Goal: Information Seeking & Learning: Learn about a topic

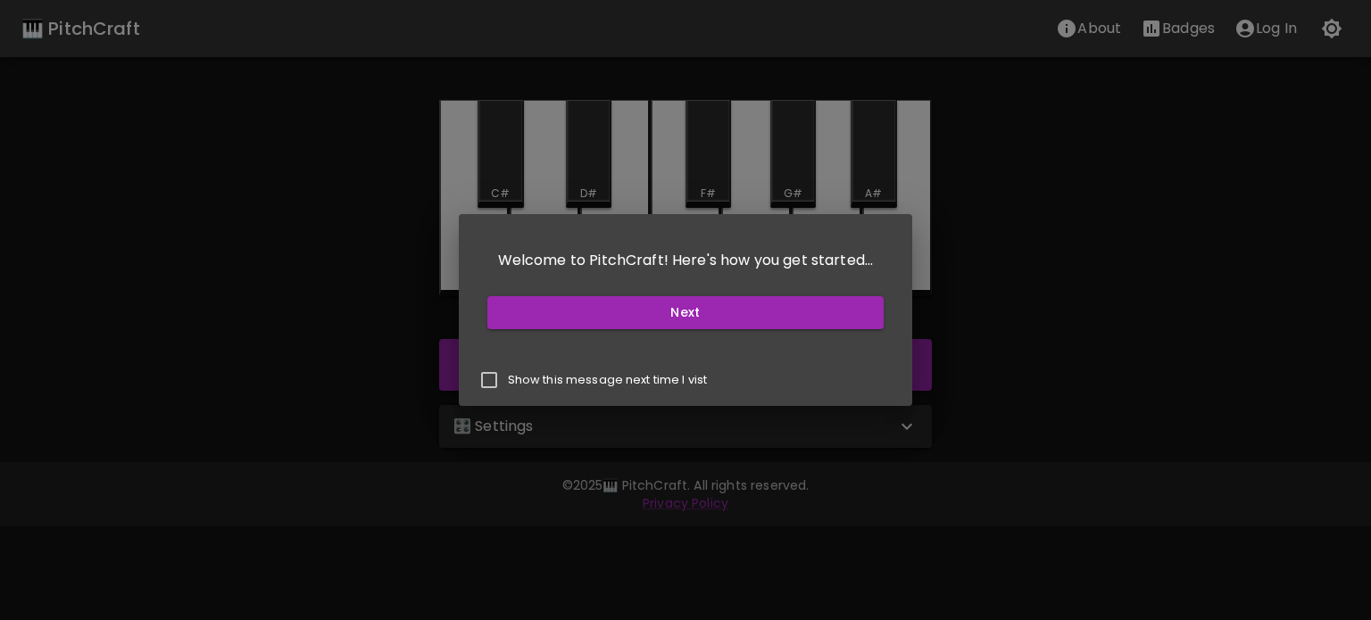
click at [574, 385] on p "Show this message next time I vist" at bounding box center [608, 380] width 200 height 16
click at [508, 385] on input "Show this message next time I vist" at bounding box center [488, 379] width 37 height 37
checkbox input "true"
click at [589, 300] on button "Next" at bounding box center [685, 312] width 397 height 33
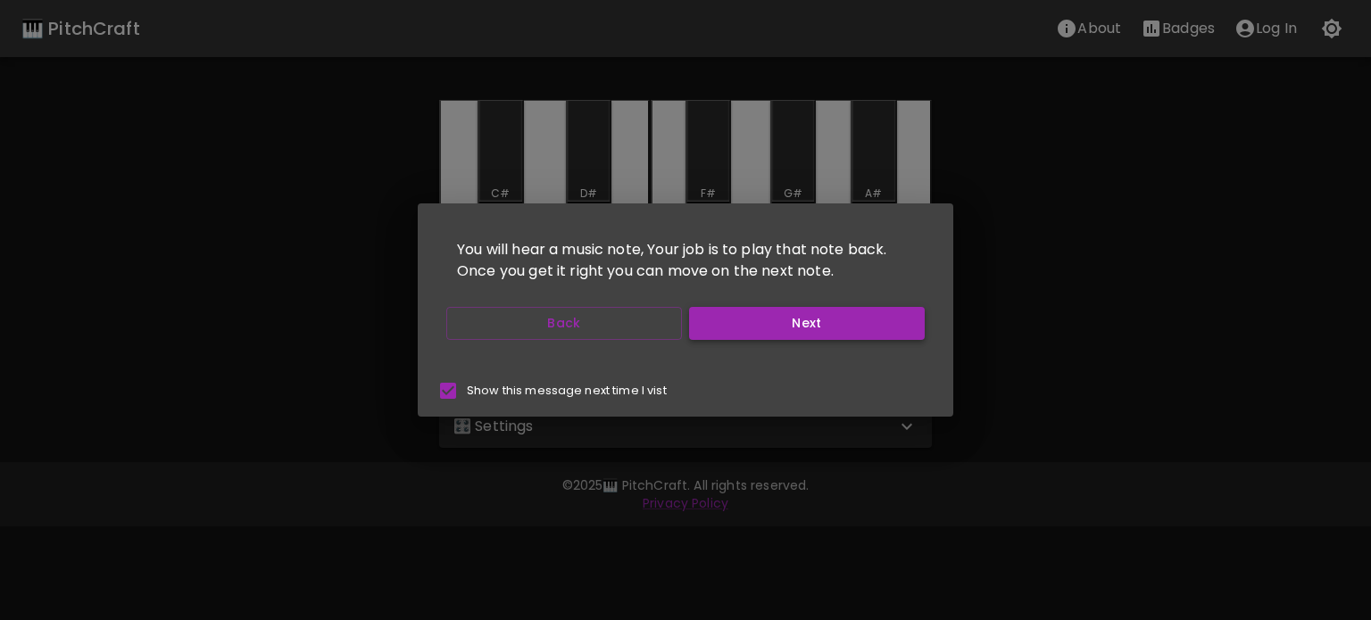
click at [751, 336] on button "Next" at bounding box center [807, 323] width 236 height 33
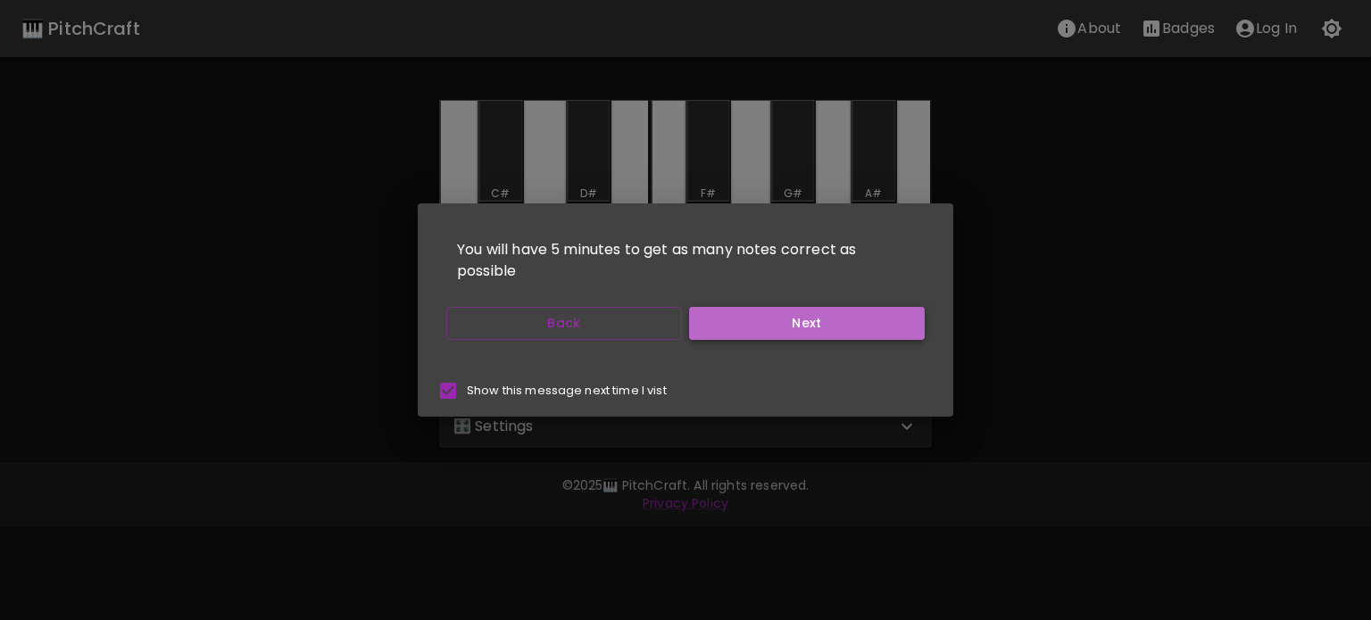
click at [741, 311] on button "Next" at bounding box center [807, 323] width 236 height 33
click at [742, 330] on button "Next" at bounding box center [807, 323] width 236 height 33
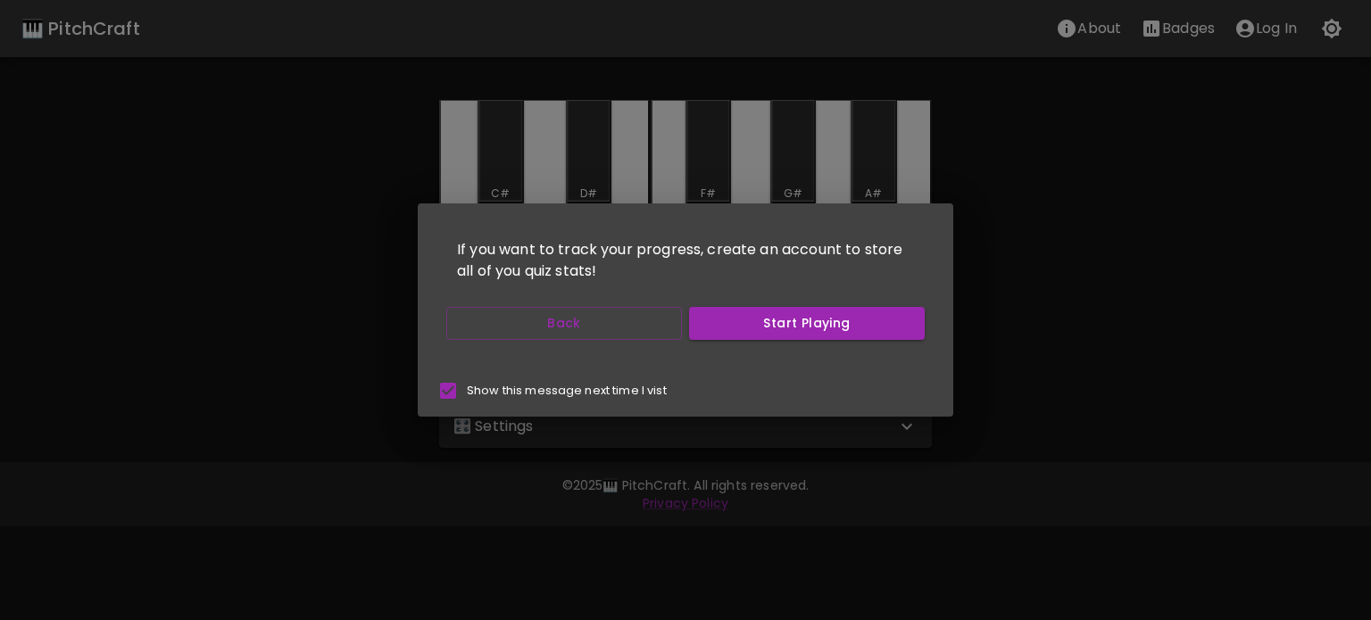
click at [742, 330] on button "Start Playing" at bounding box center [807, 323] width 236 height 33
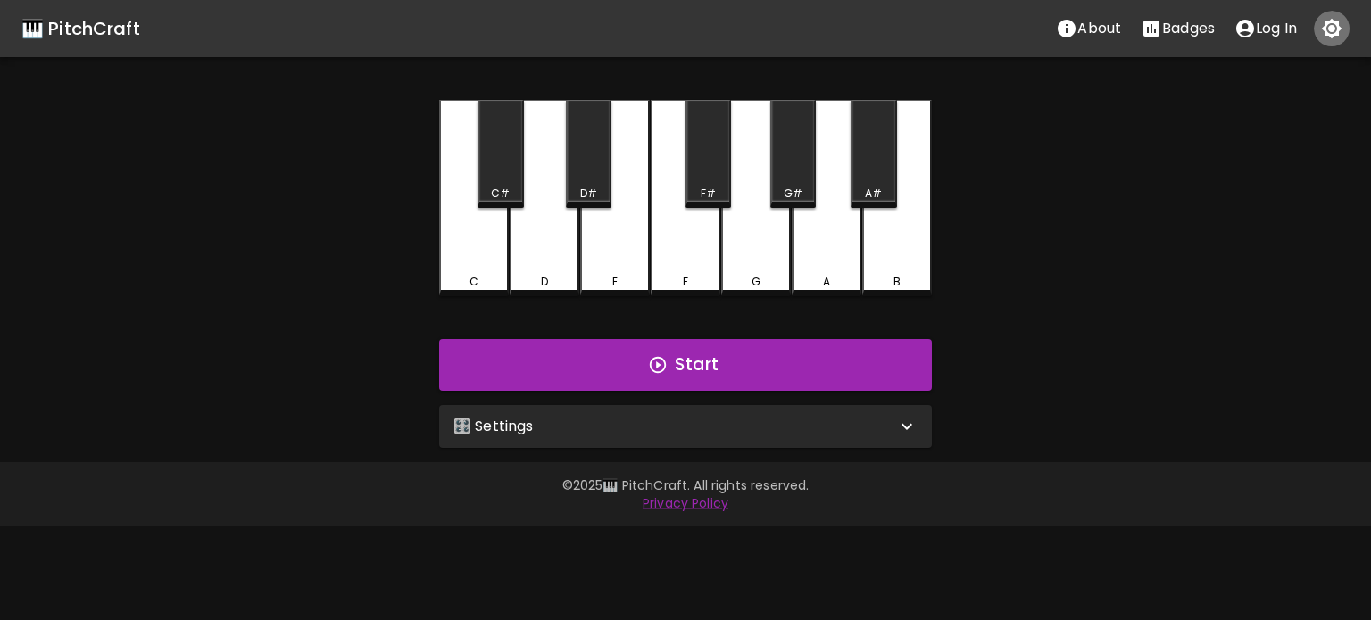
click at [1338, 38] on icon "button" at bounding box center [1331, 28] width 21 height 21
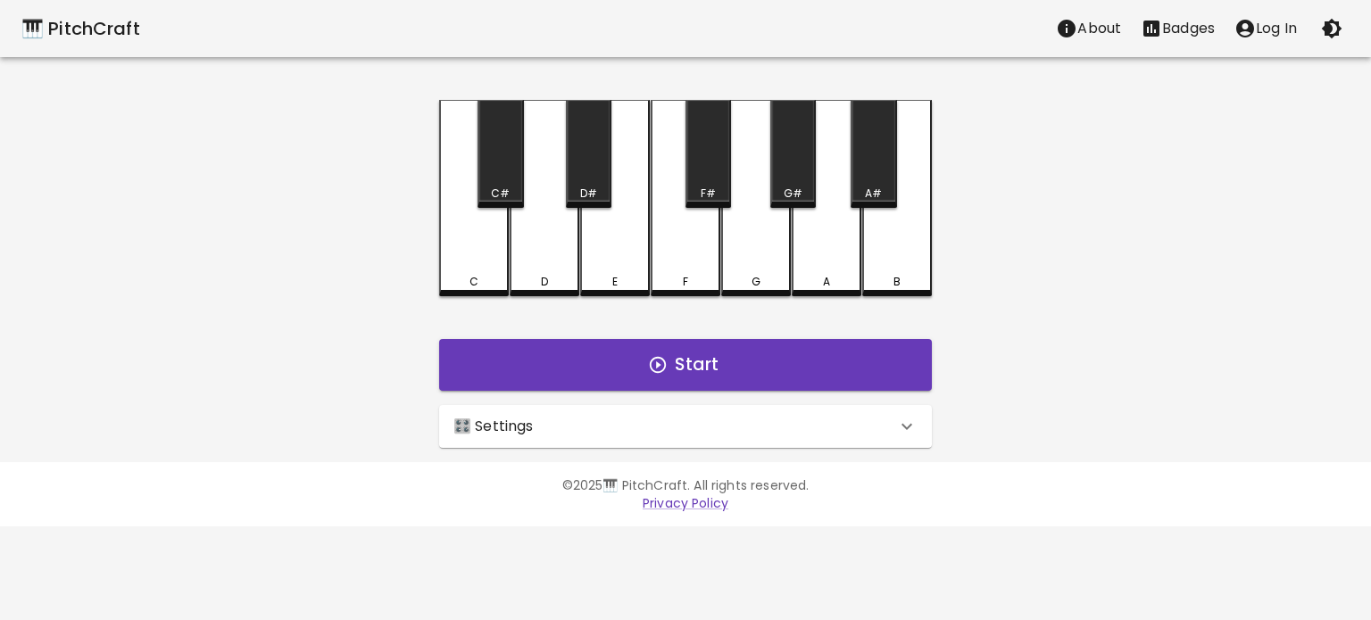
click at [1327, 32] on icon "button" at bounding box center [1331, 29] width 21 height 21
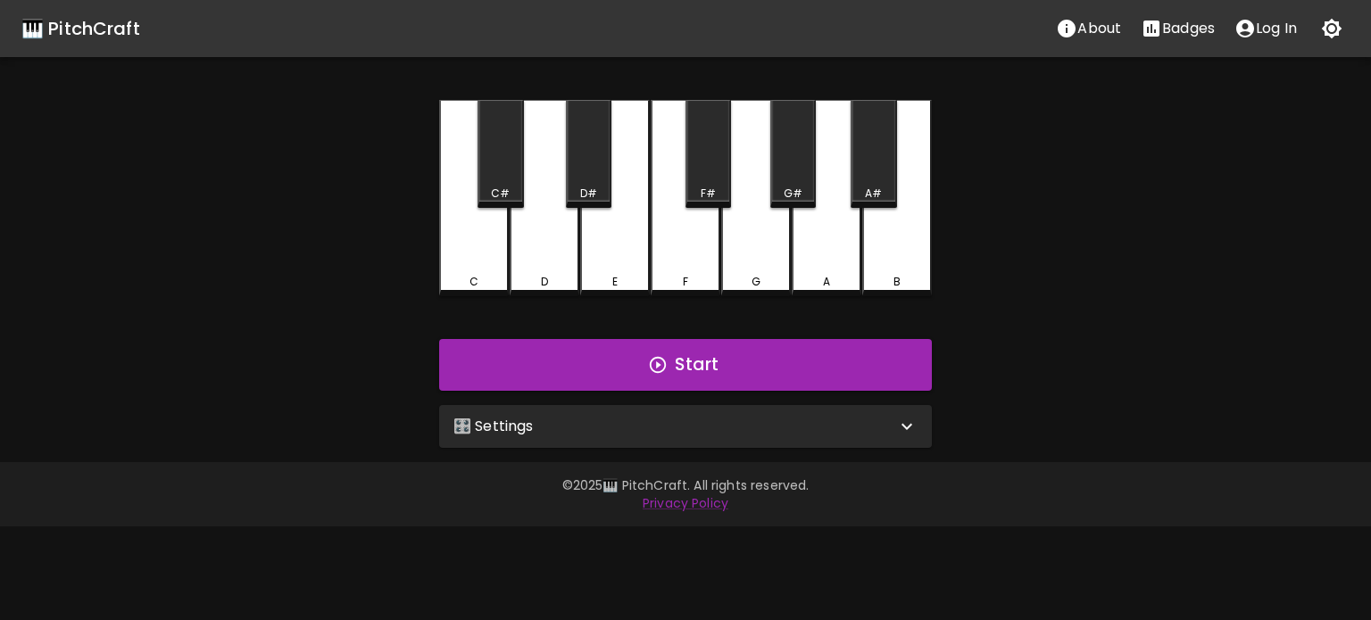
click at [659, 451] on div "🎛️ Settings Level 11 | C, D, E, F, G, A, B, F#, C#, G#, D#, A# 21 Level Mode Se…" at bounding box center [685, 426] width 507 height 57
click at [659, 426] on div "🎛️ Settings" at bounding box center [674, 426] width 443 height 21
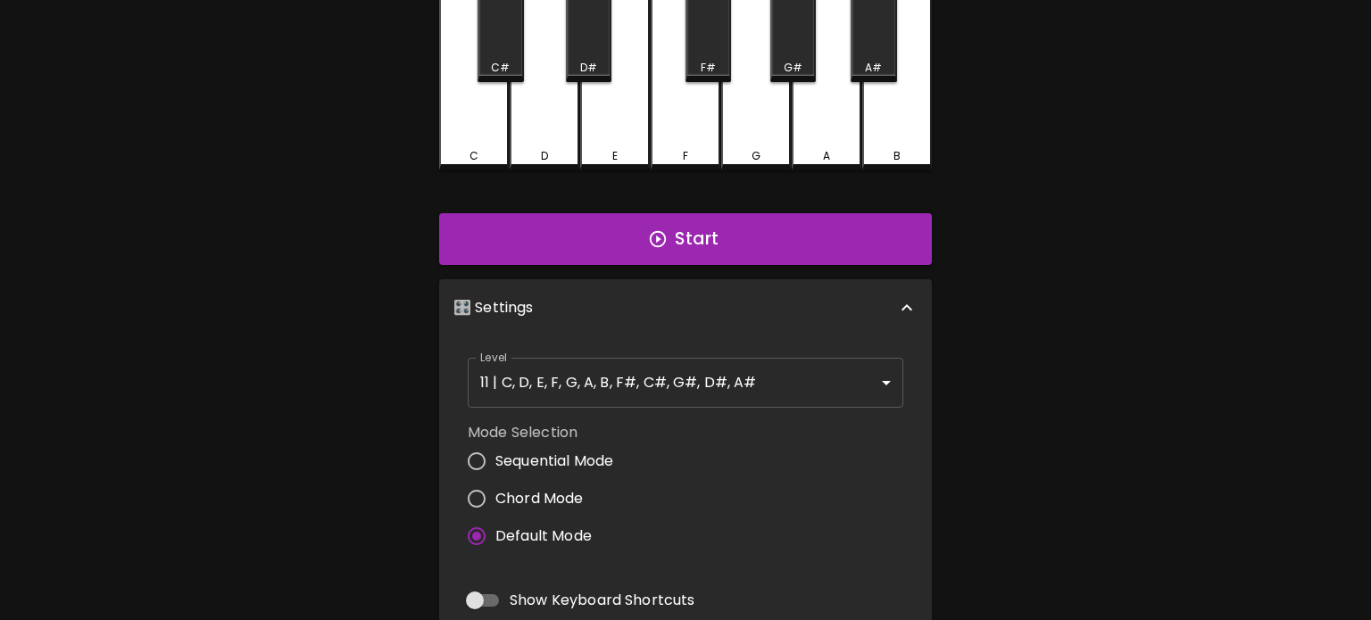
scroll to position [127, 0]
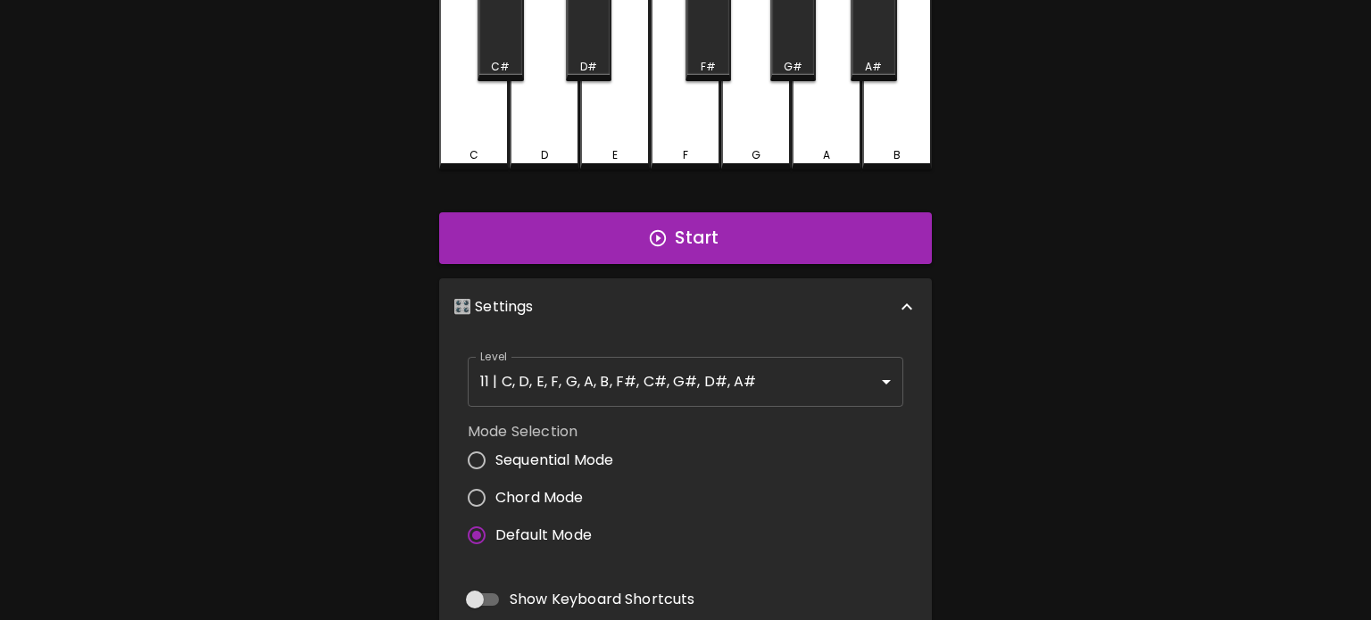
click at [487, 492] on input "Chord Mode" at bounding box center [476, 497] width 37 height 37
radio input "true"
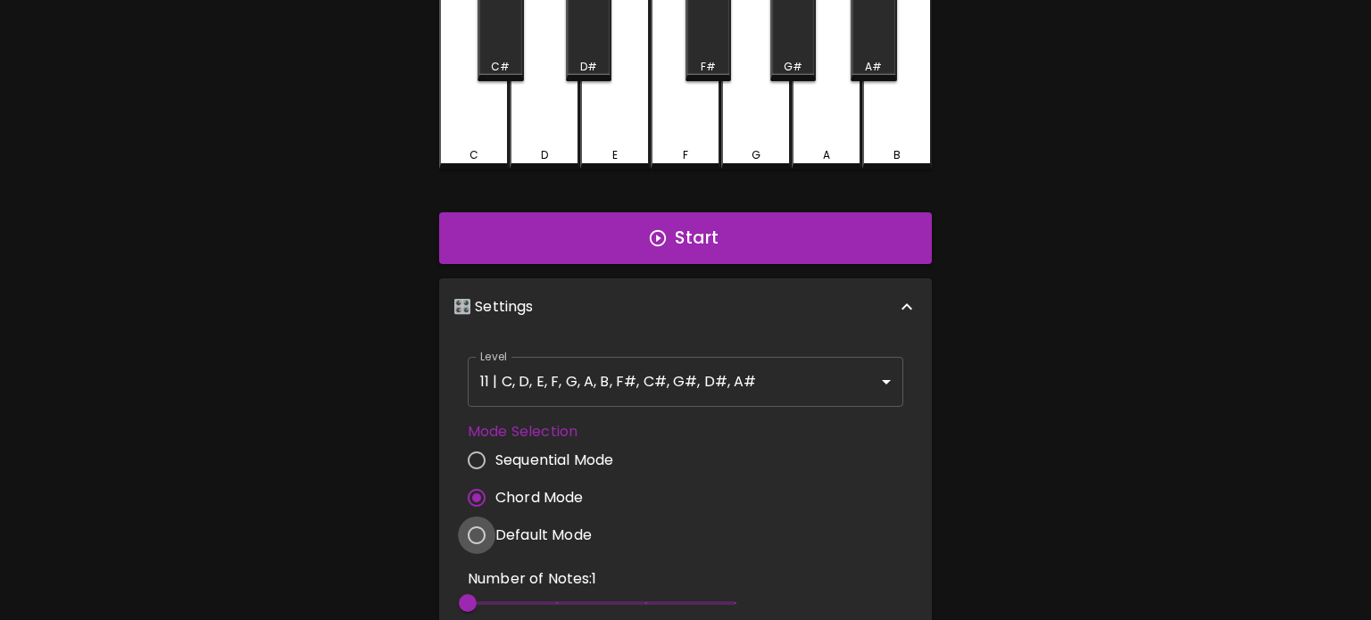
click at [471, 548] on input "Default Mode" at bounding box center [476, 535] width 37 height 37
radio input "true"
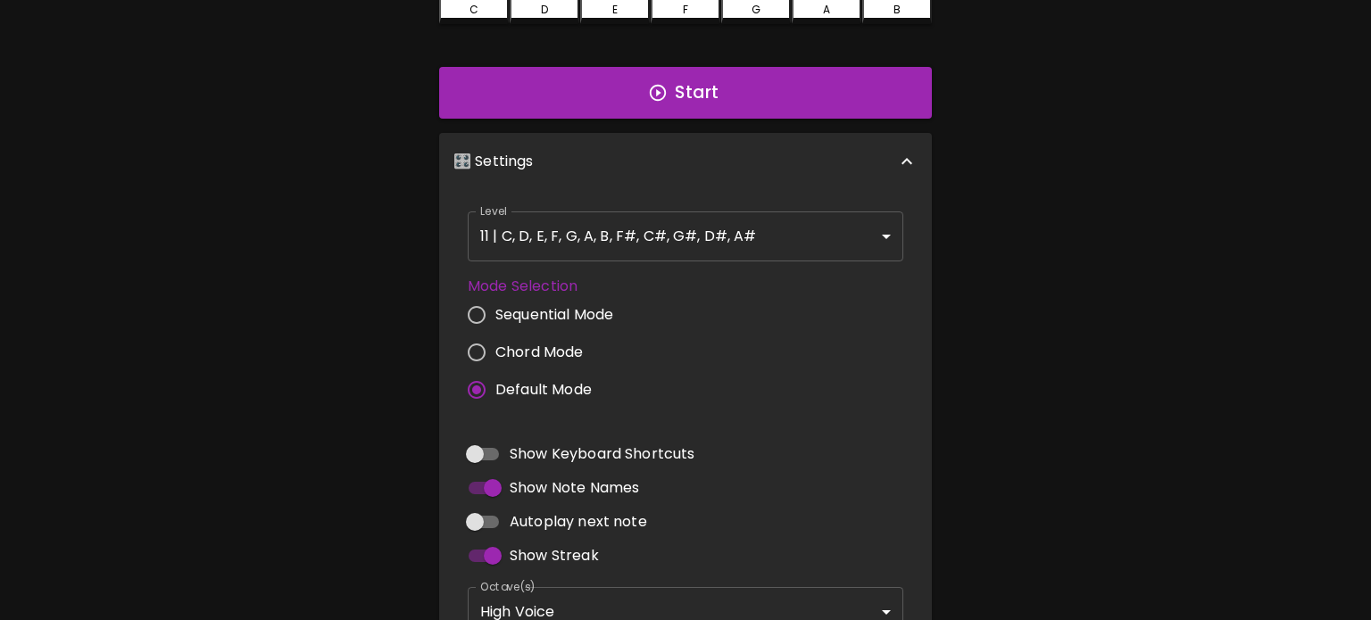
scroll to position [405, 0]
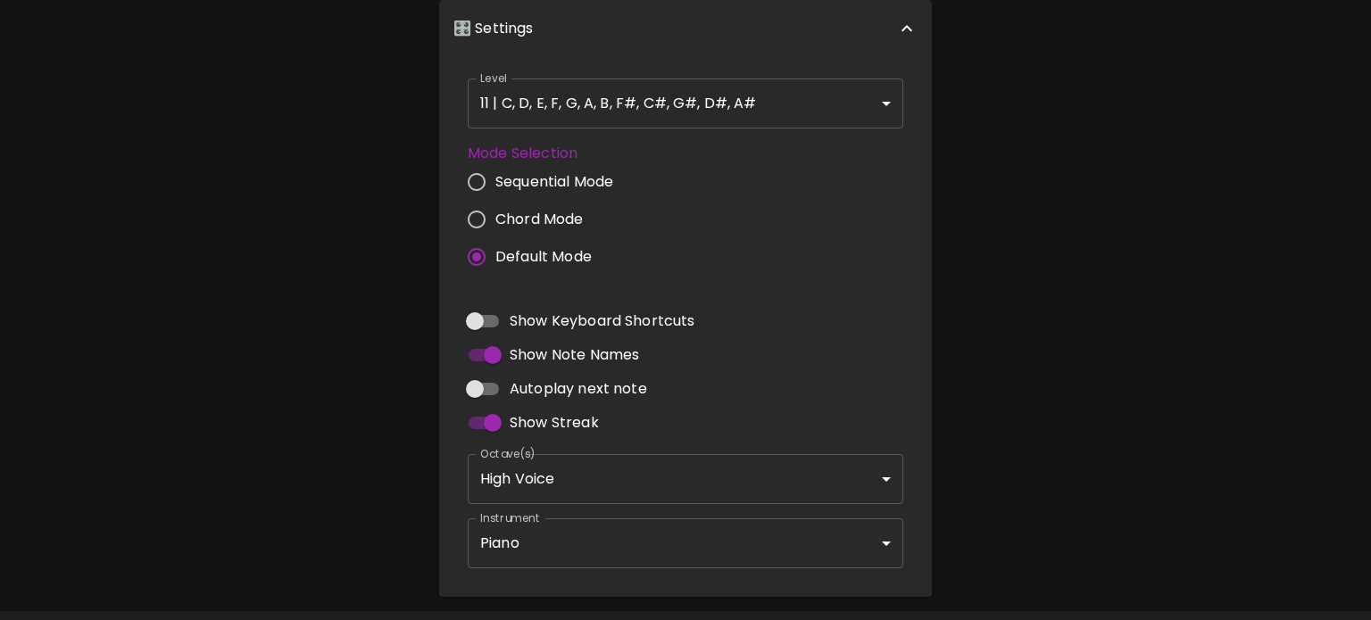
click at [489, 430] on input "Show Streak" at bounding box center [493, 423] width 102 height 34
checkbox input "false"
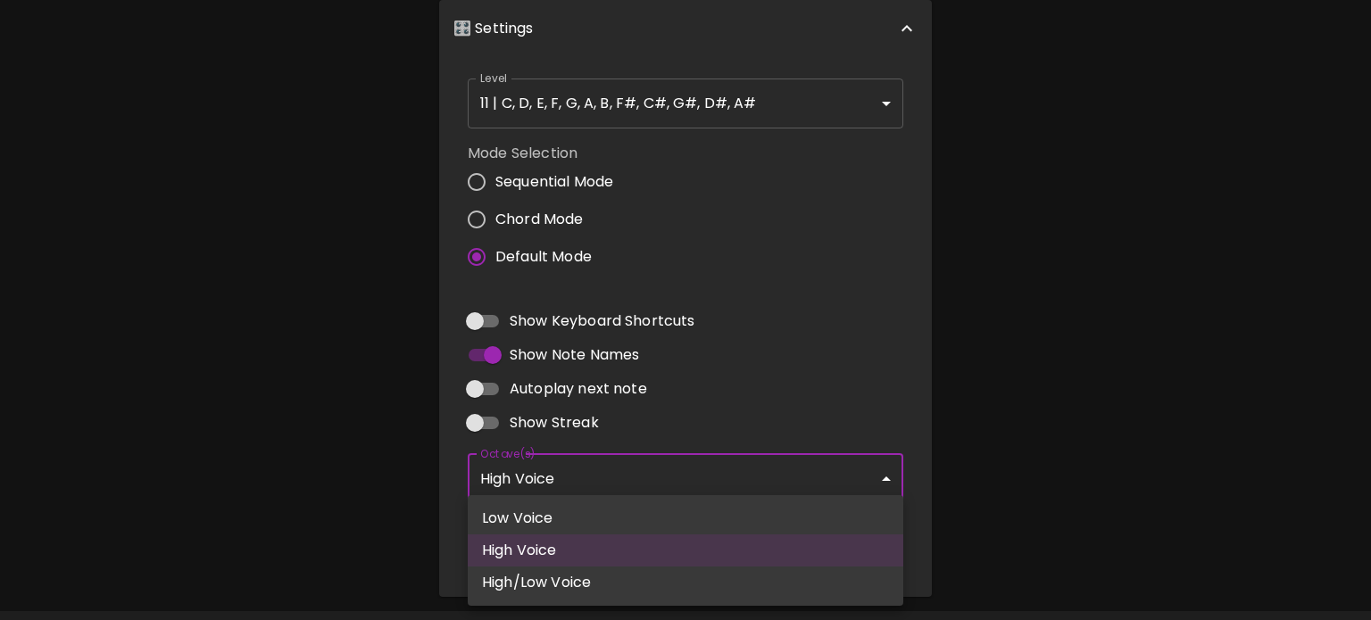
click at [594, 483] on body "🎹 PitchCraft About Badges Log In C C# D D# E F F# G G# A A# B Start 🎛️ Settings…" at bounding box center [685, 135] width 1371 height 1081
click at [594, 482] on div at bounding box center [685, 310] width 1371 height 620
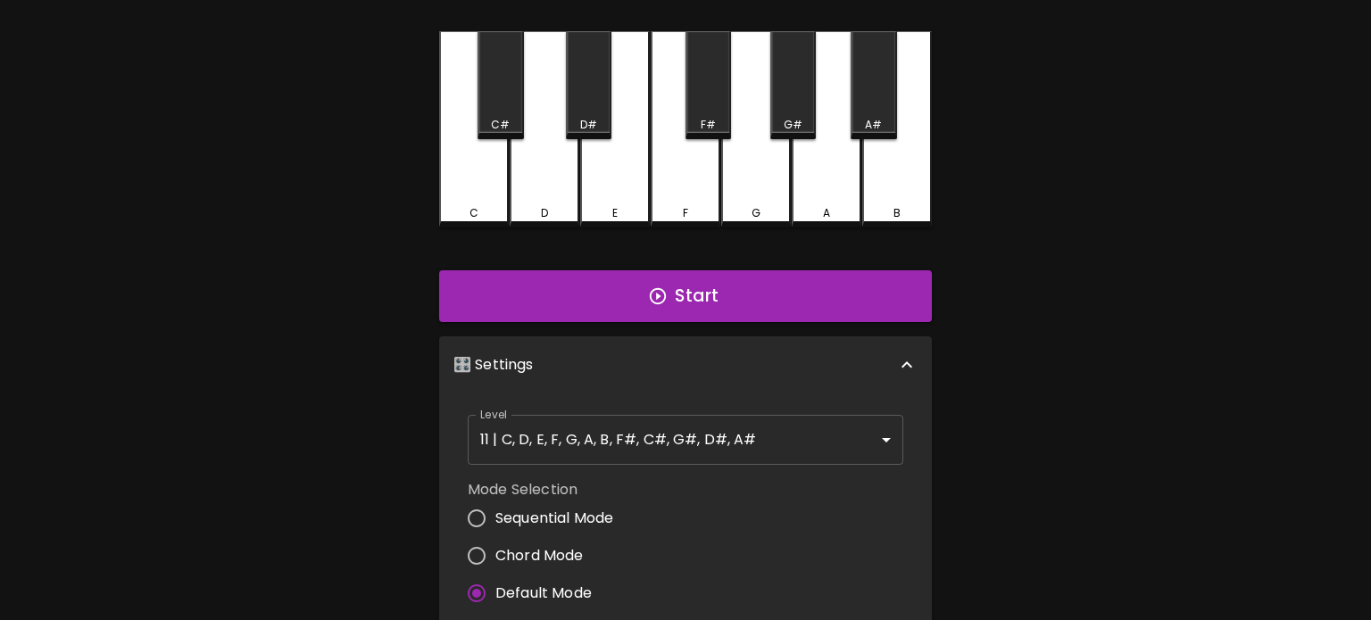
scroll to position [68, 0]
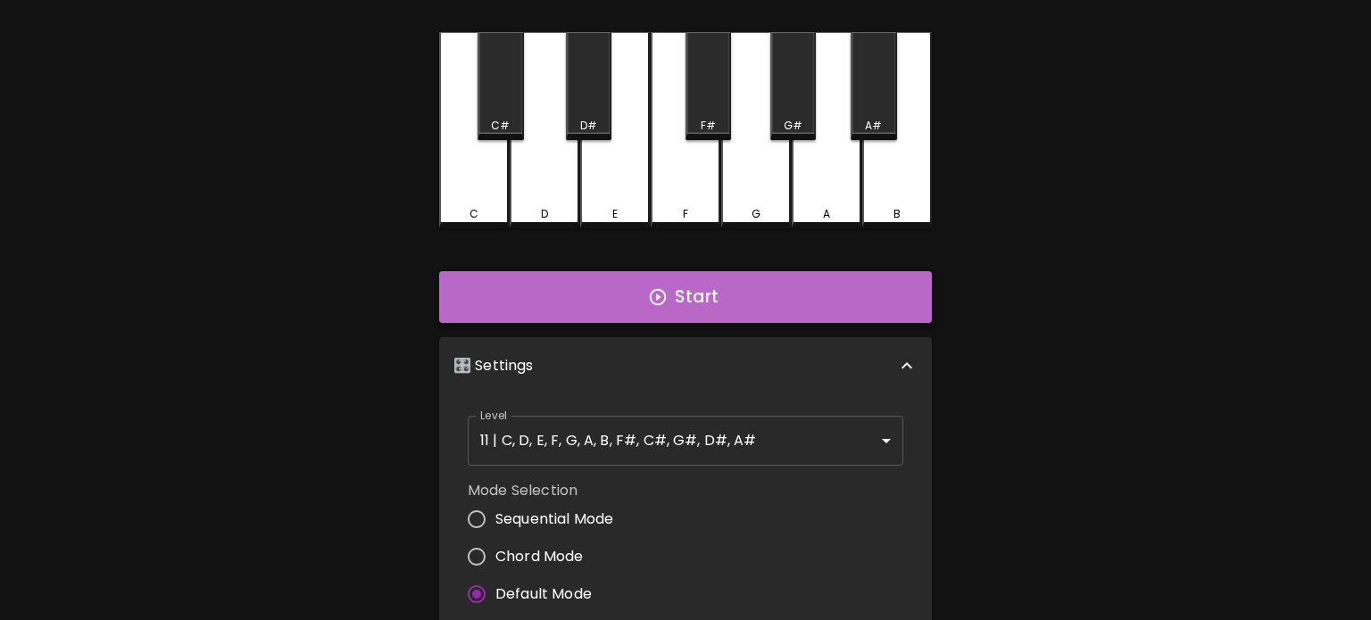
click at [634, 286] on button "Start" at bounding box center [685, 297] width 493 height 52
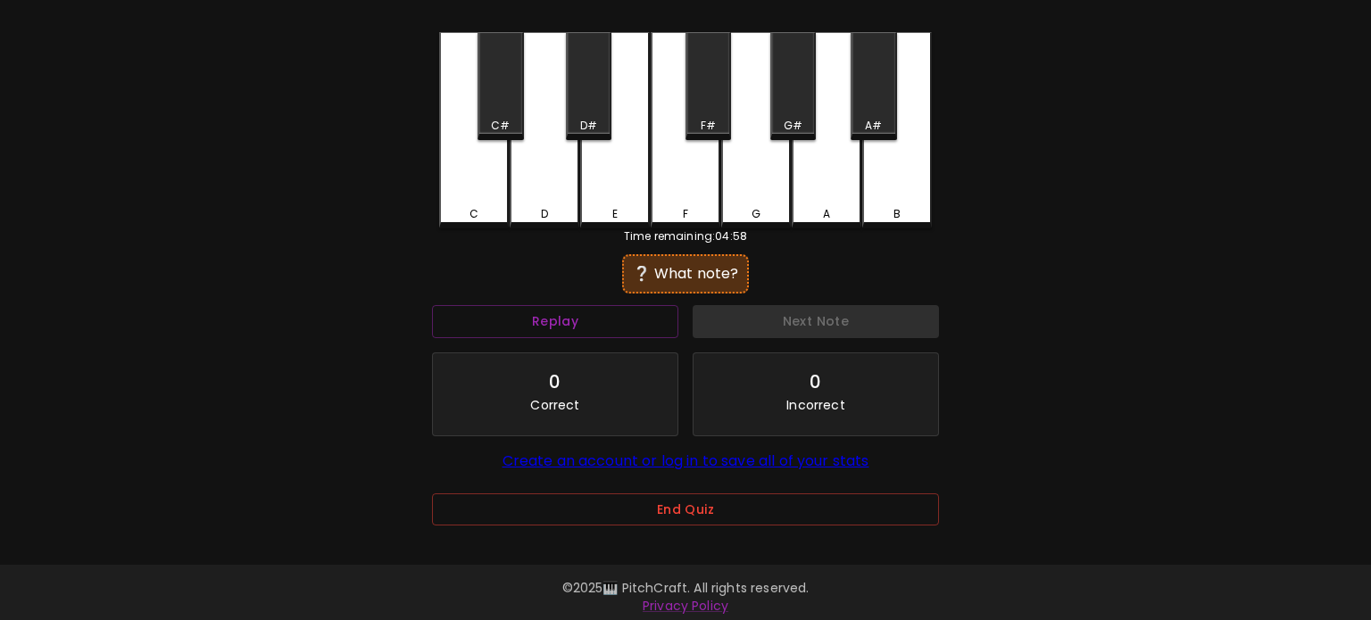
click at [476, 220] on div "C" at bounding box center [474, 130] width 70 height 196
click at [542, 307] on button "Replay" at bounding box center [555, 321] width 246 height 33
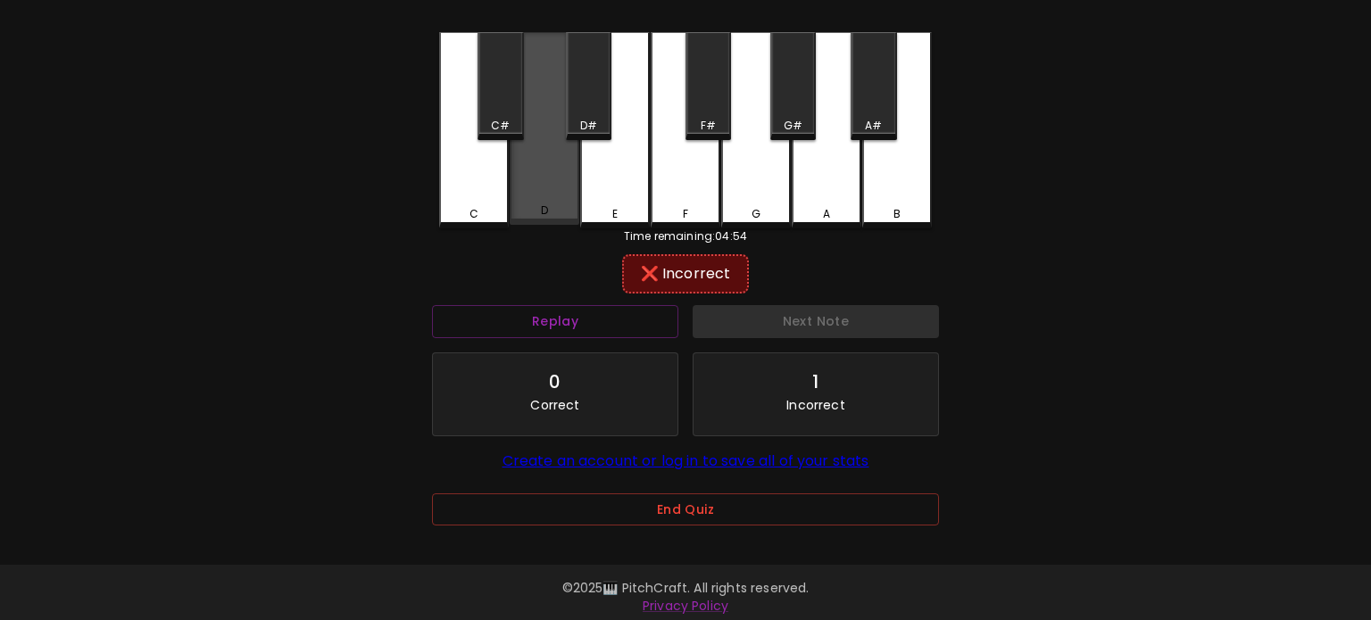
click at [567, 211] on div "D" at bounding box center [544, 211] width 66 height 16
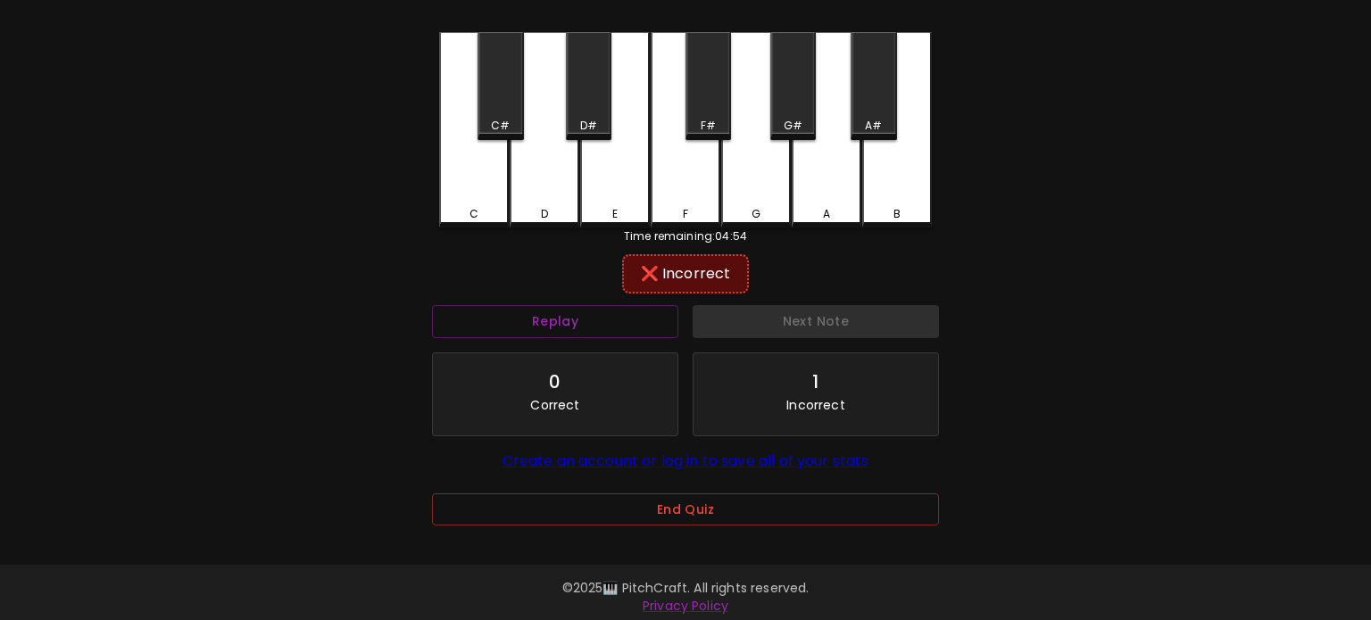
click at [593, 191] on div "E" at bounding box center [615, 130] width 70 height 196
click at [501, 112] on div "C#" at bounding box center [500, 86] width 46 height 108
click at [576, 96] on div "D#" at bounding box center [589, 86] width 46 height 108
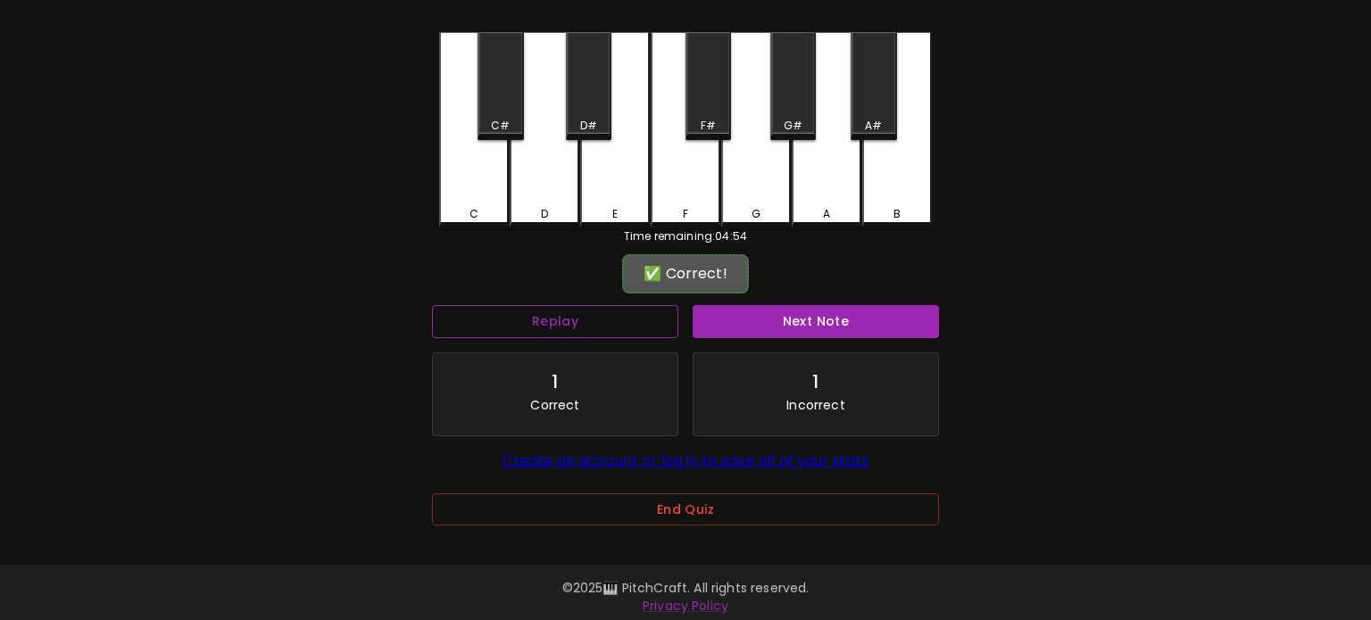
click at [624, 327] on button "Replay" at bounding box center [555, 321] width 246 height 33
click at [701, 517] on button "End Quiz" at bounding box center [685, 509] width 507 height 33
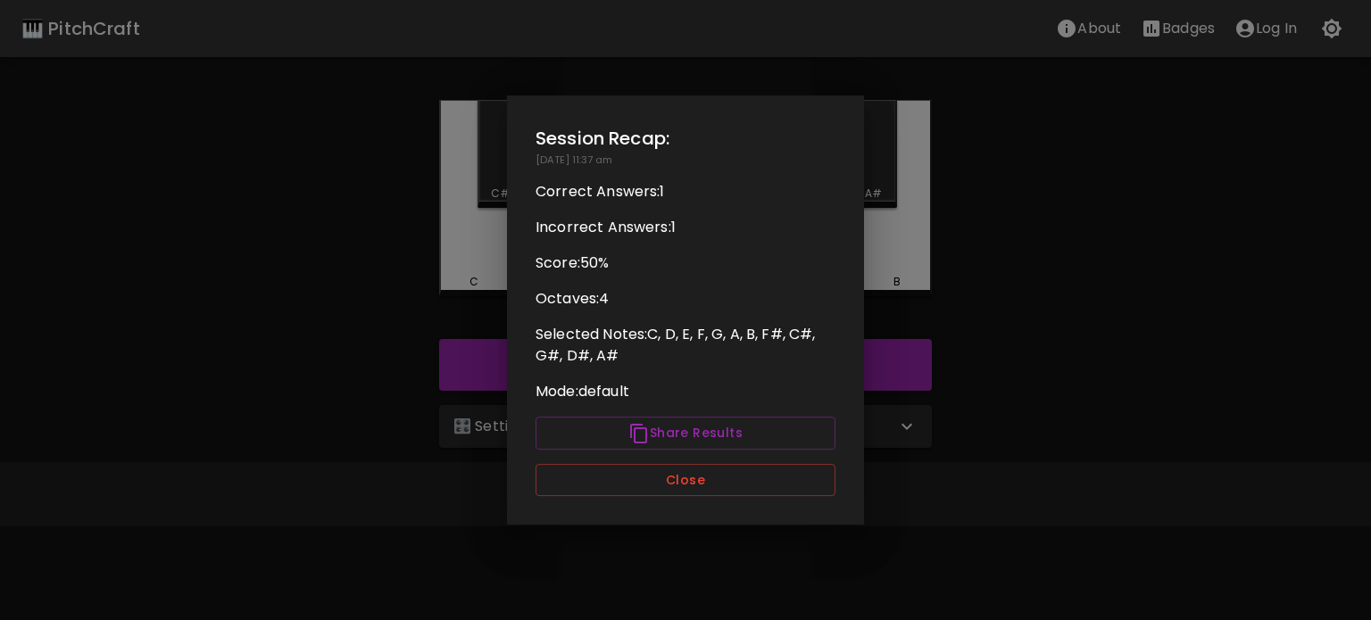
scroll to position [0, 0]
click at [663, 478] on button "Close" at bounding box center [685, 480] width 300 height 33
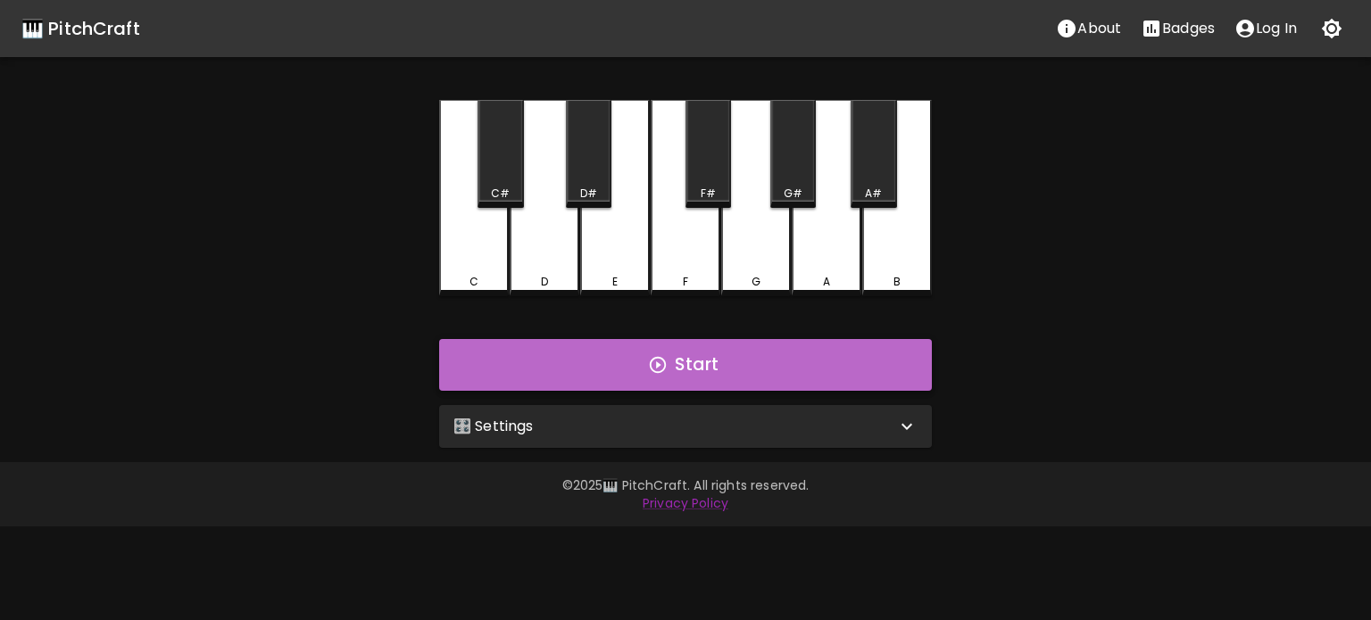
click at [660, 356] on icon "button" at bounding box center [658, 365] width 20 height 20
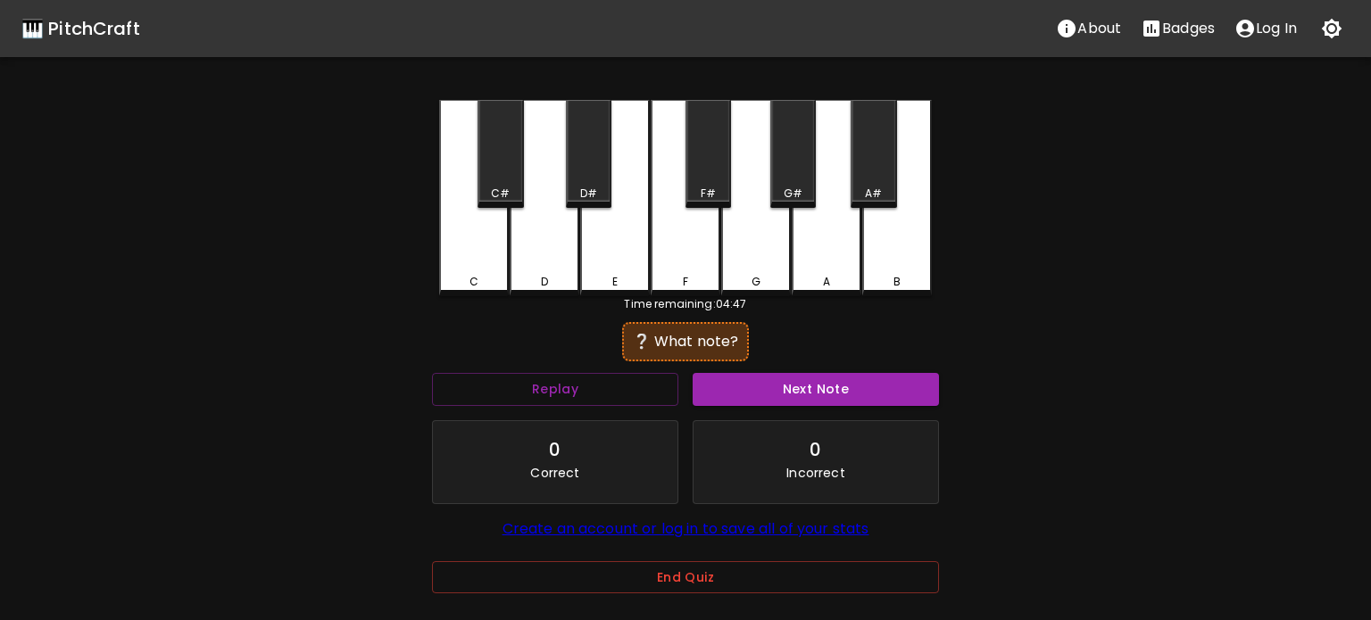
click at [873, 262] on div "B" at bounding box center [897, 198] width 70 height 196
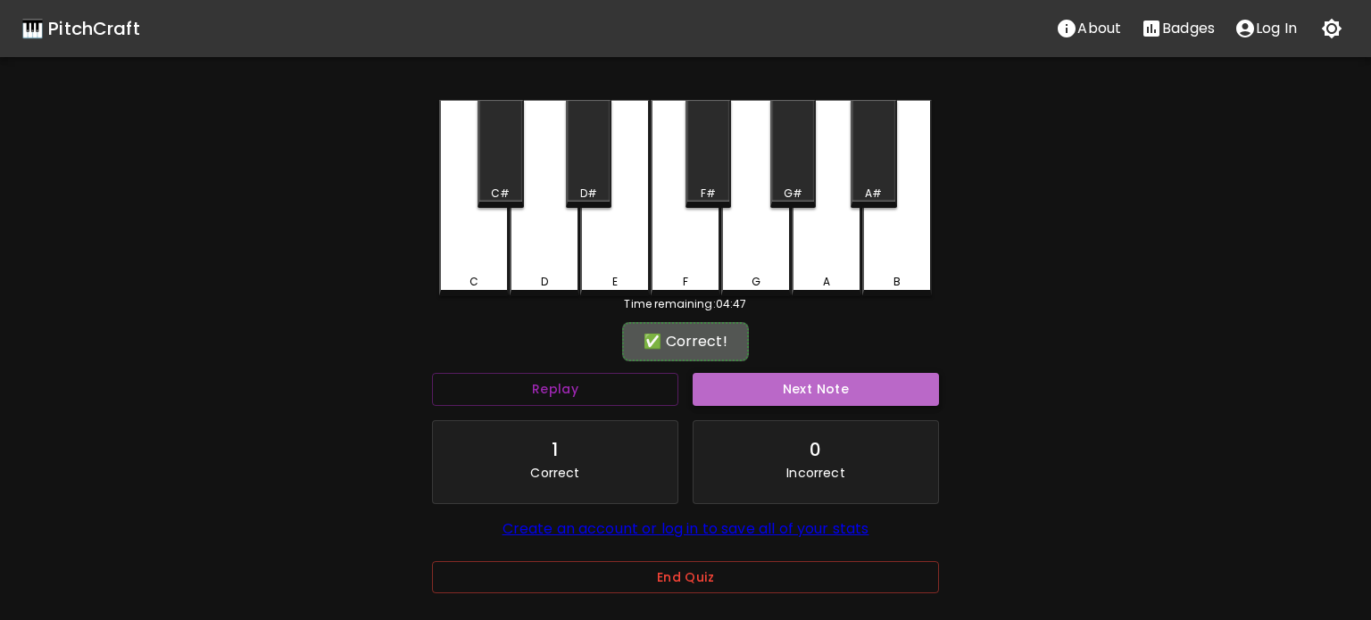
click at [773, 391] on button "Next Note" at bounding box center [815, 389] width 246 height 33
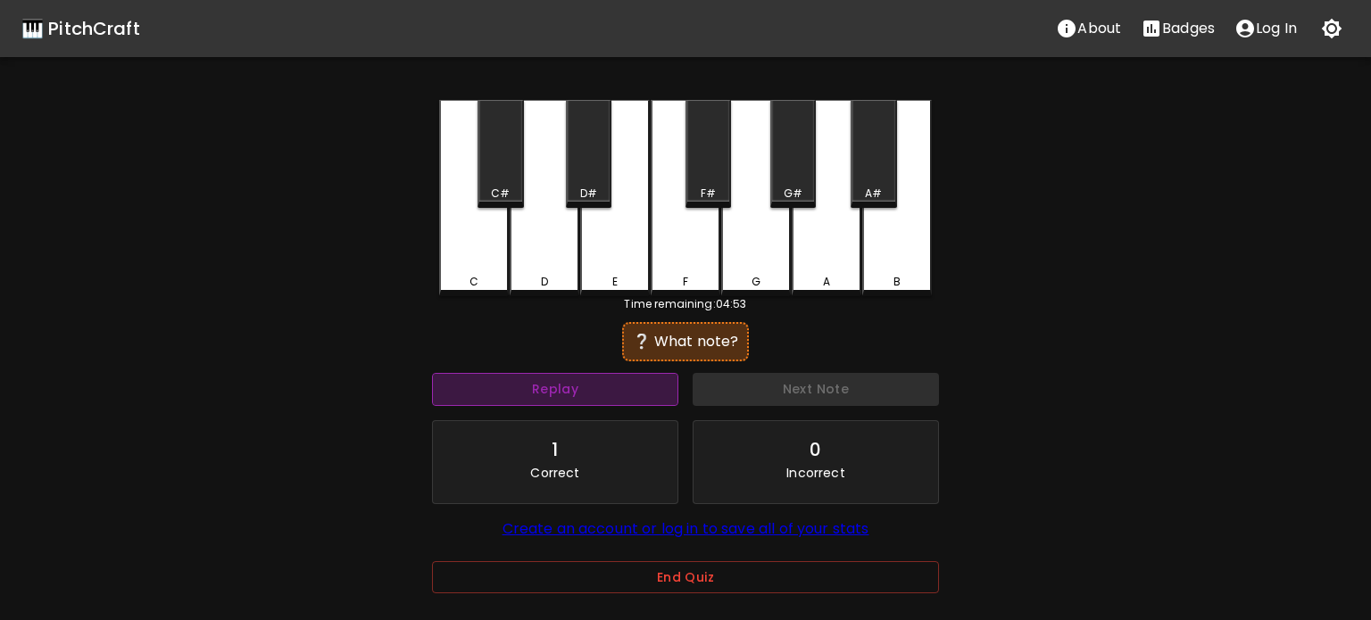
click at [587, 384] on button "Replay" at bounding box center [555, 389] width 246 height 33
click at [591, 396] on button "Replay" at bounding box center [555, 389] width 246 height 33
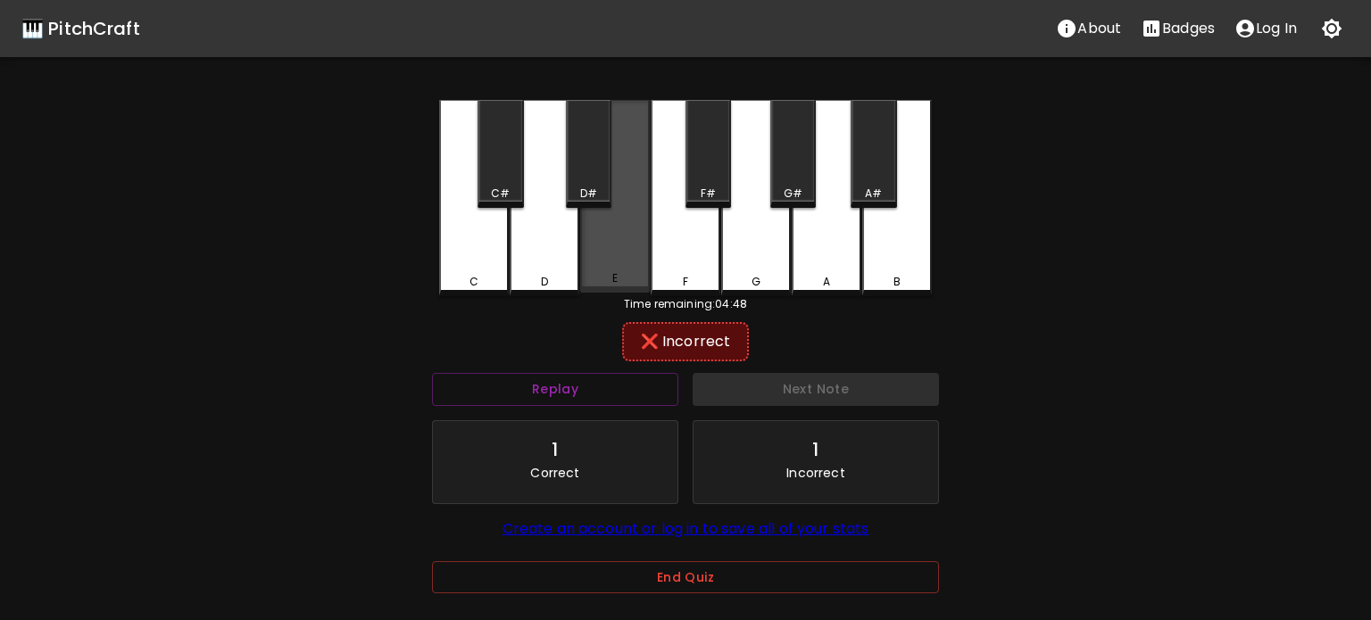
click at [602, 259] on div "E" at bounding box center [615, 196] width 70 height 193
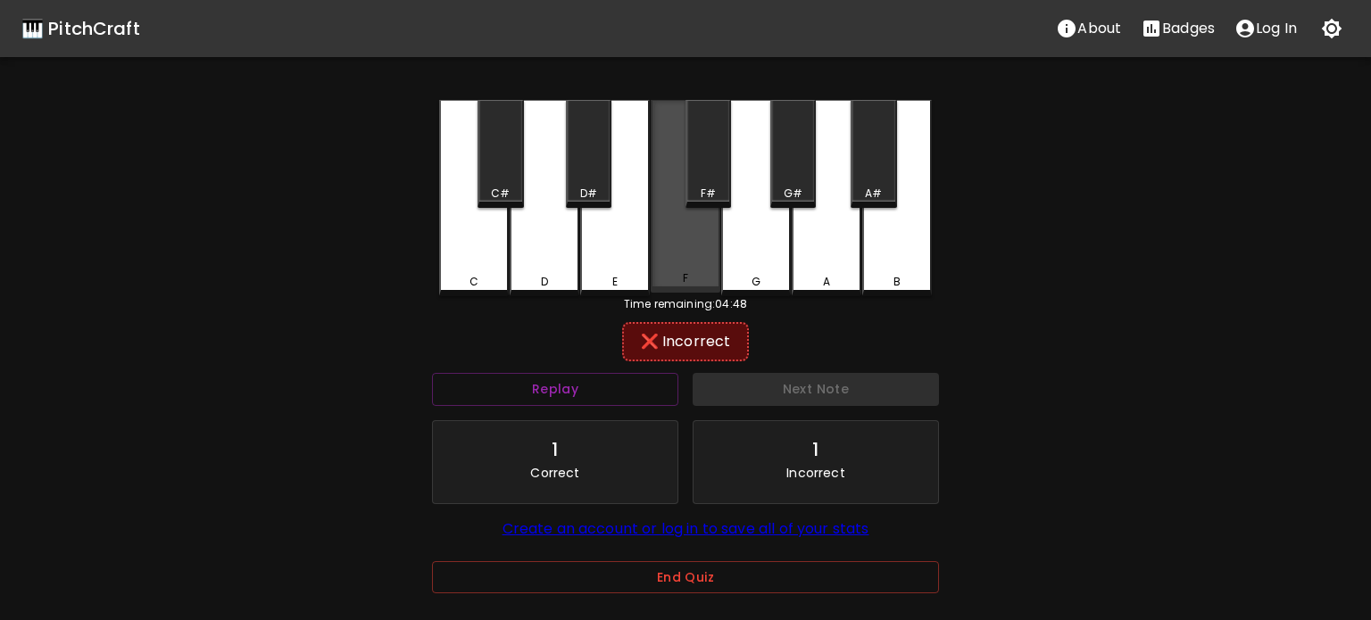
click at [706, 246] on div "F" at bounding box center [685, 196] width 70 height 193
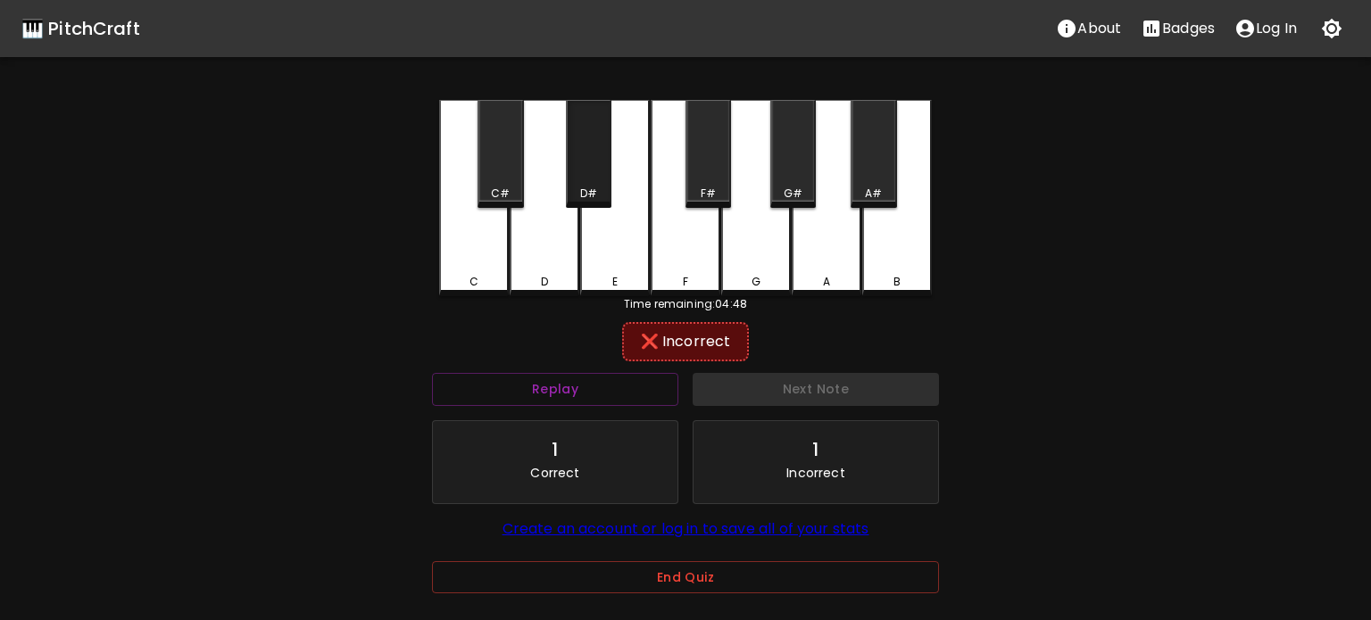
click at [576, 189] on div "D#" at bounding box center [588, 194] width 42 height 16
click at [541, 254] on div "D" at bounding box center [544, 198] width 70 height 196
click at [764, 259] on div "G" at bounding box center [756, 198] width 70 height 196
click at [802, 262] on div "A" at bounding box center [826, 198] width 70 height 196
click at [884, 211] on div "B" at bounding box center [897, 198] width 70 height 196
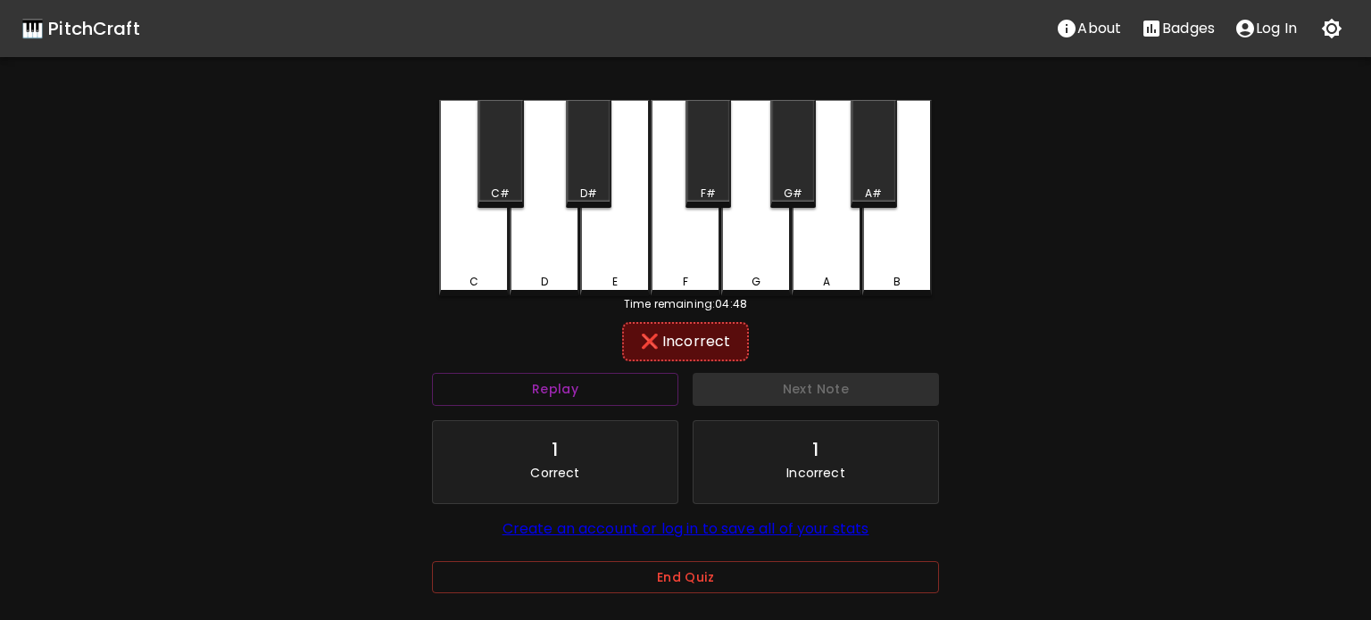
click at [878, 182] on div "A#" at bounding box center [873, 154] width 46 height 108
click at [778, 192] on div "G#" at bounding box center [793, 194] width 42 height 16
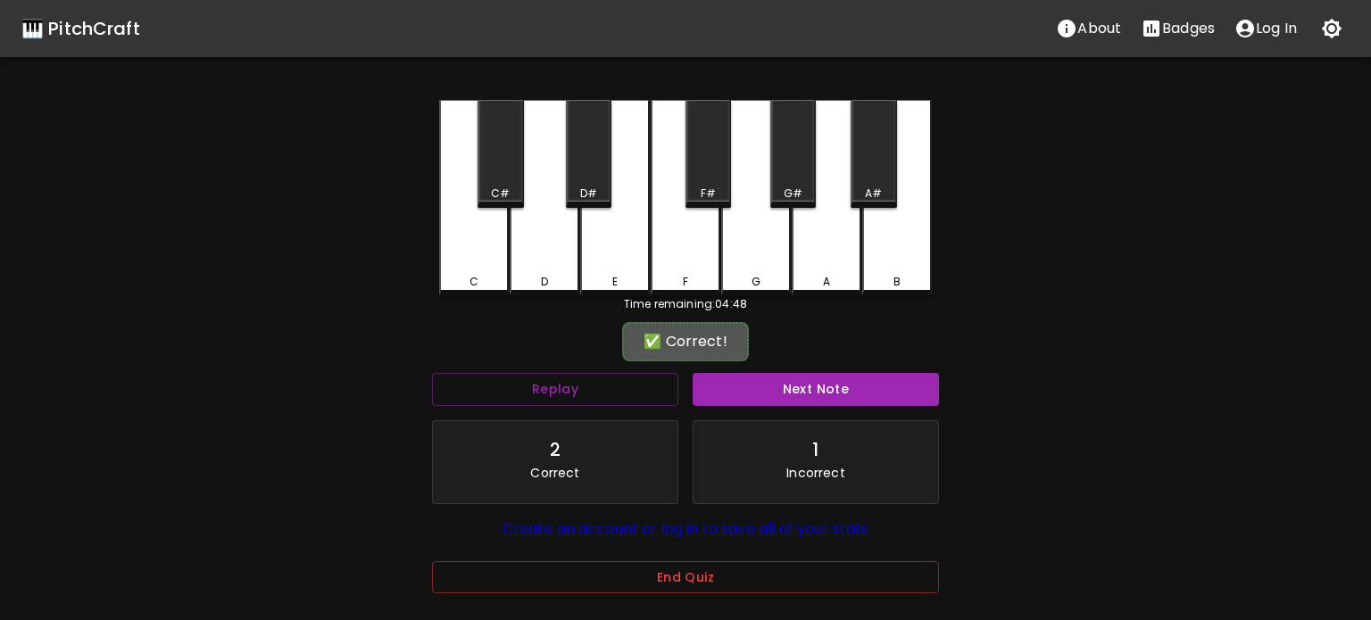
click at [790, 186] on div "G#" at bounding box center [792, 194] width 19 height 16
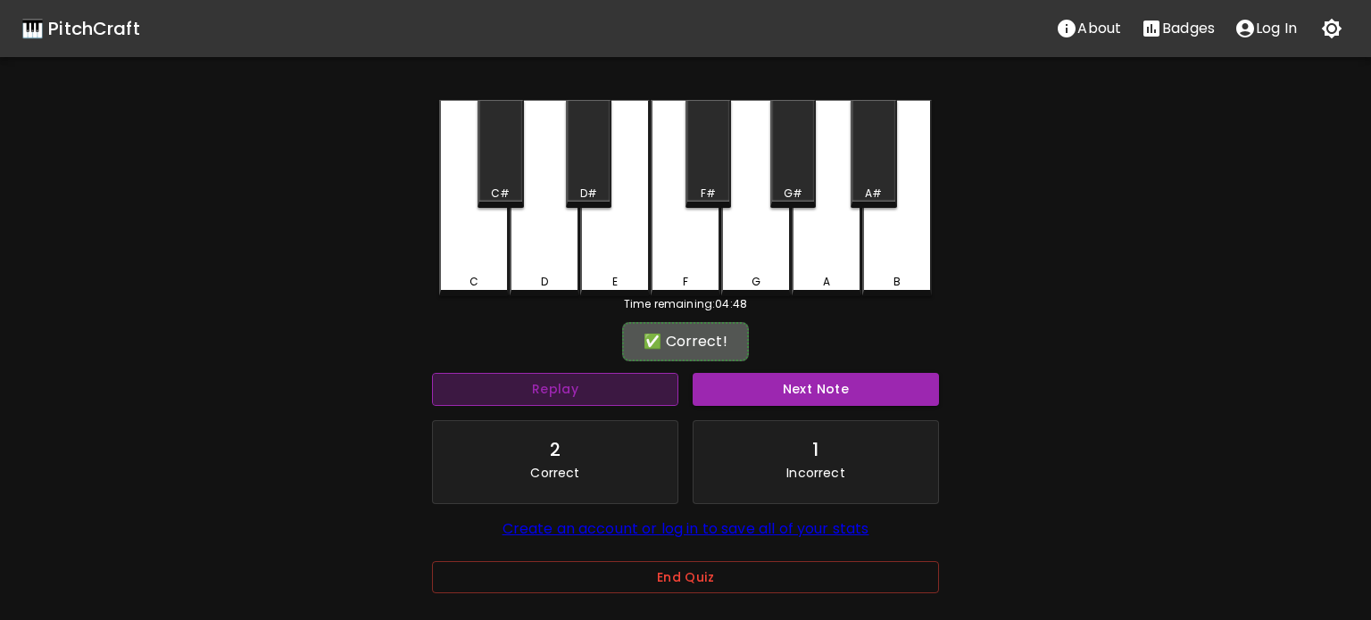
click at [609, 387] on button "Replay" at bounding box center [555, 389] width 246 height 33
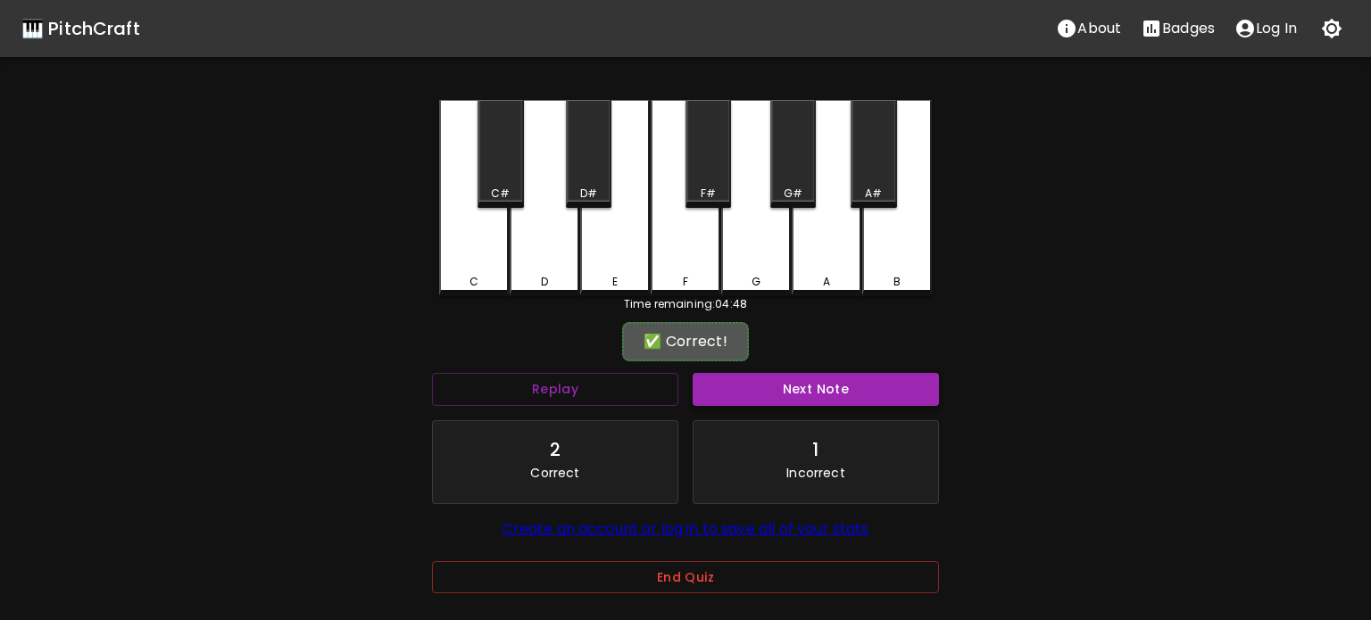
click at [771, 397] on button "Next Note" at bounding box center [815, 389] width 246 height 33
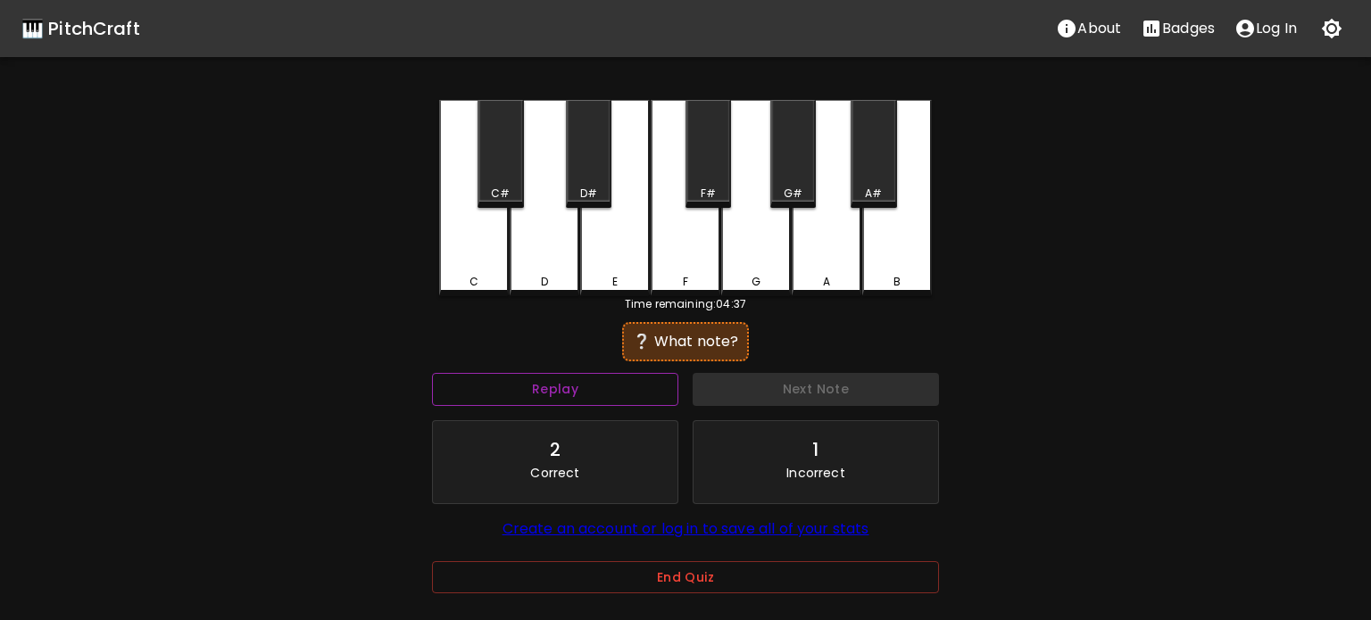
click at [556, 384] on button "Replay" at bounding box center [555, 389] width 246 height 33
click at [556, 383] on button "Replay" at bounding box center [555, 389] width 246 height 33
click at [543, 392] on button "Replay" at bounding box center [555, 389] width 246 height 33
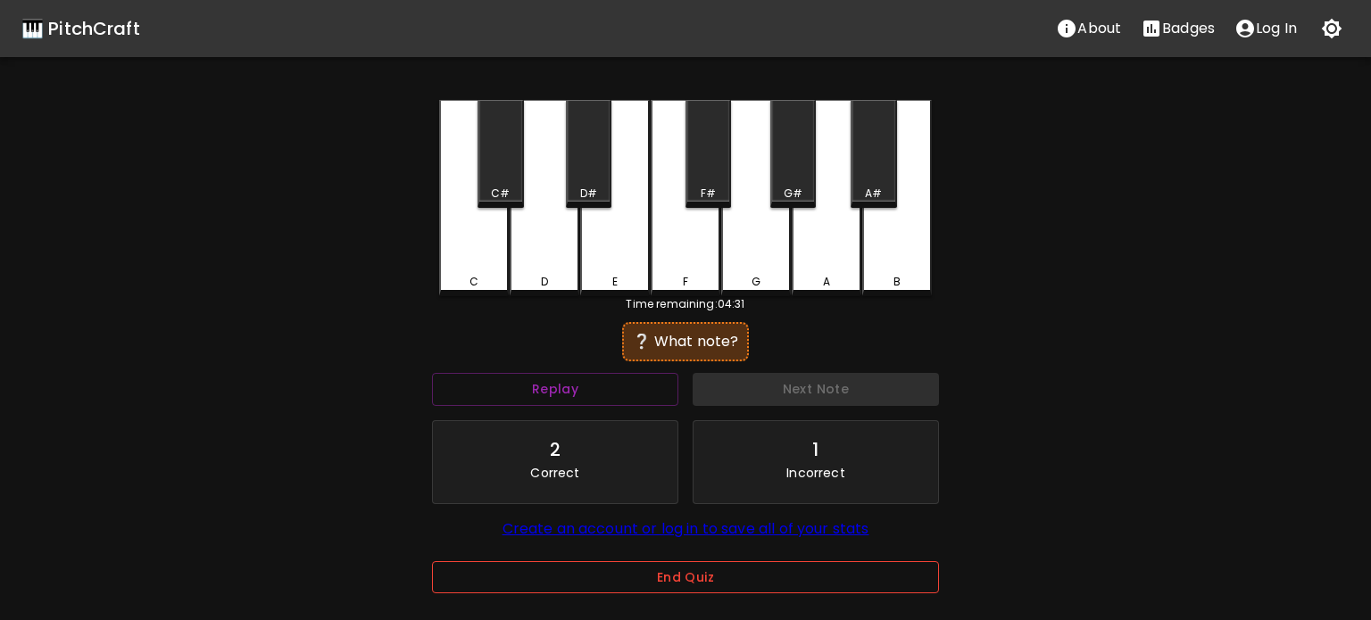
click at [664, 590] on button "End Quiz" at bounding box center [685, 577] width 507 height 33
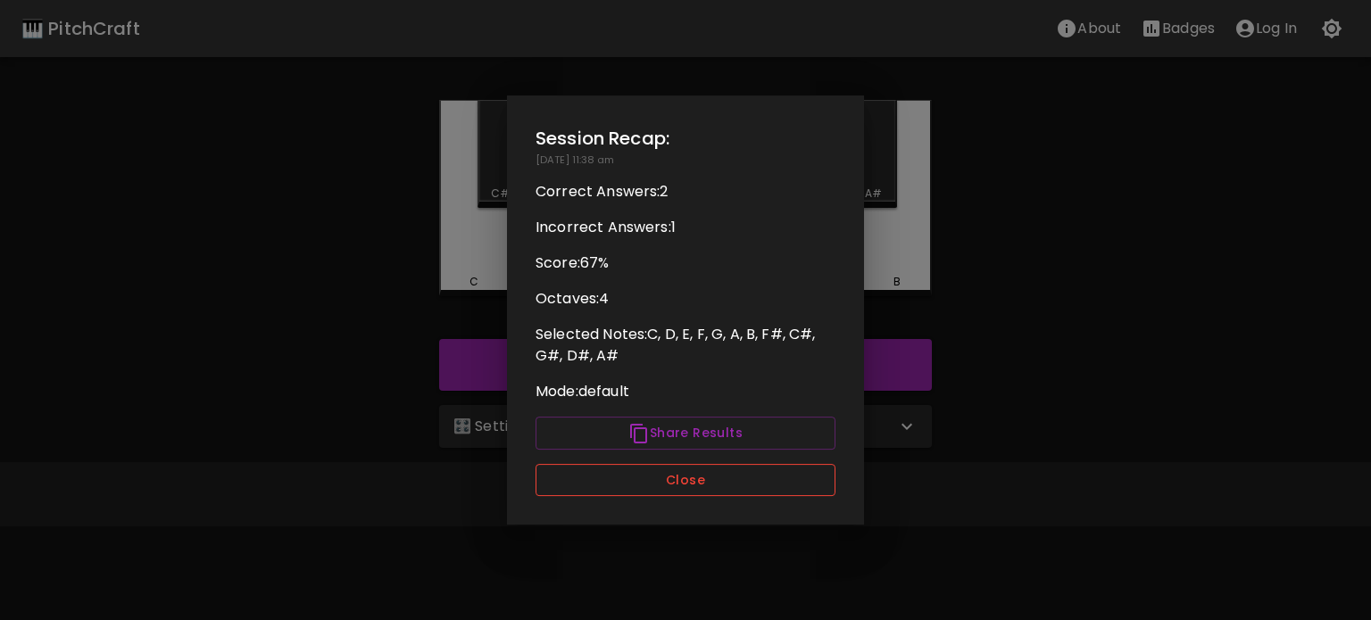
click at [680, 480] on button "Close" at bounding box center [685, 480] width 300 height 33
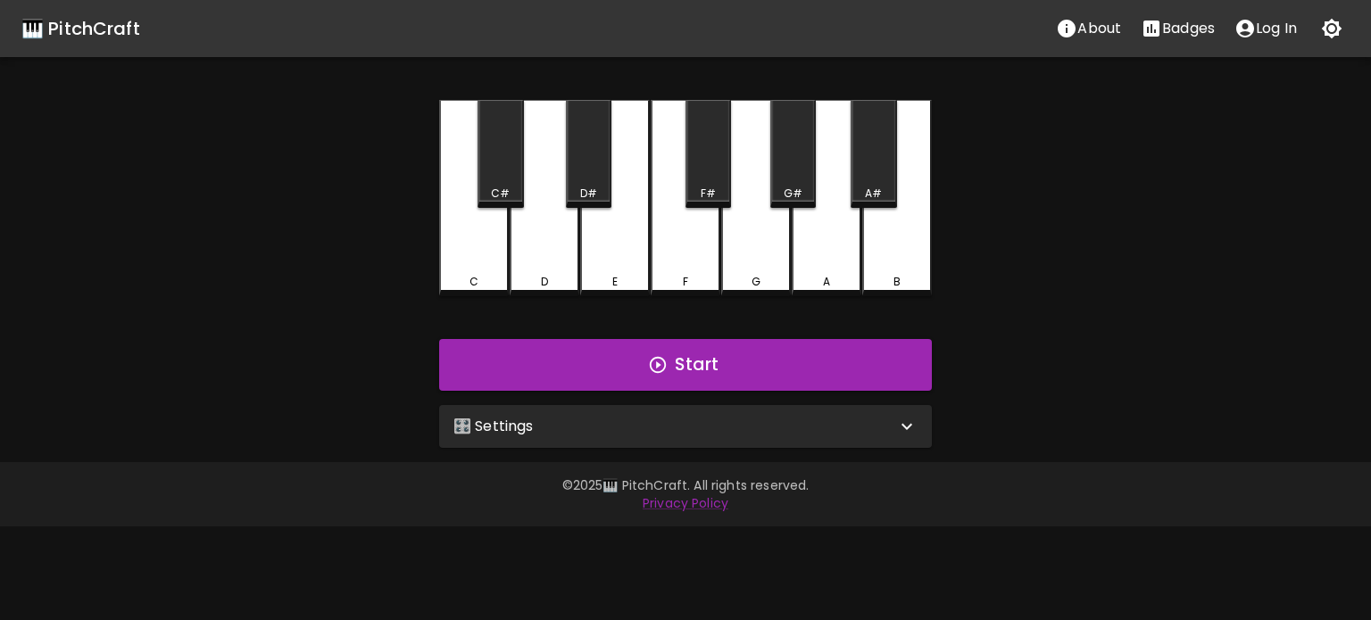
click at [635, 440] on div "🎛️ Settings" at bounding box center [685, 426] width 493 height 43
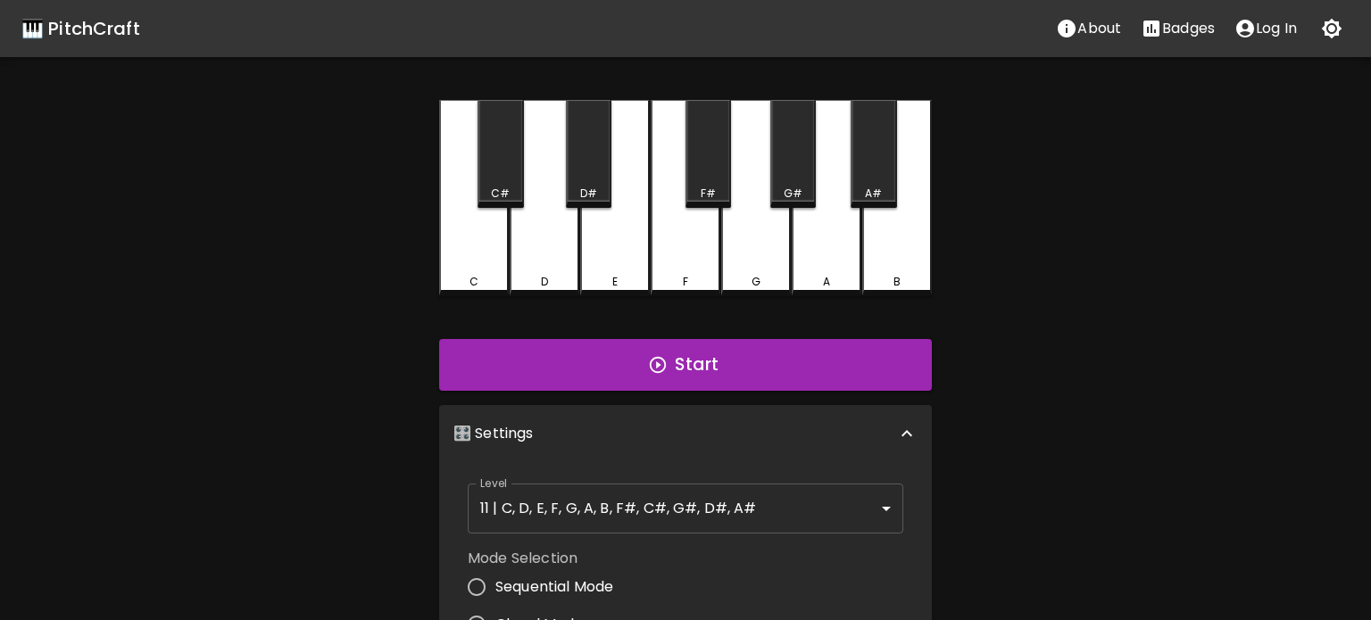
click at [771, 508] on body "🎹 PitchCraft About Badges Log In C C# D D# E F F# G G# A A# B Start 🎛️ Settings…" at bounding box center [685, 540] width 1371 height 1081
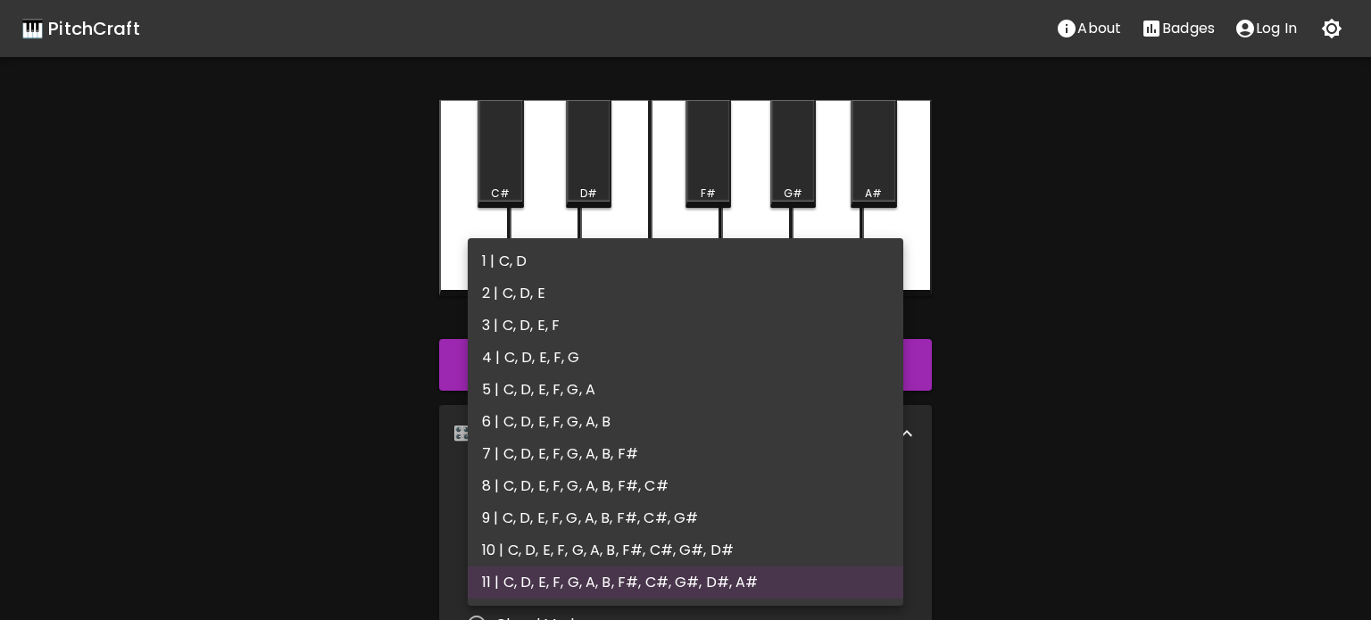
click at [556, 266] on li "1 | C, D" at bounding box center [685, 261] width 435 height 32
type input "1"
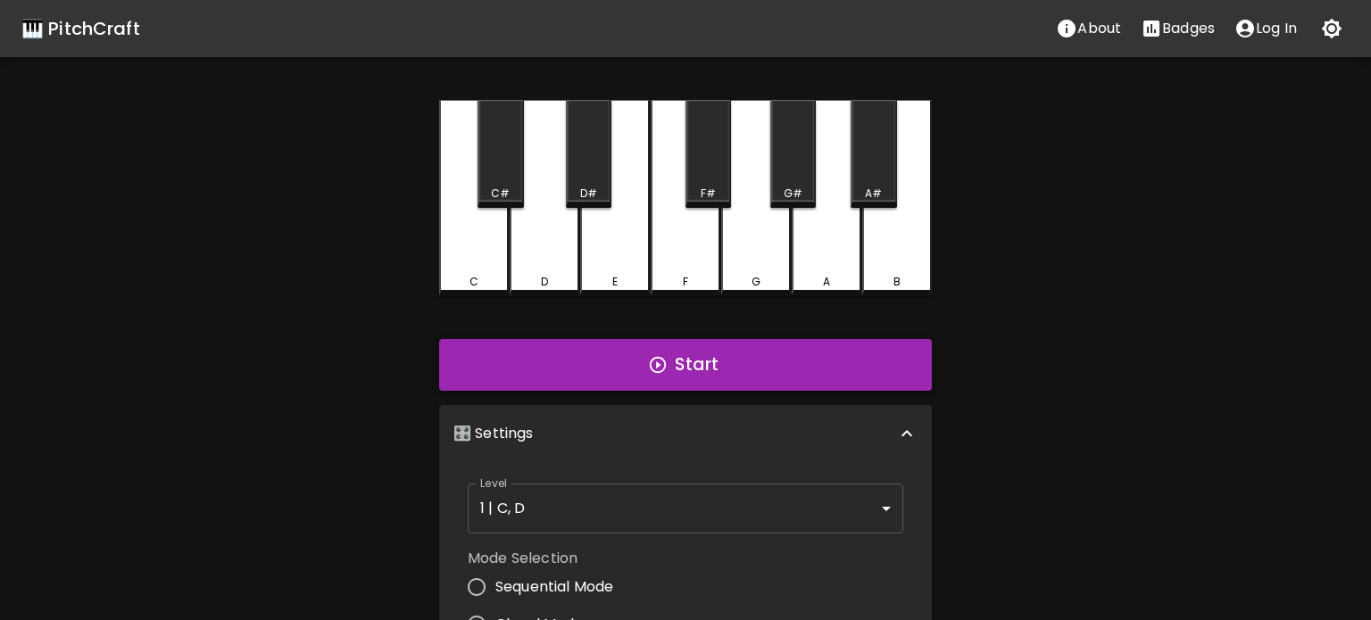
click at [590, 369] on button "Start" at bounding box center [685, 365] width 493 height 52
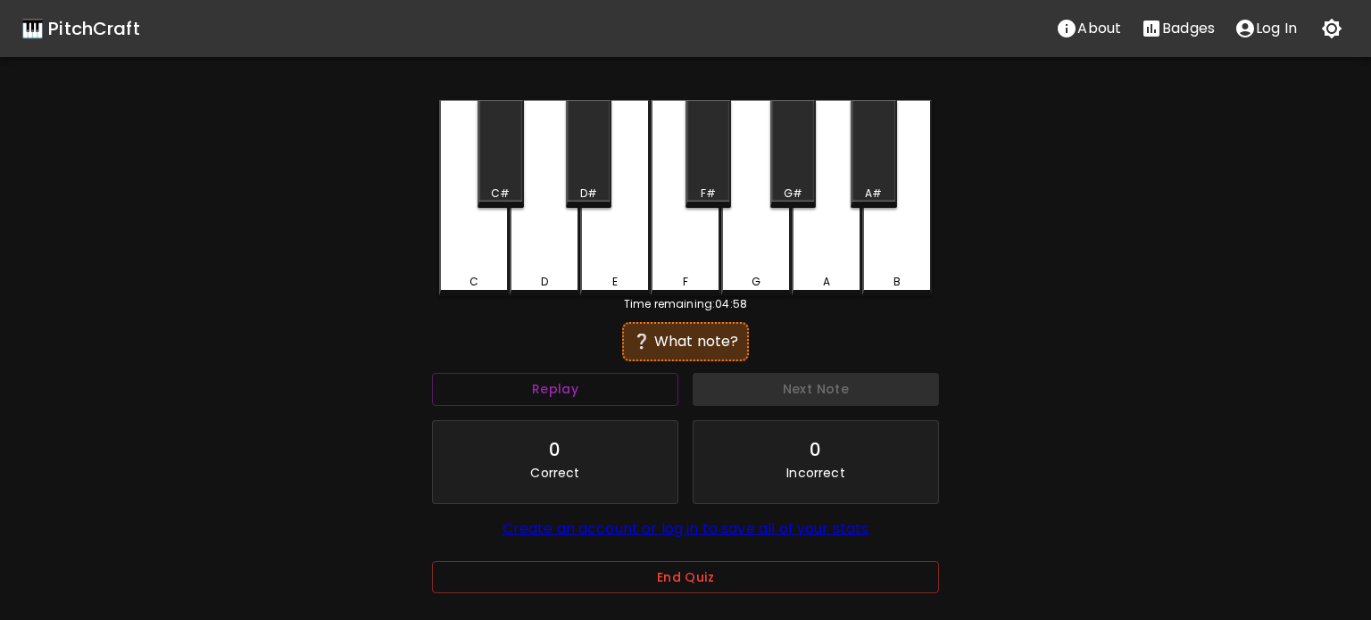
click at [539, 258] on div "D" at bounding box center [544, 198] width 70 height 196
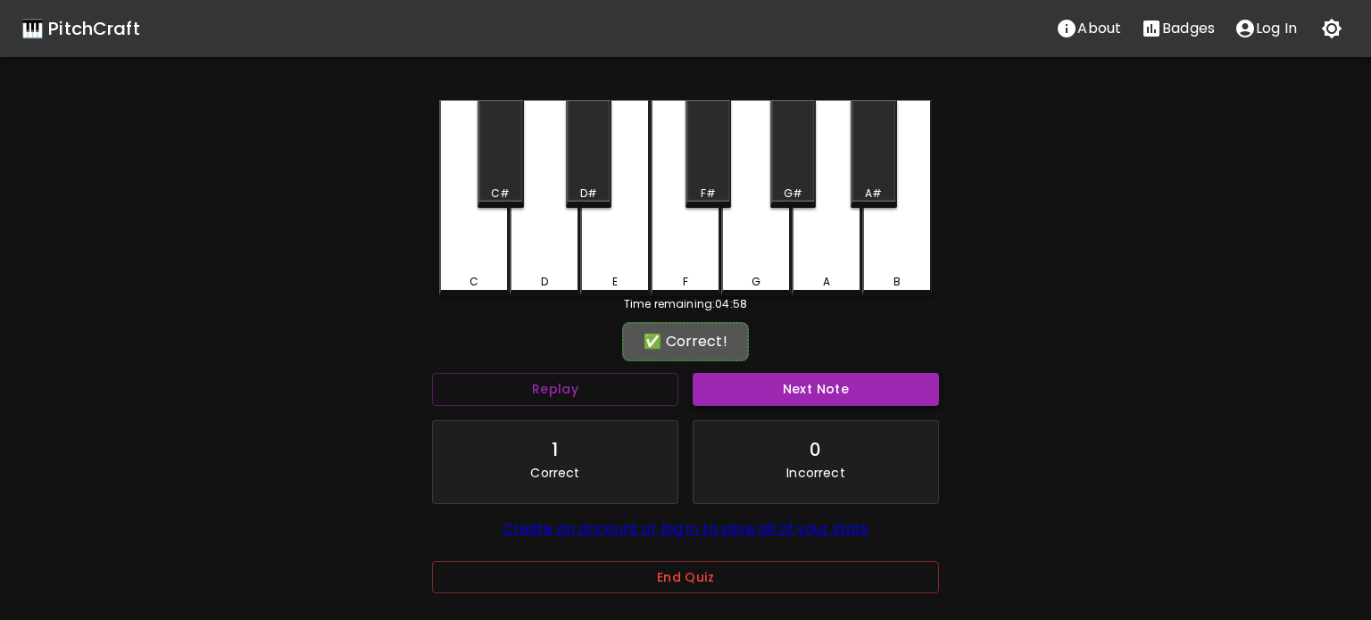
click at [843, 374] on button "Next Note" at bounding box center [815, 389] width 246 height 33
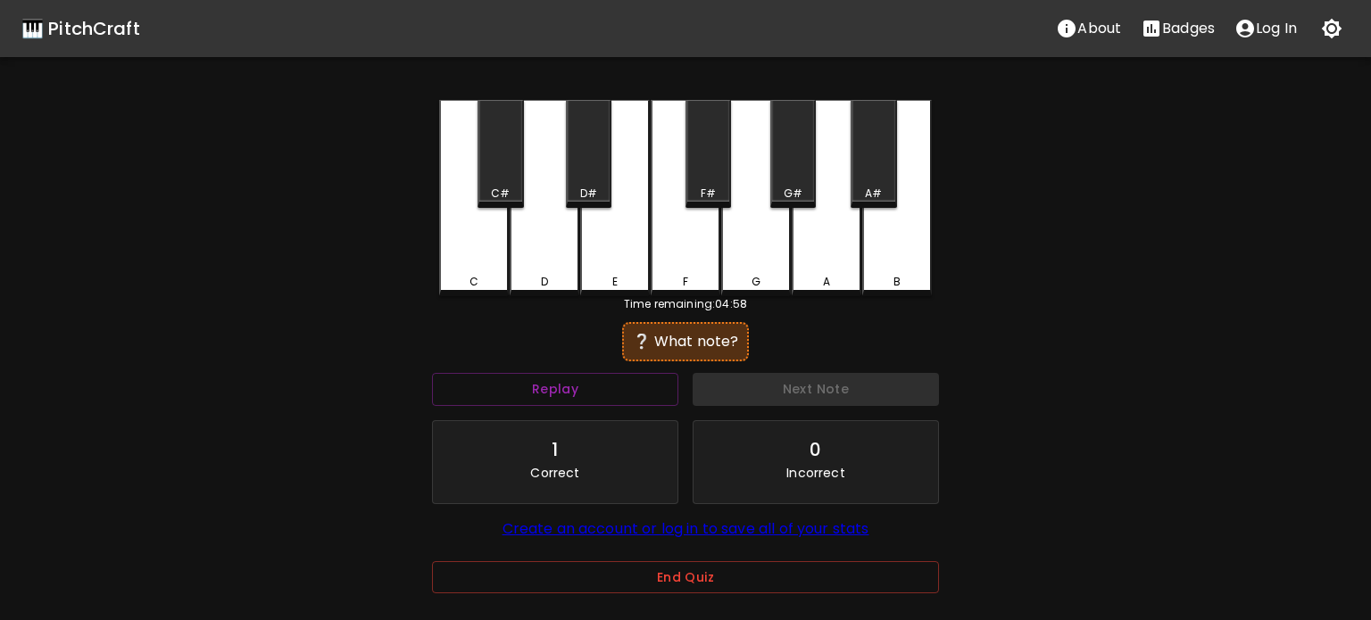
click at [492, 263] on div "C" at bounding box center [474, 198] width 70 height 196
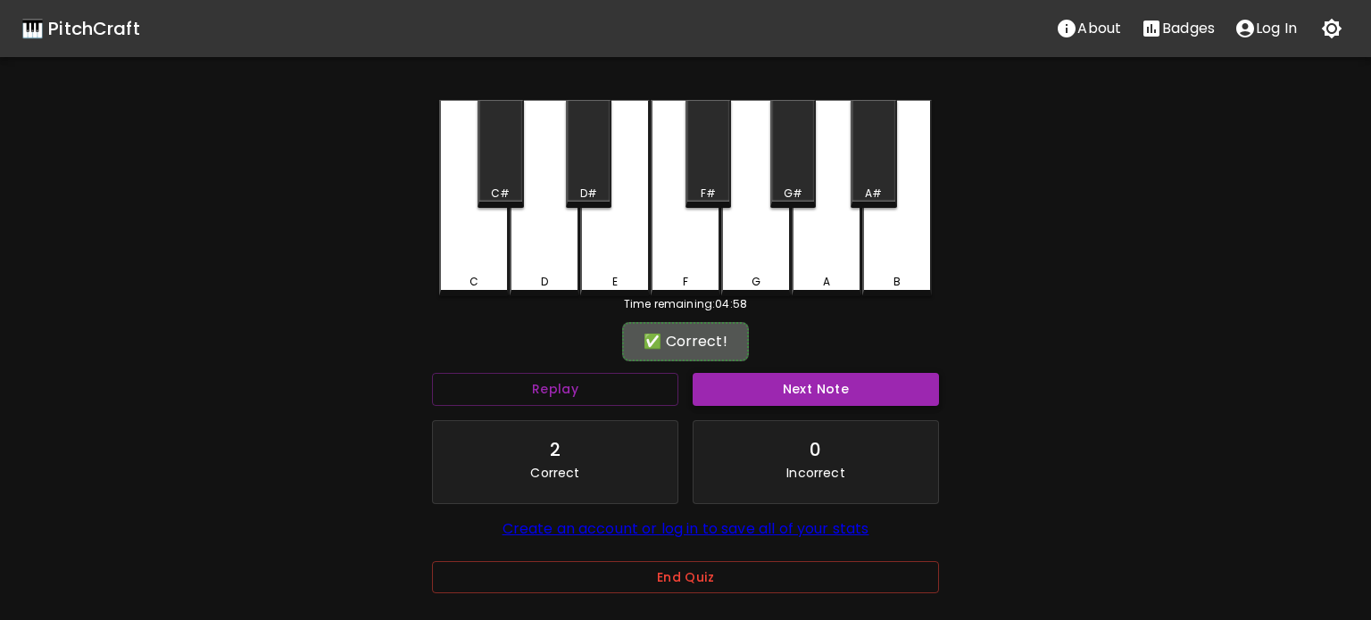
click at [744, 399] on button "Next Note" at bounding box center [815, 389] width 246 height 33
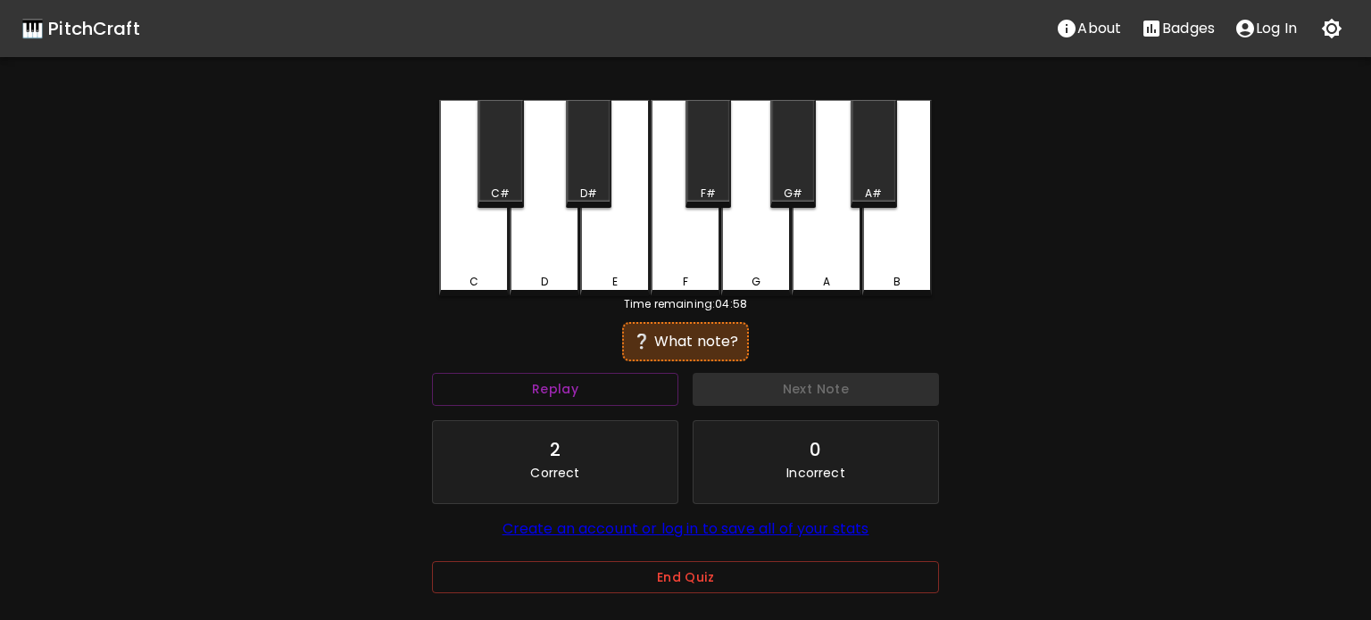
click at [556, 272] on div "D" at bounding box center [544, 198] width 70 height 196
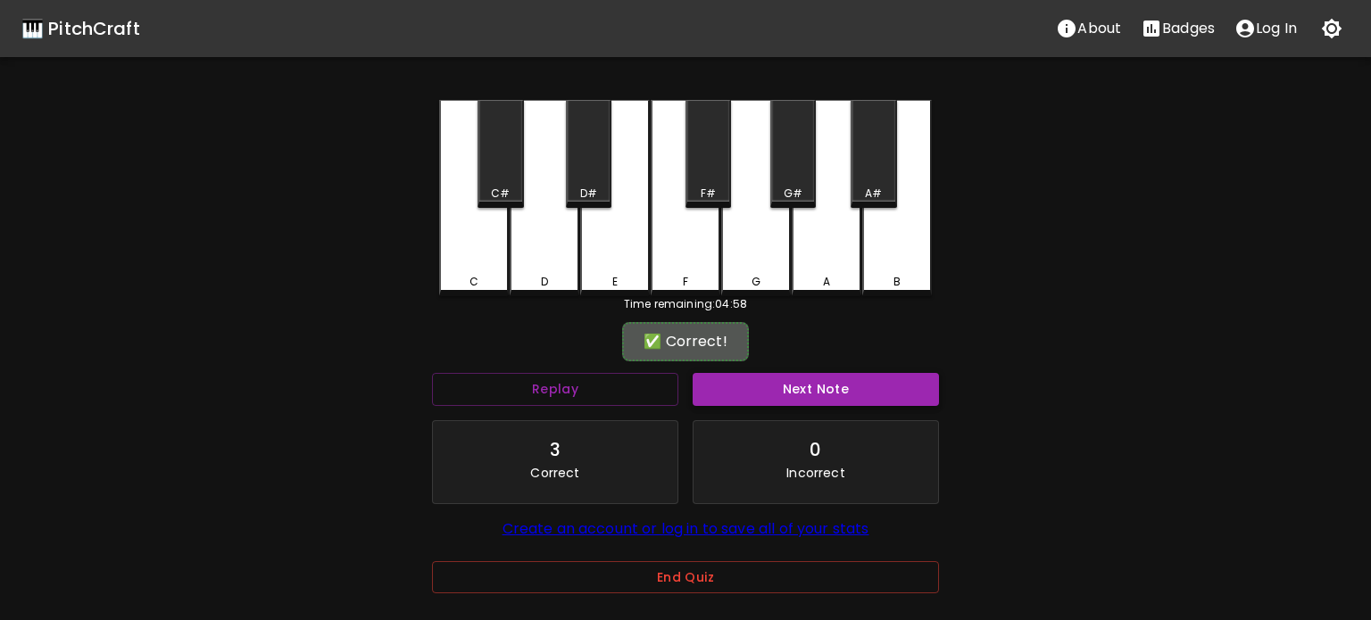
click at [753, 384] on button "Next Note" at bounding box center [815, 389] width 246 height 33
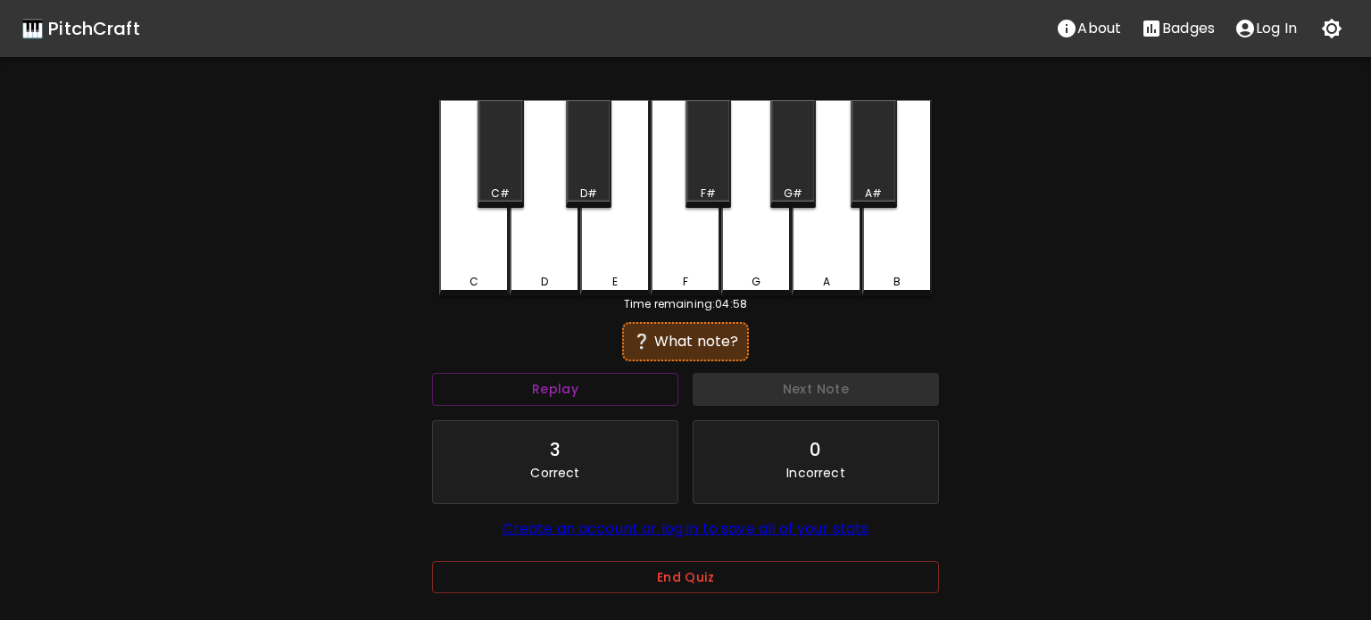
click at [490, 265] on div "C" at bounding box center [474, 198] width 70 height 196
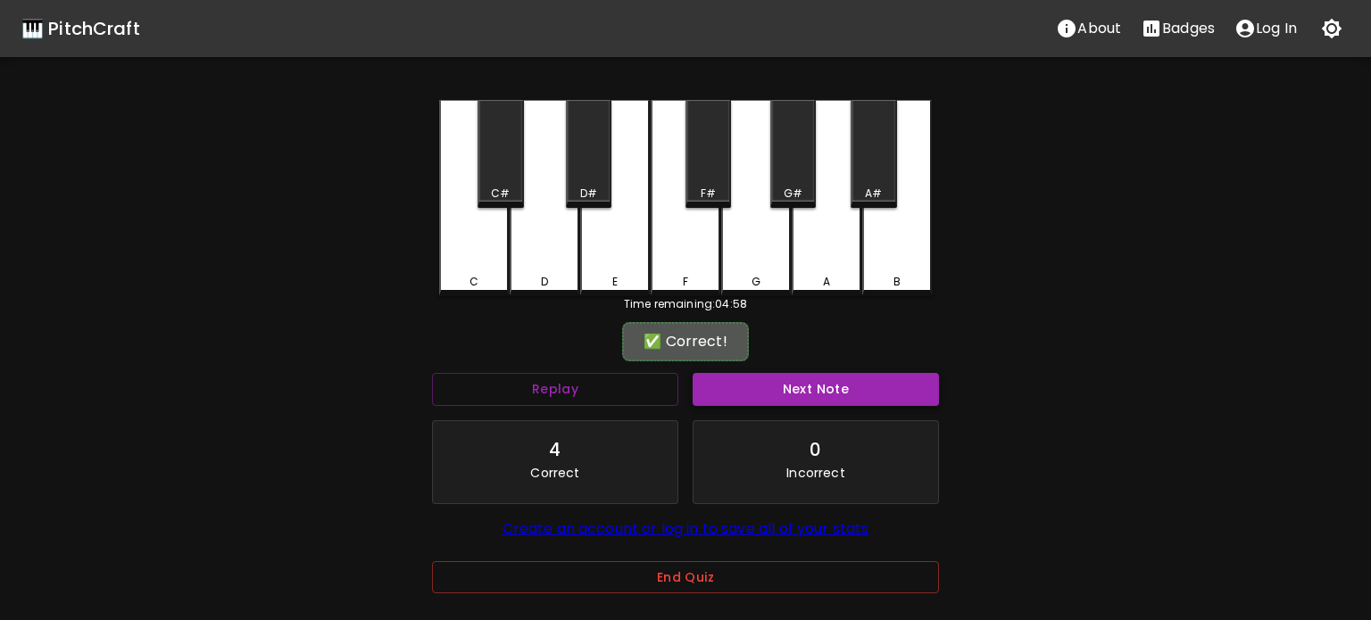
click at [717, 401] on button "Next Note" at bounding box center [815, 389] width 246 height 33
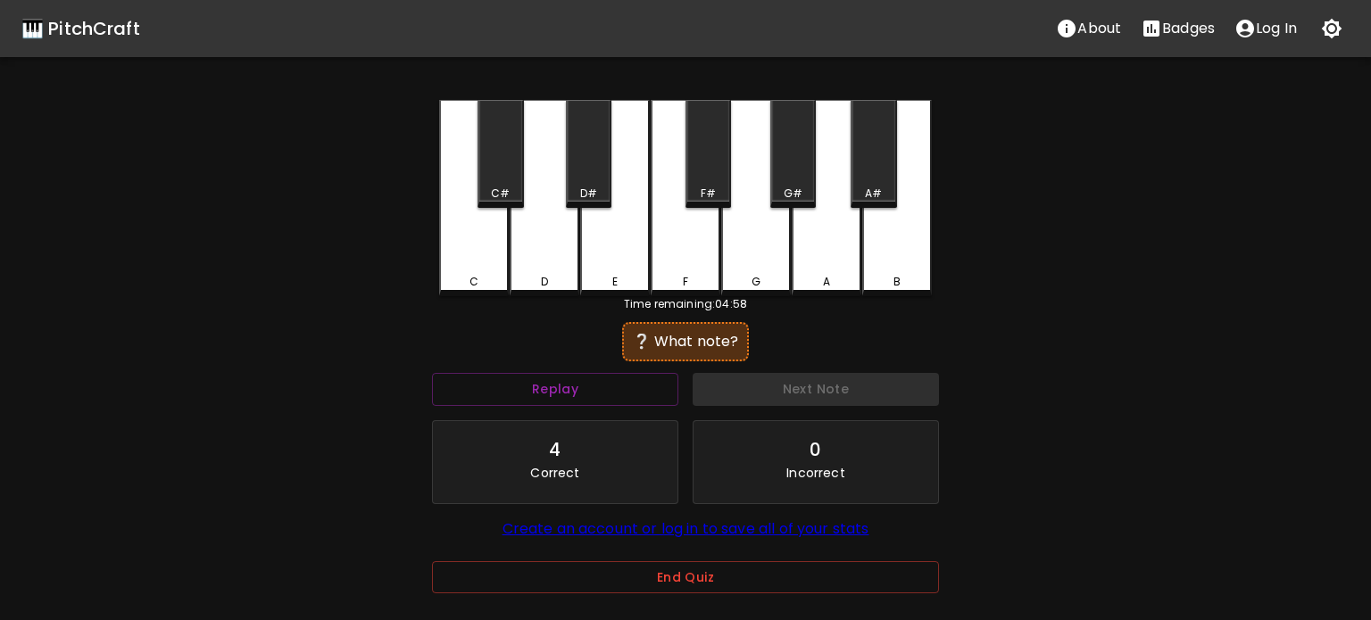
click at [486, 257] on div "C" at bounding box center [474, 198] width 70 height 196
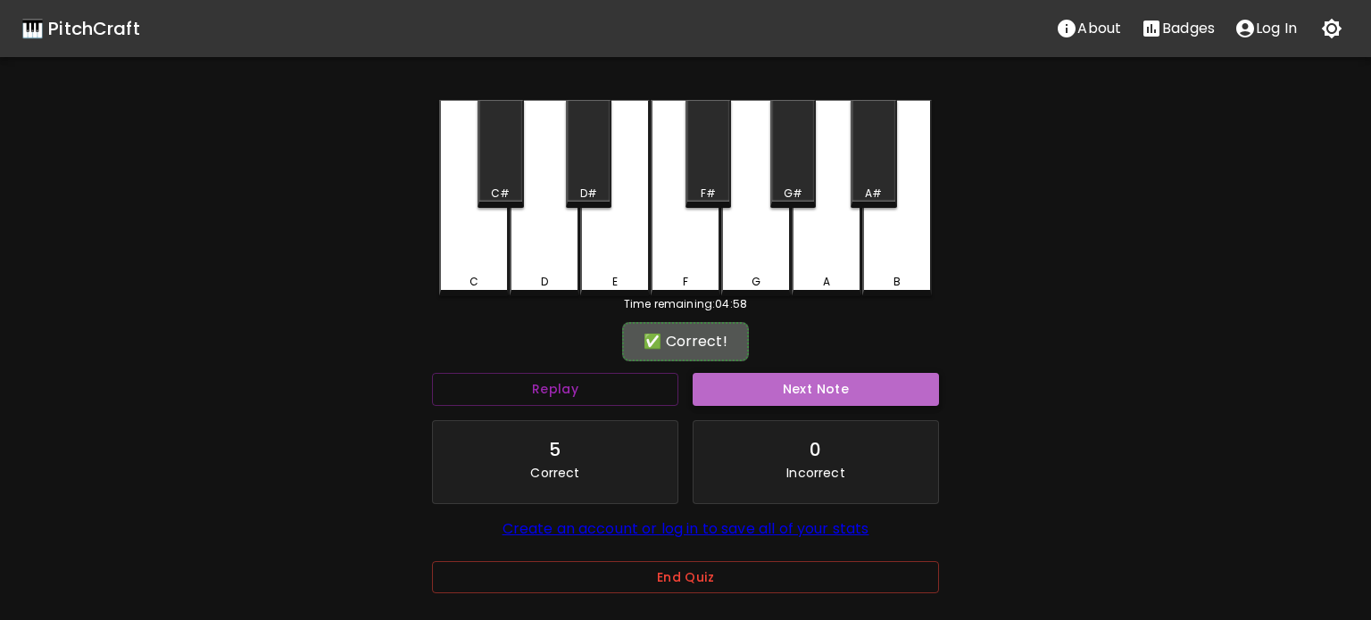
click at [770, 388] on button "Next Note" at bounding box center [815, 389] width 246 height 33
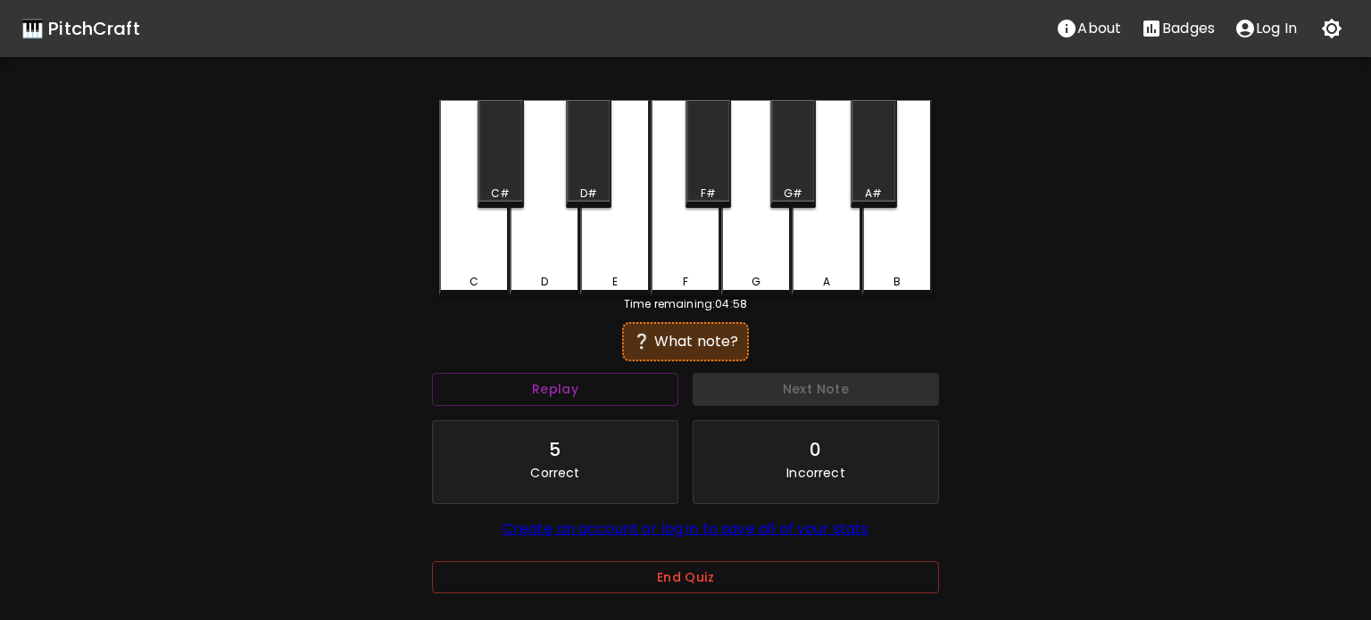
click at [555, 253] on div "D" at bounding box center [544, 198] width 70 height 196
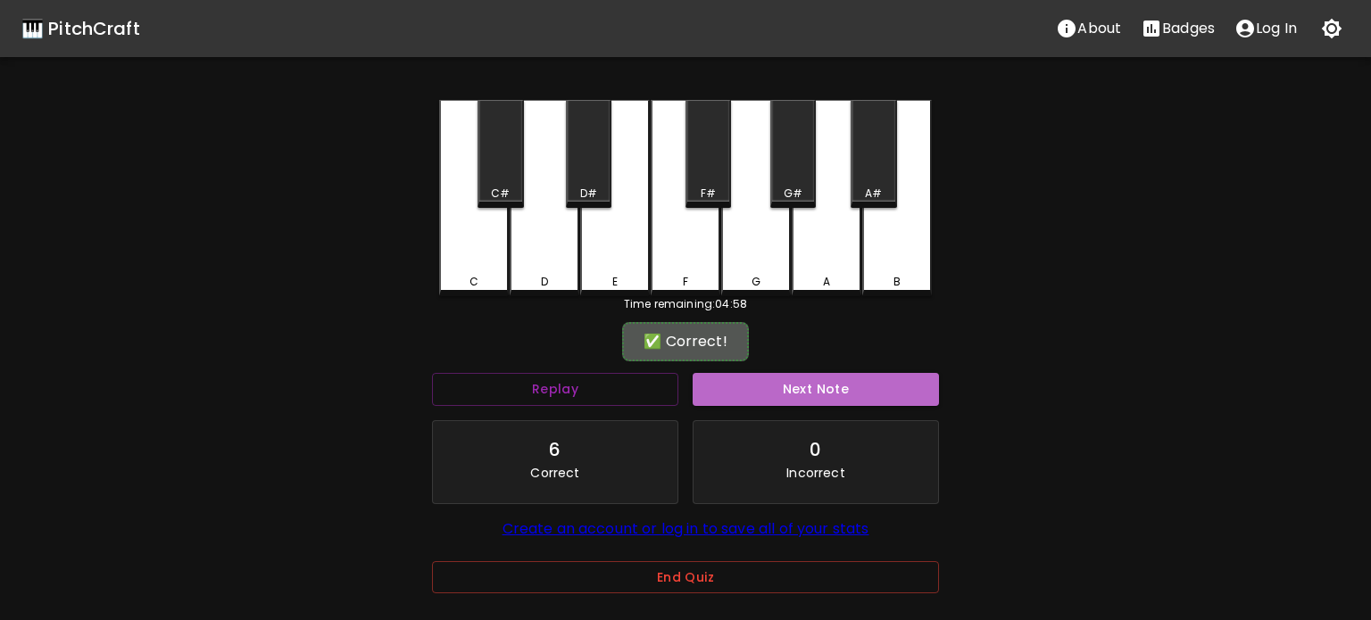
drag, startPoint x: 807, startPoint y: 394, endPoint x: 753, endPoint y: 370, distance: 58.7
click at [802, 395] on button "Next Note" at bounding box center [815, 389] width 246 height 33
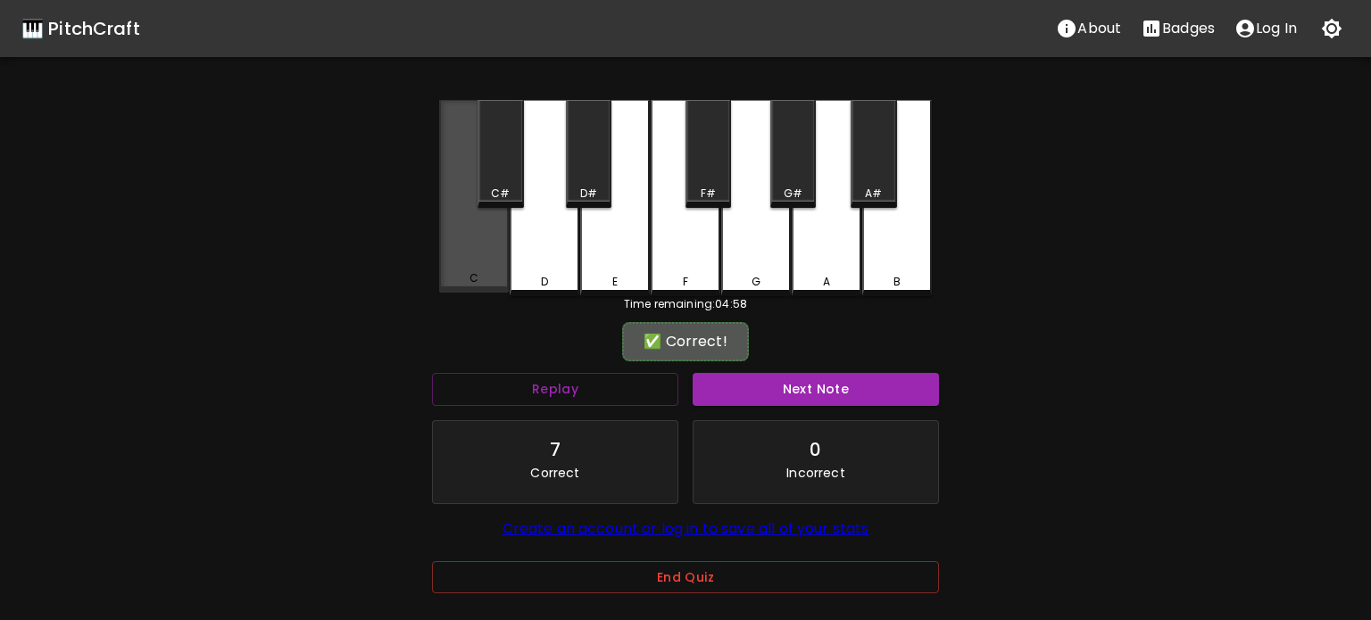
drag, startPoint x: 493, startPoint y: 275, endPoint x: 625, endPoint y: 328, distance: 142.5
click at [493, 275] on div "C" at bounding box center [474, 278] width 66 height 16
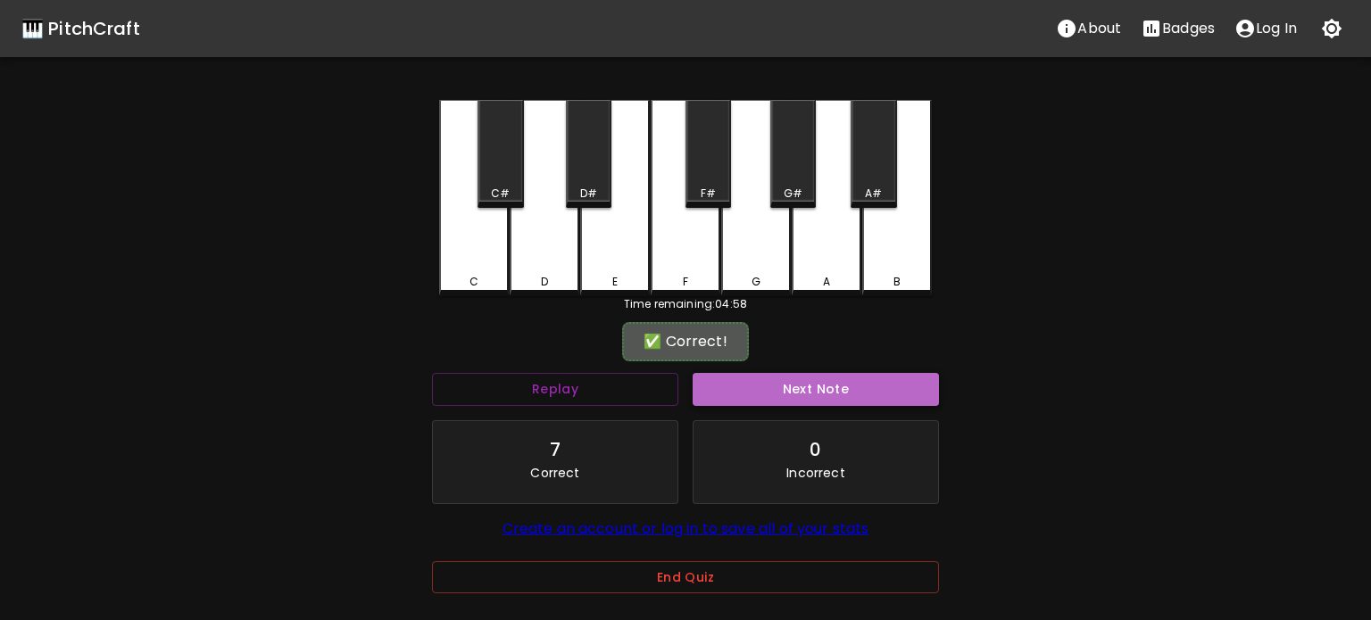
click at [751, 375] on button "Next Note" at bounding box center [815, 389] width 246 height 33
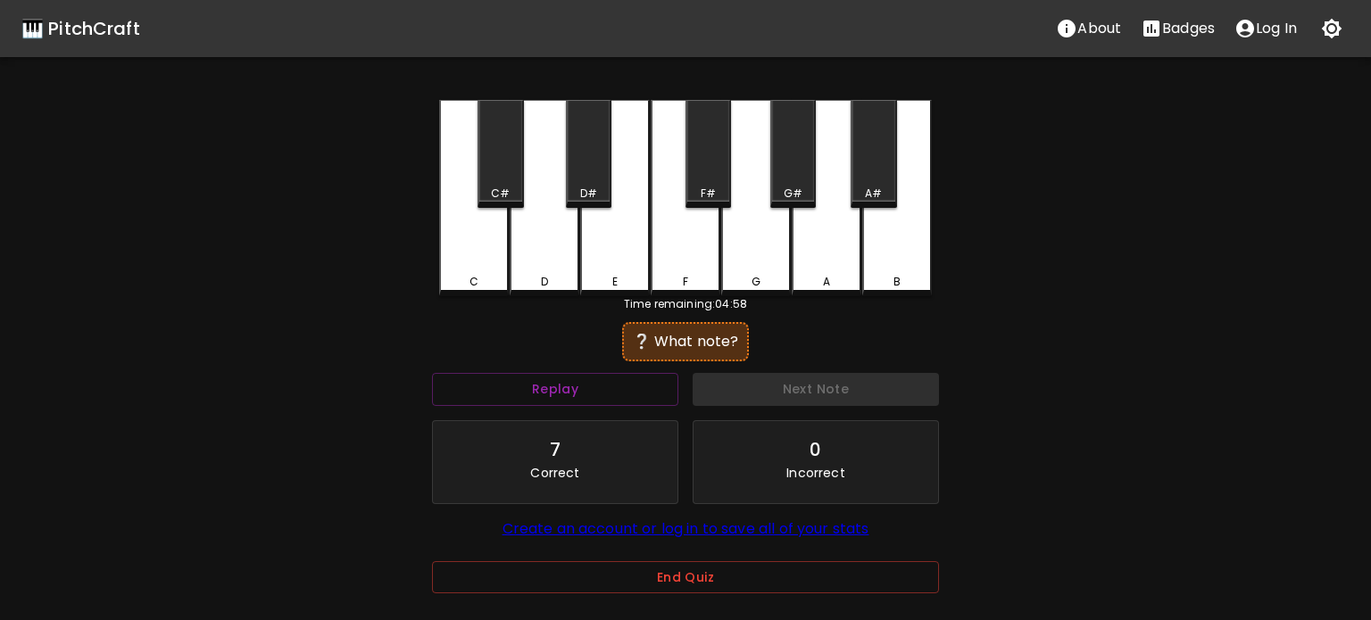
drag, startPoint x: 462, startPoint y: 263, endPoint x: 476, endPoint y: 269, distance: 15.2
click at [474, 268] on div "C" at bounding box center [474, 198] width 70 height 196
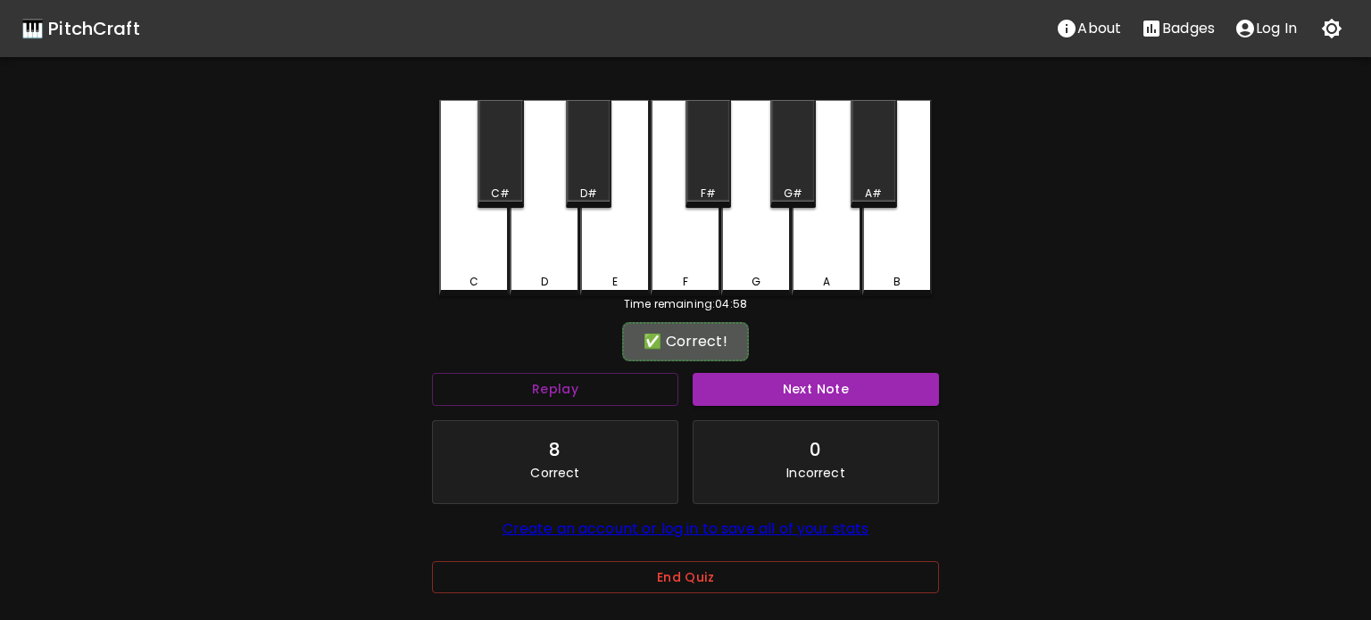
click at [747, 408] on div "Next Note" at bounding box center [815, 389] width 261 height 47
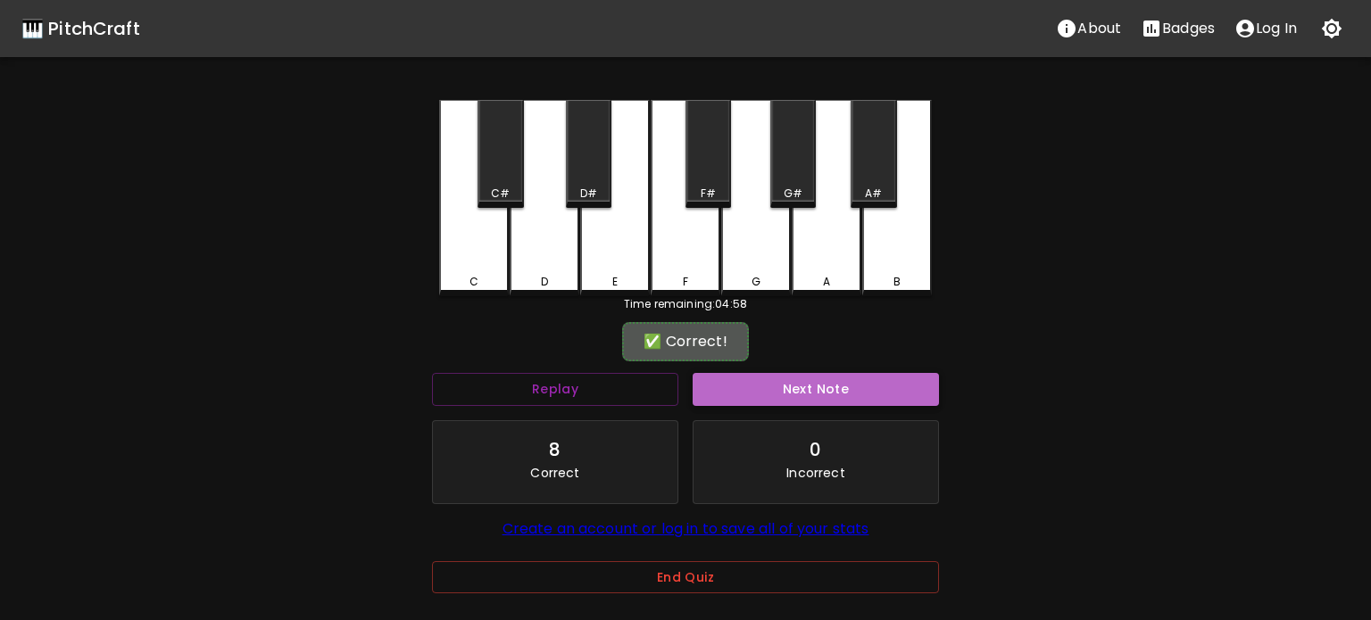
click at [762, 379] on button "Next Note" at bounding box center [815, 389] width 246 height 33
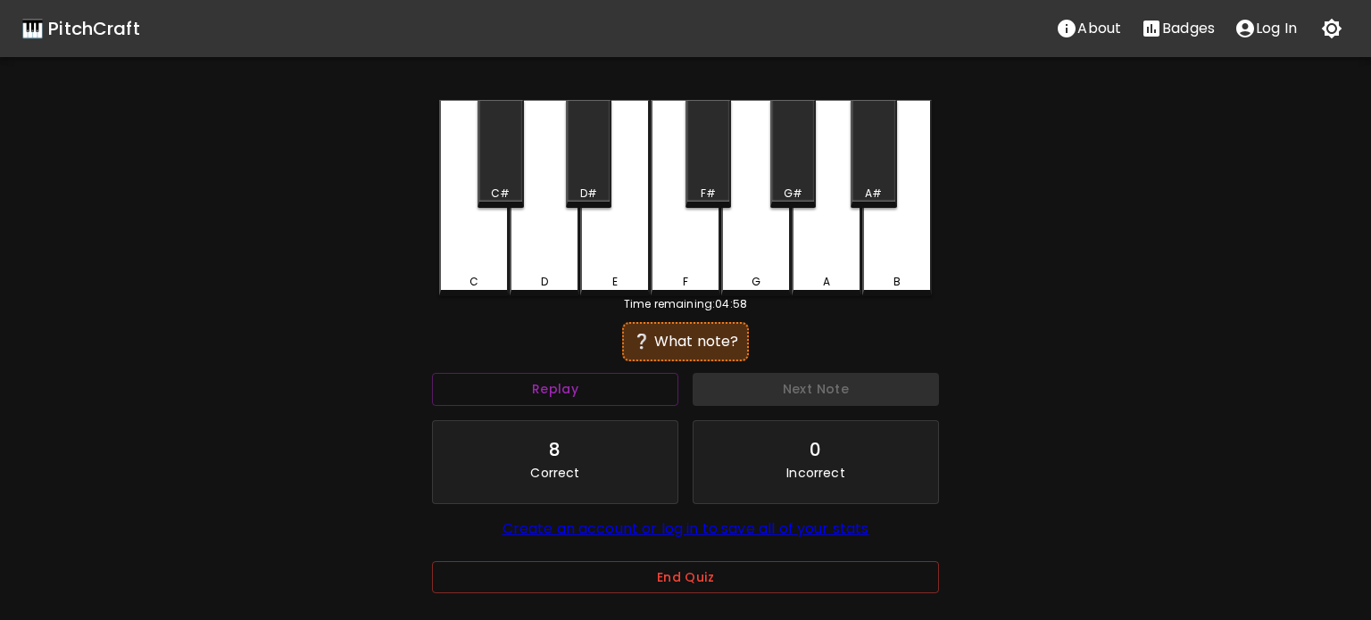
drag, startPoint x: 525, startPoint y: 260, endPoint x: 690, endPoint y: 310, distance: 172.5
click at [526, 260] on div "D" at bounding box center [544, 198] width 70 height 196
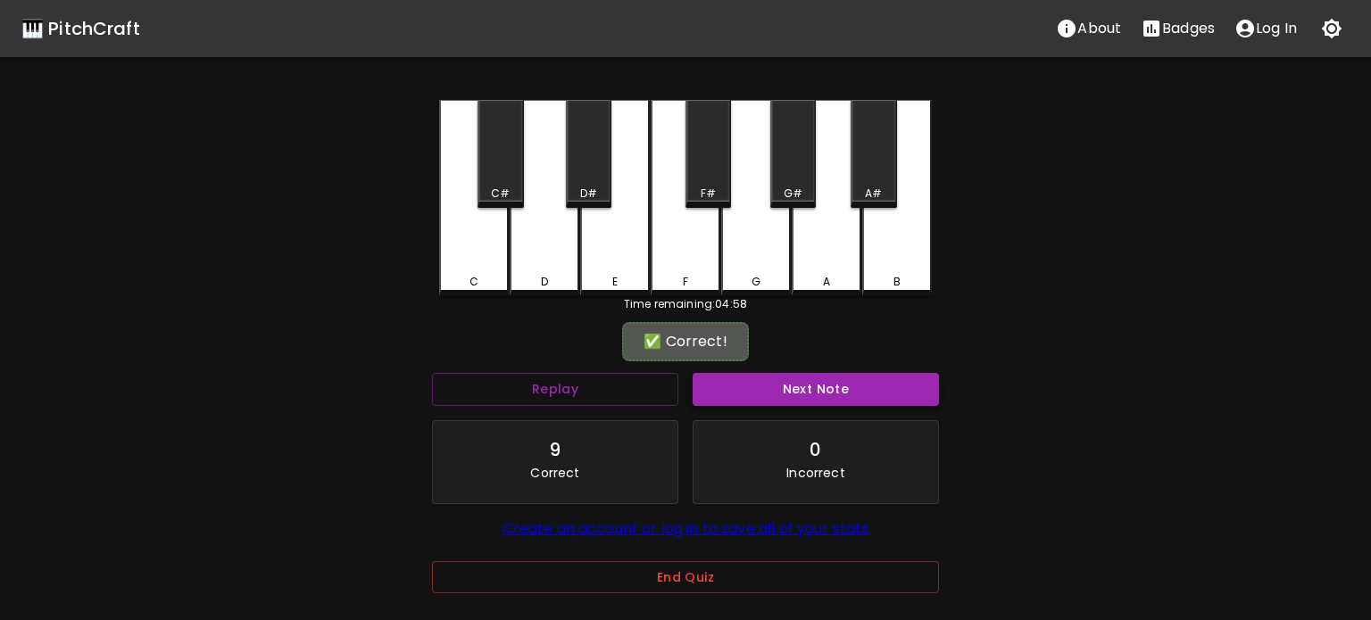
click at [805, 380] on button "Next Note" at bounding box center [815, 389] width 246 height 33
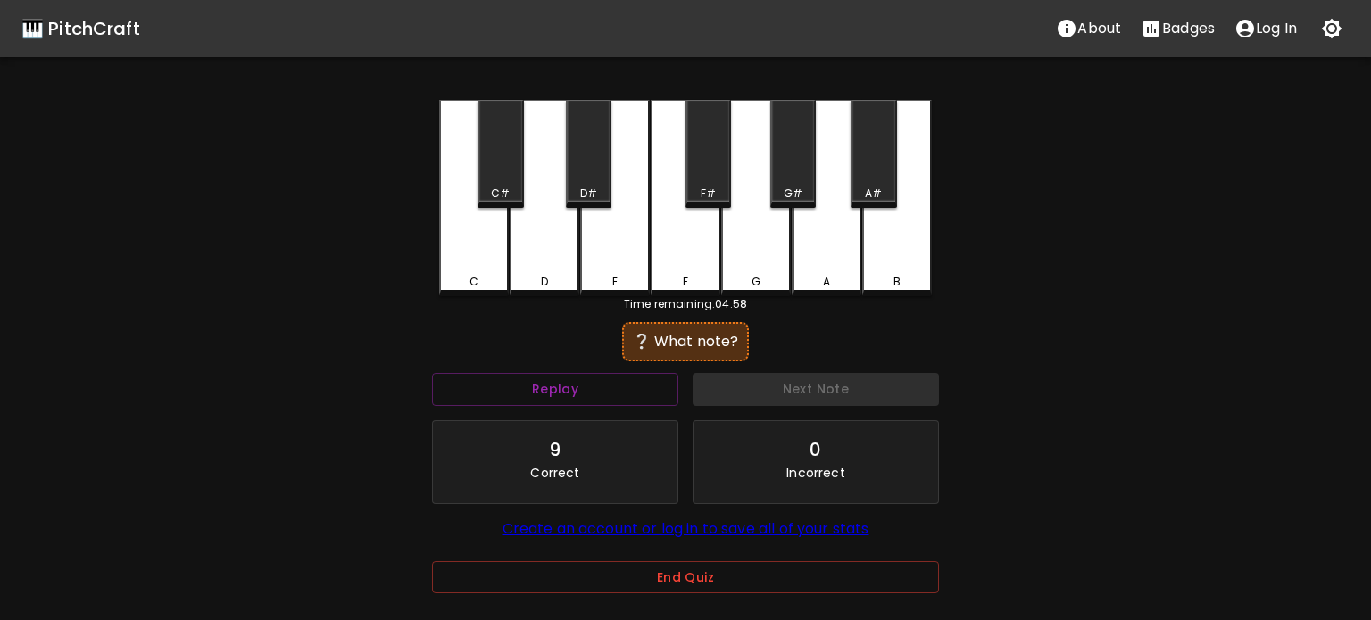
click at [567, 273] on div "D" at bounding box center [544, 198] width 70 height 196
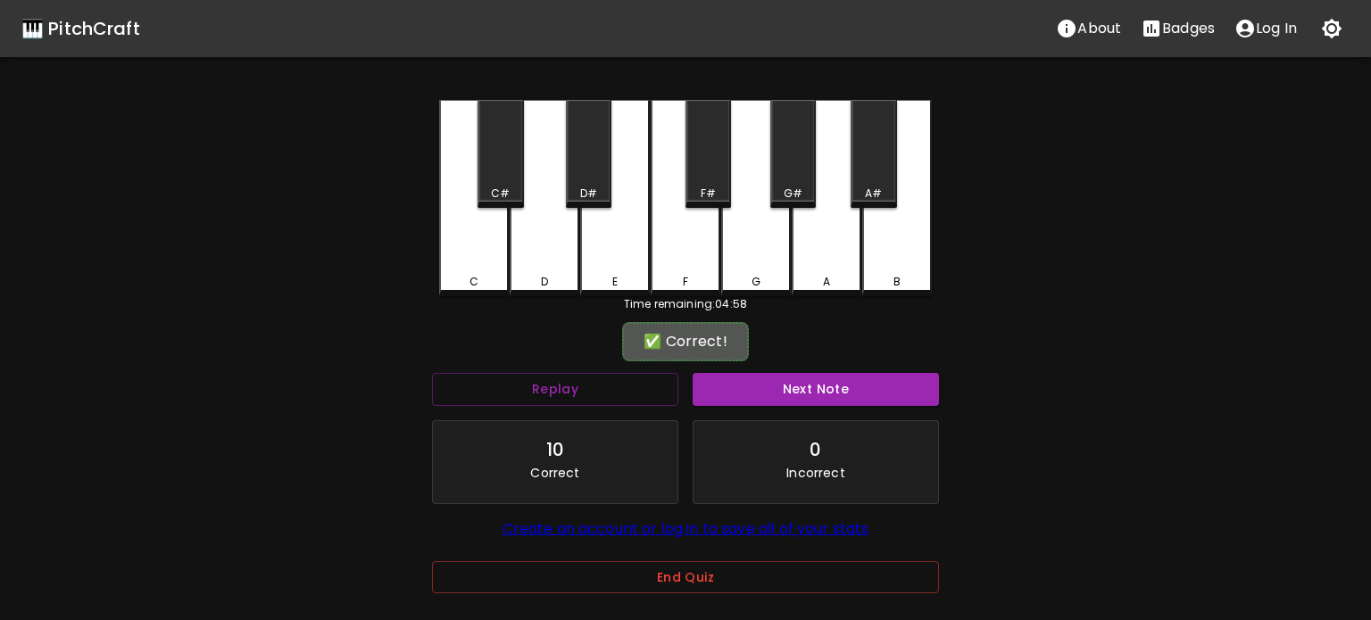
click at [783, 406] on div "Next Note" at bounding box center [815, 389] width 261 height 47
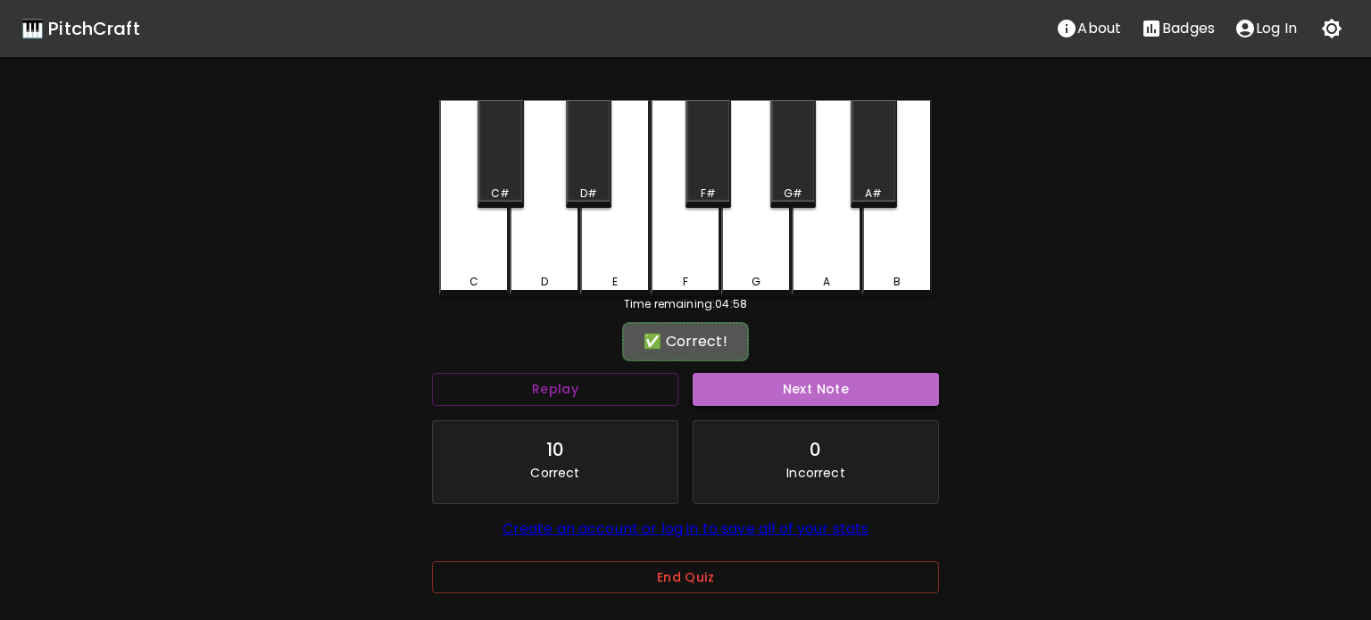
click at [782, 402] on button "Next Note" at bounding box center [815, 389] width 246 height 33
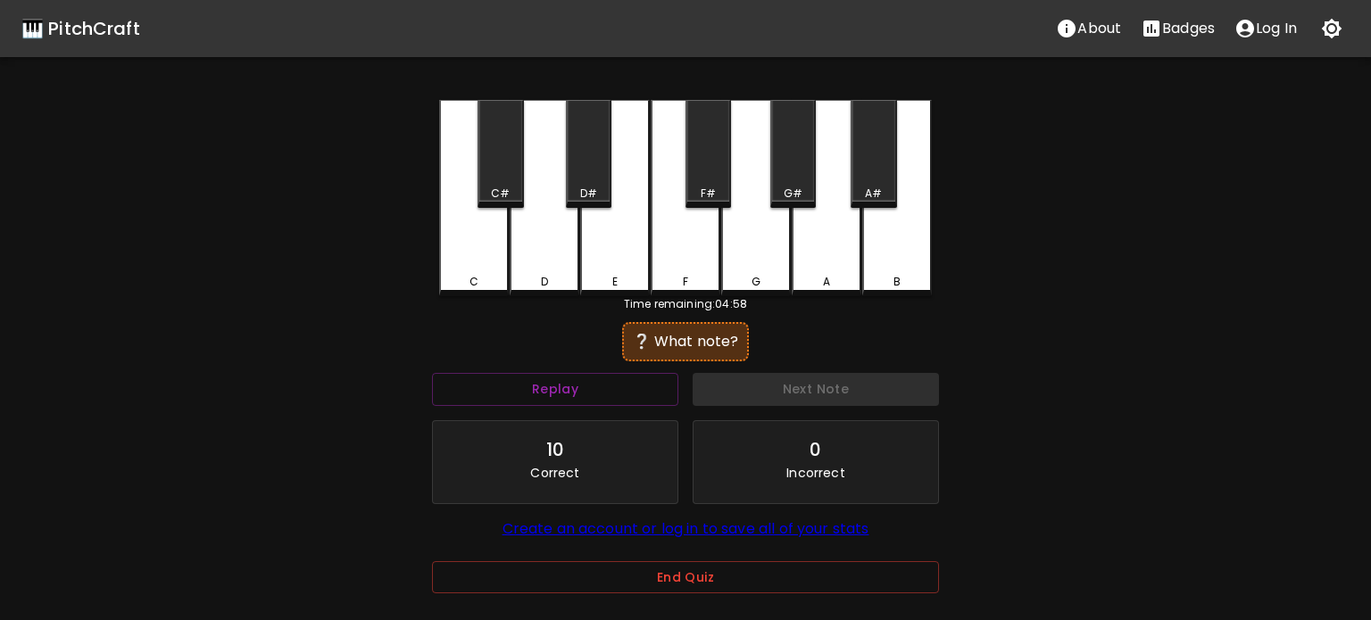
click at [497, 286] on div "C" at bounding box center [474, 198] width 70 height 196
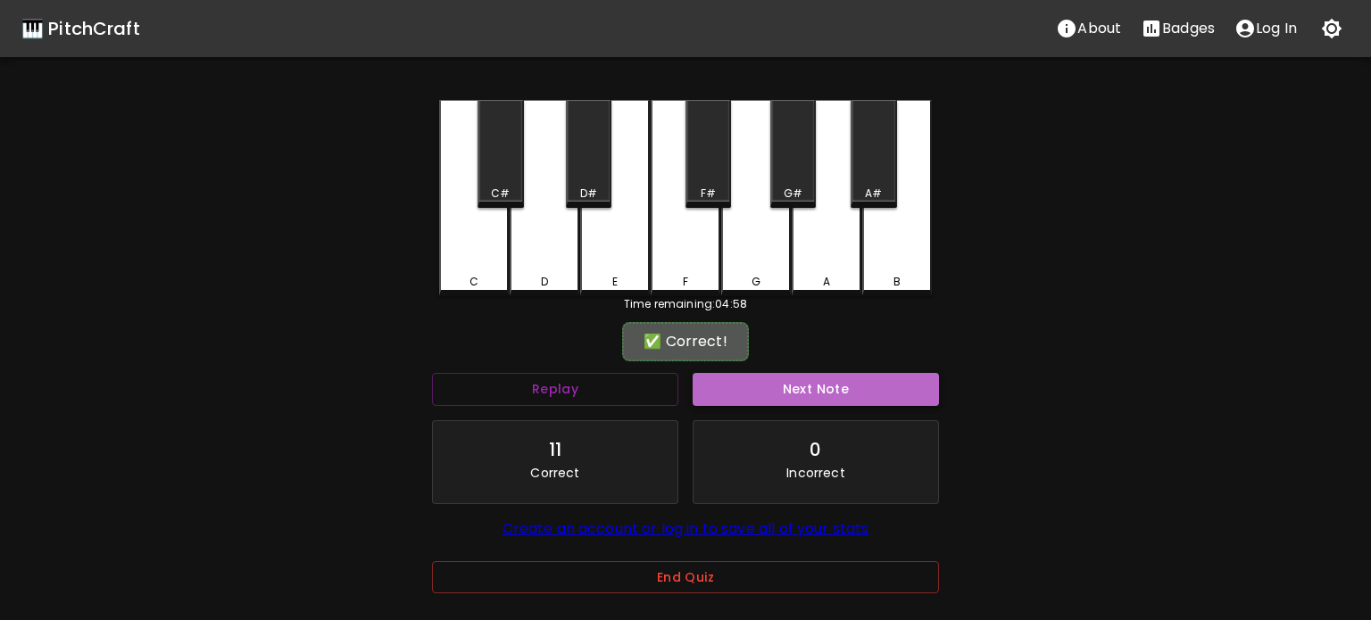
click at [815, 390] on button "Next Note" at bounding box center [815, 389] width 246 height 33
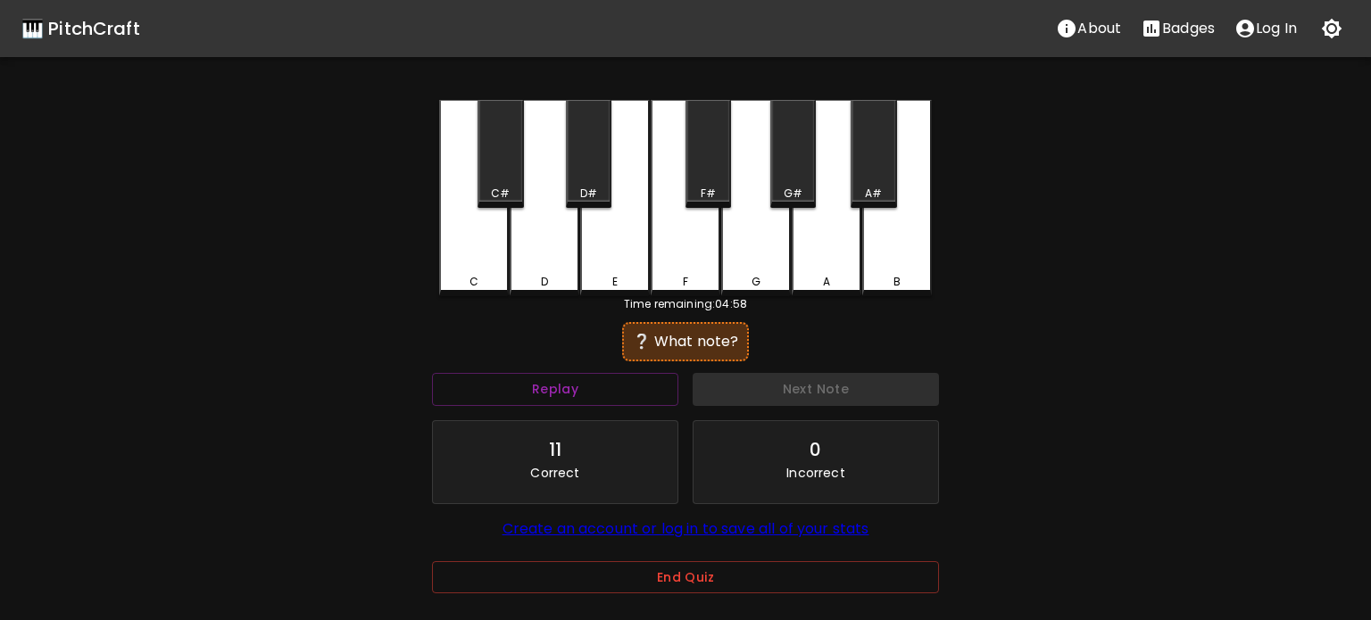
drag, startPoint x: 478, startPoint y: 261, endPoint x: 558, endPoint y: 302, distance: 89.4
click at [479, 261] on div "C" at bounding box center [474, 198] width 70 height 196
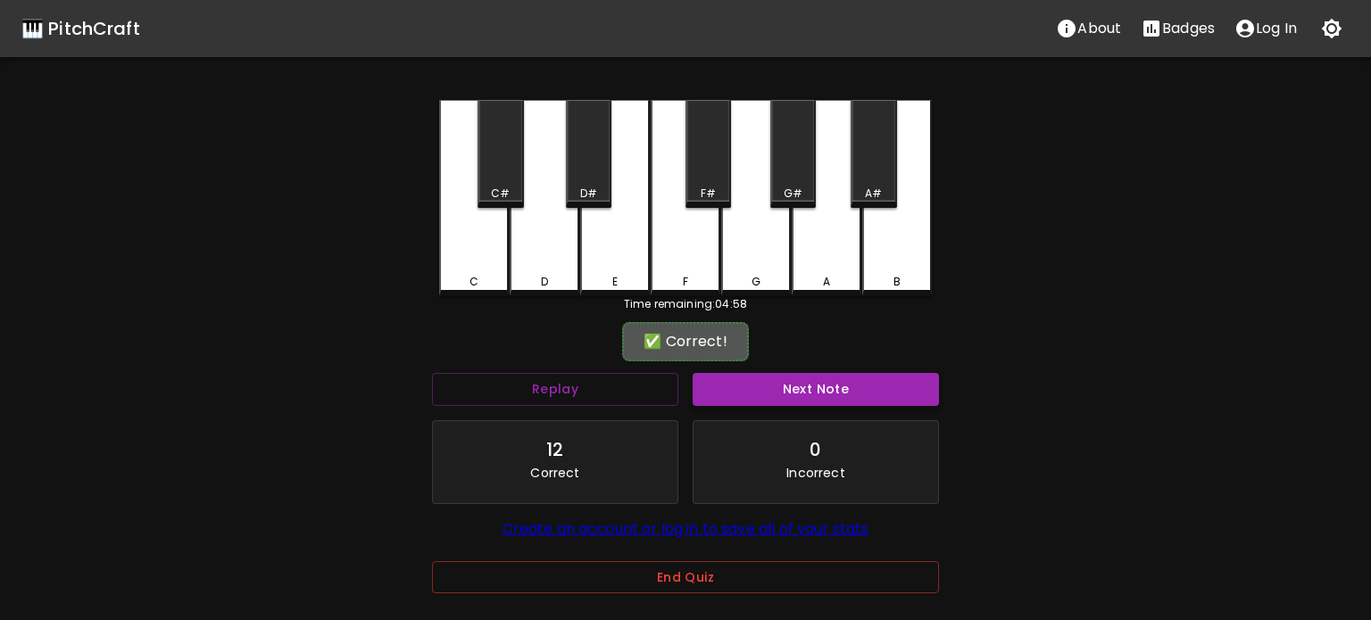
click at [751, 400] on button "Next Note" at bounding box center [815, 389] width 246 height 33
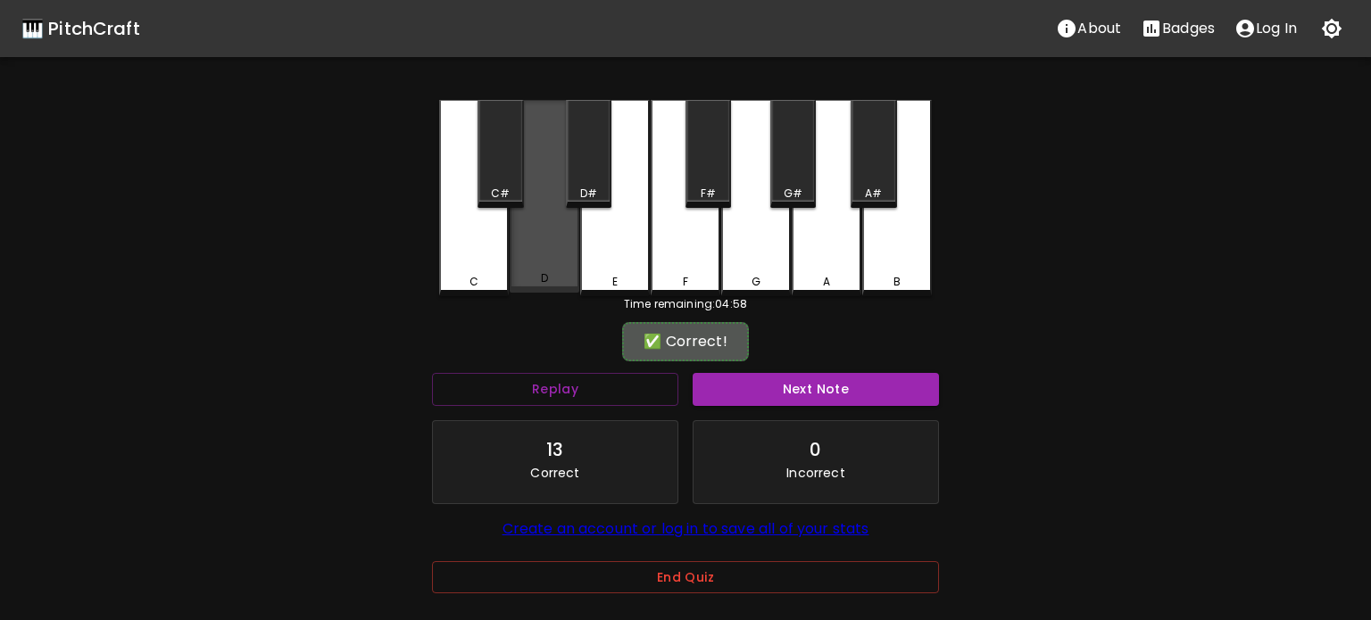
drag, startPoint x: 535, startPoint y: 262, endPoint x: 736, endPoint y: 327, distance: 210.8
click at [535, 262] on div "D" at bounding box center [544, 196] width 70 height 193
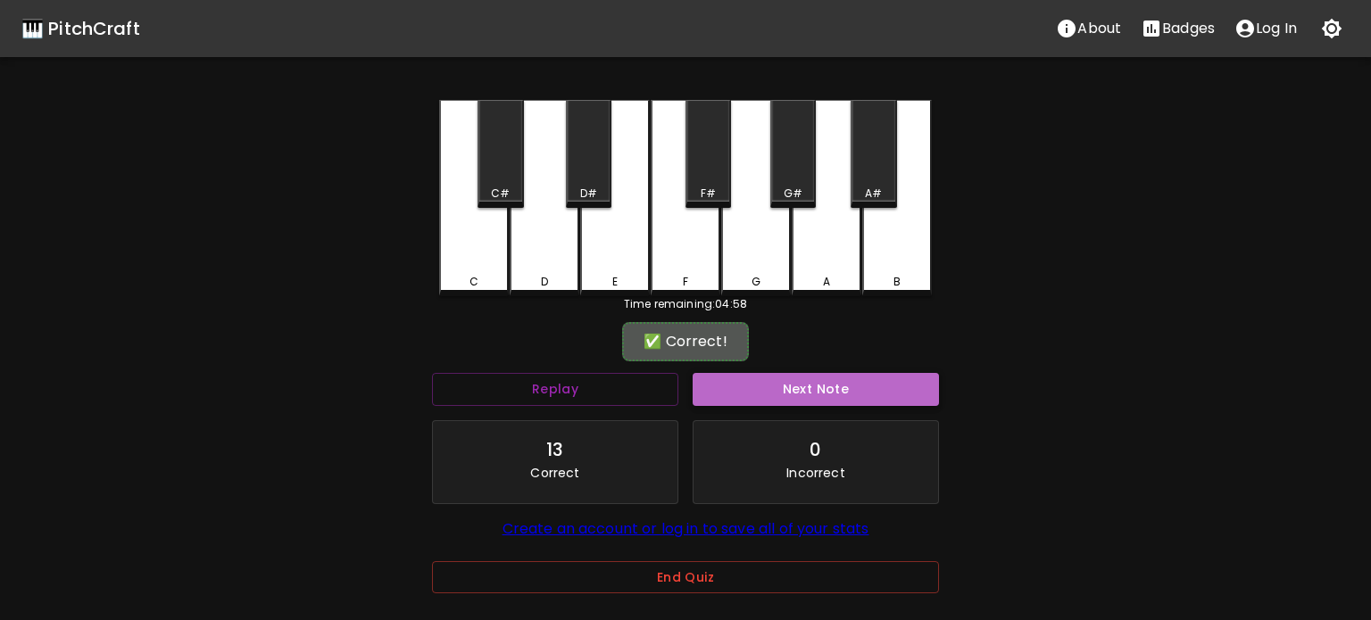
click at [820, 389] on button "Next Note" at bounding box center [815, 389] width 246 height 33
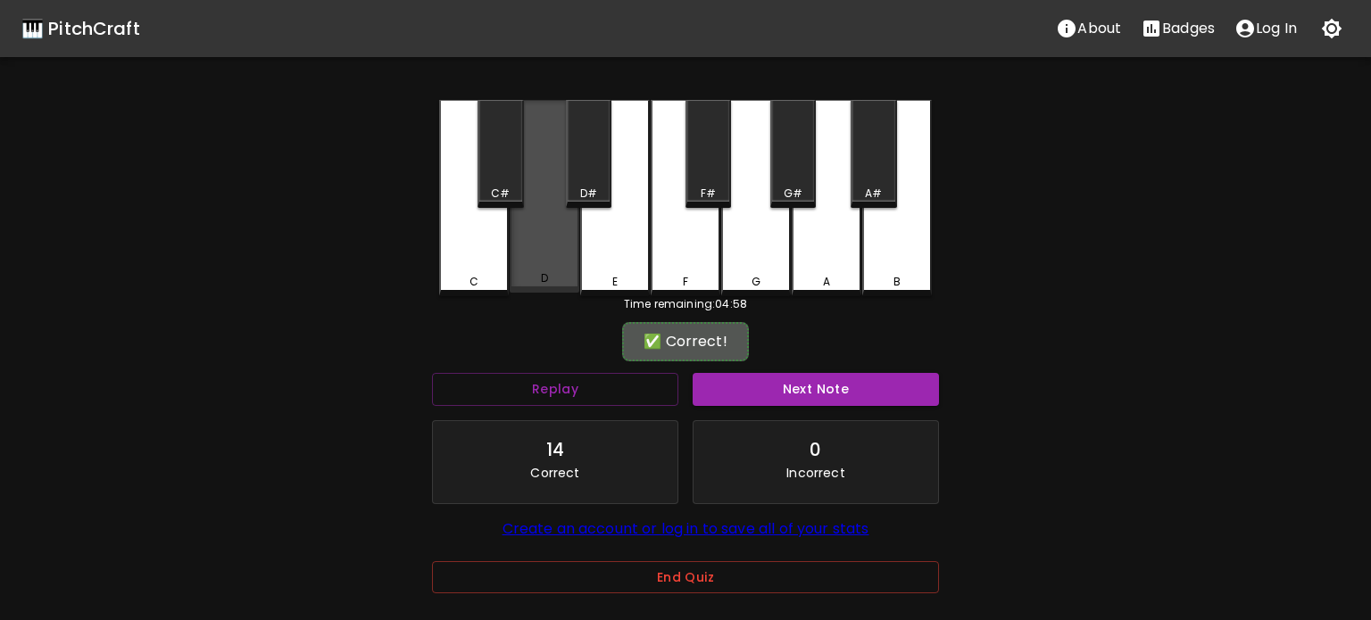
drag, startPoint x: 551, startPoint y: 277, endPoint x: 791, endPoint y: 369, distance: 257.3
click at [551, 277] on div "D" at bounding box center [544, 278] width 66 height 16
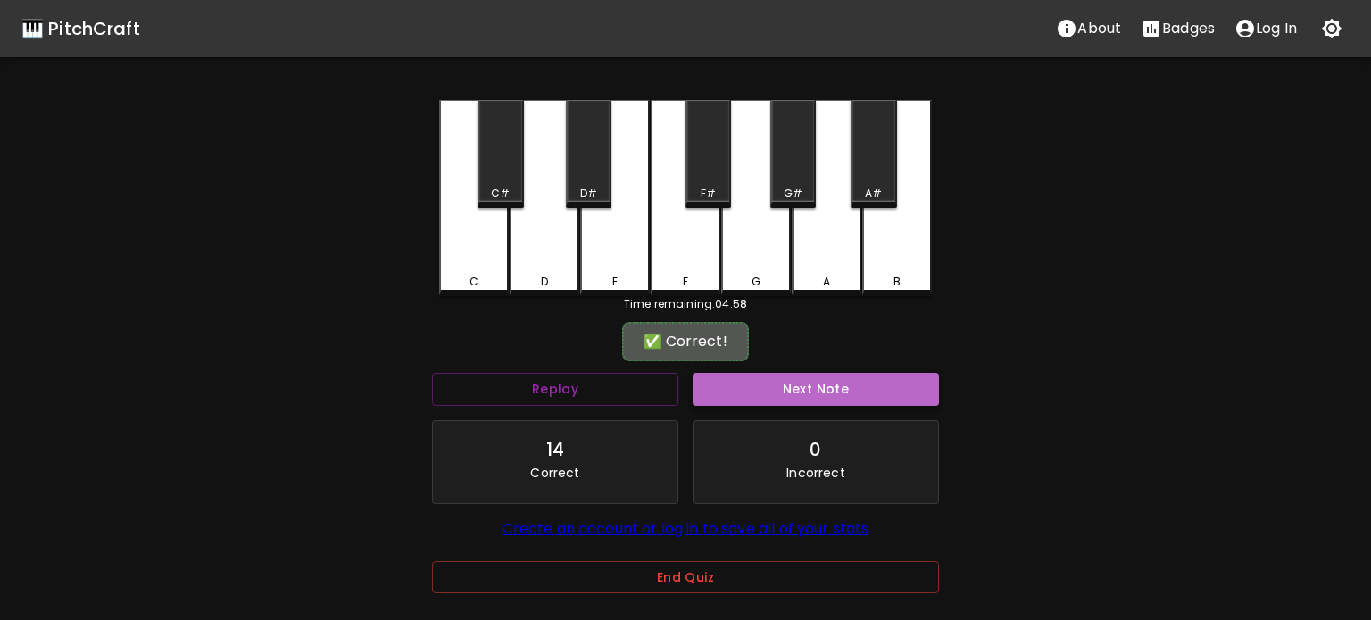
click at [819, 389] on button "Next Note" at bounding box center [815, 389] width 246 height 33
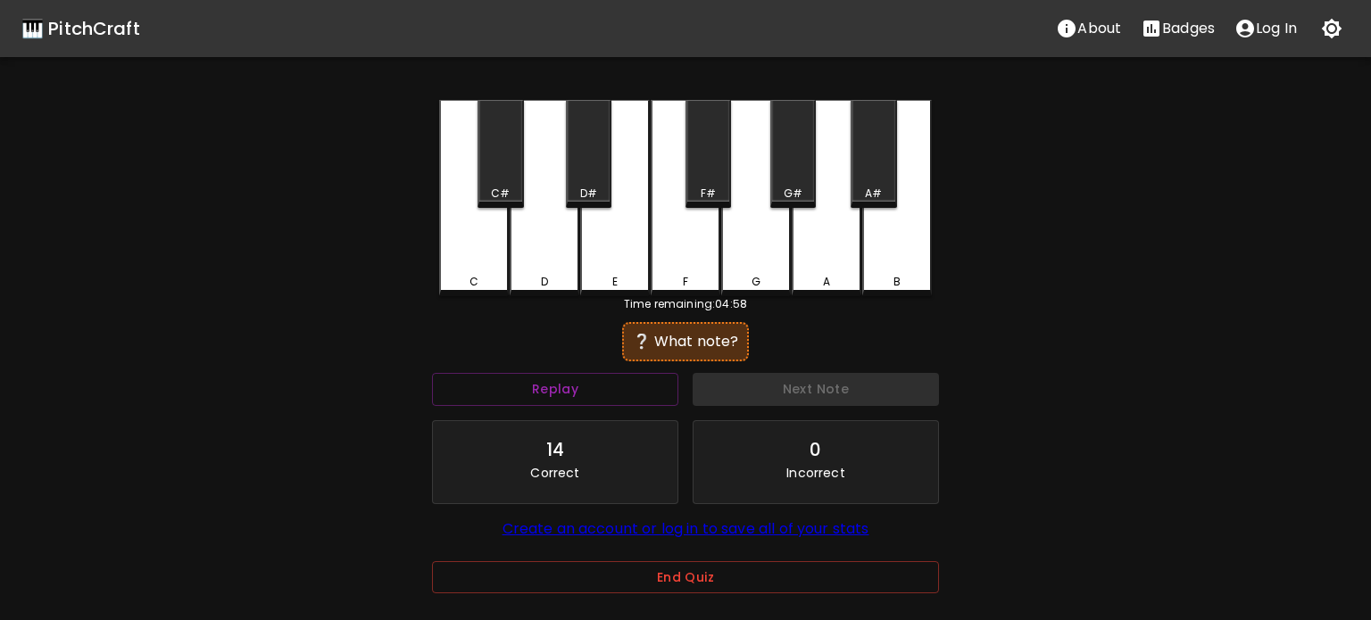
drag, startPoint x: 554, startPoint y: 281, endPoint x: 727, endPoint y: 332, distance: 180.4
click at [557, 282] on div "D" at bounding box center [544, 282] width 66 height 16
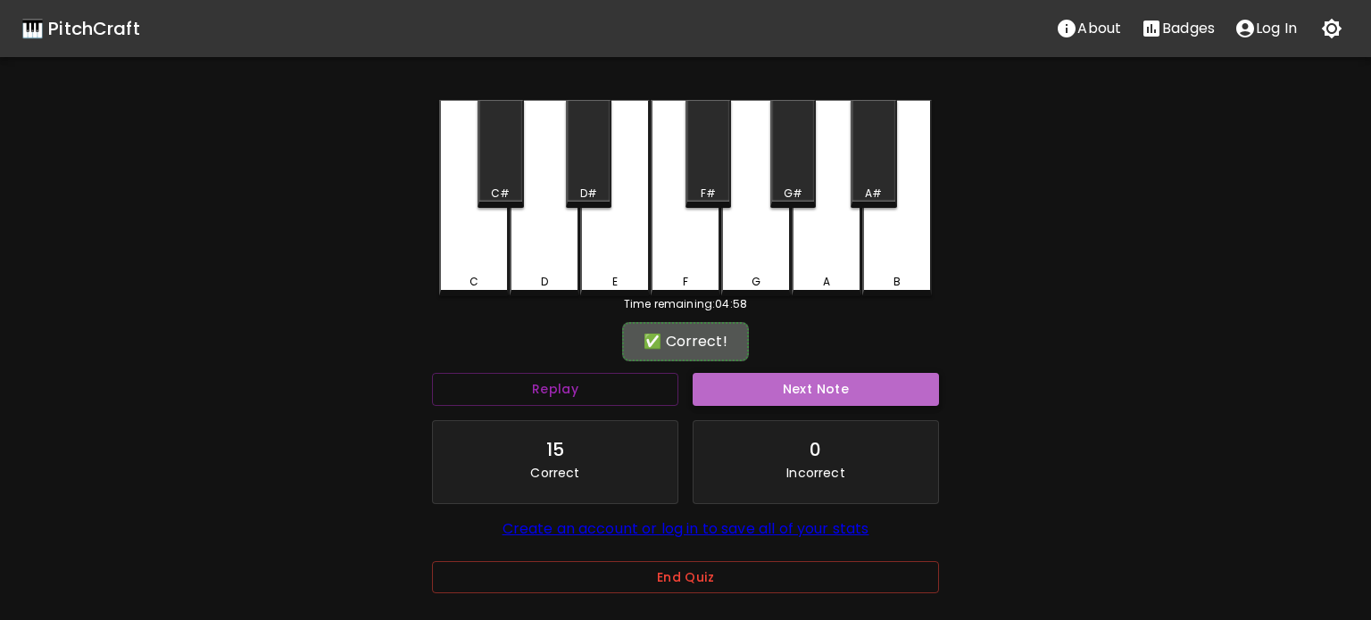
click at [828, 392] on button "Next Note" at bounding box center [815, 389] width 246 height 33
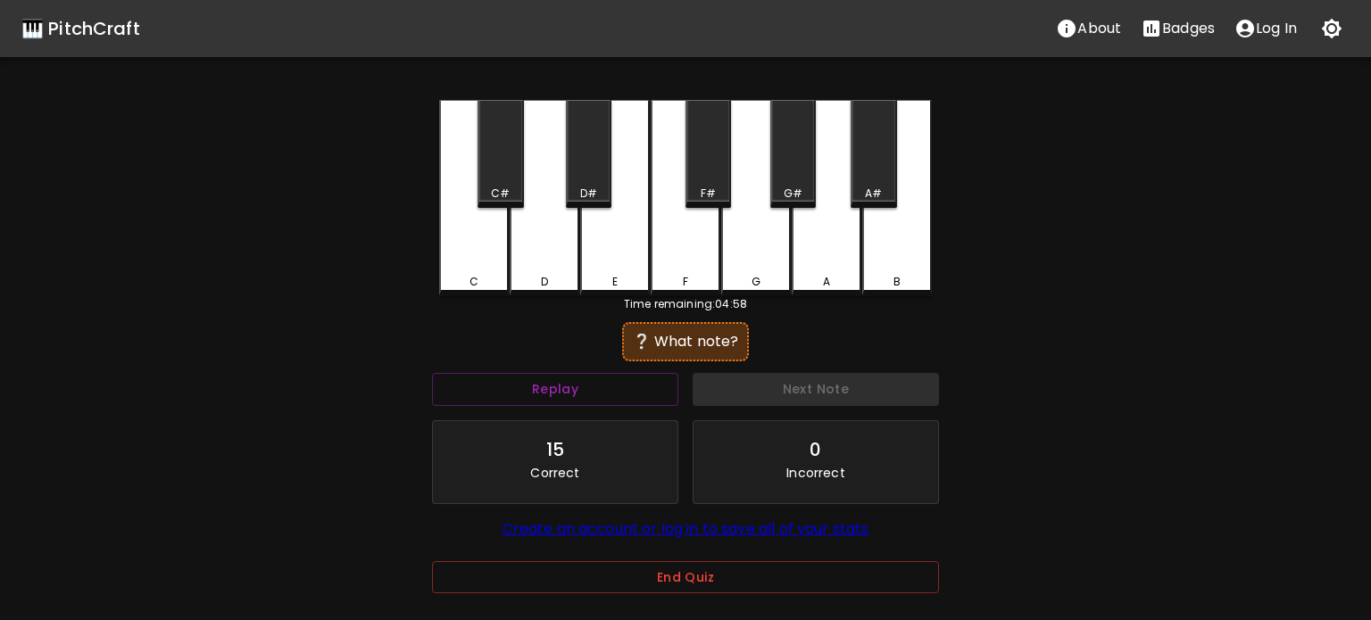
click at [511, 272] on div "D" at bounding box center [544, 198] width 70 height 196
click at [500, 276] on div "C" at bounding box center [474, 282] width 66 height 16
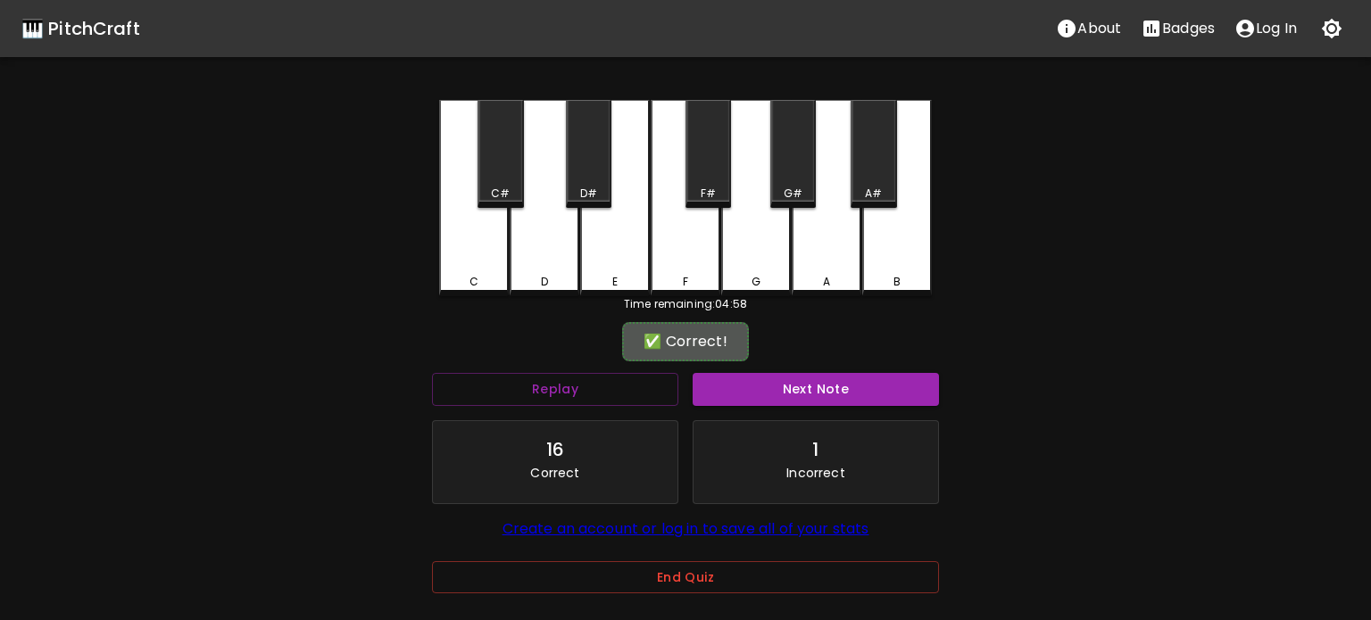
click at [868, 409] on div "Next Note" at bounding box center [815, 389] width 261 height 47
click at [854, 391] on button "Next Note" at bounding box center [815, 389] width 246 height 33
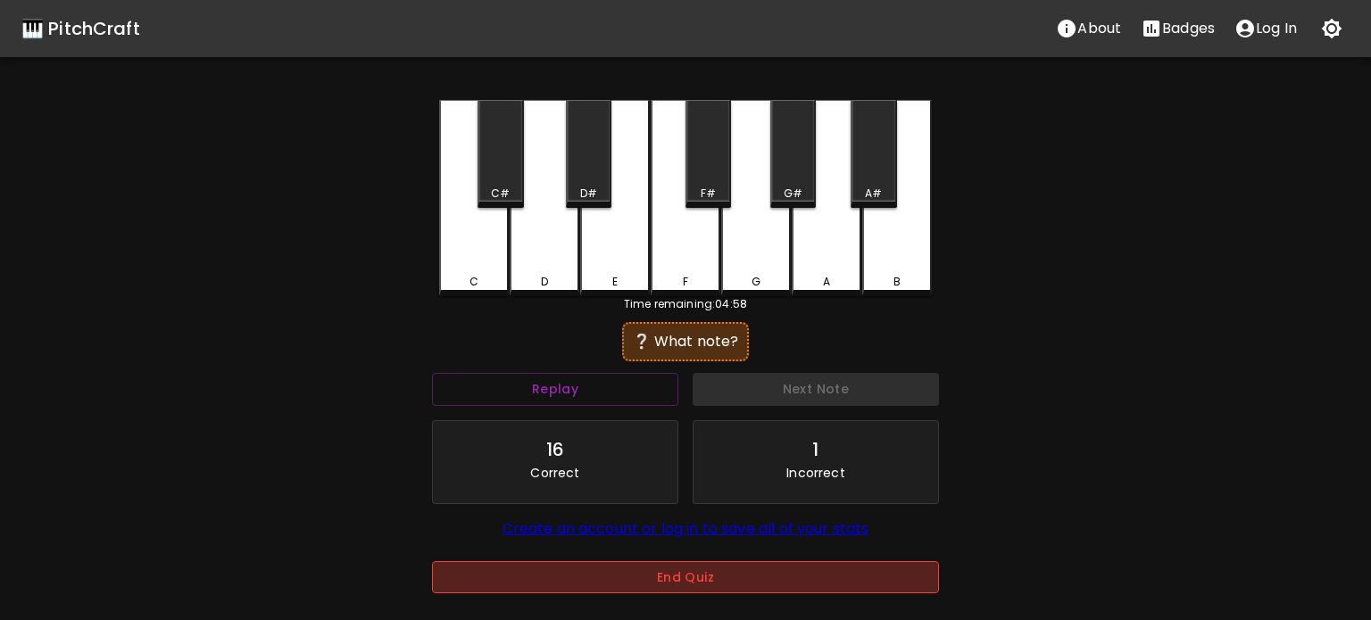
click at [718, 573] on button "End Quiz" at bounding box center [685, 577] width 507 height 33
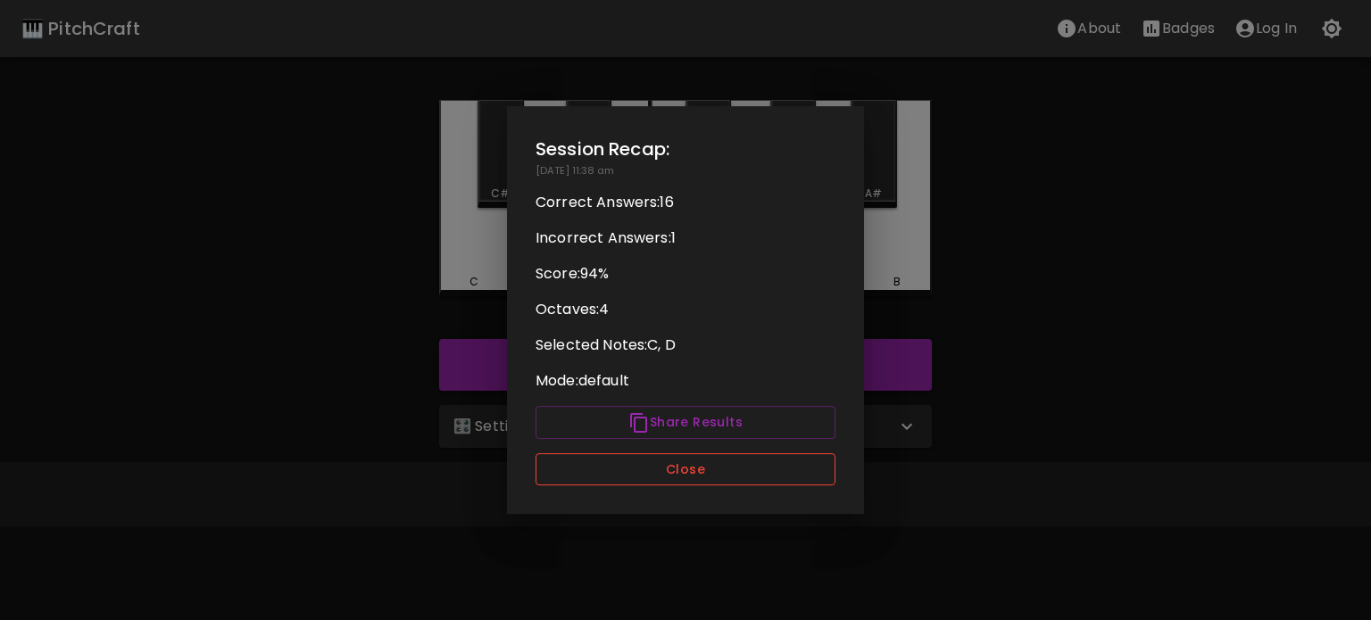
click at [722, 468] on button "Close" at bounding box center [685, 469] width 300 height 33
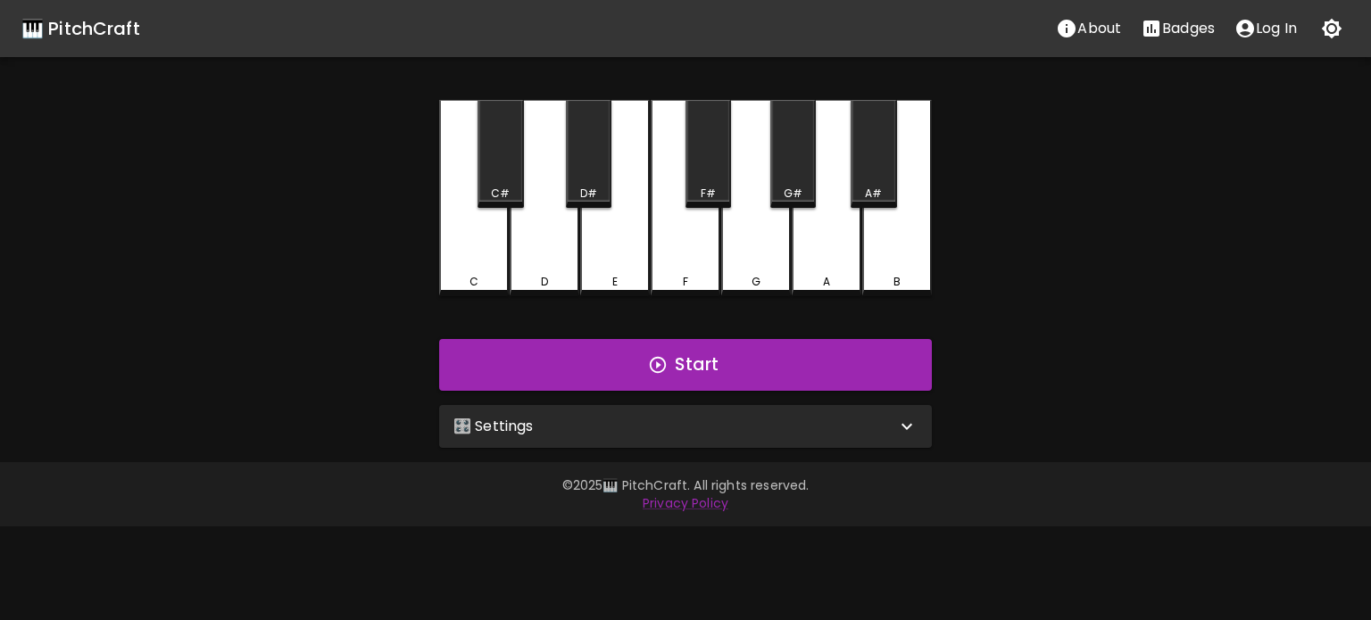
click at [659, 437] on div "🎛️ Settings" at bounding box center [685, 426] width 493 height 43
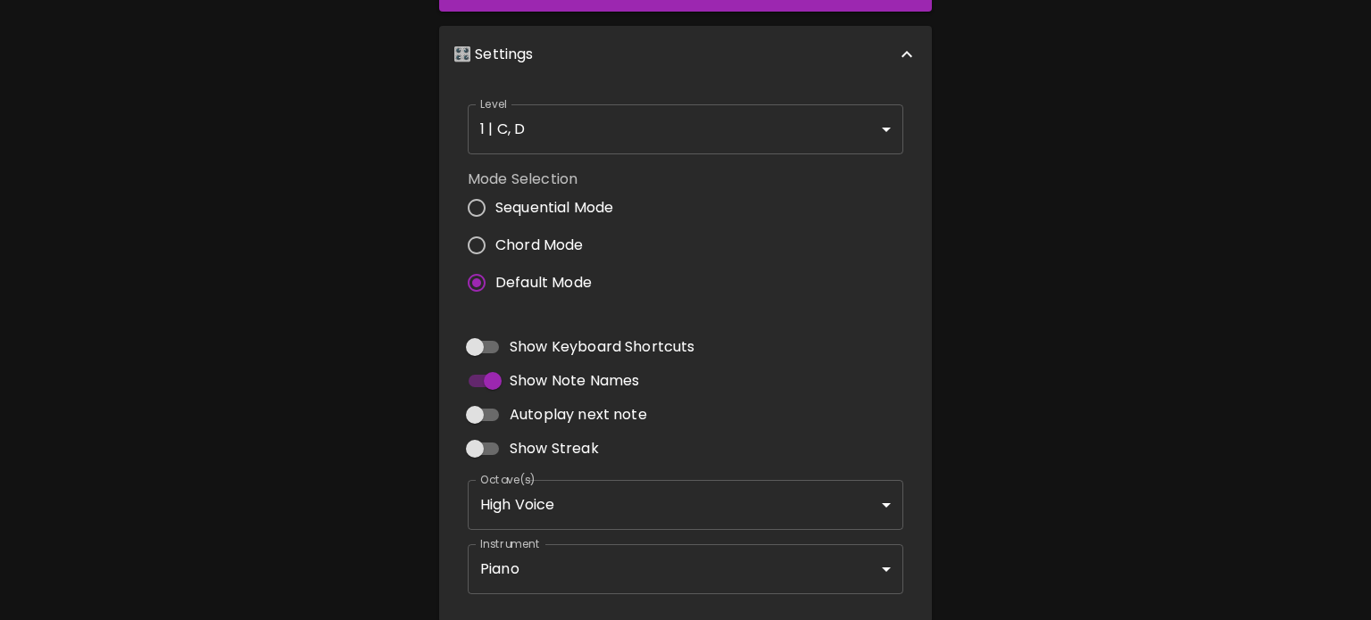
scroll to position [380, 0]
click at [582, 488] on body "🎹 PitchCraft About Badges Log In C C# D D# E F F# G G# A A# B Start 🎛️ Settings…" at bounding box center [685, 160] width 1371 height 1081
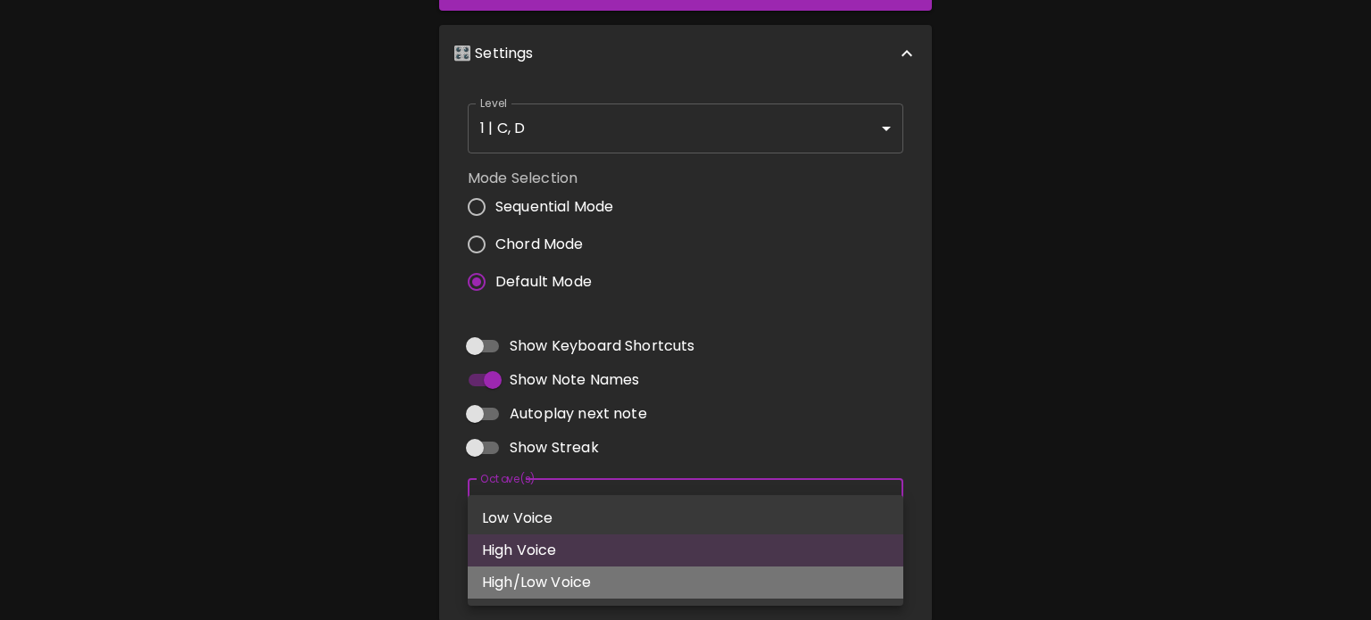
click at [544, 579] on li "High/Low Voice" at bounding box center [685, 583] width 435 height 32
type input "3,4"
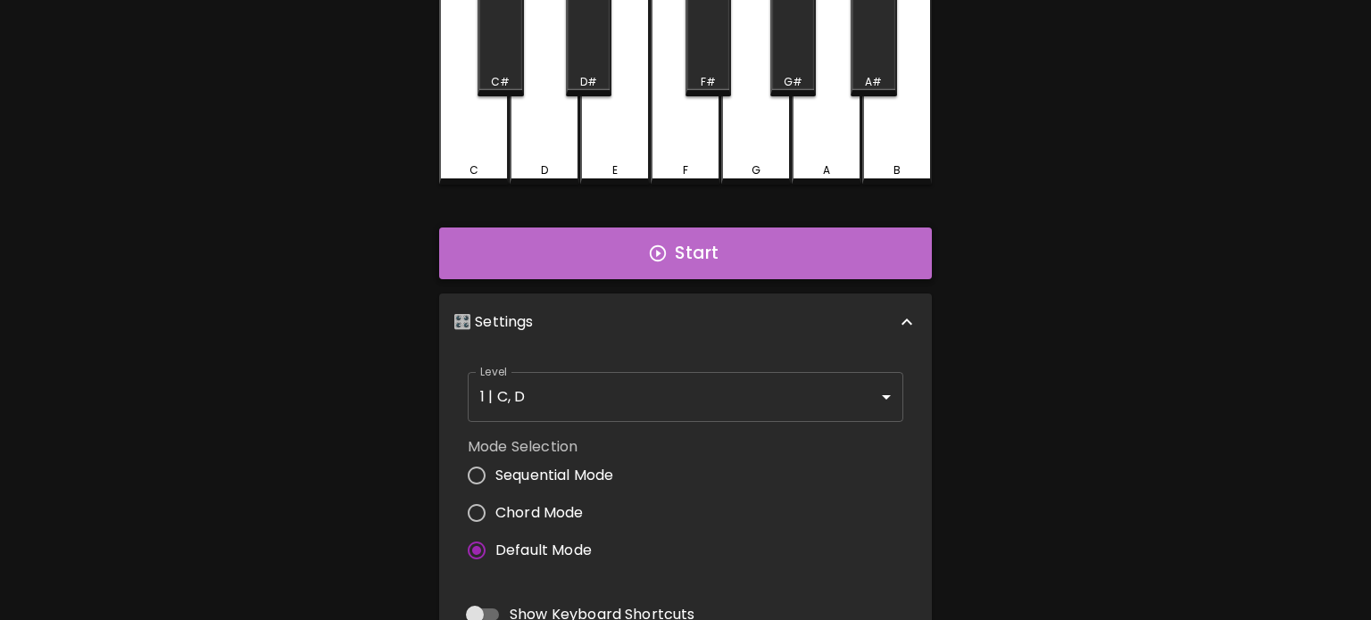
click at [648, 262] on button "Start" at bounding box center [685, 254] width 493 height 52
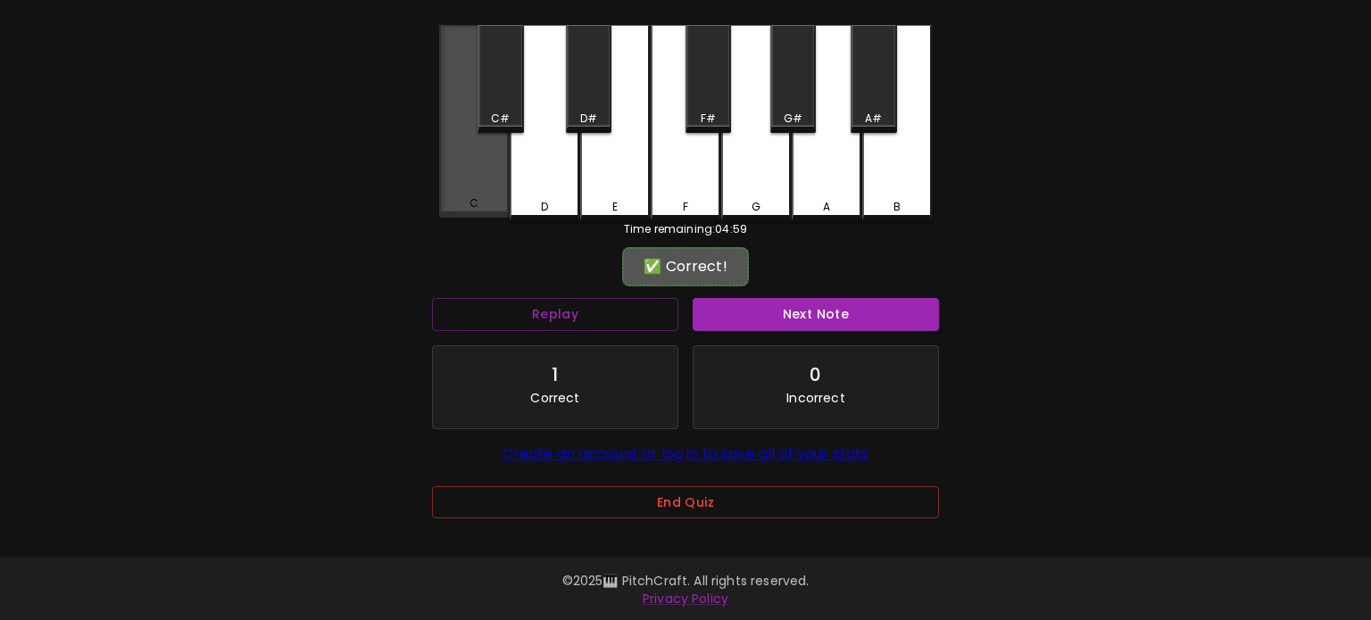
click at [460, 173] on div "C" at bounding box center [474, 121] width 70 height 193
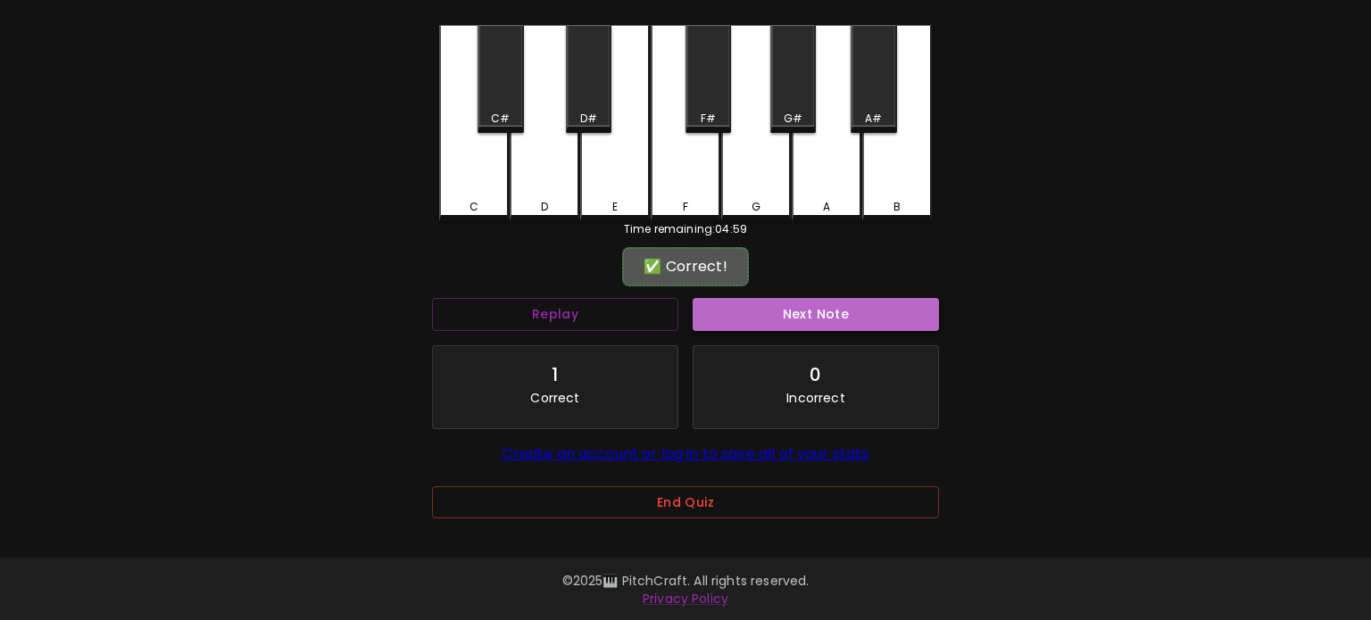
click at [824, 320] on button "Next Note" at bounding box center [815, 314] width 246 height 33
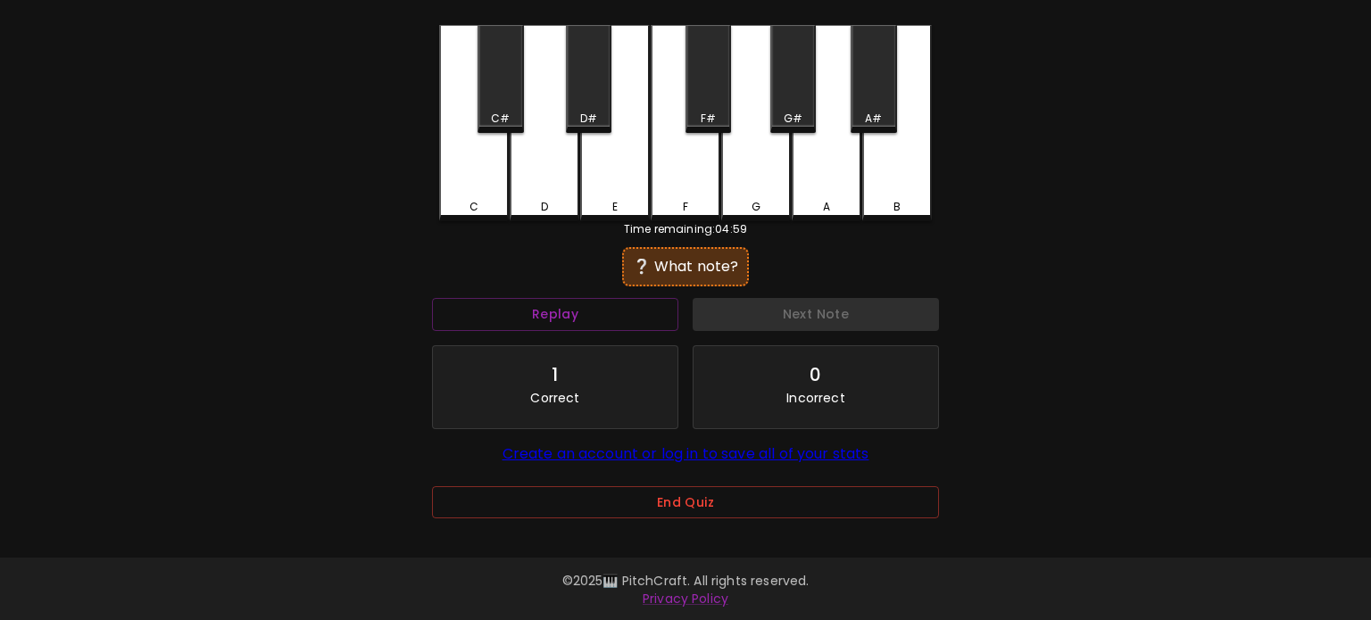
click at [532, 193] on div "D" at bounding box center [544, 123] width 70 height 196
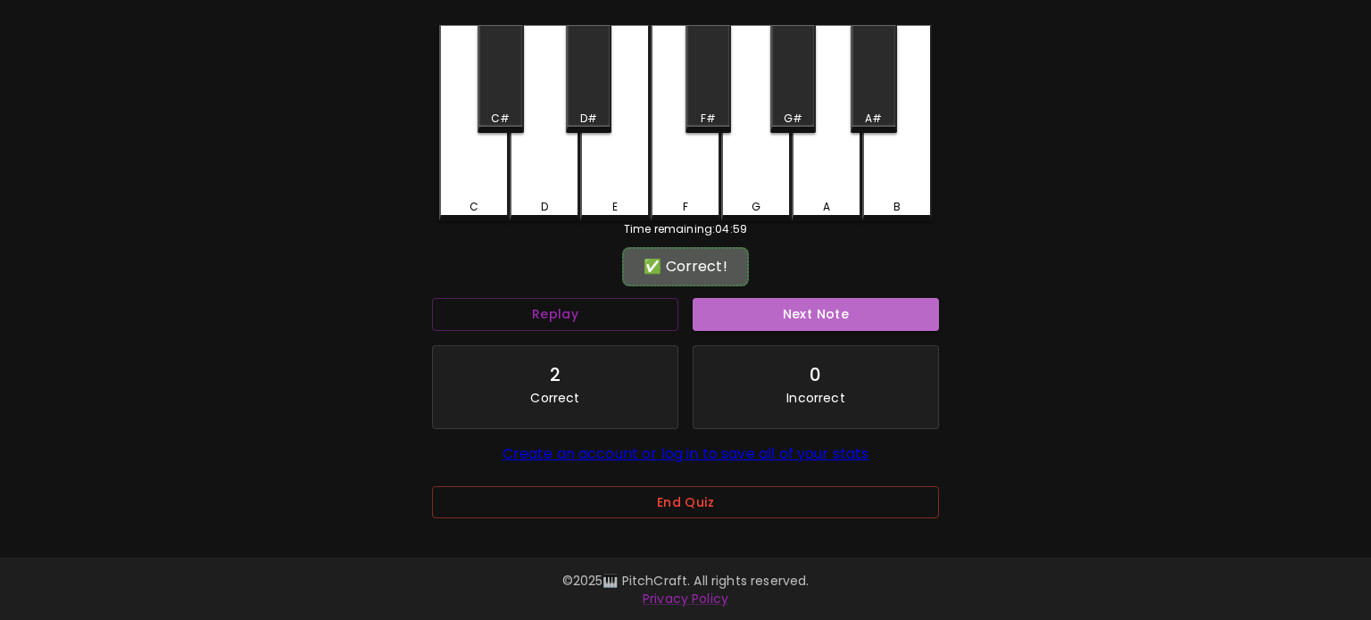
click at [741, 321] on button "Next Note" at bounding box center [815, 314] width 246 height 33
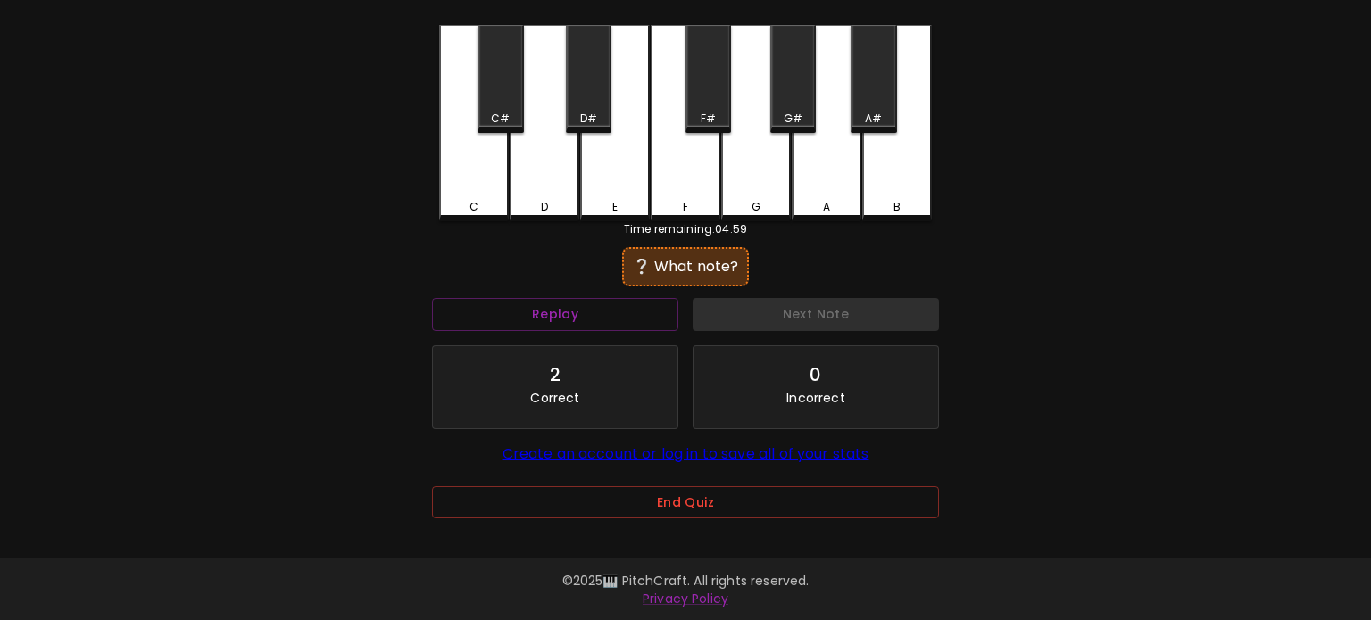
drag, startPoint x: 456, startPoint y: 159, endPoint x: 633, endPoint y: 227, distance: 189.2
click at [457, 159] on div "C" at bounding box center [474, 123] width 70 height 196
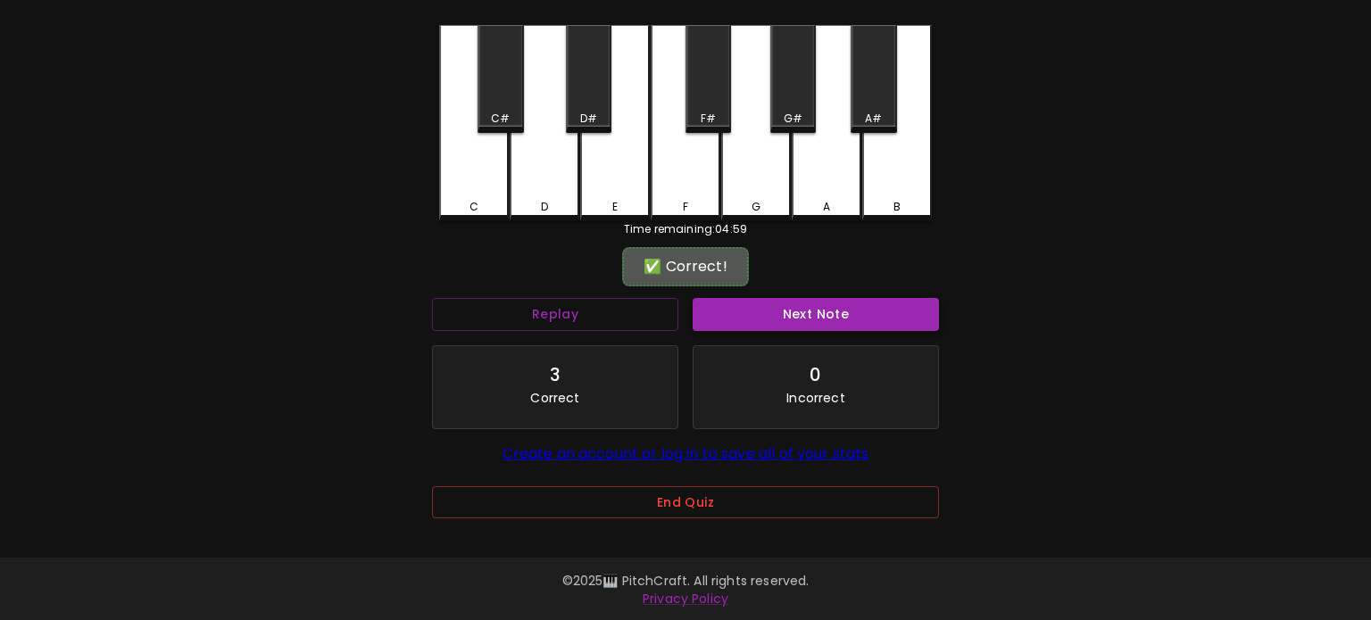
click at [811, 311] on button "Next Note" at bounding box center [815, 314] width 246 height 33
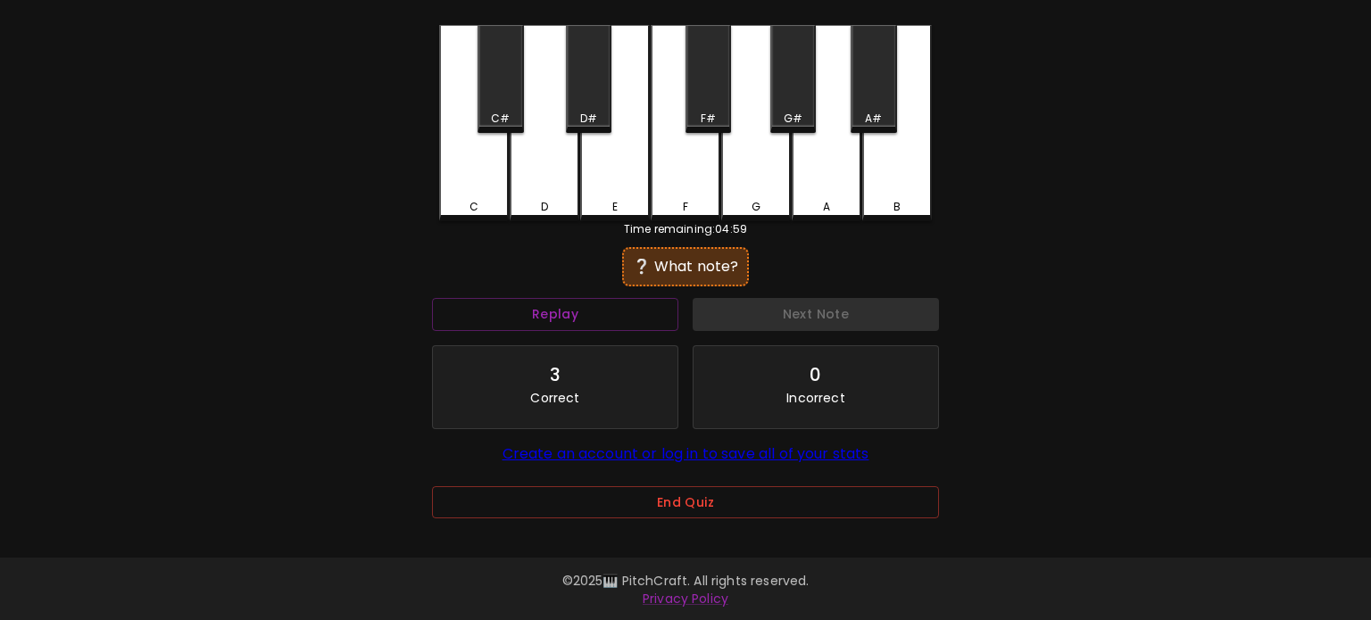
click at [438, 188] on div "C C# D D# E F F# G G# A A# B Time remaining: 04:59 ❔ What note? Replay Next Not…" at bounding box center [685, 284] width 535 height 518
drag, startPoint x: 477, startPoint y: 186, endPoint x: 486, endPoint y: 191, distance: 10.4
click at [479, 186] on div "C" at bounding box center [474, 123] width 70 height 196
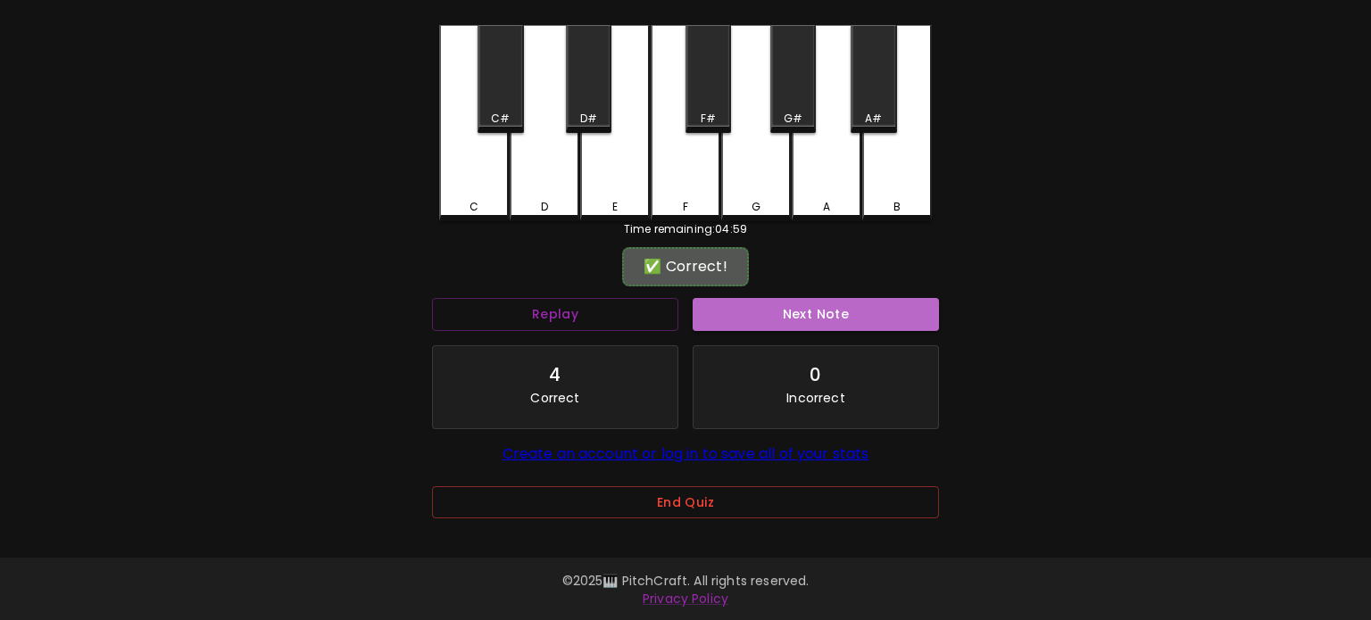
click at [781, 306] on button "Next Note" at bounding box center [815, 314] width 246 height 33
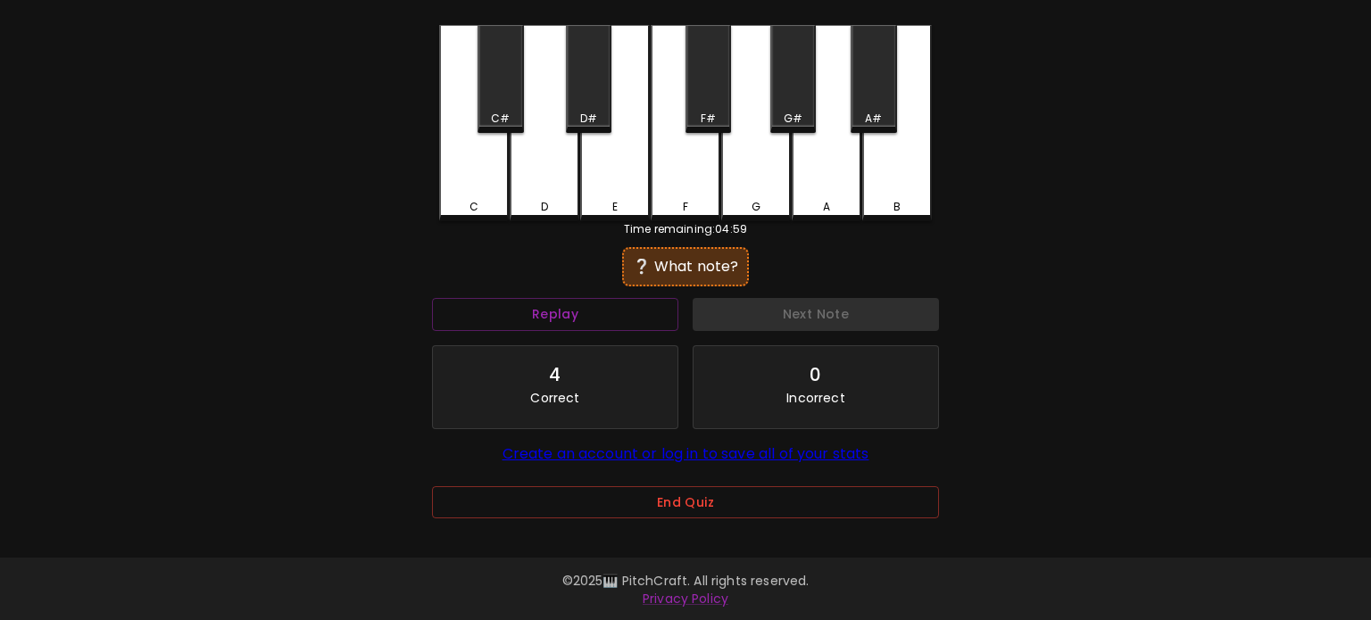
click at [465, 205] on div "C" at bounding box center [474, 207] width 66 height 16
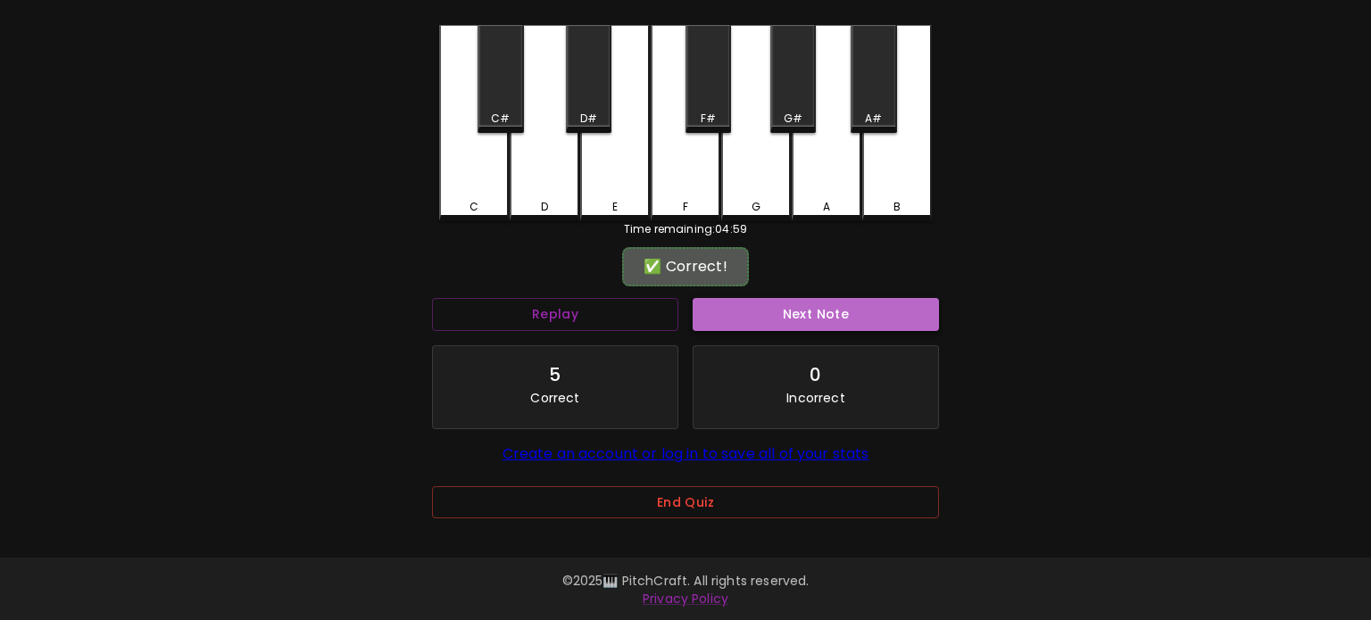
click at [798, 315] on button "Next Note" at bounding box center [815, 314] width 246 height 33
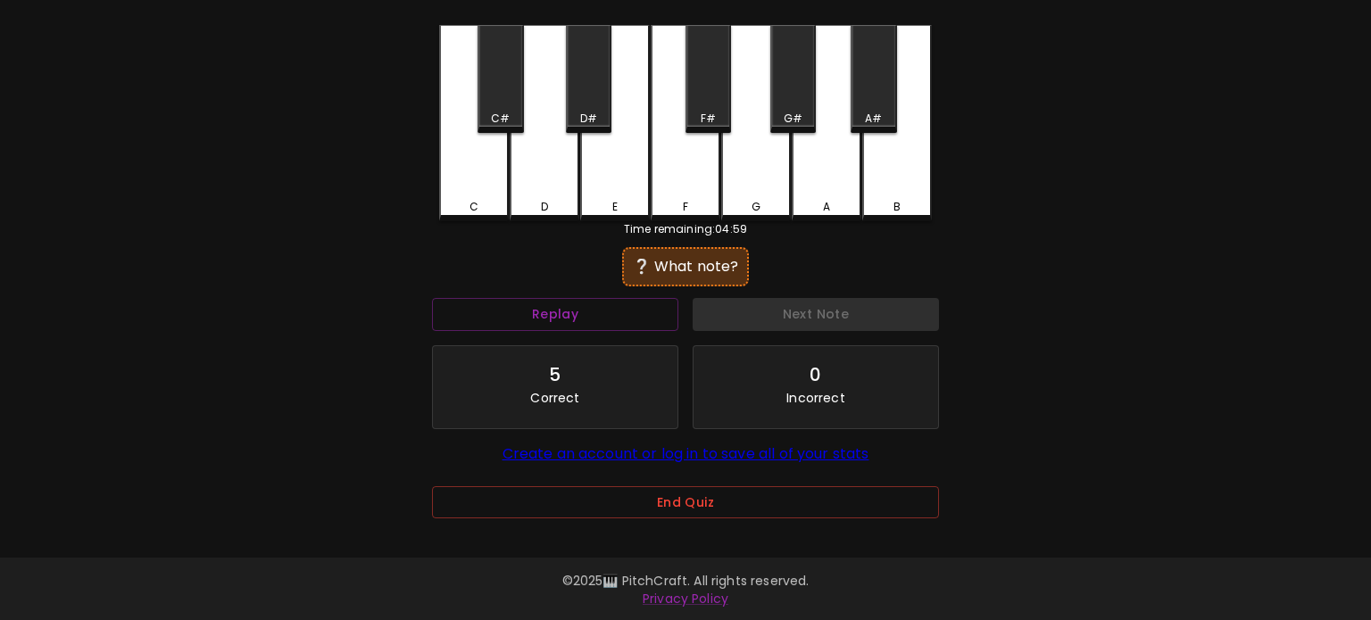
drag, startPoint x: 541, startPoint y: 189, endPoint x: 723, endPoint y: 258, distance: 194.6
click at [542, 189] on div "D" at bounding box center [544, 123] width 70 height 196
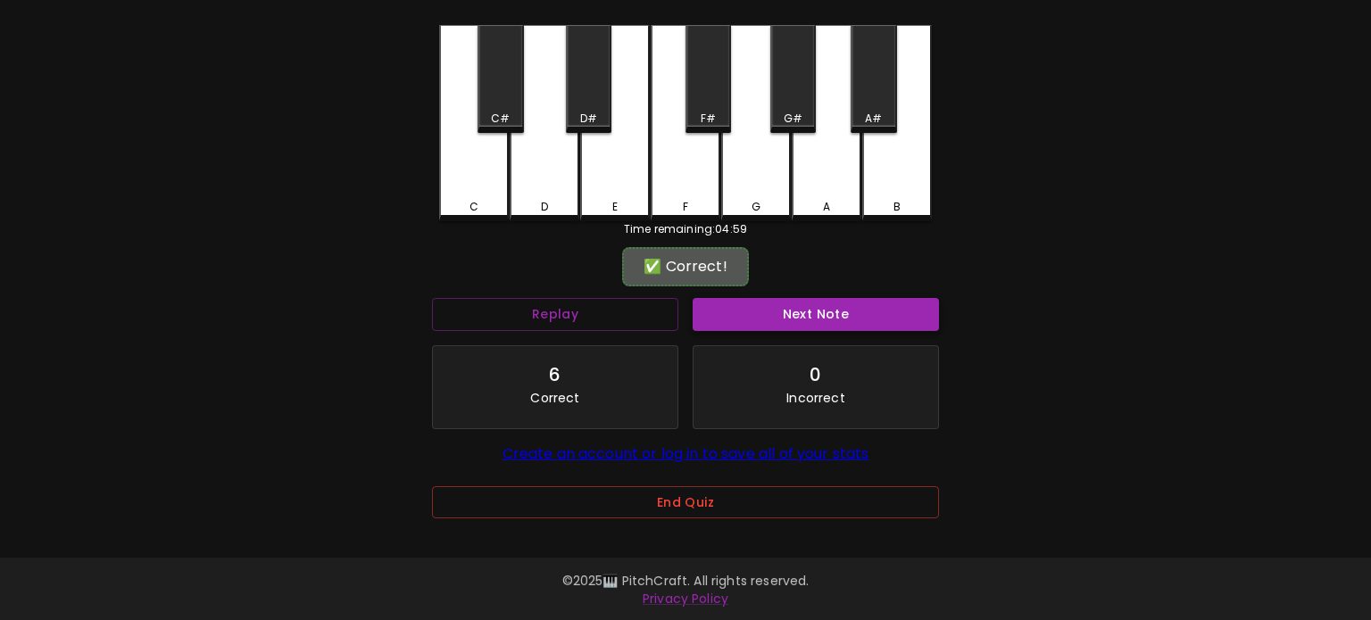
click at [832, 315] on button "Next Note" at bounding box center [815, 314] width 246 height 33
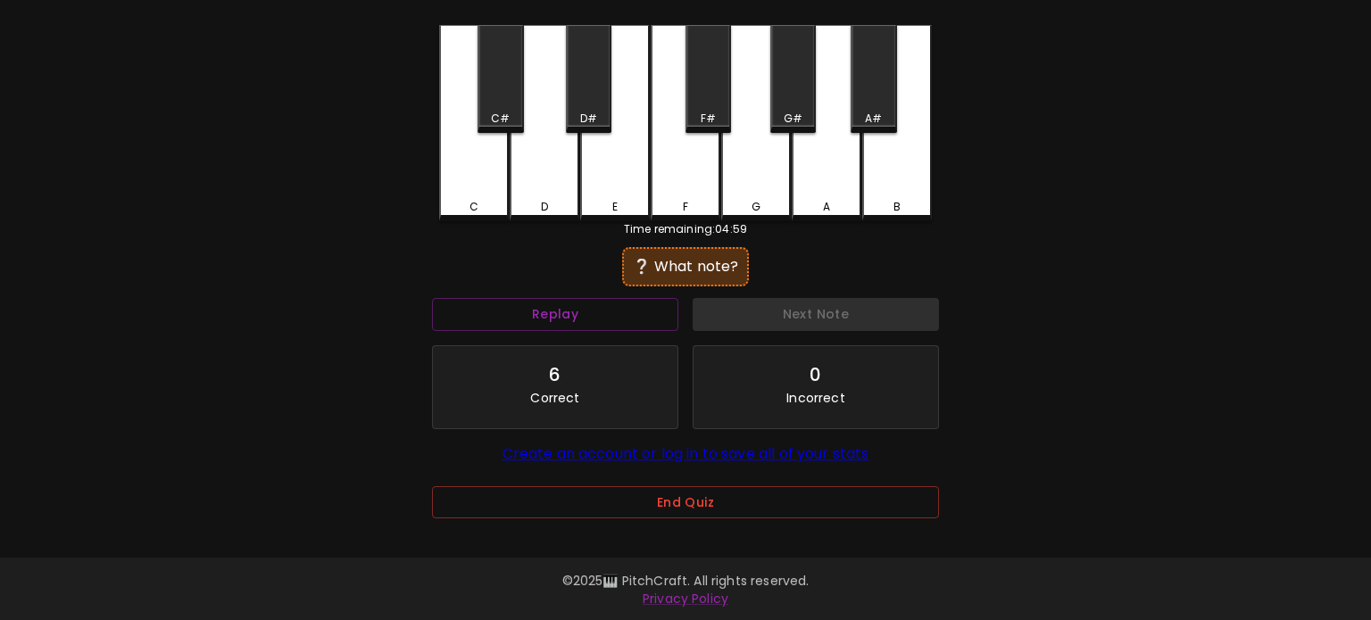
click at [525, 206] on div "D" at bounding box center [544, 207] width 66 height 16
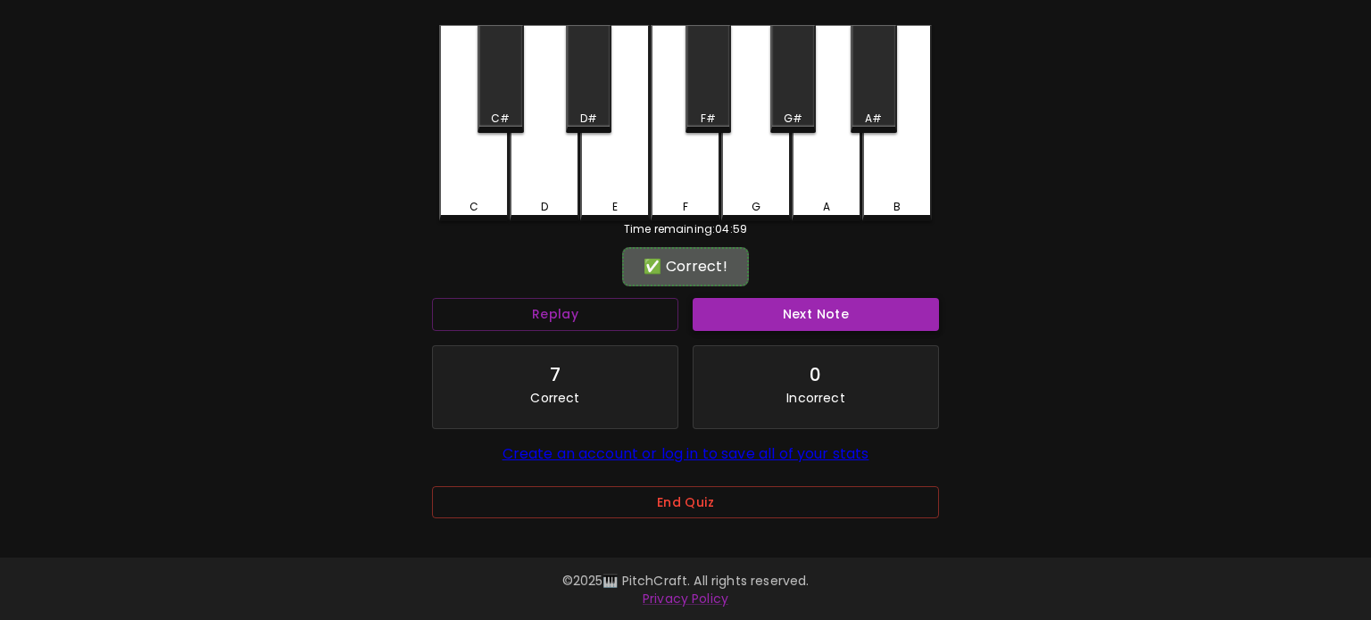
click at [774, 311] on button "Next Note" at bounding box center [815, 314] width 246 height 33
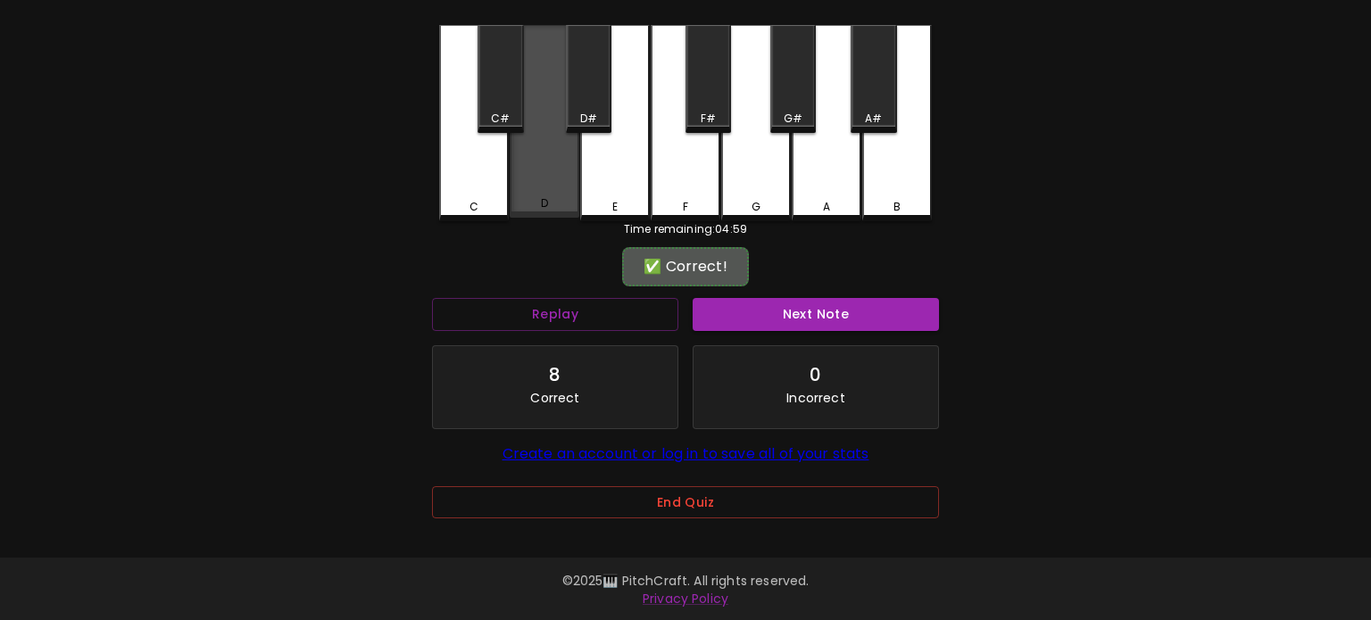
drag, startPoint x: 539, startPoint y: 199, endPoint x: 675, endPoint y: 271, distance: 154.5
click at [540, 199] on div "D" at bounding box center [544, 203] width 66 height 16
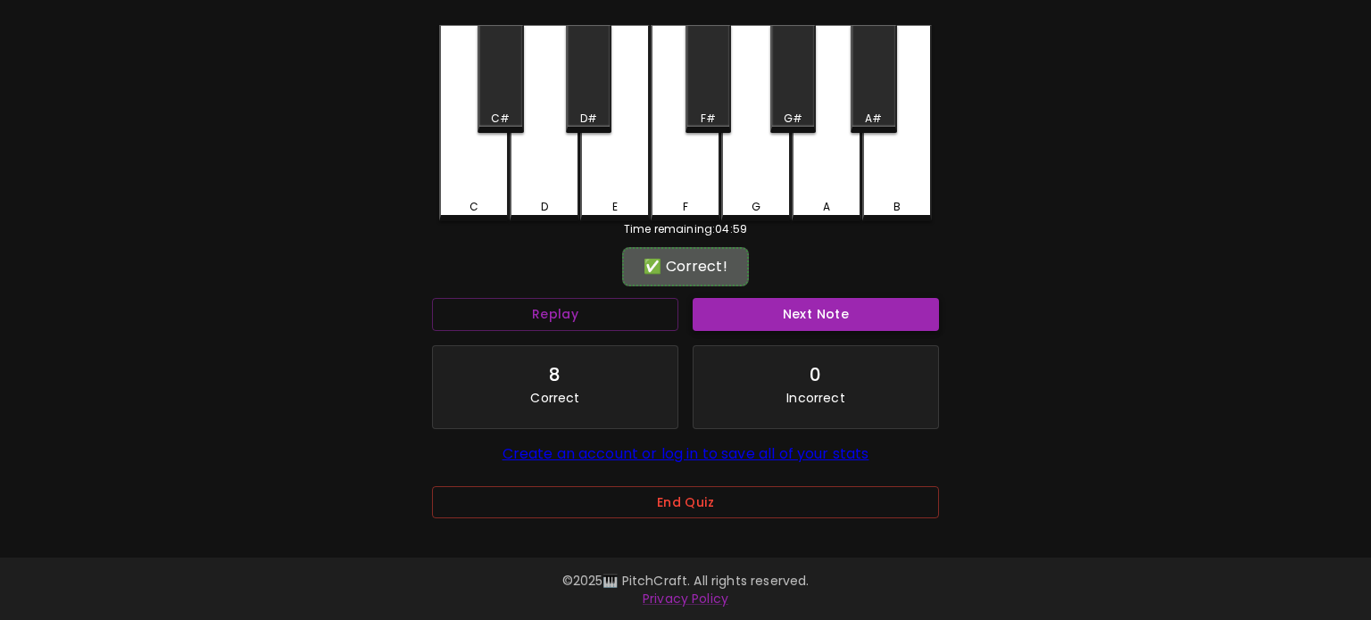
click at [764, 313] on button "Next Note" at bounding box center [815, 314] width 246 height 33
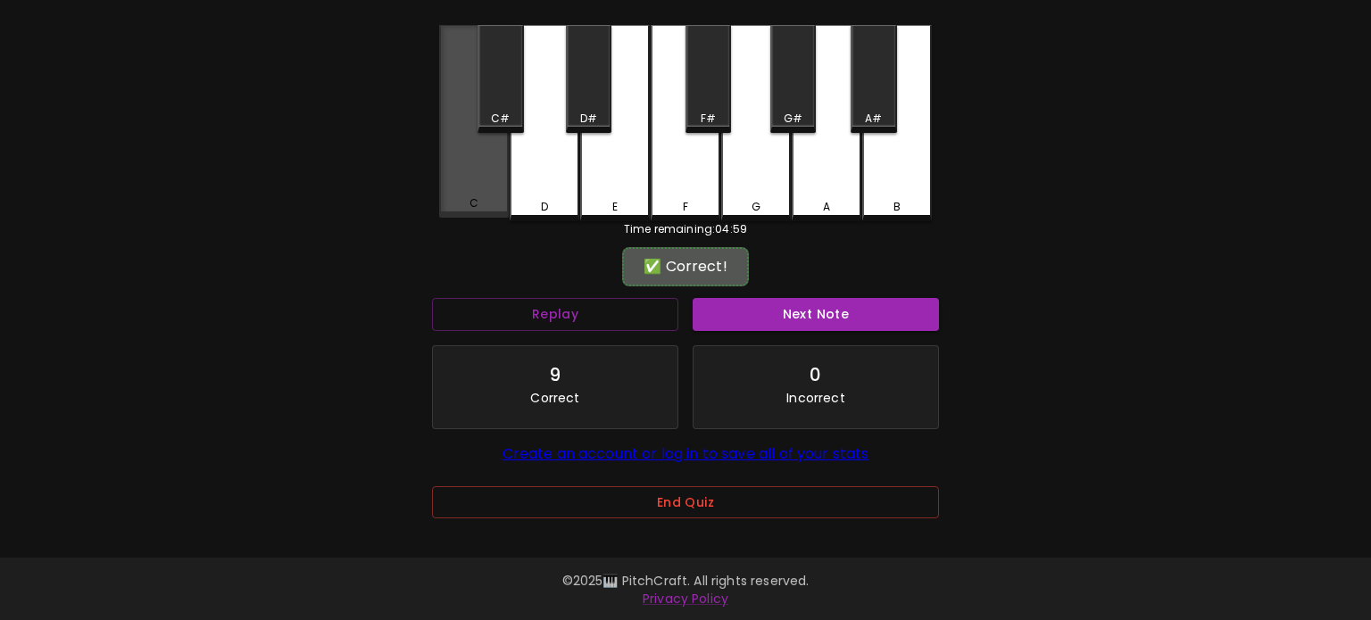
click at [487, 190] on div "C" at bounding box center [474, 121] width 70 height 193
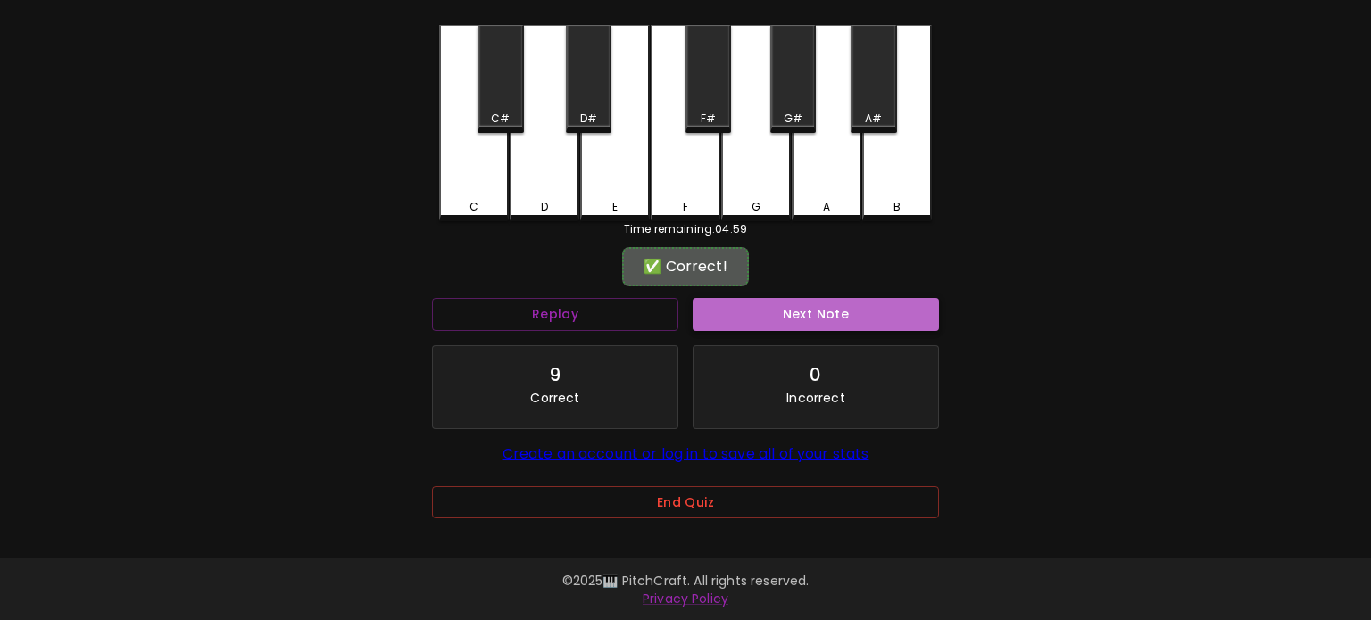
drag, startPoint x: 835, startPoint y: 309, endPoint x: 572, endPoint y: 210, distance: 281.2
click at [834, 309] on button "Next Note" at bounding box center [815, 314] width 246 height 33
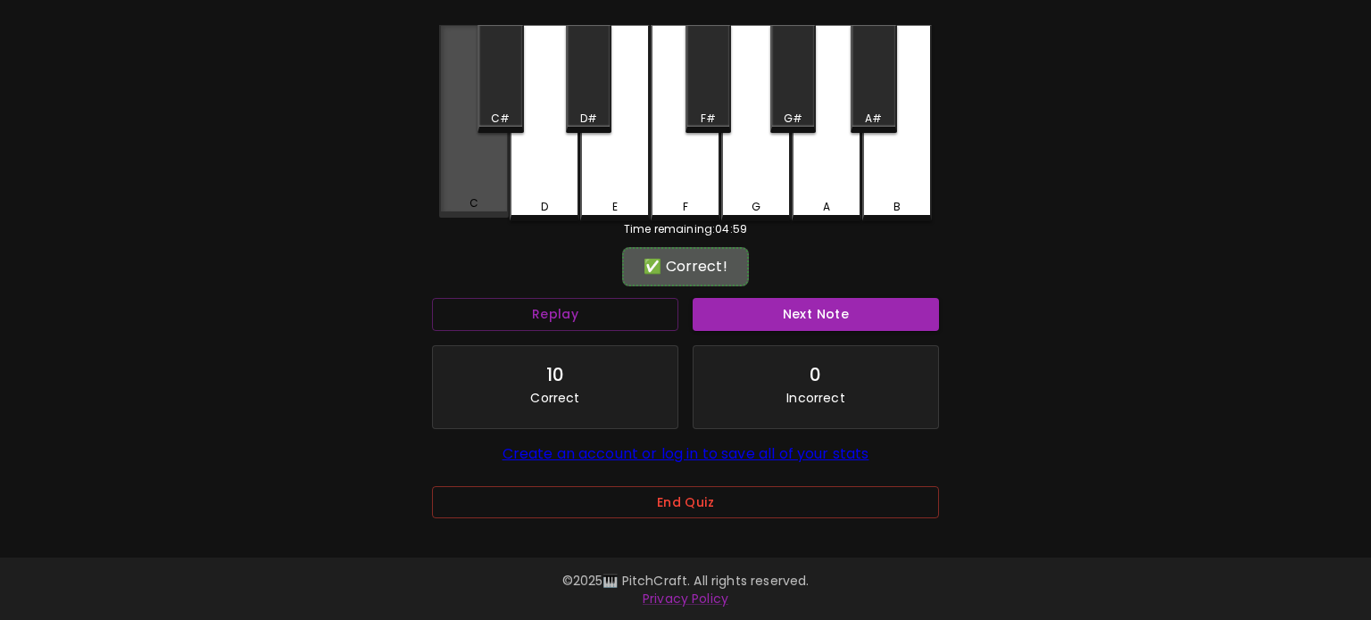
click at [471, 186] on div "C" at bounding box center [474, 121] width 70 height 193
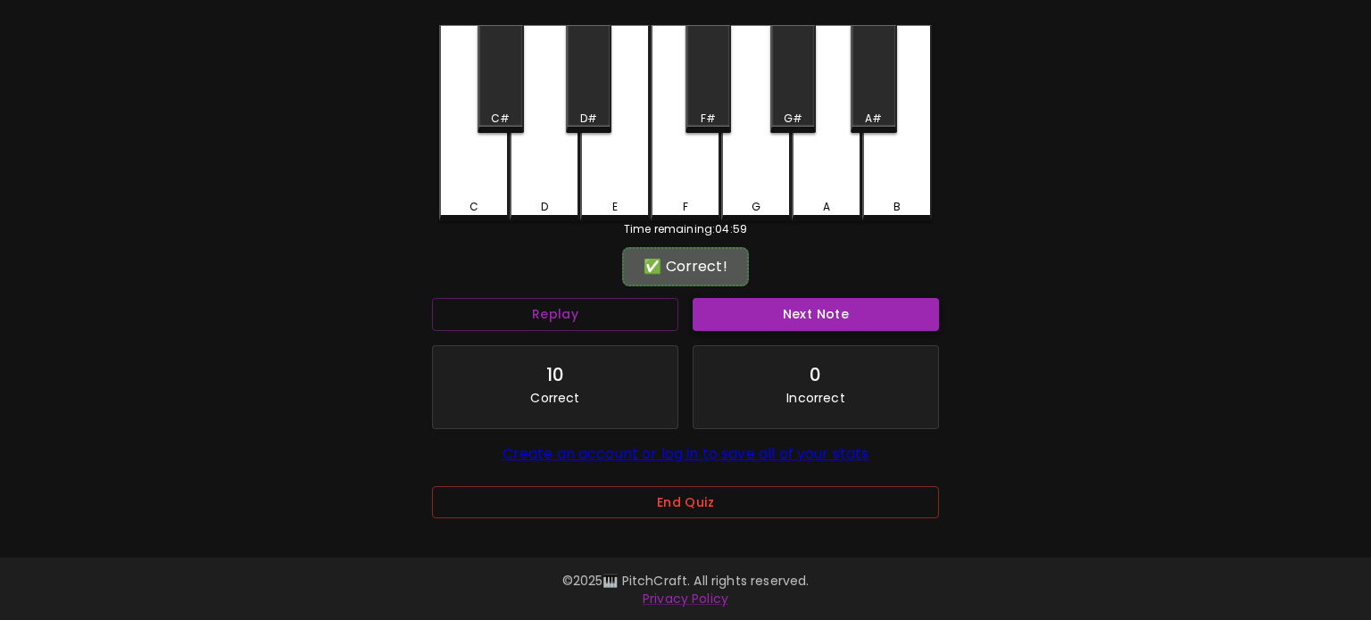
click at [907, 317] on button "Next Note" at bounding box center [815, 314] width 246 height 33
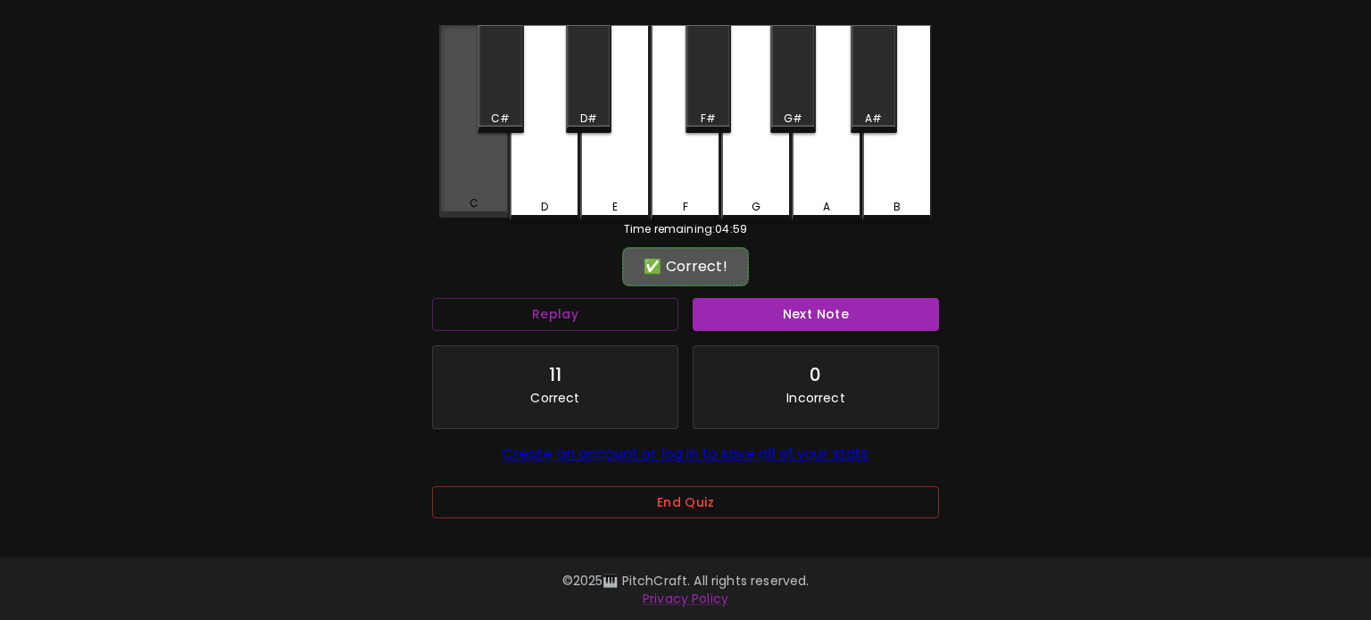
click at [496, 203] on div "C" at bounding box center [474, 203] width 66 height 16
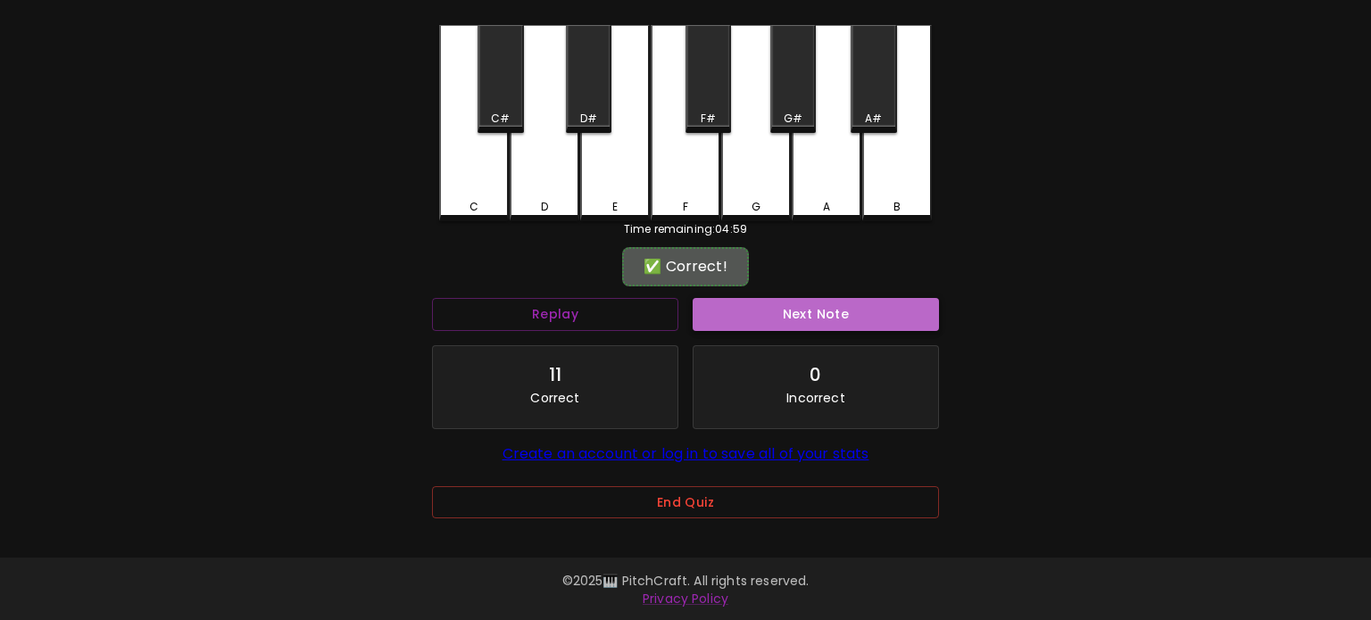
click at [860, 312] on button "Next Note" at bounding box center [815, 314] width 246 height 33
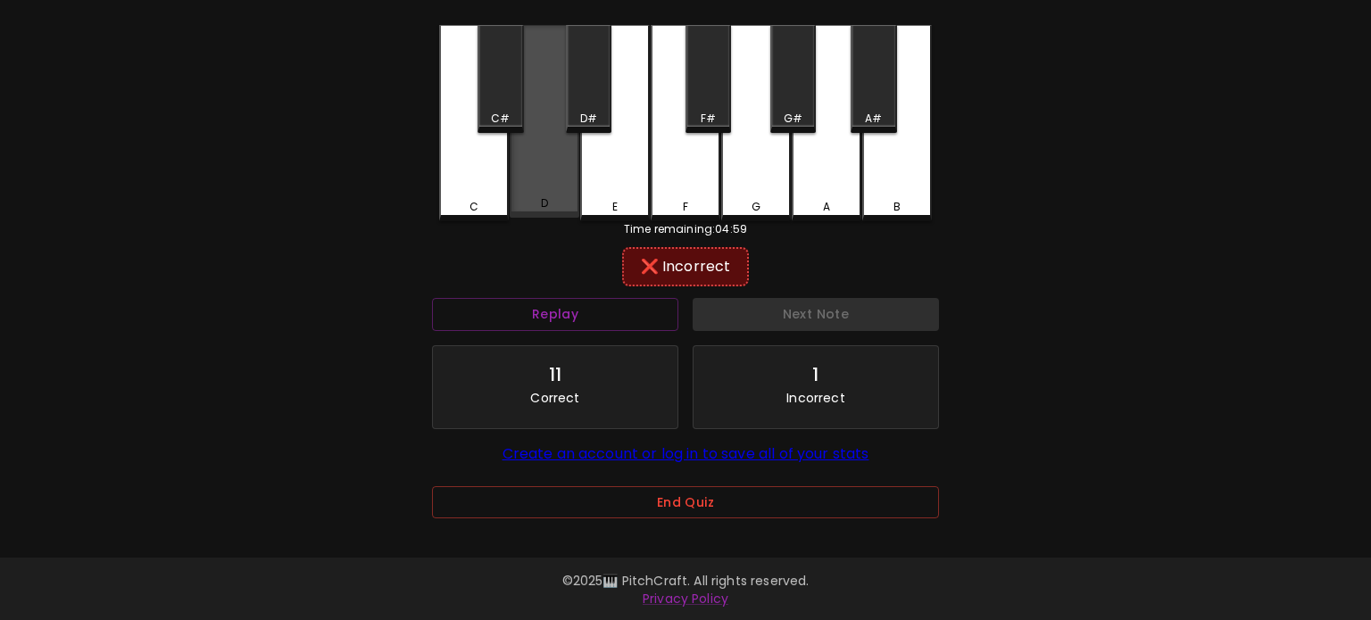
click at [572, 191] on div "D" at bounding box center [544, 121] width 70 height 193
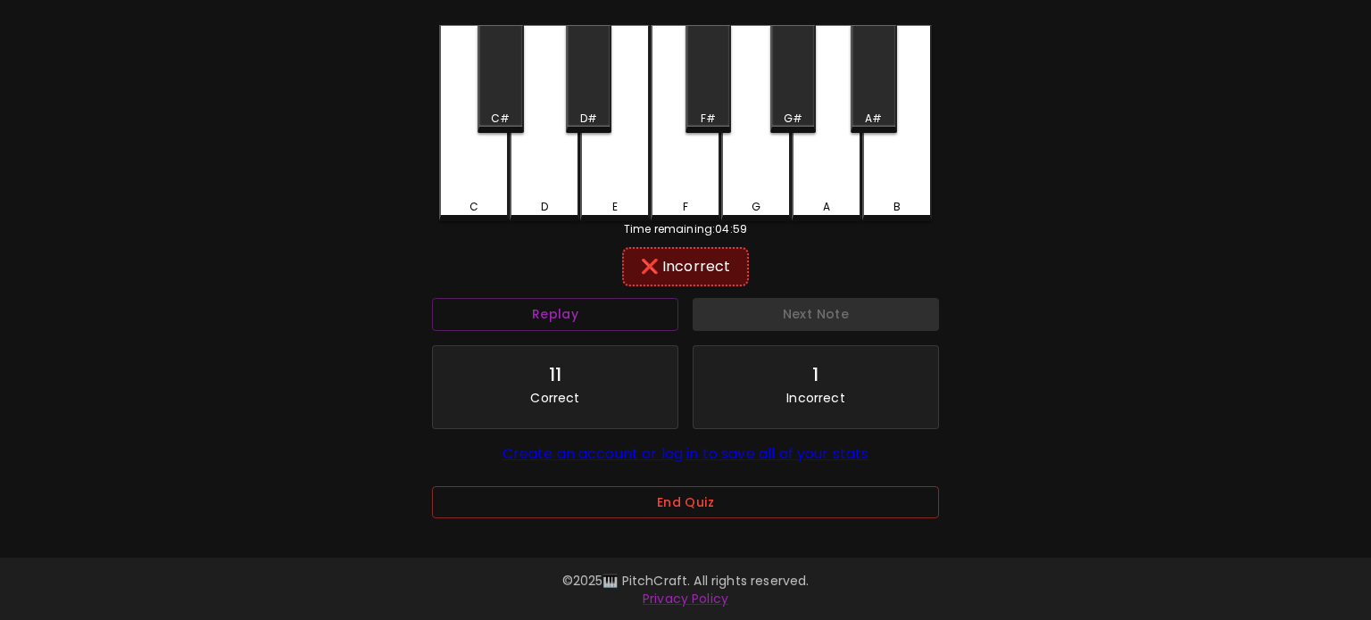
click at [480, 201] on div "C" at bounding box center [474, 207] width 66 height 16
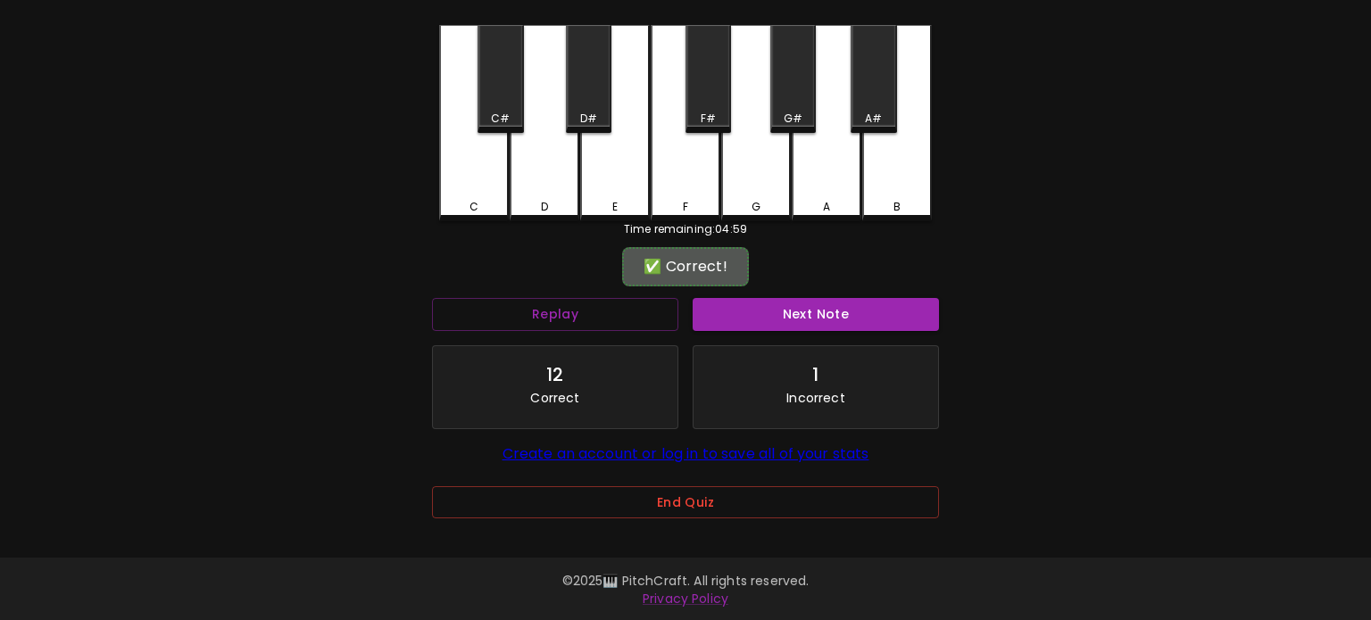
drag, startPoint x: 814, startPoint y: 308, endPoint x: 700, endPoint y: 283, distance: 116.9
click at [803, 310] on button "Next Note" at bounding box center [815, 314] width 246 height 33
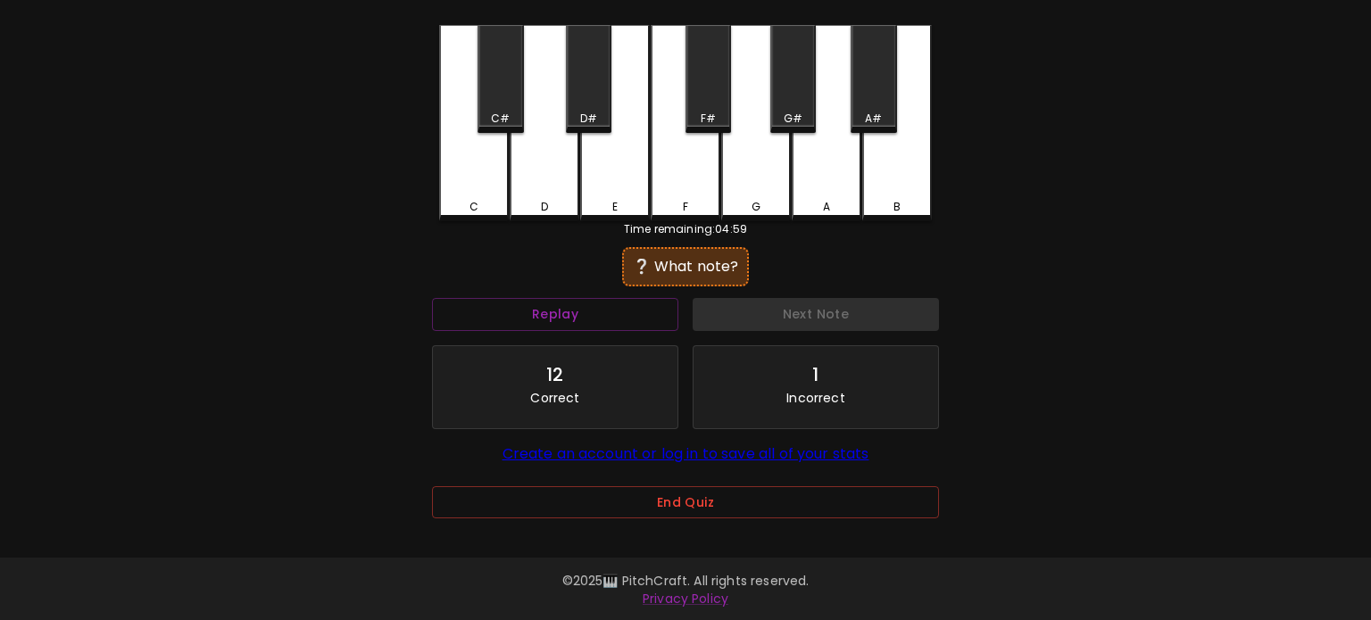
drag, startPoint x: 488, startPoint y: 185, endPoint x: 783, endPoint y: 286, distance: 312.1
click at [495, 191] on div "C" at bounding box center [474, 123] width 70 height 196
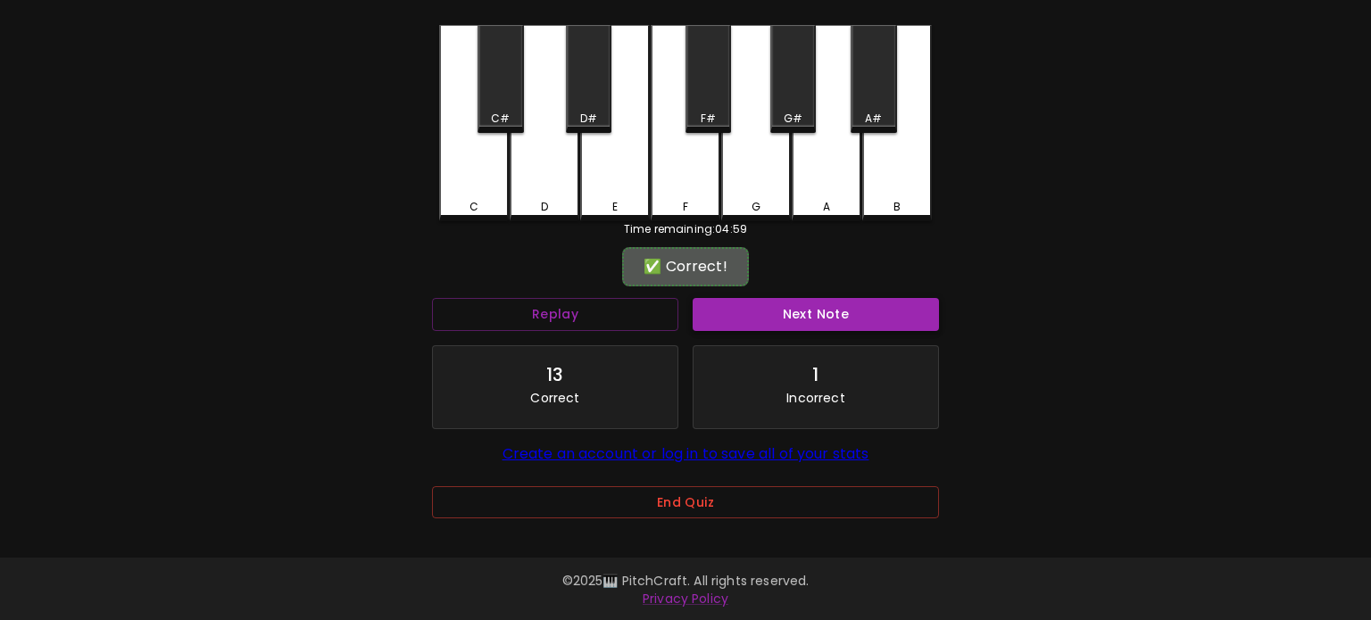
click at [839, 316] on button "Next Note" at bounding box center [815, 314] width 246 height 33
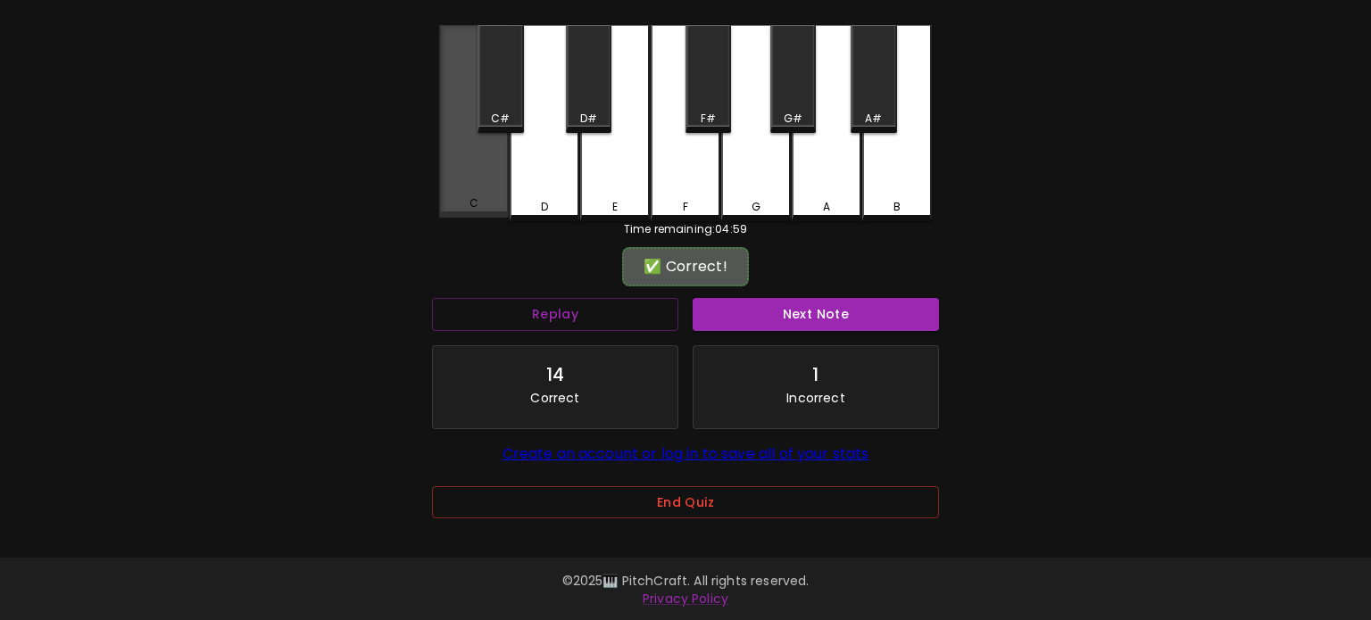
click at [466, 198] on div "C" at bounding box center [474, 121] width 70 height 193
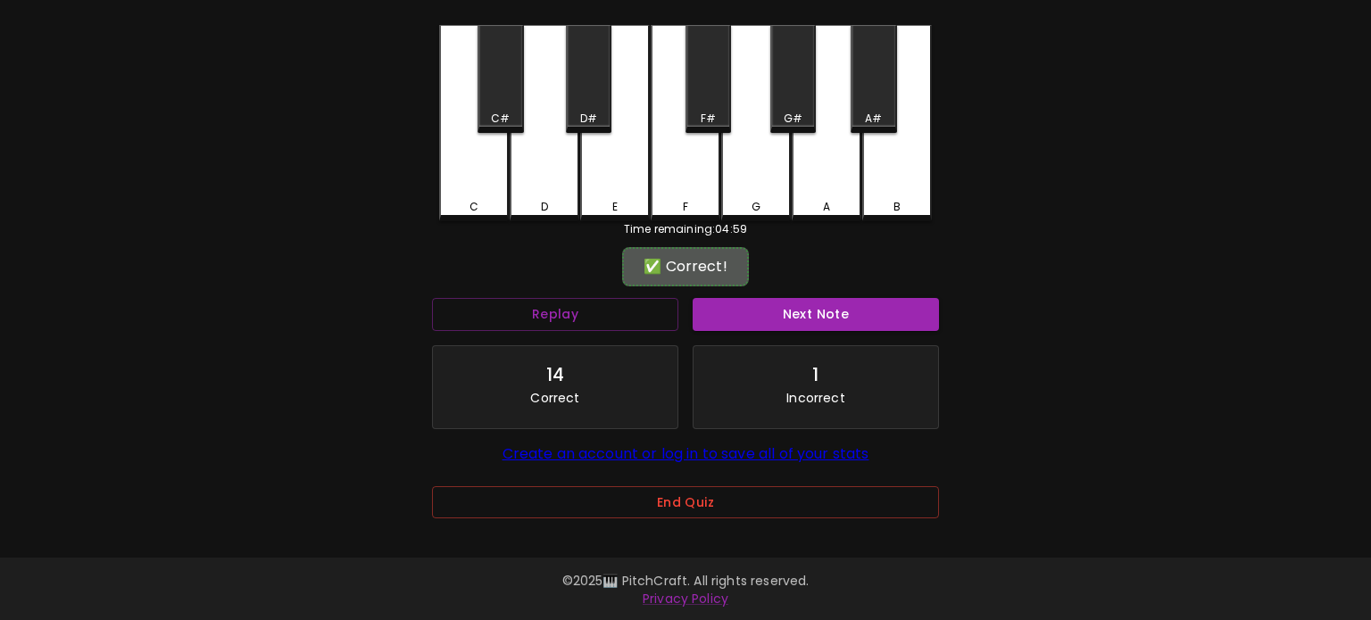
click at [840, 311] on button "Next Note" at bounding box center [815, 314] width 246 height 33
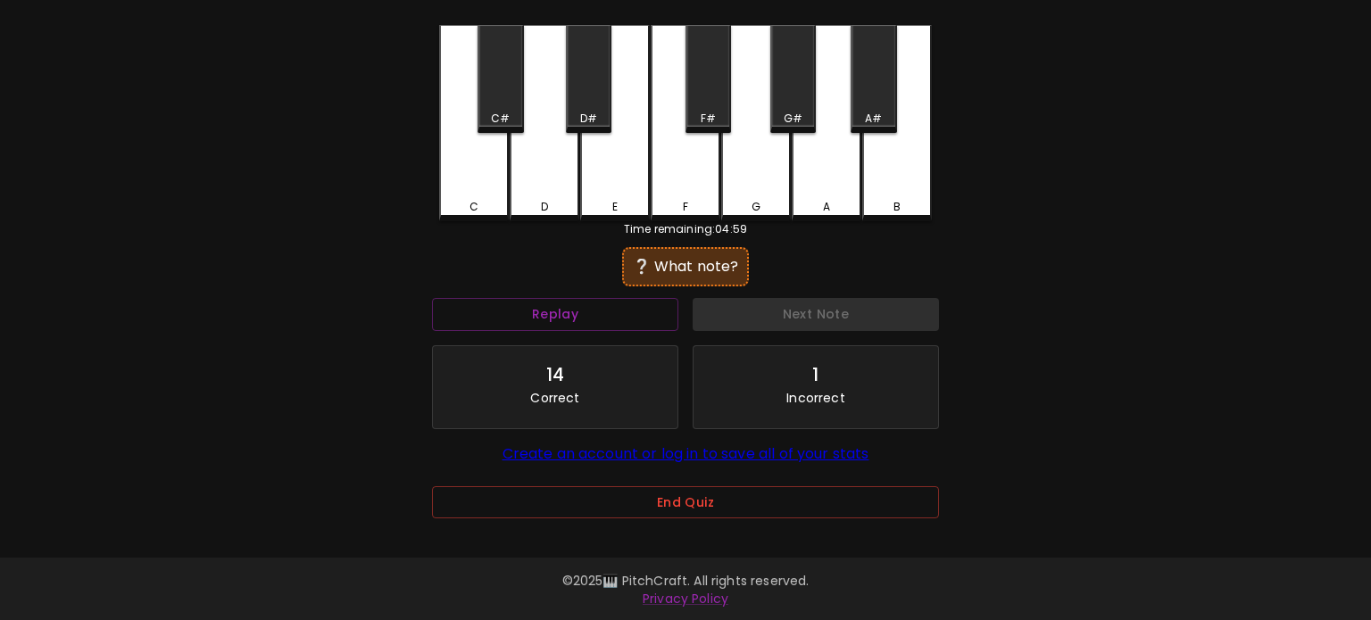
drag, startPoint x: 466, startPoint y: 191, endPoint x: 576, endPoint y: 223, distance: 114.4
click at [467, 191] on div "C" at bounding box center [474, 123] width 70 height 196
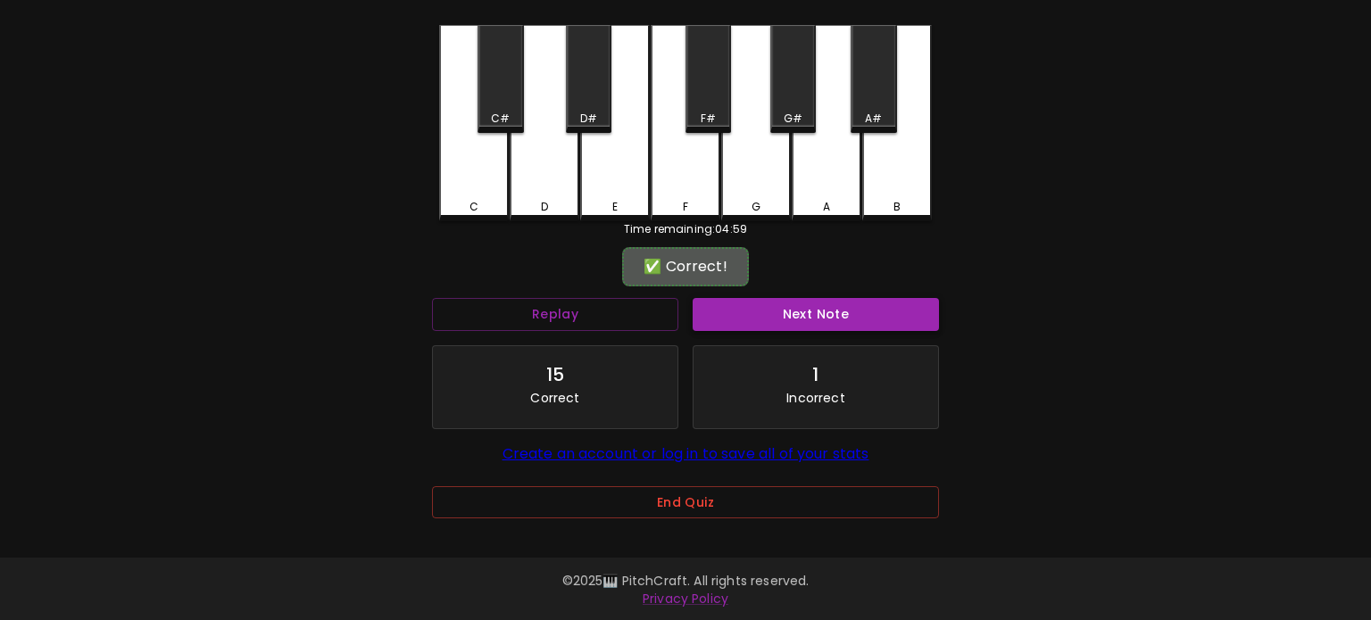
click at [855, 321] on button "Next Note" at bounding box center [815, 314] width 246 height 33
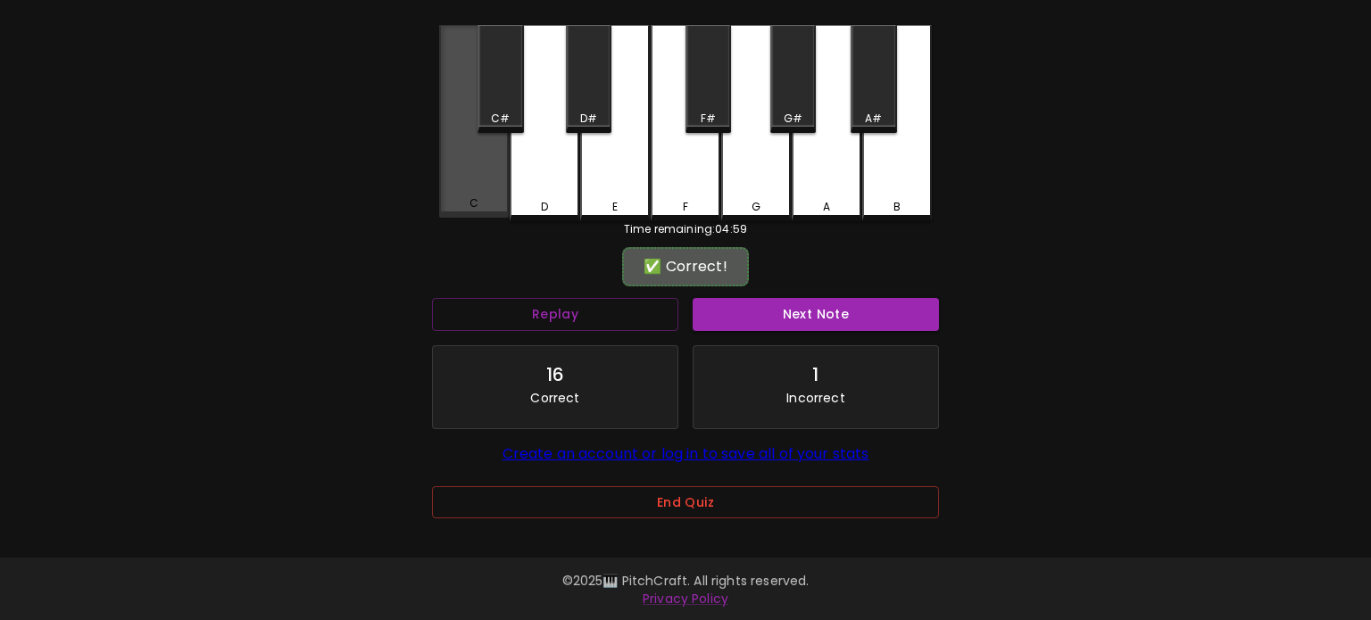
drag, startPoint x: 448, startPoint y: 173, endPoint x: 702, endPoint y: 240, distance: 263.0
click at [448, 173] on div "C" at bounding box center [474, 121] width 70 height 193
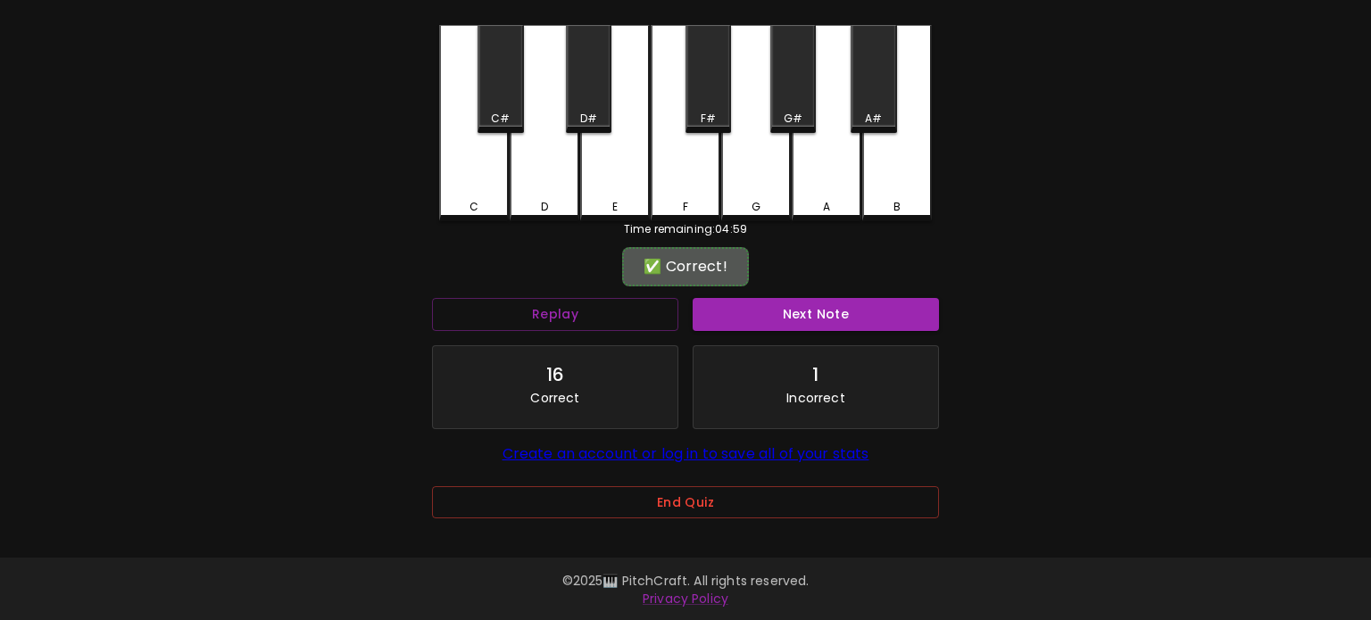
click at [844, 312] on button "Next Note" at bounding box center [815, 314] width 246 height 33
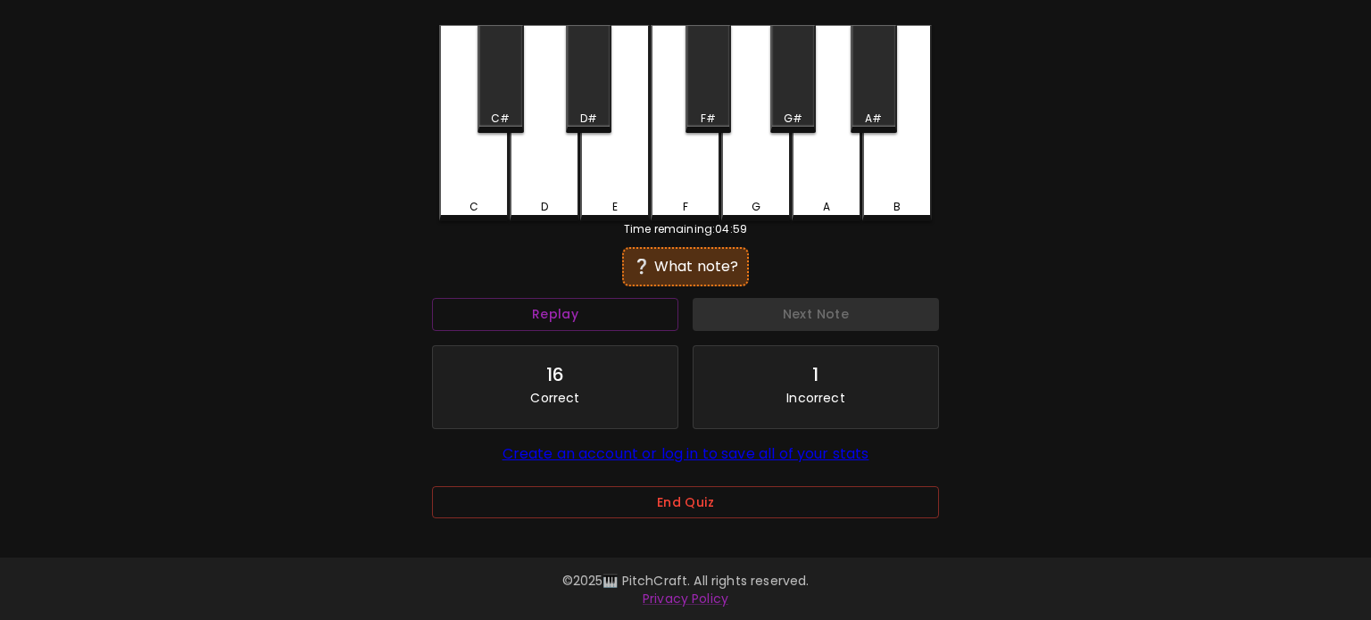
click at [523, 201] on div "D" at bounding box center [544, 207] width 66 height 16
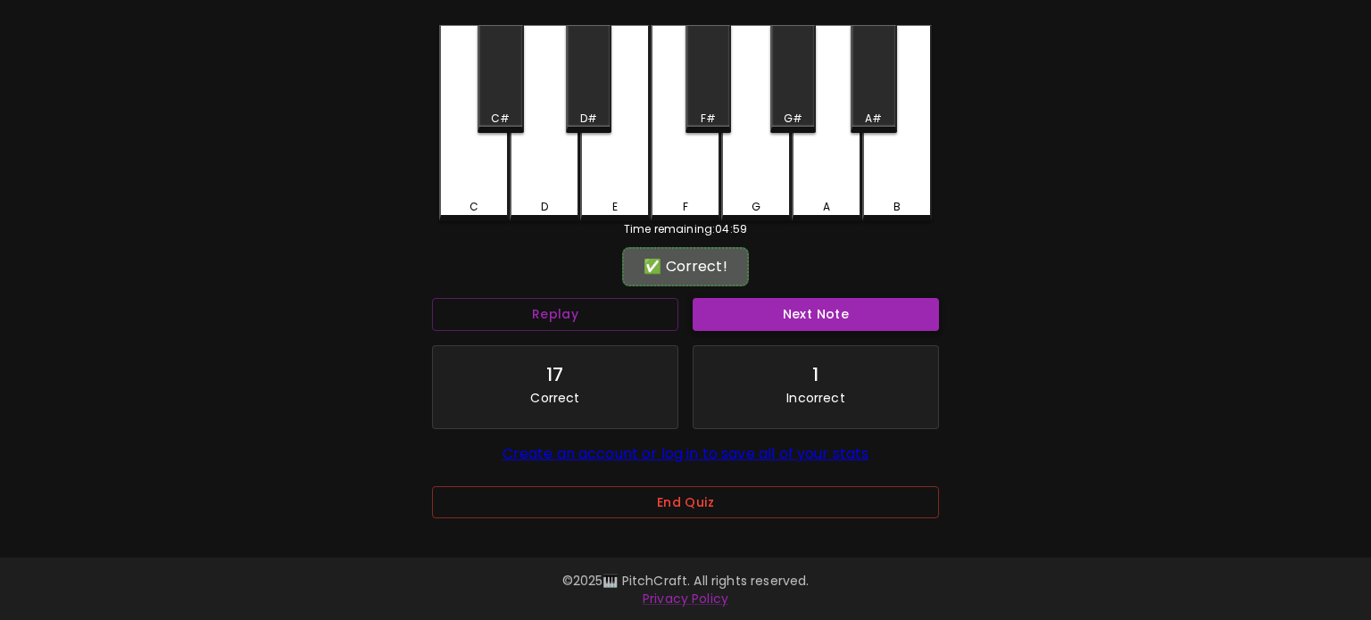
click at [841, 319] on button "Next Note" at bounding box center [815, 314] width 246 height 33
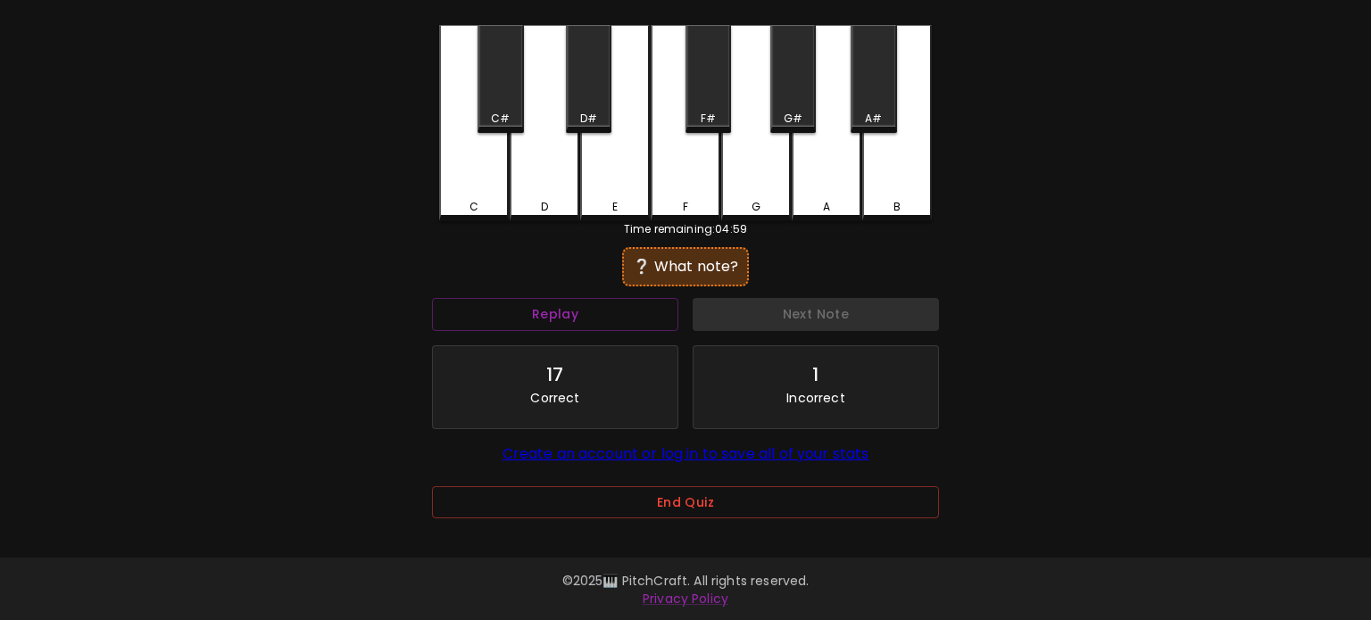
click at [498, 186] on div "C" at bounding box center [474, 123] width 70 height 196
click at [526, 187] on div "D" at bounding box center [544, 123] width 70 height 196
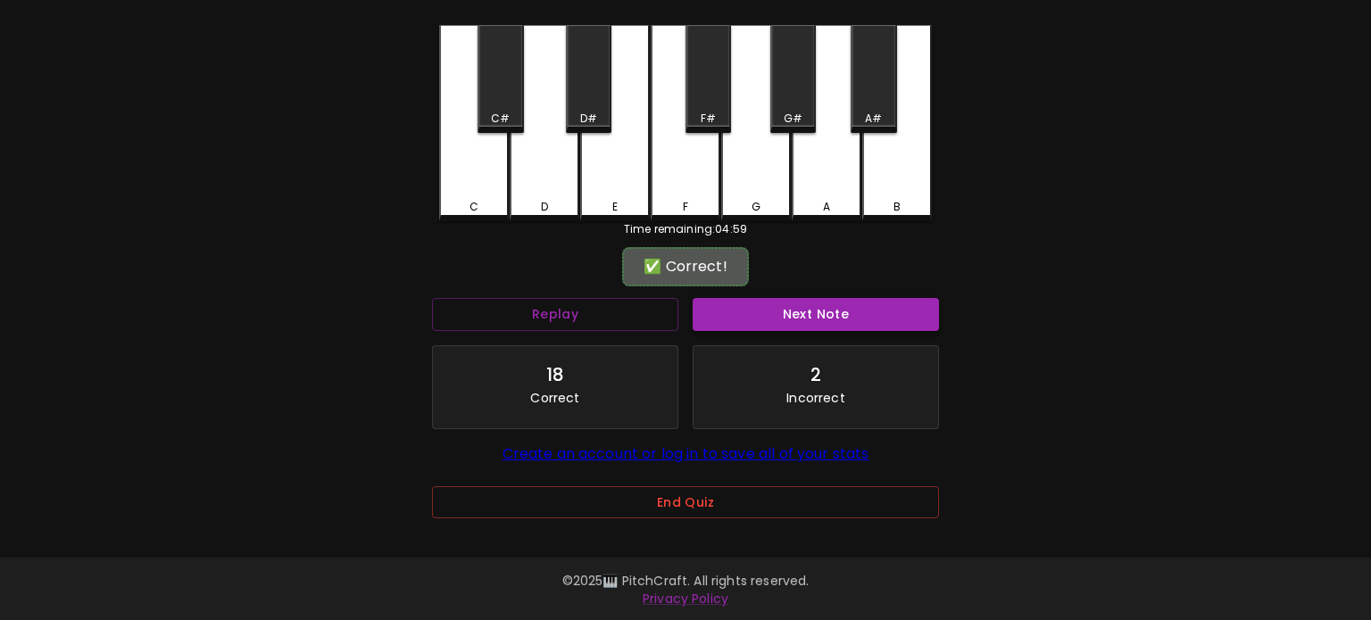
click at [927, 313] on button "Next Note" at bounding box center [815, 314] width 246 height 33
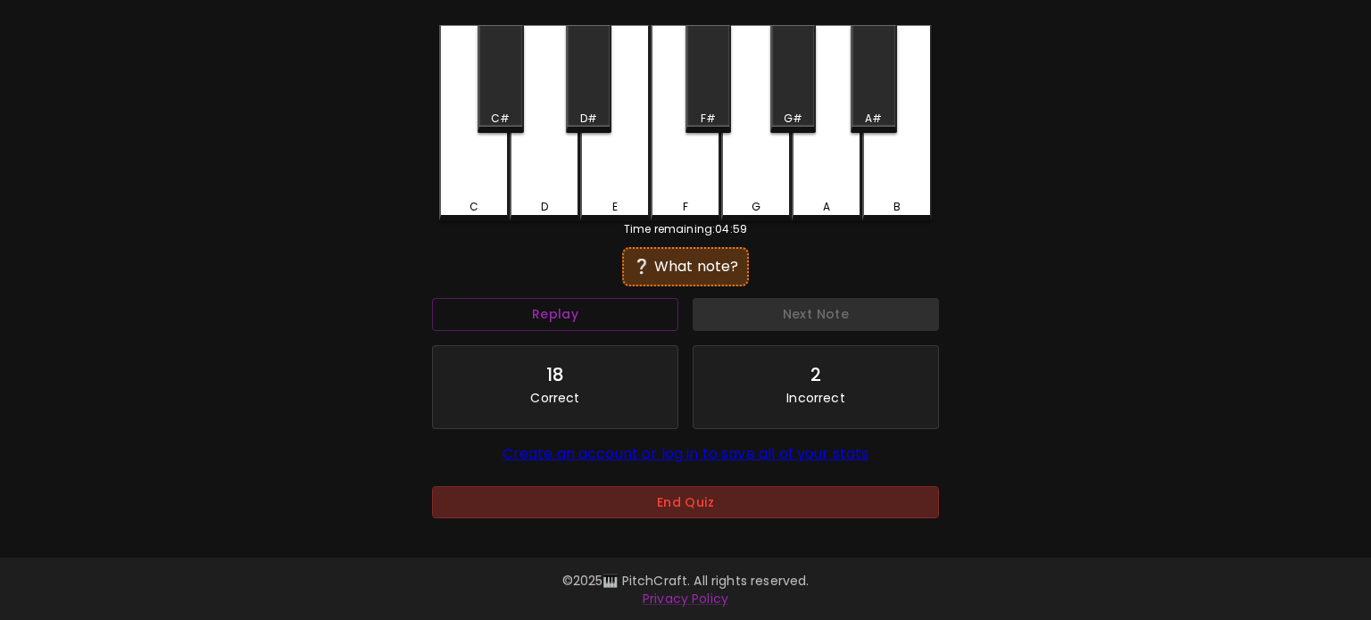
click at [792, 509] on button "End Quiz" at bounding box center [685, 502] width 507 height 33
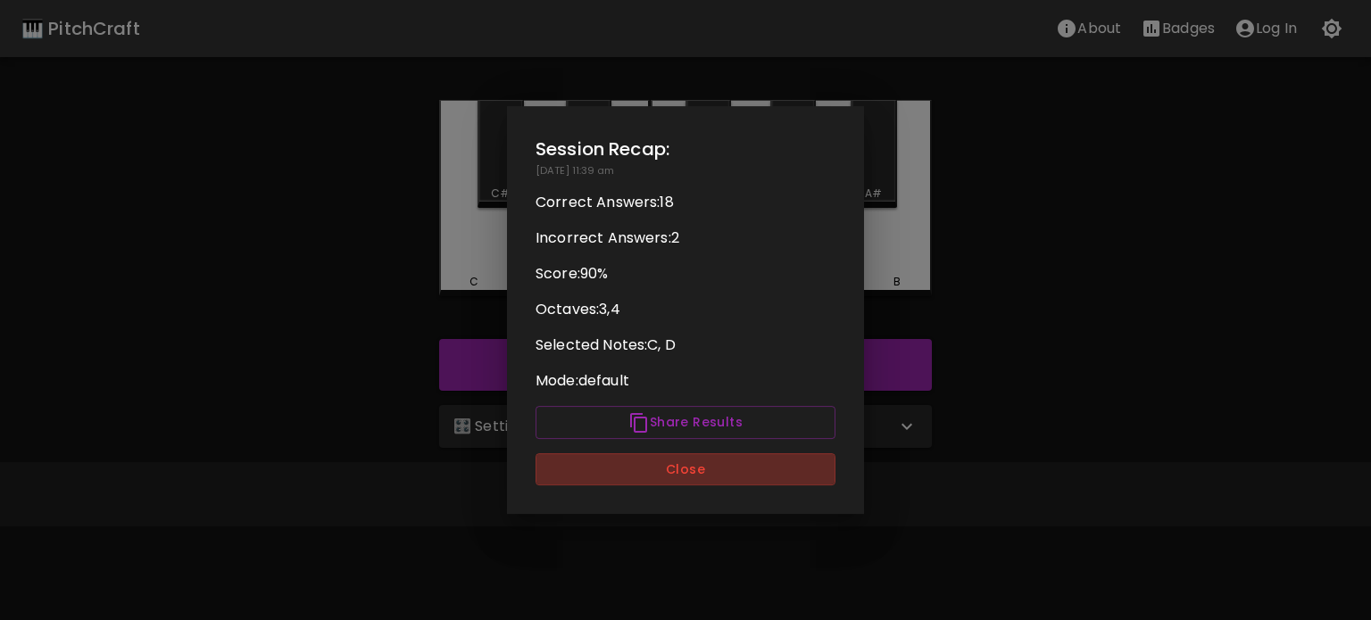
drag, startPoint x: 687, startPoint y: 472, endPoint x: 679, endPoint y: 454, distance: 19.6
click at [685, 473] on button "Close" at bounding box center [685, 469] width 300 height 33
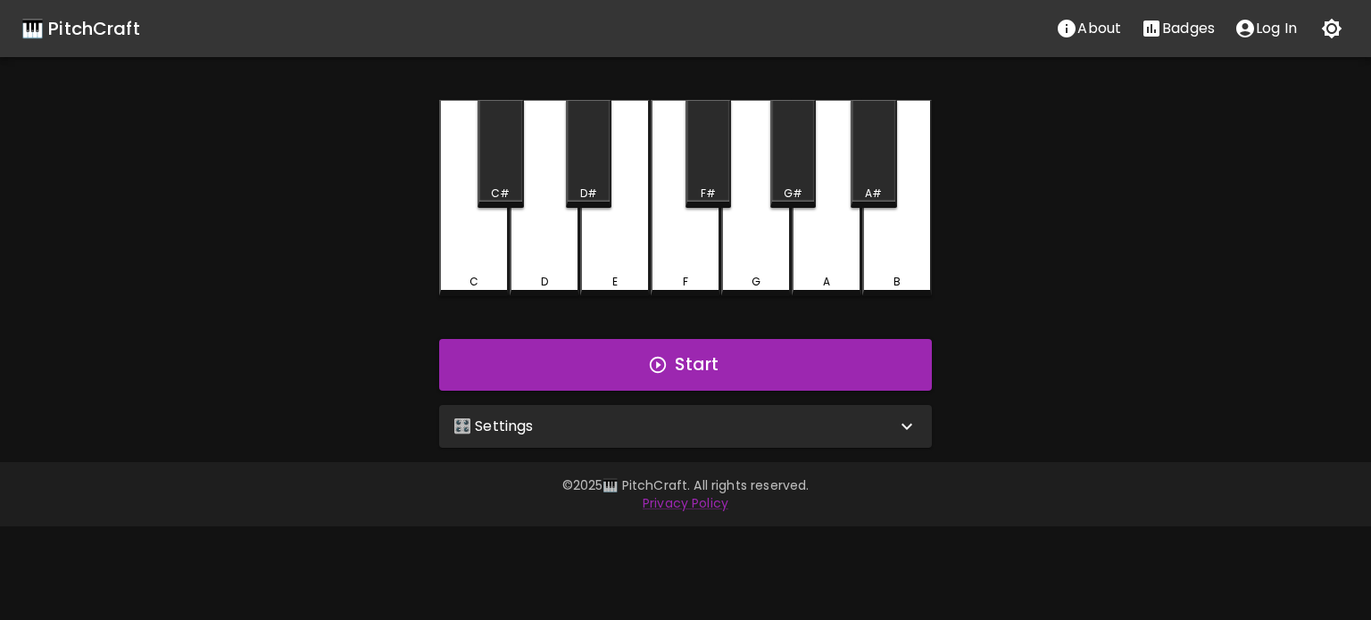
drag, startPoint x: 599, startPoint y: 413, endPoint x: 586, endPoint y: 418, distance: 13.6
click at [597, 414] on div "🎛️ Settings" at bounding box center [685, 426] width 493 height 43
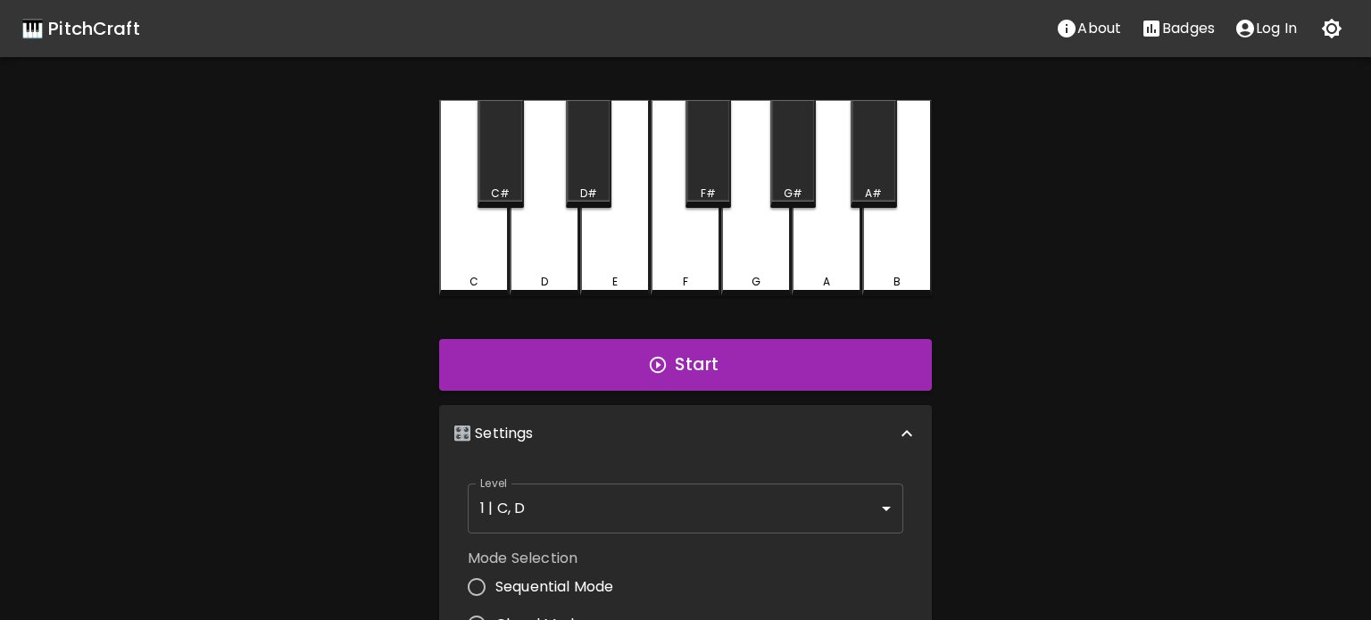
click at [567, 516] on body "🎹 PitchCraft About Badges Log In C C# D D# E F F# G G# A A# B Start 🎛️ Settings…" at bounding box center [685, 540] width 1371 height 1081
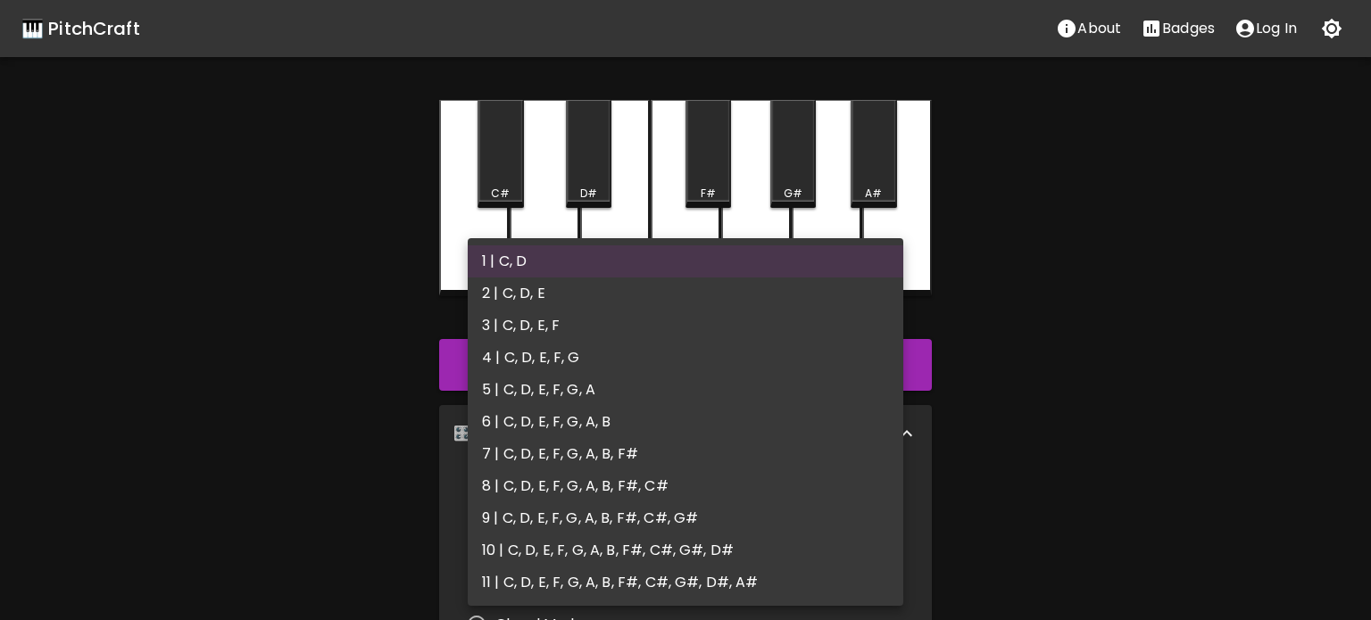
click at [522, 305] on li "2 | C, D, E" at bounding box center [685, 293] width 435 height 32
type input "3"
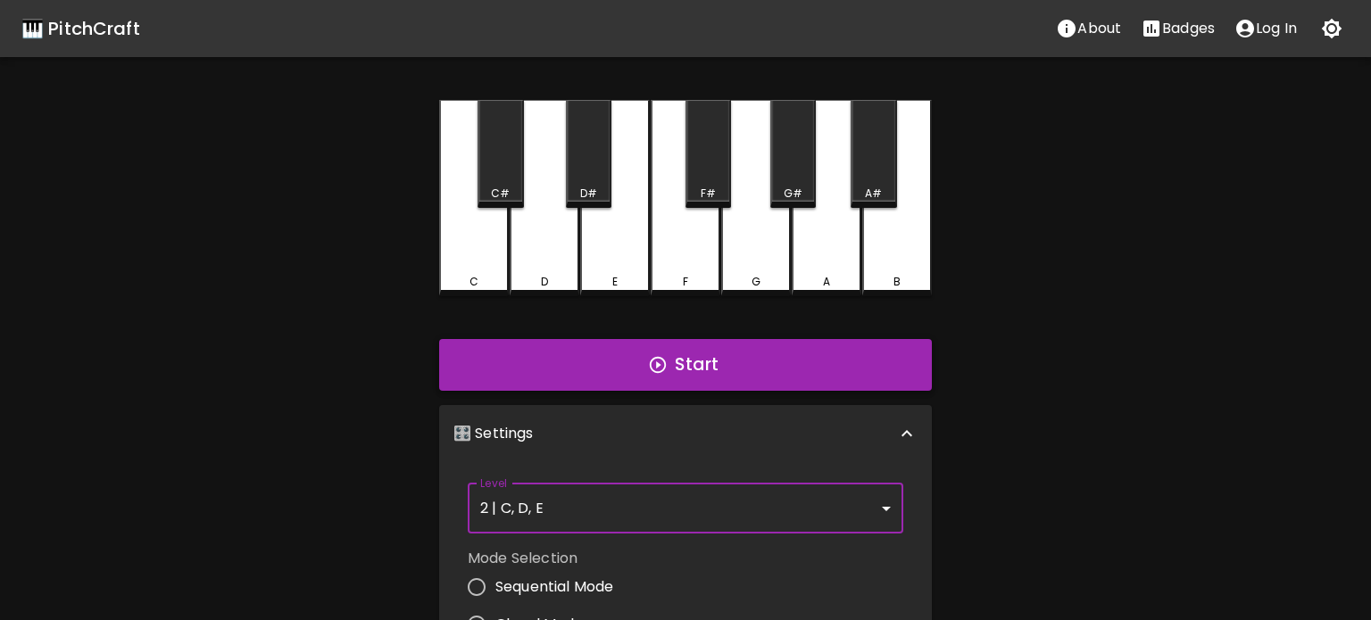
click at [635, 378] on button "Start" at bounding box center [685, 365] width 493 height 52
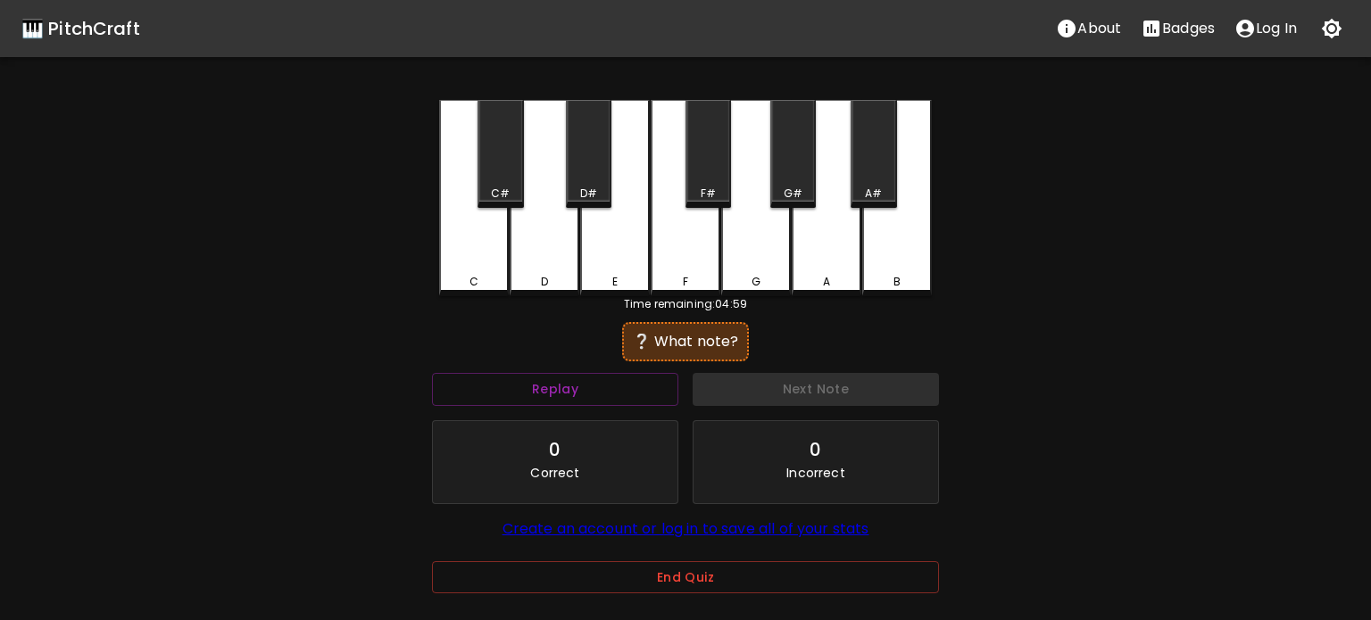
drag, startPoint x: 471, startPoint y: 253, endPoint x: 588, endPoint y: 318, distance: 133.4
click at [472, 254] on div "C" at bounding box center [474, 198] width 70 height 196
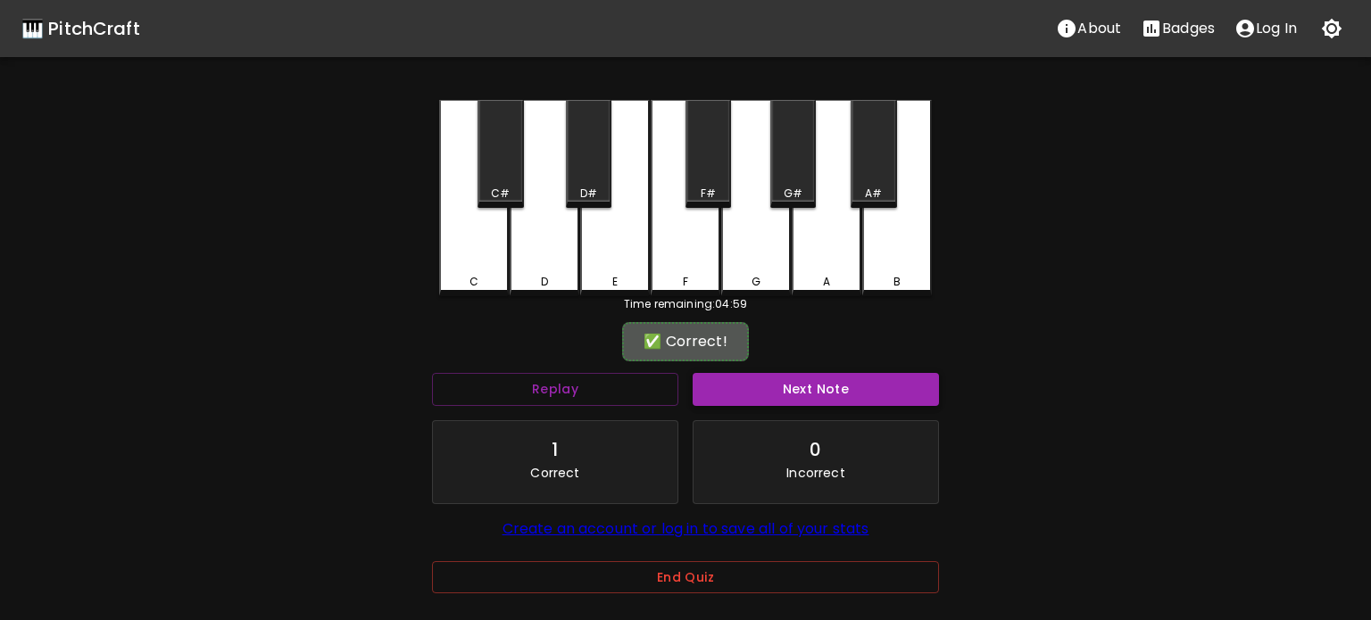
click at [733, 399] on button "Next Note" at bounding box center [815, 389] width 246 height 33
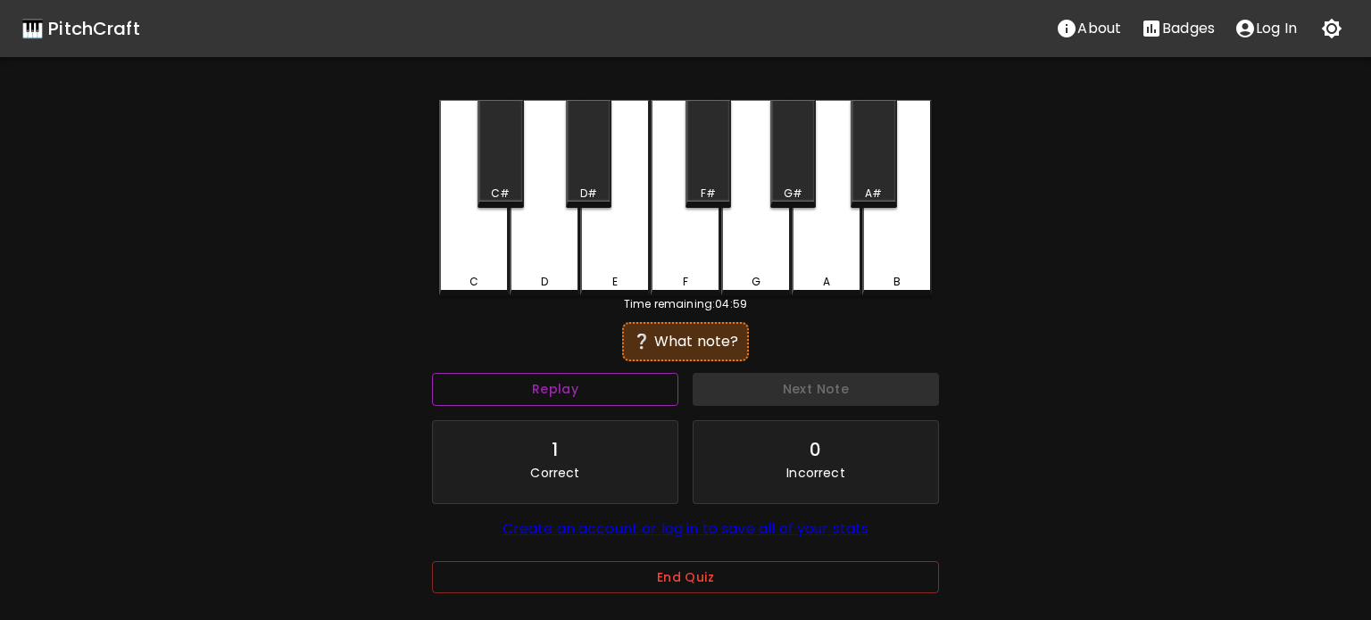
click at [603, 400] on button "Replay" at bounding box center [555, 389] width 246 height 33
click at [476, 286] on div "C" at bounding box center [474, 198] width 70 height 196
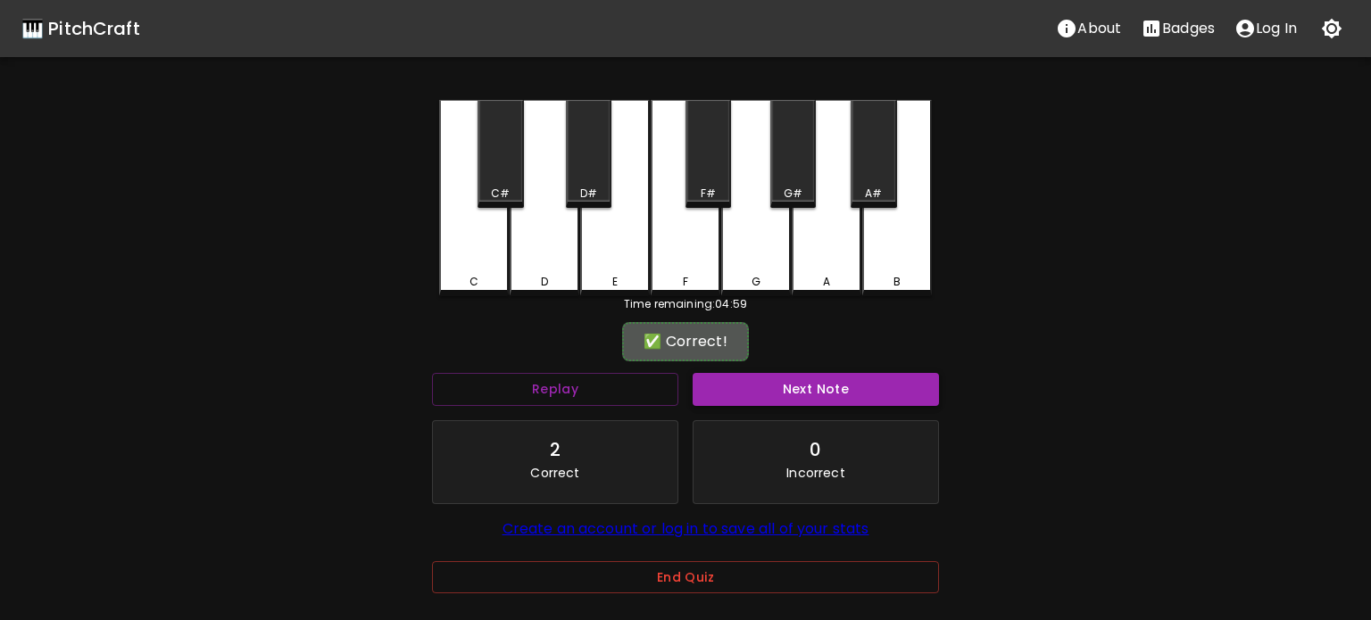
click at [784, 393] on button "Next Note" at bounding box center [815, 389] width 246 height 33
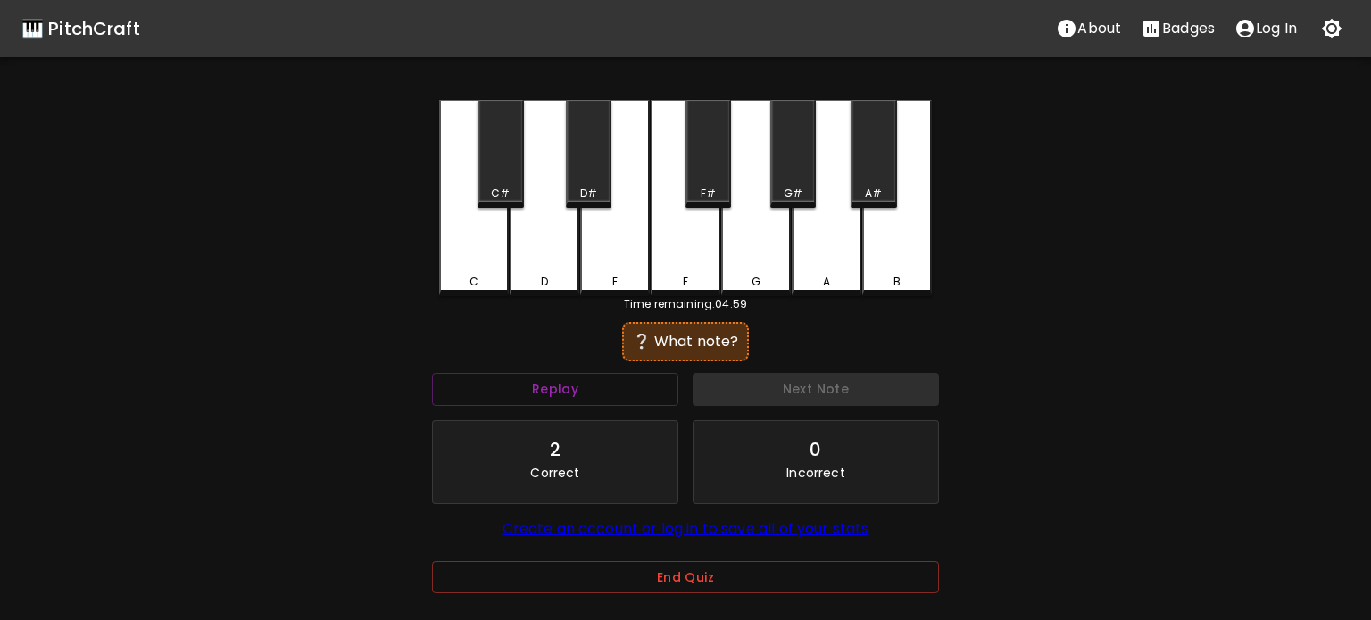
click at [533, 259] on div "D" at bounding box center [544, 198] width 70 height 196
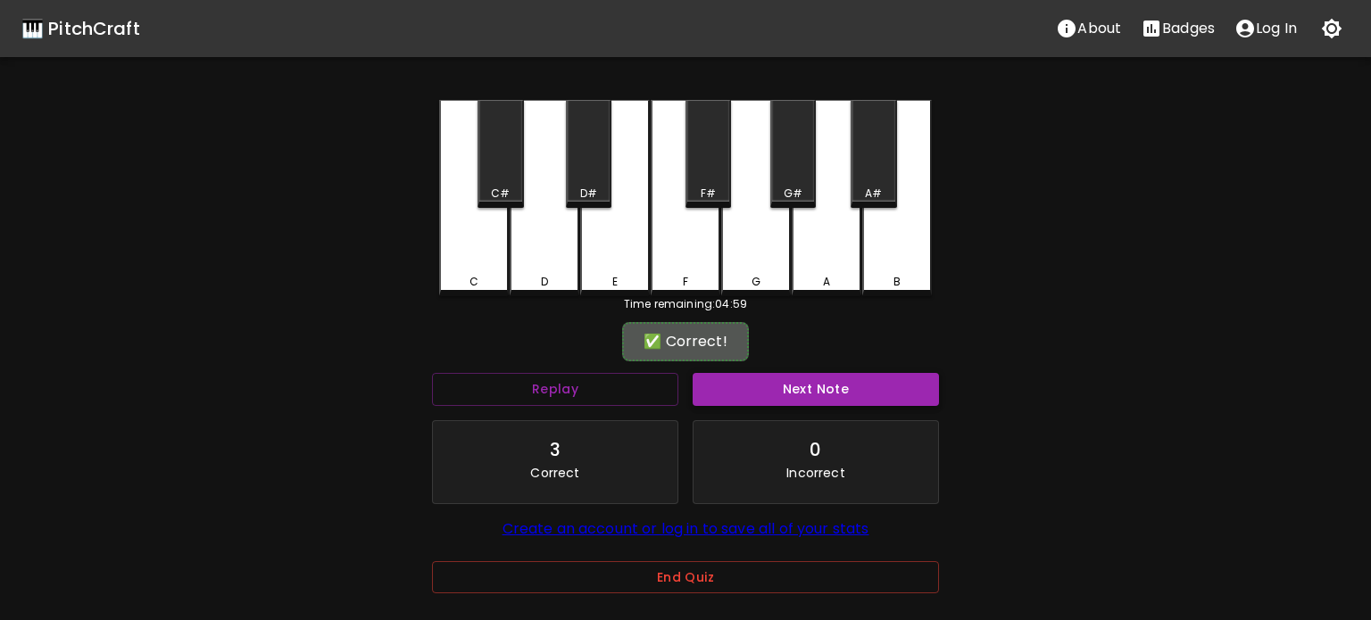
click at [802, 388] on button "Next Note" at bounding box center [815, 389] width 246 height 33
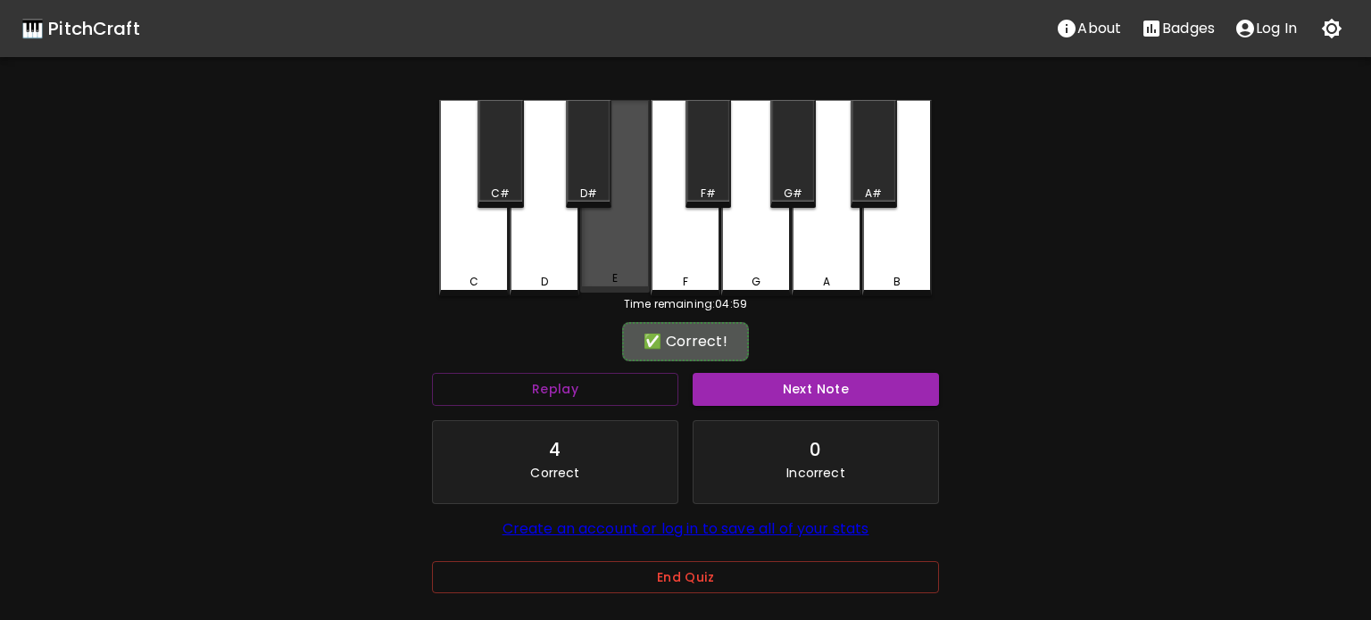
click at [616, 257] on div "E" at bounding box center [615, 196] width 70 height 193
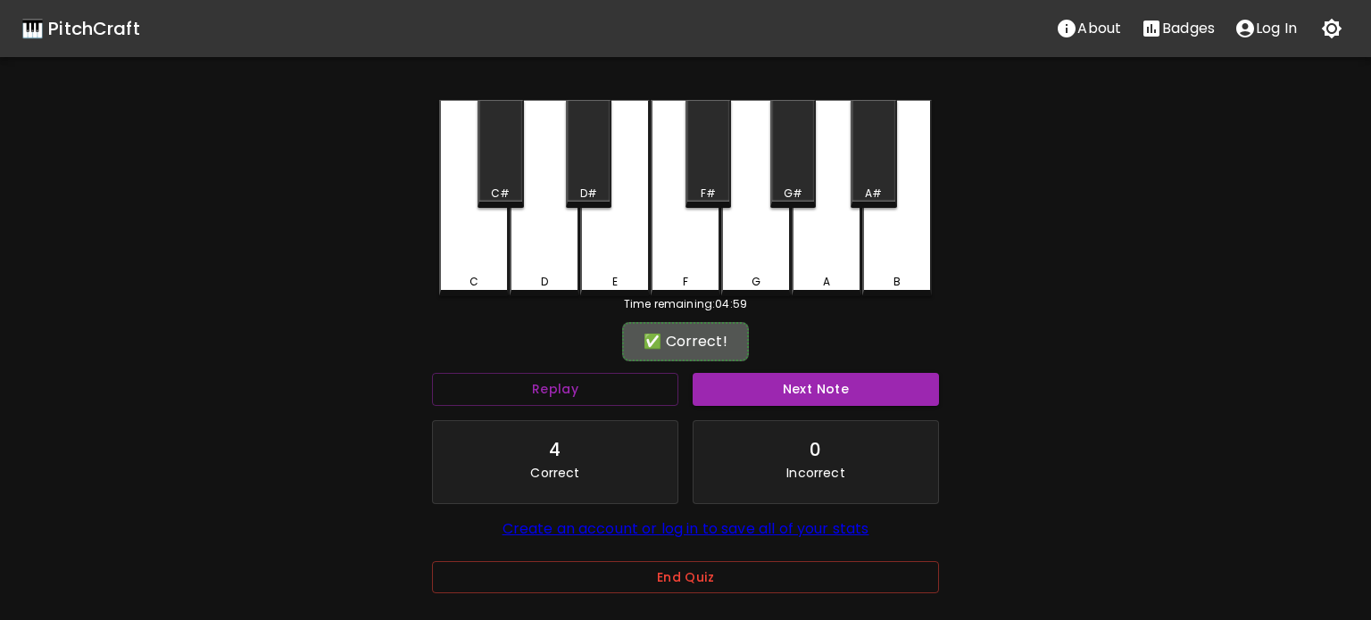
click at [766, 405] on div "Next Note" at bounding box center [815, 389] width 261 height 47
click at [765, 399] on button "Next Note" at bounding box center [815, 389] width 246 height 33
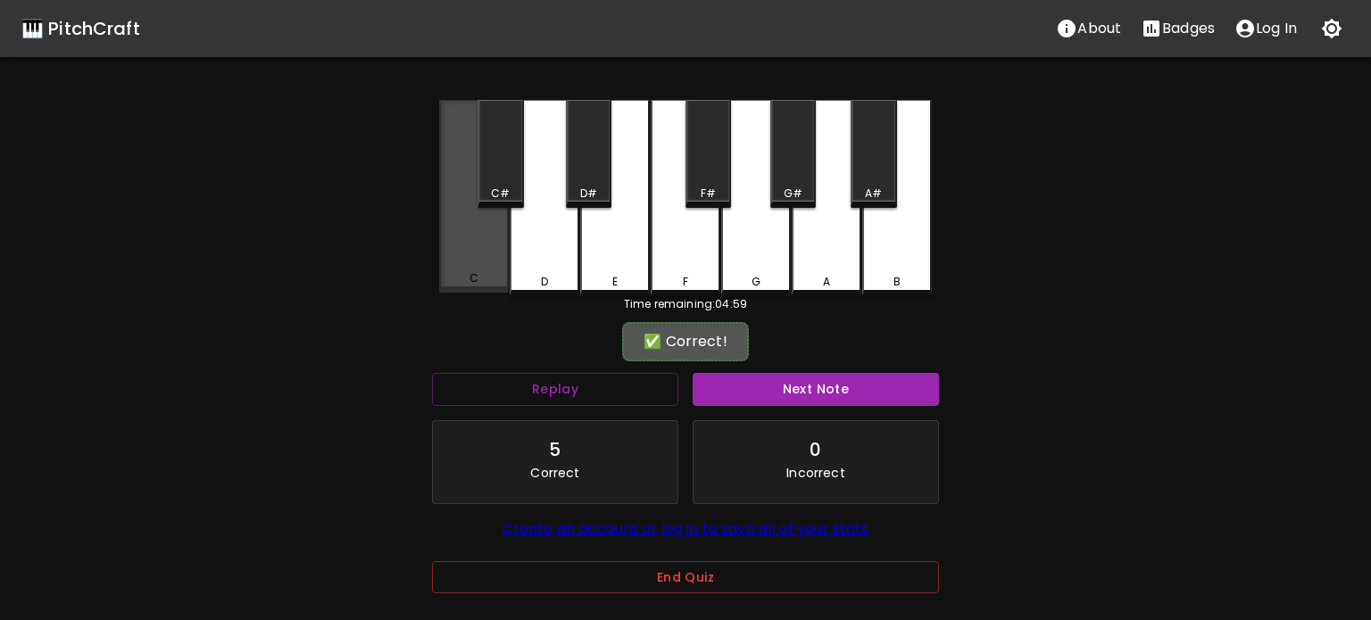
click at [454, 251] on div "C" at bounding box center [474, 196] width 70 height 193
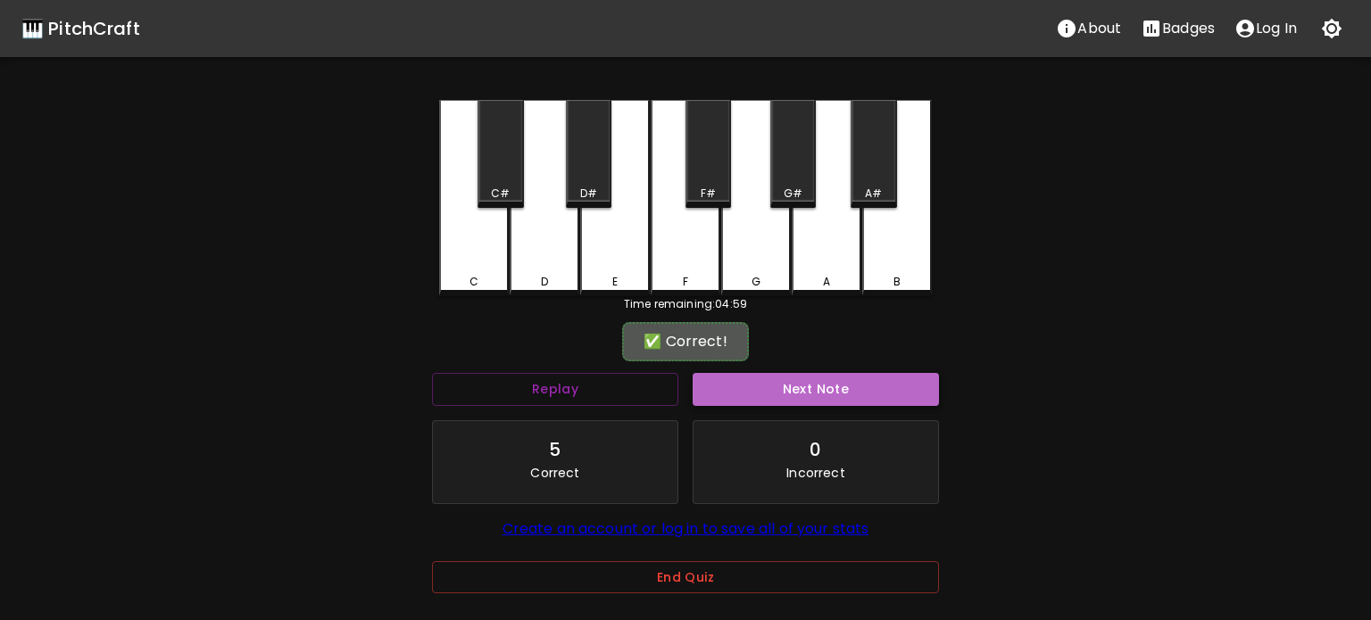
click at [788, 389] on button "Next Note" at bounding box center [815, 389] width 246 height 33
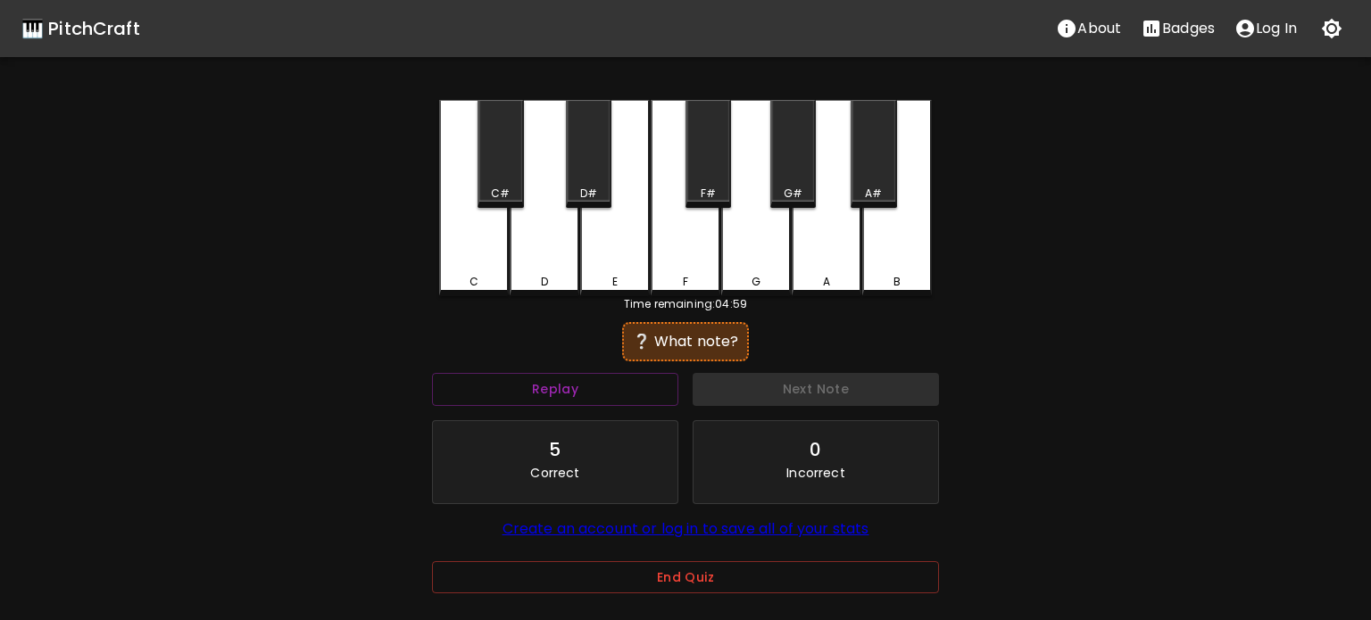
click at [528, 245] on div "D" at bounding box center [544, 198] width 70 height 196
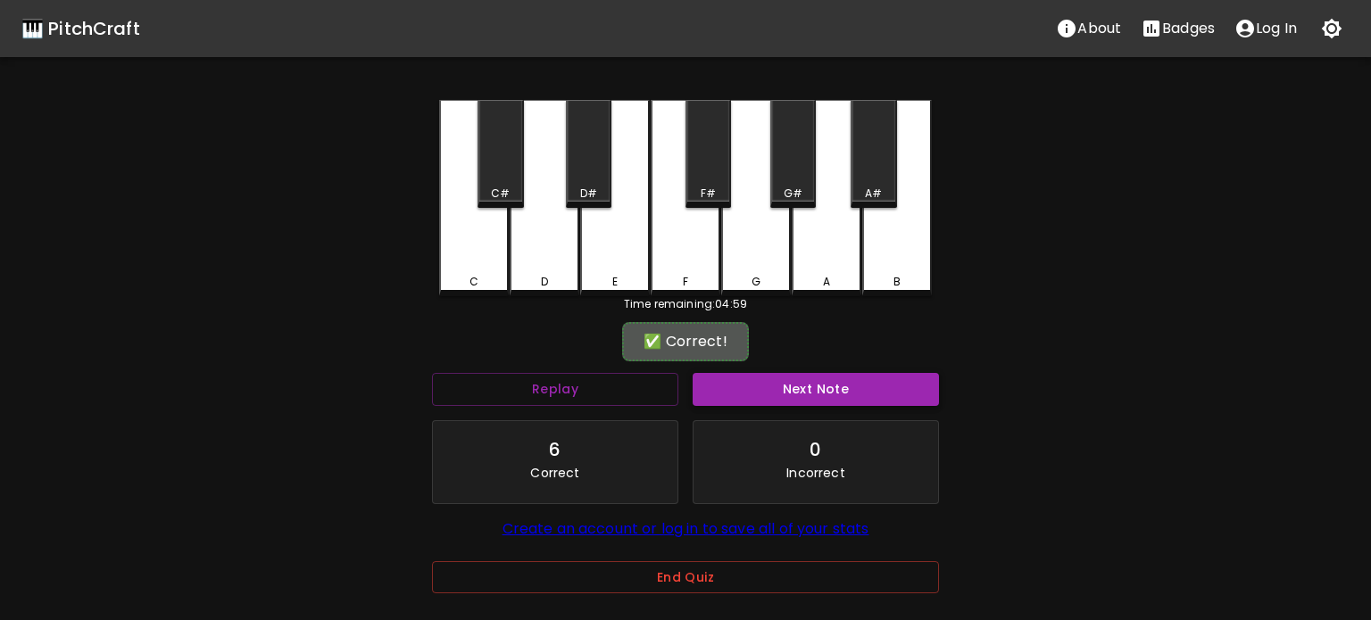
click at [800, 397] on button "Next Note" at bounding box center [815, 389] width 246 height 33
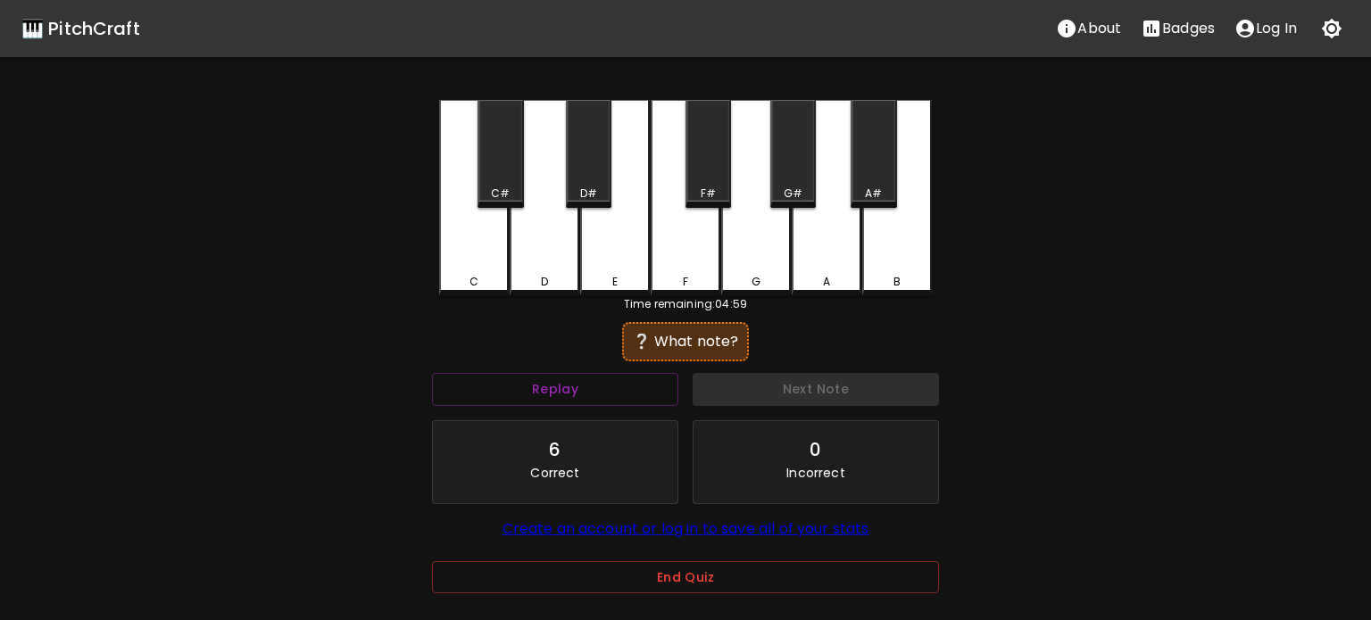
drag, startPoint x: 477, startPoint y: 255, endPoint x: 615, endPoint y: 304, distance: 145.9
click at [478, 255] on div "C" at bounding box center [474, 198] width 70 height 196
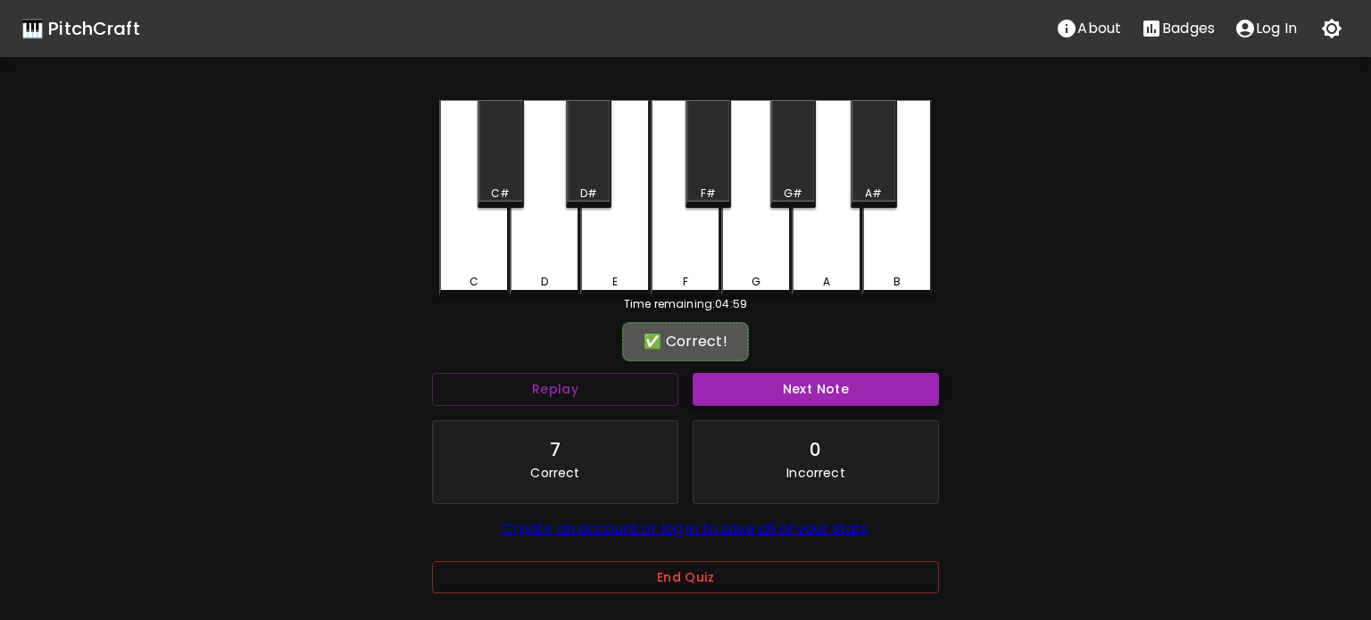
click at [823, 401] on button "Next Note" at bounding box center [815, 389] width 246 height 33
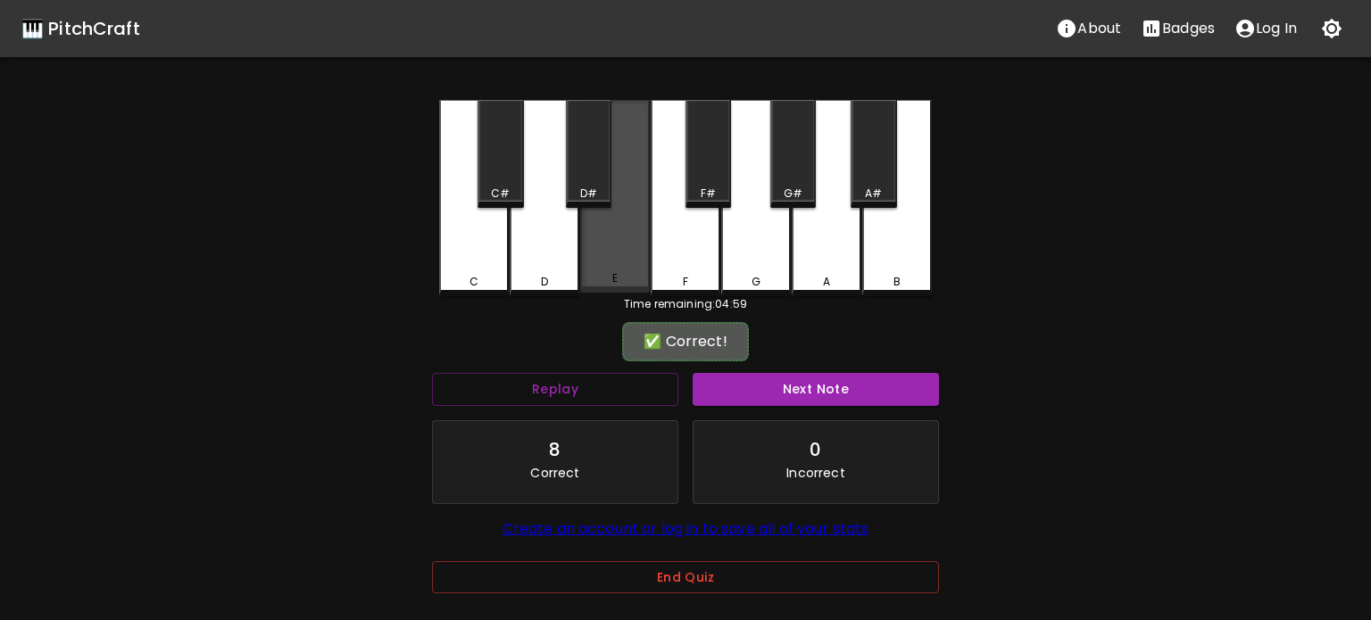
drag, startPoint x: 623, startPoint y: 266, endPoint x: 775, endPoint y: 369, distance: 184.4
click at [624, 267] on div "E" at bounding box center [615, 196] width 70 height 193
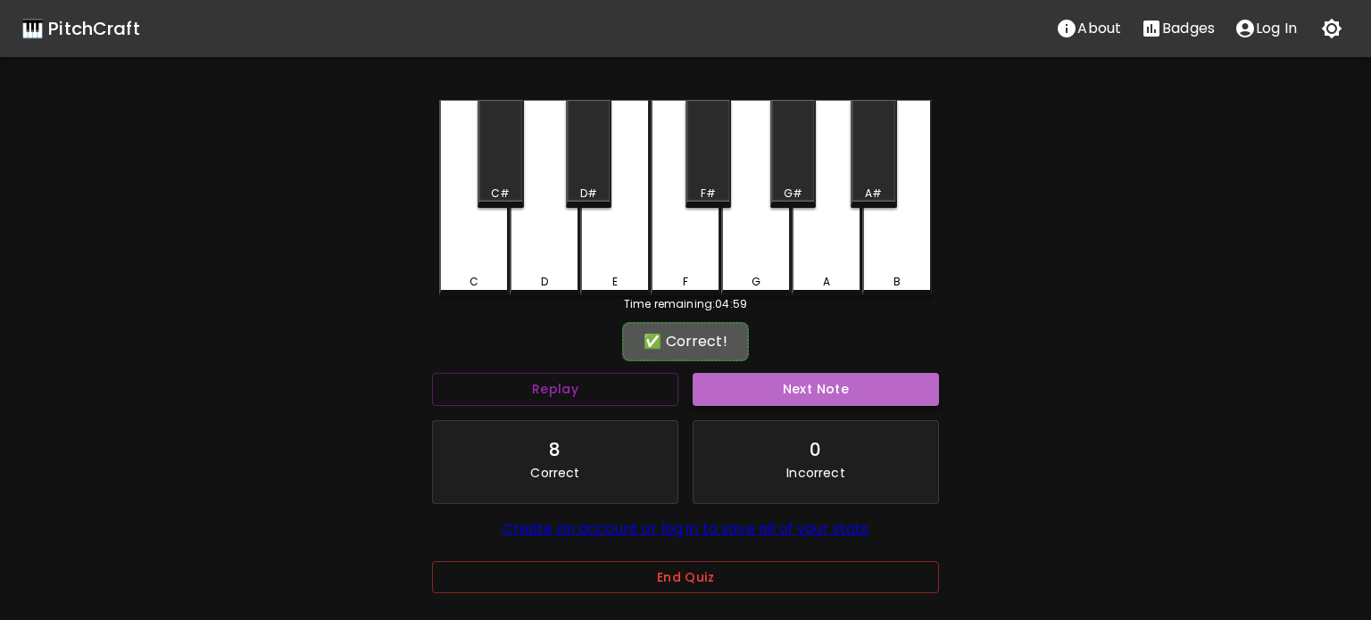
click at [795, 389] on button "Next Note" at bounding box center [815, 389] width 246 height 33
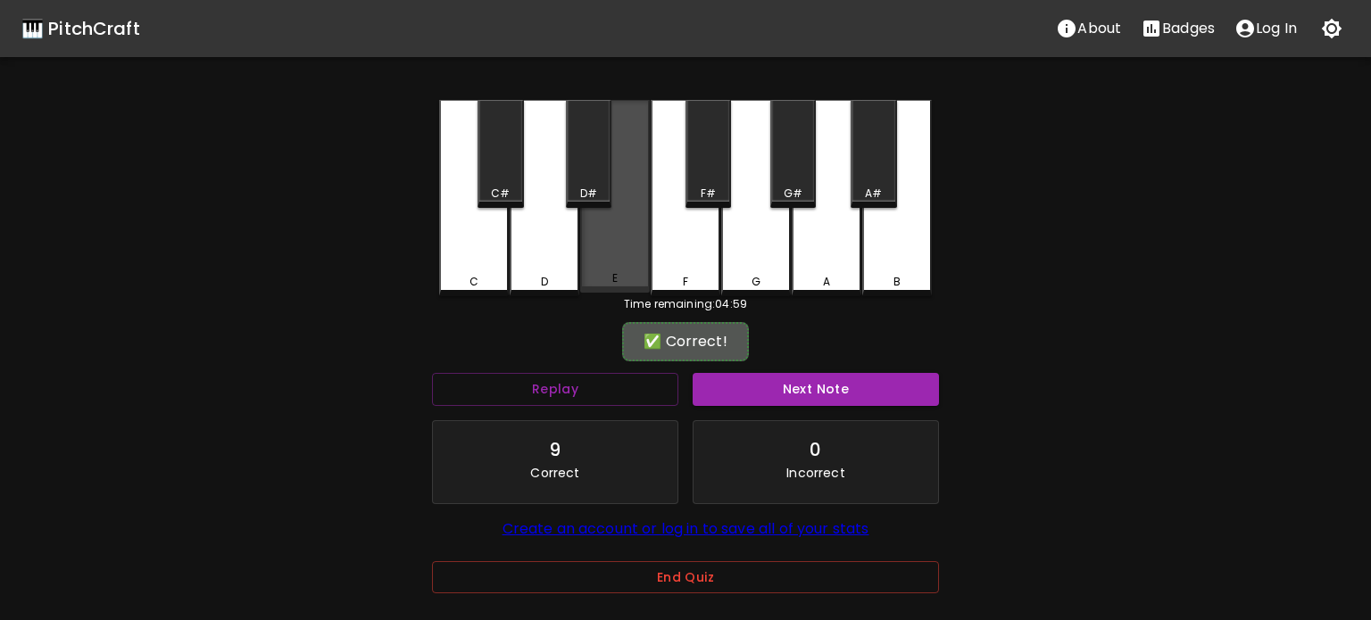
drag, startPoint x: 611, startPoint y: 281, endPoint x: 642, endPoint y: 291, distance: 31.9
click at [614, 280] on div "E" at bounding box center [614, 278] width 5 height 16
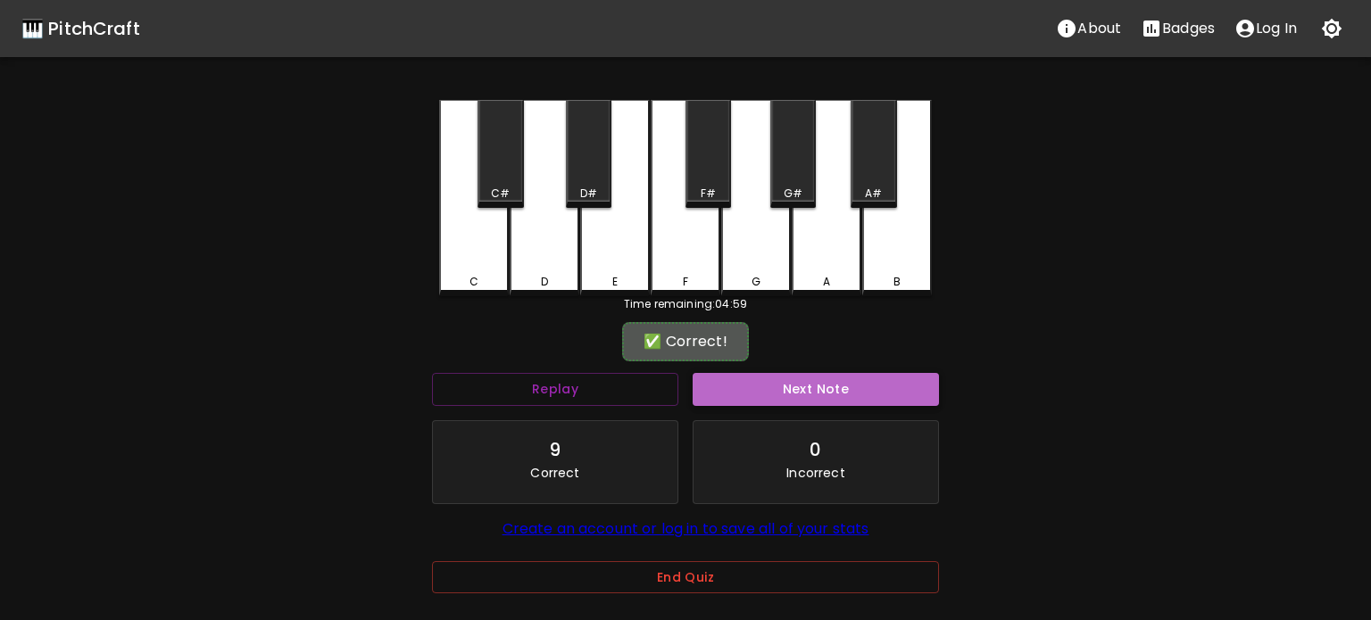
click at [831, 381] on button "Next Note" at bounding box center [815, 389] width 246 height 33
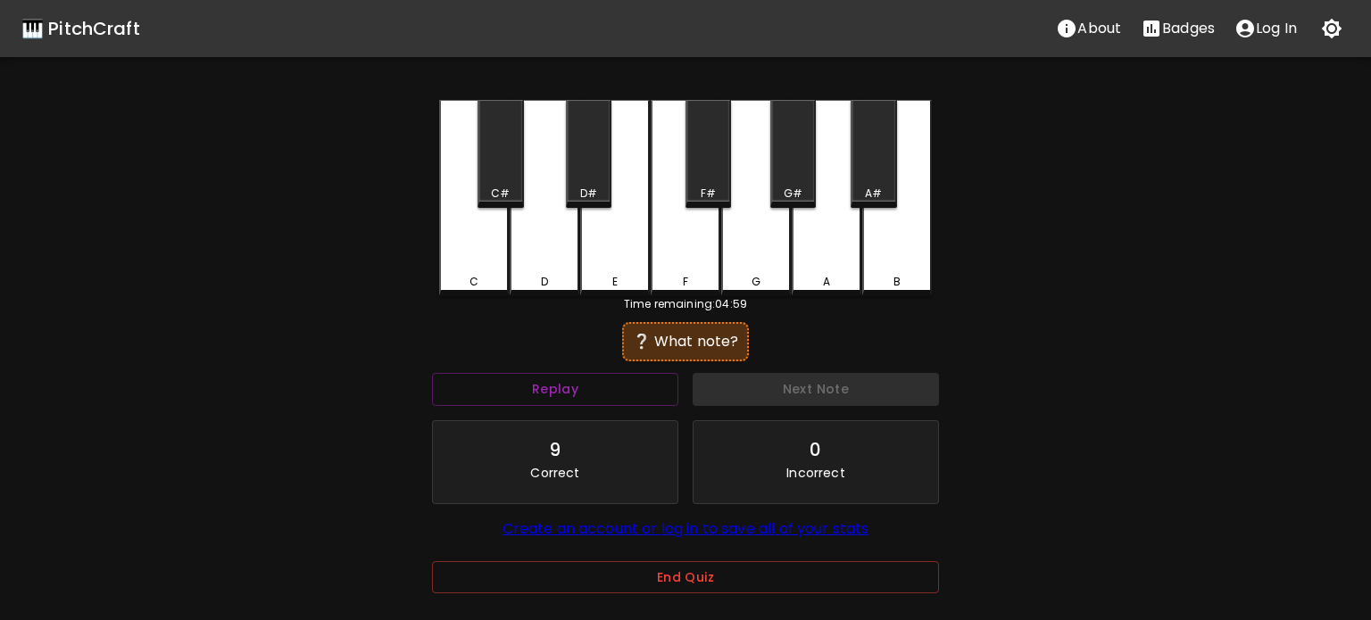
click at [608, 289] on div "E" at bounding box center [615, 198] width 70 height 196
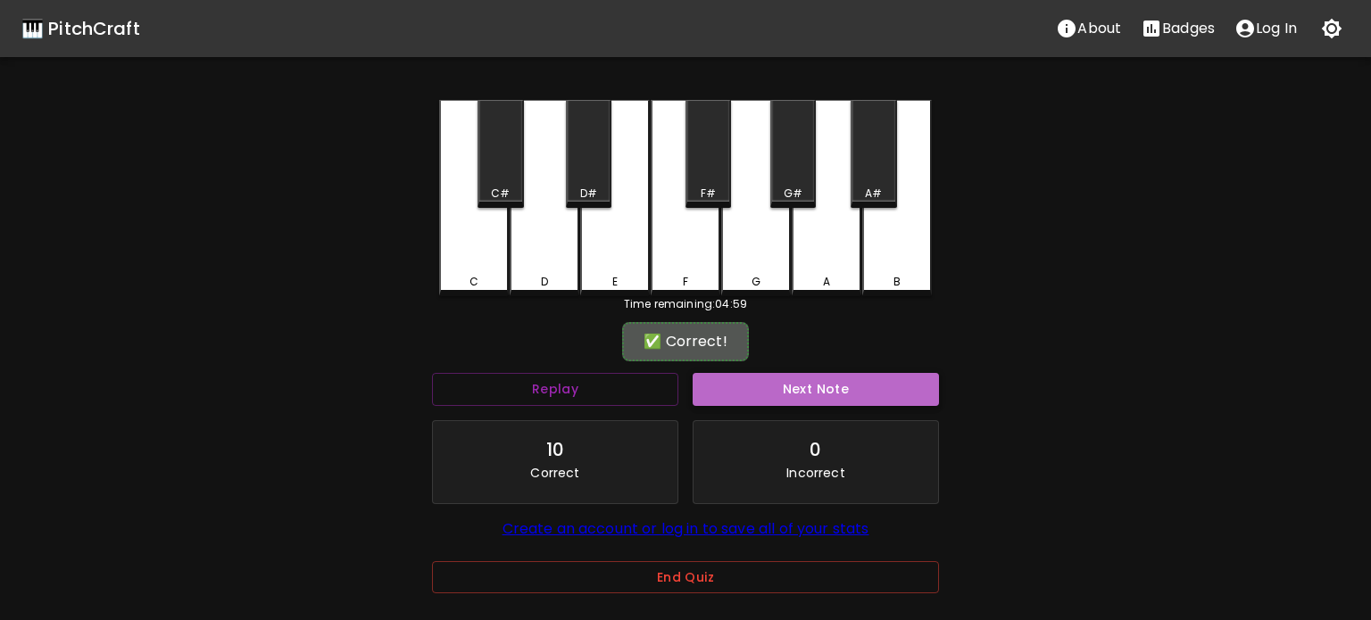
click at [814, 390] on button "Next Note" at bounding box center [815, 389] width 246 height 33
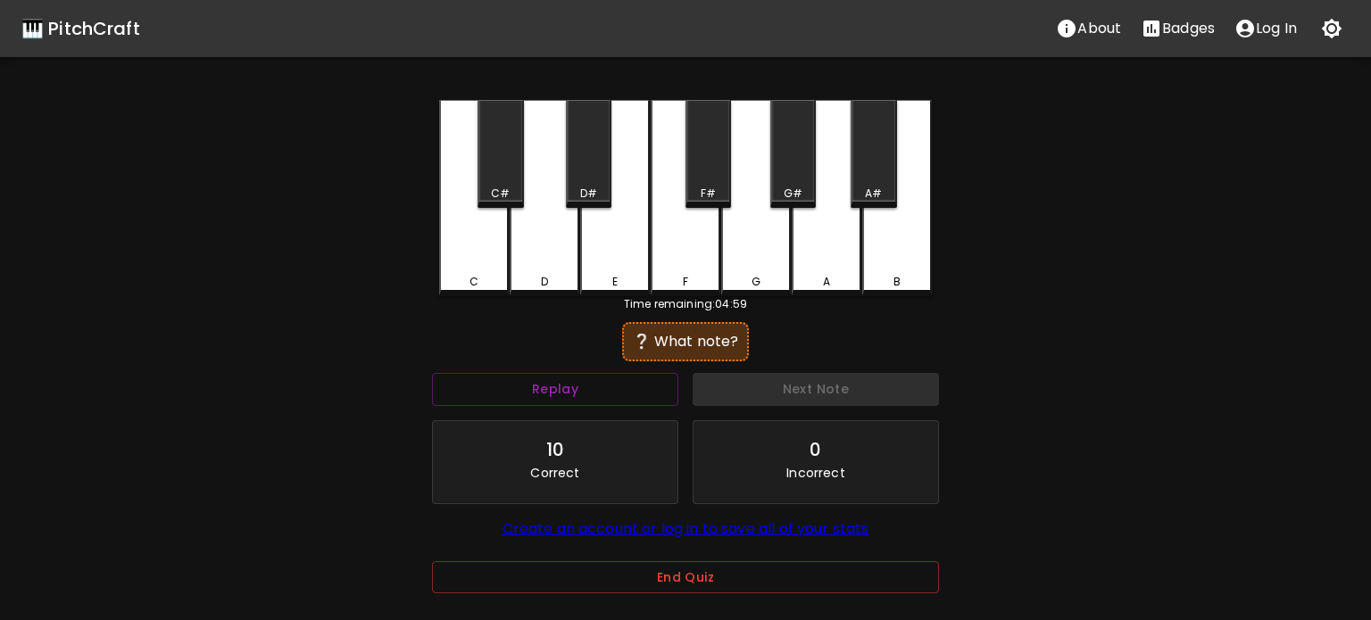
click at [553, 267] on div "D" at bounding box center [544, 198] width 70 height 196
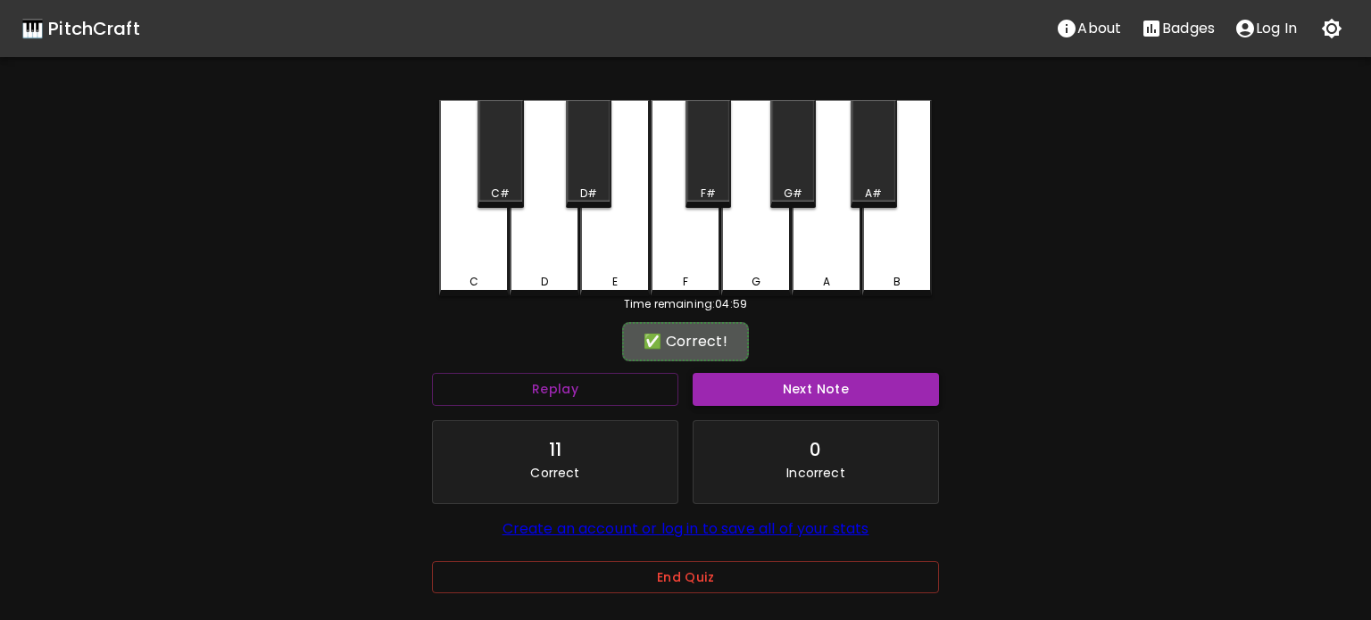
click at [835, 385] on button "Next Note" at bounding box center [815, 389] width 246 height 33
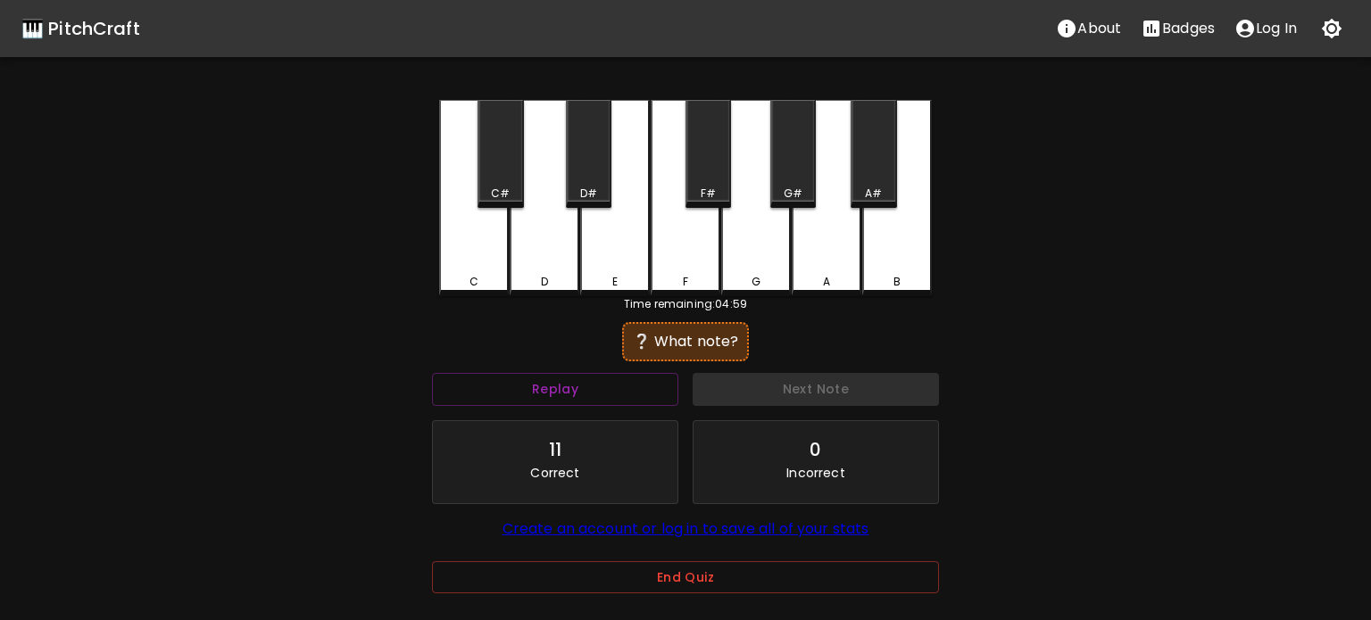
click at [544, 277] on div "D" at bounding box center [544, 282] width 7 height 16
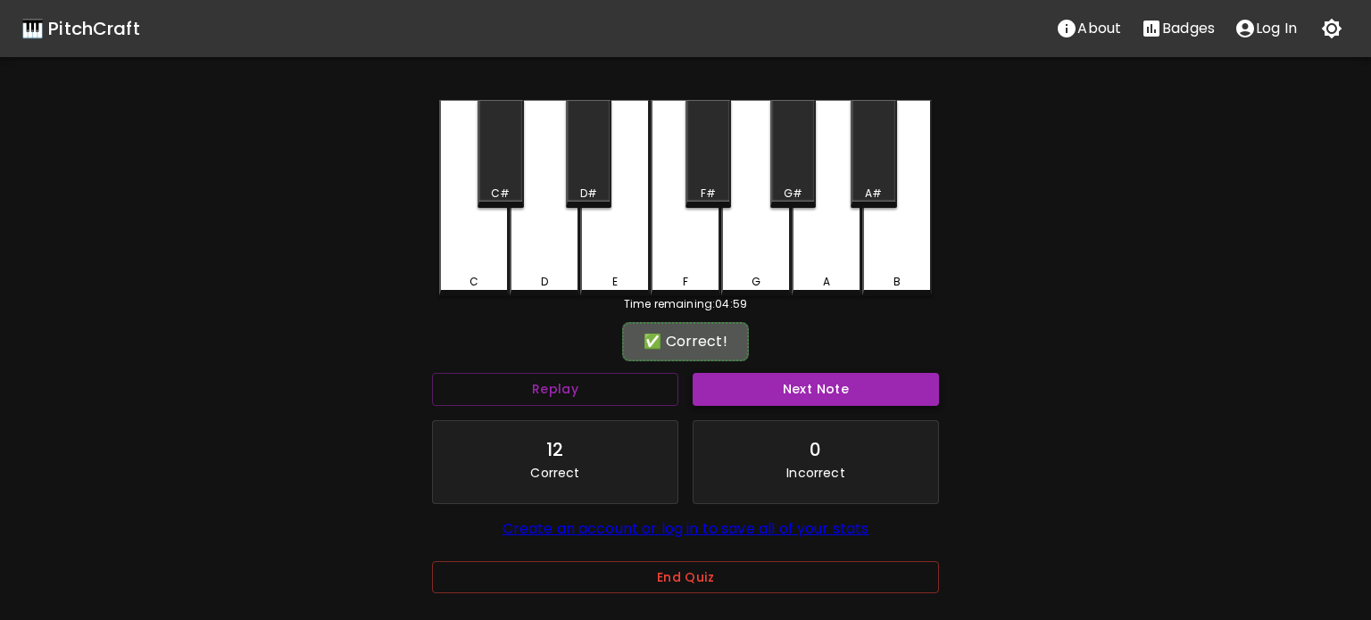
click at [795, 402] on button "Next Note" at bounding box center [815, 389] width 246 height 33
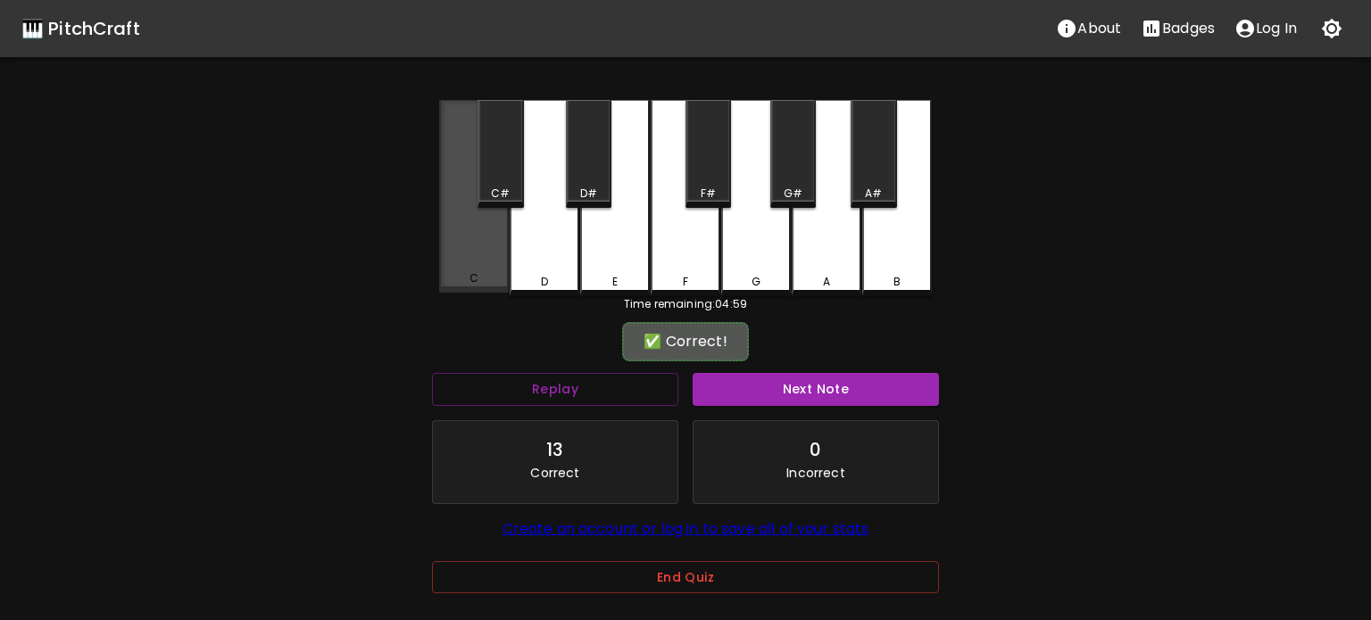
drag, startPoint x: 498, startPoint y: 249, endPoint x: 729, endPoint y: 330, distance: 245.0
click at [498, 250] on div "C" at bounding box center [474, 196] width 70 height 193
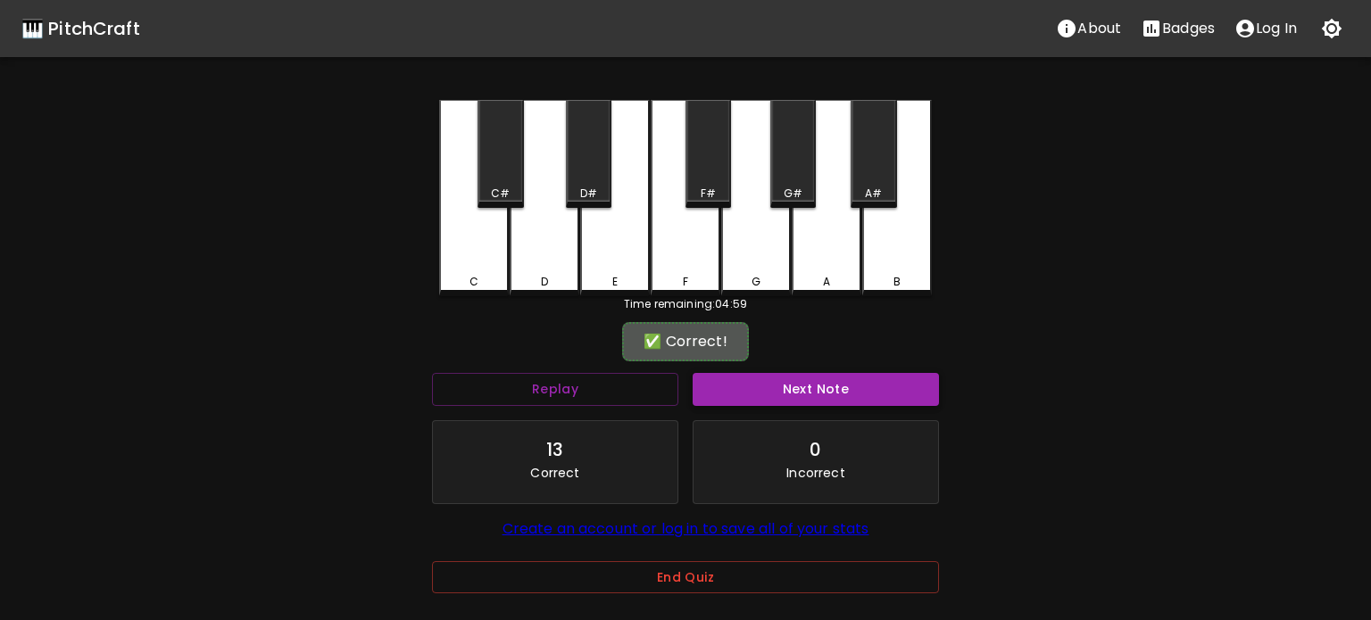
click at [827, 386] on button "Next Note" at bounding box center [815, 389] width 246 height 33
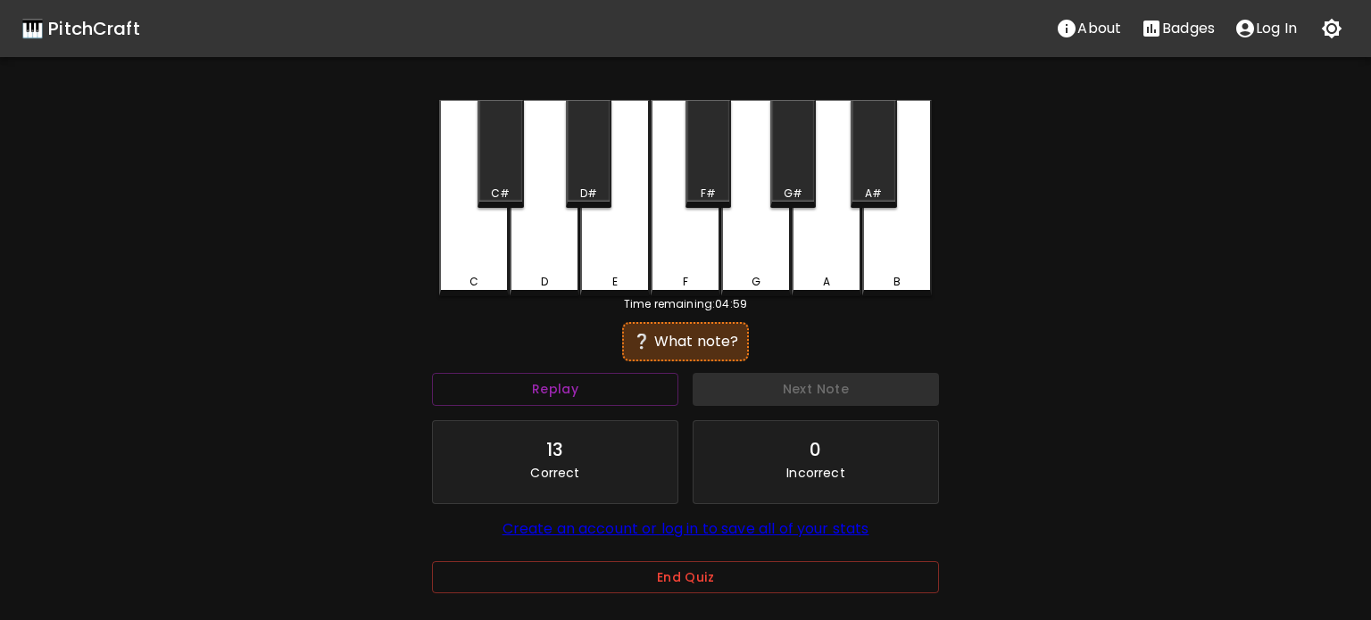
click at [573, 280] on div "D" at bounding box center [544, 282] width 66 height 16
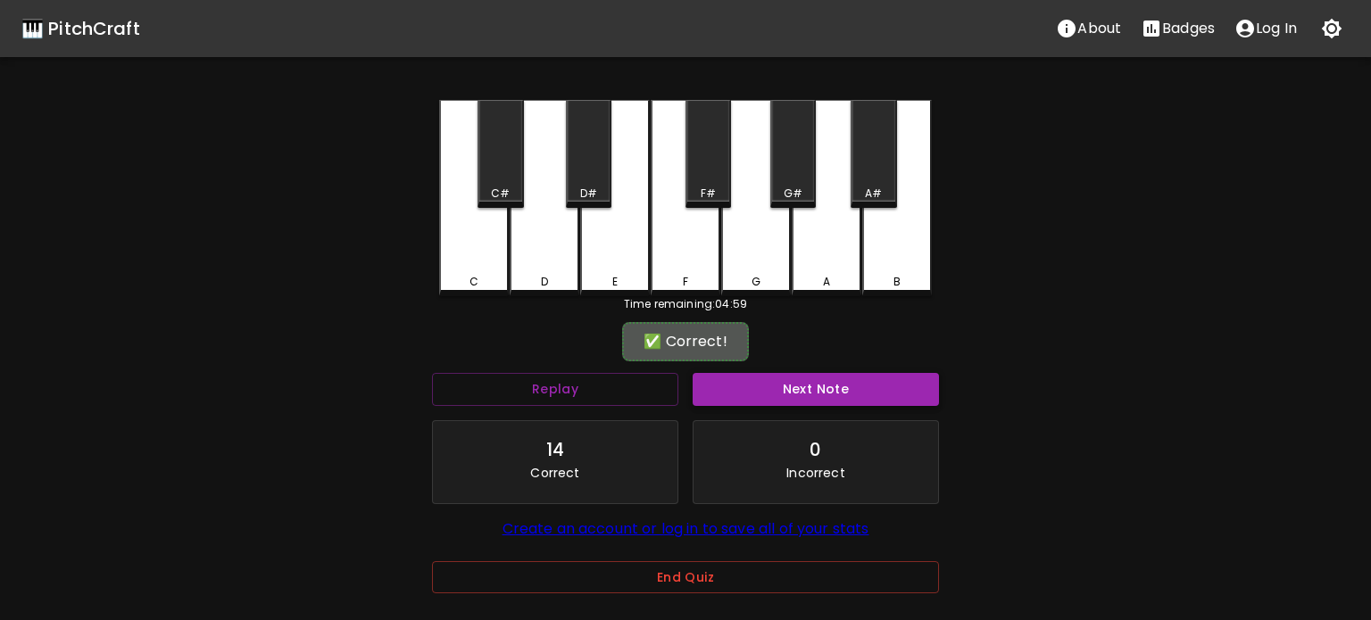
click at [792, 387] on button "Next Note" at bounding box center [815, 389] width 246 height 33
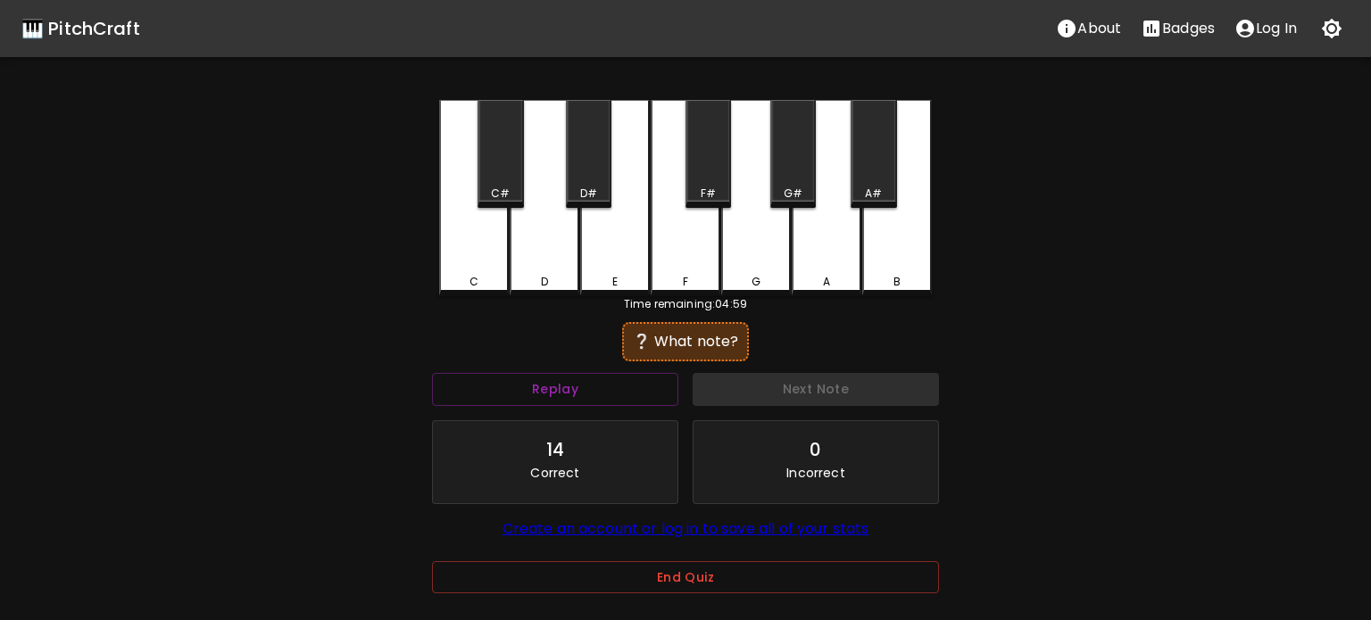
click at [532, 272] on div "D" at bounding box center [544, 198] width 70 height 196
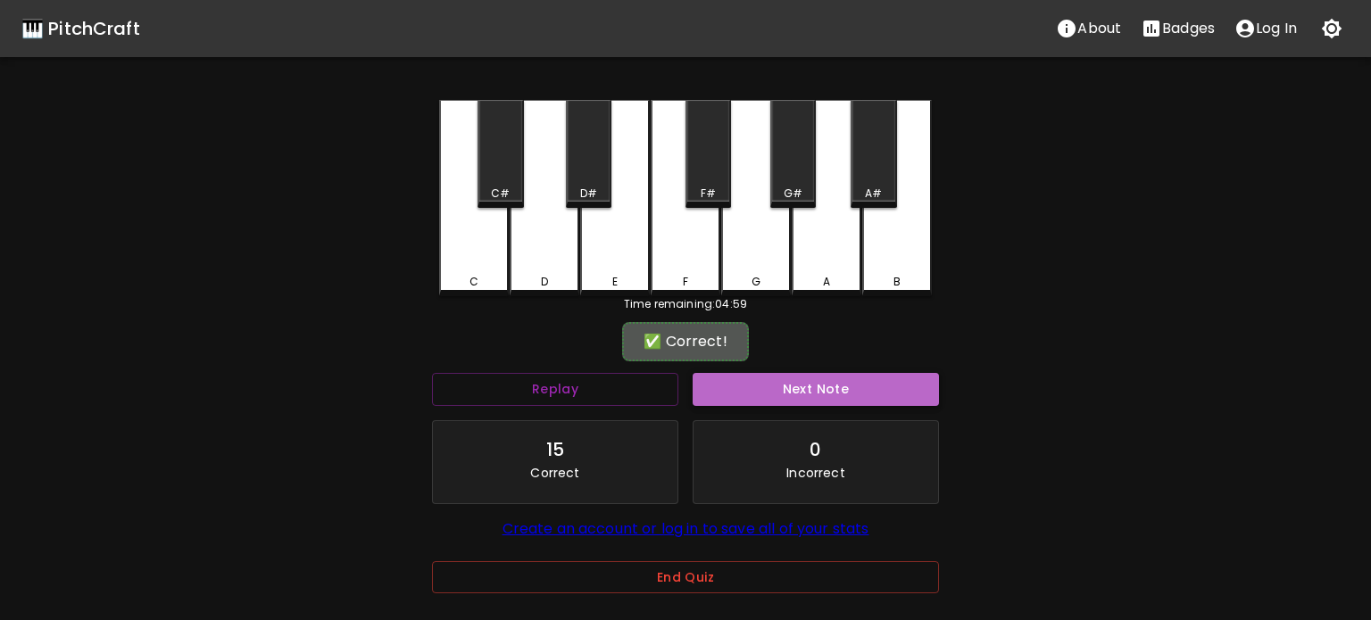
click at [796, 384] on button "Next Note" at bounding box center [815, 389] width 246 height 33
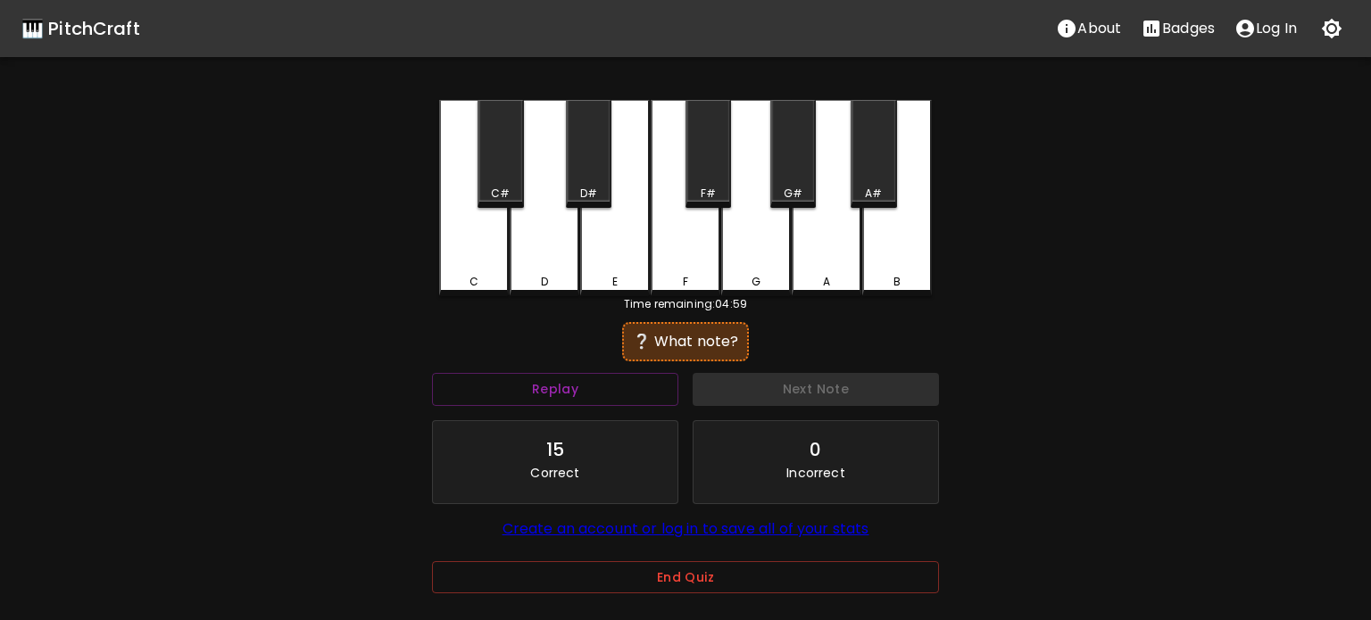
click at [548, 281] on div "D" at bounding box center [544, 282] width 66 height 16
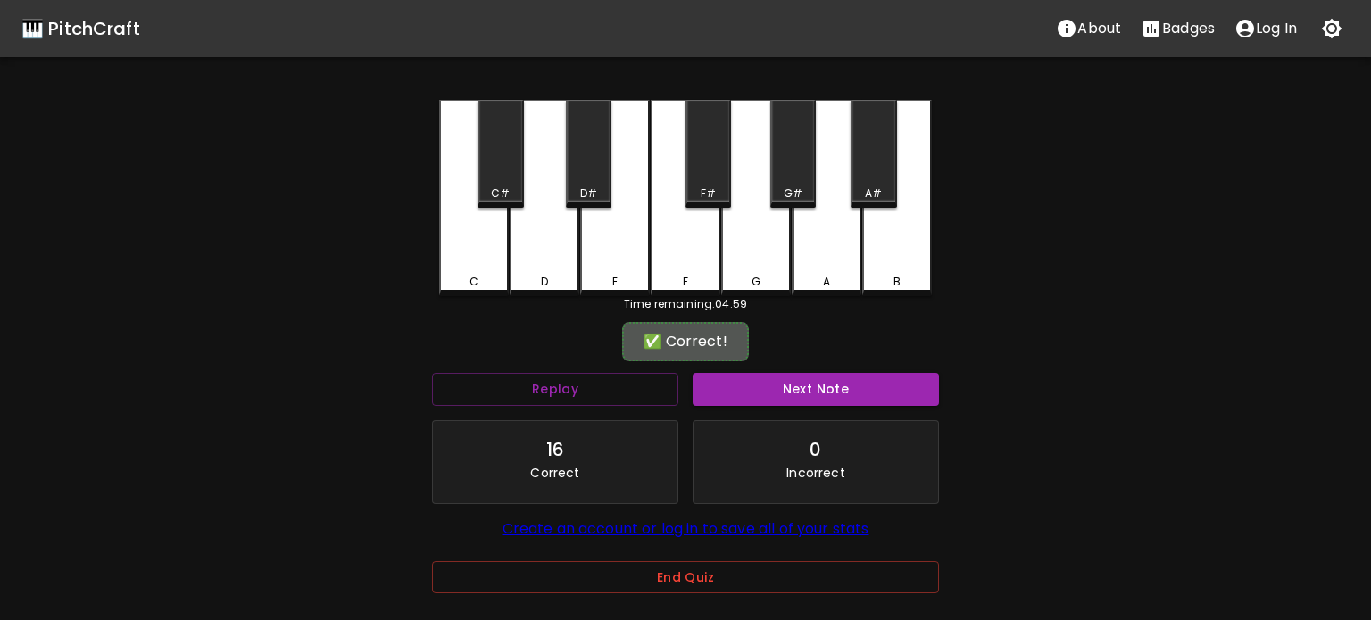
click at [808, 382] on button "Next Note" at bounding box center [815, 389] width 246 height 33
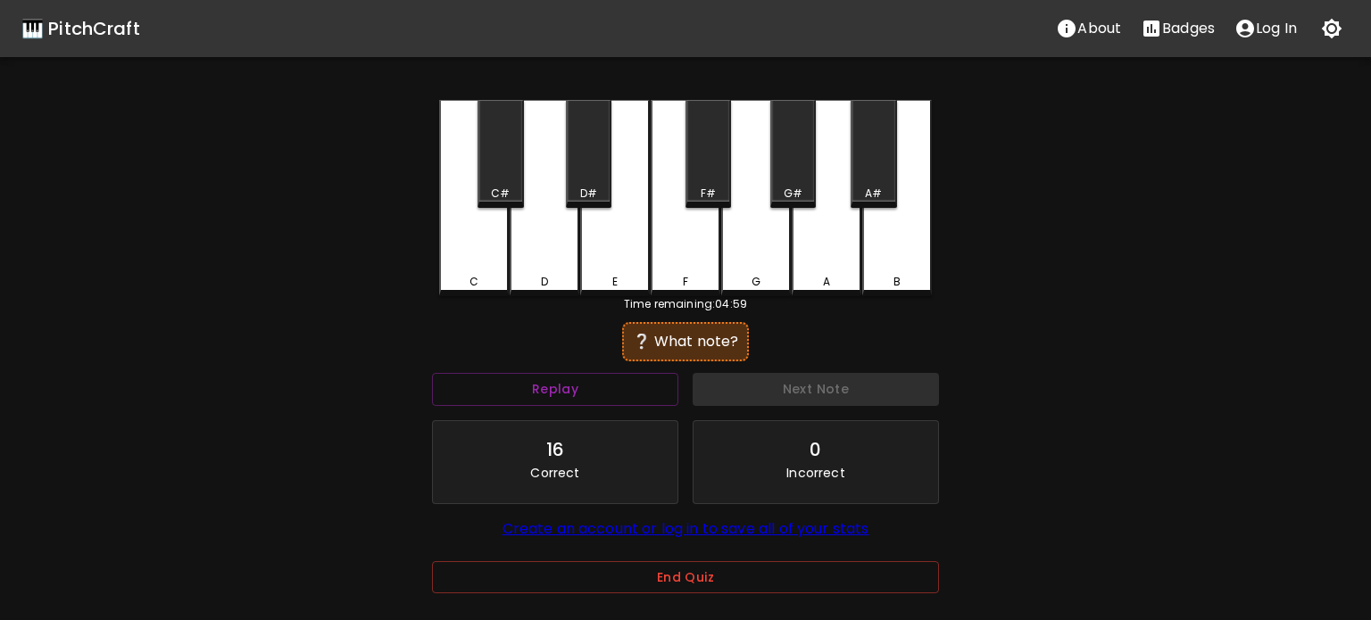
drag, startPoint x: 461, startPoint y: 258, endPoint x: 534, endPoint y: 290, distance: 79.9
click at [462, 258] on div "C" at bounding box center [474, 198] width 70 height 196
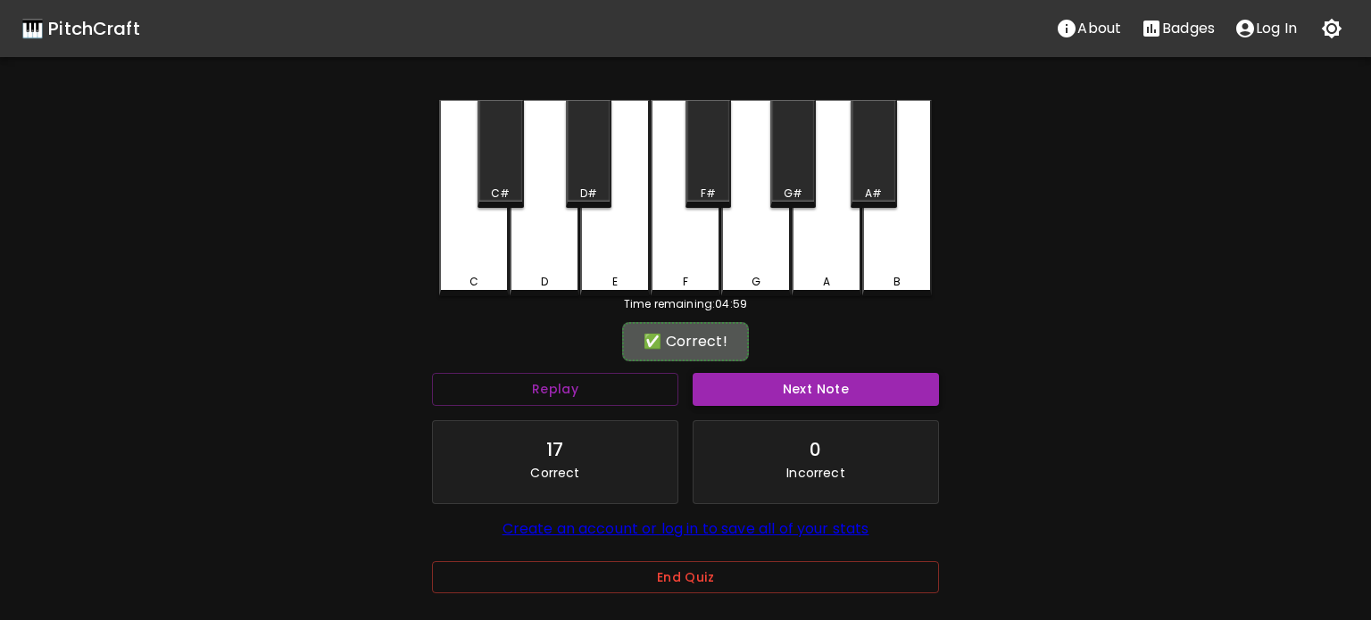
click at [836, 400] on button "Next Note" at bounding box center [815, 389] width 246 height 33
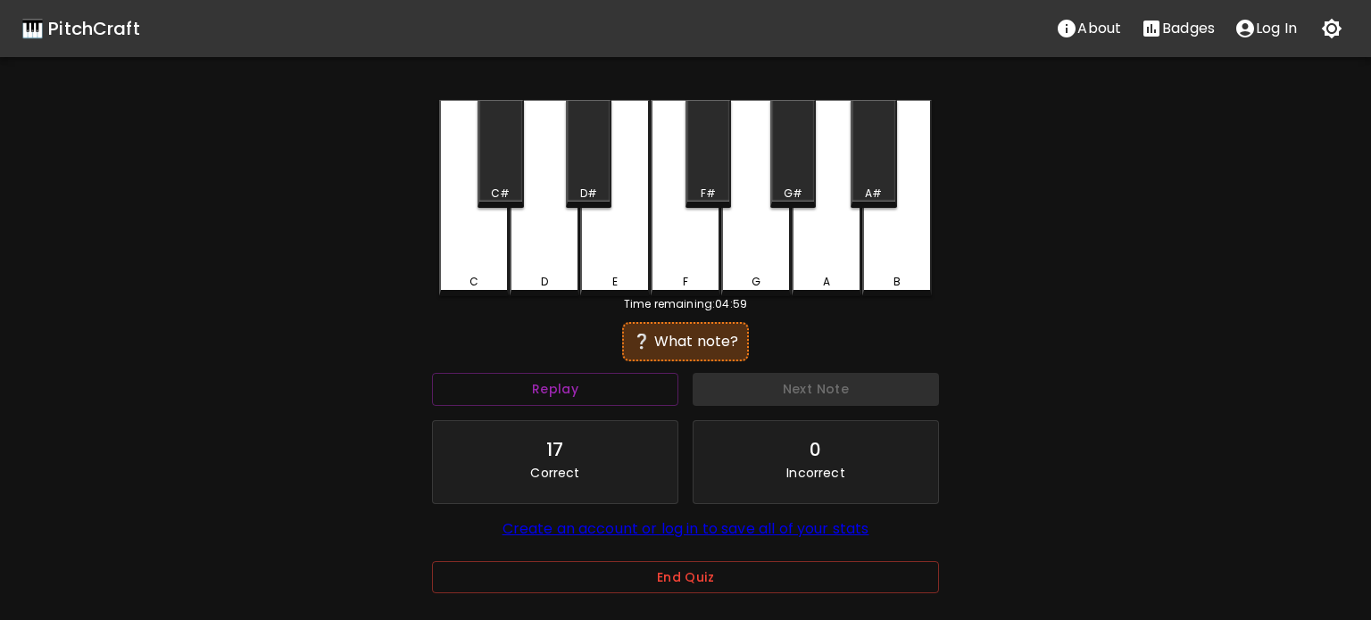
click at [532, 282] on div "D" at bounding box center [544, 282] width 66 height 16
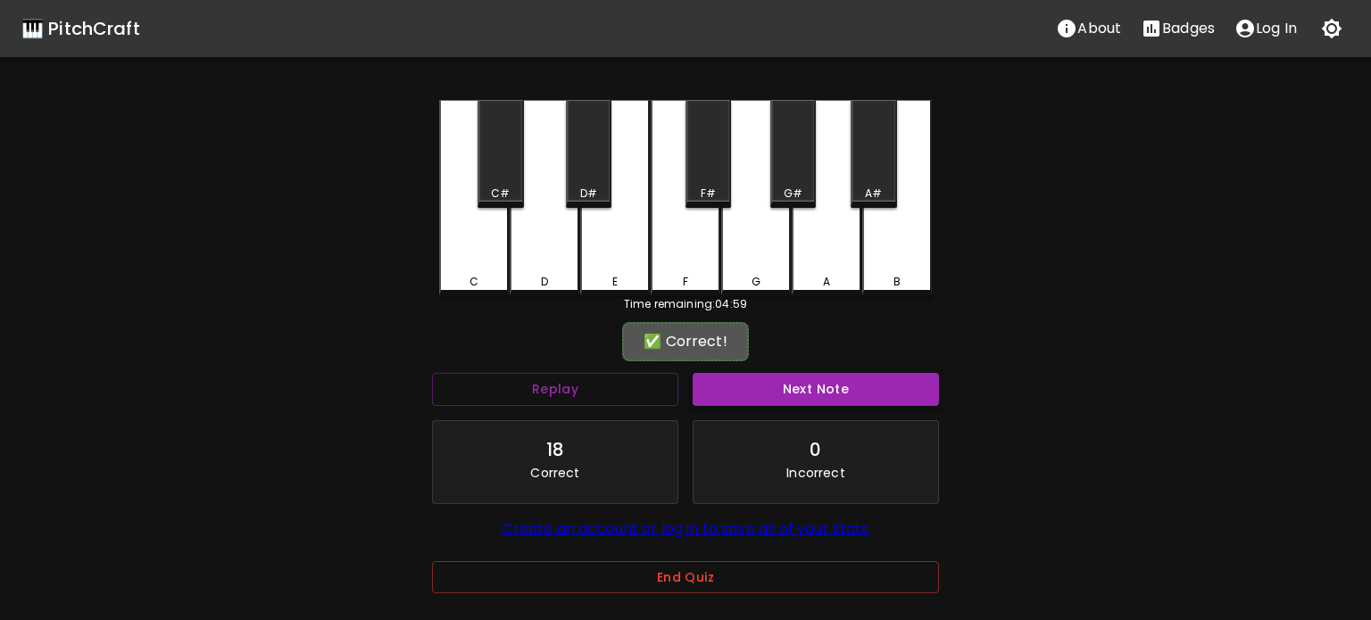
click at [796, 393] on button "Next Note" at bounding box center [815, 389] width 246 height 33
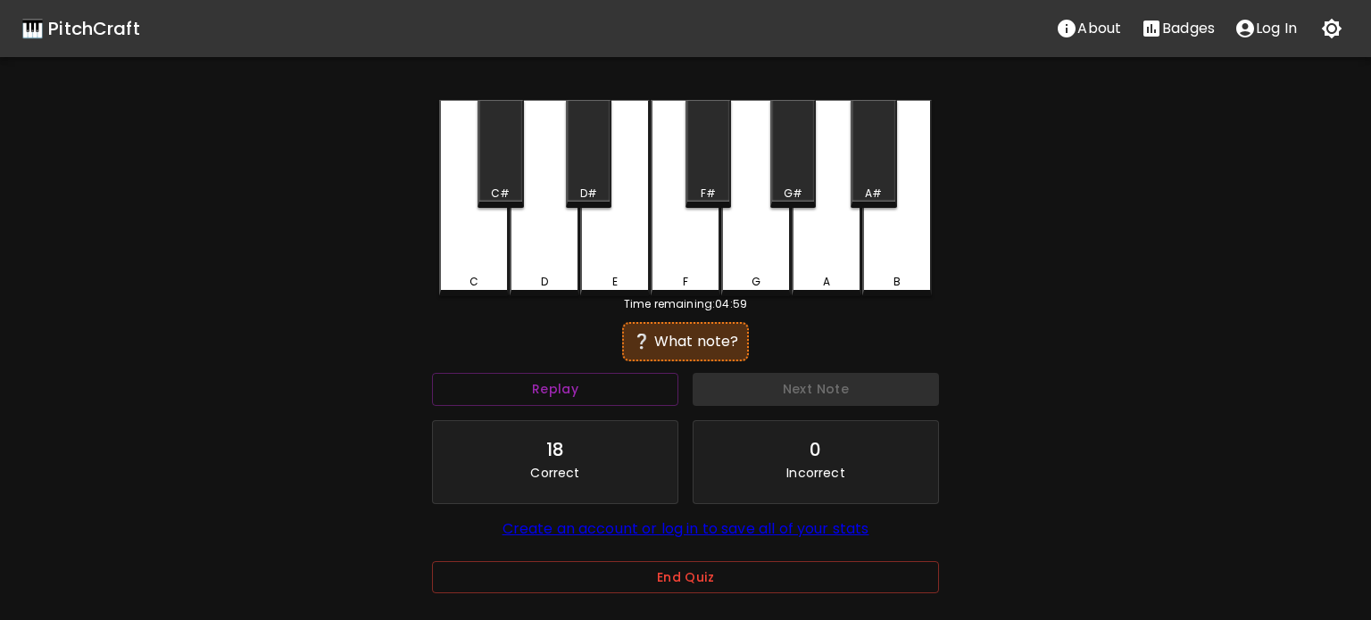
click at [639, 282] on div "E" at bounding box center [615, 282] width 66 height 16
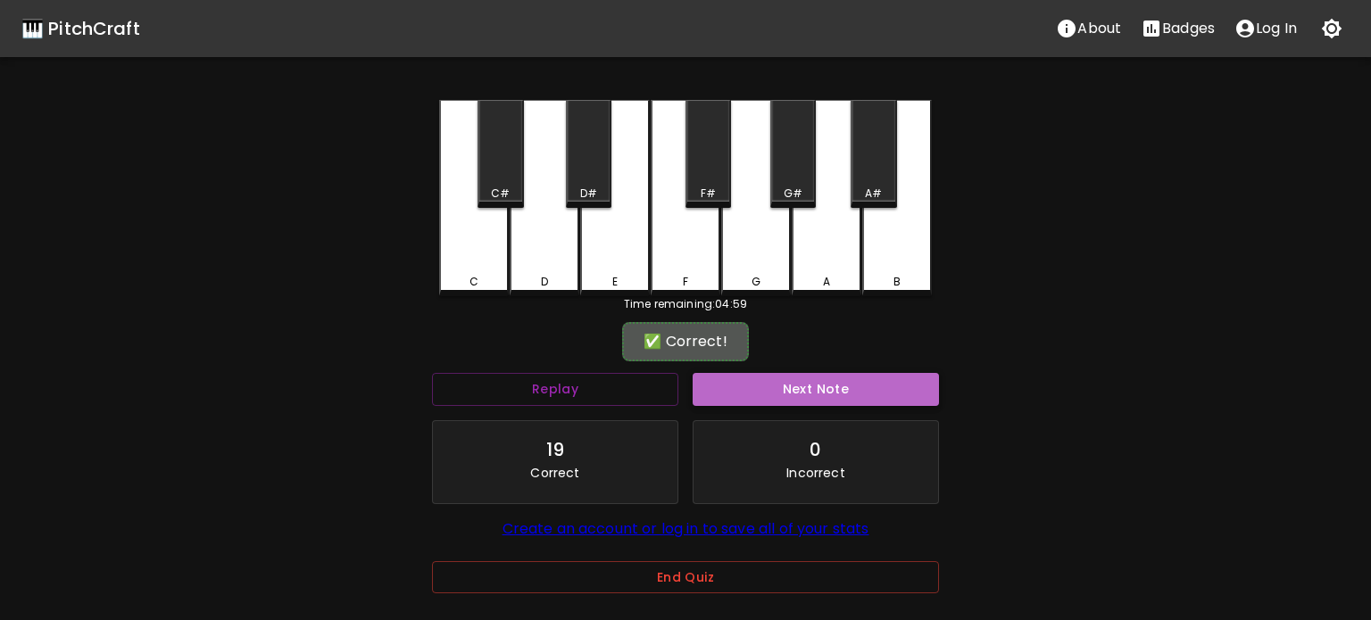
click at [816, 377] on button "Next Note" at bounding box center [815, 389] width 246 height 33
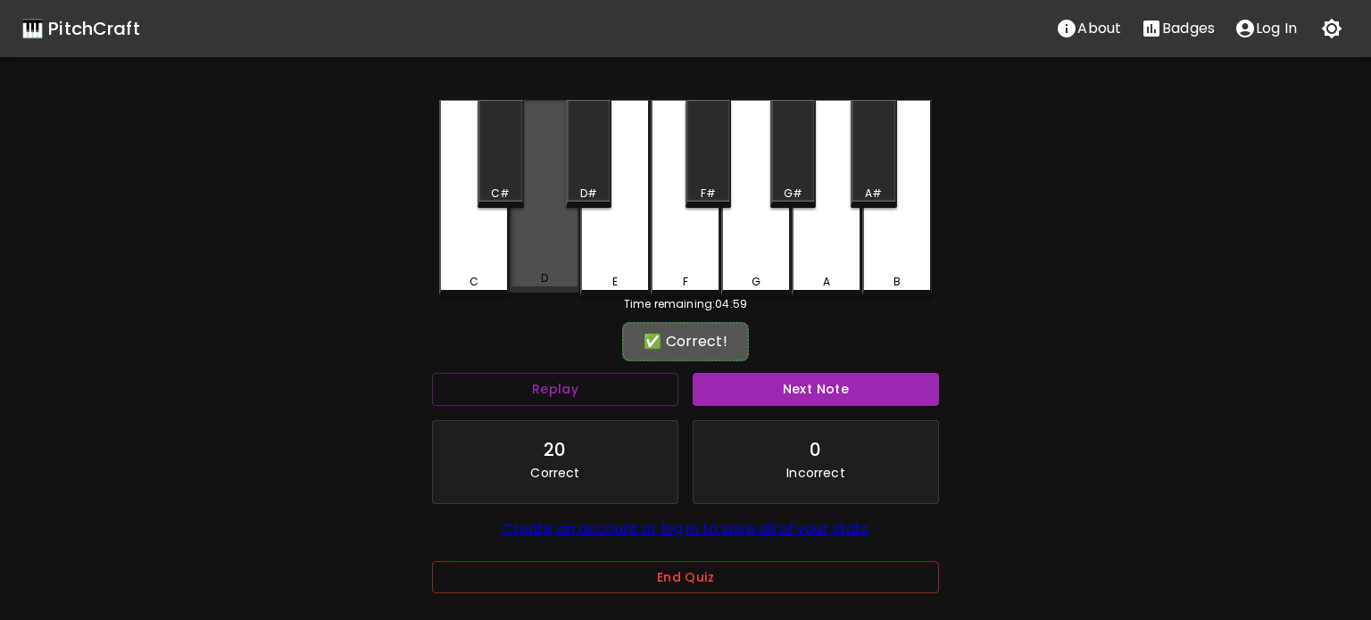
click at [539, 273] on div "D" at bounding box center [544, 196] width 70 height 193
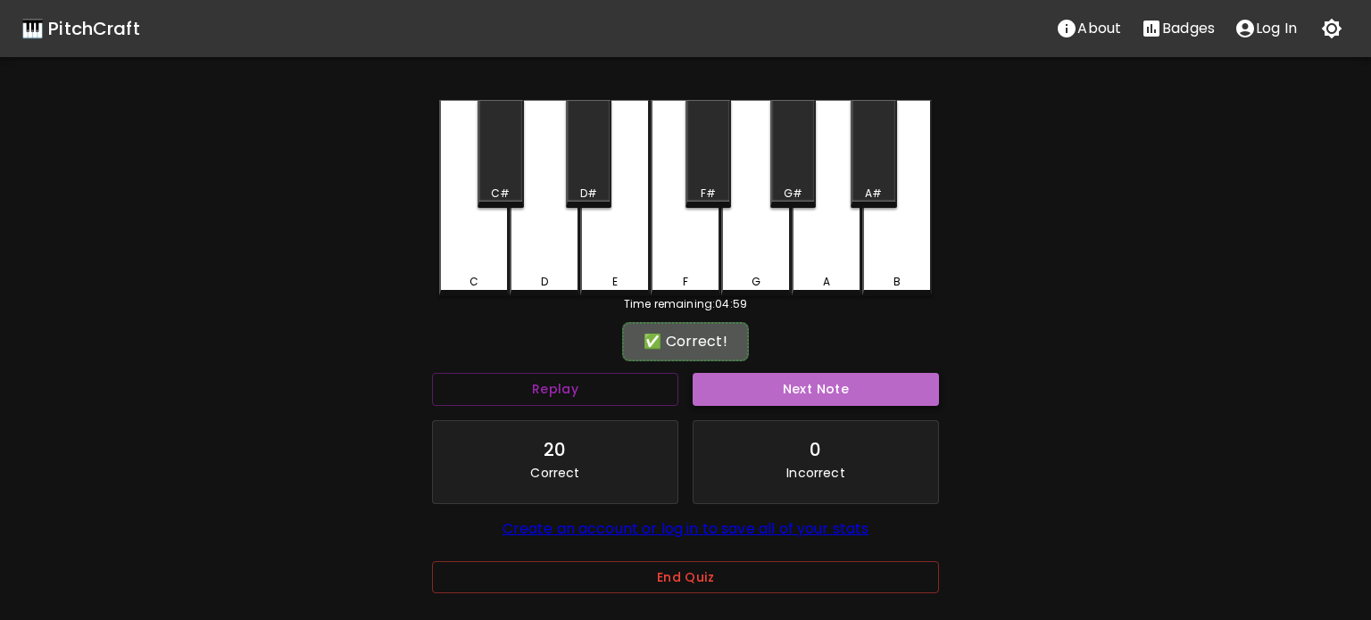
click at [827, 392] on button "Next Note" at bounding box center [815, 389] width 246 height 33
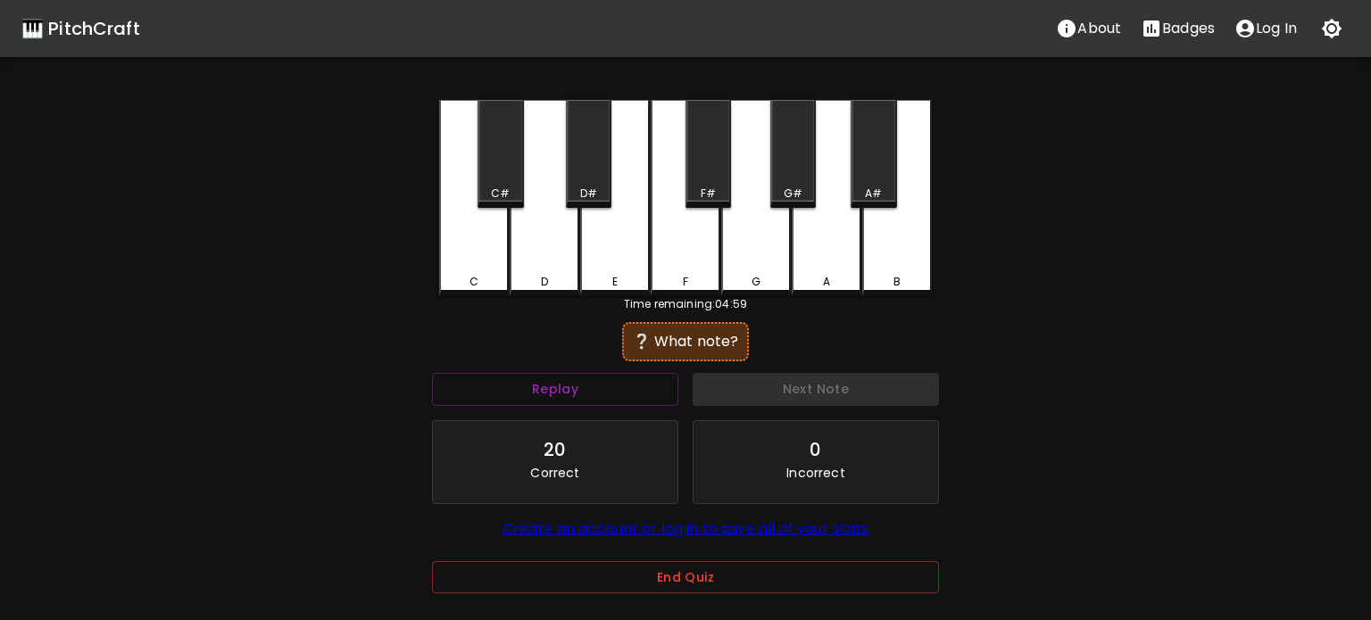
drag, startPoint x: 617, startPoint y: 277, endPoint x: 634, endPoint y: 288, distance: 19.3
click at [620, 280] on div "E" at bounding box center [615, 282] width 66 height 16
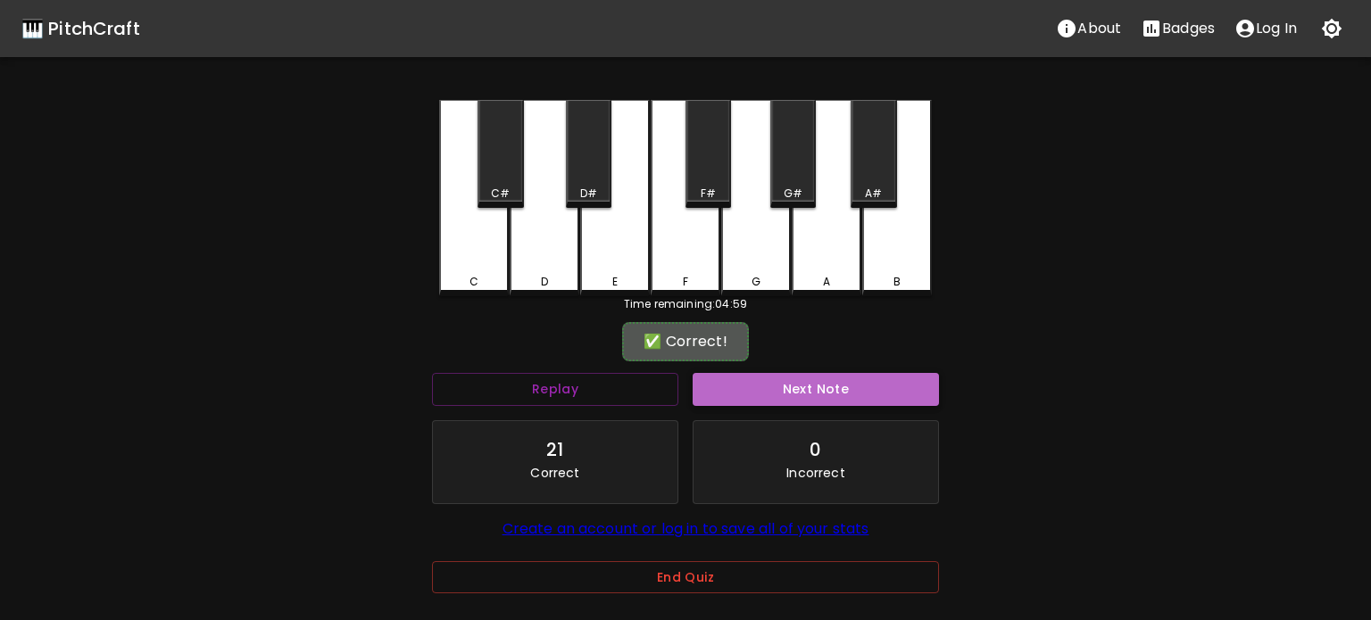
click at [815, 384] on button "Next Note" at bounding box center [815, 389] width 246 height 33
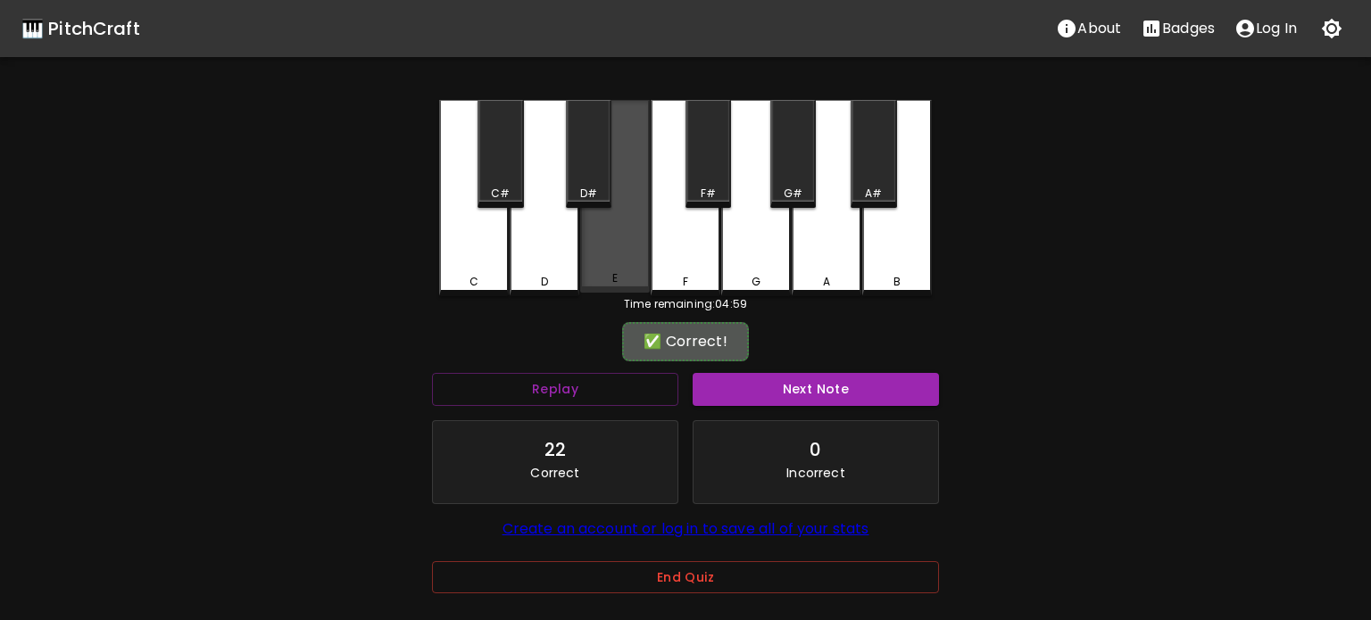
drag, startPoint x: 609, startPoint y: 267, endPoint x: 799, endPoint y: 352, distance: 208.9
click at [609, 268] on div "E" at bounding box center [615, 196] width 70 height 193
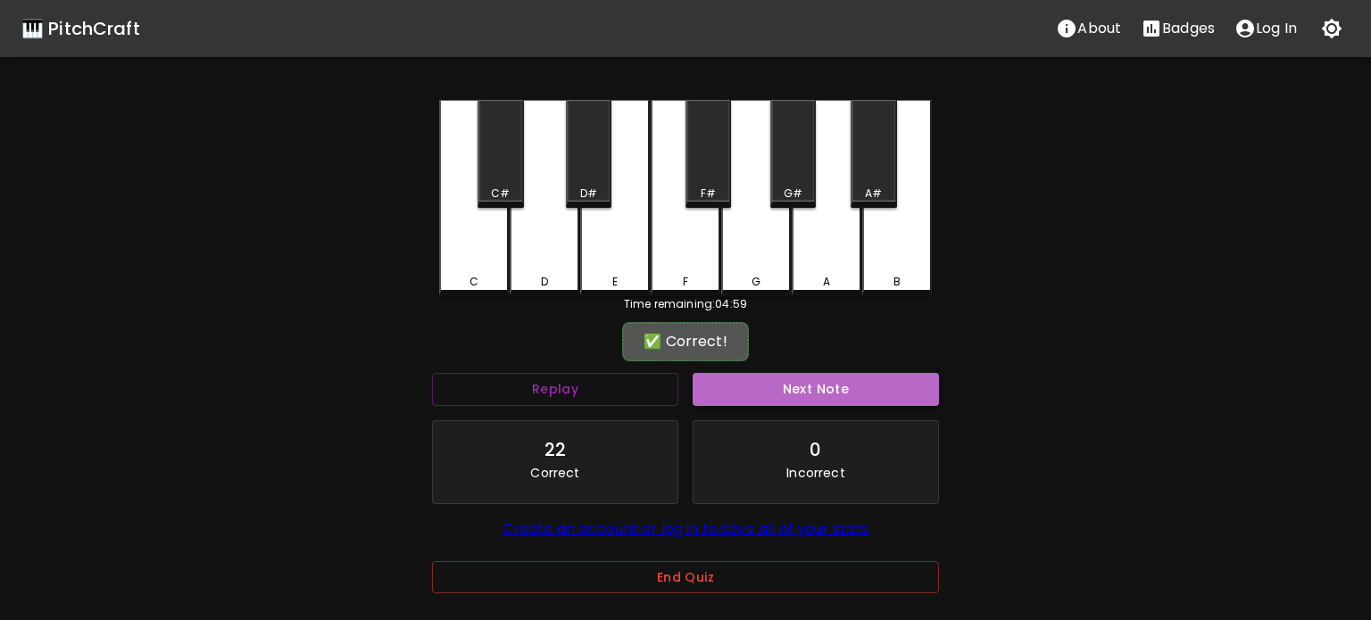
drag, startPoint x: 865, startPoint y: 386, endPoint x: 704, endPoint y: 340, distance: 167.2
click at [864, 387] on button "Next Note" at bounding box center [815, 389] width 246 height 33
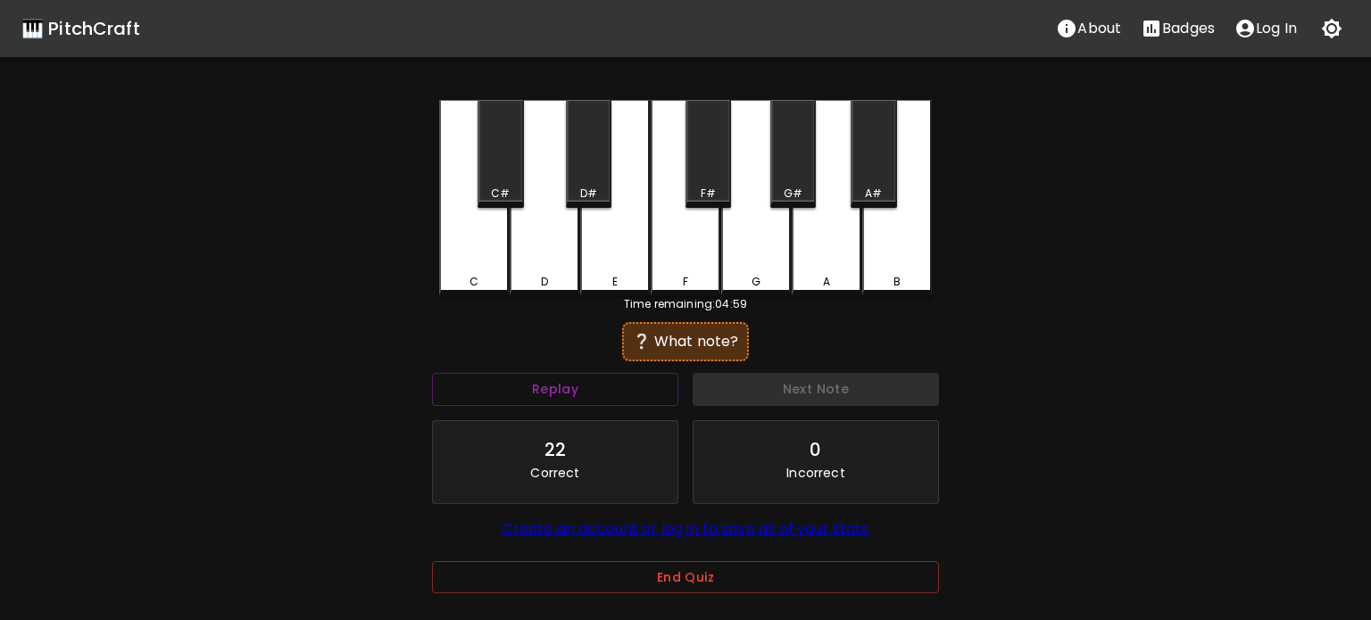
click at [461, 271] on div "C" at bounding box center [474, 198] width 70 height 196
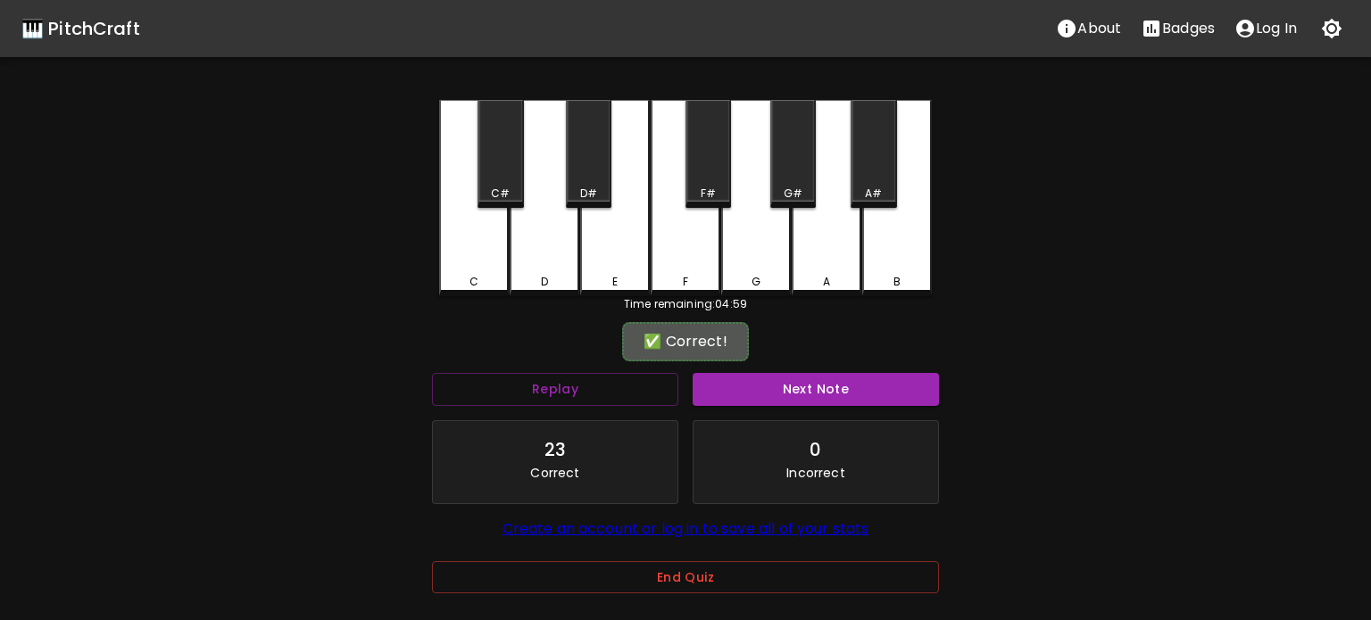
drag, startPoint x: 844, startPoint y: 388, endPoint x: 543, endPoint y: 317, distance: 309.1
click at [843, 389] on button "Next Note" at bounding box center [815, 389] width 246 height 33
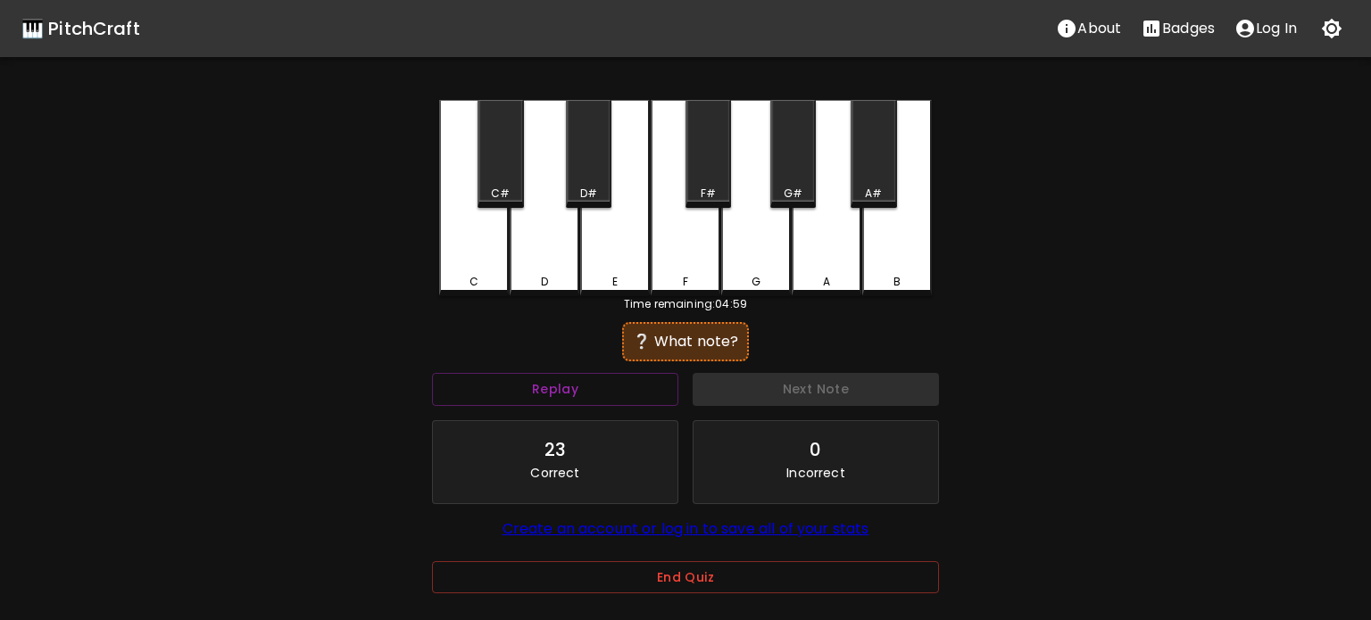
click at [463, 286] on div "C" at bounding box center [474, 198] width 70 height 196
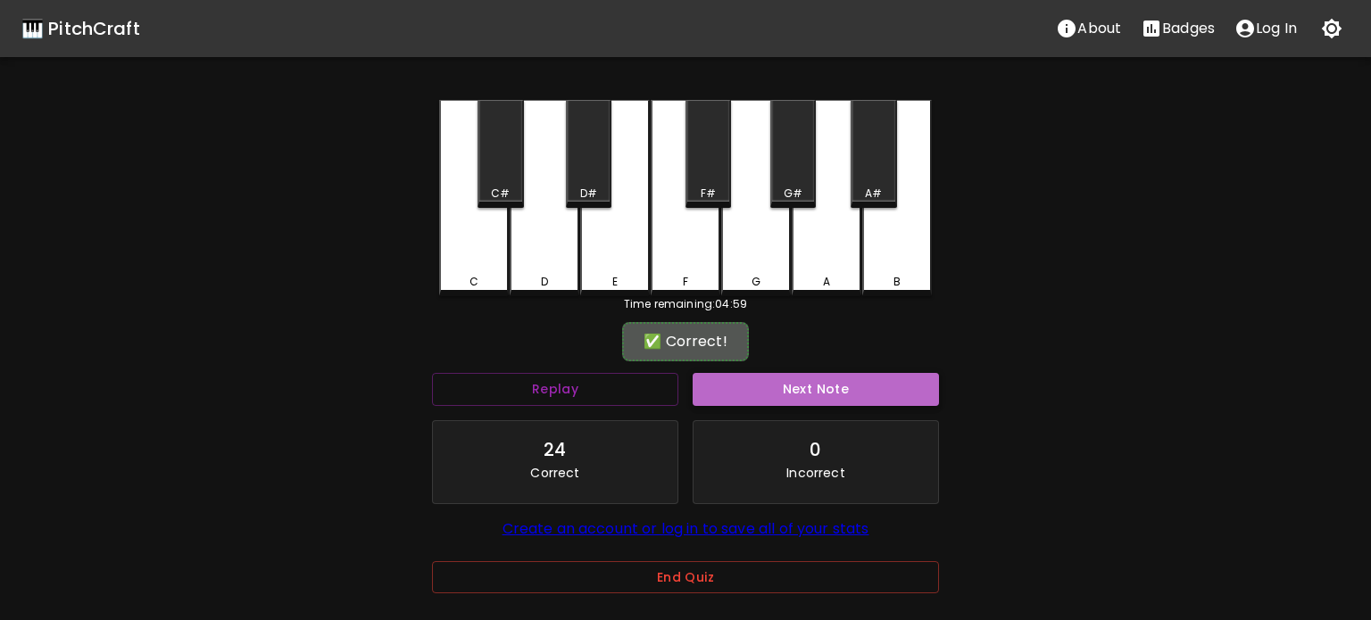
click at [763, 382] on button "Next Note" at bounding box center [815, 389] width 246 height 33
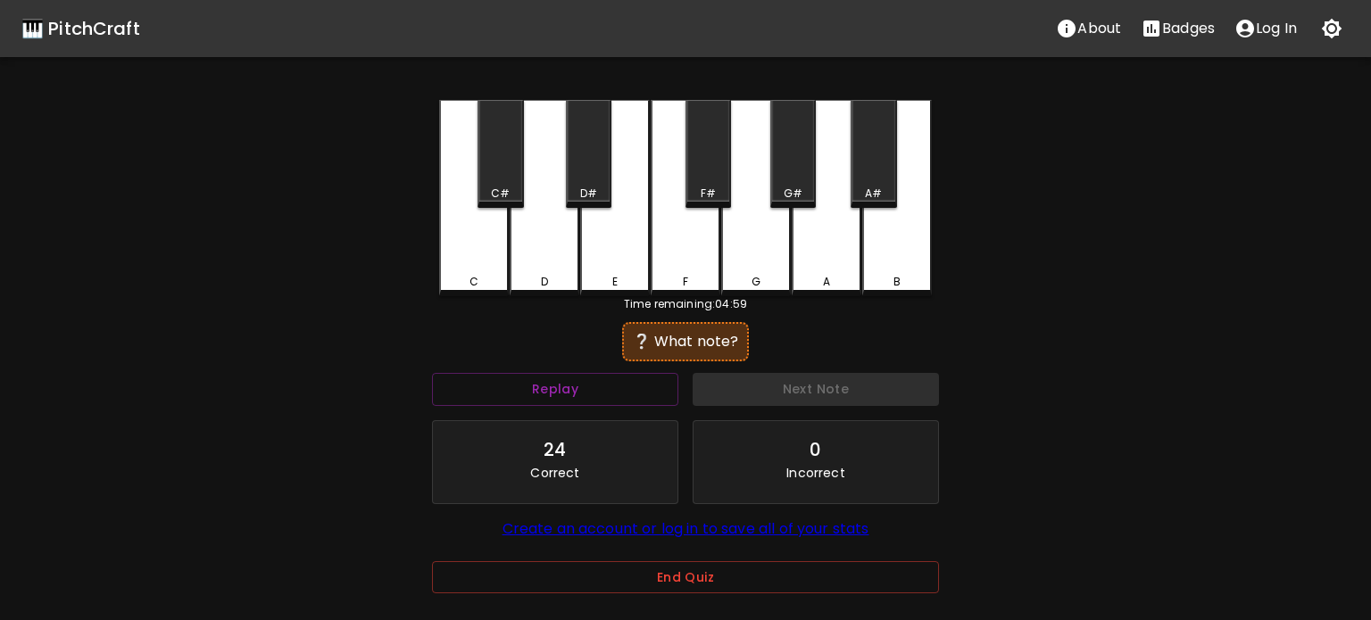
drag, startPoint x: 479, startPoint y: 271, endPoint x: 491, endPoint y: 280, distance: 14.6
click at [481, 275] on div "C" at bounding box center [474, 198] width 70 height 196
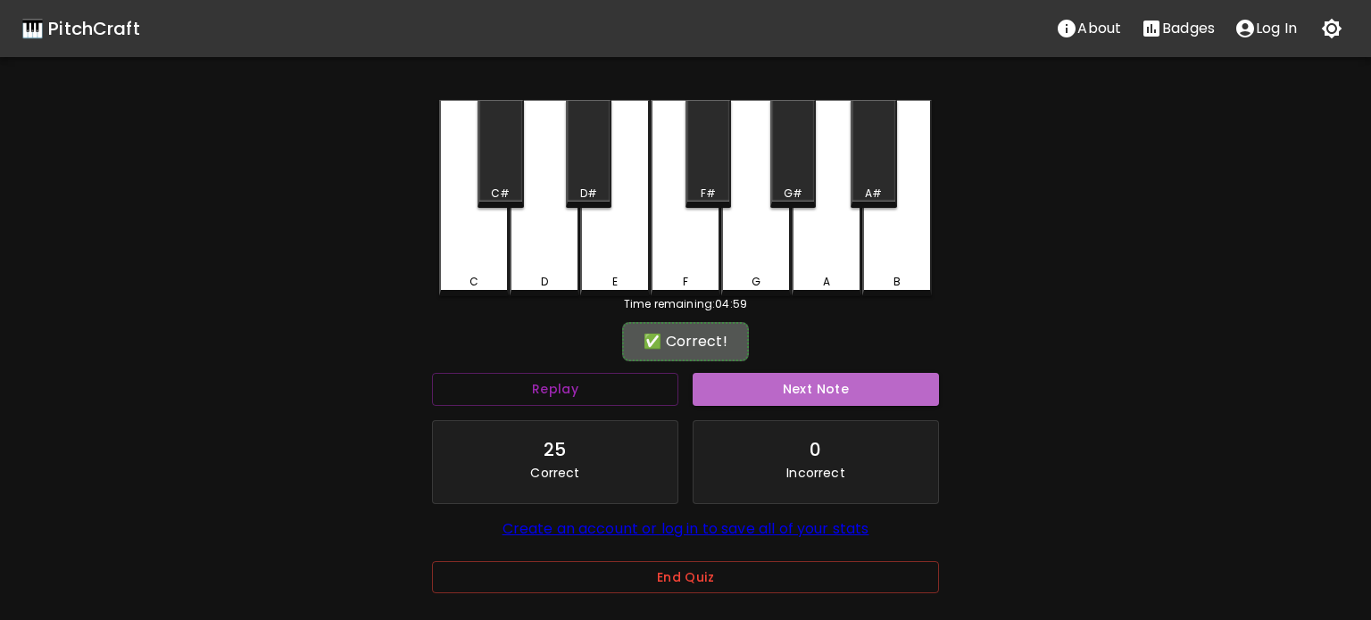
click at [777, 386] on button "Next Note" at bounding box center [815, 389] width 246 height 33
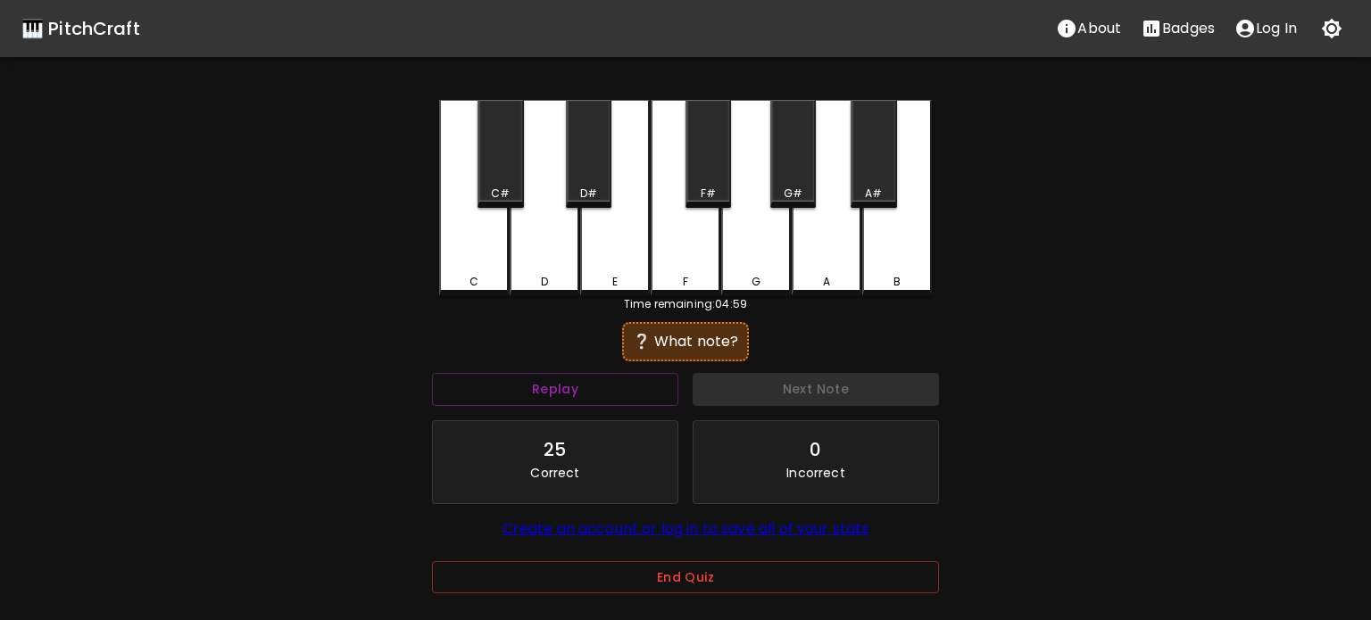
drag, startPoint x: 528, startPoint y: 265, endPoint x: 581, endPoint y: 294, distance: 59.9
click at [529, 266] on div "D" at bounding box center [544, 198] width 70 height 196
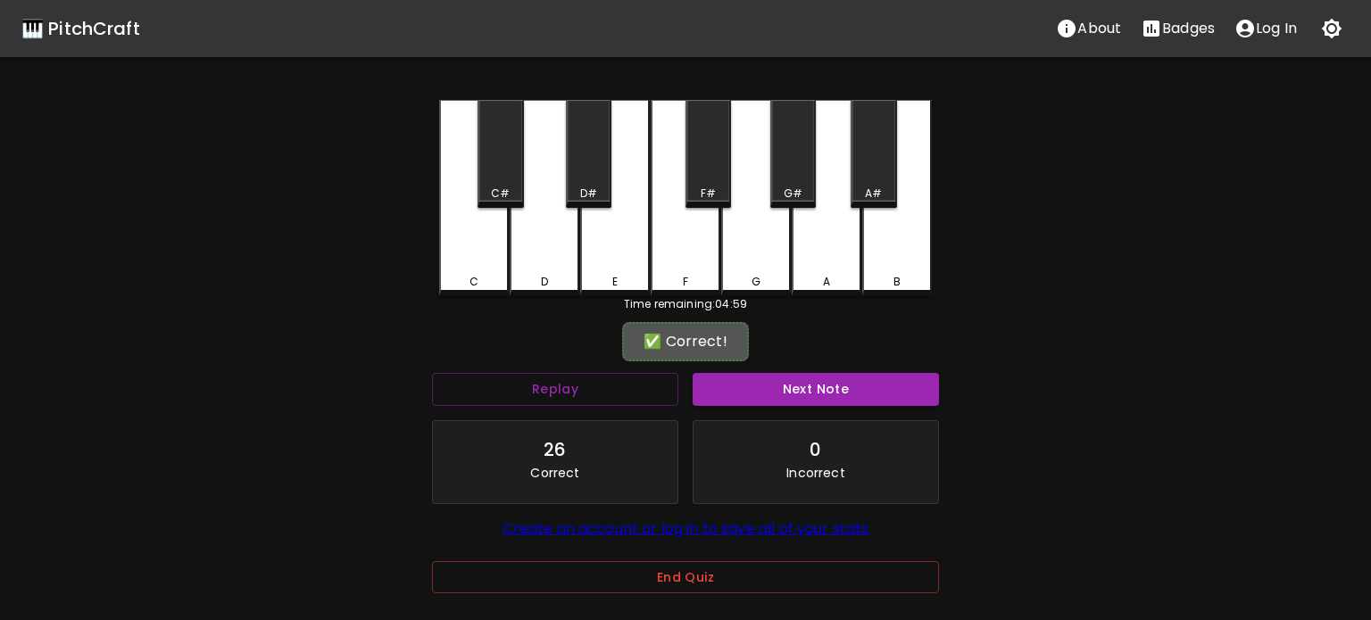
click at [792, 379] on button "Next Note" at bounding box center [815, 389] width 246 height 33
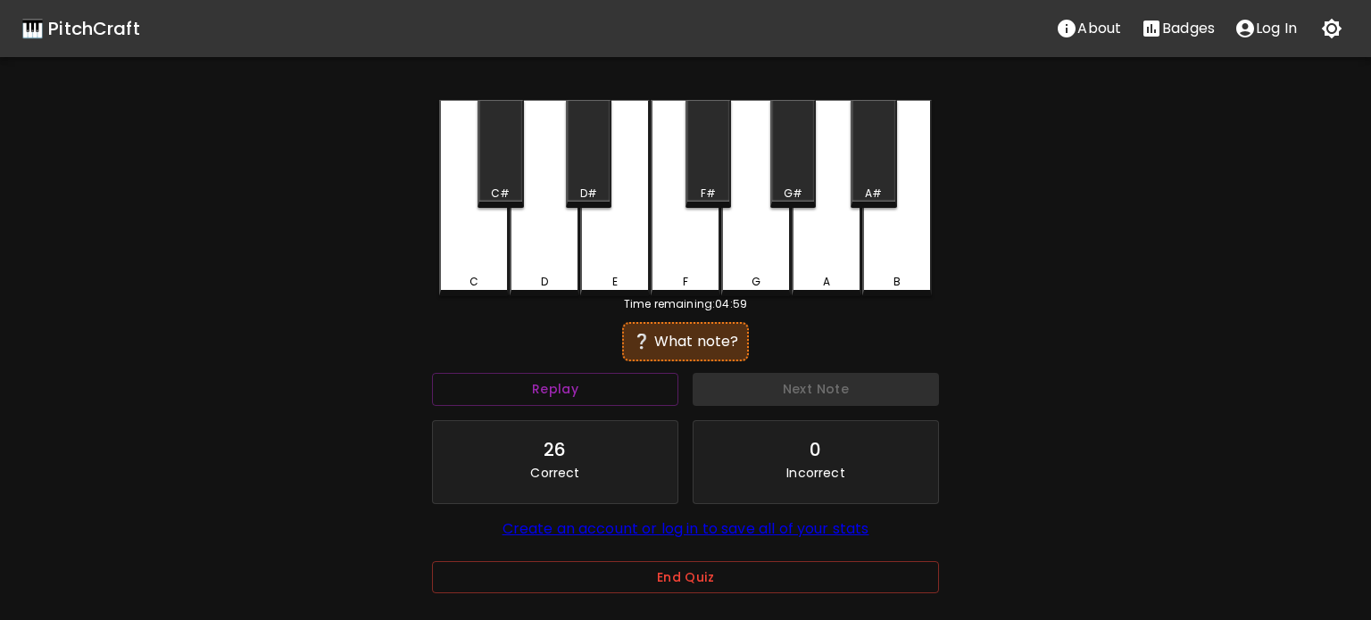
drag, startPoint x: 617, startPoint y: 269, endPoint x: 760, endPoint y: 344, distance: 160.8
click at [617, 269] on div "E" at bounding box center [615, 198] width 70 height 196
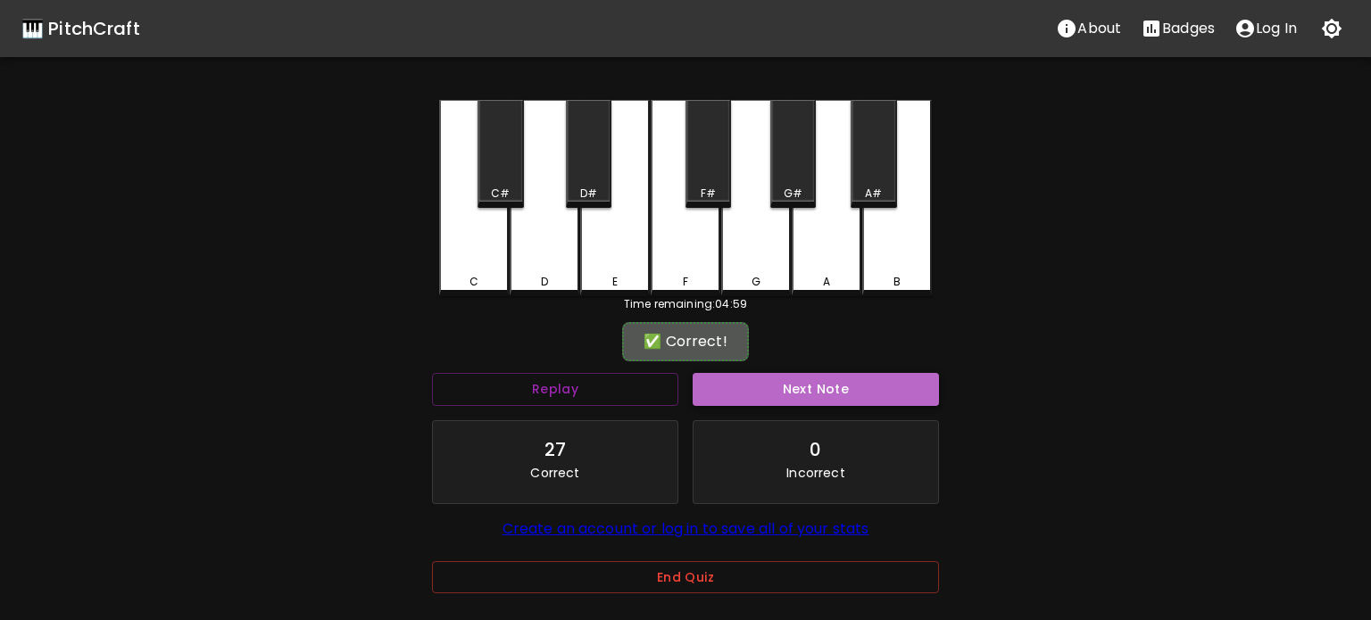
click at [837, 394] on button "Next Note" at bounding box center [815, 389] width 246 height 33
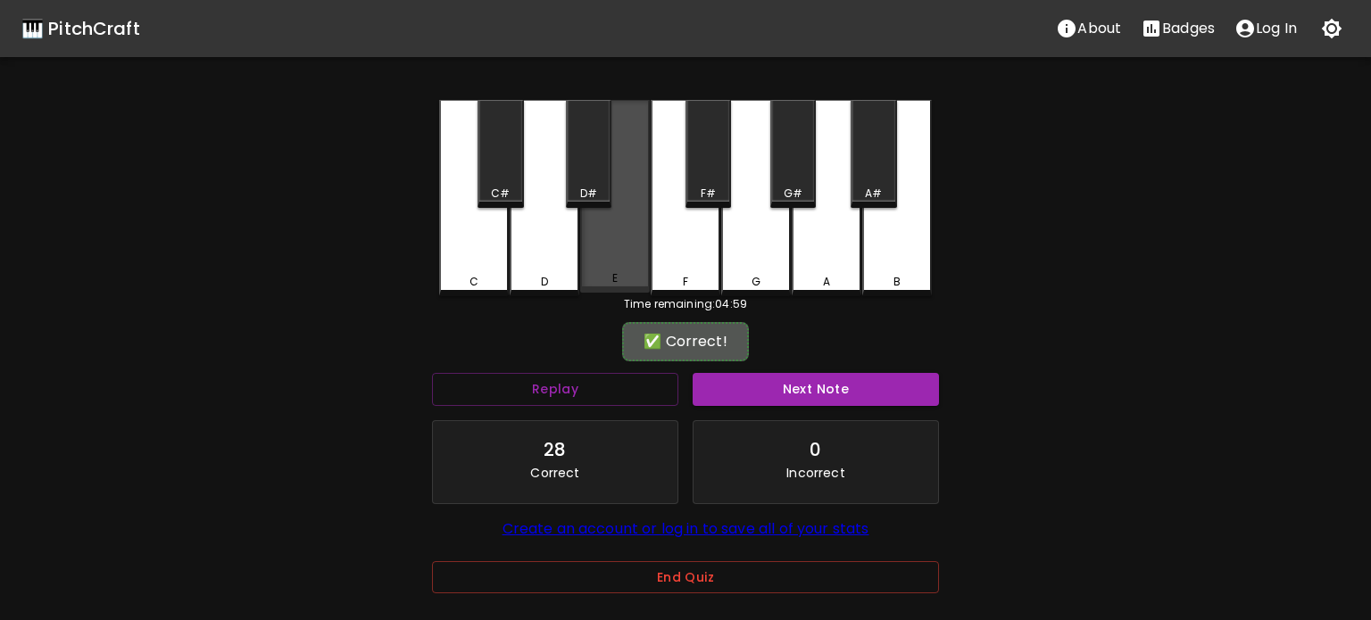
drag, startPoint x: 617, startPoint y: 265, endPoint x: 740, endPoint y: 347, distance: 147.2
click at [618, 266] on div "E" at bounding box center [615, 196] width 70 height 193
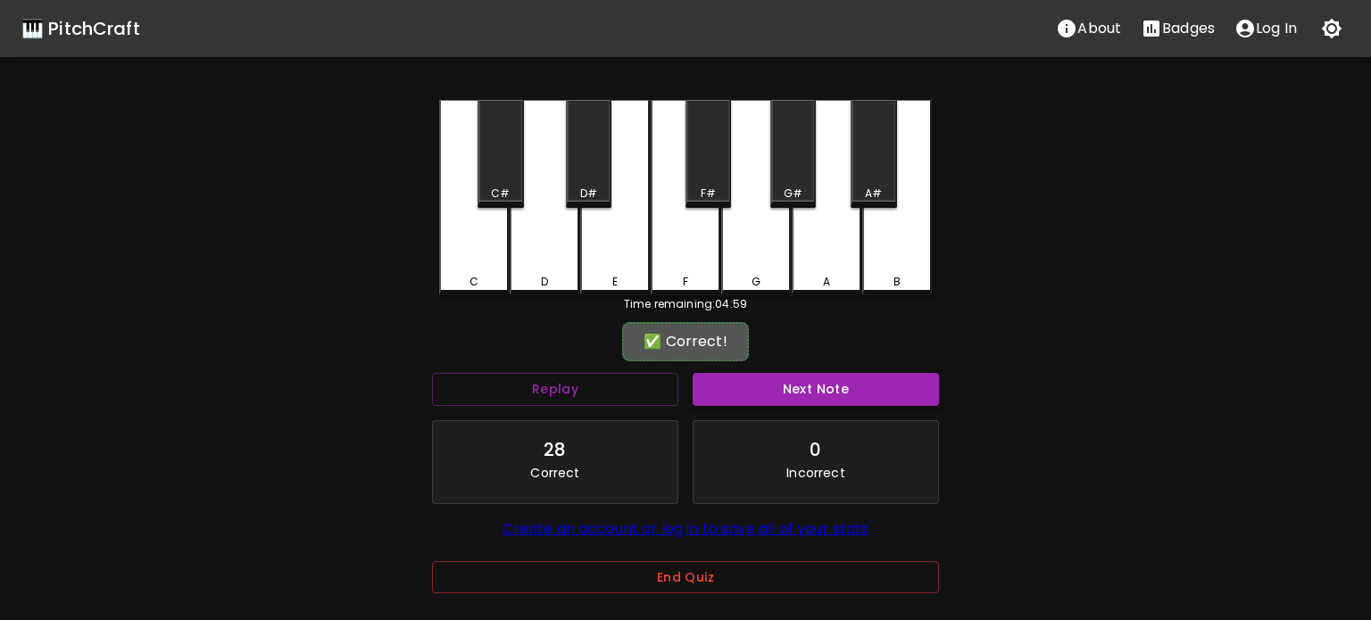
click at [811, 404] on button "Next Note" at bounding box center [815, 389] width 246 height 33
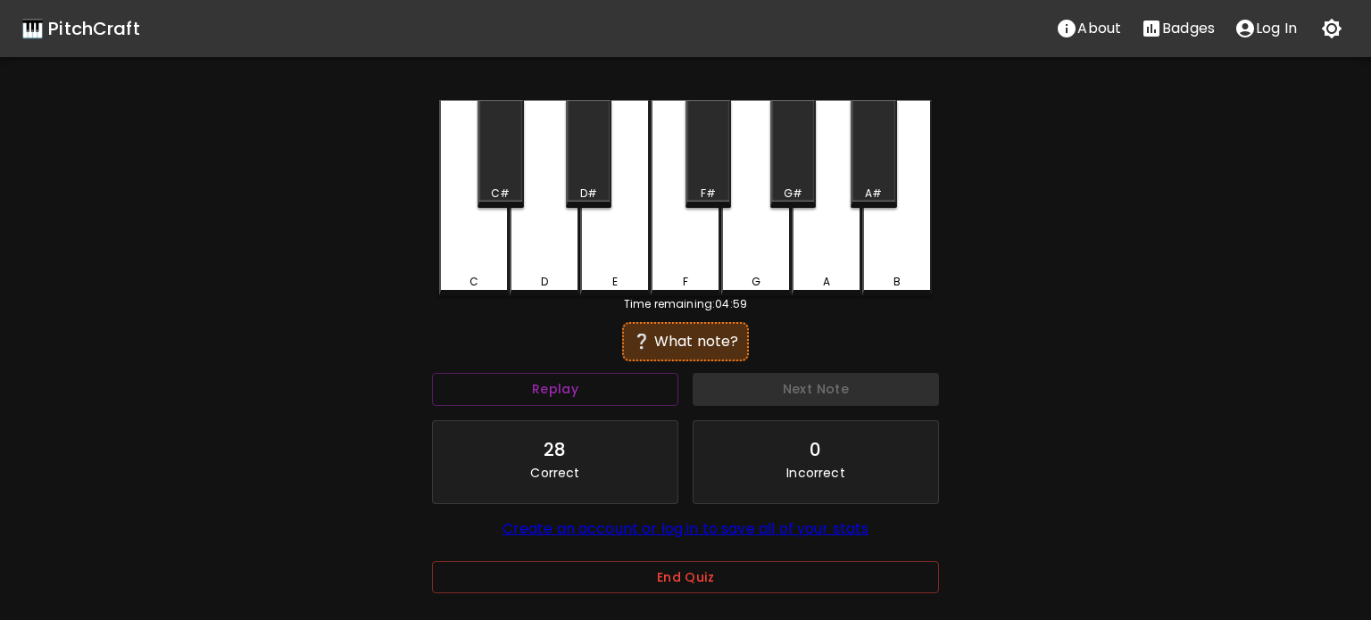
drag, startPoint x: 631, startPoint y: 281, endPoint x: 740, endPoint y: 342, distance: 124.6
click at [632, 283] on div "E" at bounding box center [615, 282] width 66 height 16
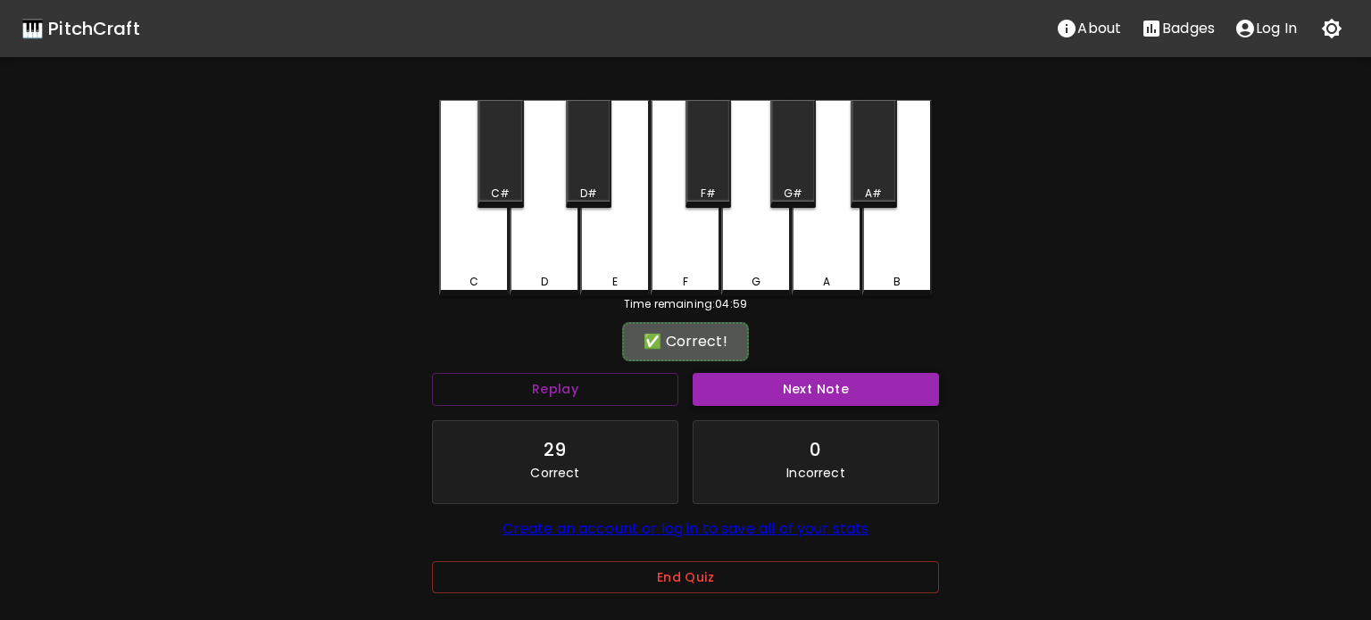
click at [848, 399] on button "Next Note" at bounding box center [815, 389] width 246 height 33
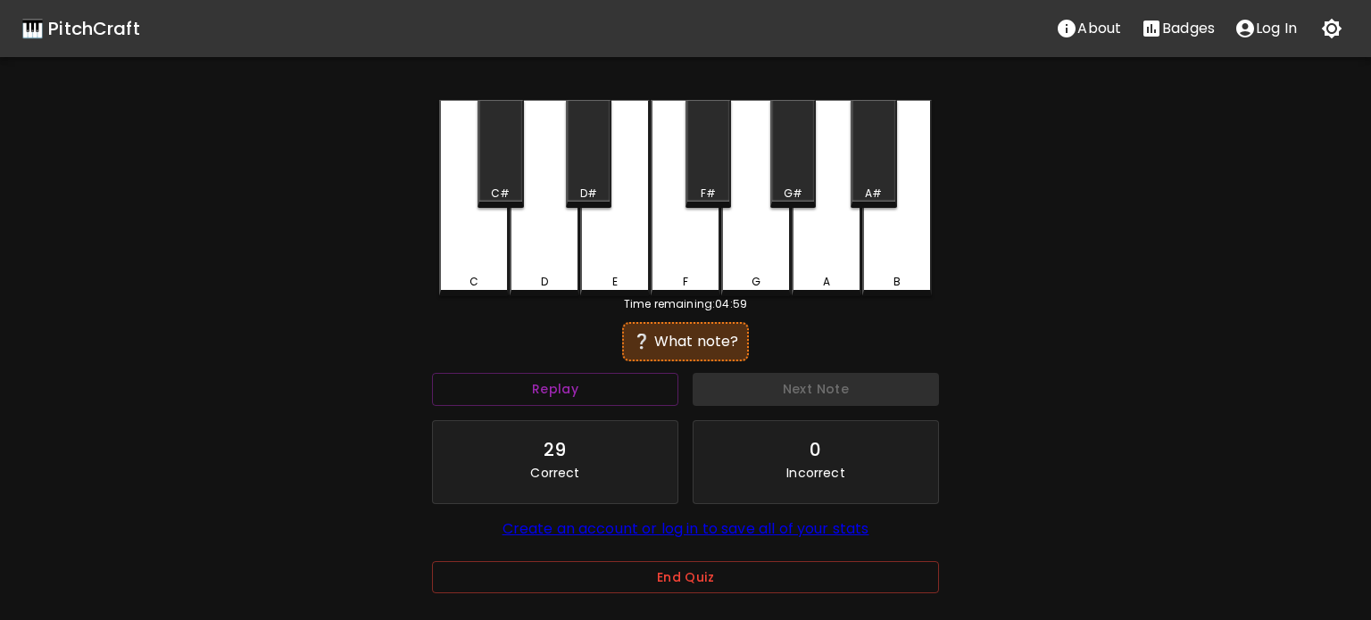
drag, startPoint x: 543, startPoint y: 263, endPoint x: 607, endPoint y: 292, distance: 69.5
click at [544, 263] on div "D" at bounding box center [544, 198] width 70 height 196
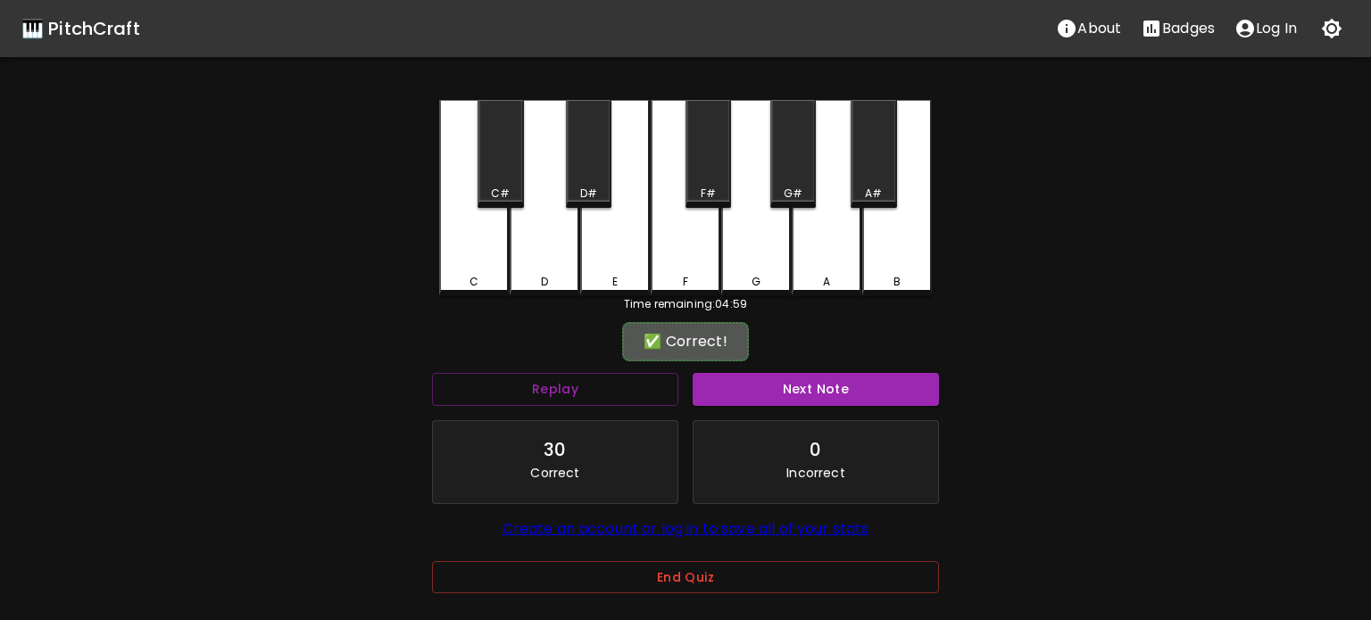
drag, startPoint x: 823, startPoint y: 381, endPoint x: 788, endPoint y: 370, distance: 36.4
click at [823, 381] on button "Next Note" at bounding box center [815, 389] width 246 height 33
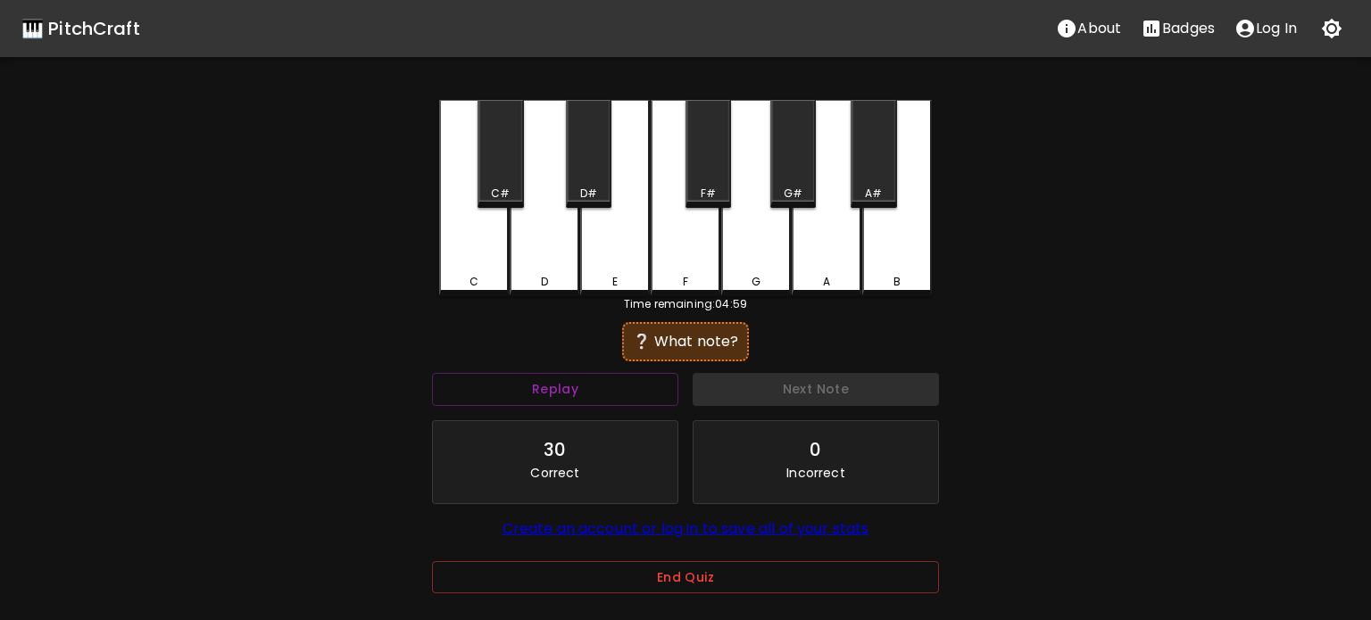
drag, startPoint x: 526, startPoint y: 274, endPoint x: 539, endPoint y: 282, distance: 14.9
click at [529, 277] on div "D" at bounding box center [544, 282] width 66 height 16
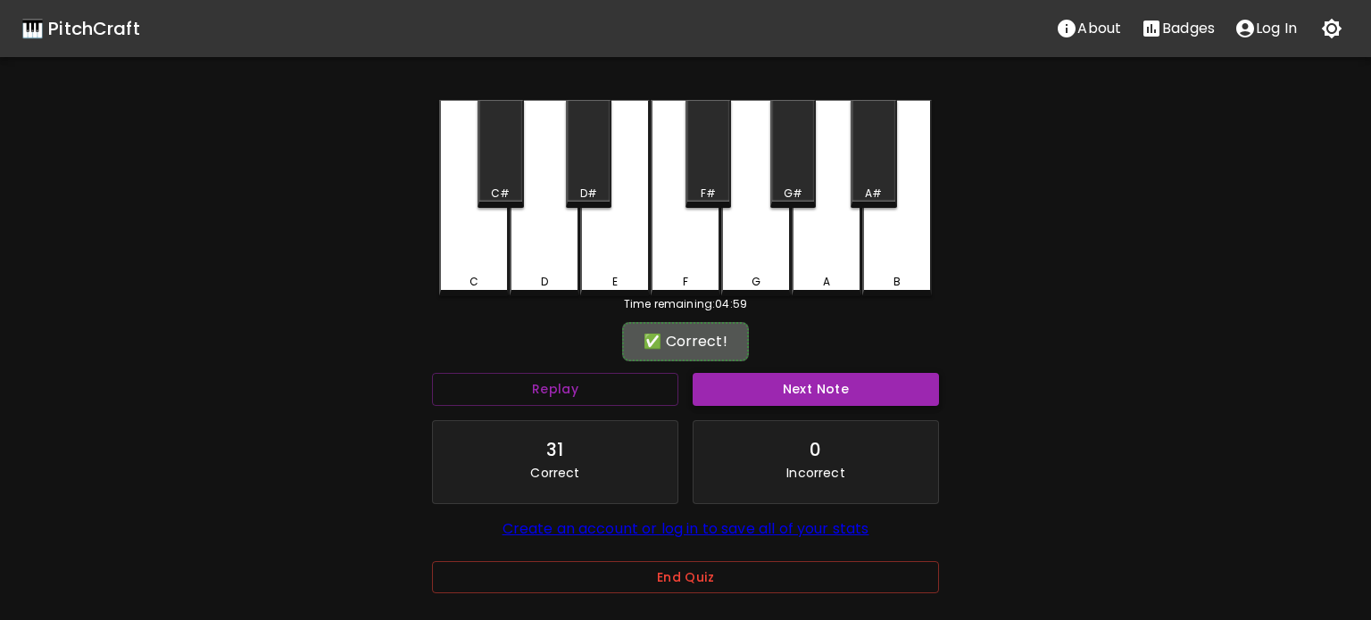
click at [820, 393] on button "Next Note" at bounding box center [815, 389] width 246 height 33
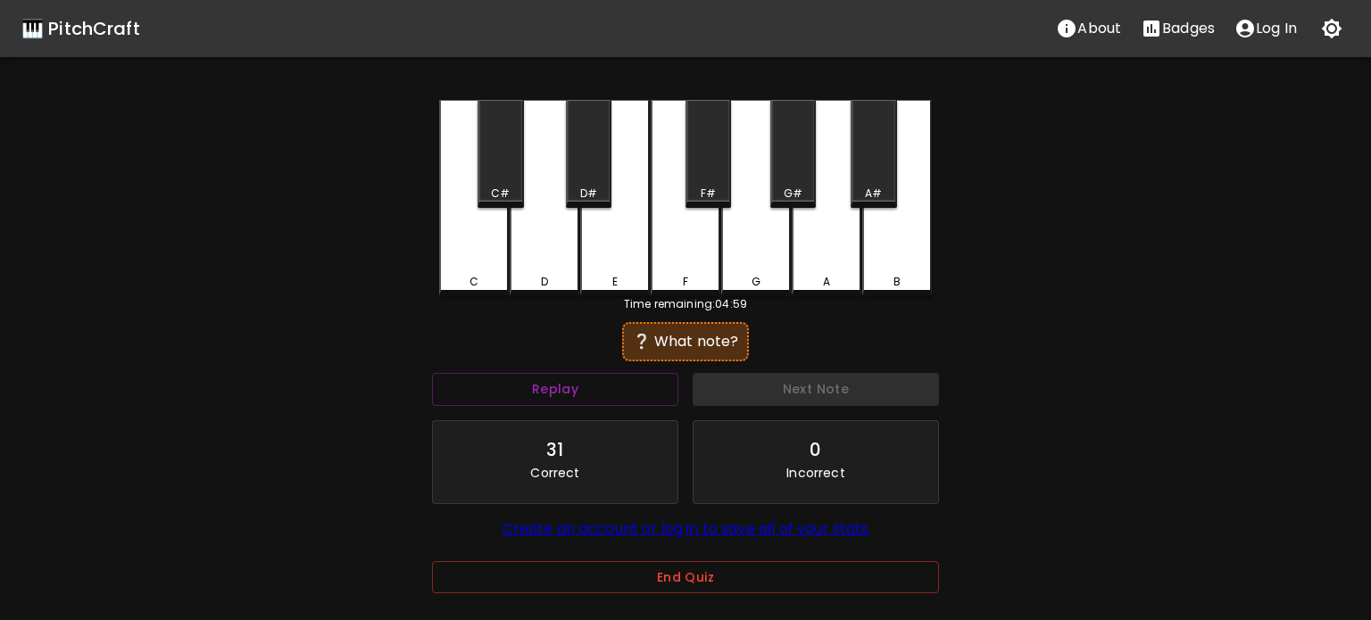
click at [509, 283] on div "D" at bounding box center [544, 198] width 70 height 196
drag, startPoint x: 480, startPoint y: 283, endPoint x: 495, endPoint y: 286, distance: 15.4
click at [481, 283] on div "C" at bounding box center [474, 282] width 66 height 16
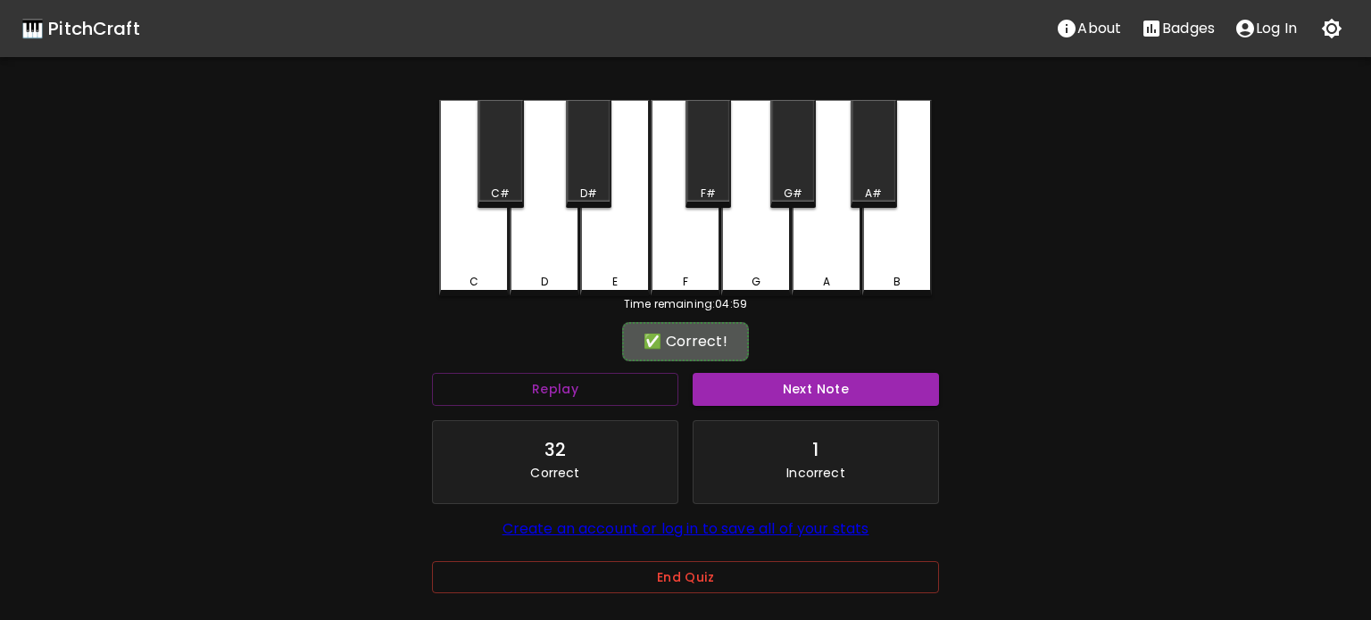
drag, startPoint x: 794, startPoint y: 382, endPoint x: 783, endPoint y: 381, distance: 11.6
click at [793, 382] on button "Next Note" at bounding box center [815, 389] width 246 height 33
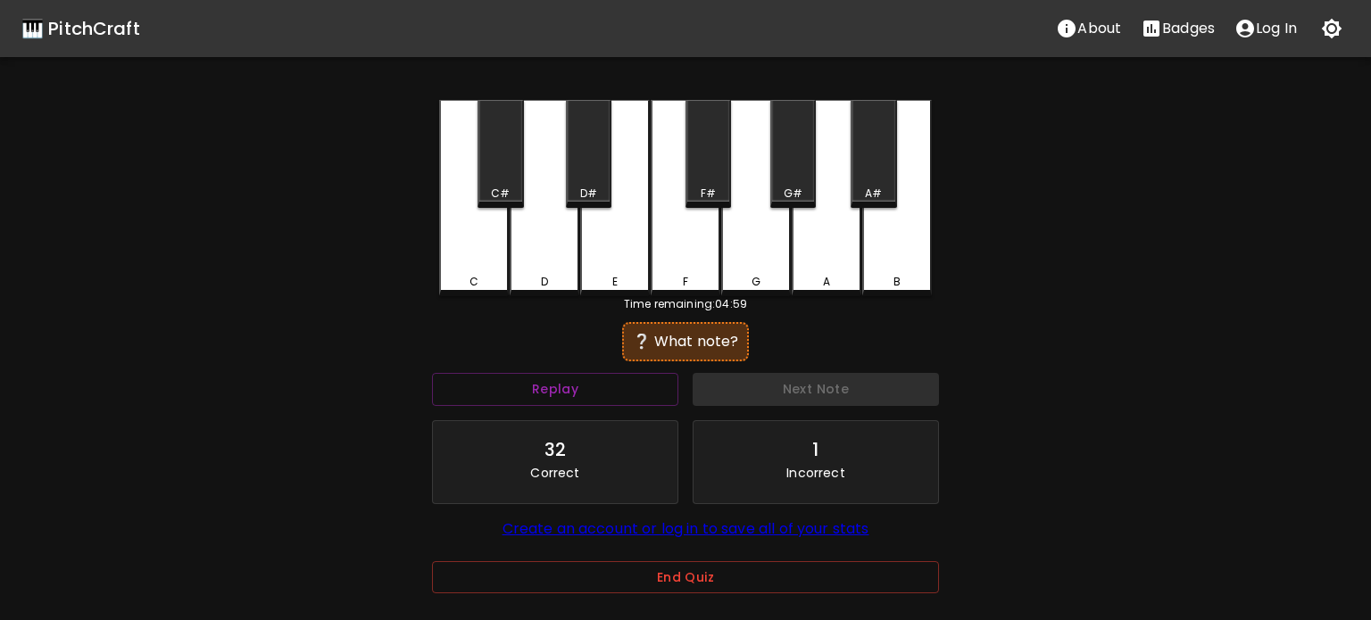
click at [609, 263] on div "E" at bounding box center [615, 198] width 70 height 196
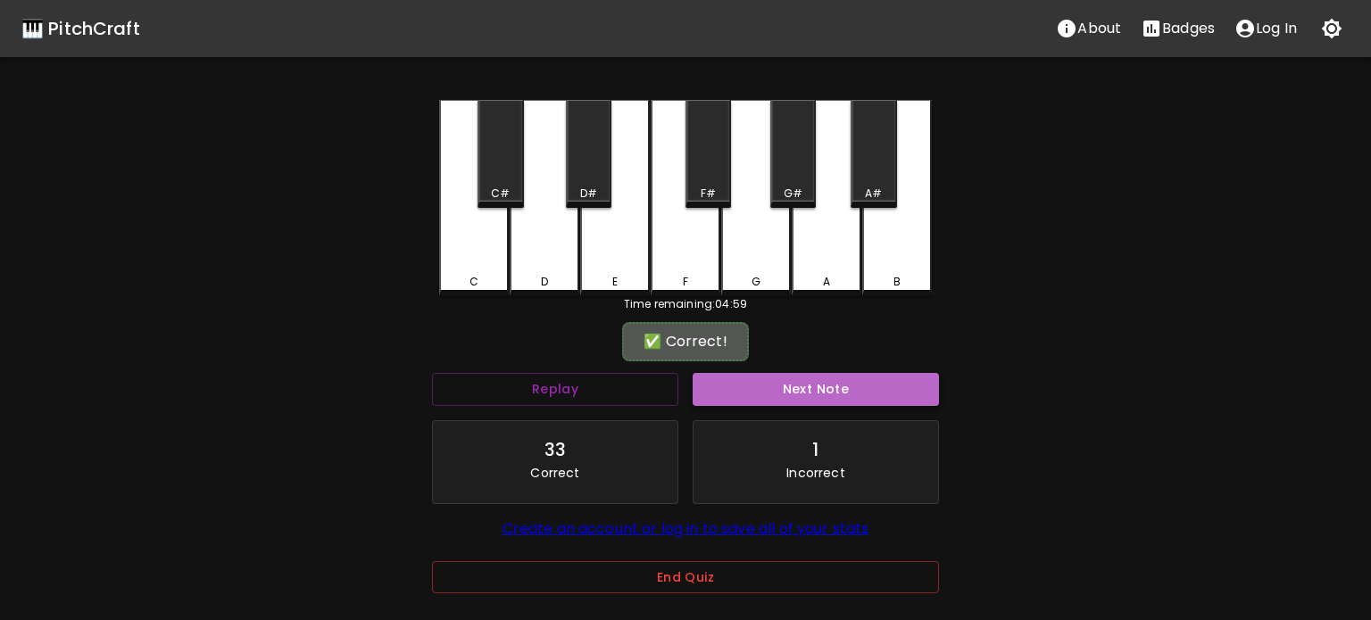
click at [808, 382] on button "Next Note" at bounding box center [815, 389] width 246 height 33
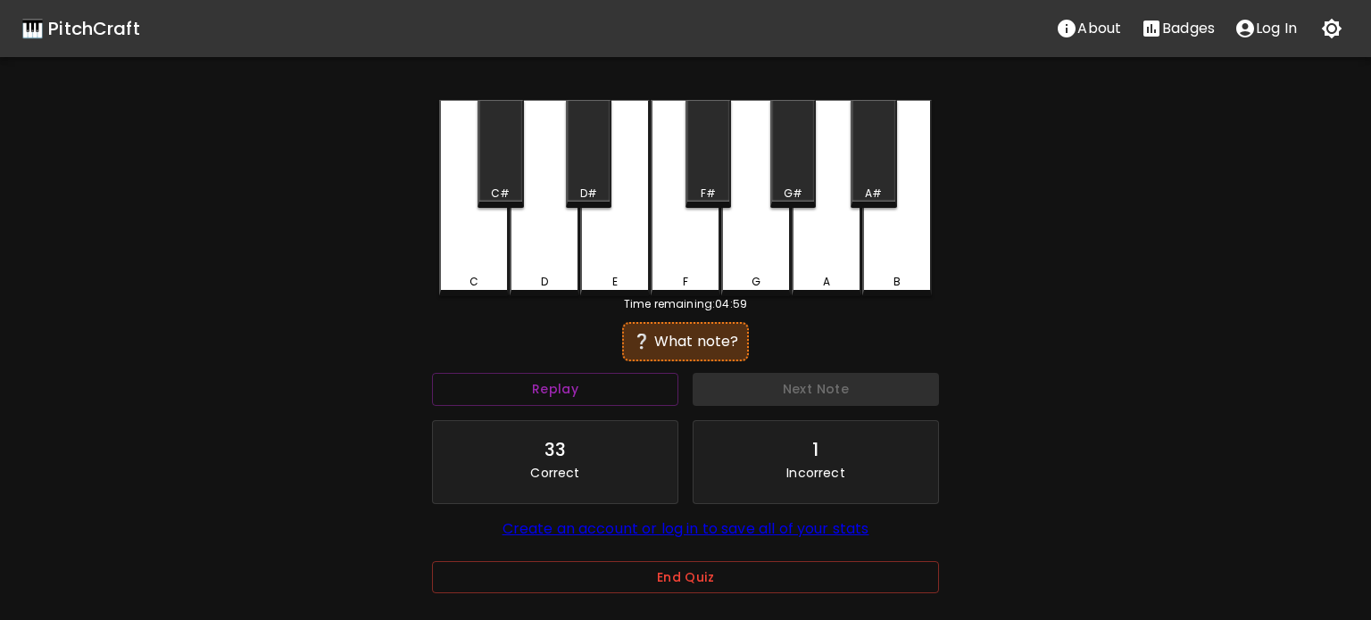
click at [628, 286] on div "E" at bounding box center [615, 282] width 66 height 16
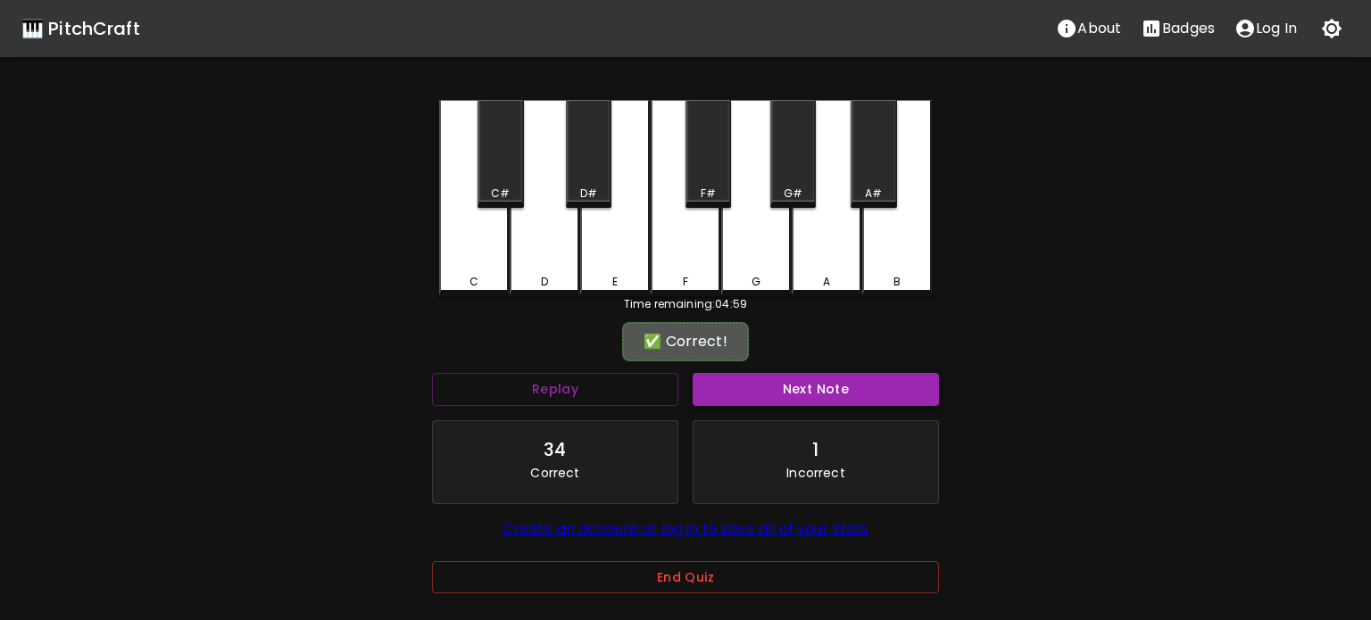
click at [862, 395] on button "Next Note" at bounding box center [815, 389] width 246 height 33
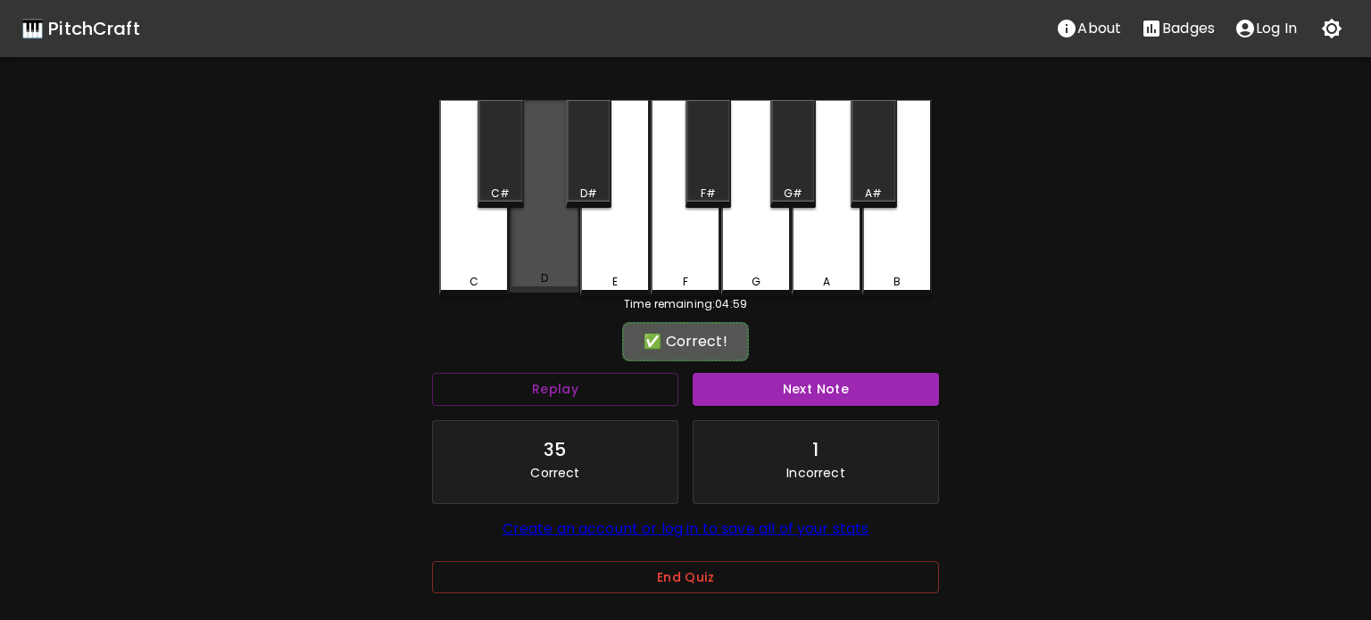
click at [559, 260] on div "D" at bounding box center [544, 196] width 70 height 193
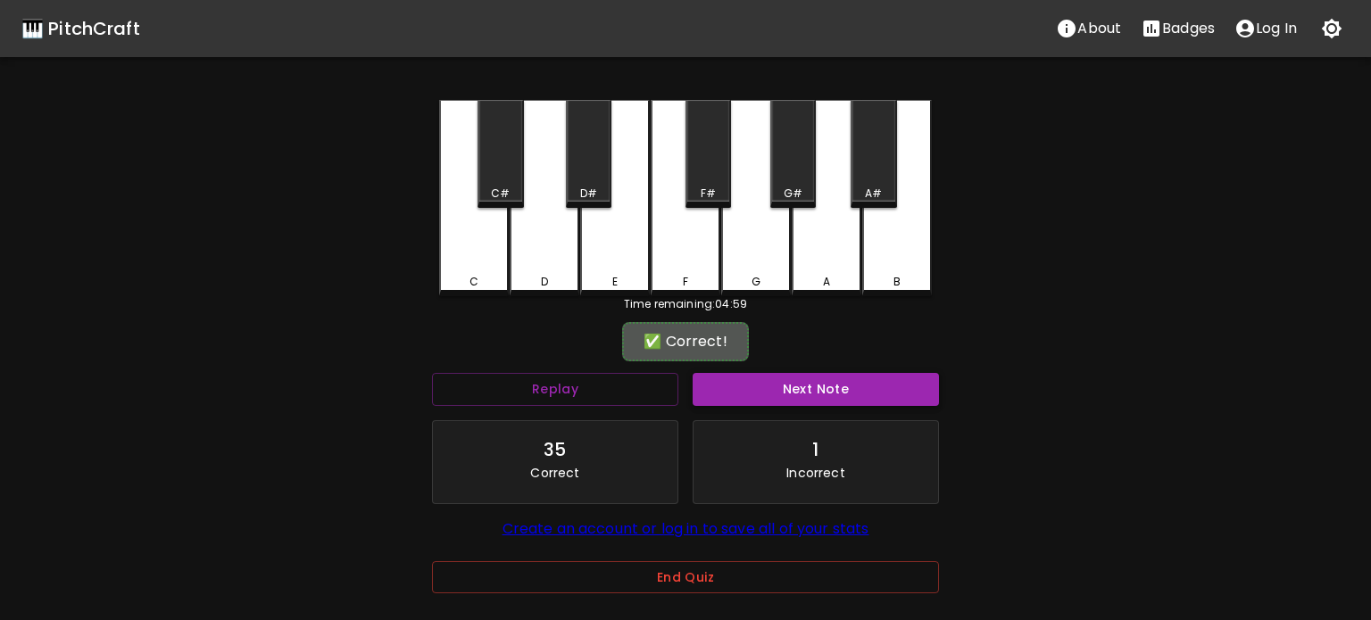
click at [800, 383] on button "Next Note" at bounding box center [815, 389] width 246 height 33
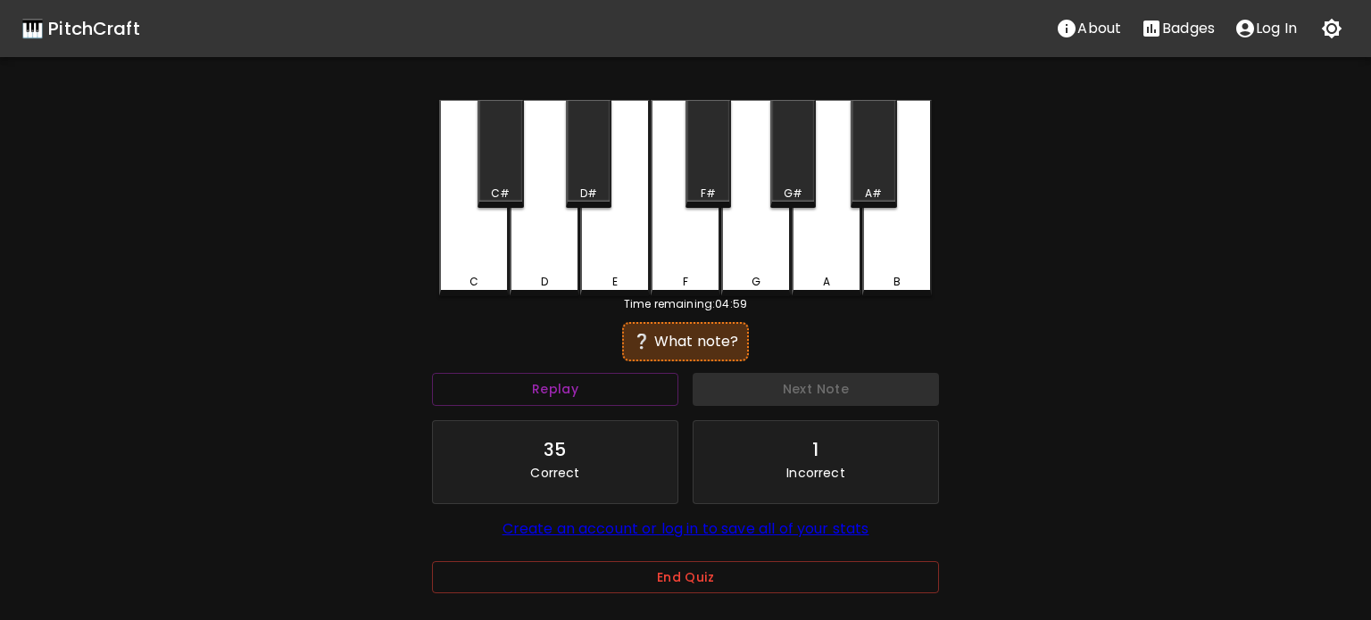
click at [454, 264] on div "C" at bounding box center [474, 198] width 70 height 196
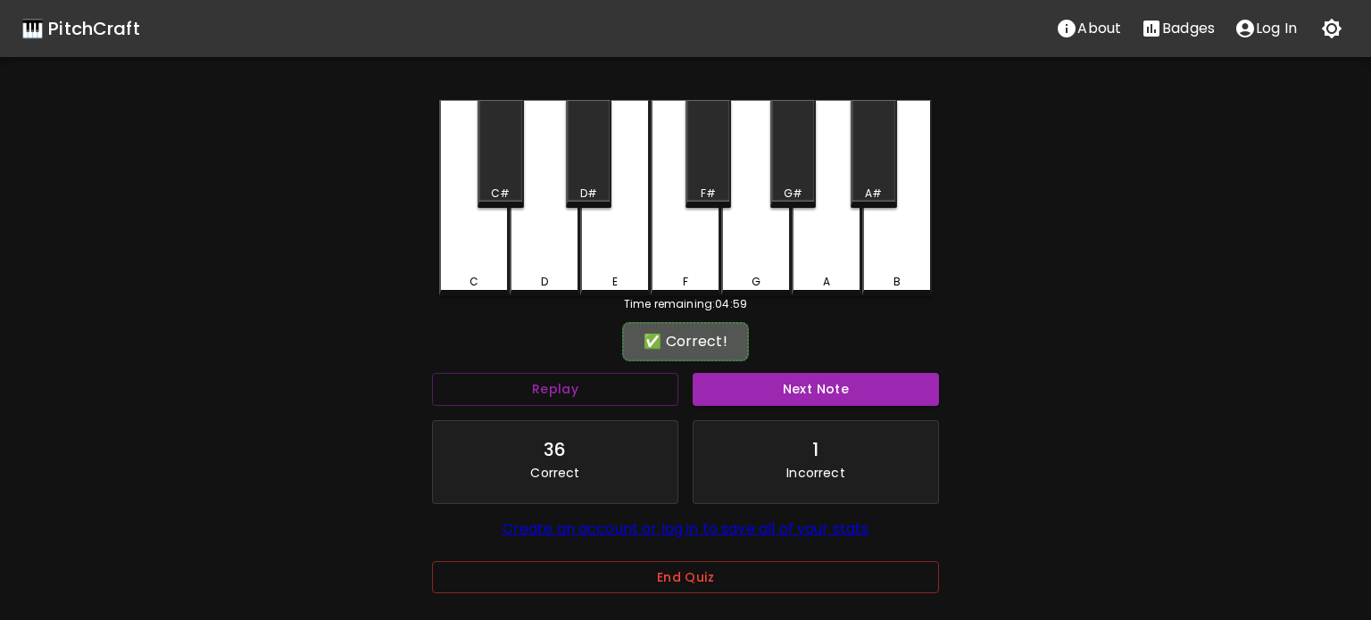
drag, startPoint x: 830, startPoint y: 389, endPoint x: 803, endPoint y: 387, distance: 26.8
click at [829, 390] on button "Next Note" at bounding box center [815, 389] width 246 height 33
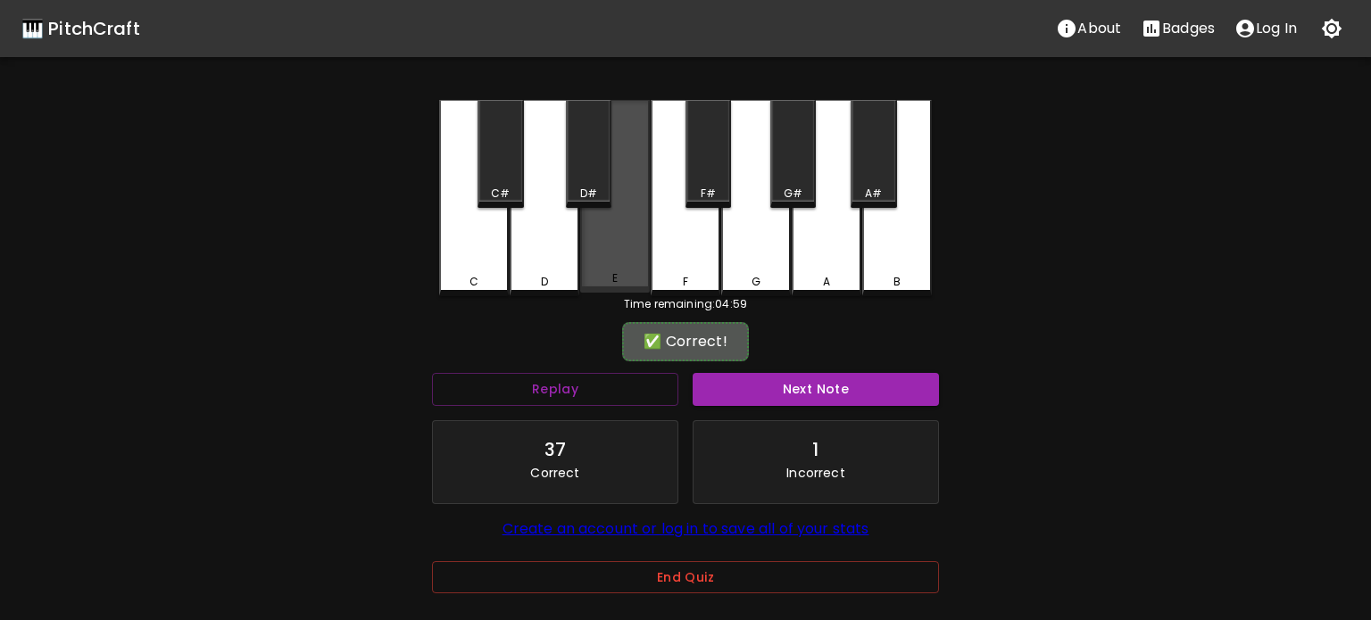
click at [614, 273] on div "E" at bounding box center [615, 196] width 70 height 193
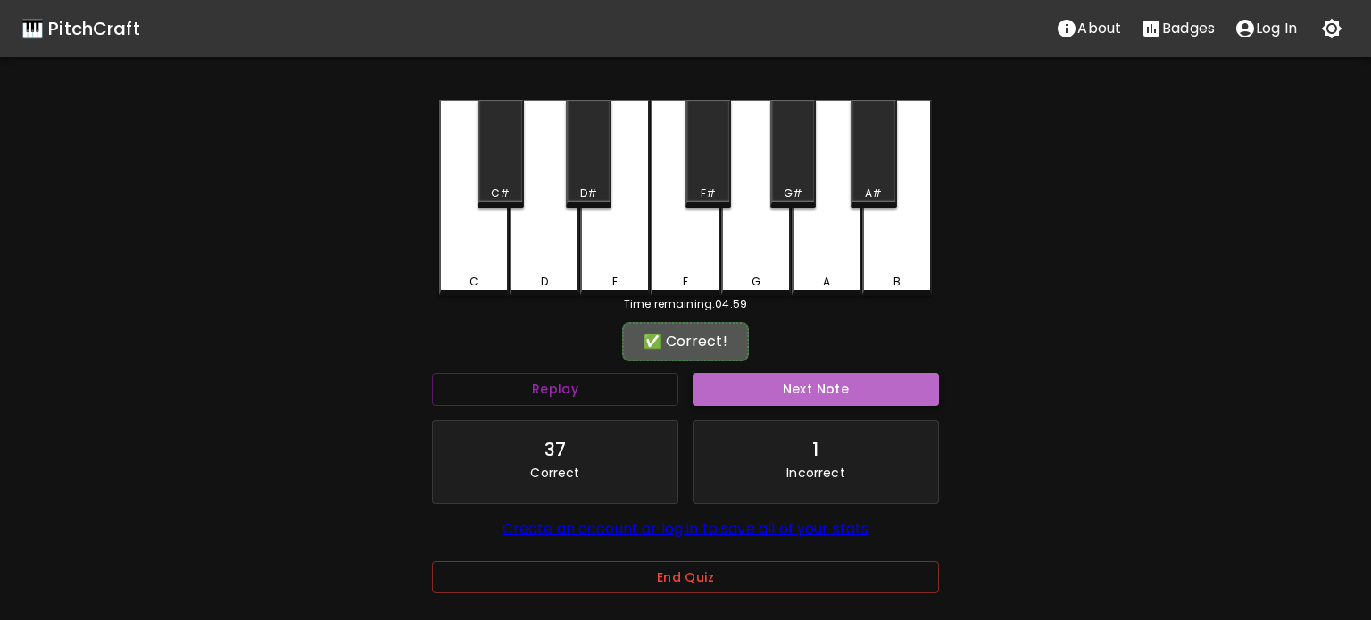
click at [791, 398] on button "Next Note" at bounding box center [815, 389] width 246 height 33
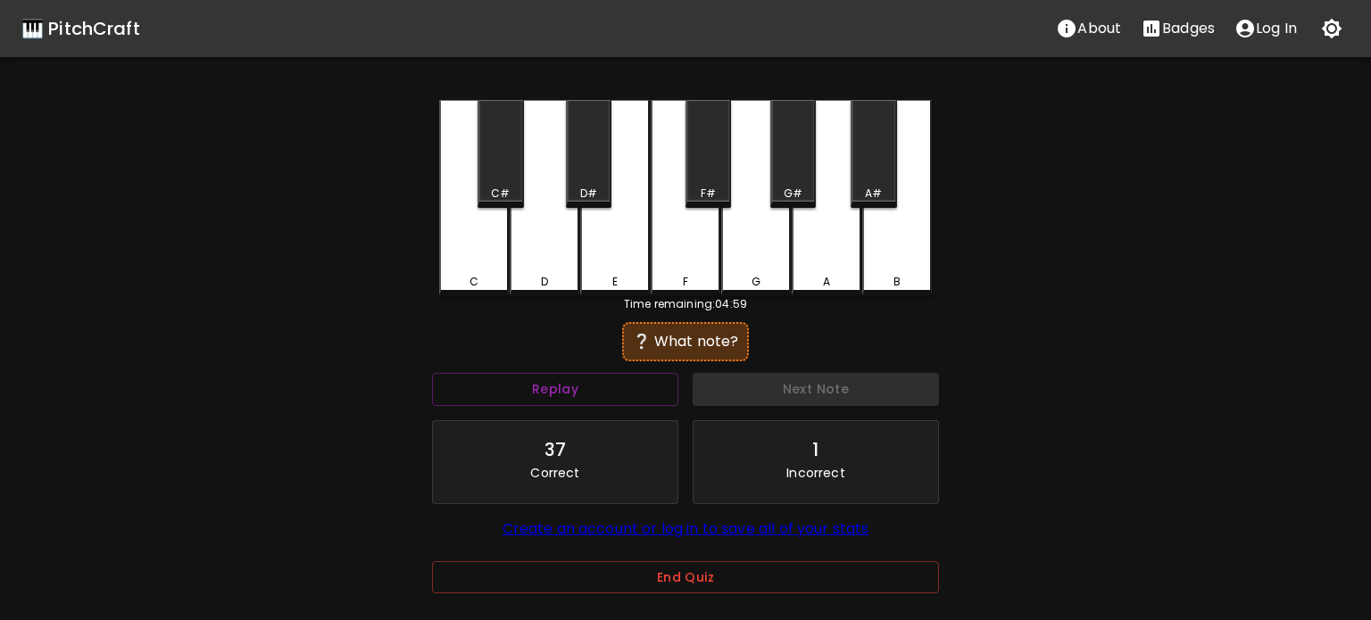
click at [540, 260] on div "D" at bounding box center [544, 198] width 70 height 196
click at [475, 287] on div "C" at bounding box center [474, 198] width 70 height 196
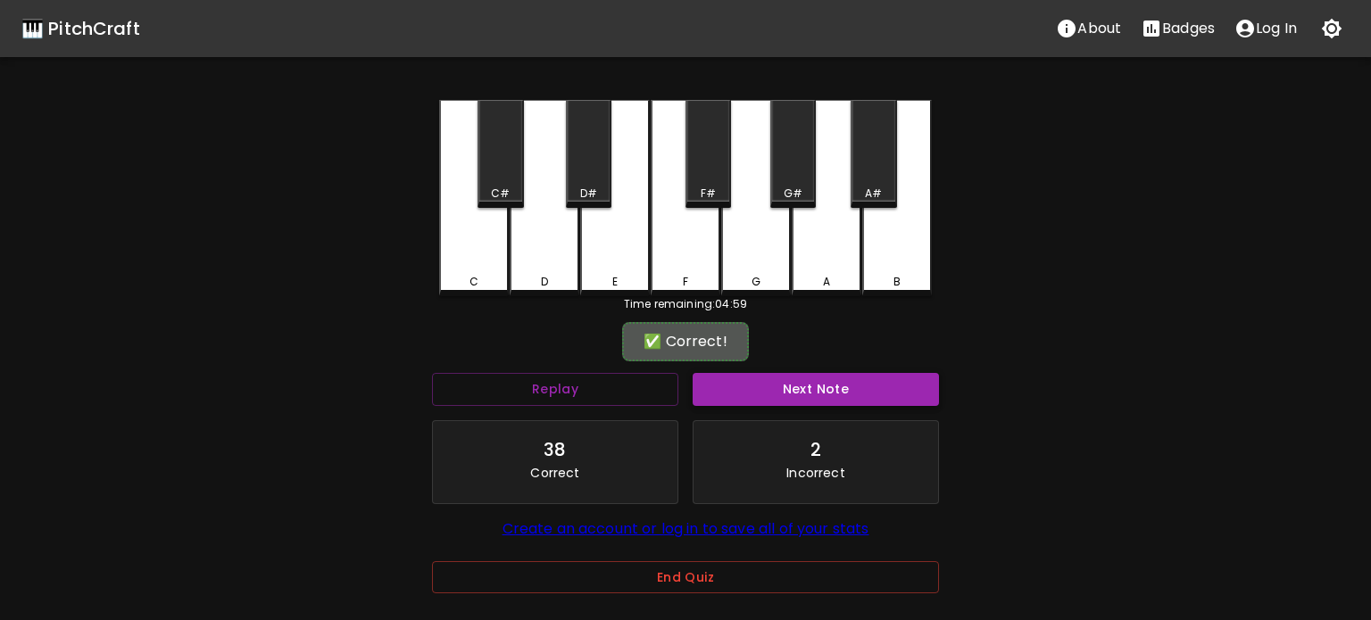
click at [755, 376] on div "Next Note" at bounding box center [815, 389] width 261 height 47
click at [758, 380] on button "Next Note" at bounding box center [815, 389] width 246 height 33
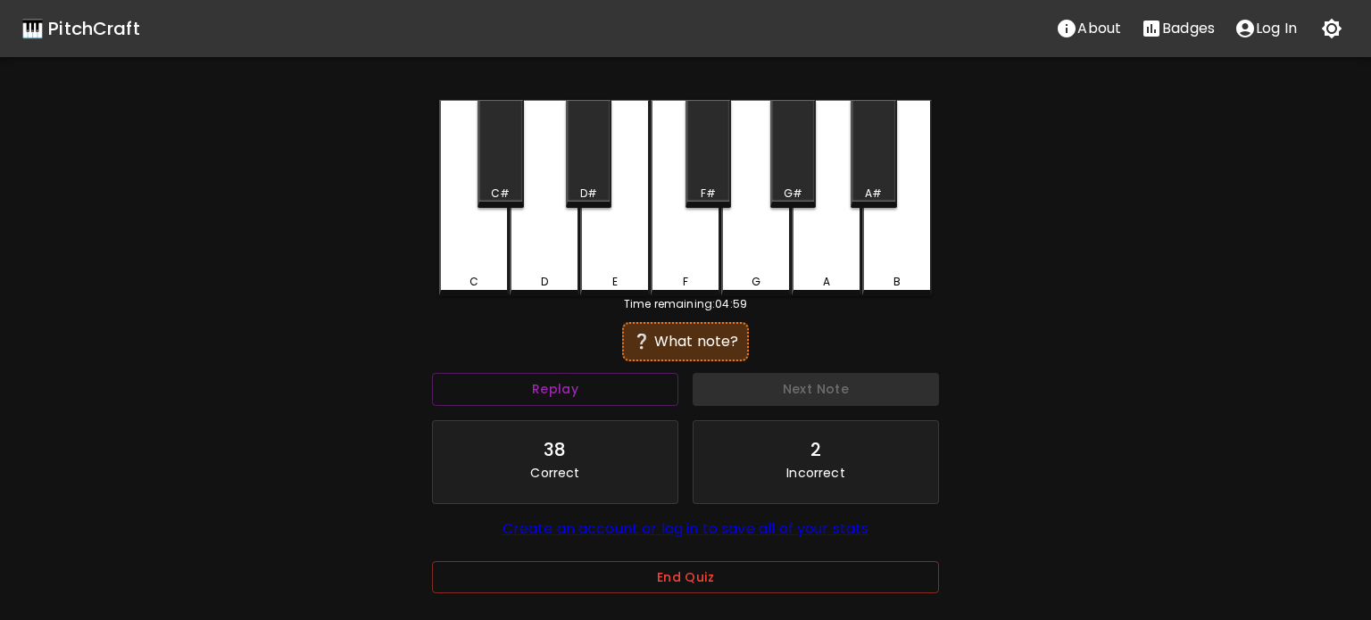
click at [568, 250] on div "D" at bounding box center [544, 198] width 70 height 196
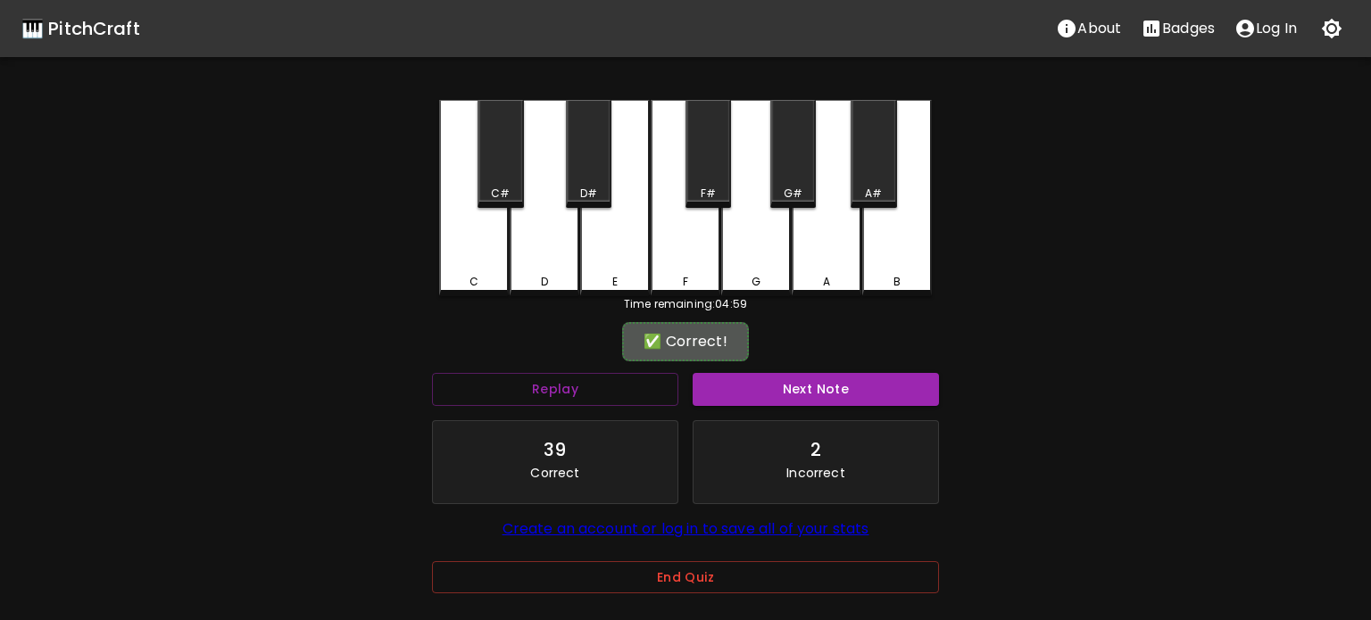
drag, startPoint x: 878, startPoint y: 386, endPoint x: 902, endPoint y: 402, distance: 28.5
click at [878, 386] on button "Next Note" at bounding box center [815, 389] width 246 height 33
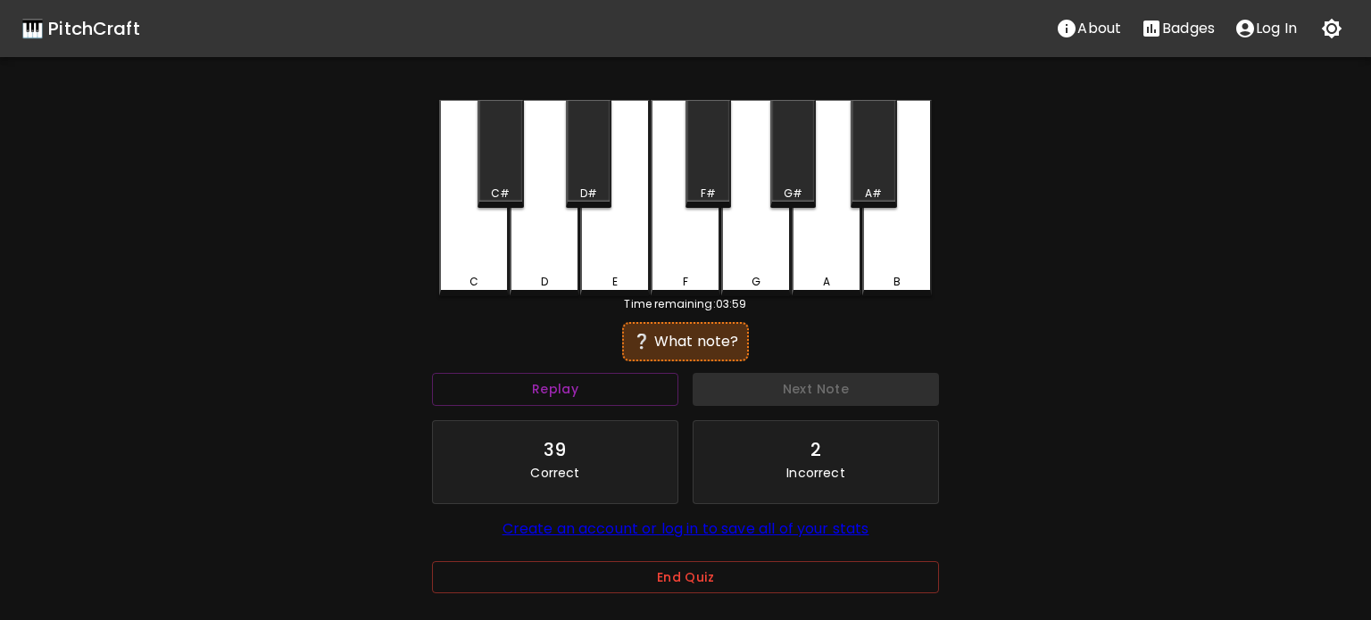
click at [588, 277] on div "E" at bounding box center [615, 282] width 66 height 16
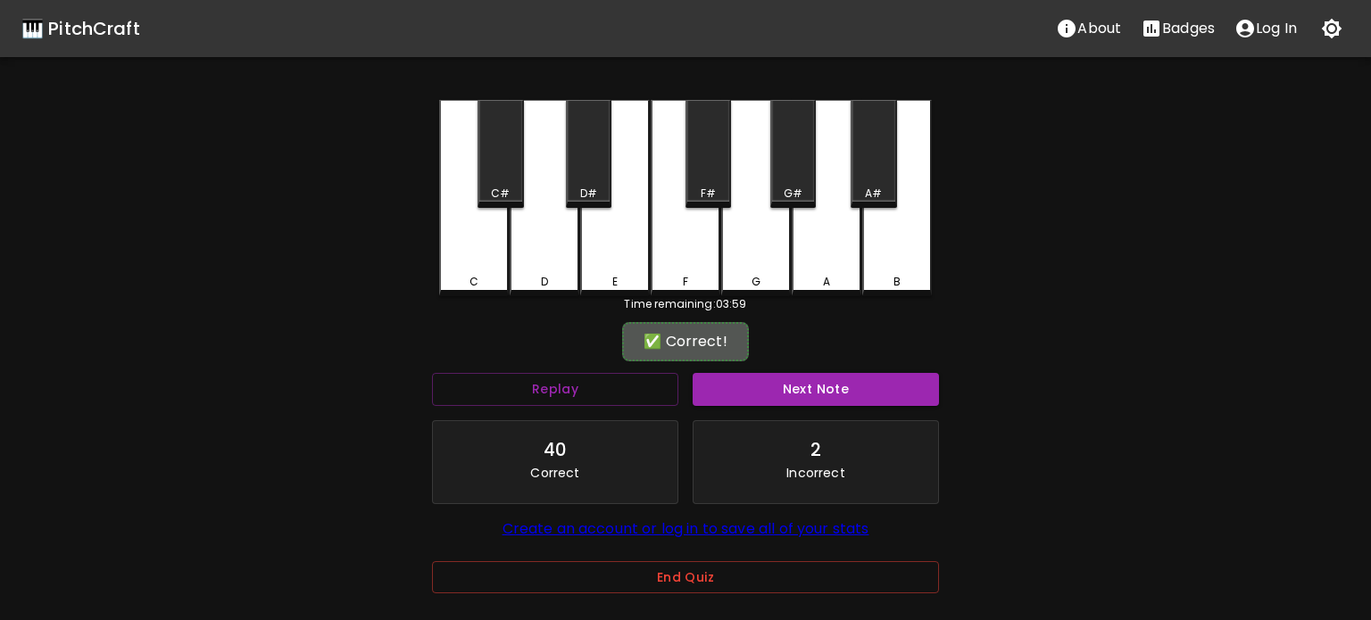
click at [715, 366] on div "Next Note" at bounding box center [815, 389] width 261 height 47
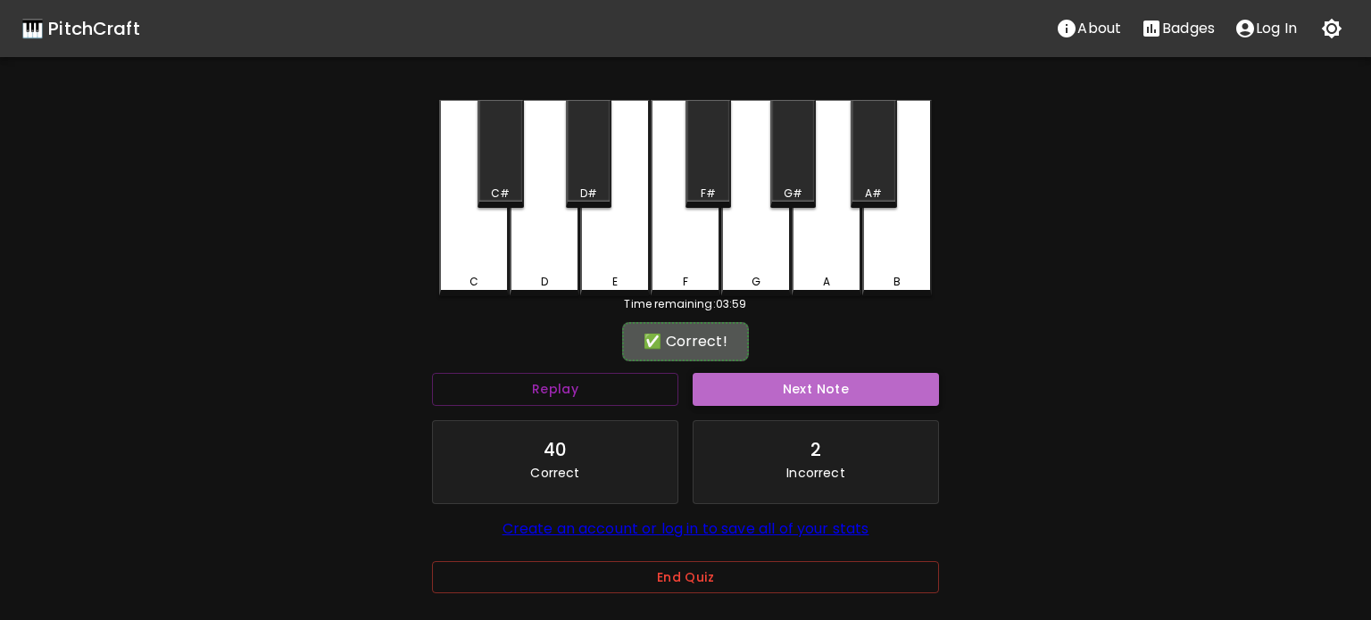
click at [718, 373] on button "Next Note" at bounding box center [815, 389] width 246 height 33
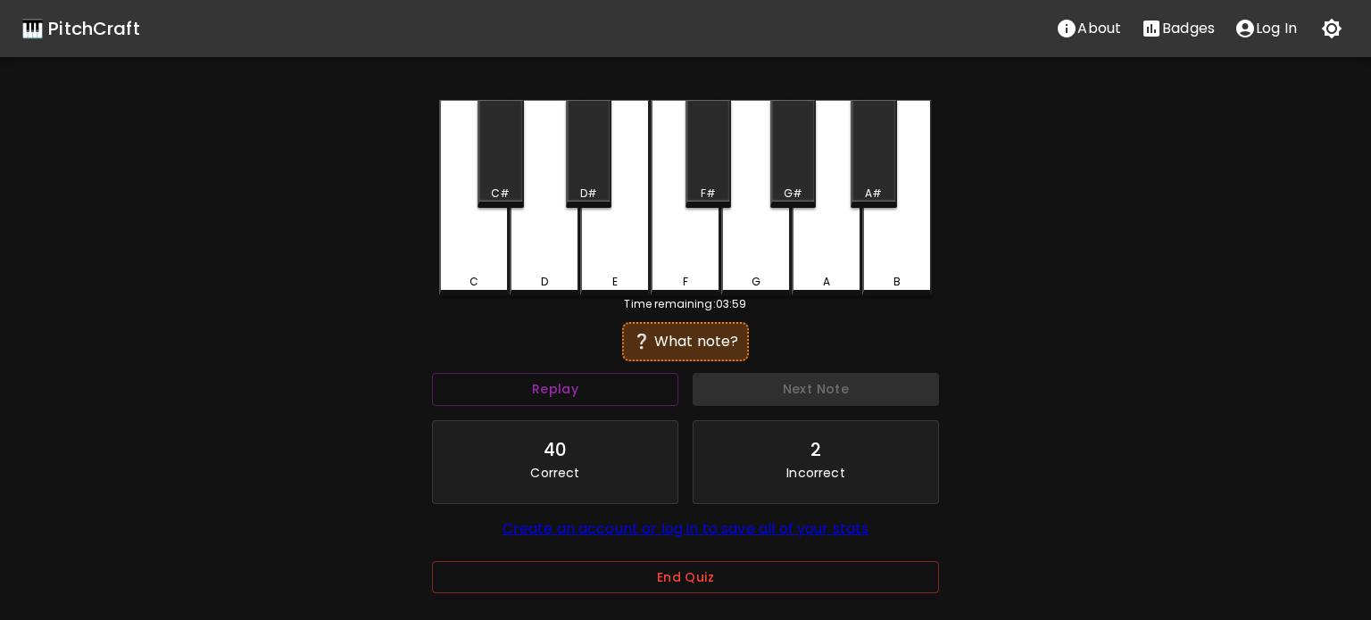
drag, startPoint x: 459, startPoint y: 228, endPoint x: 488, endPoint y: 241, distance: 32.0
click at [459, 228] on div "C" at bounding box center [474, 198] width 70 height 196
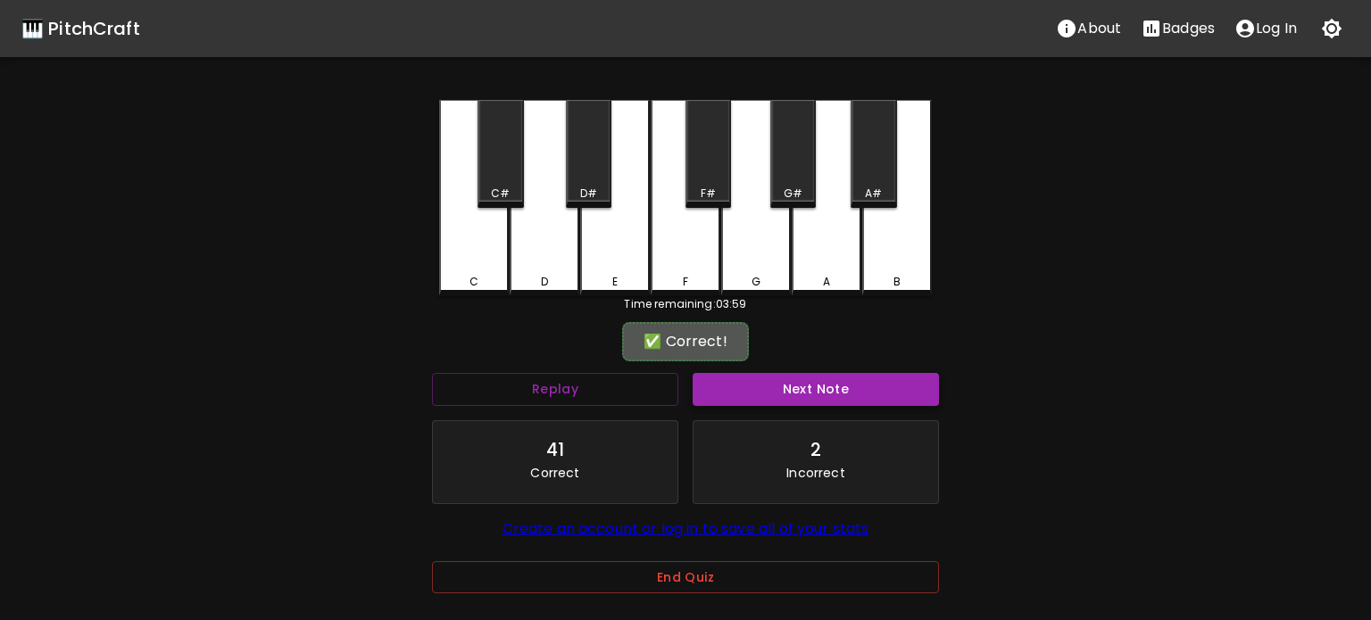
click at [812, 388] on button "Next Note" at bounding box center [815, 389] width 246 height 33
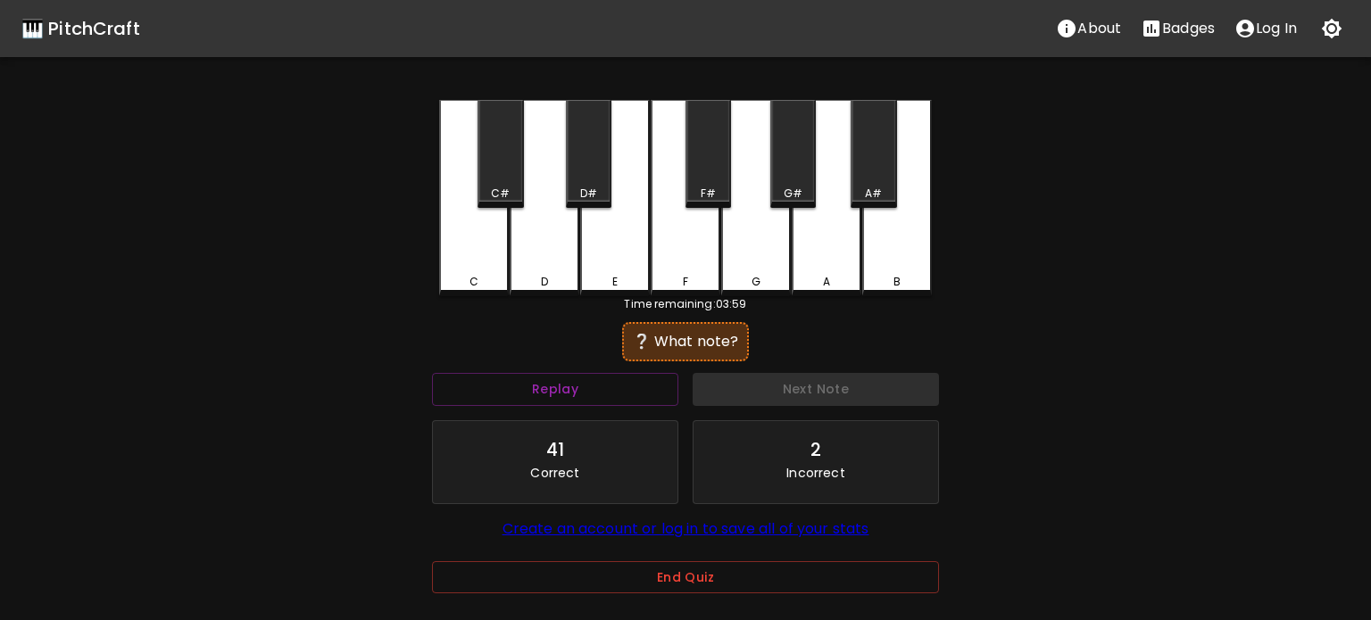
drag, startPoint x: 491, startPoint y: 267, endPoint x: 504, endPoint y: 275, distance: 15.6
click at [491, 268] on div "C" at bounding box center [474, 198] width 70 height 196
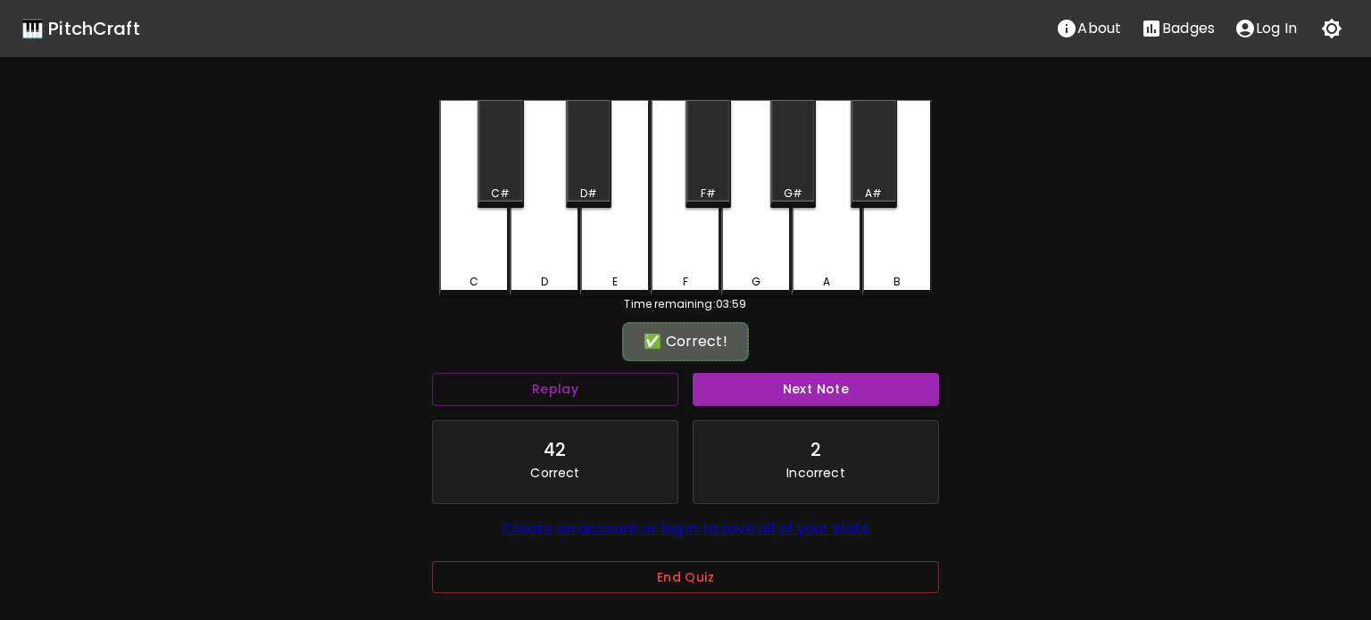
click at [816, 393] on button "Next Note" at bounding box center [815, 389] width 246 height 33
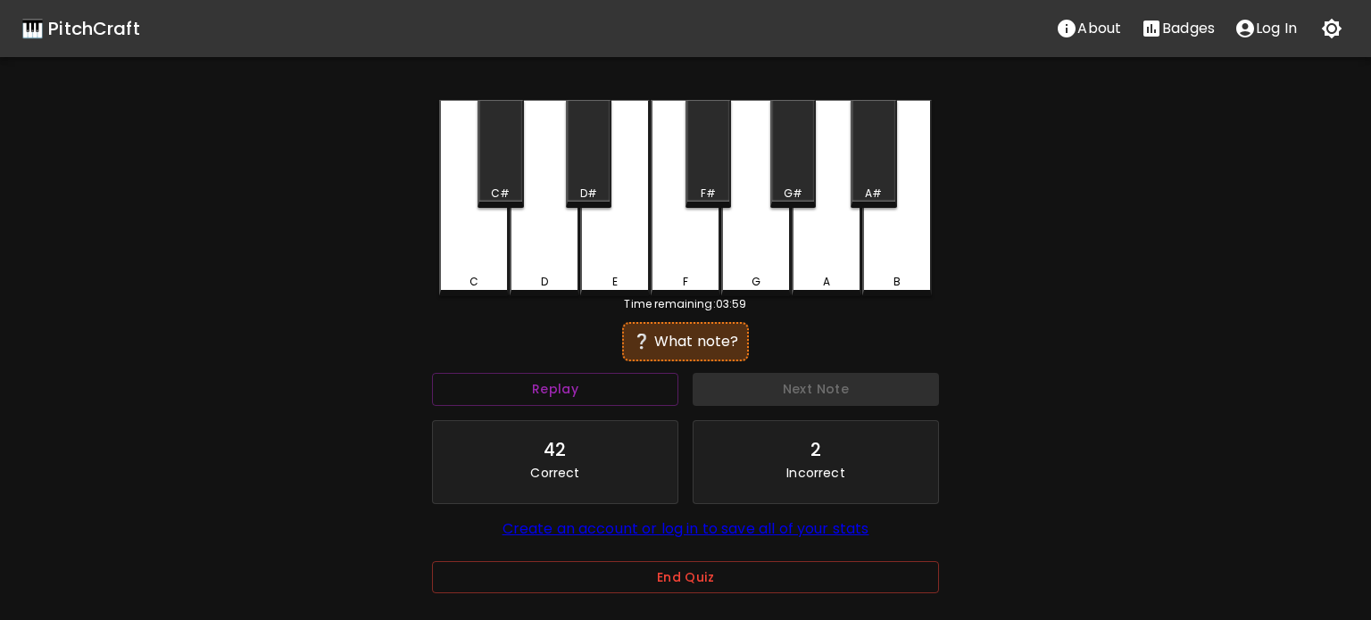
drag, startPoint x: 457, startPoint y: 269, endPoint x: 735, endPoint y: 351, distance: 290.2
click at [460, 271] on div "C" at bounding box center [474, 198] width 70 height 196
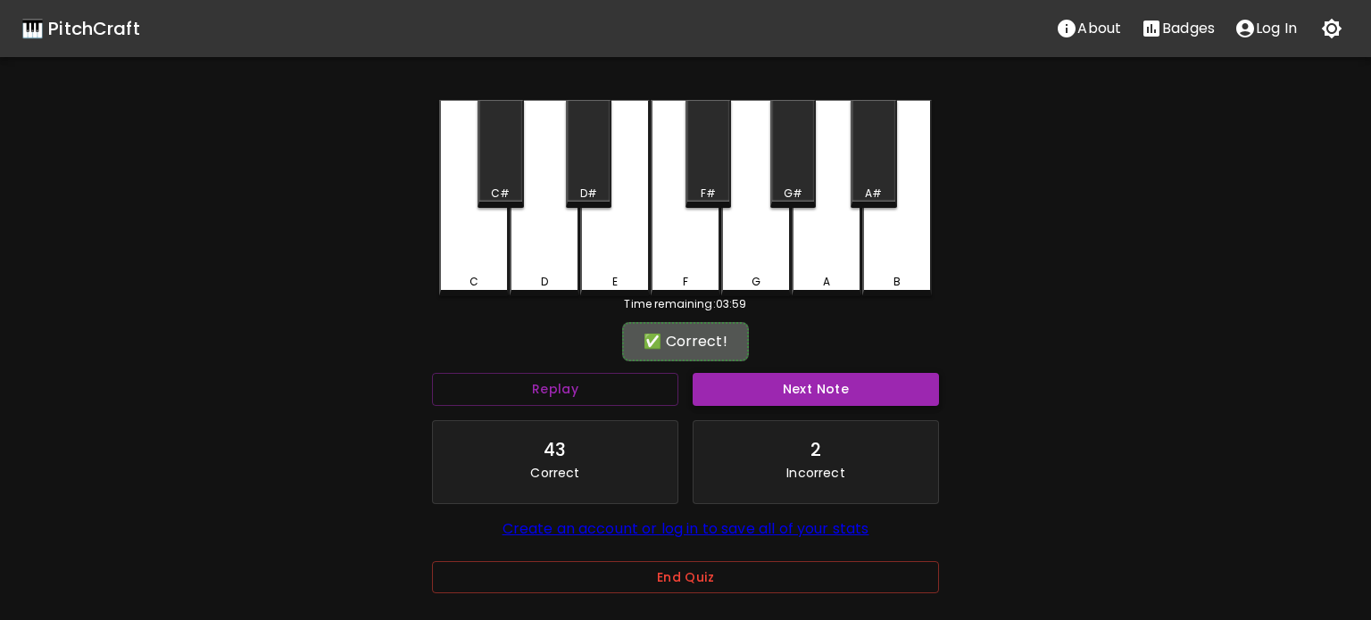
click at [886, 397] on button "Next Note" at bounding box center [815, 389] width 246 height 33
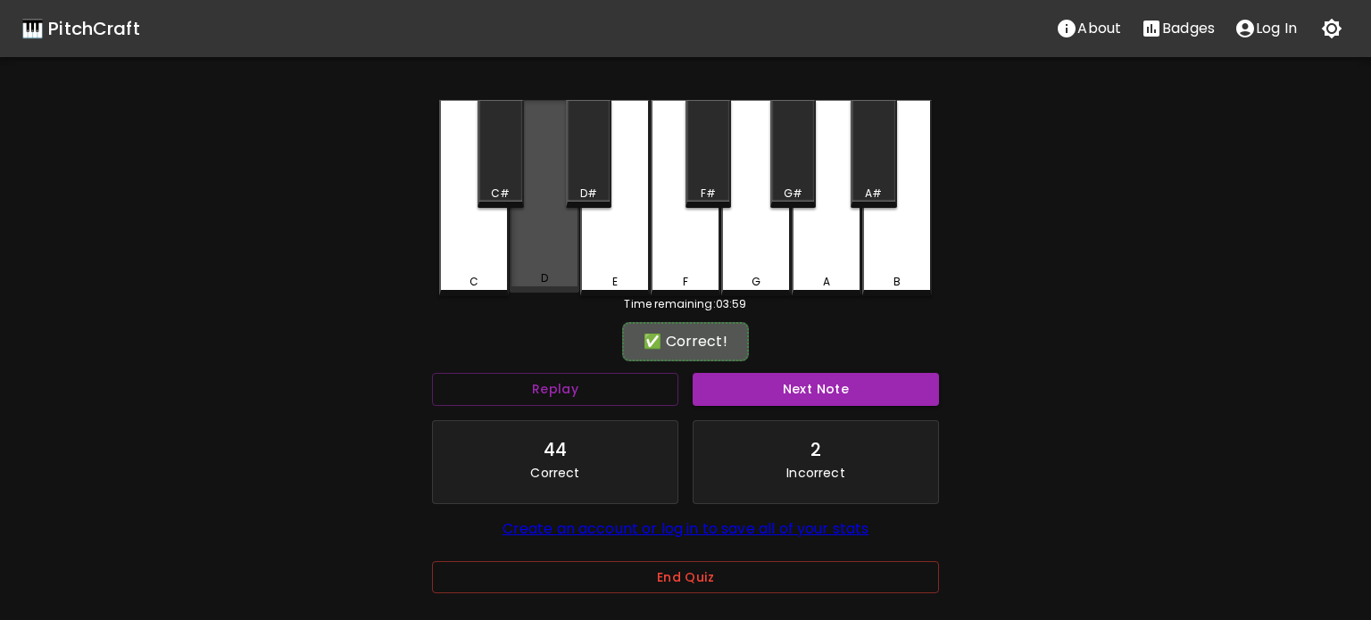
drag, startPoint x: 537, startPoint y: 281, endPoint x: 801, endPoint y: 370, distance: 278.8
click at [541, 284] on div "D" at bounding box center [544, 278] width 66 height 16
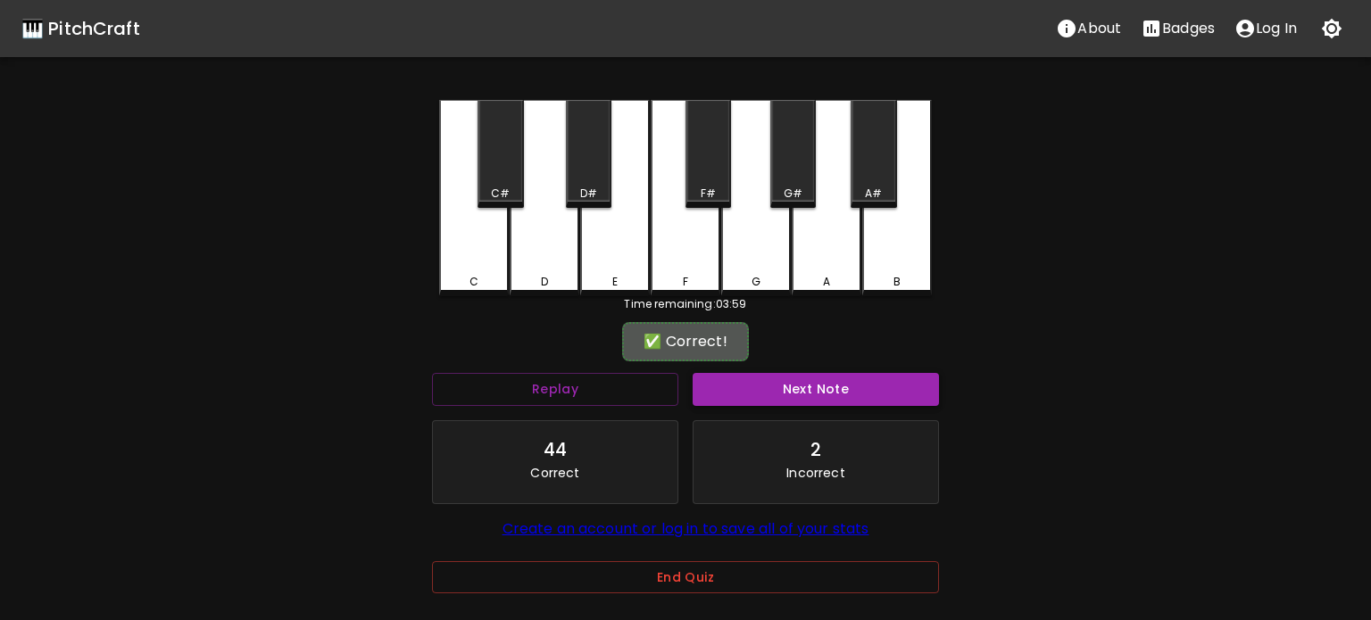
drag, startPoint x: 829, startPoint y: 383, endPoint x: 712, endPoint y: 328, distance: 128.9
click at [829, 383] on button "Next Note" at bounding box center [815, 389] width 246 height 33
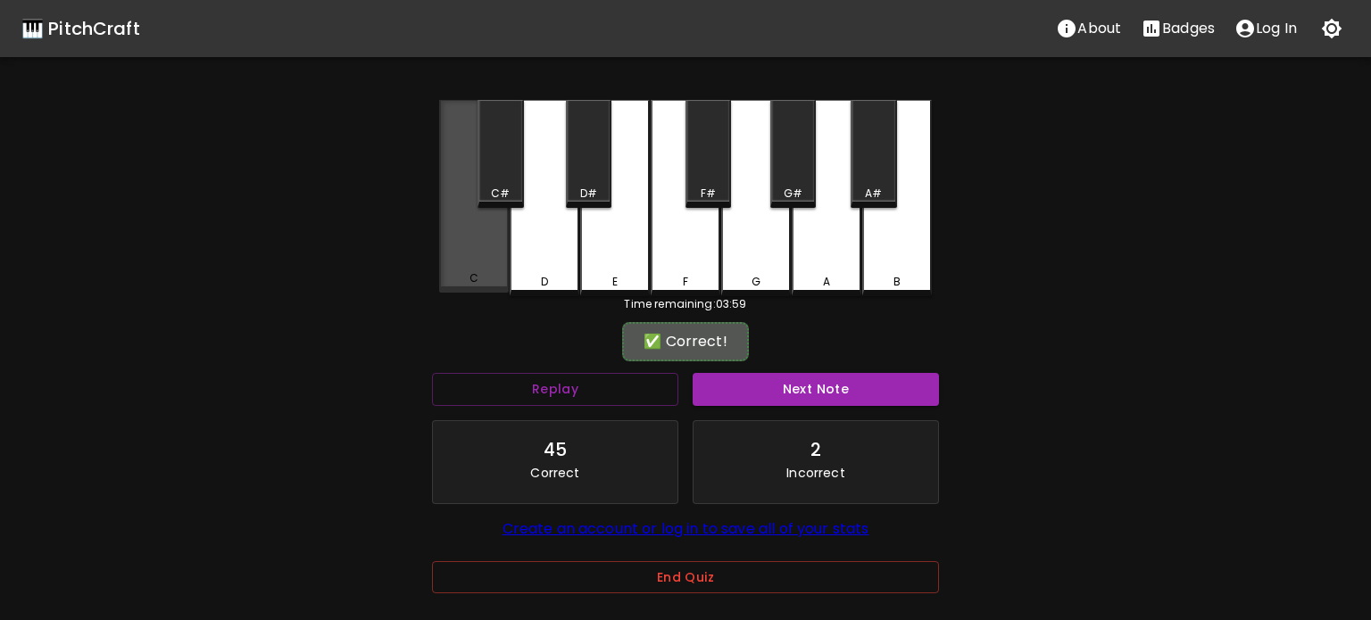
click at [493, 265] on div "C" at bounding box center [474, 196] width 70 height 193
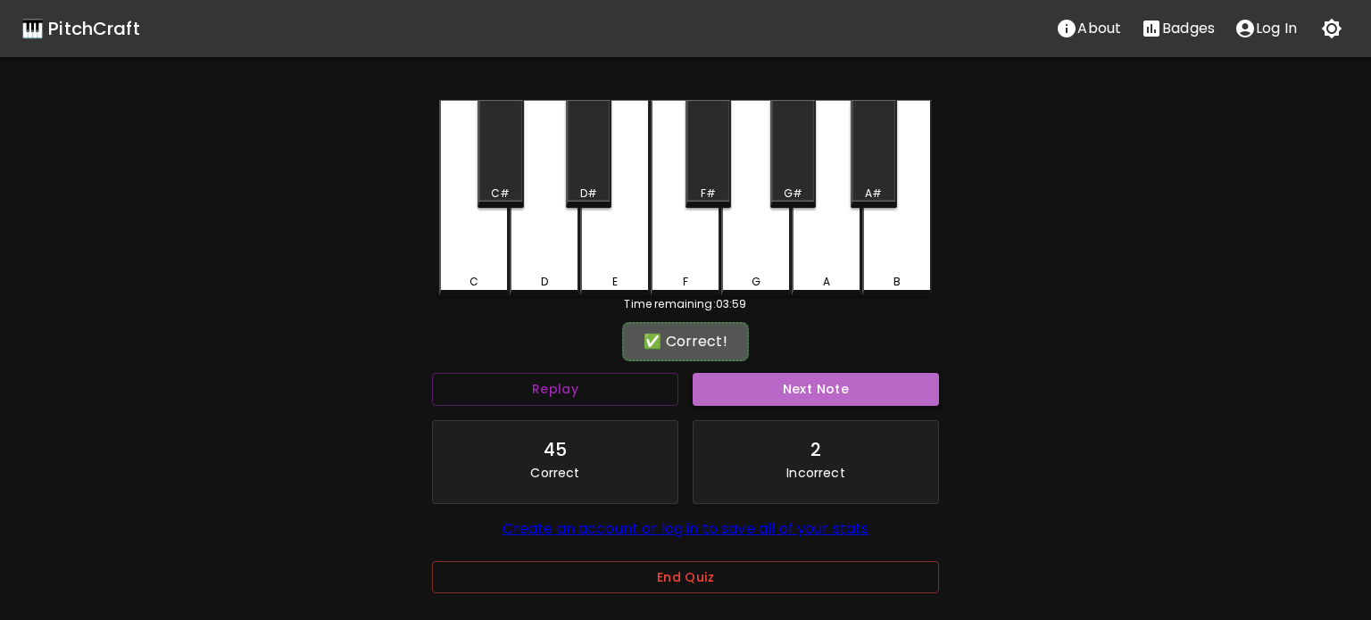
click at [868, 382] on button "Next Note" at bounding box center [815, 389] width 246 height 33
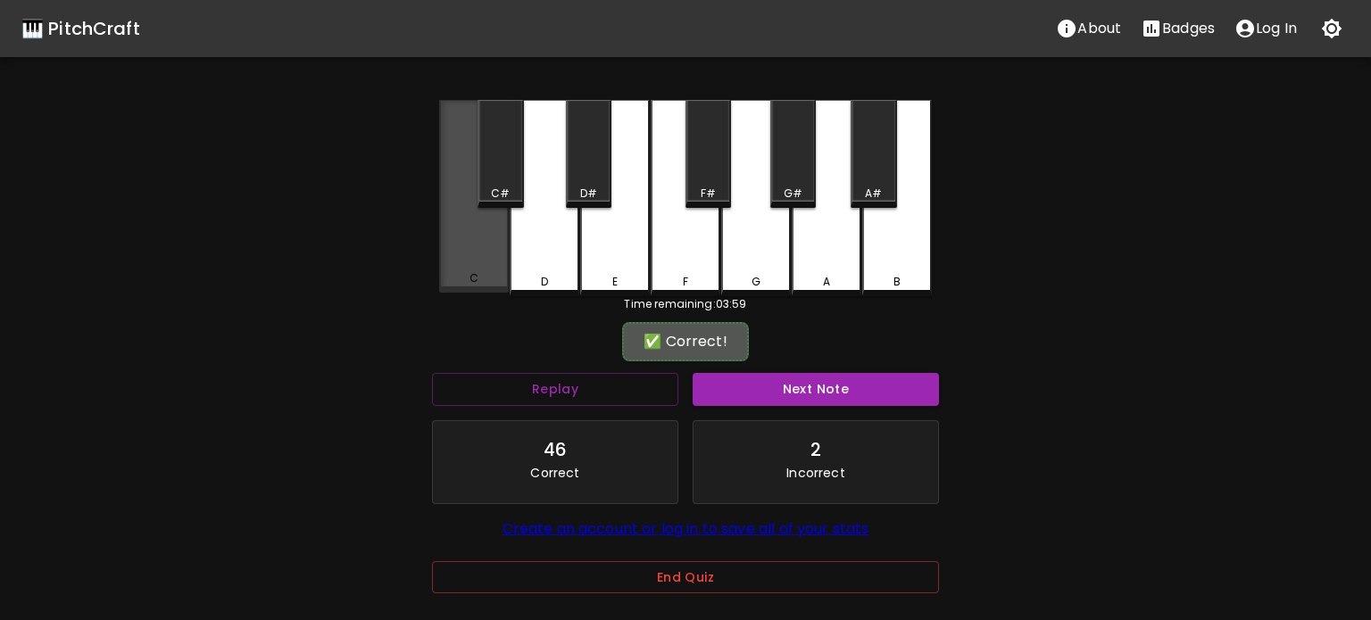
click at [470, 275] on div "C" at bounding box center [473, 278] width 9 height 16
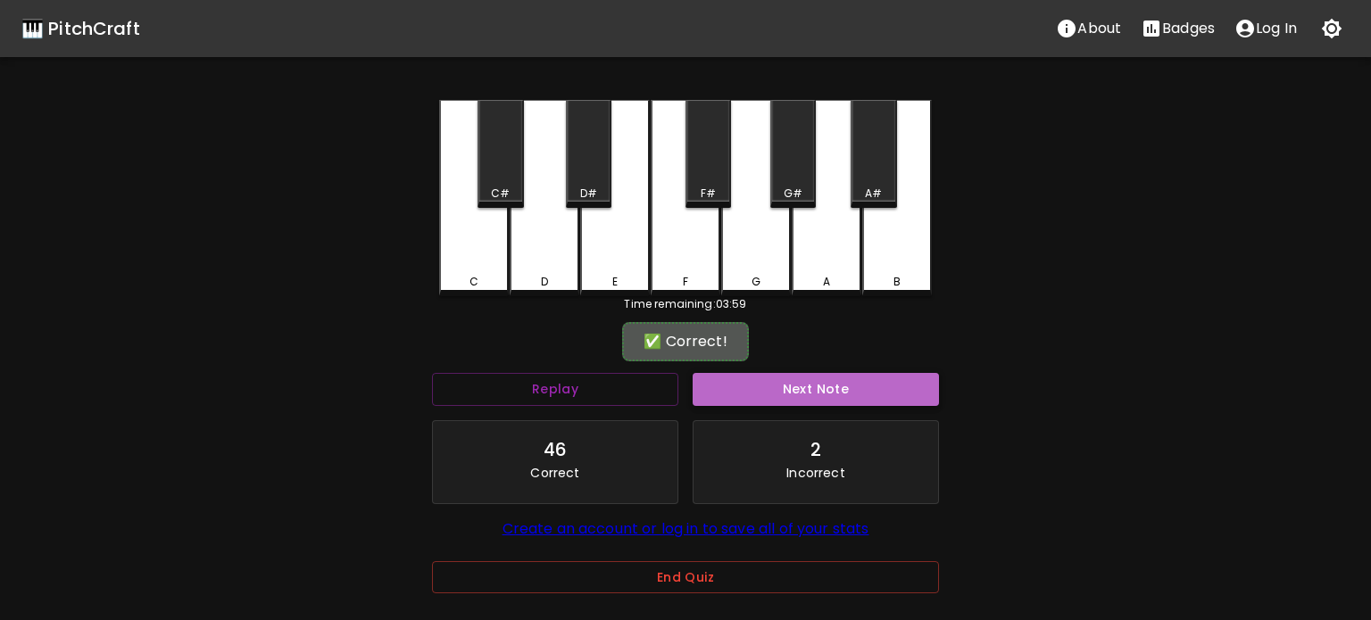
click at [840, 381] on button "Next Note" at bounding box center [815, 389] width 246 height 33
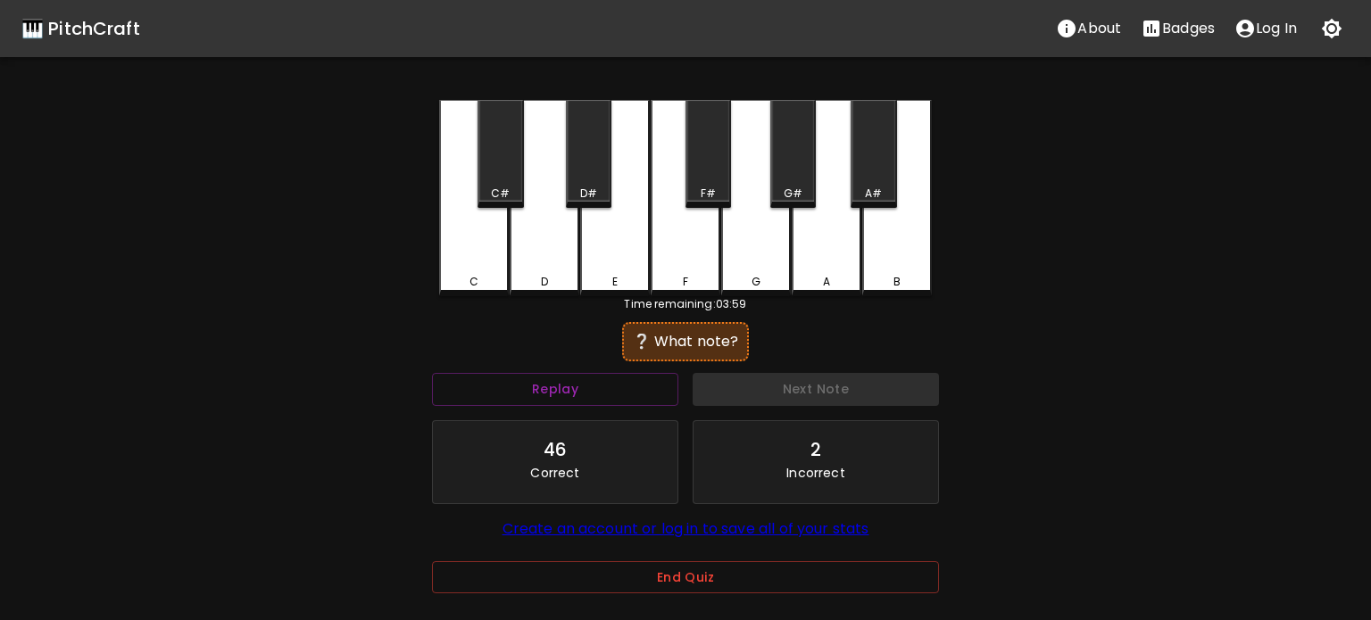
click at [482, 278] on div "C" at bounding box center [474, 282] width 66 height 16
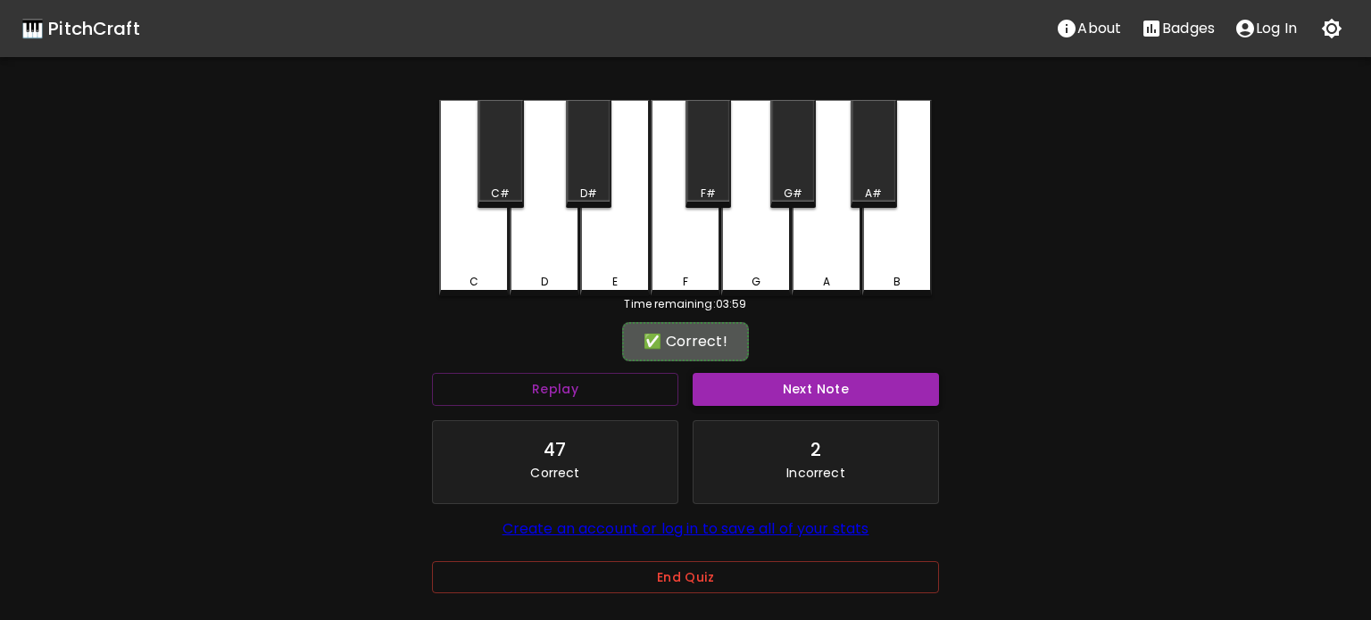
click at [766, 385] on button "Next Note" at bounding box center [815, 389] width 246 height 33
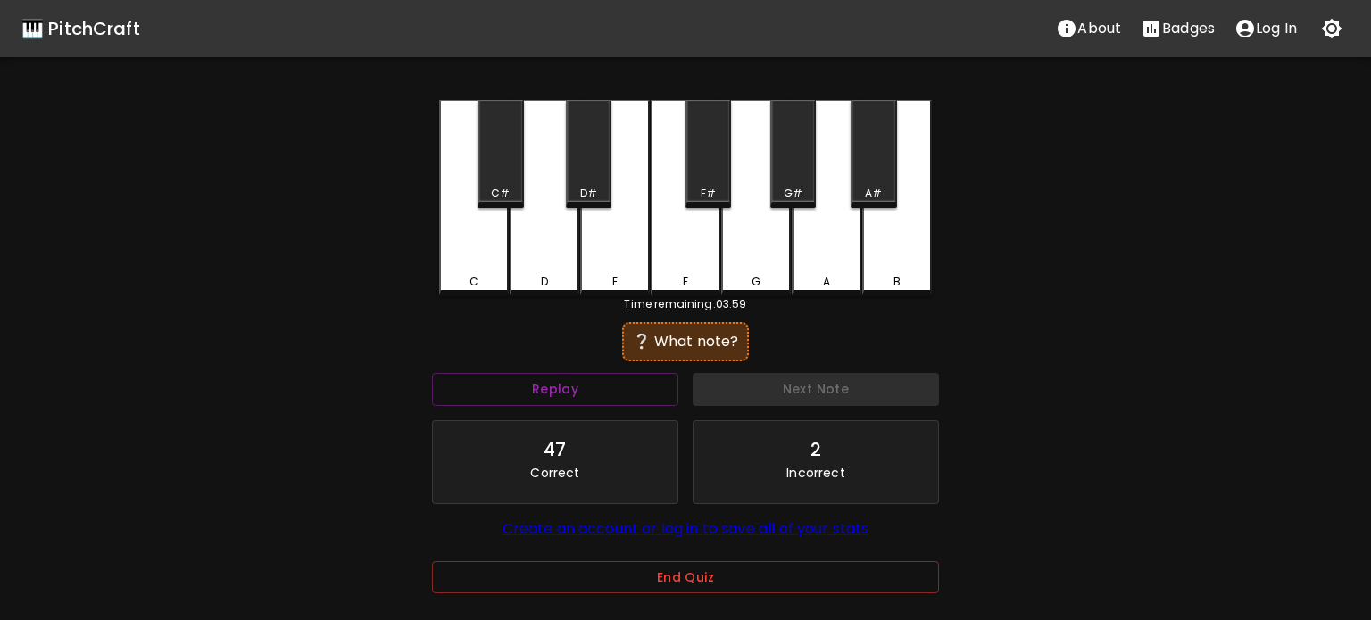
drag, startPoint x: 478, startPoint y: 258, endPoint x: 599, endPoint y: 301, distance: 127.8
click at [478, 259] on div "C" at bounding box center [474, 198] width 70 height 196
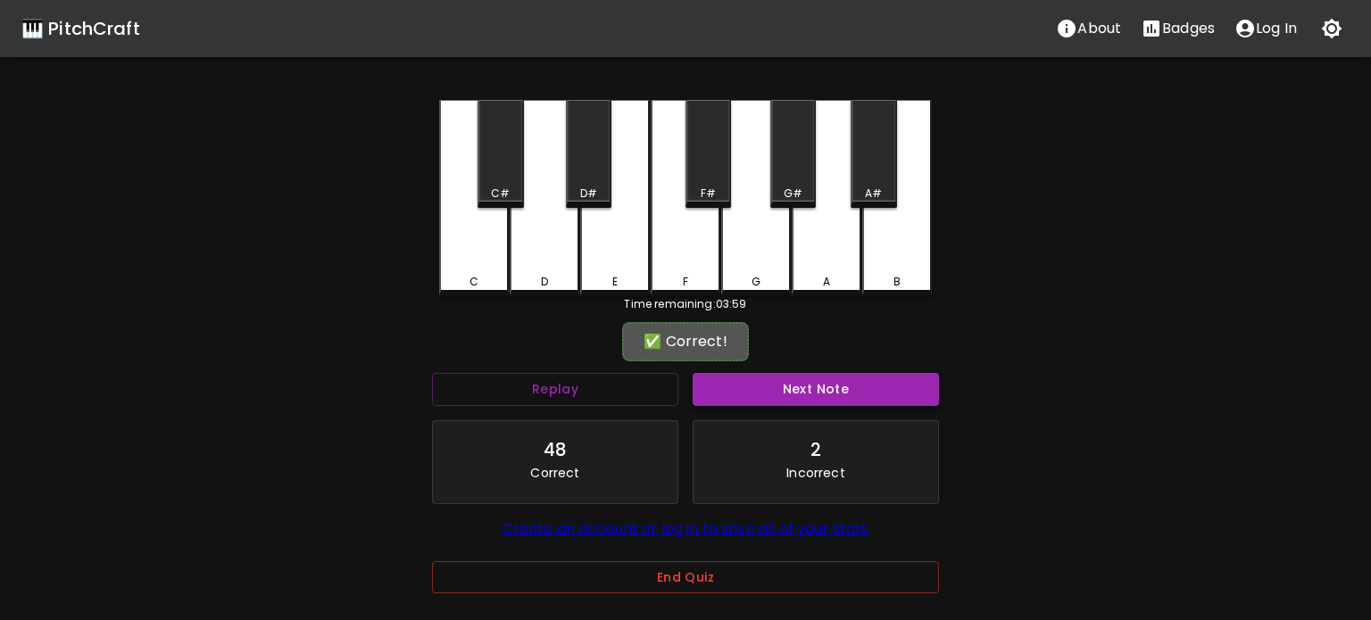
click at [768, 372] on div "Next Note" at bounding box center [815, 389] width 261 height 47
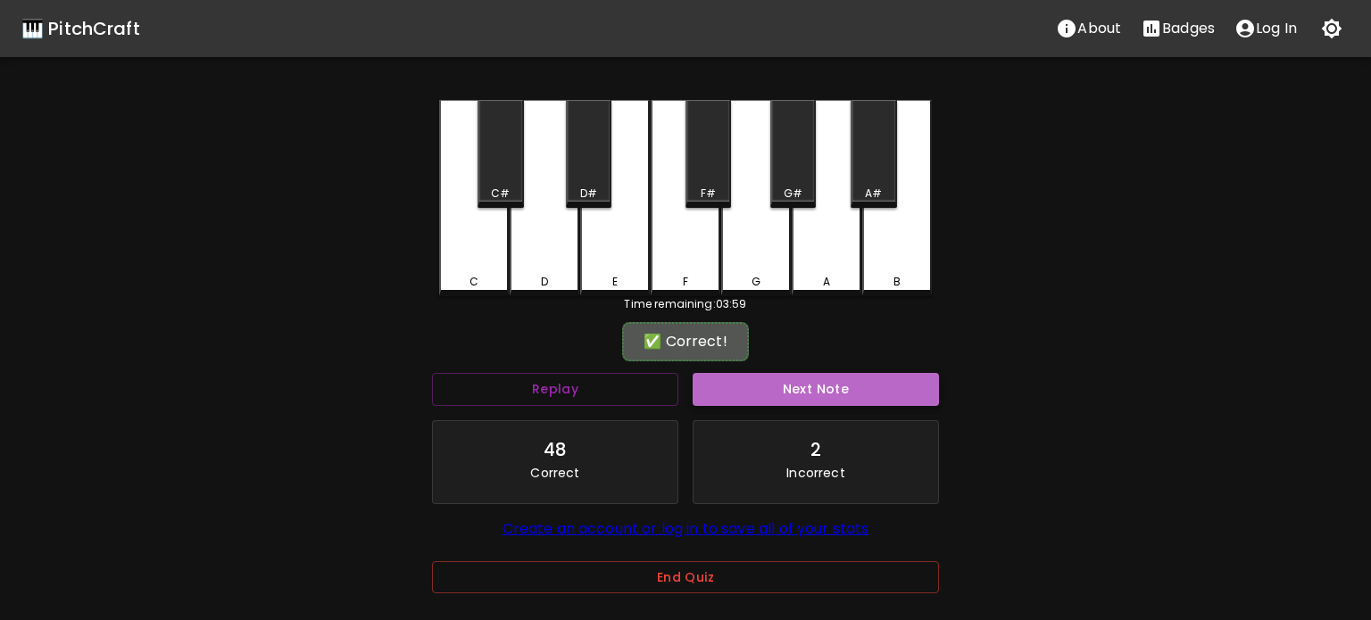
click at [775, 381] on button "Next Note" at bounding box center [815, 389] width 246 height 33
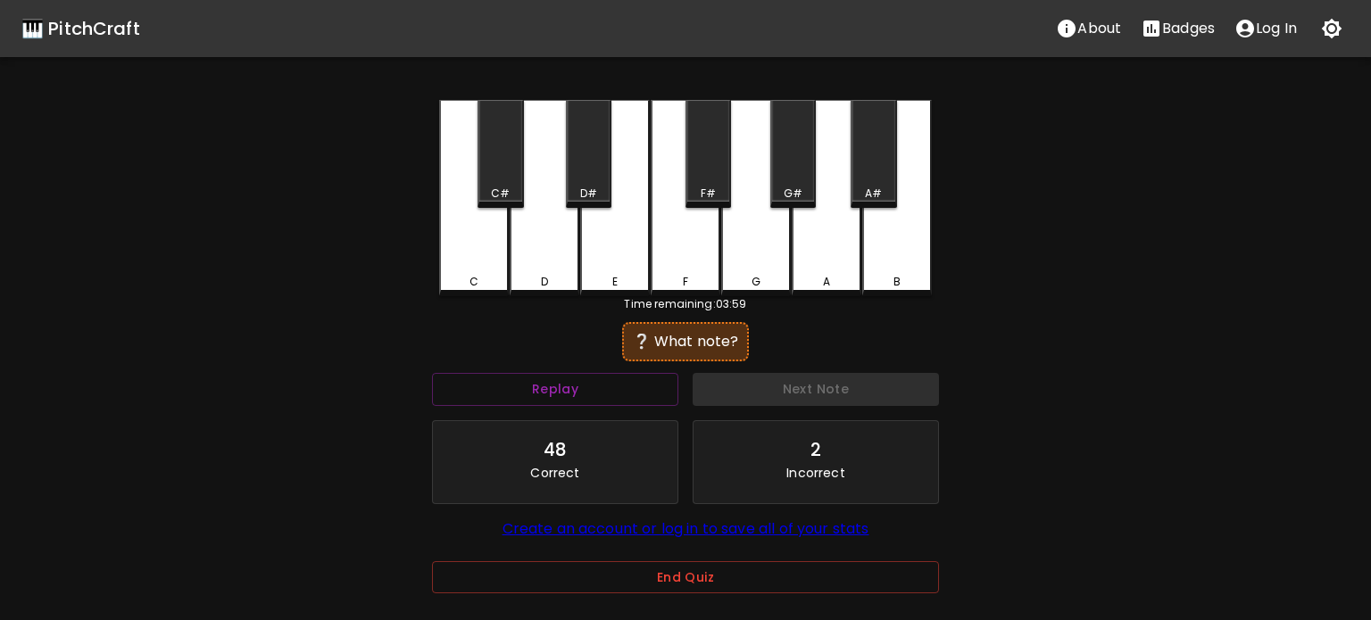
click at [554, 273] on div "D" at bounding box center [544, 198] width 70 height 196
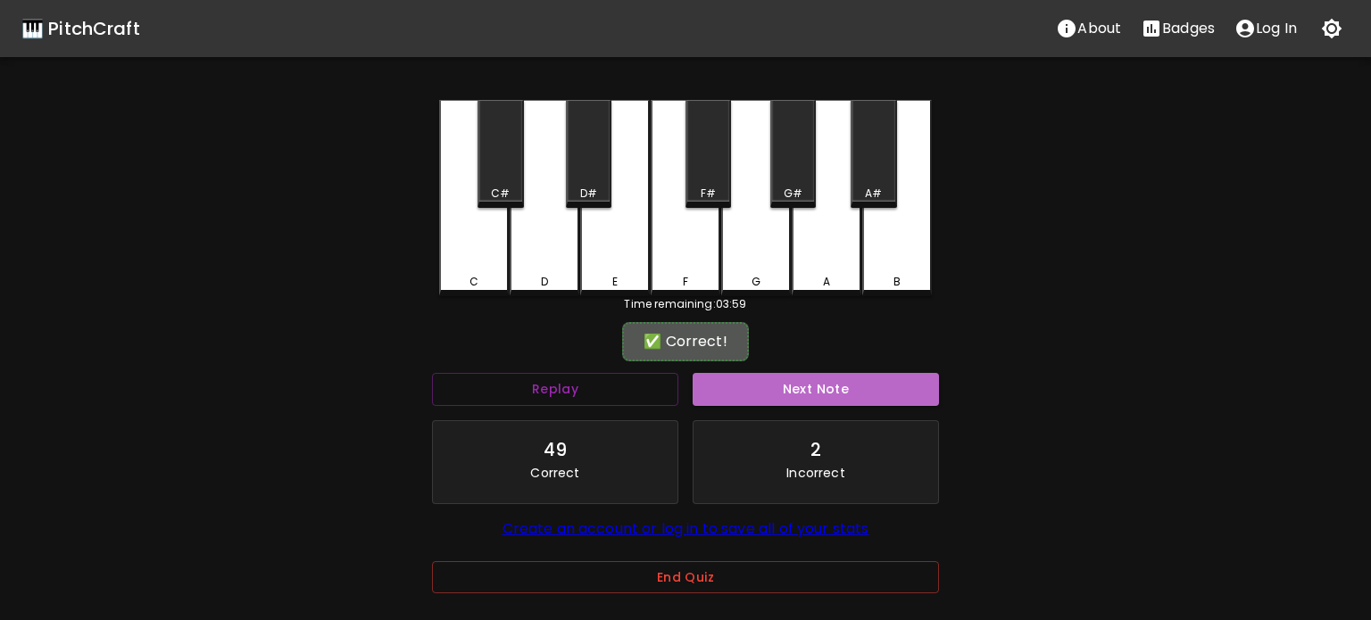
drag, startPoint x: 786, startPoint y: 385, endPoint x: 725, endPoint y: 365, distance: 63.8
click at [786, 385] on button "Next Note" at bounding box center [815, 389] width 246 height 33
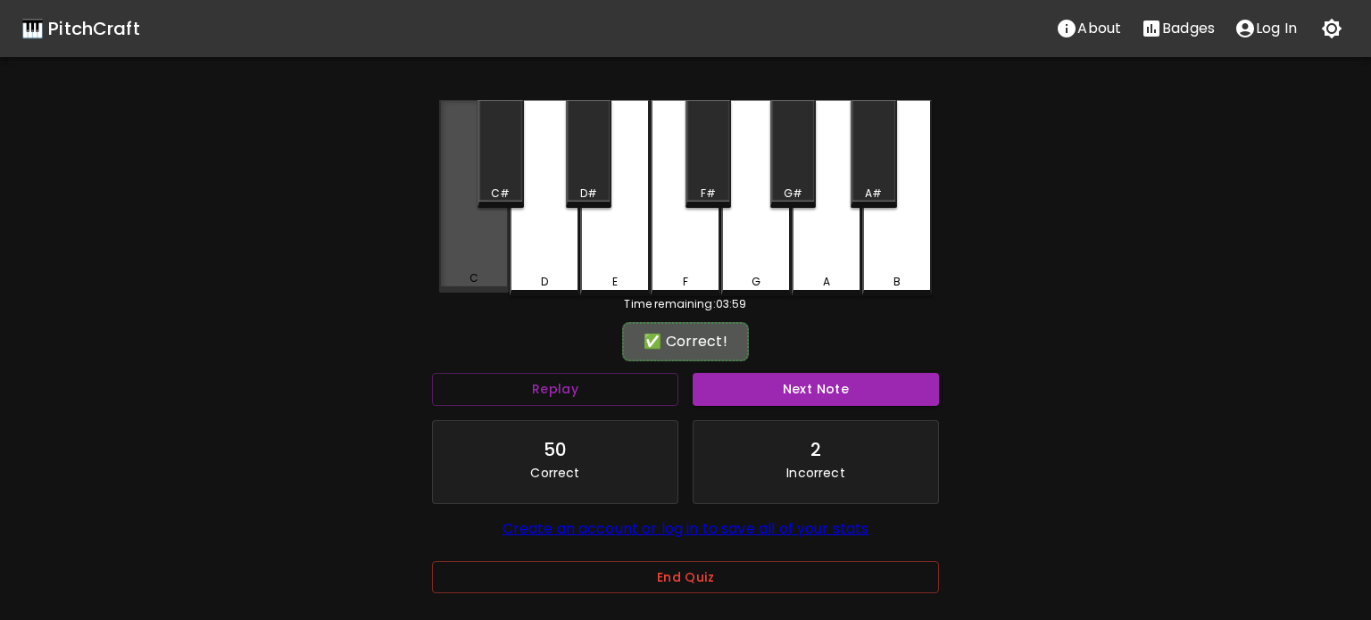
drag, startPoint x: 459, startPoint y: 263, endPoint x: 733, endPoint y: 357, distance: 290.4
click at [459, 264] on div "C" at bounding box center [474, 196] width 70 height 193
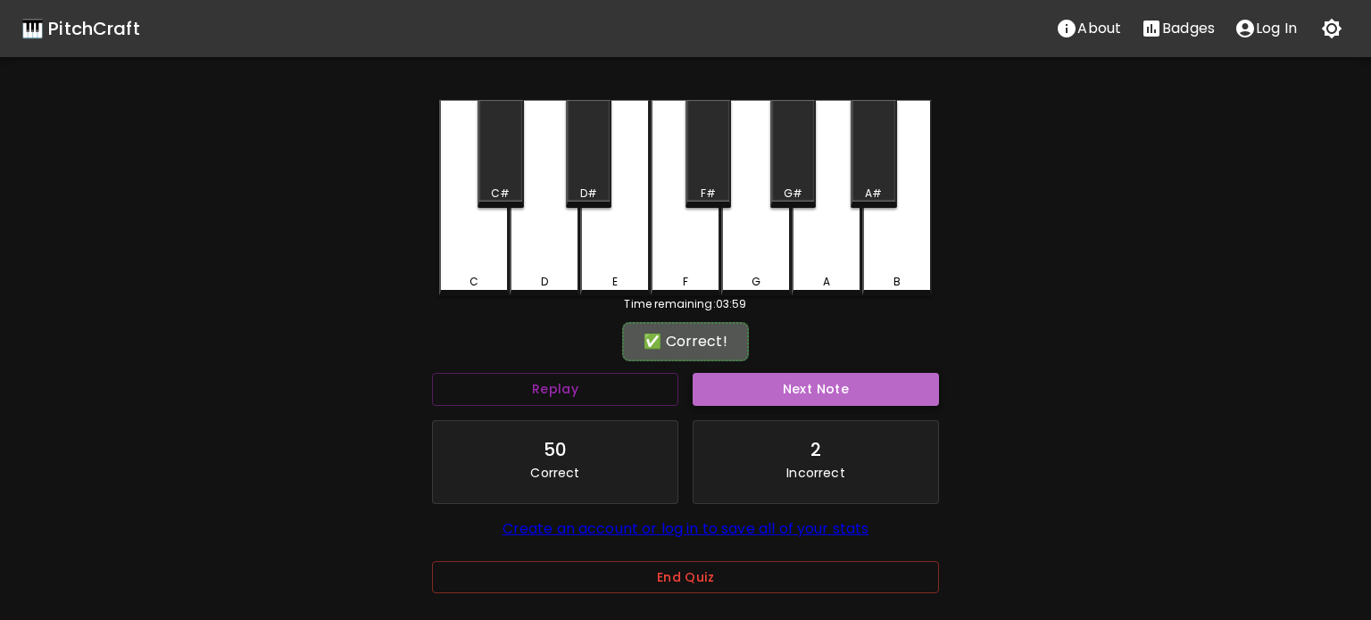
click at [815, 389] on button "Next Note" at bounding box center [815, 389] width 246 height 33
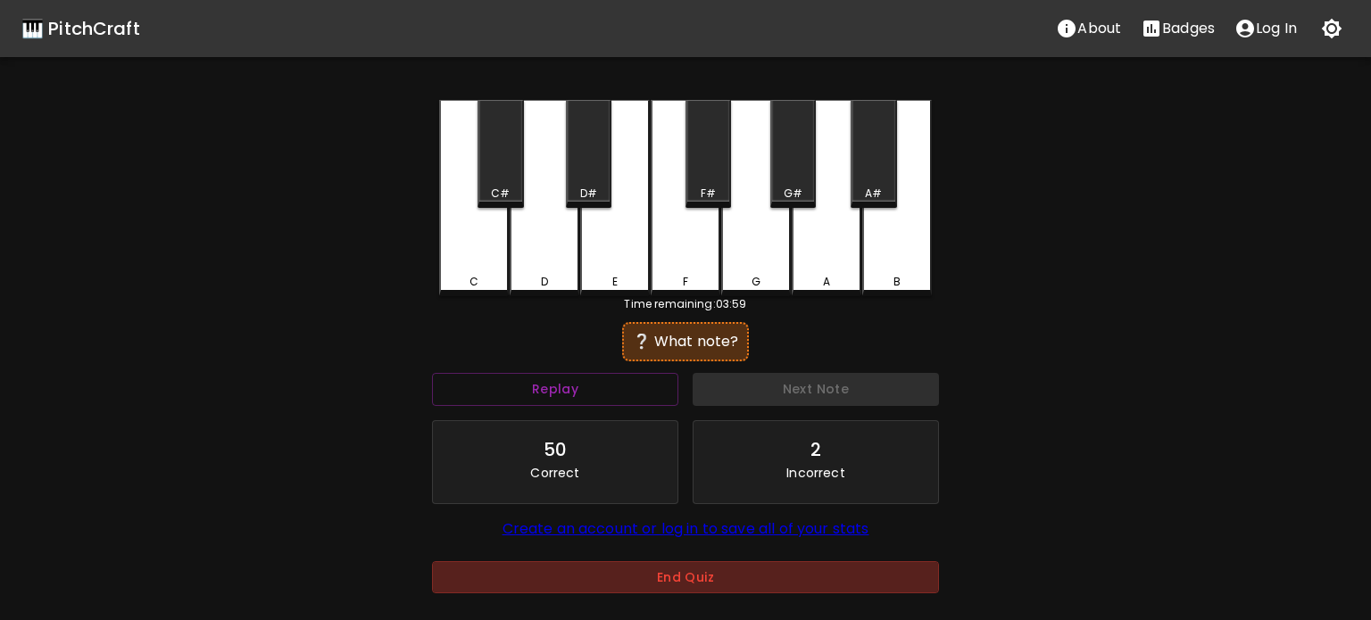
click at [755, 585] on button "End Quiz" at bounding box center [685, 577] width 507 height 33
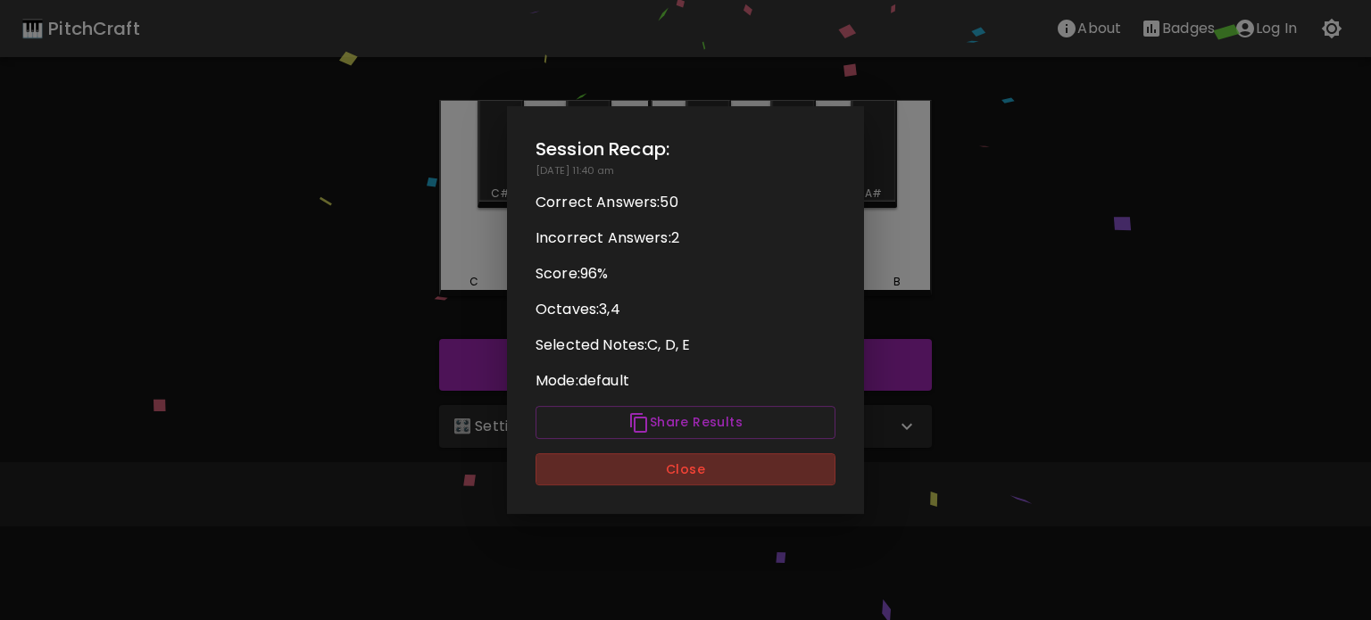
click at [760, 475] on button "Close" at bounding box center [685, 469] width 300 height 33
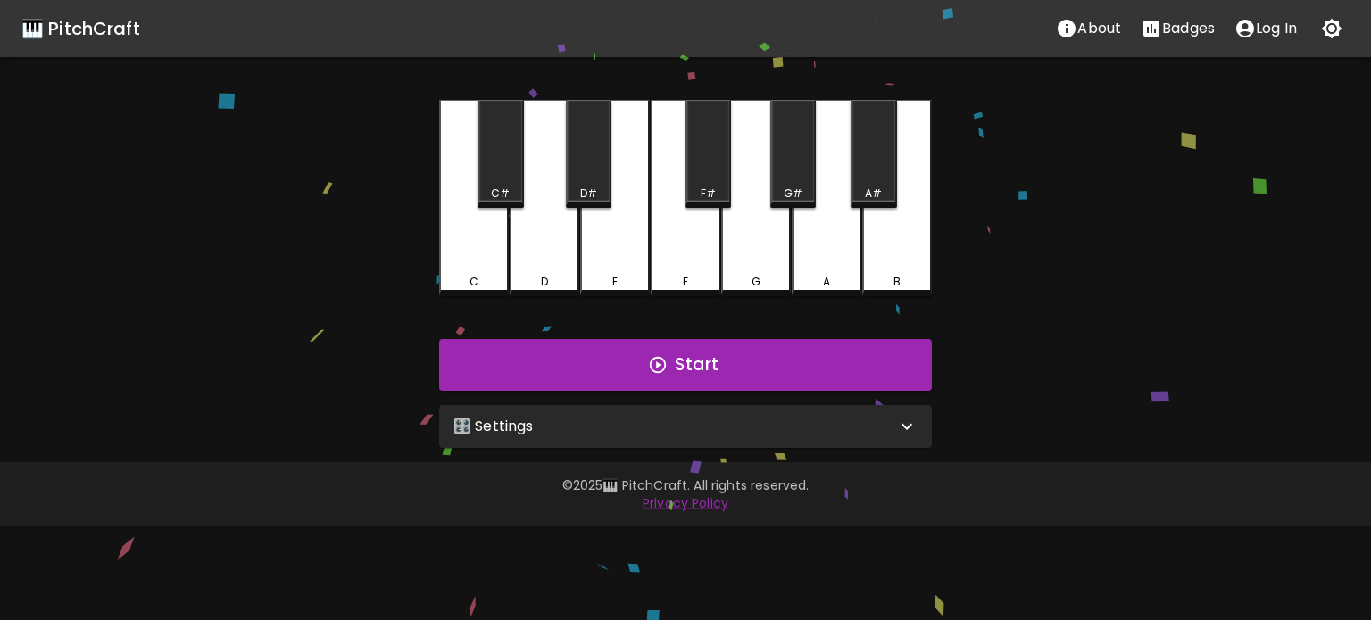
drag, startPoint x: 758, startPoint y: 410, endPoint x: 751, endPoint y: 417, distance: 9.5
click at [755, 413] on div "🎛️ Settings" at bounding box center [685, 426] width 493 height 43
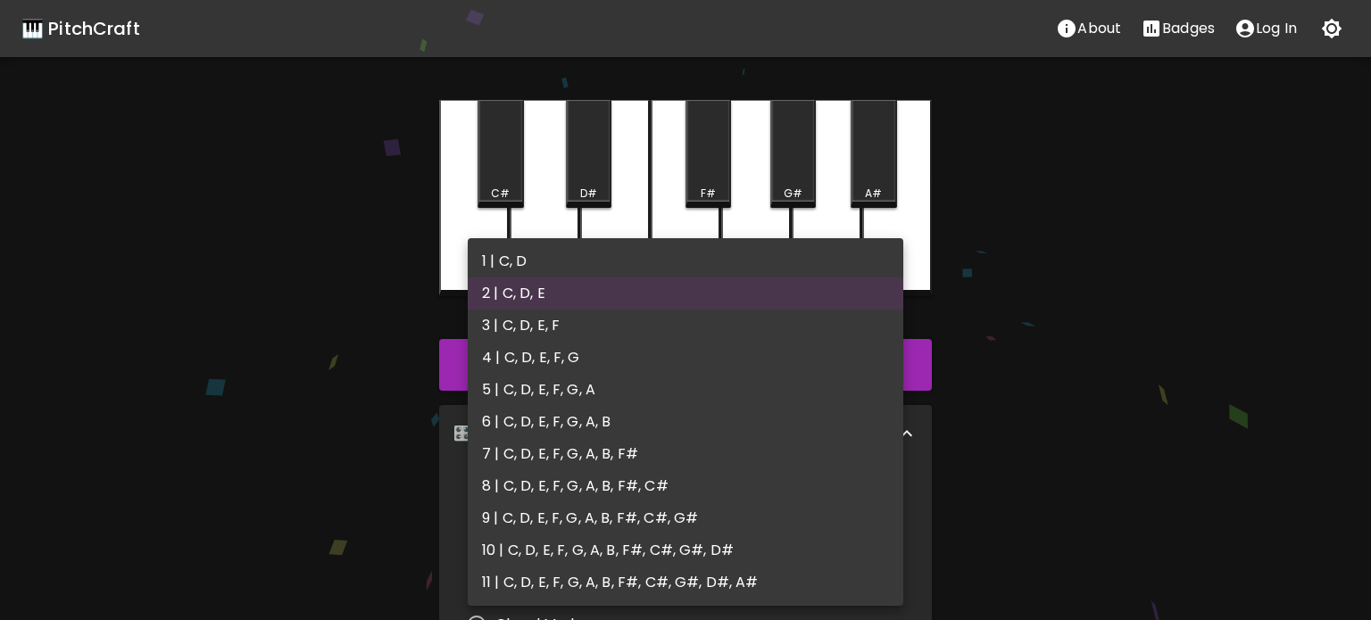
click at [606, 501] on body "🎹 PitchCraft About Badges Log In C C# D D# E F F# G G# A A# B Start 🎛️ Settings…" at bounding box center [685, 540] width 1371 height 1081
click at [505, 330] on li "3 | C, D, E, F" at bounding box center [685, 326] width 435 height 32
type input "5"
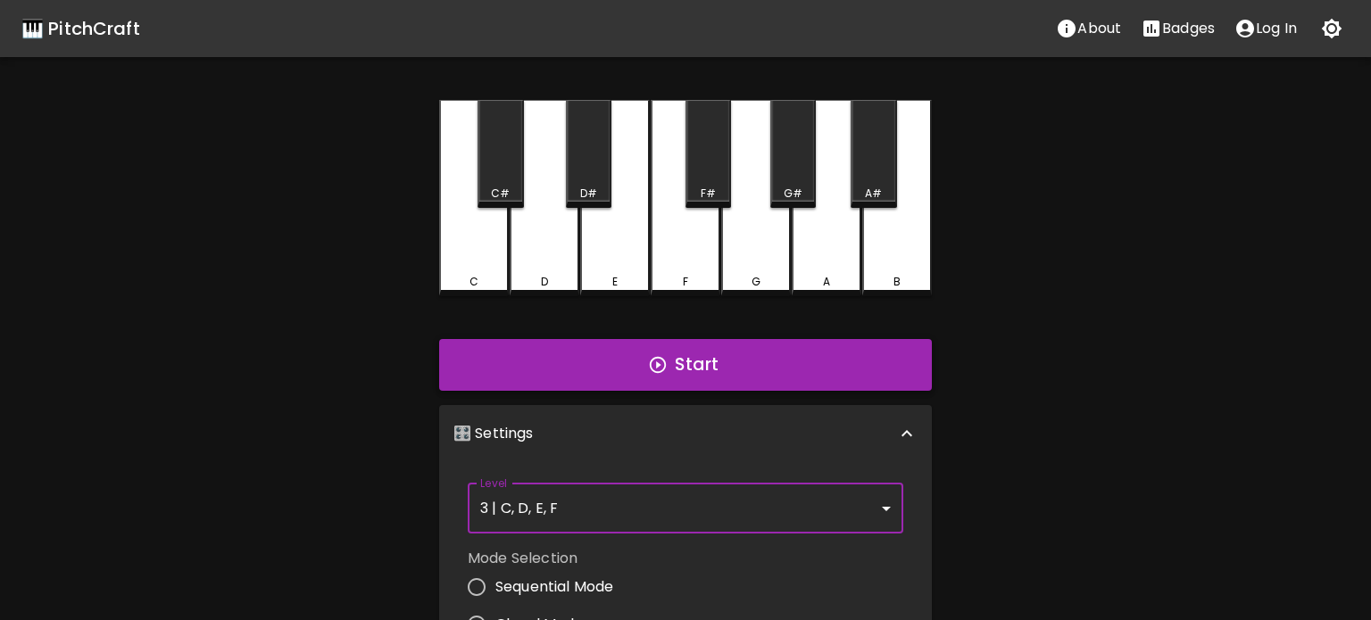
click at [642, 390] on button "Start" at bounding box center [685, 365] width 493 height 52
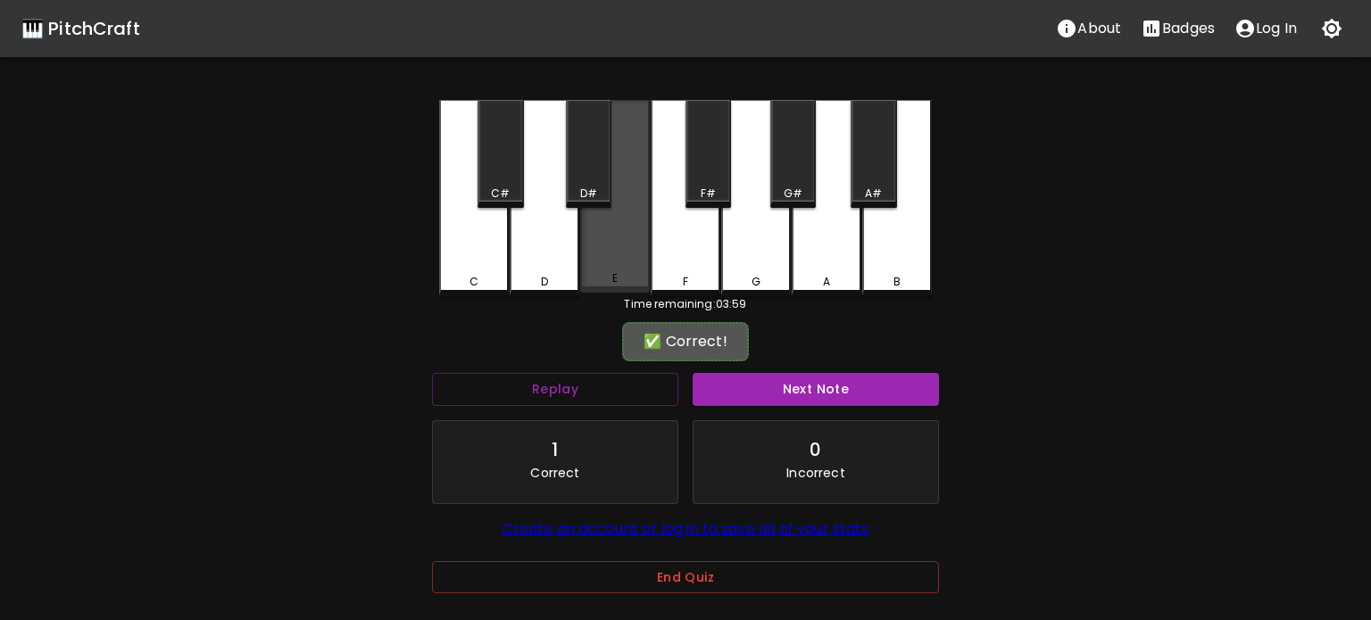
click at [601, 272] on div "E" at bounding box center [615, 196] width 70 height 193
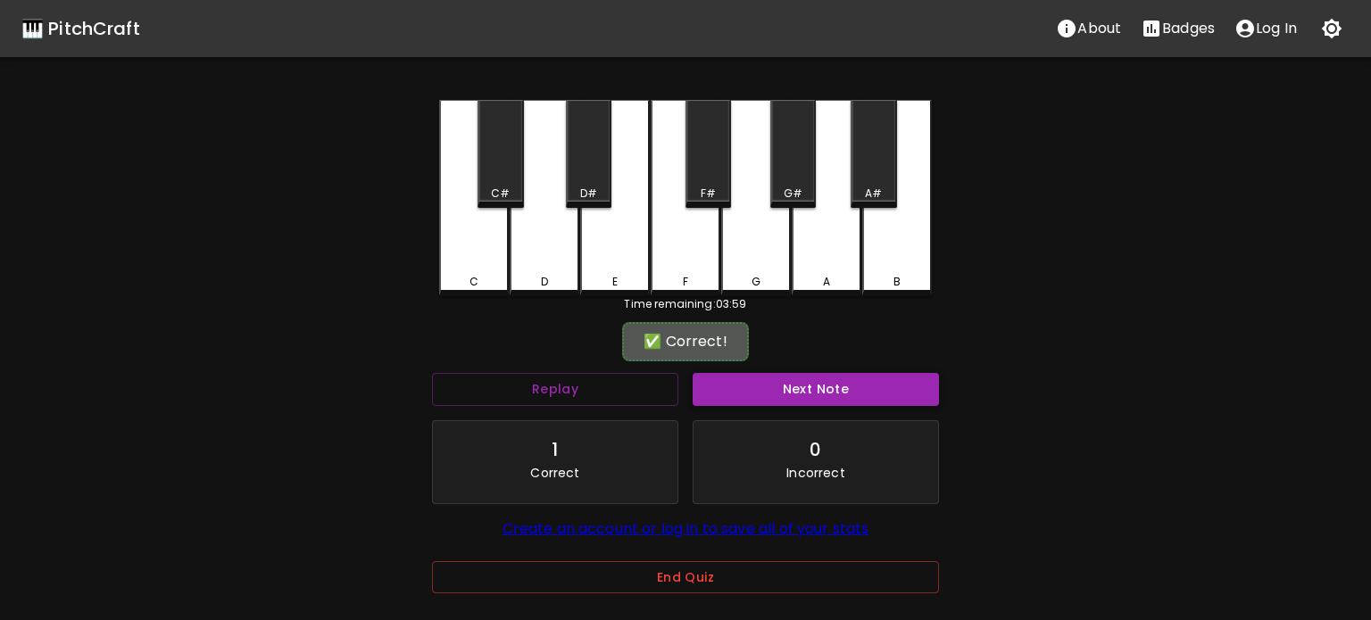
click at [705, 373] on button "Next Note" at bounding box center [815, 389] width 246 height 33
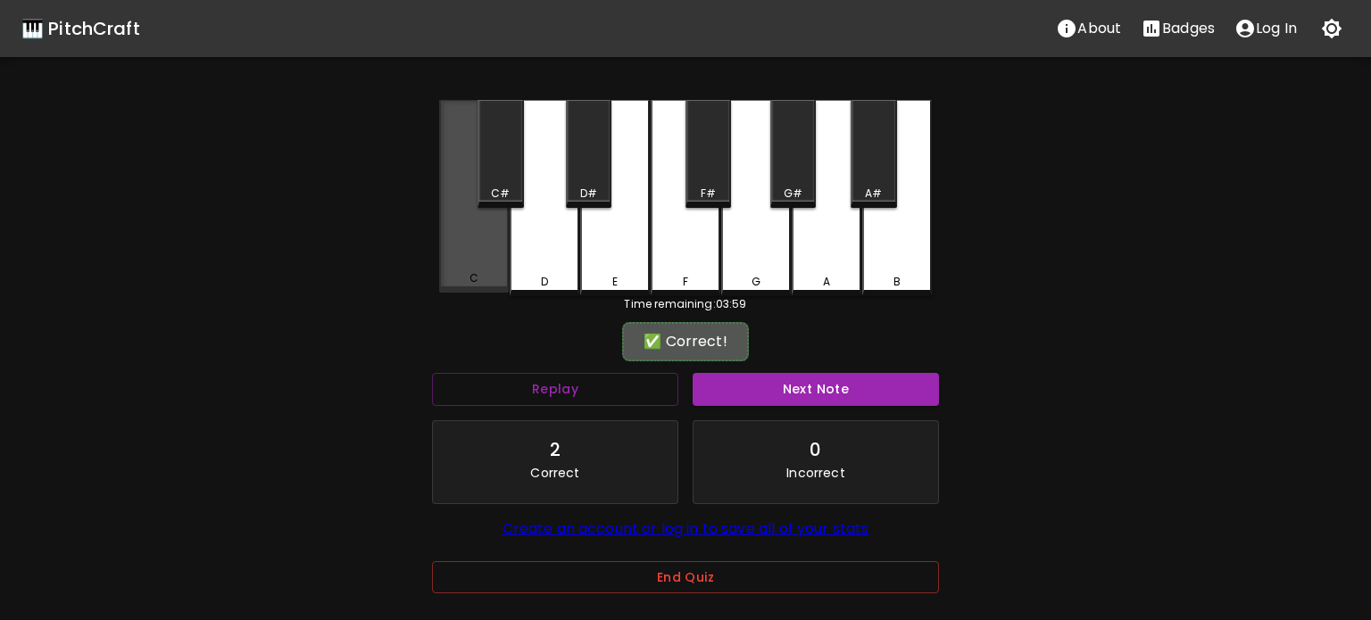
click at [485, 269] on div "C" at bounding box center [474, 196] width 70 height 193
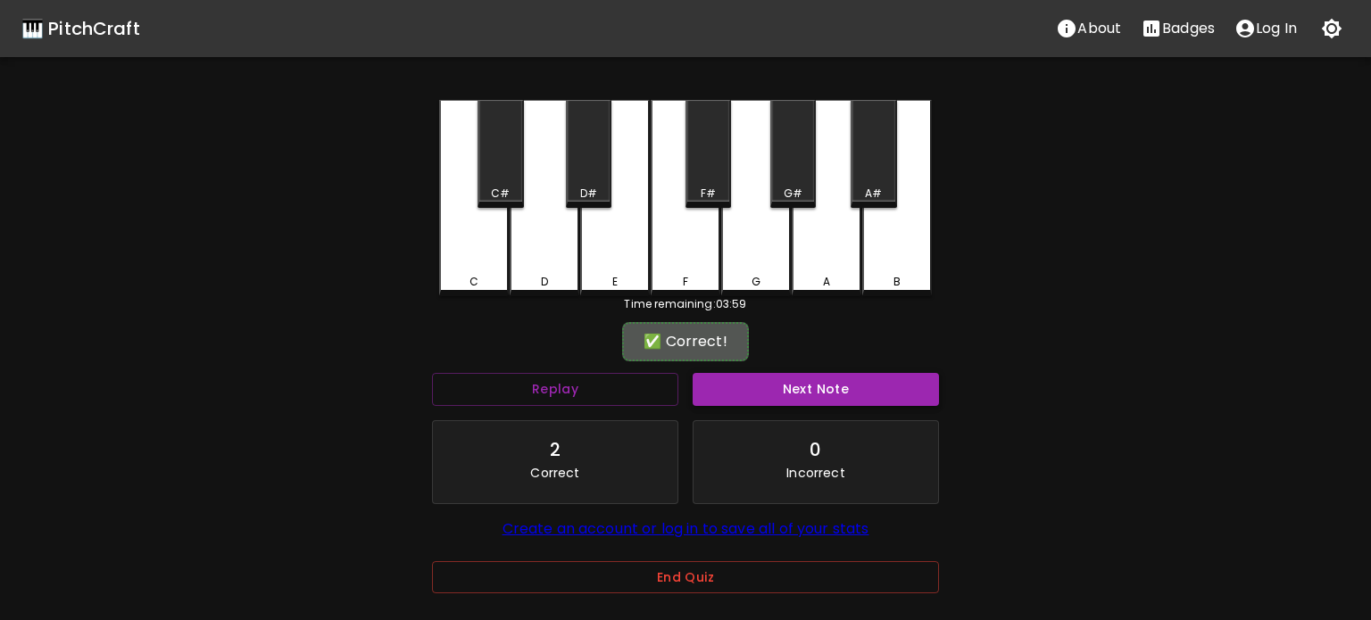
click at [736, 395] on button "Next Note" at bounding box center [815, 389] width 246 height 33
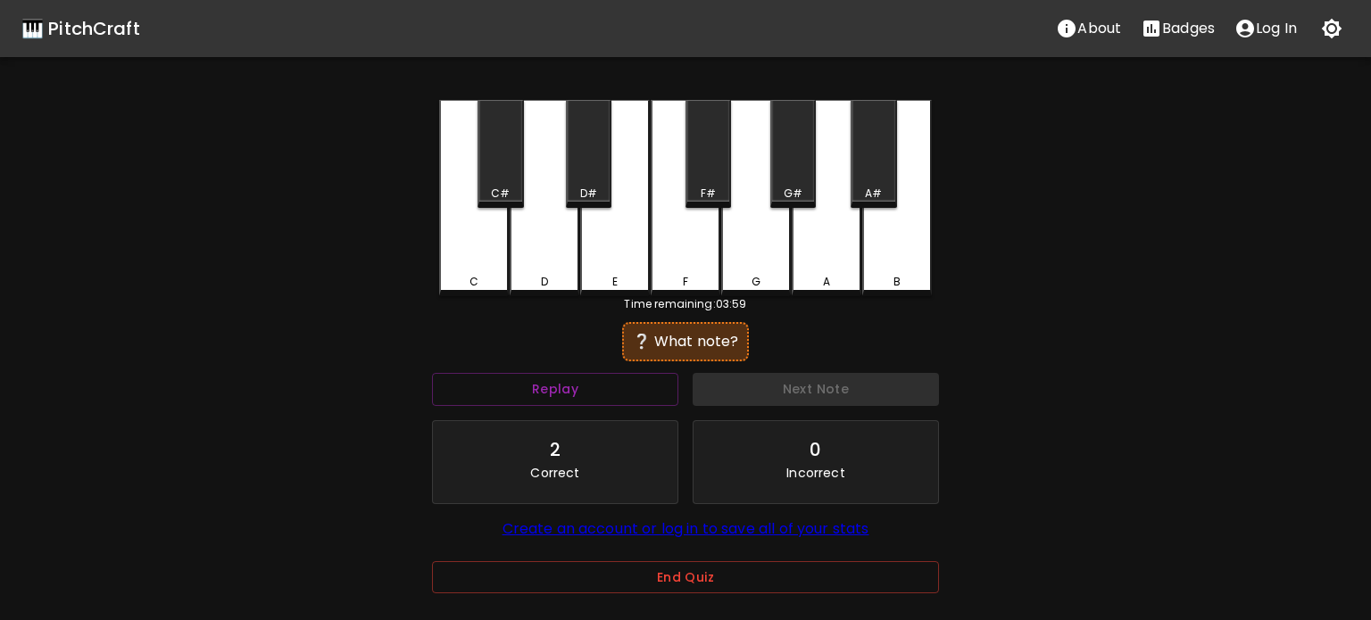
drag, startPoint x: 556, startPoint y: 271, endPoint x: 684, endPoint y: 369, distance: 161.1
click at [558, 275] on div "D" at bounding box center [544, 198] width 70 height 196
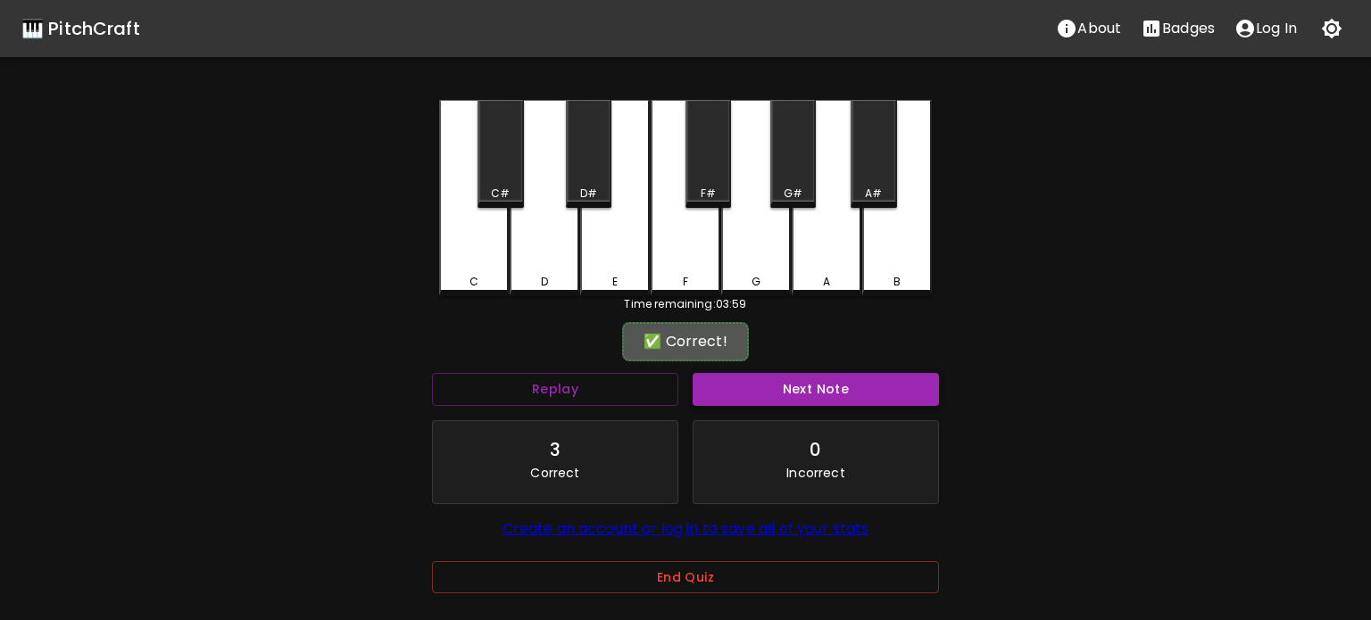
click at [714, 387] on button "Next Note" at bounding box center [815, 389] width 246 height 33
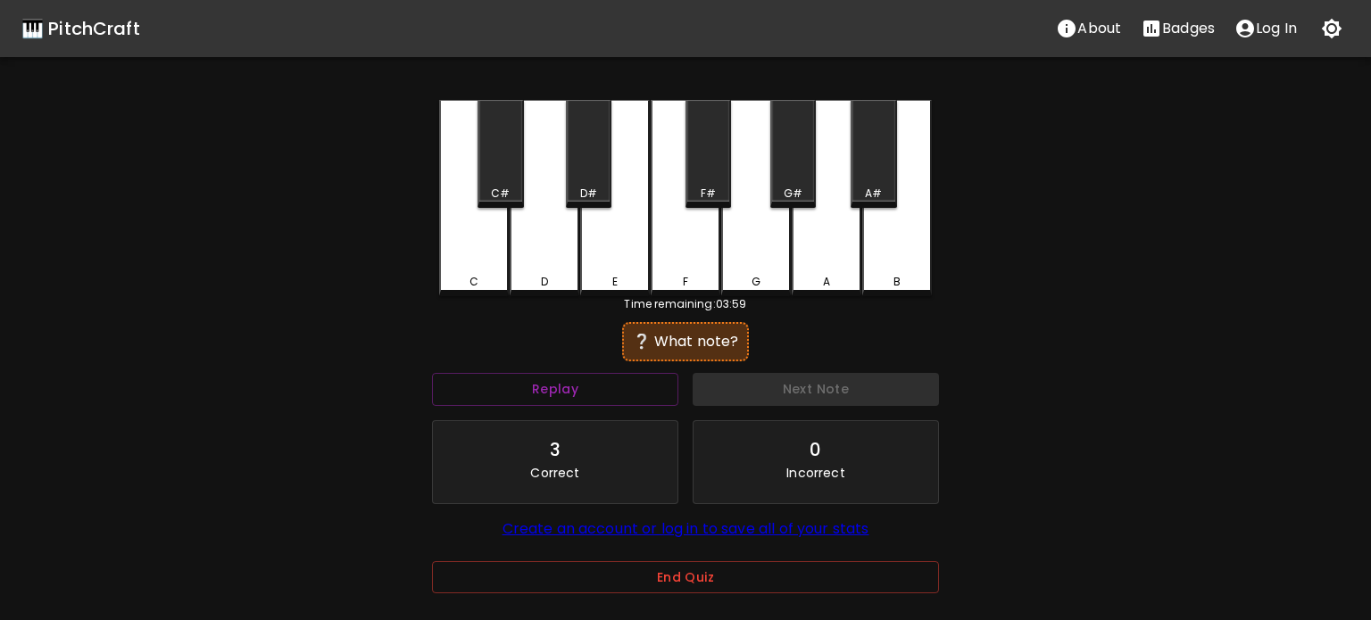
click at [559, 268] on div "D" at bounding box center [544, 198] width 70 height 196
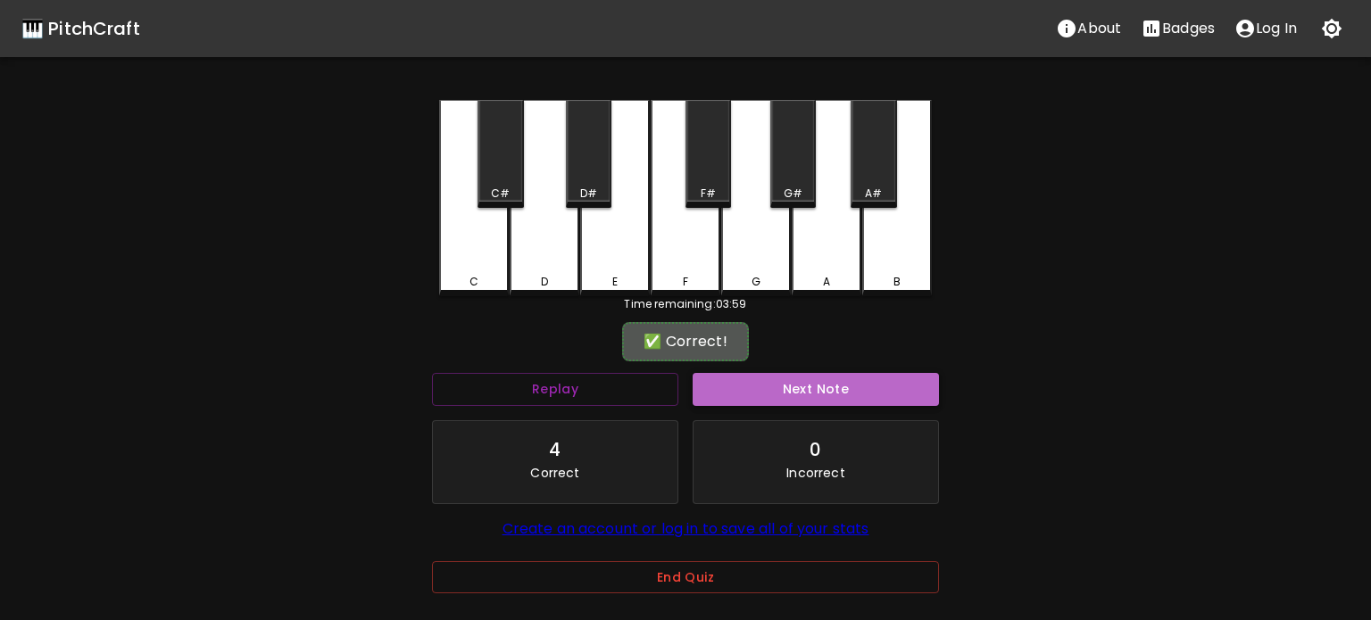
click at [714, 384] on button "Next Note" at bounding box center [815, 389] width 246 height 33
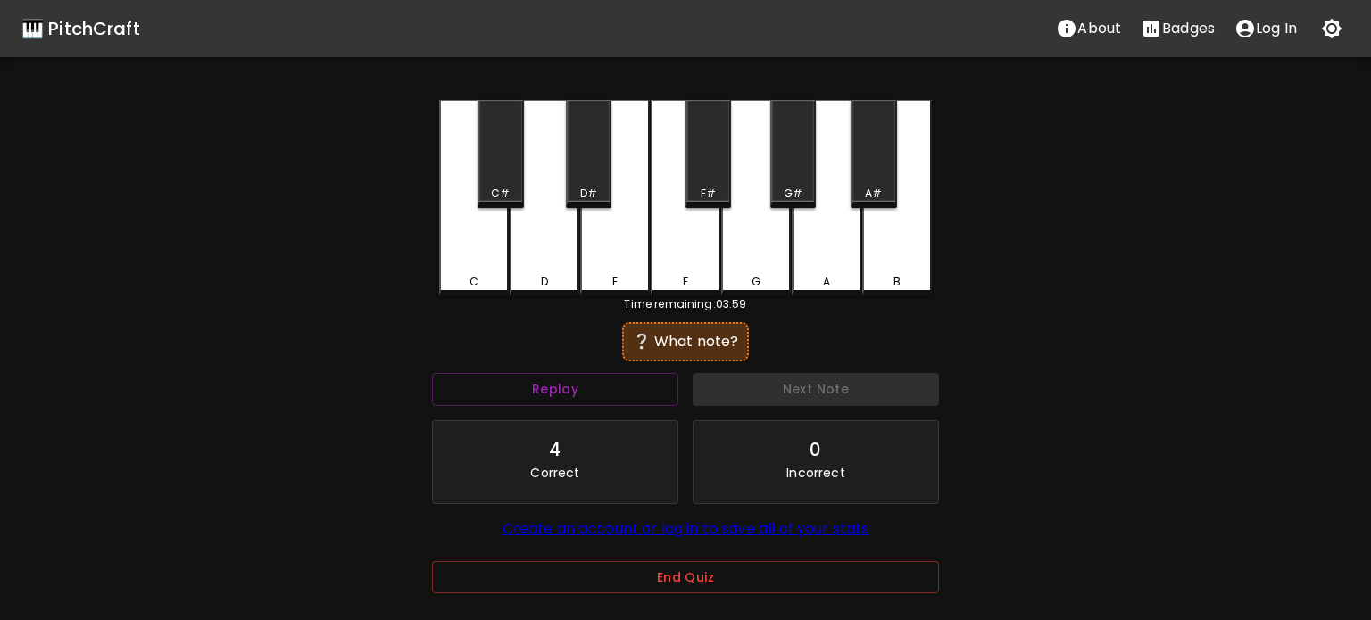
click at [494, 275] on div "C" at bounding box center [474, 282] width 66 height 16
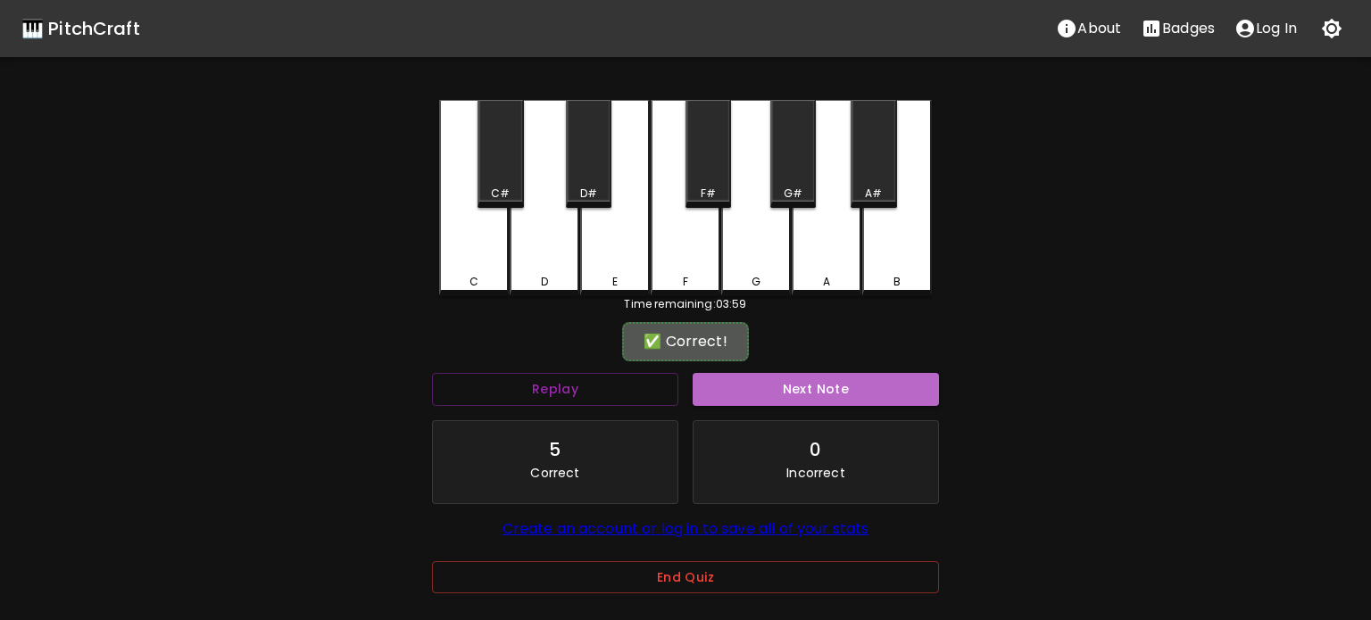
click at [719, 393] on button "Next Note" at bounding box center [815, 389] width 246 height 33
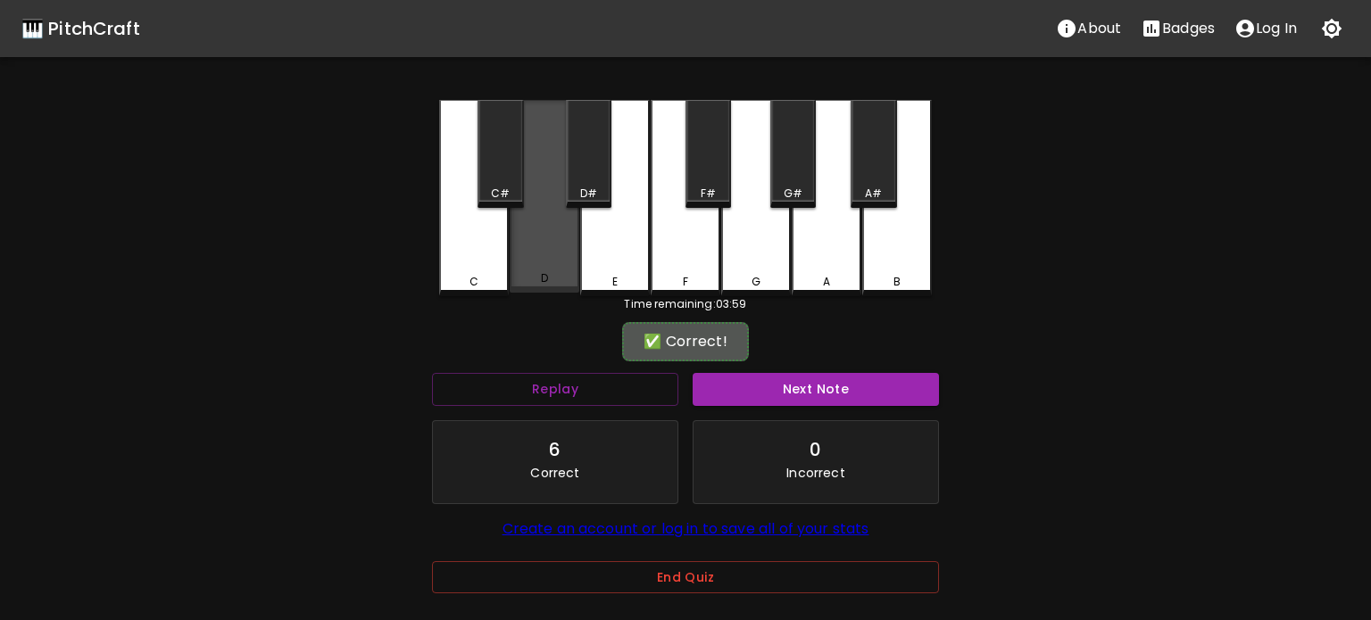
drag, startPoint x: 551, startPoint y: 274, endPoint x: 640, endPoint y: 364, distance: 126.8
click at [550, 277] on div "D" at bounding box center [544, 278] width 66 height 16
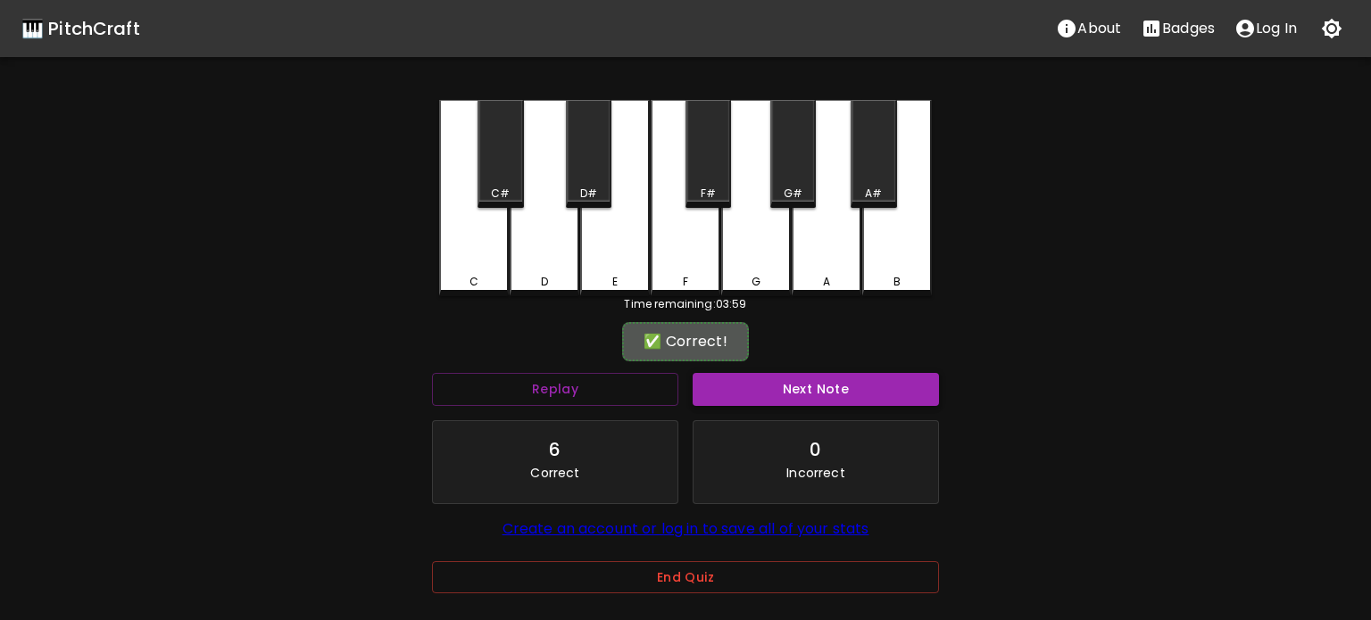
click at [720, 399] on button "Next Note" at bounding box center [815, 389] width 246 height 33
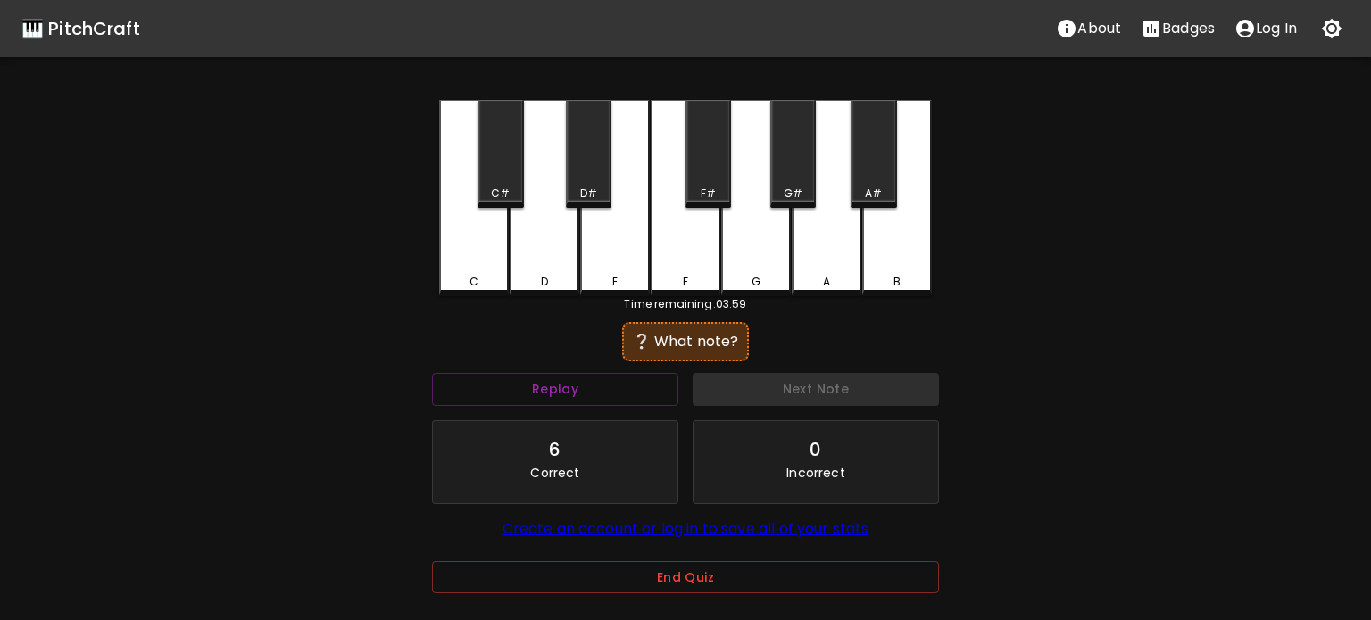
click at [587, 277] on div "E" at bounding box center [615, 282] width 66 height 16
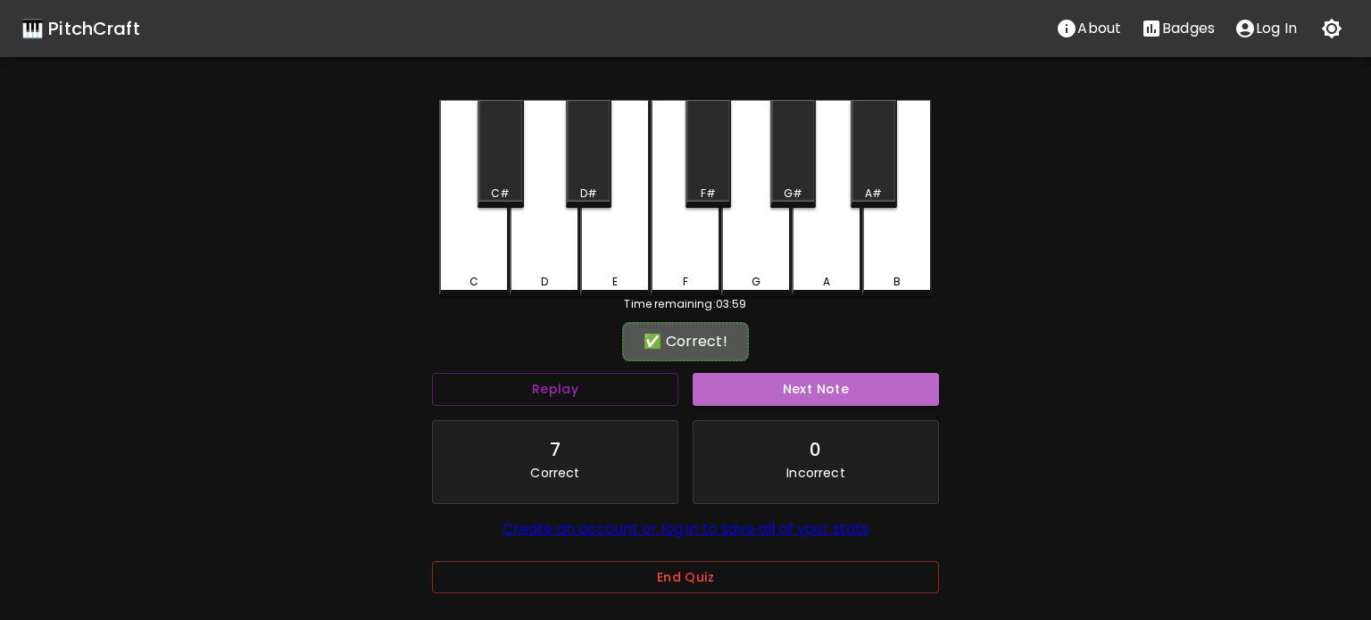
drag, startPoint x: 734, startPoint y: 378, endPoint x: 712, endPoint y: 368, distance: 24.7
click at [734, 381] on button "Next Note" at bounding box center [815, 389] width 246 height 33
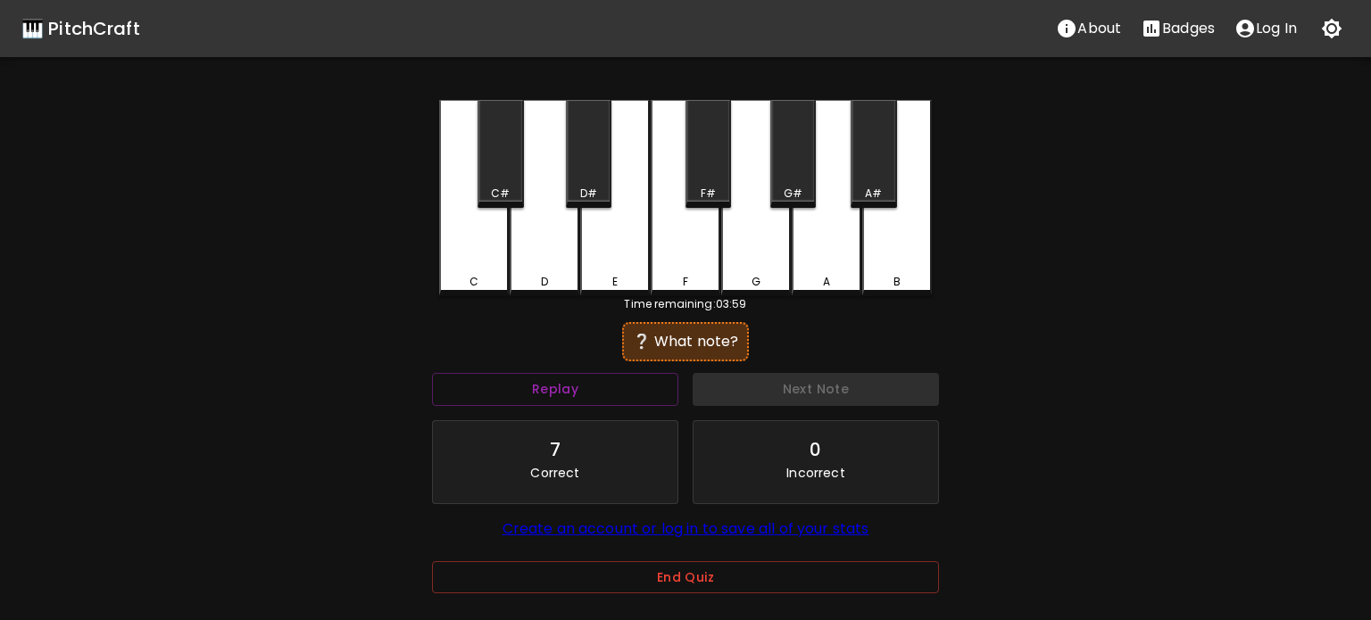
drag, startPoint x: 584, startPoint y: 266, endPoint x: 592, endPoint y: 275, distance: 12.6
click at [584, 268] on div "E" at bounding box center [615, 198] width 70 height 196
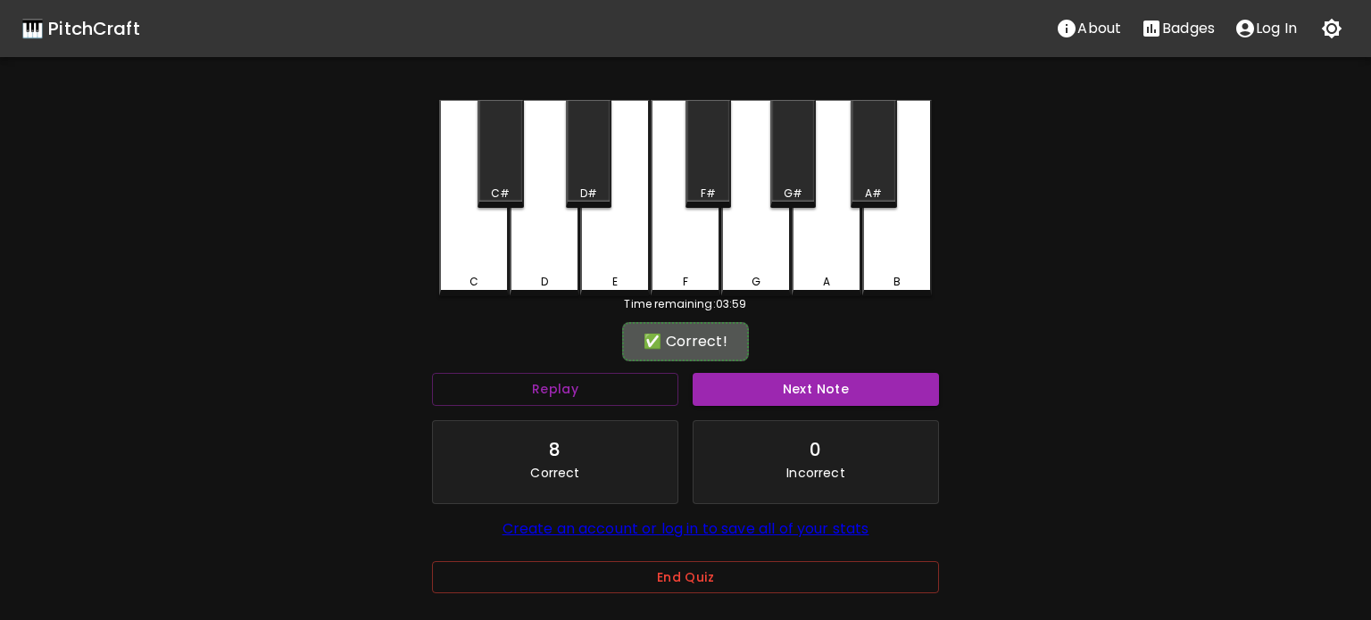
click at [764, 410] on div "Next Note" at bounding box center [815, 389] width 261 height 47
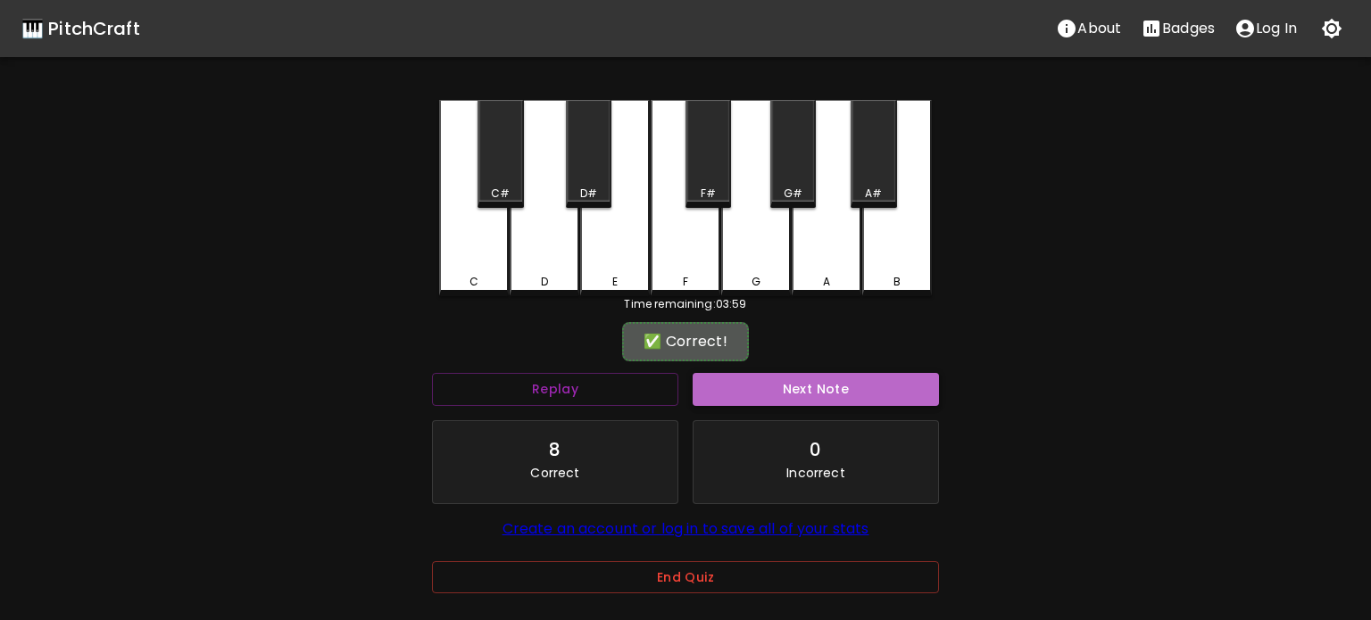
click at [764, 394] on button "Next Note" at bounding box center [815, 389] width 246 height 33
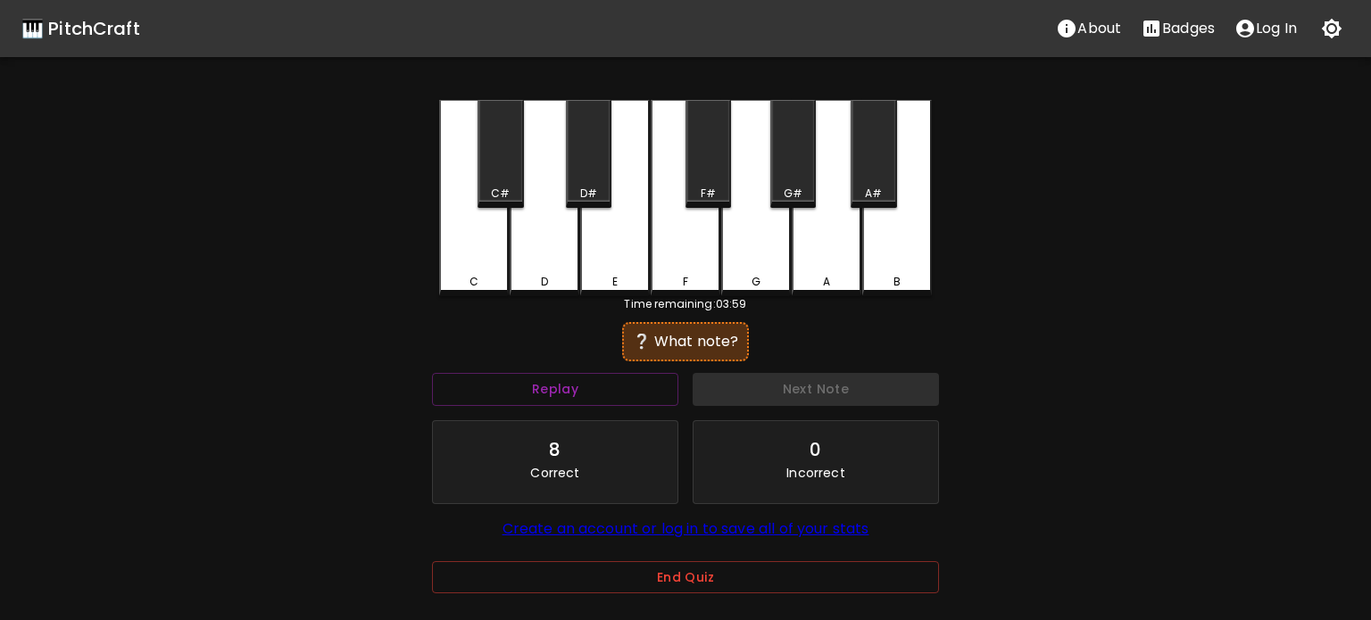
click at [668, 289] on div "F" at bounding box center [685, 198] width 70 height 196
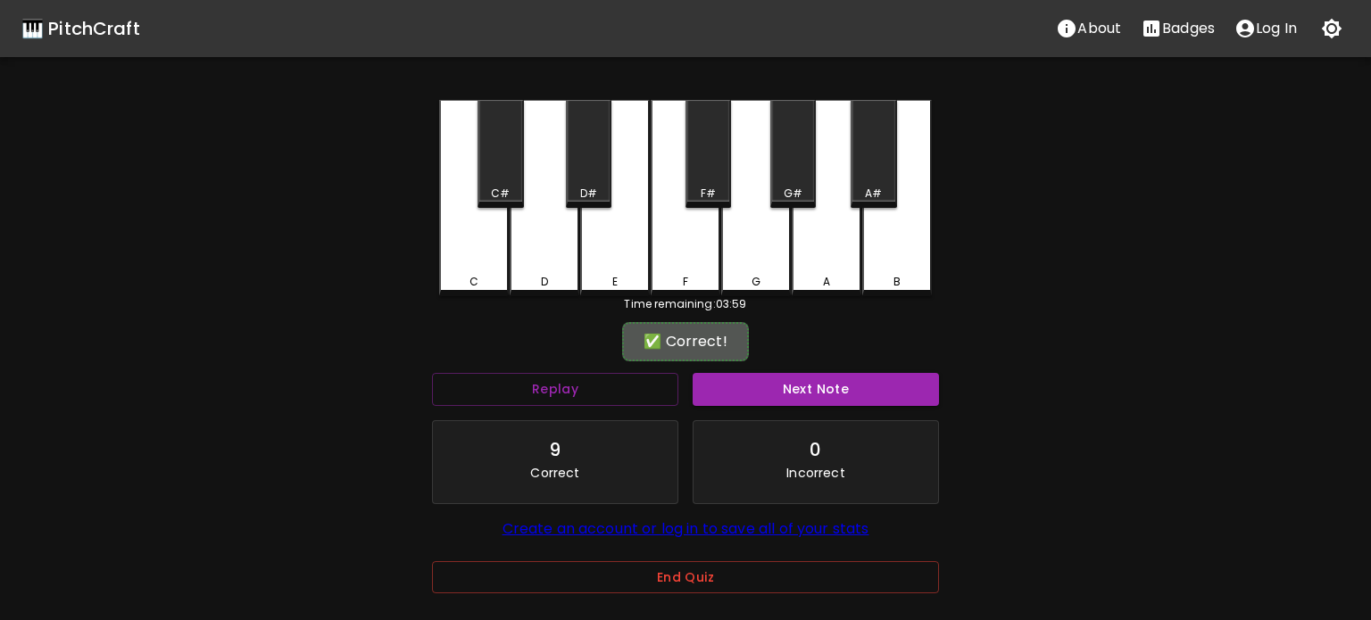
click at [807, 406] on div "Next Note" at bounding box center [815, 389] width 261 height 47
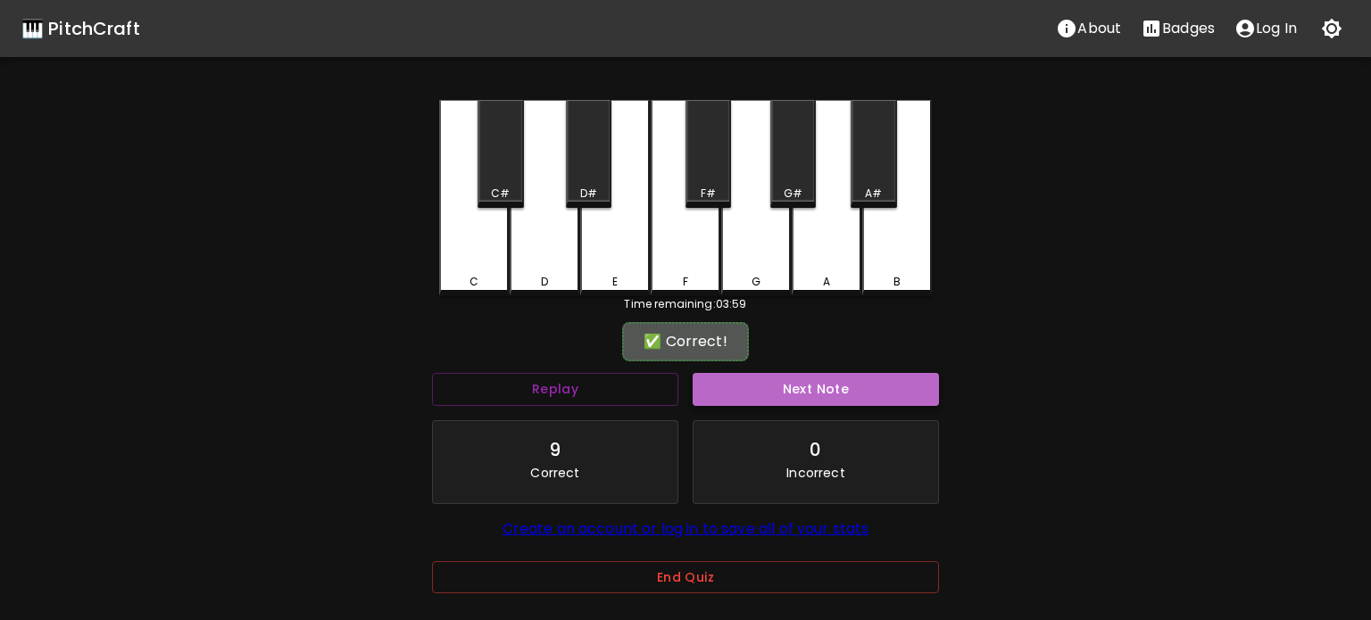
click at [806, 398] on button "Next Note" at bounding box center [815, 389] width 246 height 33
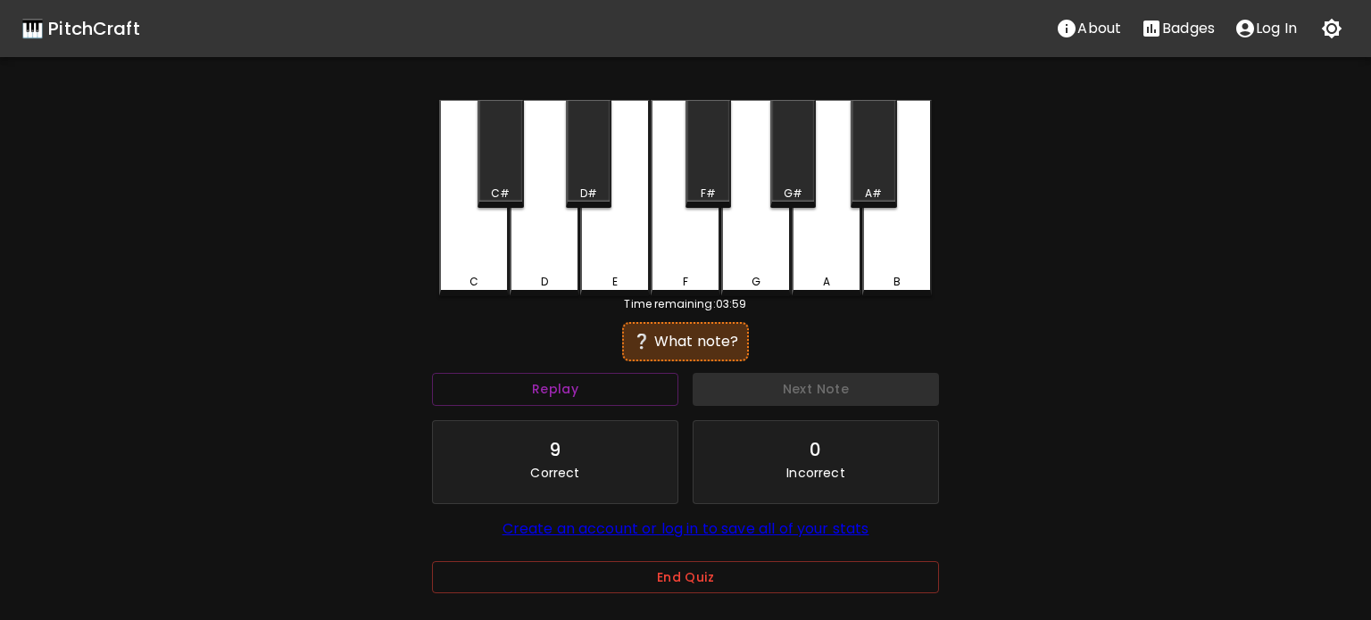
drag, startPoint x: 465, startPoint y: 265, endPoint x: 696, endPoint y: 323, distance: 238.3
click at [465, 266] on div "C" at bounding box center [474, 198] width 70 height 196
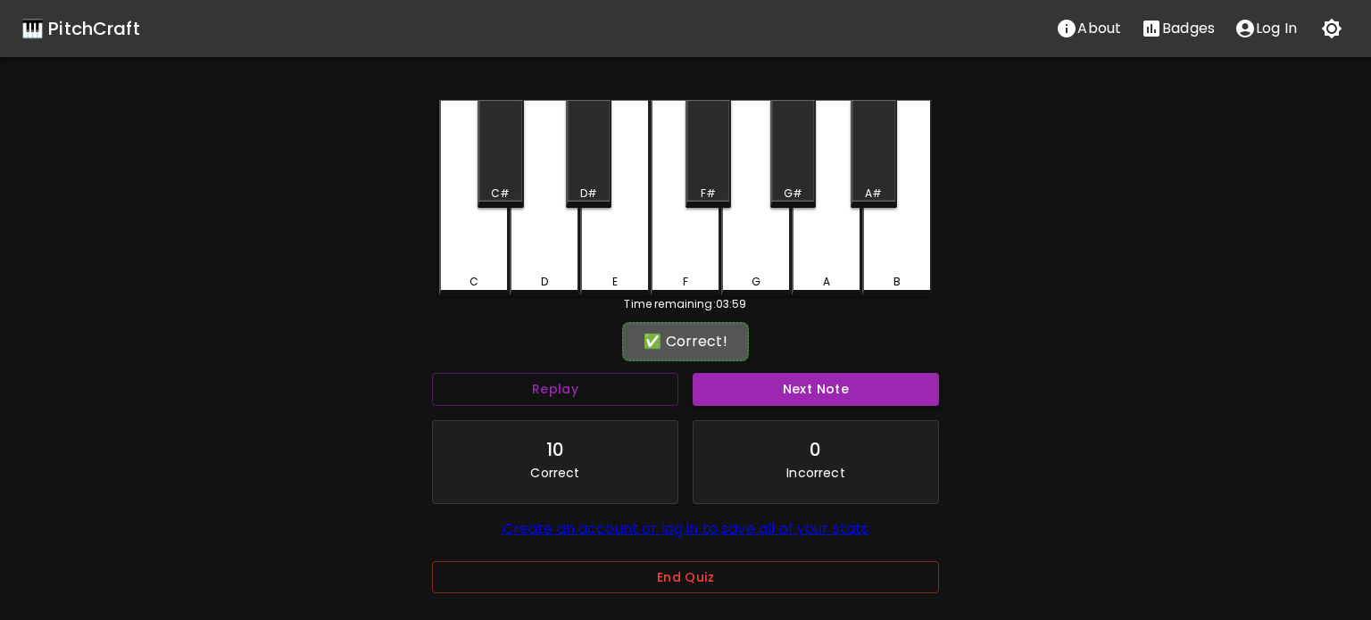
click at [863, 392] on button "Next Note" at bounding box center [815, 389] width 246 height 33
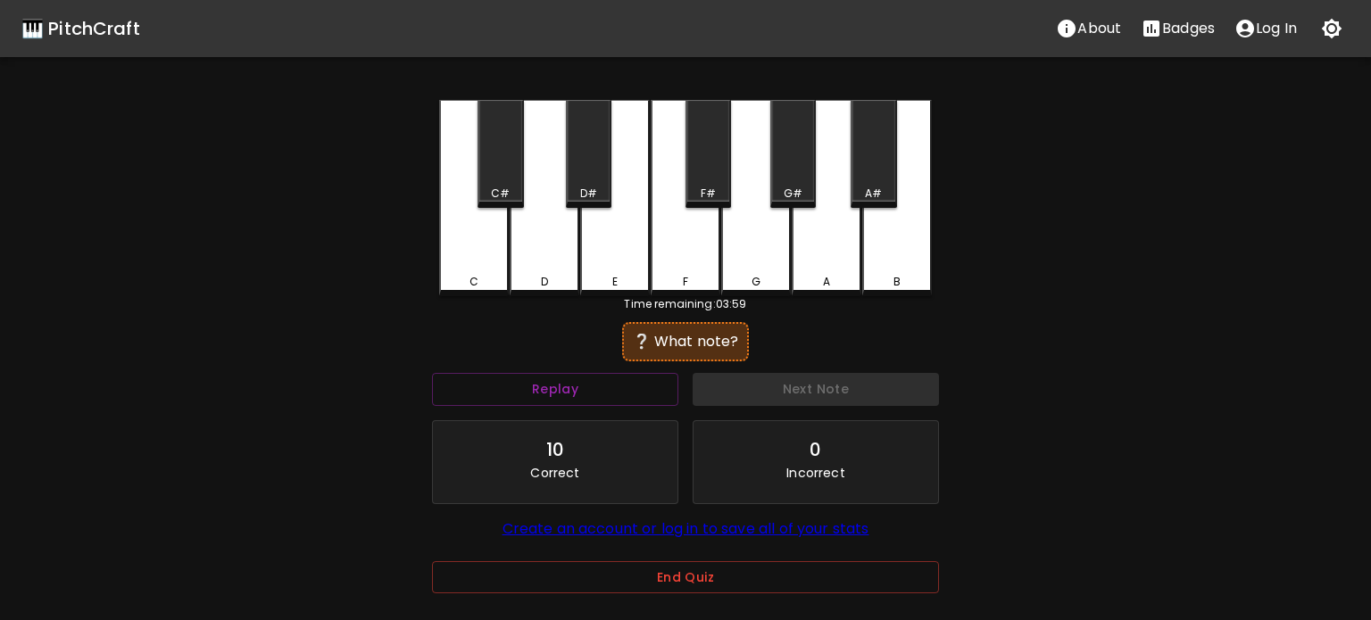
drag, startPoint x: 654, startPoint y: 279, endPoint x: 731, endPoint y: 353, distance: 106.6
click at [655, 279] on div "F" at bounding box center [685, 282] width 66 height 16
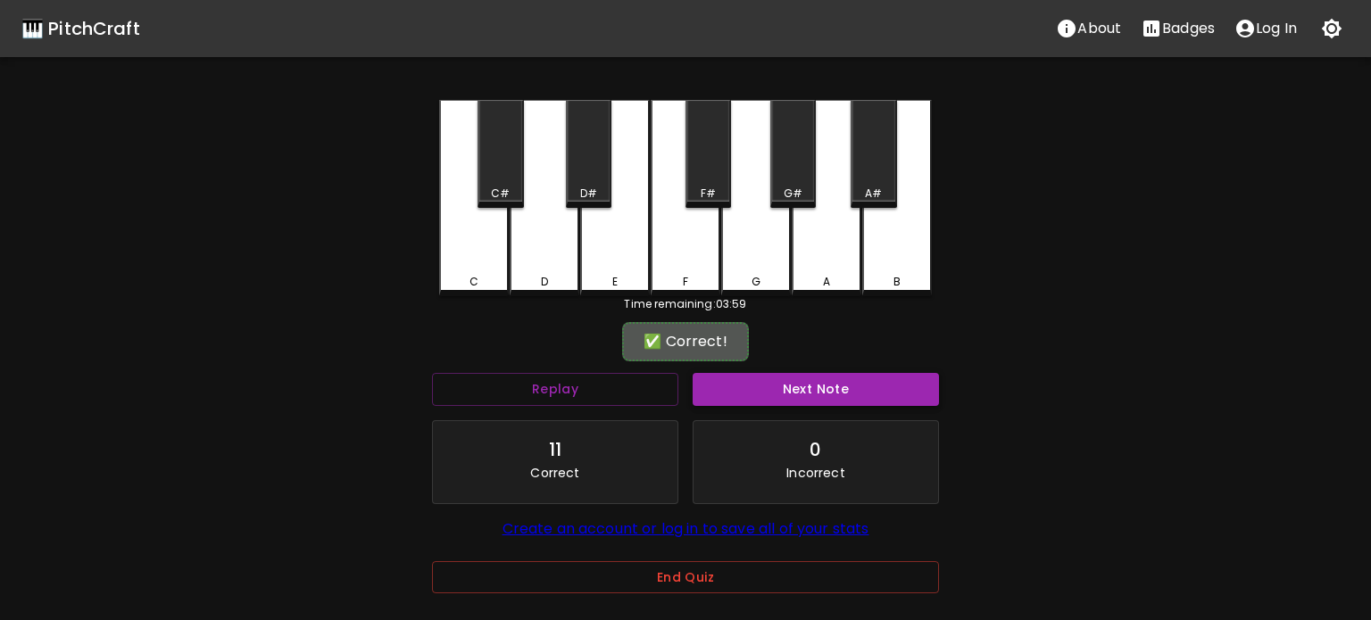
click at [785, 401] on button "Next Note" at bounding box center [815, 389] width 246 height 33
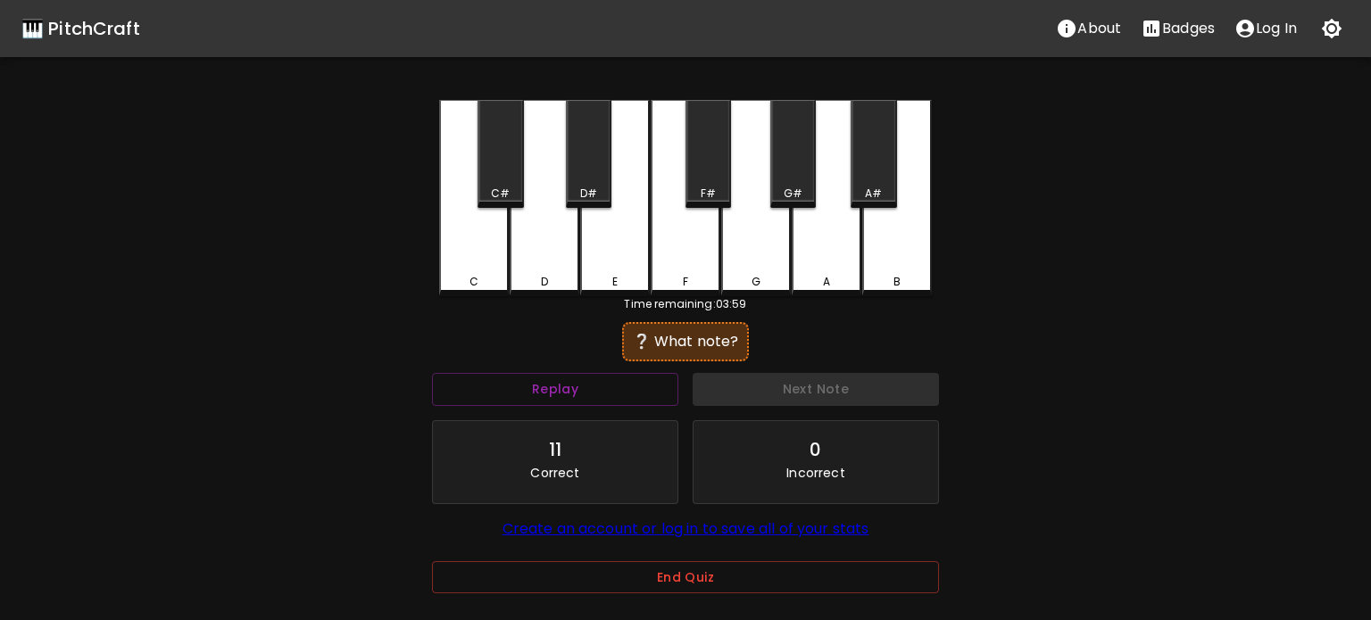
click at [505, 278] on div "C" at bounding box center [474, 282] width 66 height 16
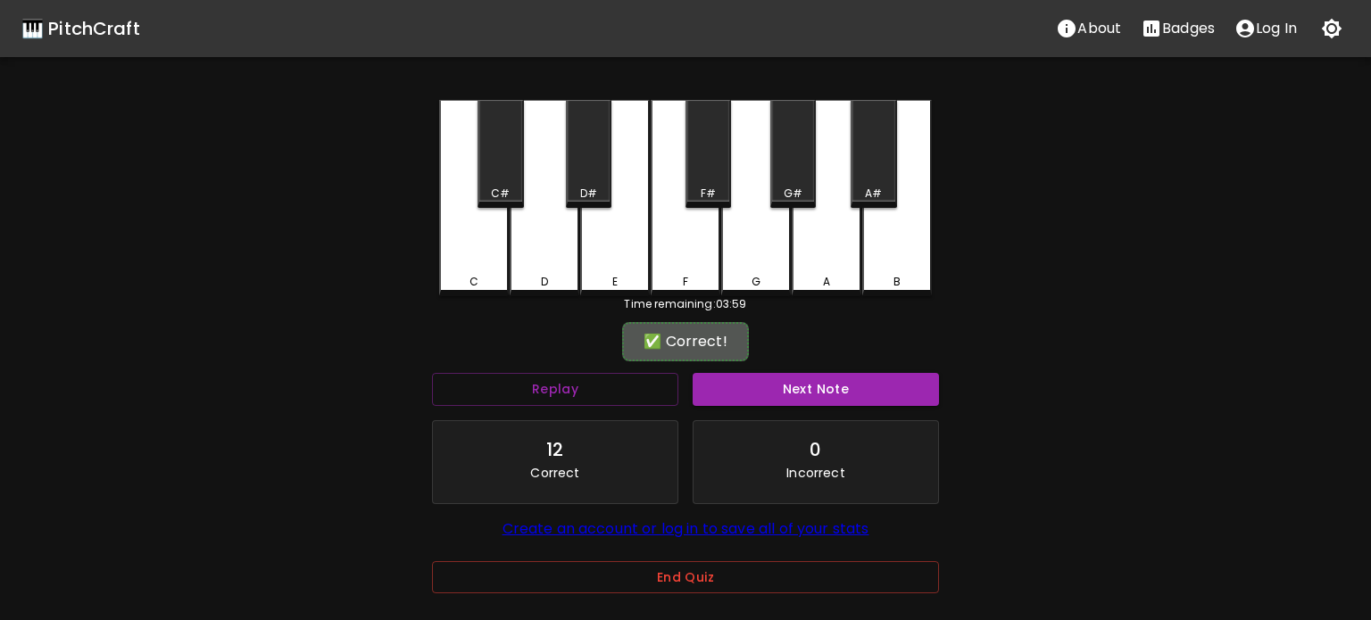
click at [833, 400] on button "Next Note" at bounding box center [815, 389] width 246 height 33
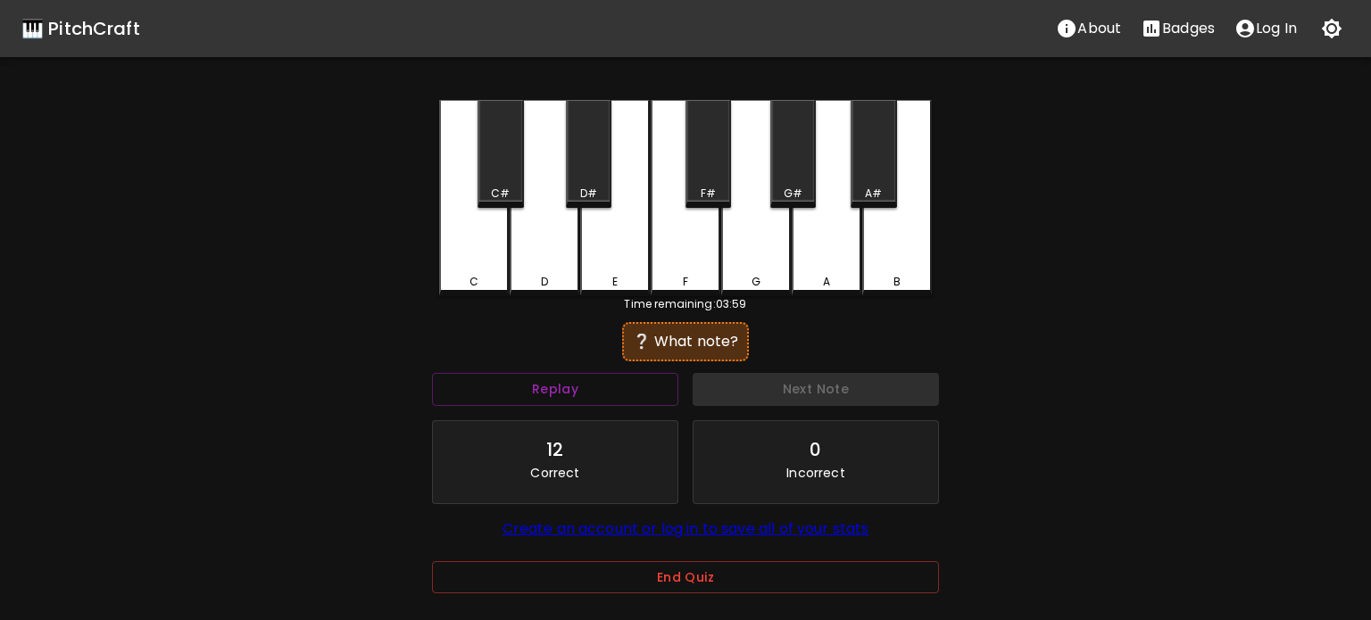
drag, startPoint x: 624, startPoint y: 275, endPoint x: 633, endPoint y: 291, distance: 18.4
click at [624, 276] on div "E" at bounding box center [615, 282] width 66 height 16
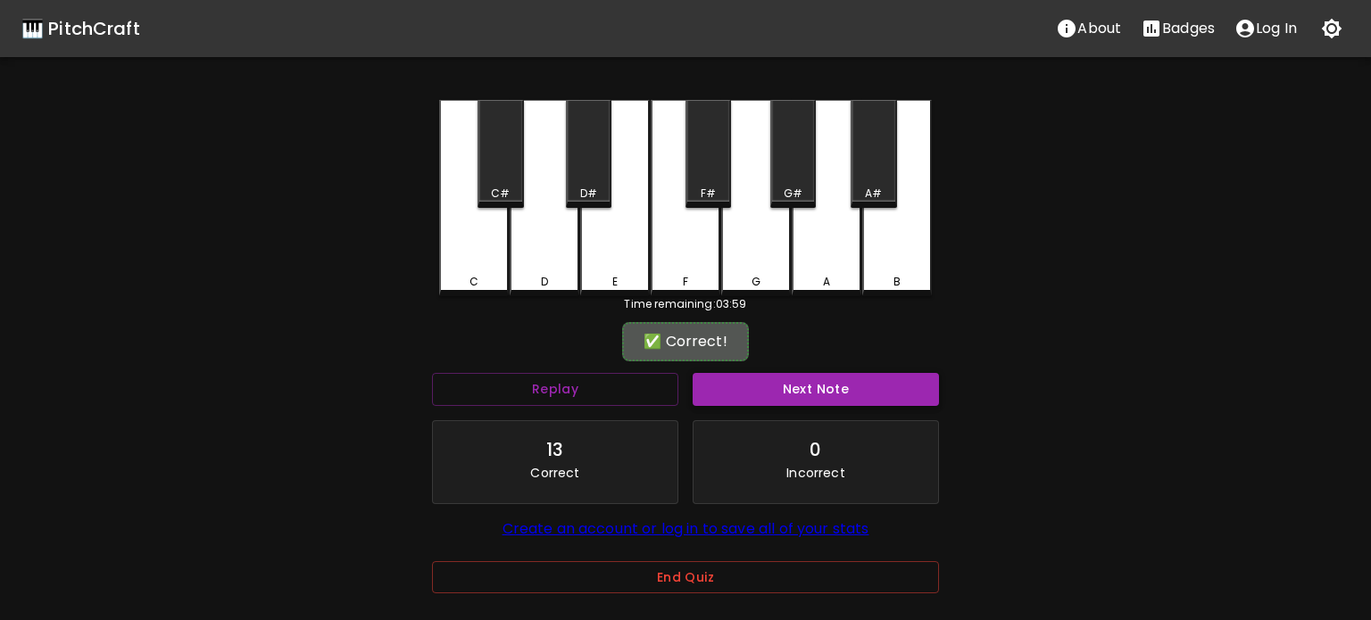
click at [799, 397] on button "Next Note" at bounding box center [815, 389] width 246 height 33
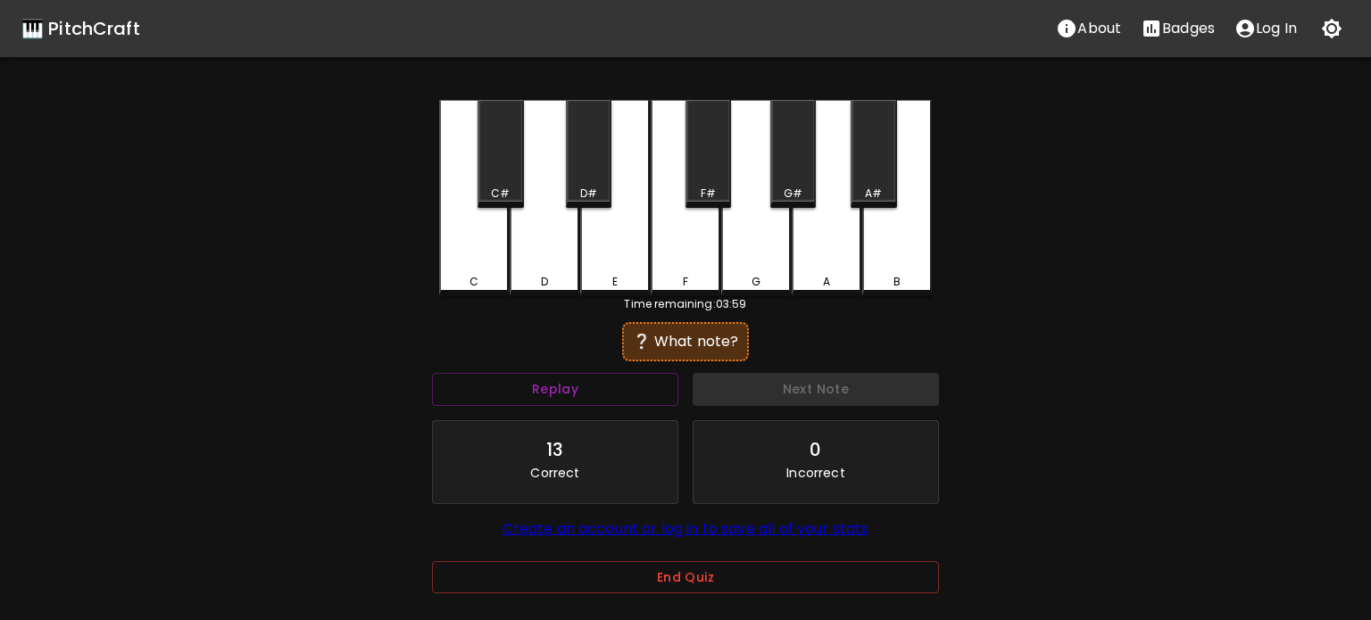
click at [538, 269] on div "D" at bounding box center [544, 198] width 70 height 196
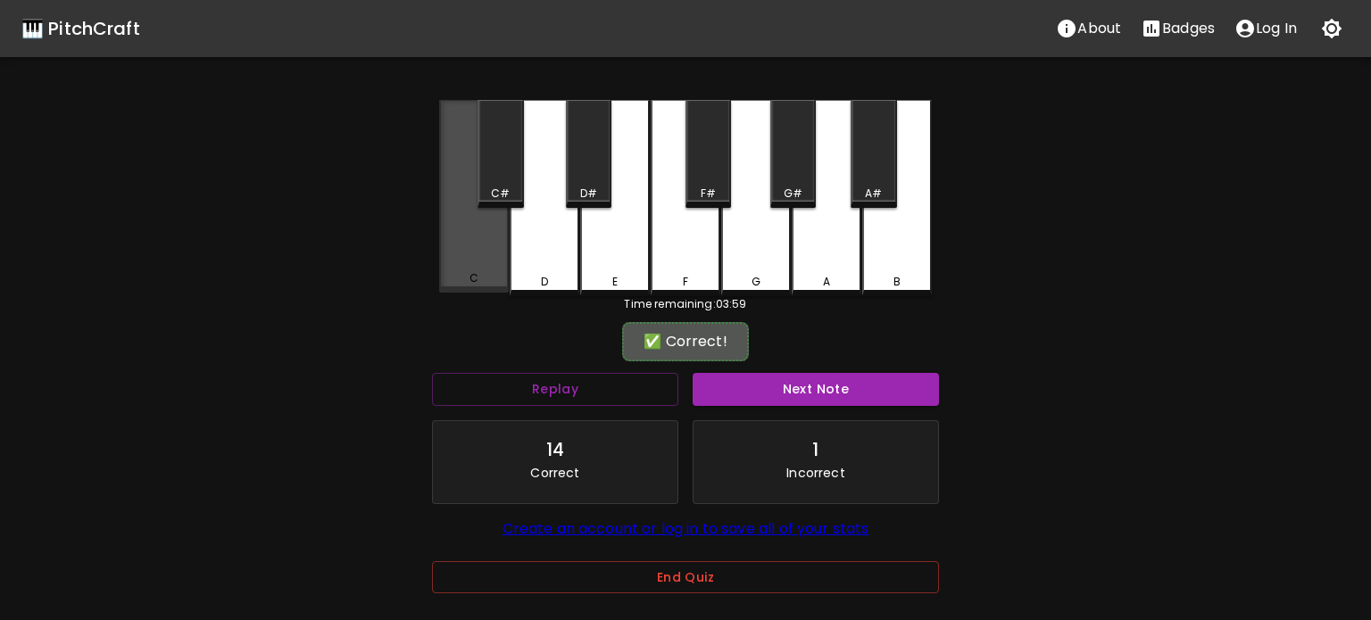
drag, startPoint x: 493, startPoint y: 264, endPoint x: 684, endPoint y: 327, distance: 201.8
click at [498, 273] on div "C" at bounding box center [474, 196] width 70 height 193
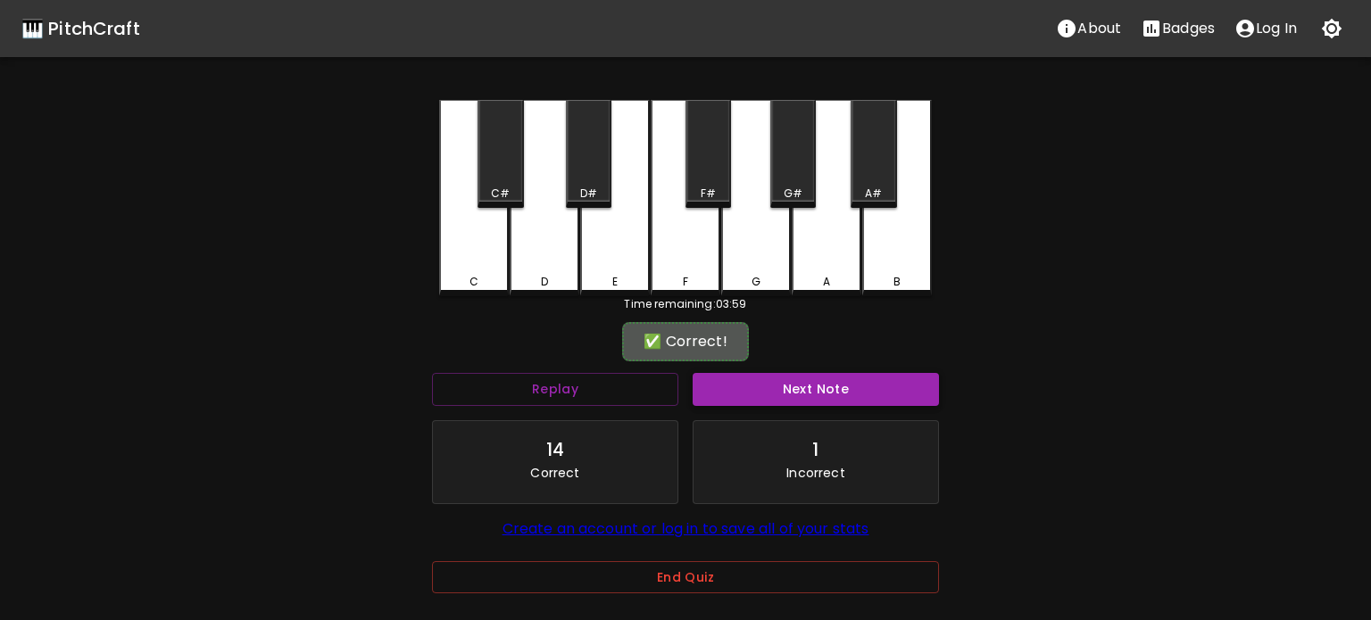
click at [806, 380] on button "Next Note" at bounding box center [815, 389] width 246 height 33
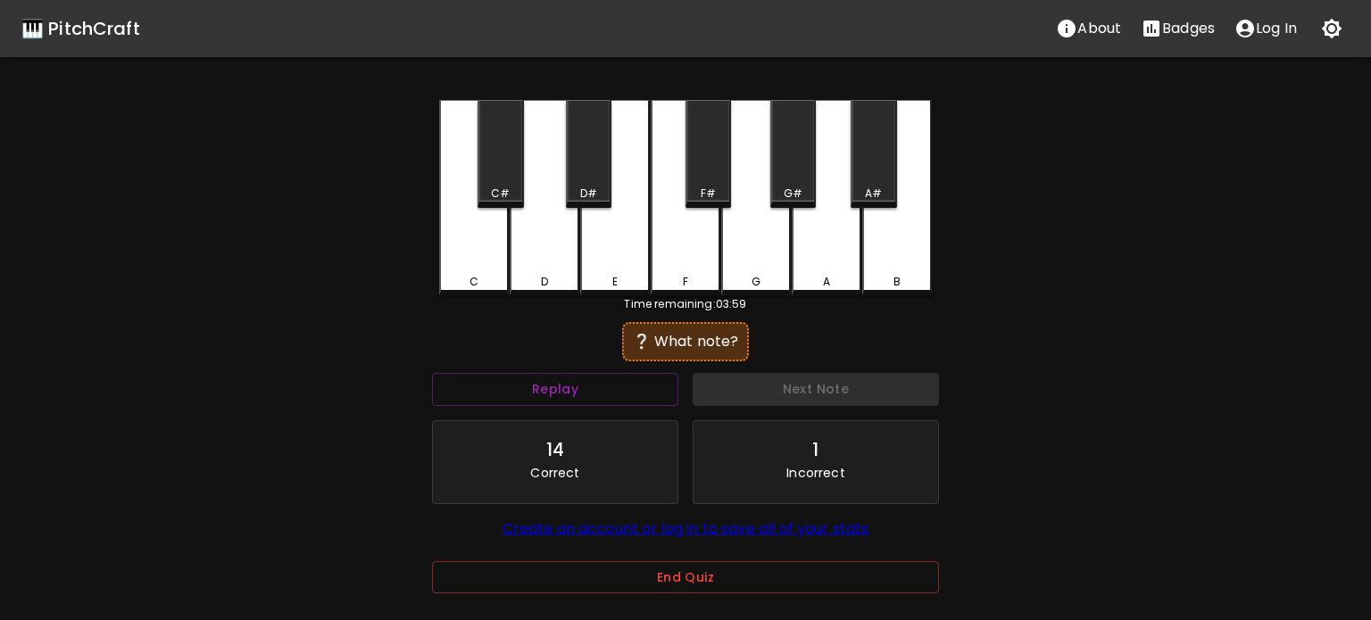
drag, startPoint x: 668, startPoint y: 264, endPoint x: 756, endPoint y: 325, distance: 106.4
click at [669, 265] on div "F" at bounding box center [685, 198] width 70 height 196
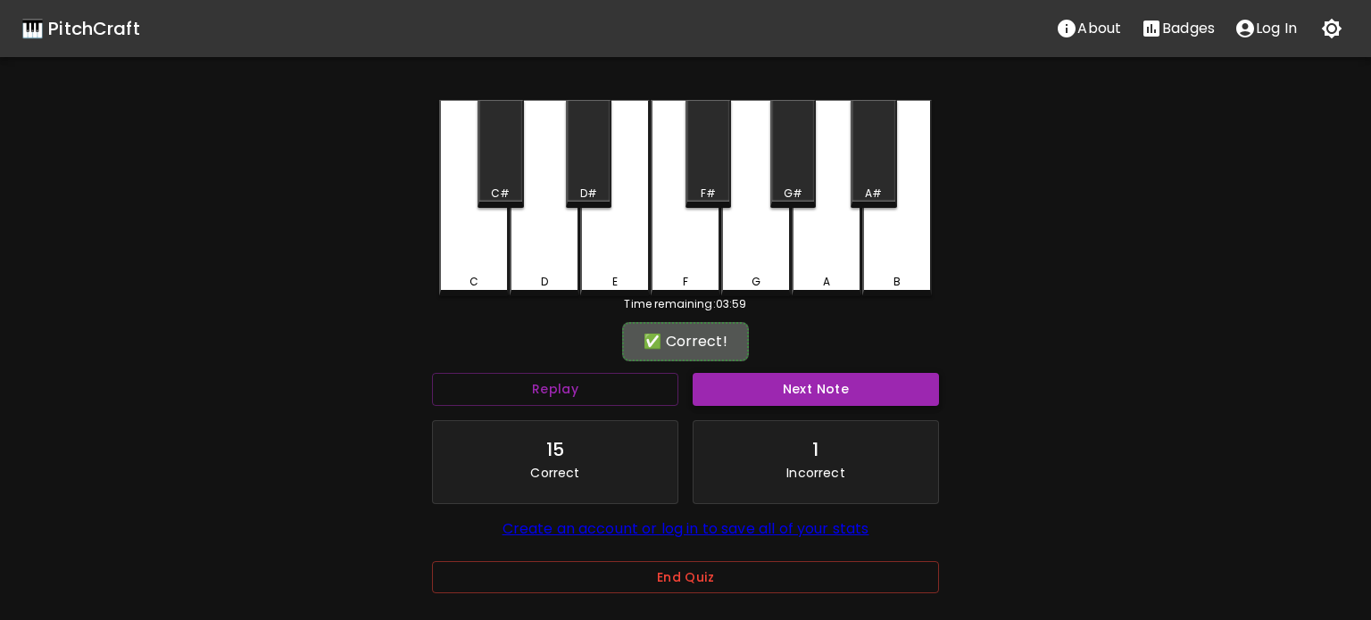
drag, startPoint x: 827, startPoint y: 386, endPoint x: 809, endPoint y: 382, distance: 18.4
click at [827, 387] on button "Next Note" at bounding box center [815, 389] width 246 height 33
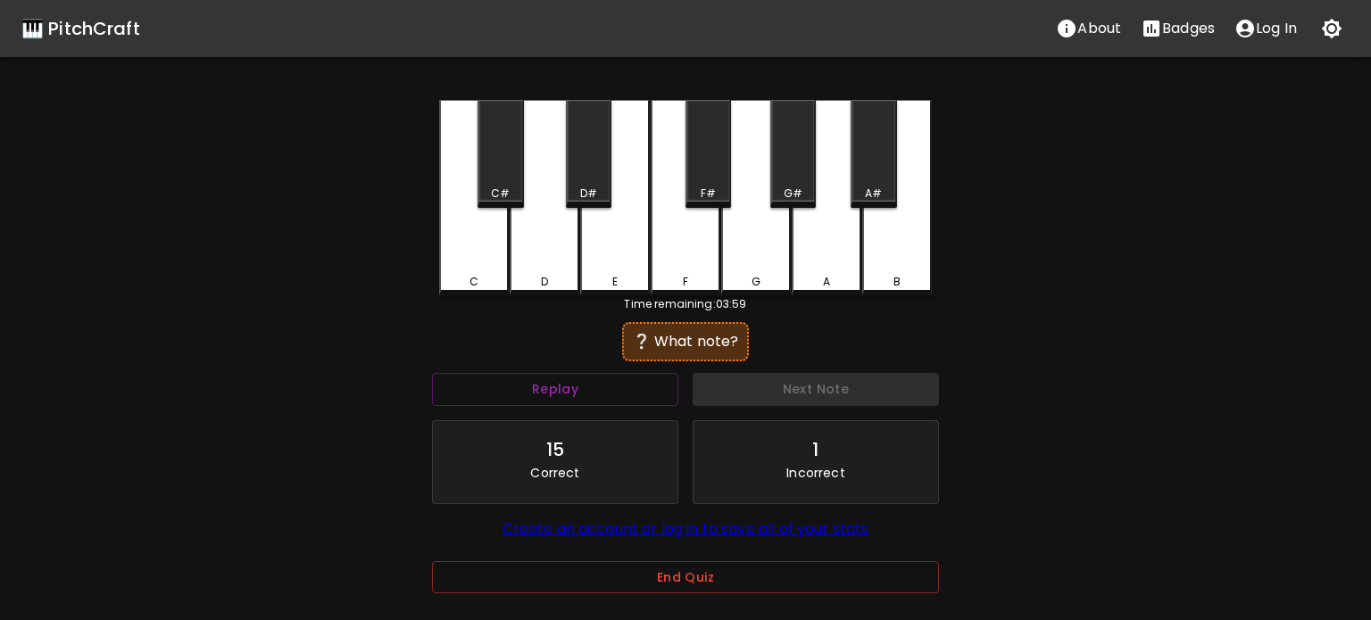
drag, startPoint x: 487, startPoint y: 261, endPoint x: 658, endPoint y: 341, distance: 188.0
click at [487, 261] on div "C" at bounding box center [474, 198] width 70 height 196
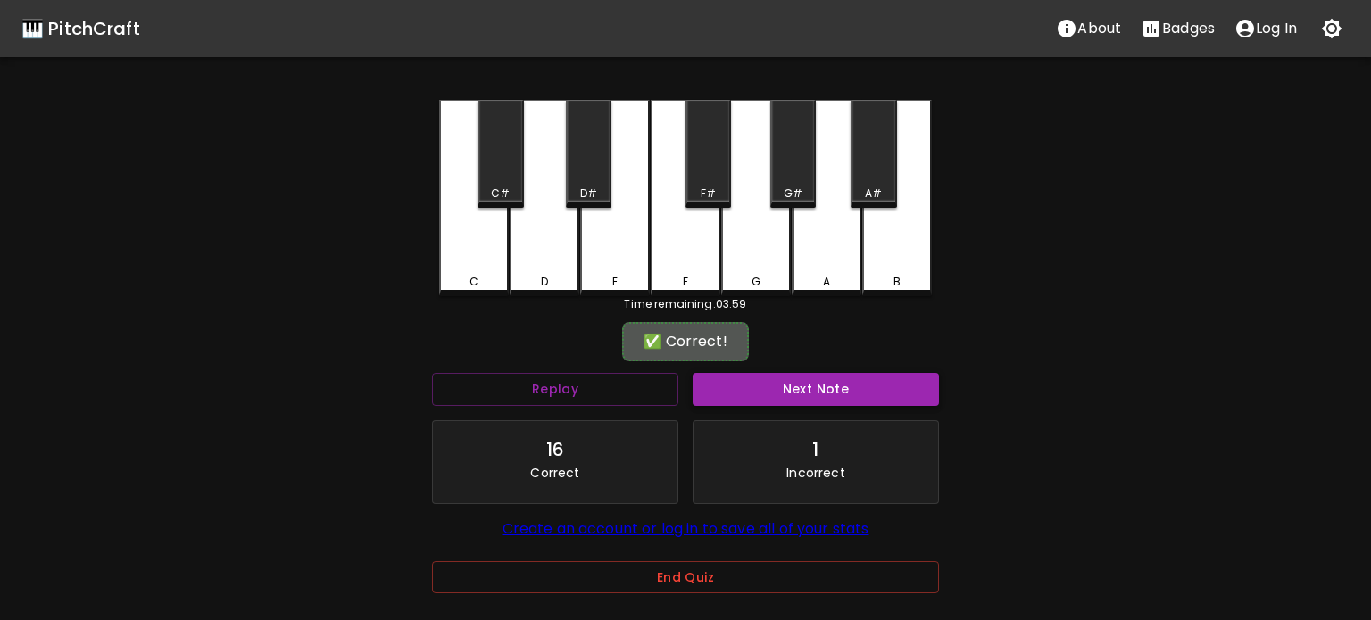
click at [777, 385] on button "Next Note" at bounding box center [815, 389] width 246 height 33
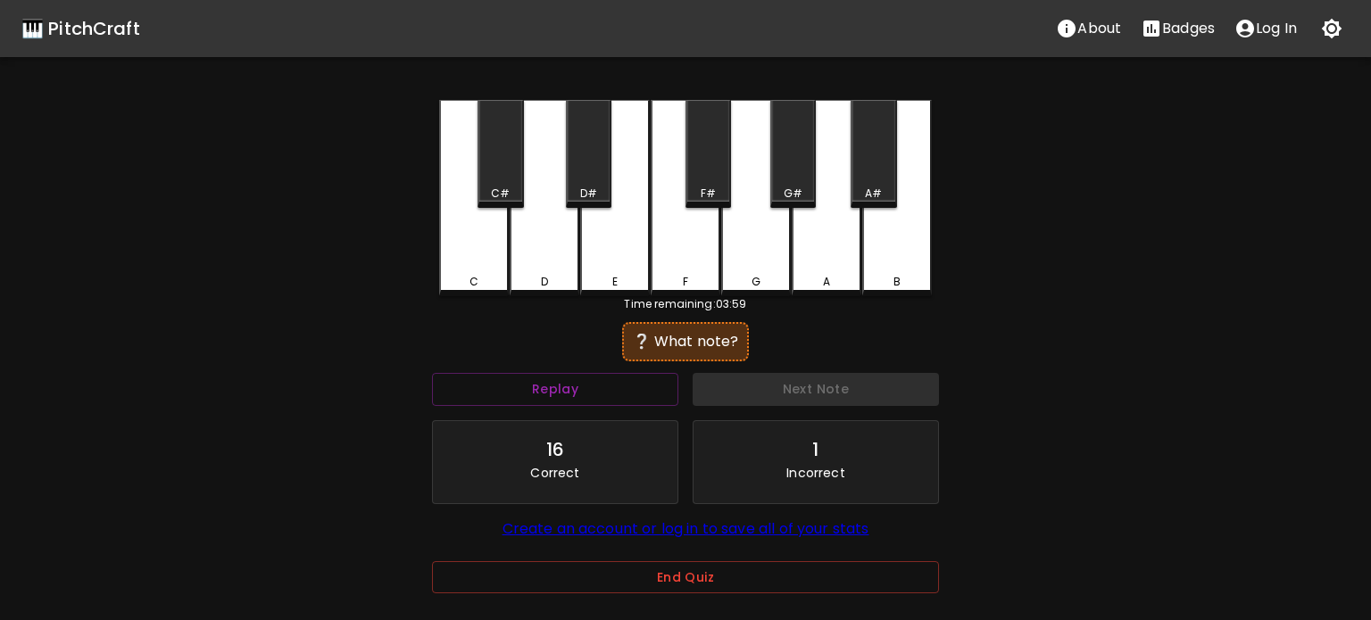
click at [708, 273] on div "F" at bounding box center [685, 198] width 70 height 196
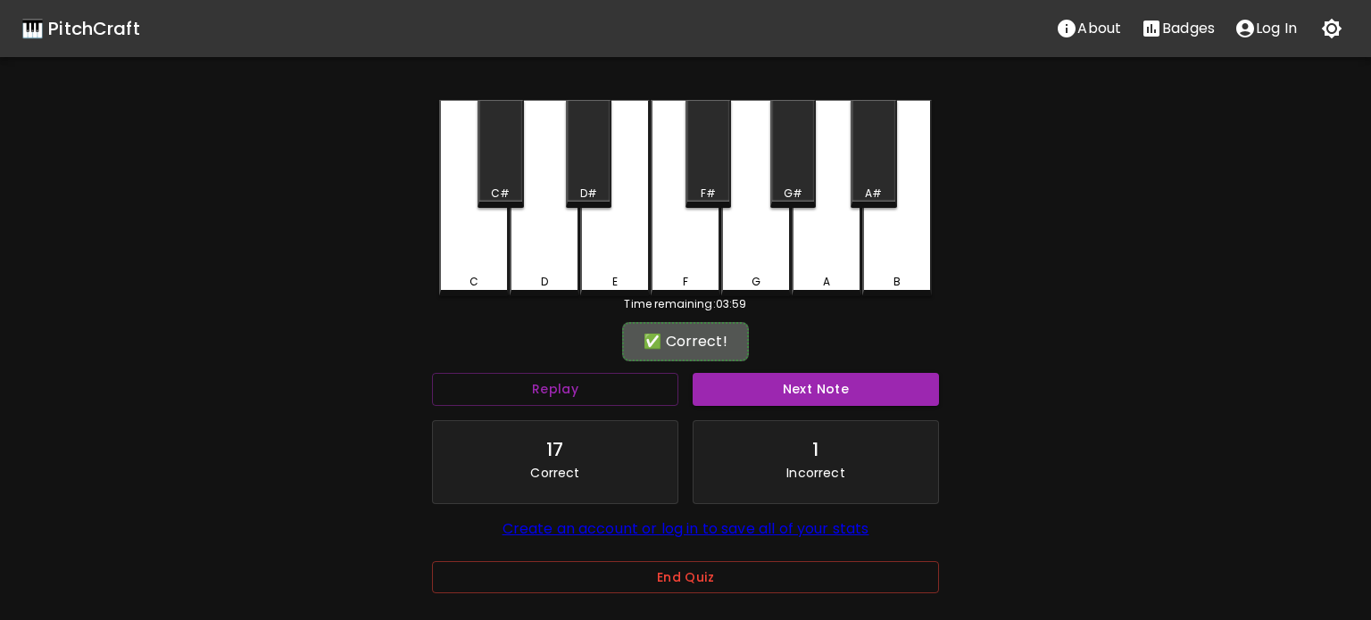
click at [796, 377] on button "Next Note" at bounding box center [815, 389] width 246 height 33
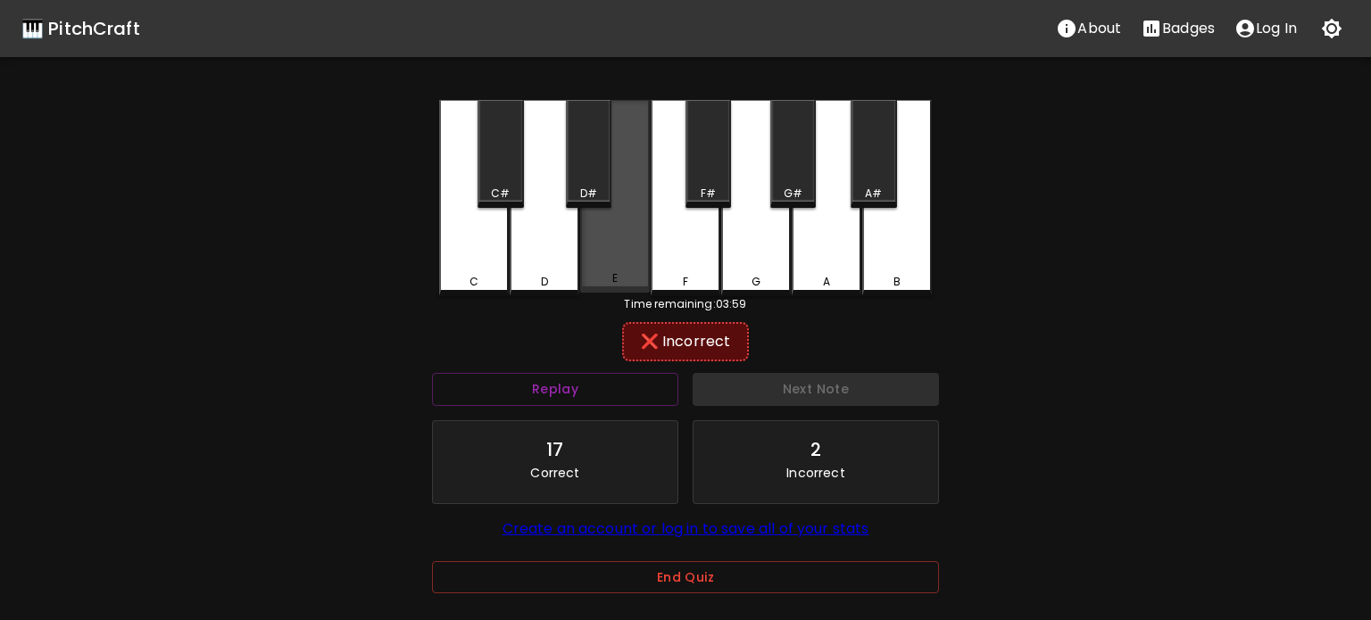
drag, startPoint x: 637, startPoint y: 261, endPoint x: 679, endPoint y: 295, distance: 53.9
click at [636, 262] on div "E" at bounding box center [615, 196] width 70 height 193
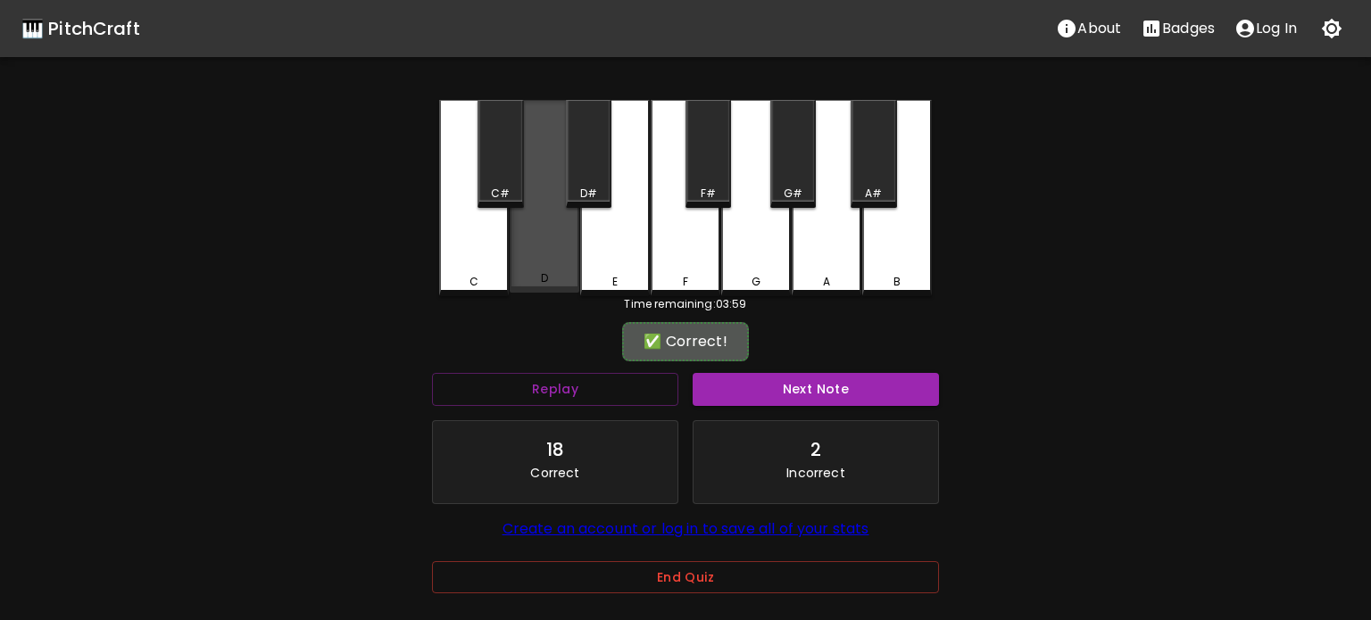
click at [544, 255] on div "D" at bounding box center [544, 196] width 70 height 193
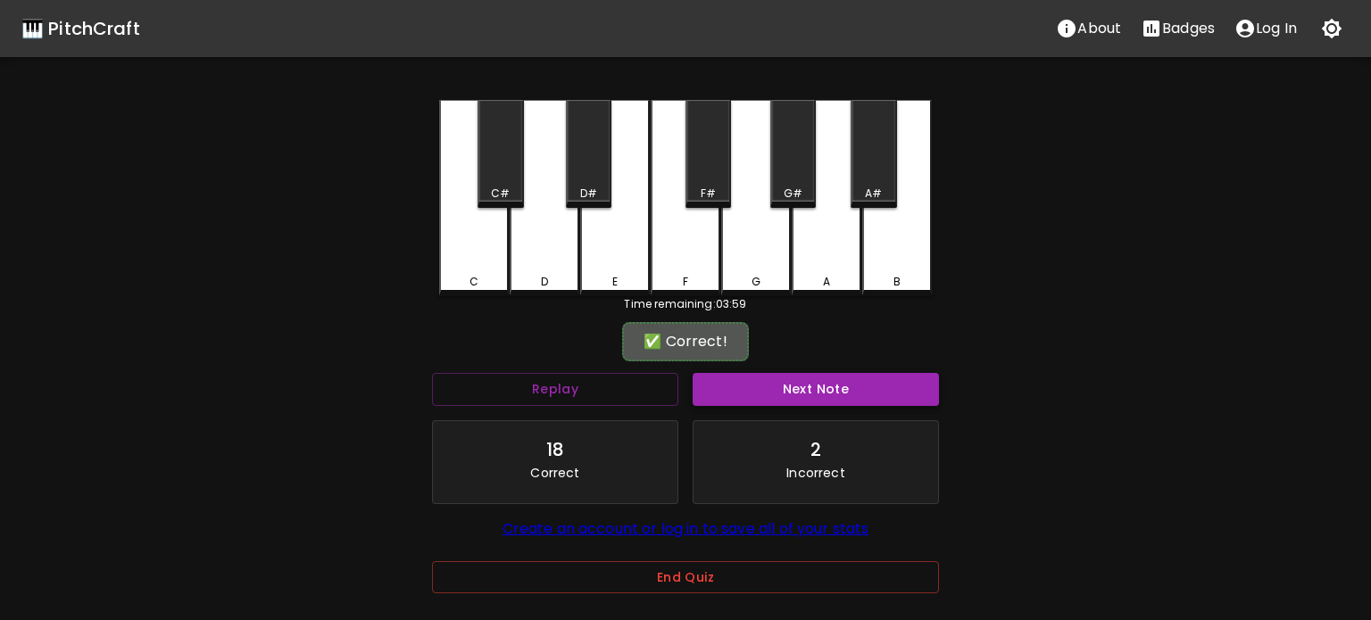
drag, startPoint x: 741, startPoint y: 369, endPoint x: 749, endPoint y: 379, distance: 12.9
click at [747, 377] on div "Next Note" at bounding box center [815, 389] width 261 height 47
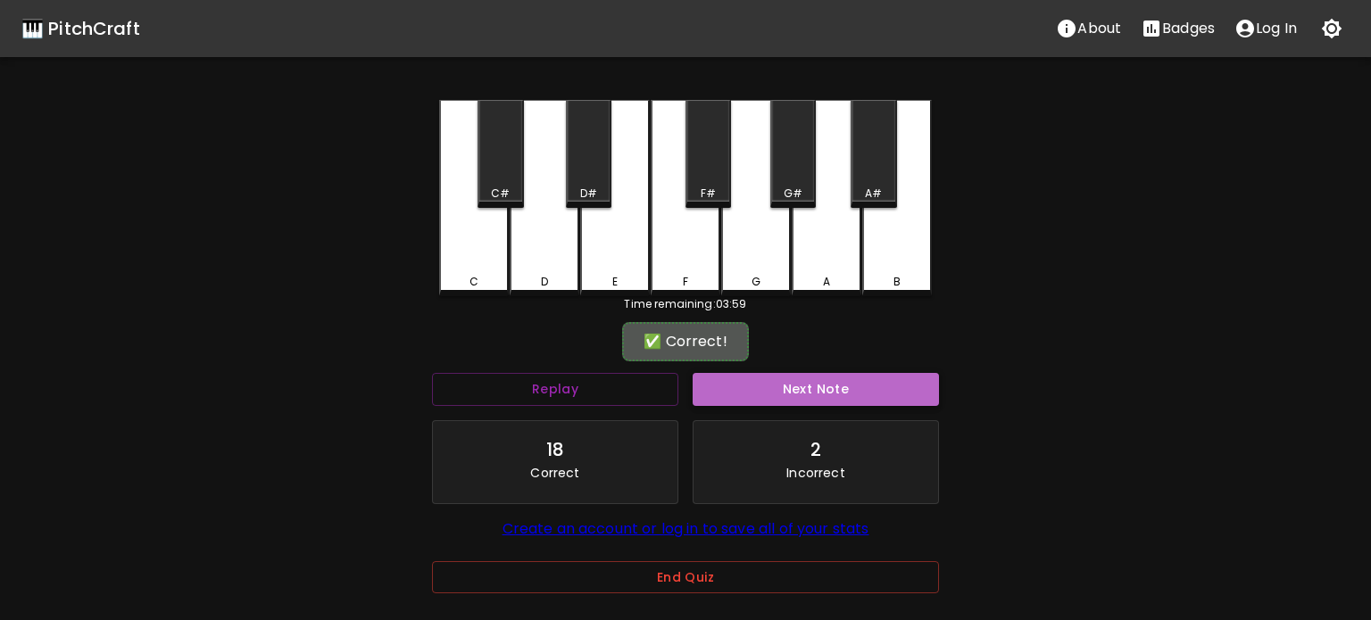
click at [749, 380] on button "Next Note" at bounding box center [815, 389] width 246 height 33
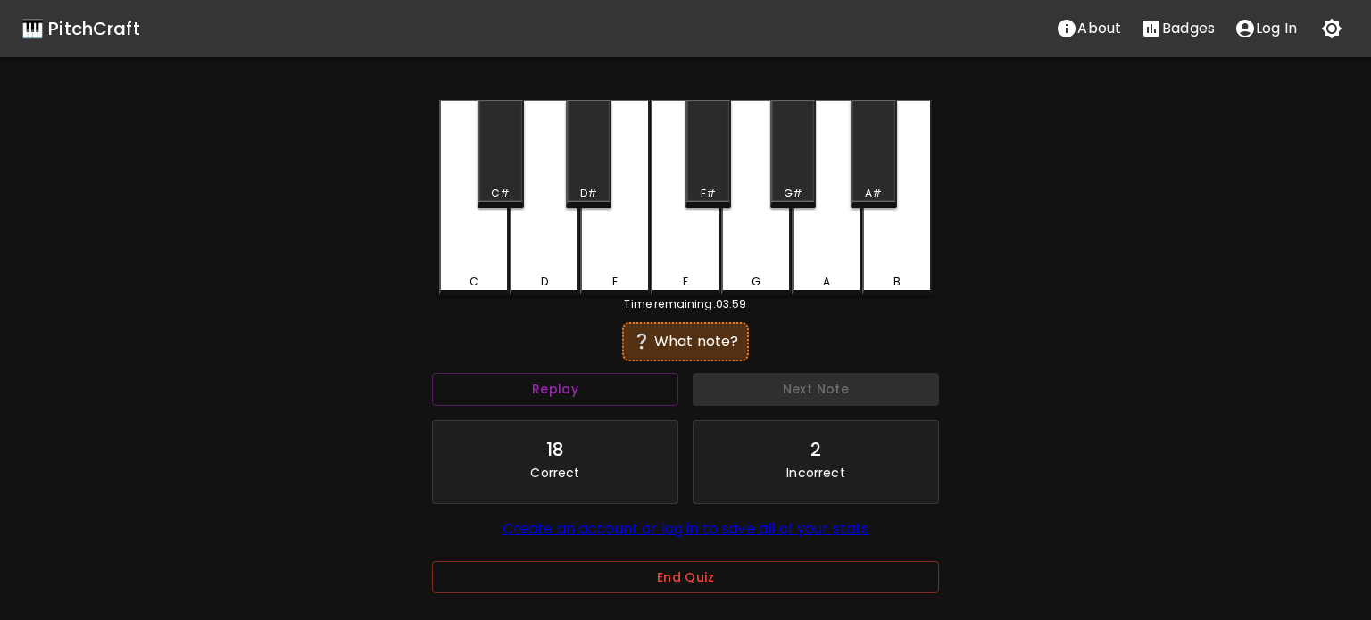
click at [477, 253] on div "C" at bounding box center [474, 198] width 70 height 196
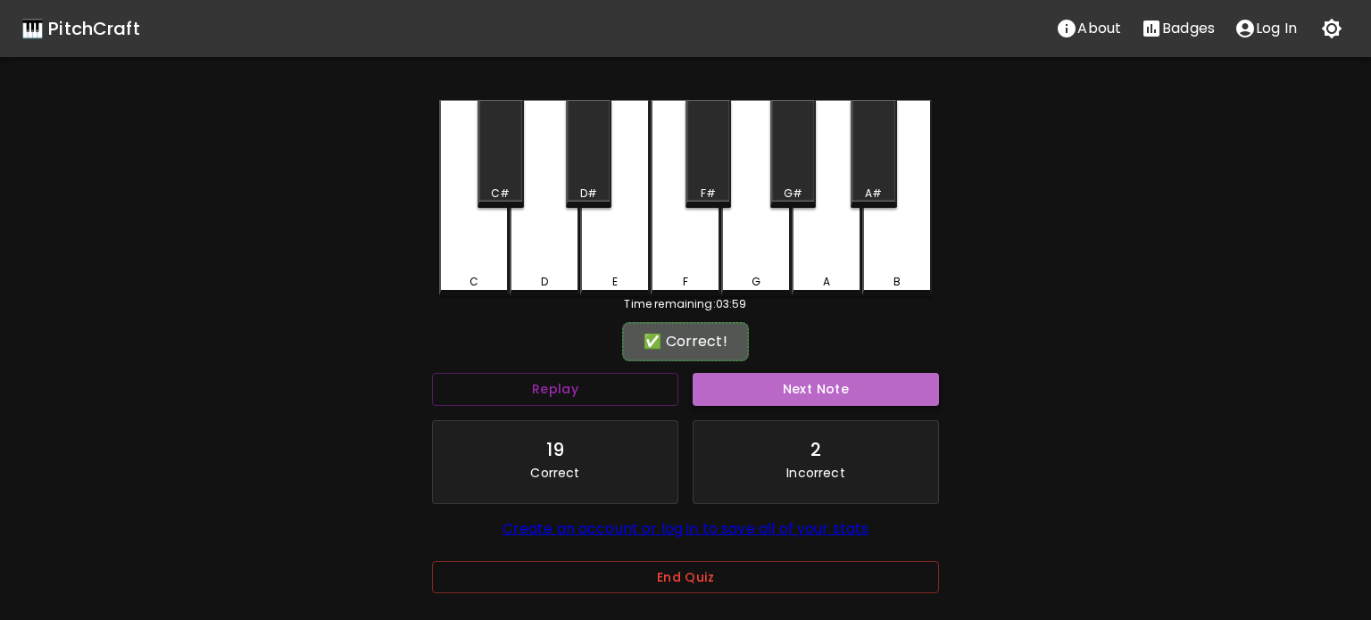
click at [792, 390] on button "Next Note" at bounding box center [815, 389] width 246 height 33
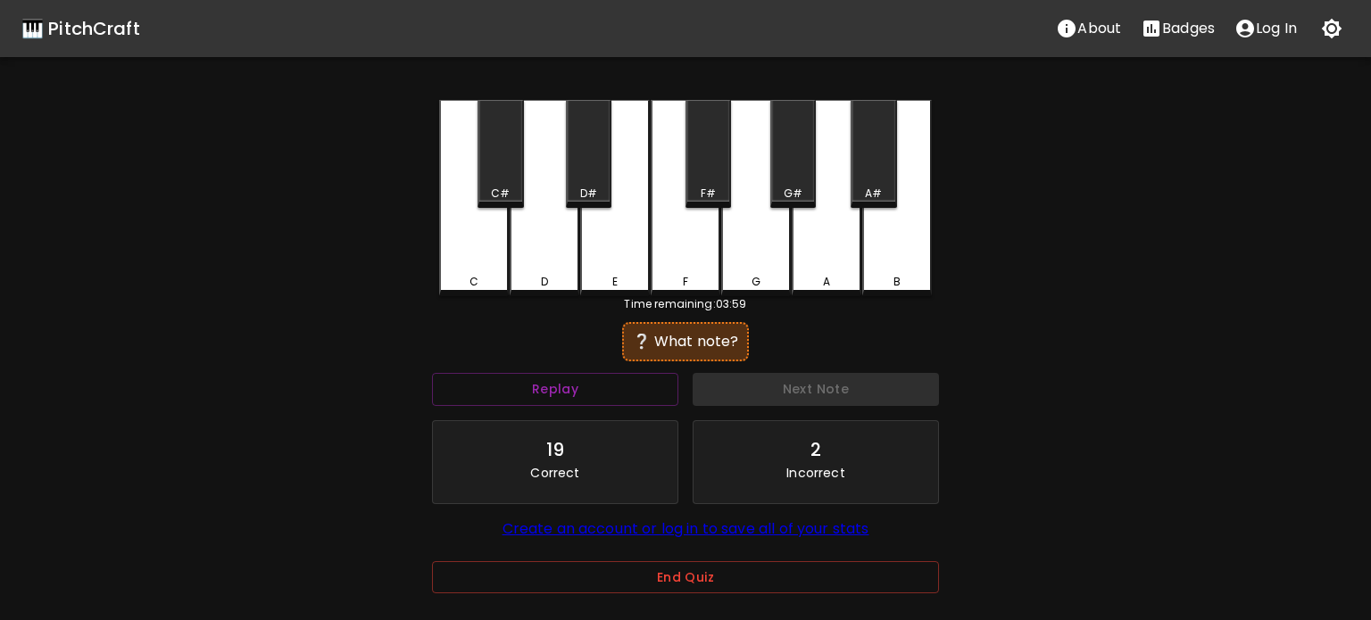
click at [501, 279] on div "C" at bounding box center [474, 282] width 66 height 16
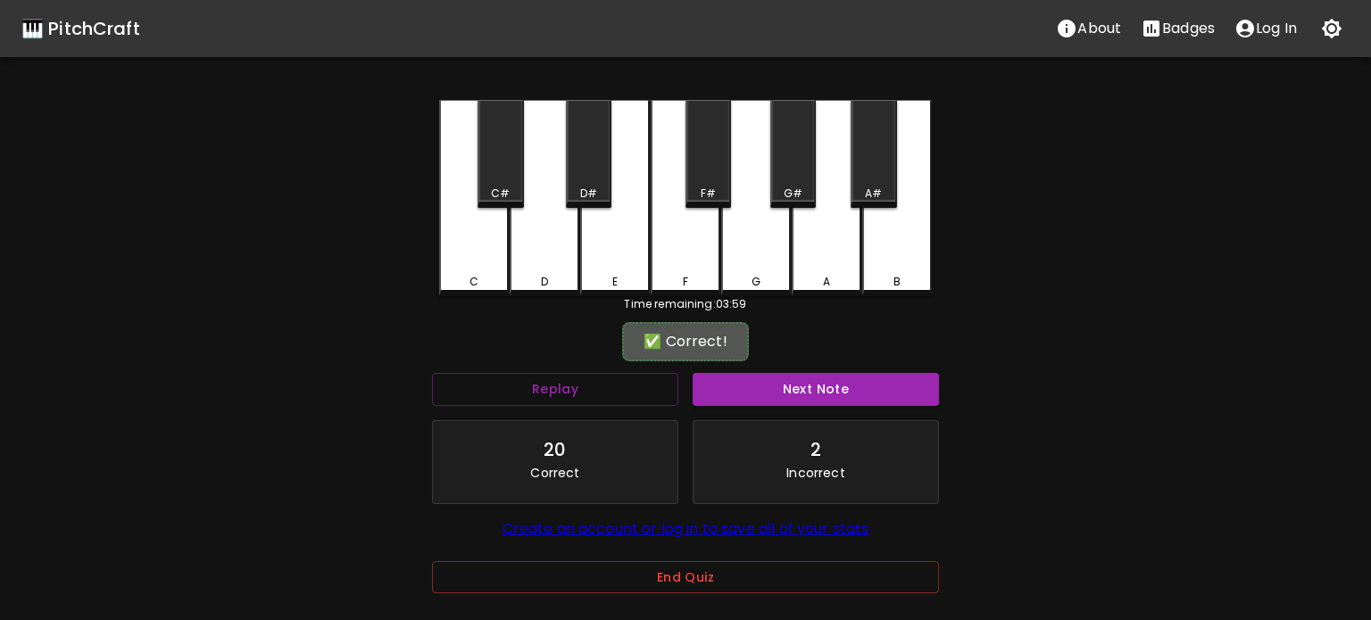
click at [735, 373] on button "Next Note" at bounding box center [815, 389] width 246 height 33
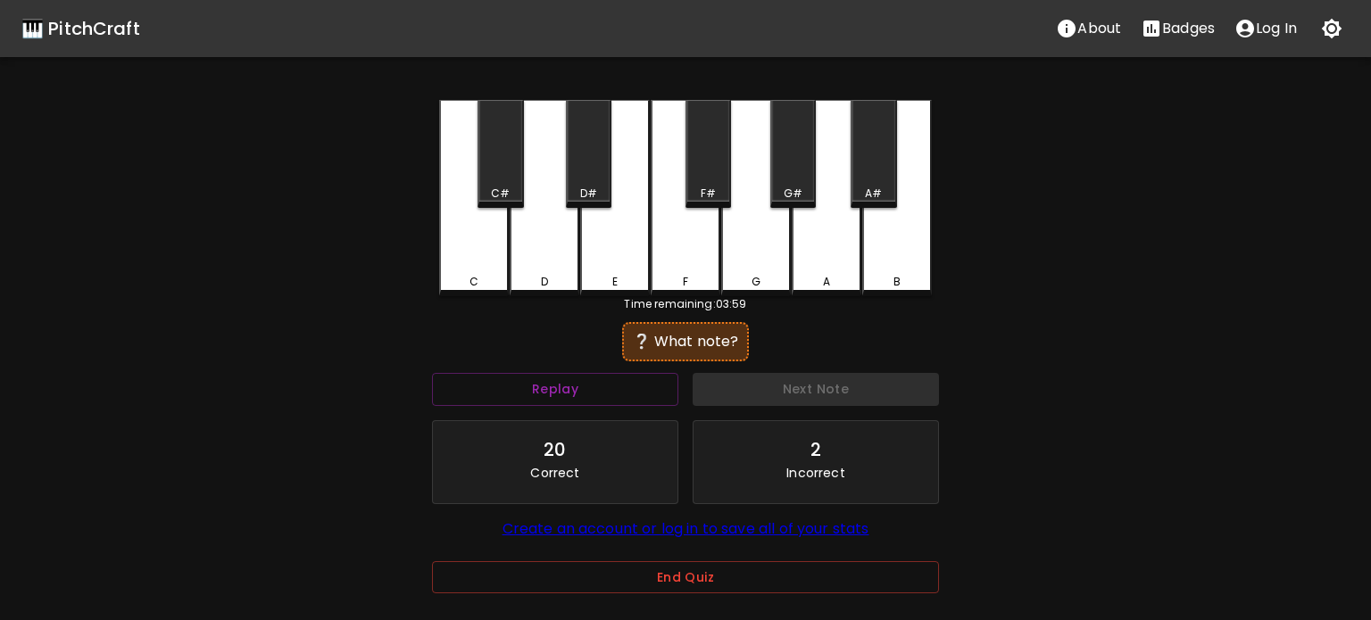
click at [669, 273] on div "F" at bounding box center [685, 198] width 70 height 196
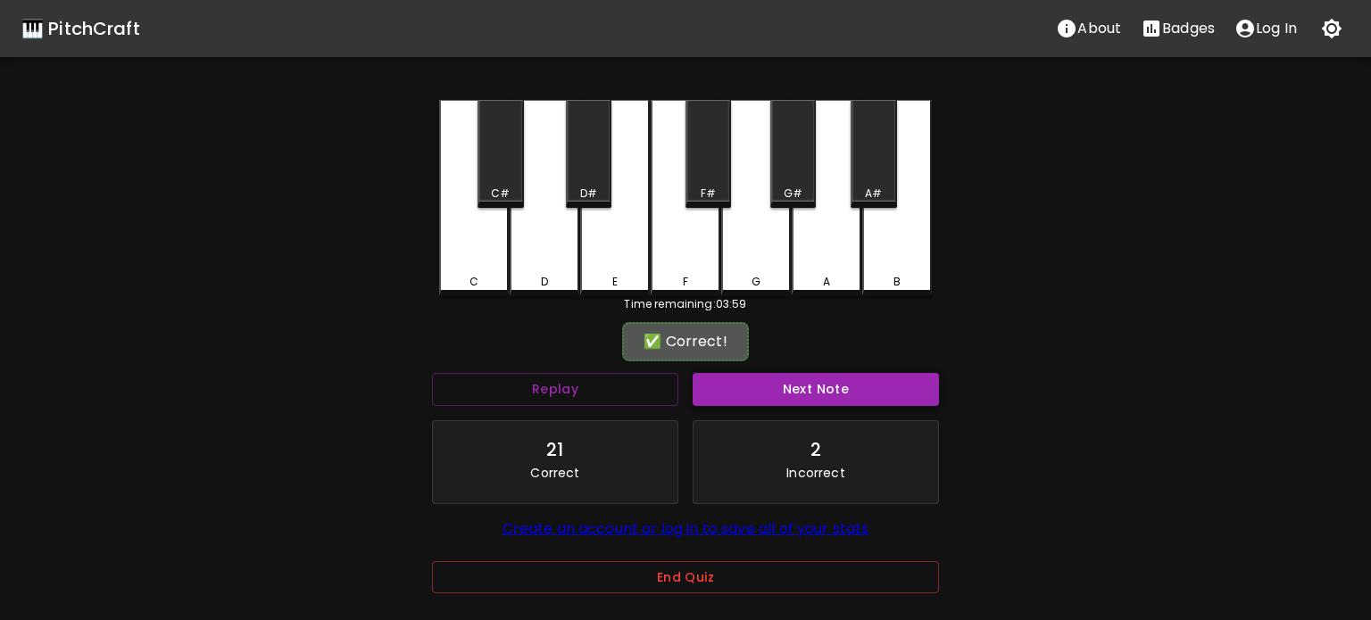
click at [783, 383] on button "Next Note" at bounding box center [815, 389] width 246 height 33
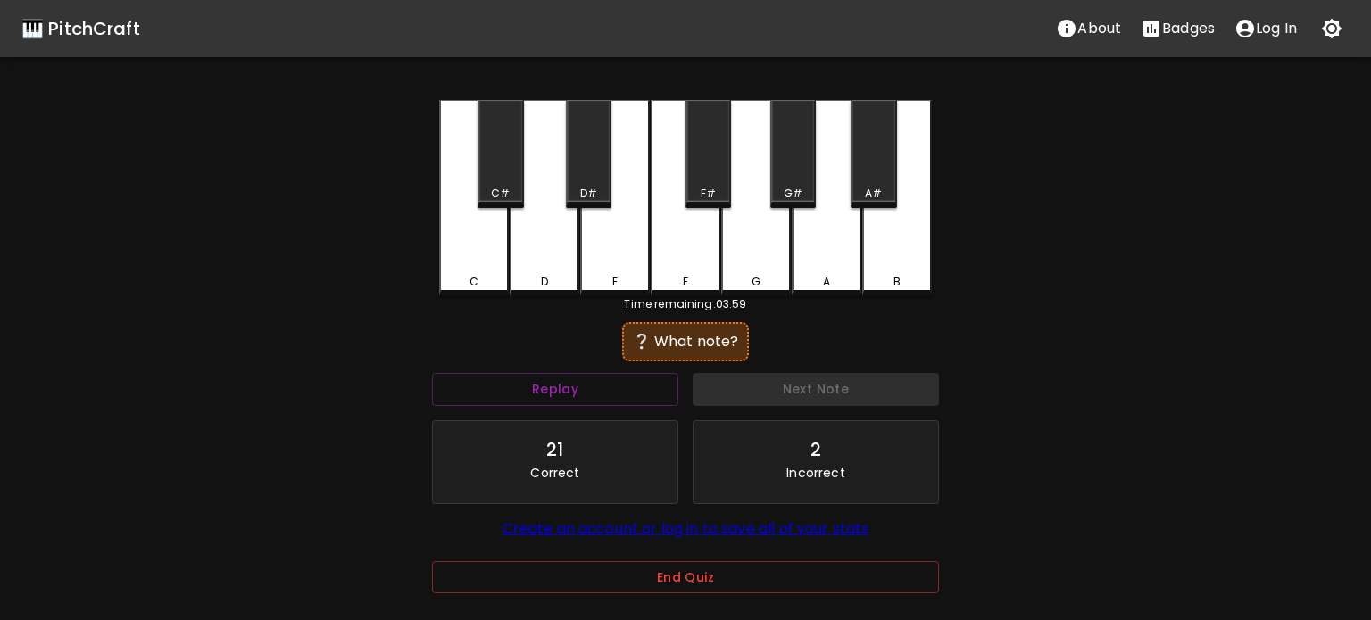
click at [610, 273] on div "E" at bounding box center [615, 198] width 70 height 196
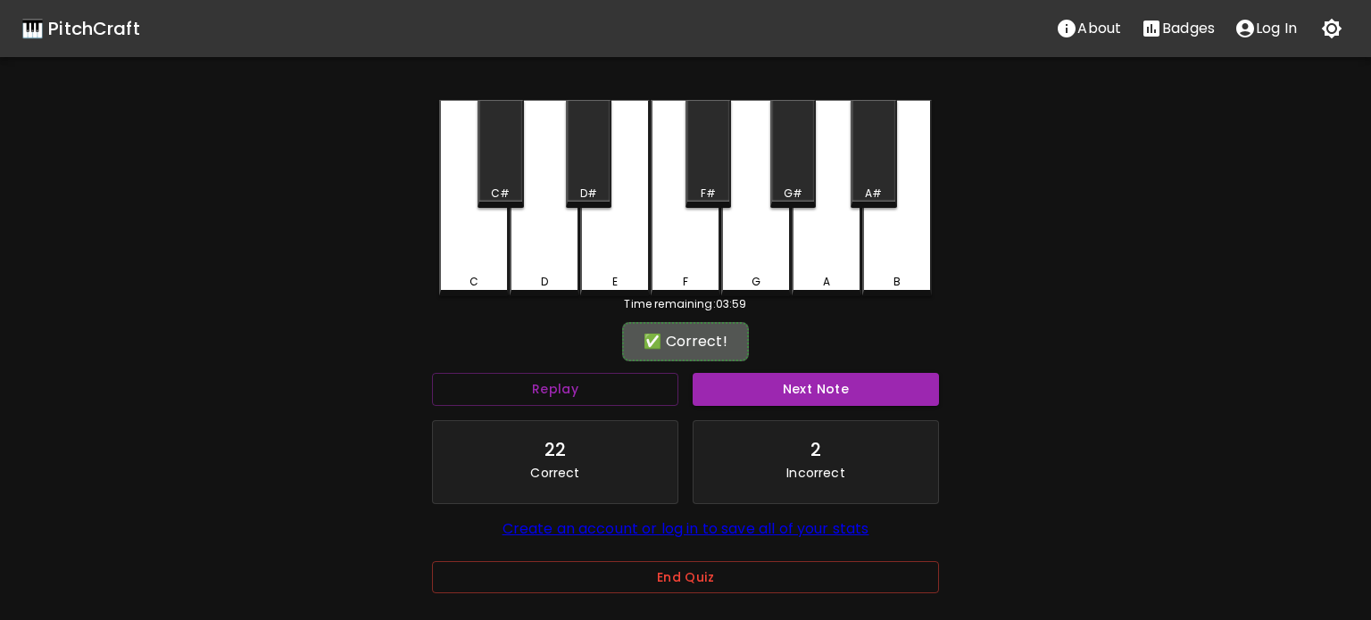
drag, startPoint x: 737, startPoint y: 386, endPoint x: 706, endPoint y: 372, distance: 34.3
click at [737, 386] on button "Next Note" at bounding box center [815, 389] width 246 height 33
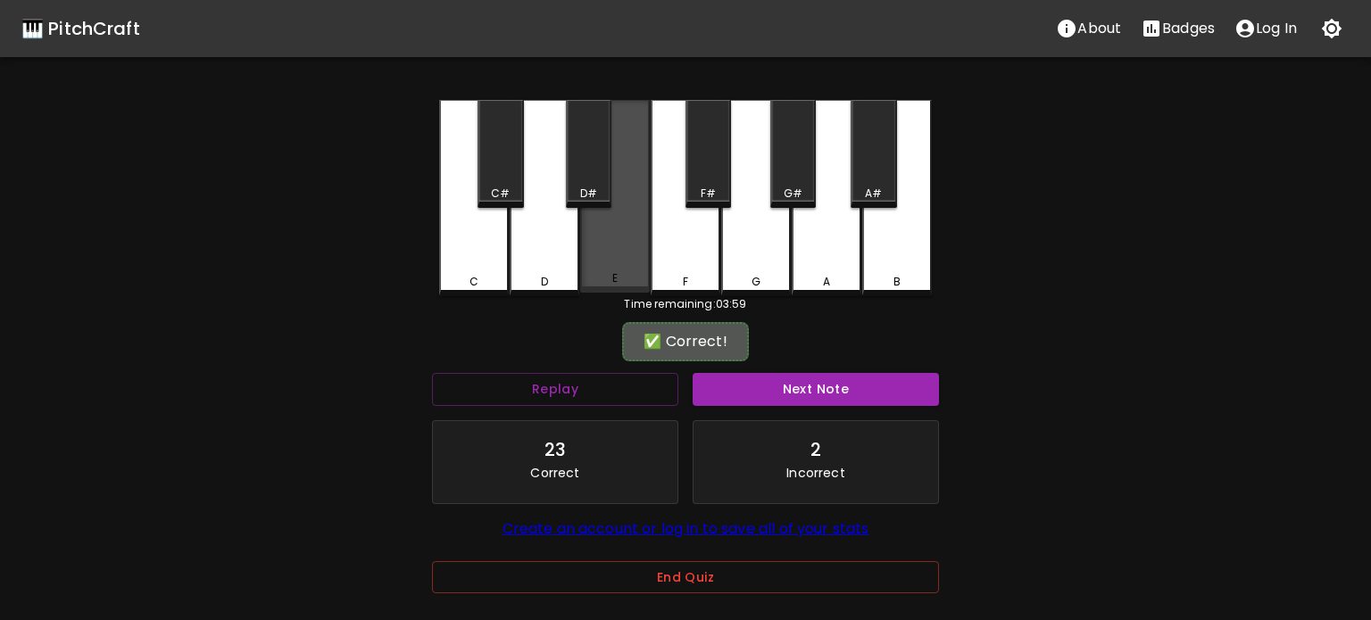
click at [626, 261] on div "E" at bounding box center [615, 196] width 70 height 193
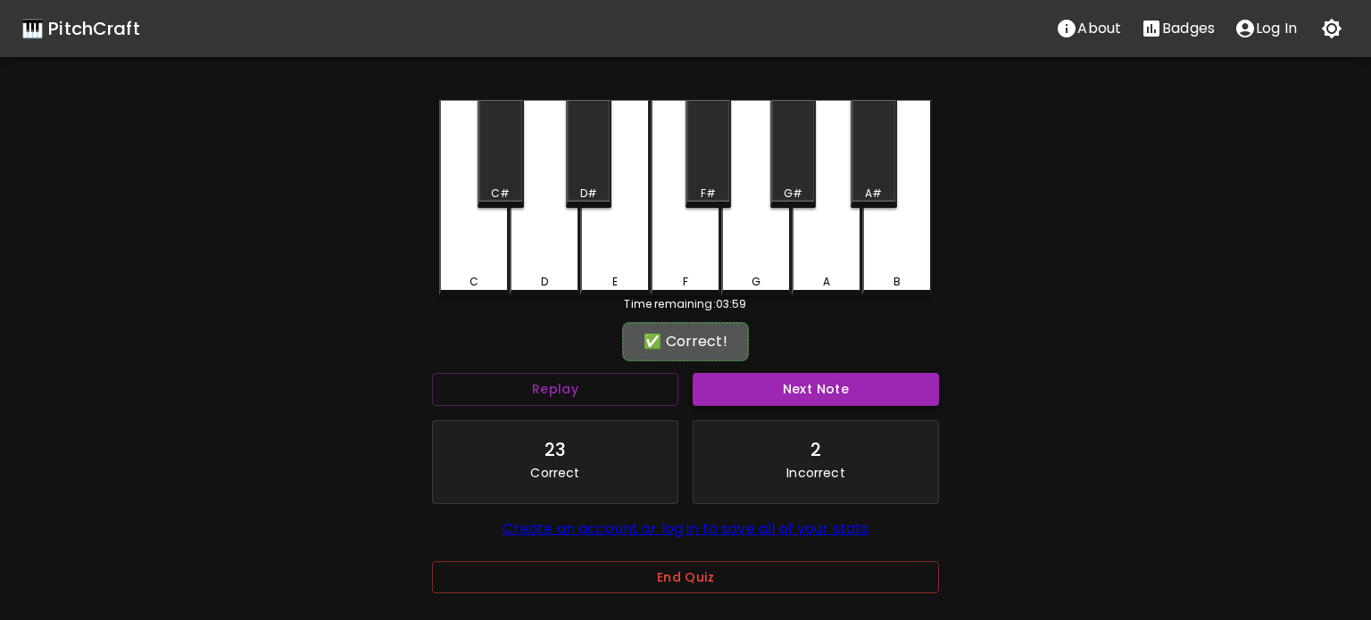
click at [769, 390] on button "Next Note" at bounding box center [815, 389] width 246 height 33
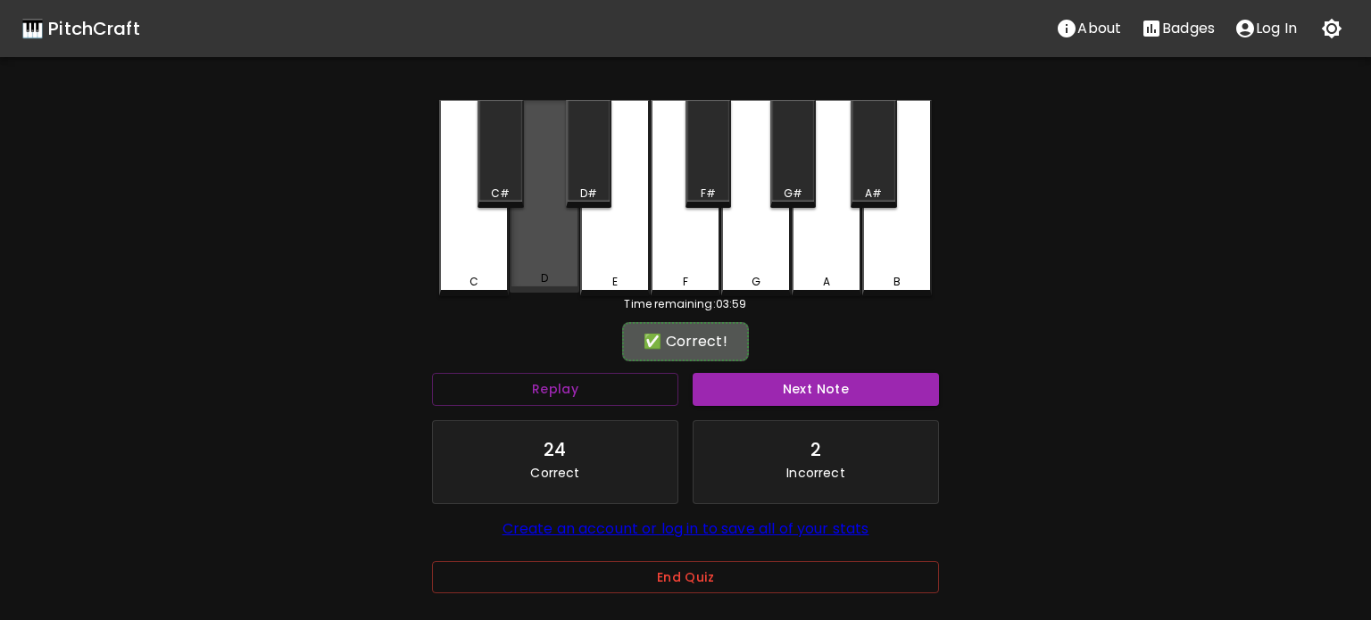
click at [531, 263] on div "D" at bounding box center [544, 196] width 70 height 193
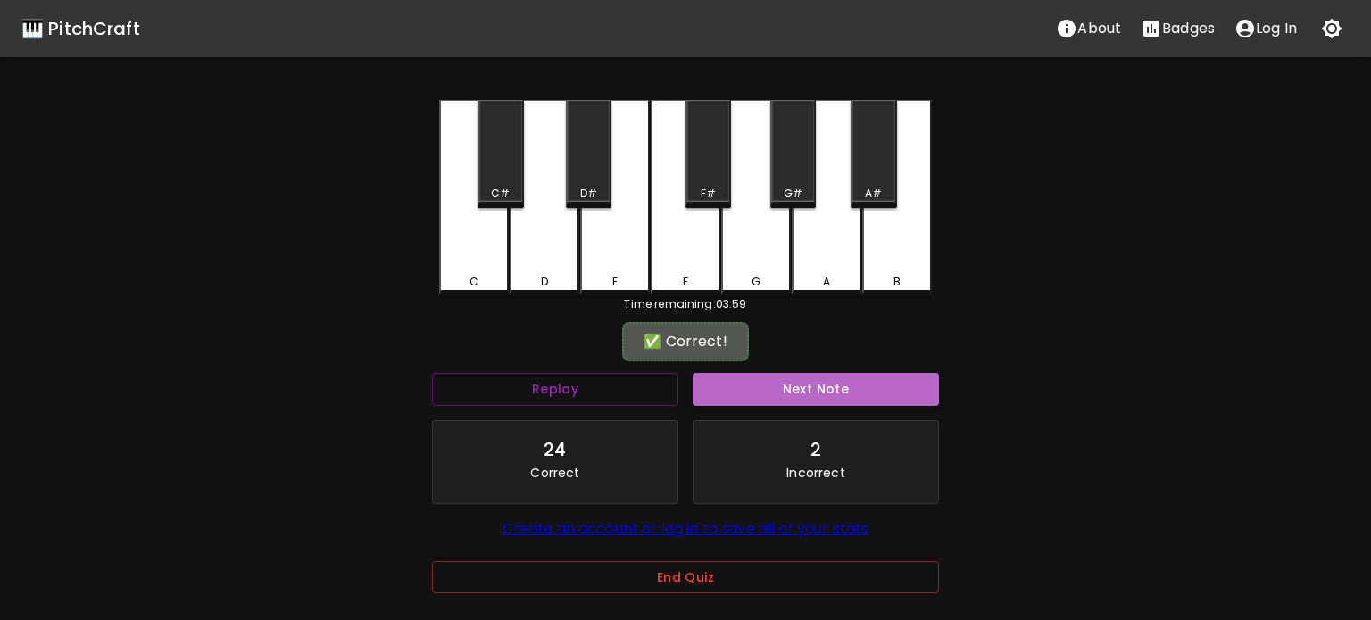
click at [776, 394] on button "Next Note" at bounding box center [815, 389] width 246 height 33
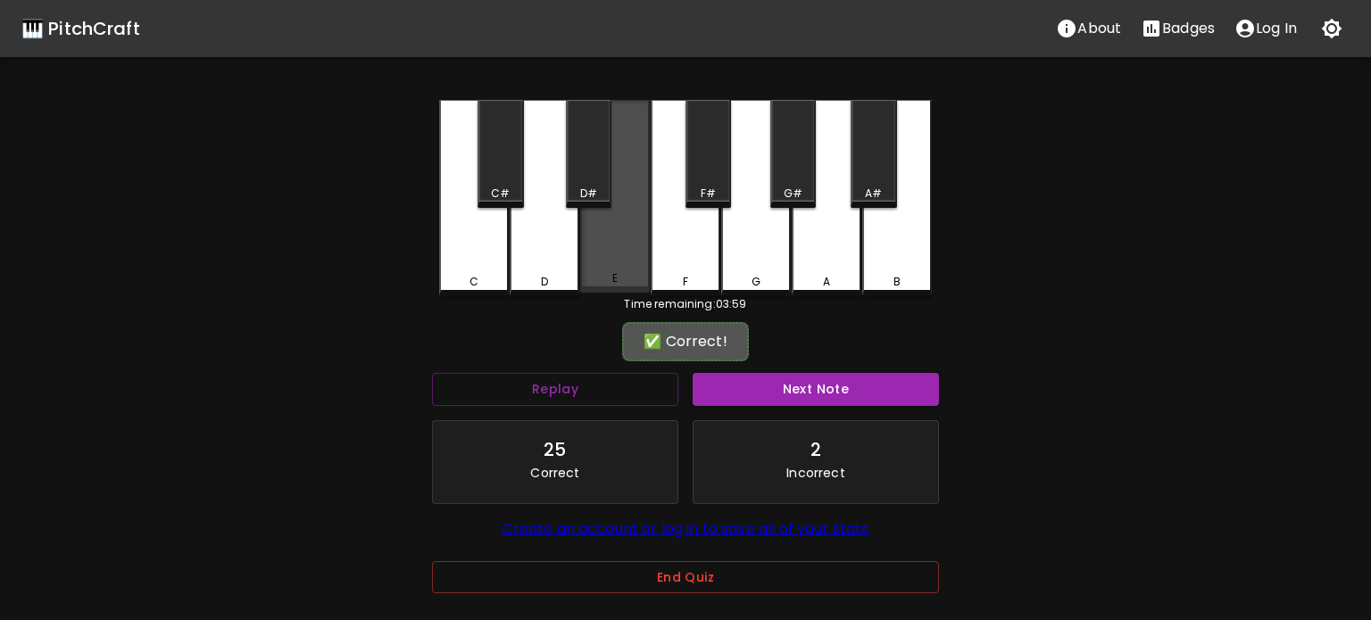
drag, startPoint x: 591, startPoint y: 276, endPoint x: 645, endPoint y: 305, distance: 61.9
click at [599, 279] on div "E" at bounding box center [615, 278] width 66 height 16
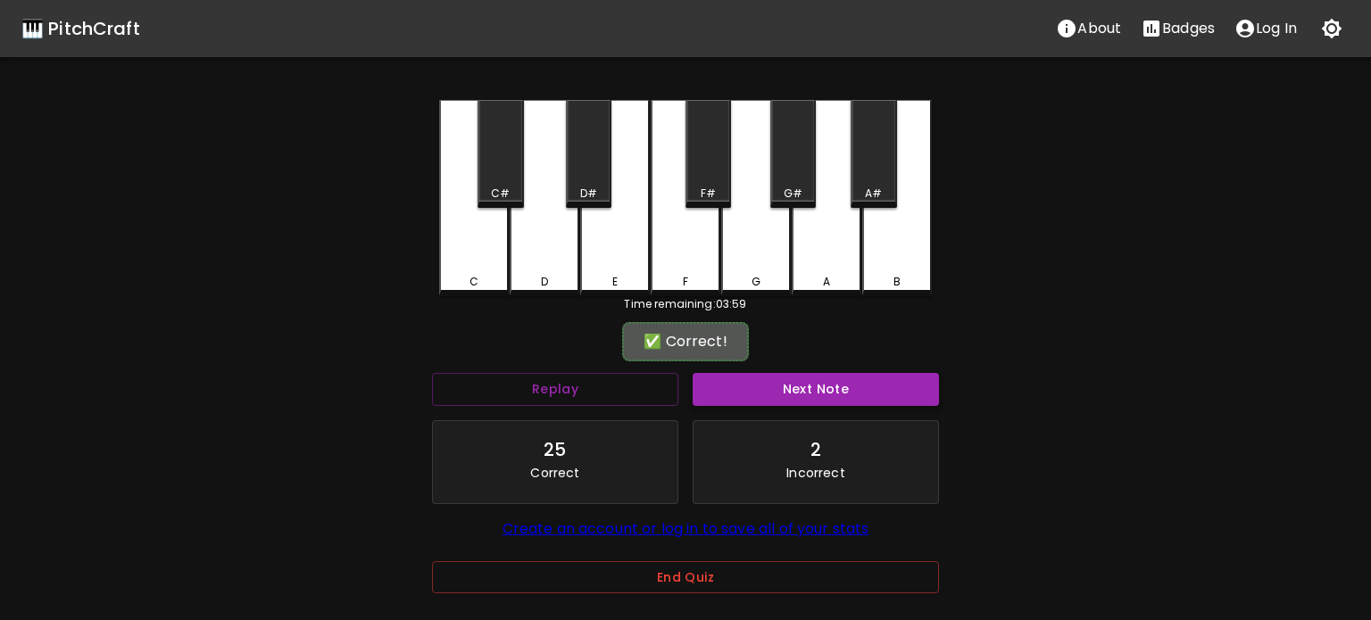
click at [772, 400] on button "Next Note" at bounding box center [815, 389] width 246 height 33
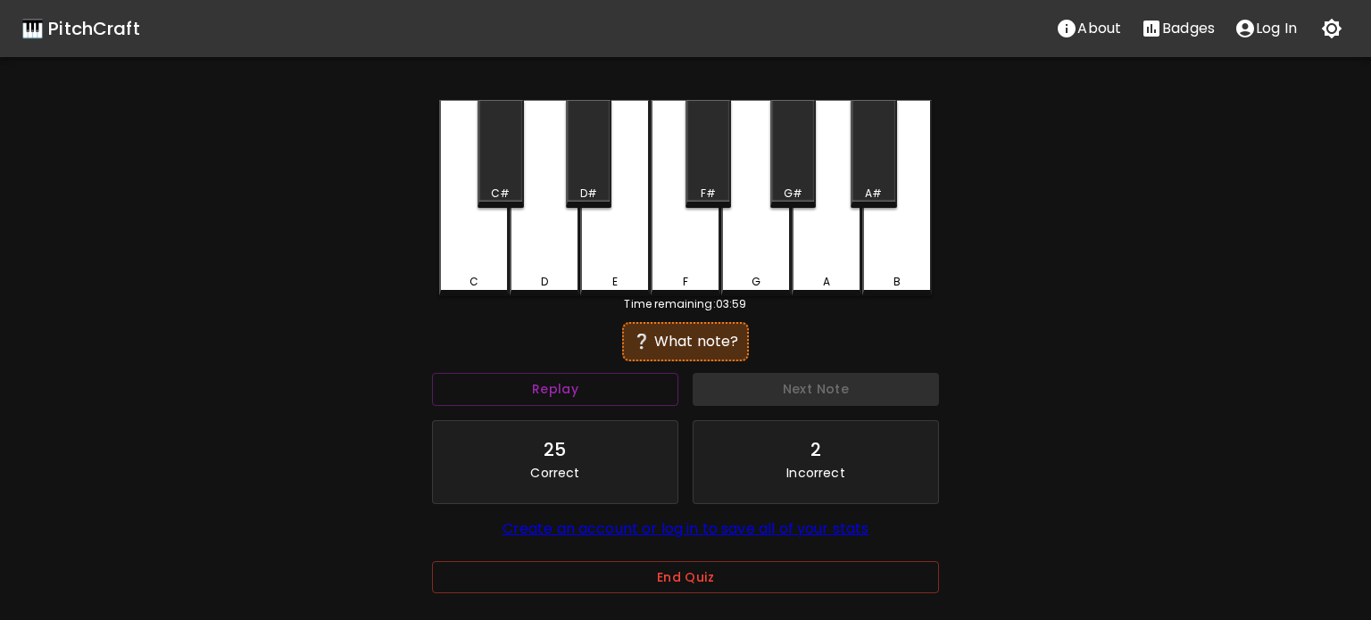
click at [634, 274] on div "E" at bounding box center [615, 282] width 66 height 16
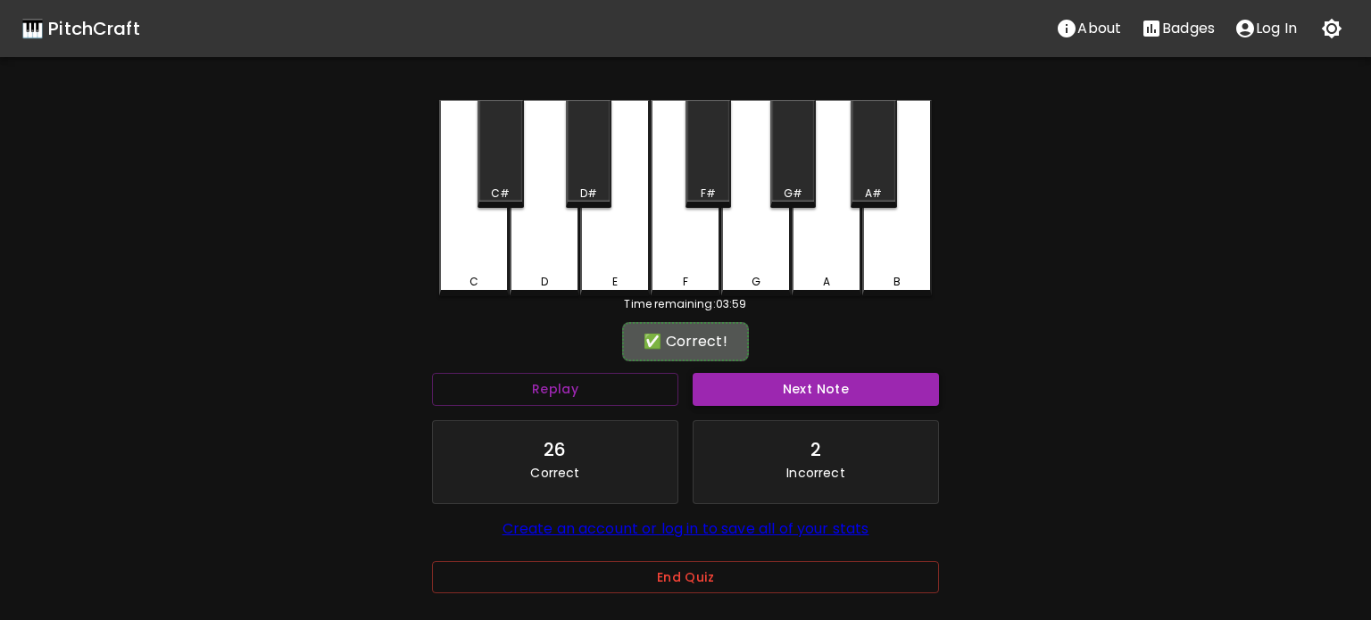
click at [773, 393] on button "Next Note" at bounding box center [815, 389] width 246 height 33
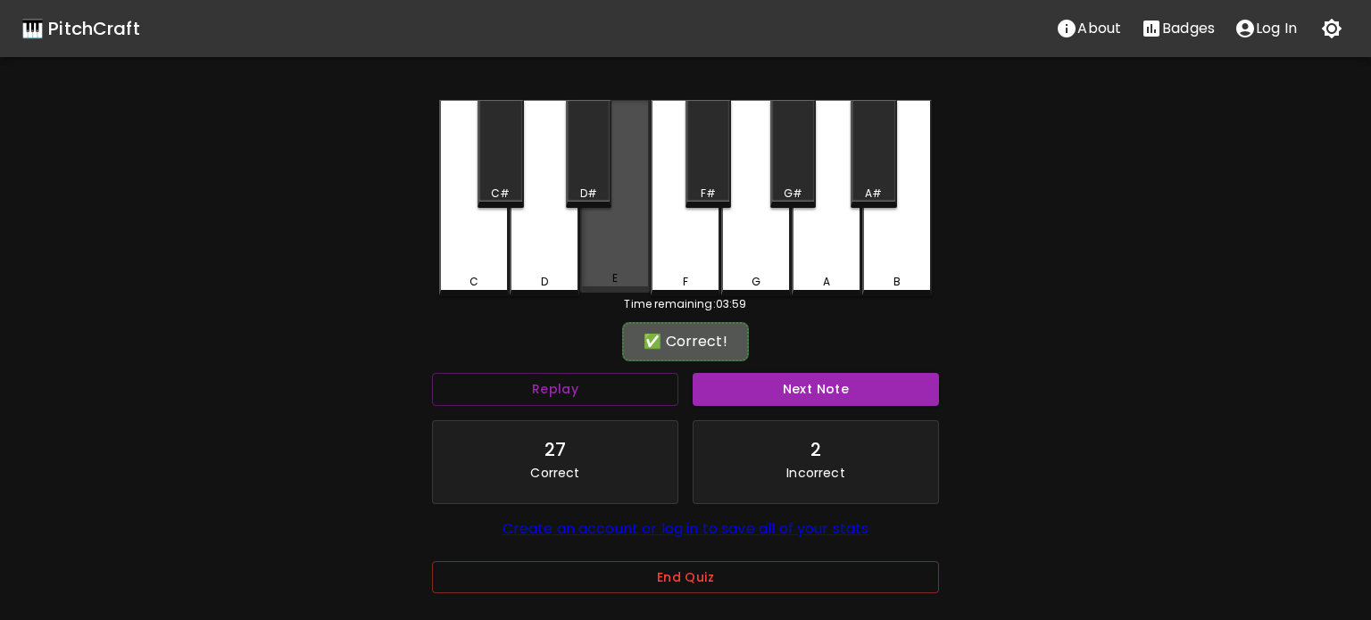
click at [631, 257] on div "E" at bounding box center [615, 196] width 70 height 193
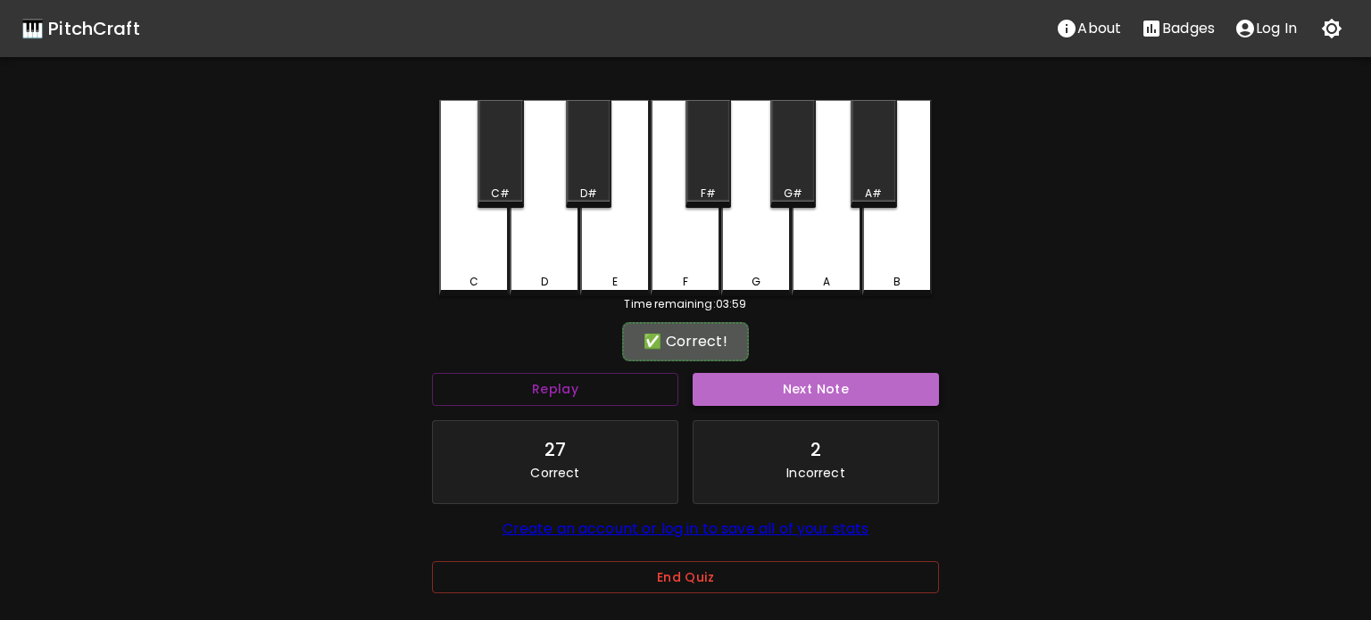
click at [769, 386] on button "Next Note" at bounding box center [815, 389] width 246 height 33
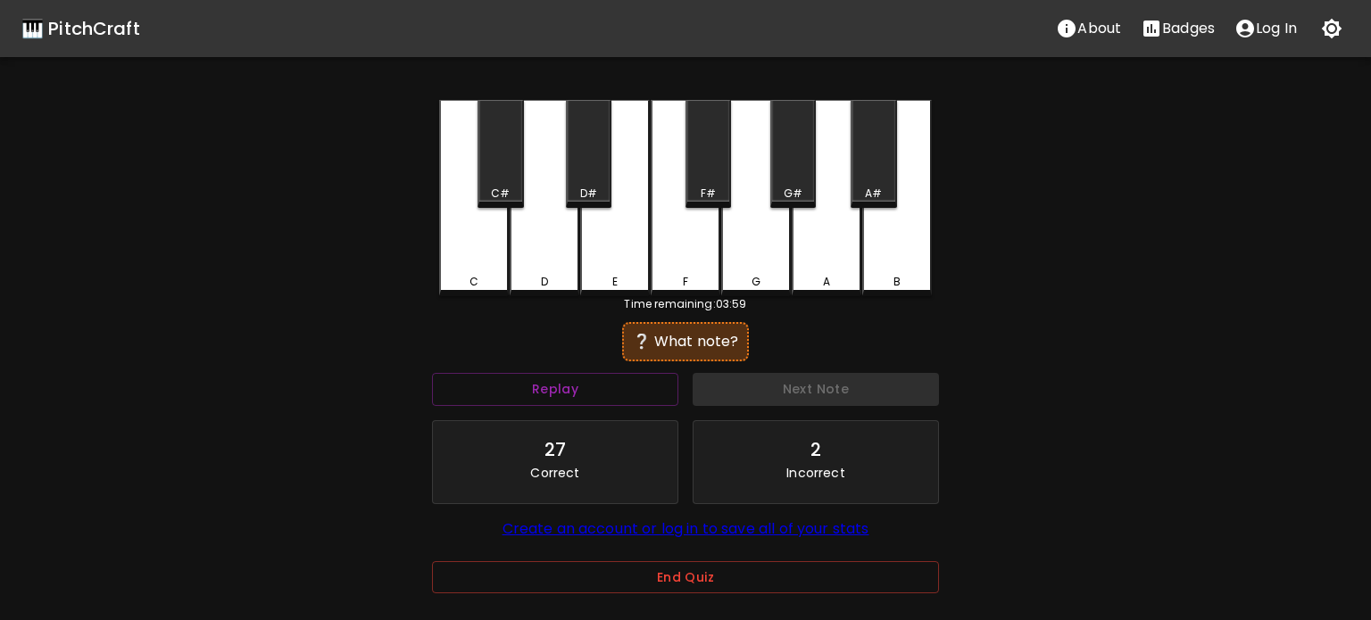
click at [615, 259] on div "E" at bounding box center [615, 198] width 70 height 196
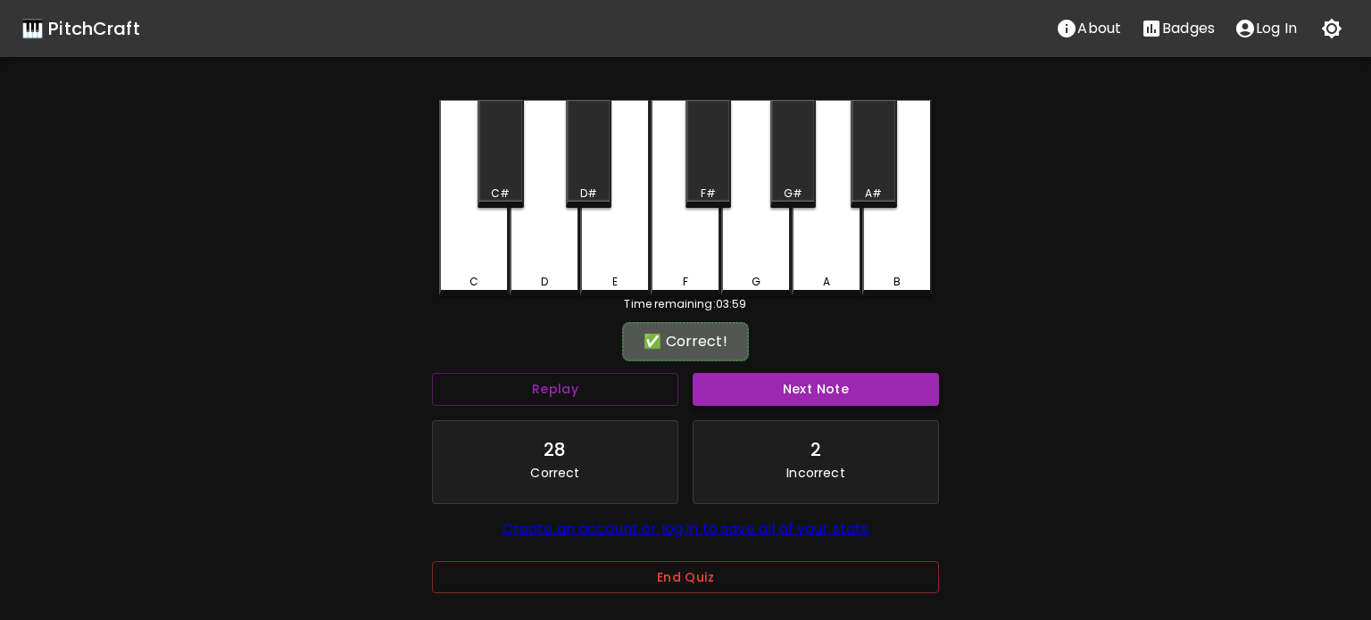
click at [752, 390] on button "Next Note" at bounding box center [815, 389] width 246 height 33
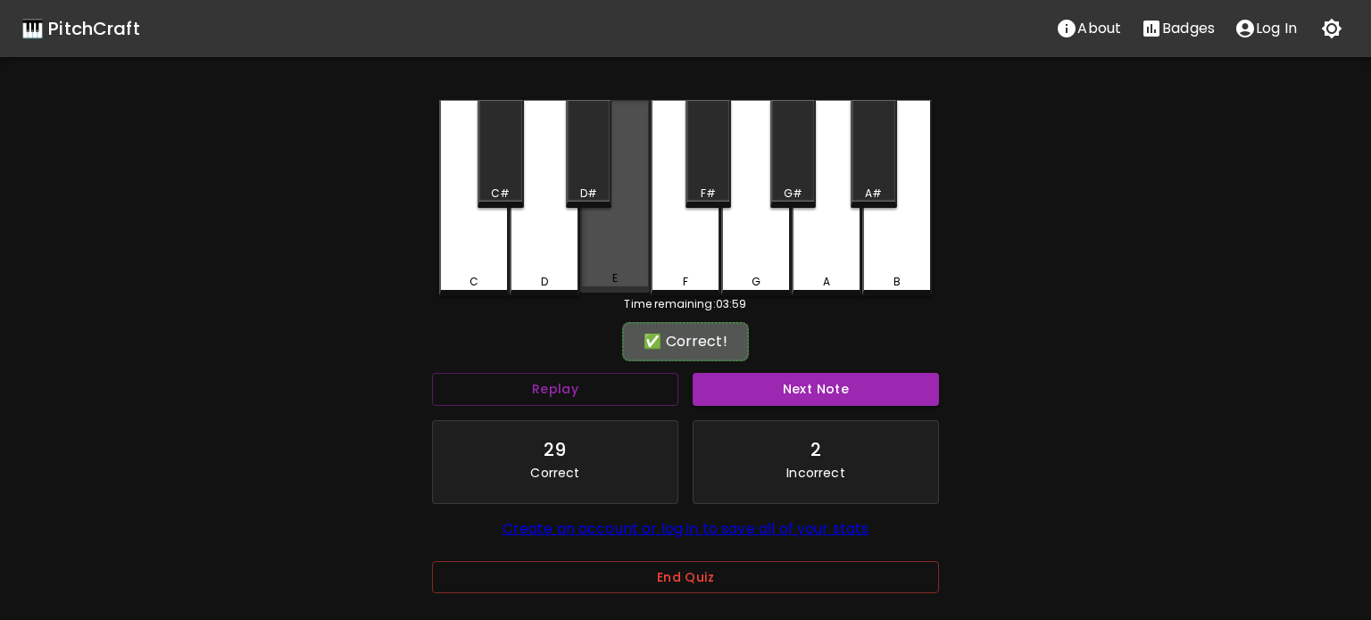
click at [630, 269] on div "E" at bounding box center [615, 196] width 70 height 193
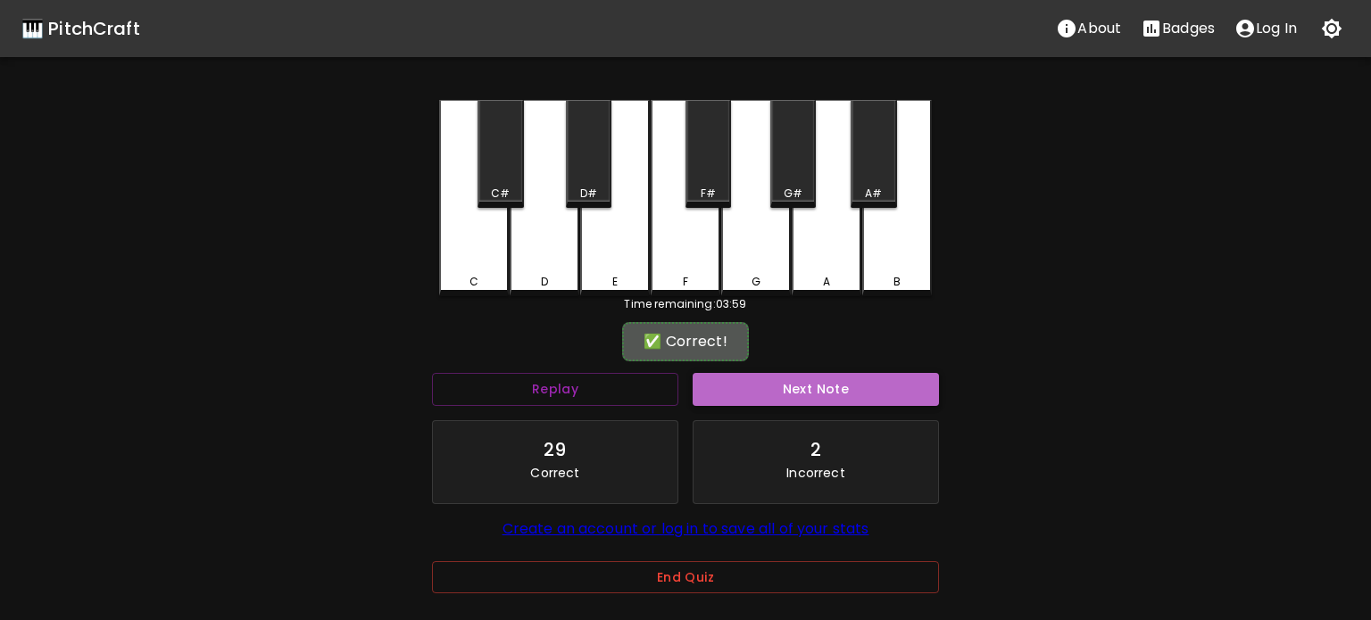
click at [764, 403] on button "Next Note" at bounding box center [815, 389] width 246 height 33
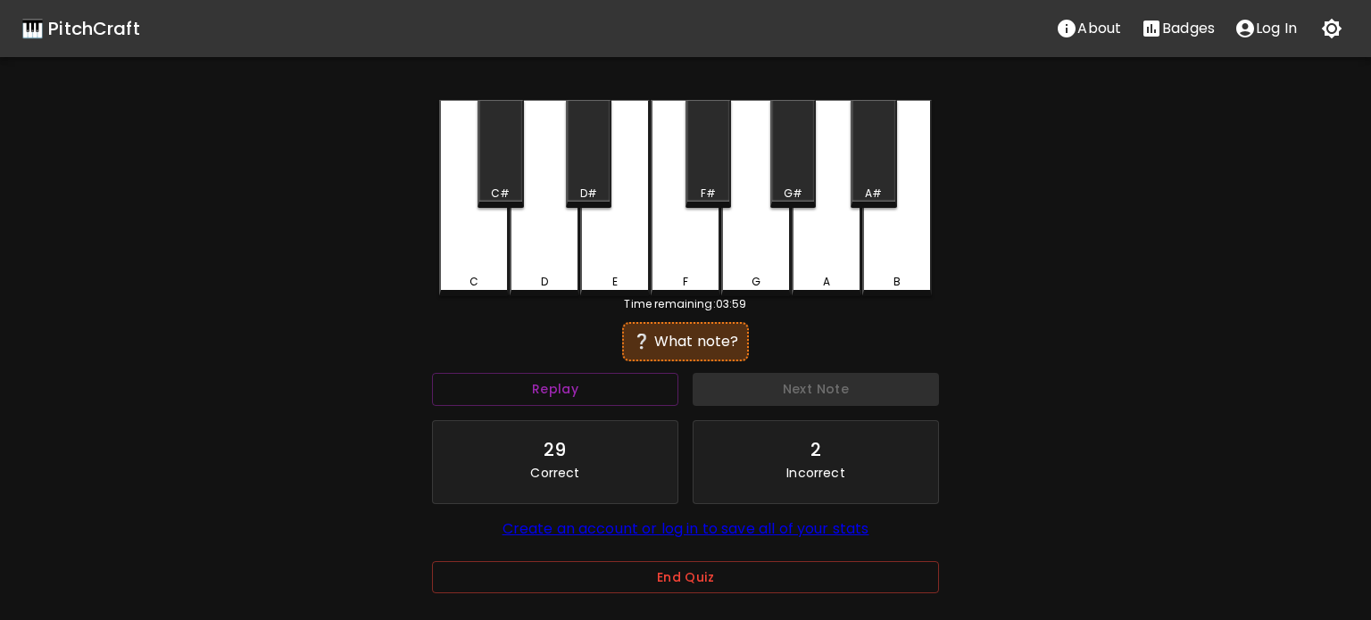
click at [615, 270] on div "E" at bounding box center [615, 198] width 70 height 196
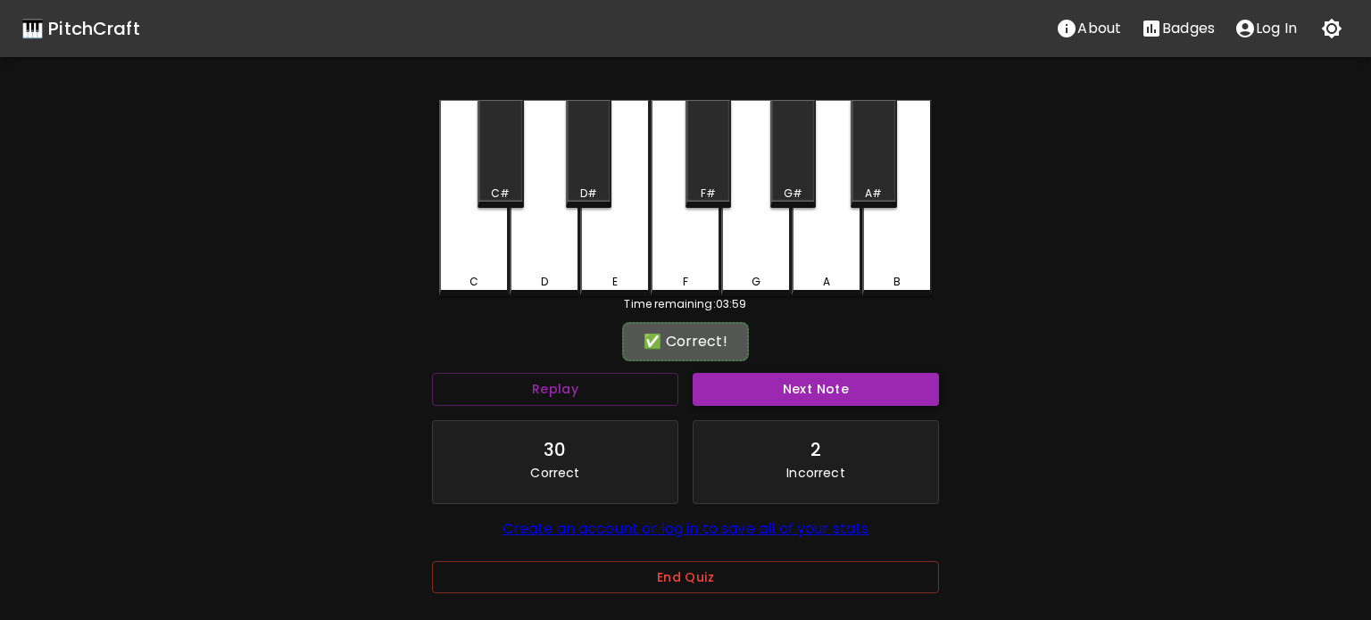
click at [751, 378] on button "Next Note" at bounding box center [815, 389] width 246 height 33
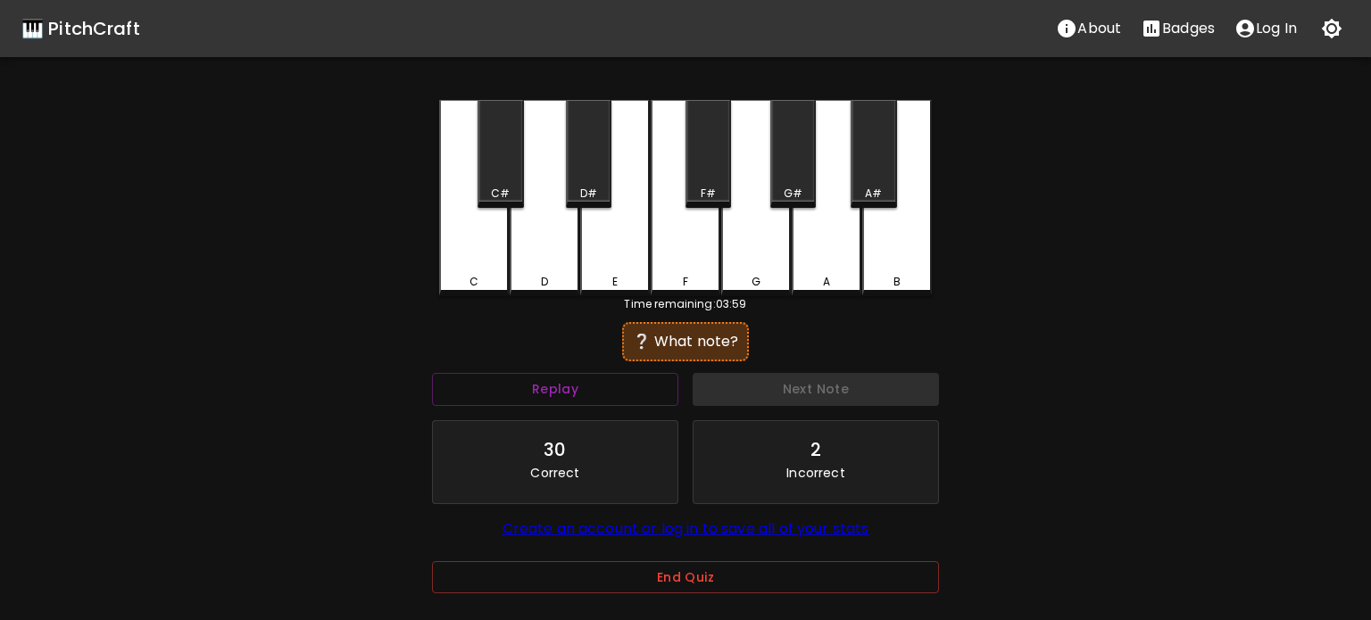
click at [617, 265] on div "E" at bounding box center [615, 198] width 70 height 196
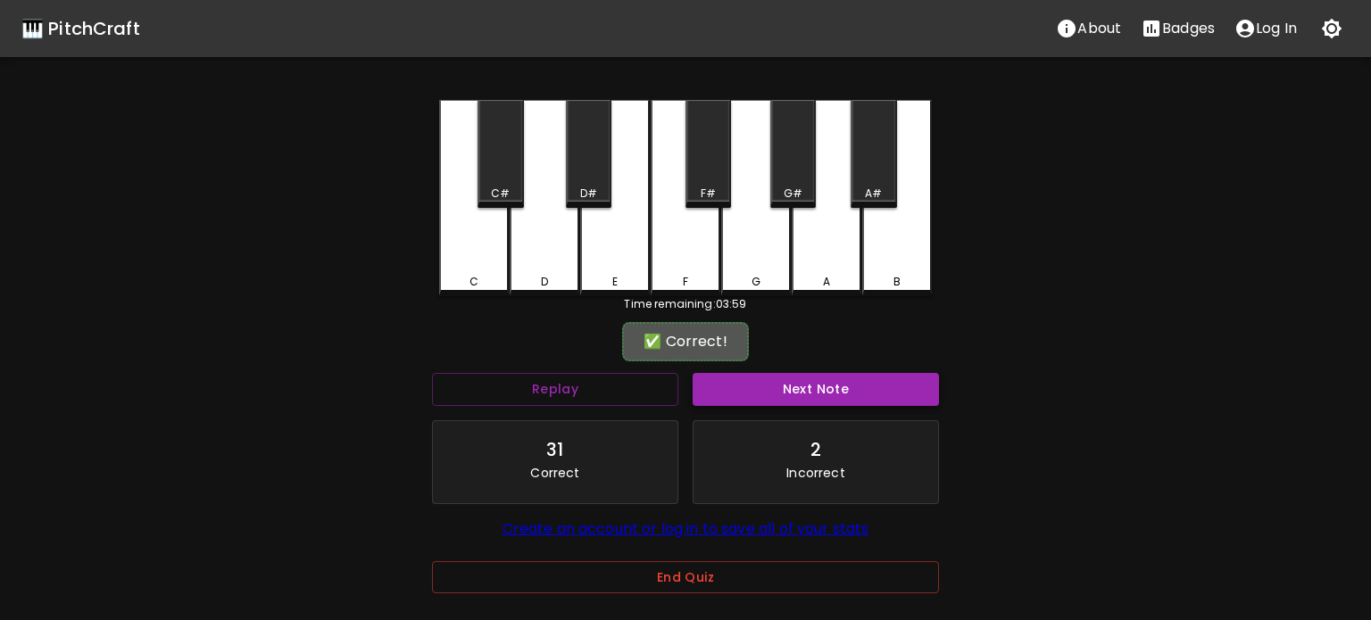
click at [745, 392] on button "Next Note" at bounding box center [815, 389] width 246 height 33
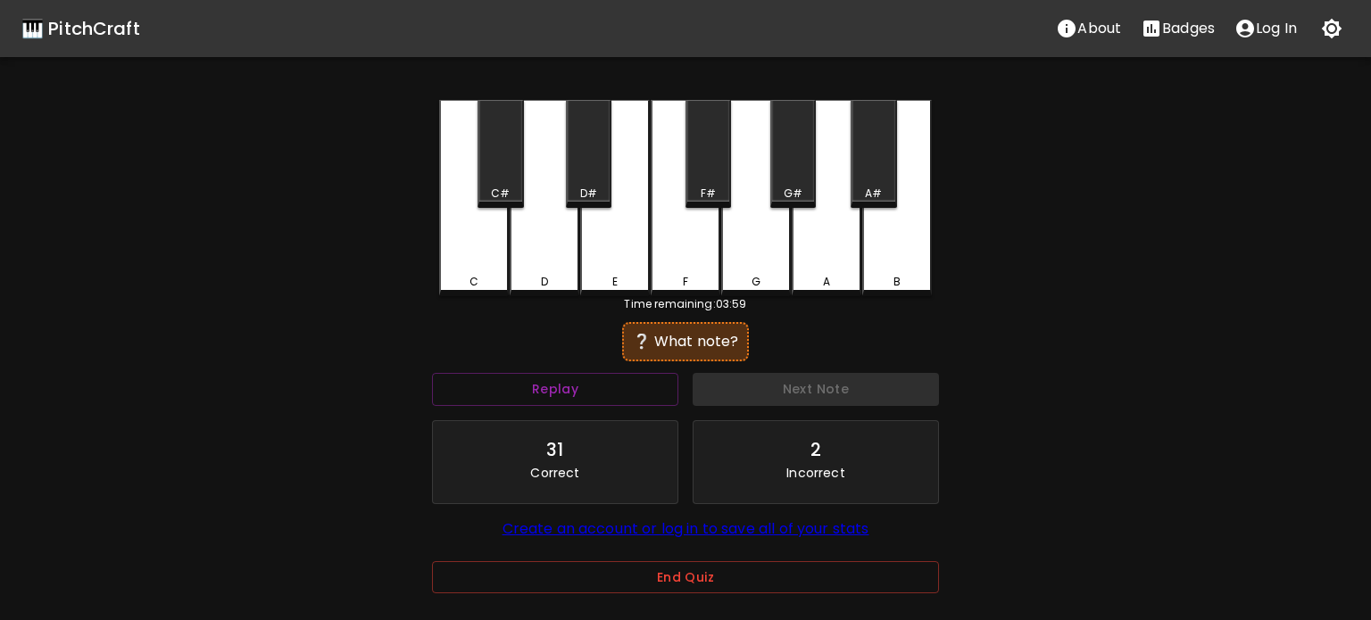
drag, startPoint x: 548, startPoint y: 267, endPoint x: 553, endPoint y: 282, distance: 16.1
click at [549, 275] on div "D" at bounding box center [544, 198] width 70 height 196
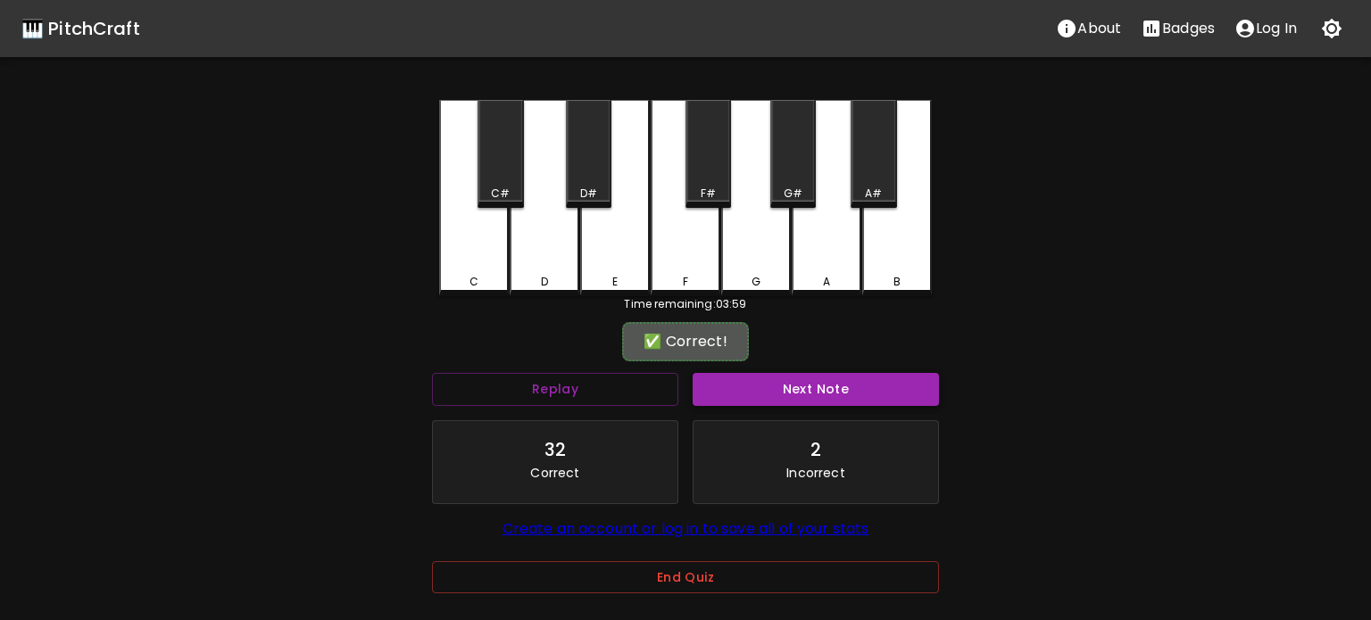
click at [706, 384] on button "Next Note" at bounding box center [815, 389] width 246 height 33
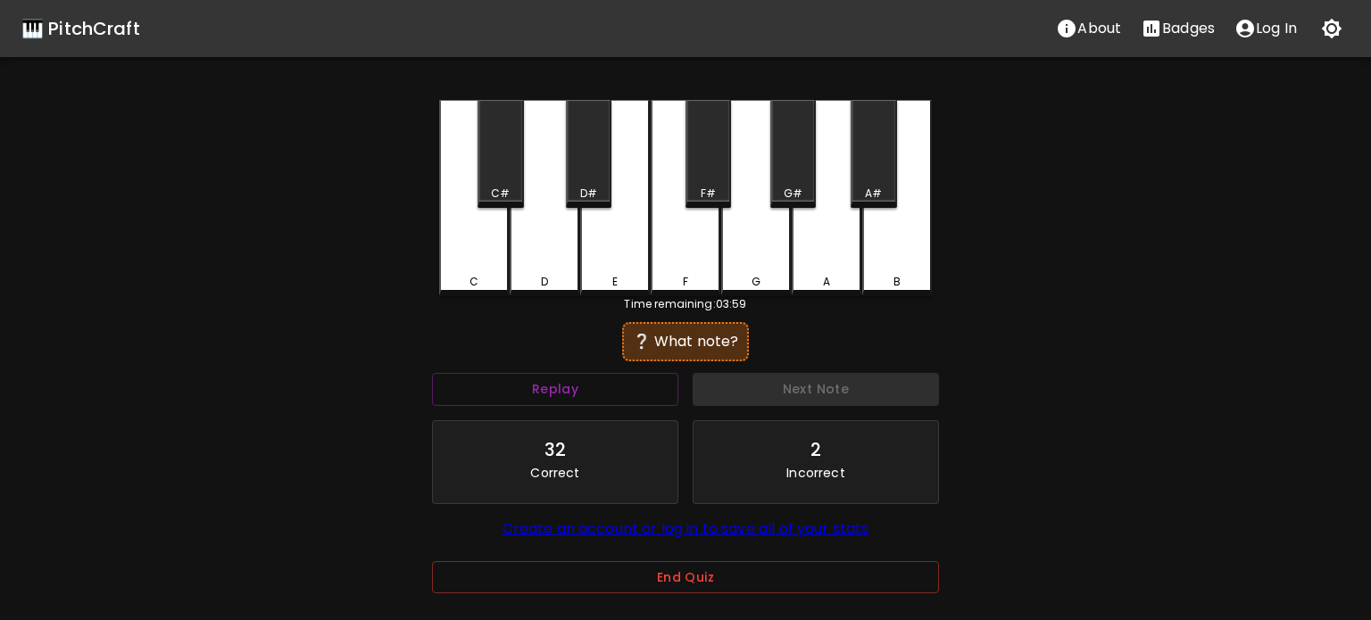
click at [461, 278] on div "C" at bounding box center [474, 282] width 66 height 16
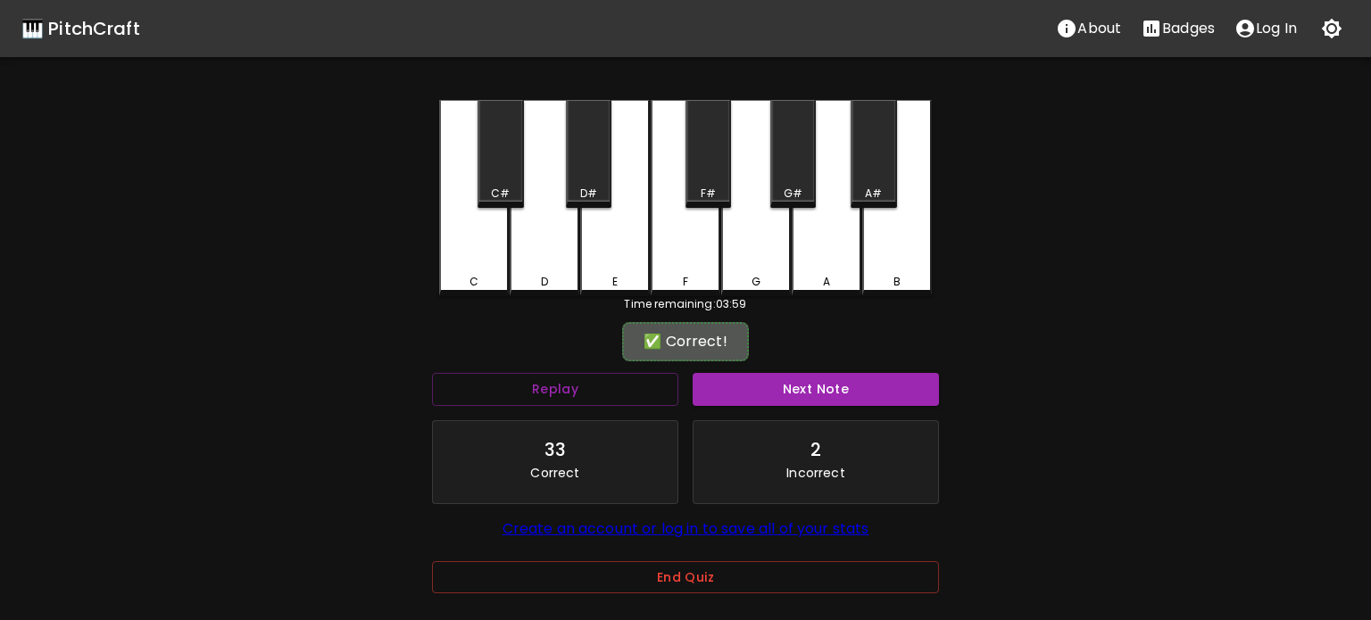
click at [783, 399] on button "Next Note" at bounding box center [815, 389] width 246 height 33
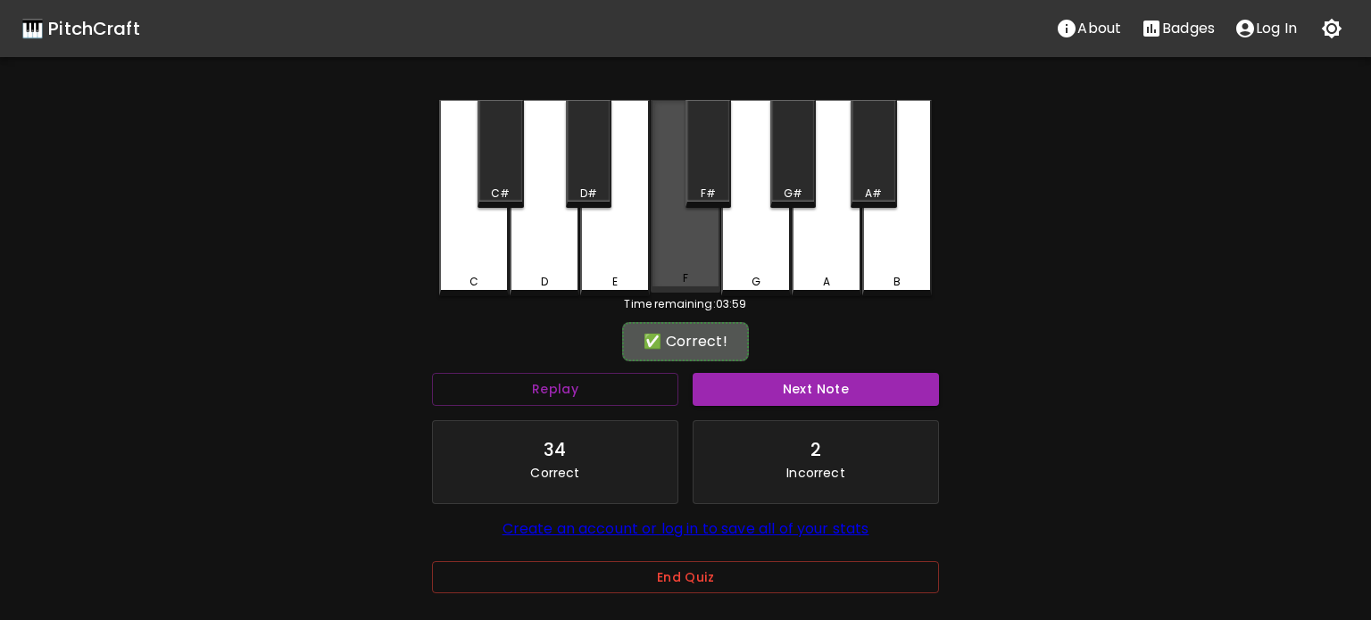
drag, startPoint x: 711, startPoint y: 267, endPoint x: 717, endPoint y: 281, distance: 15.2
click at [711, 269] on div "F" at bounding box center [685, 196] width 70 height 193
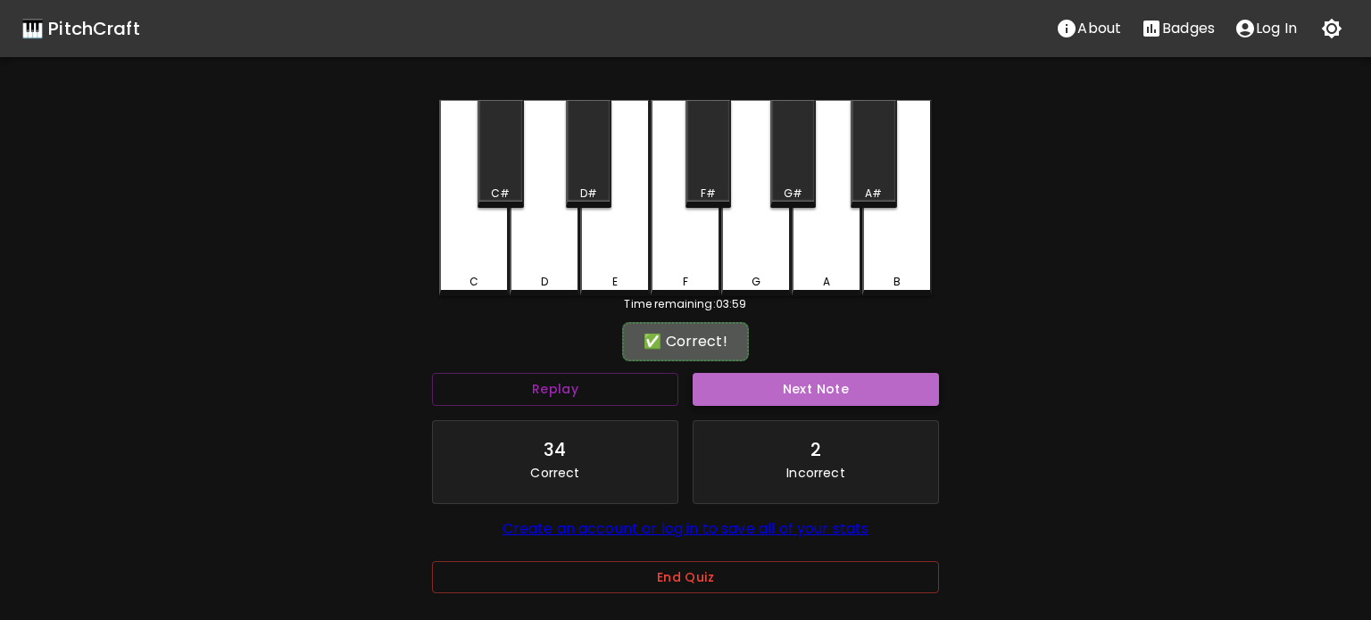
click at [769, 379] on button "Next Note" at bounding box center [815, 389] width 246 height 33
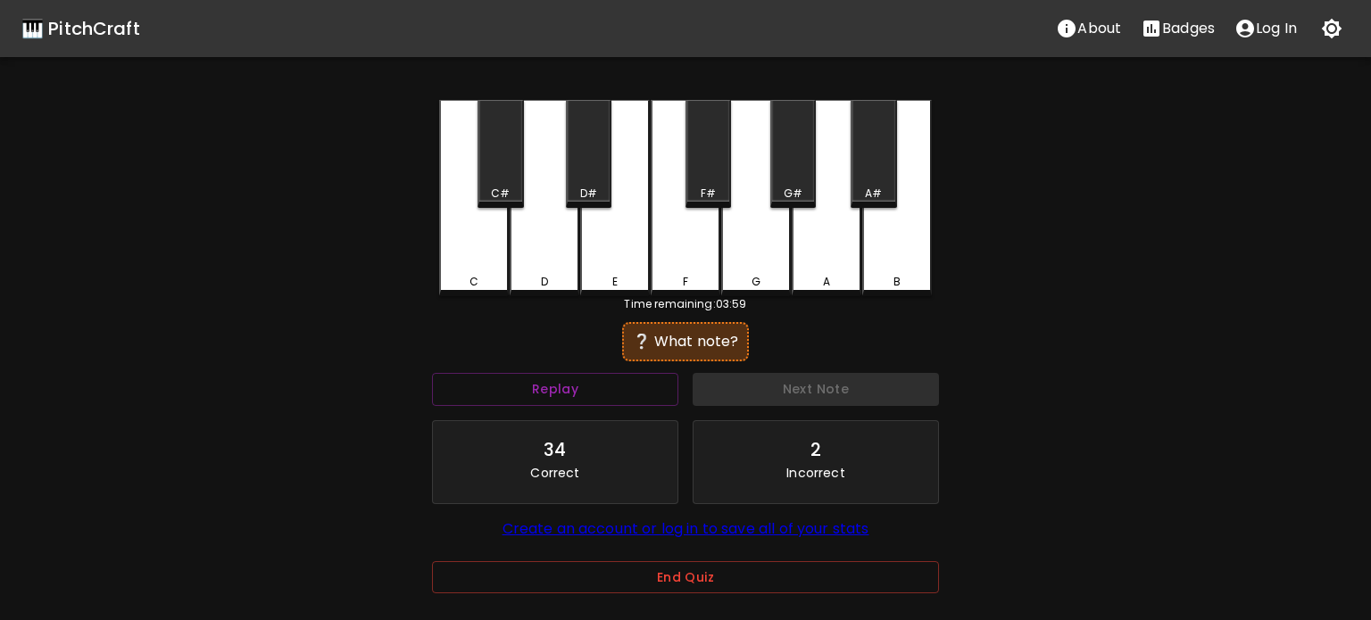
click at [642, 263] on div "E" at bounding box center [615, 198] width 70 height 196
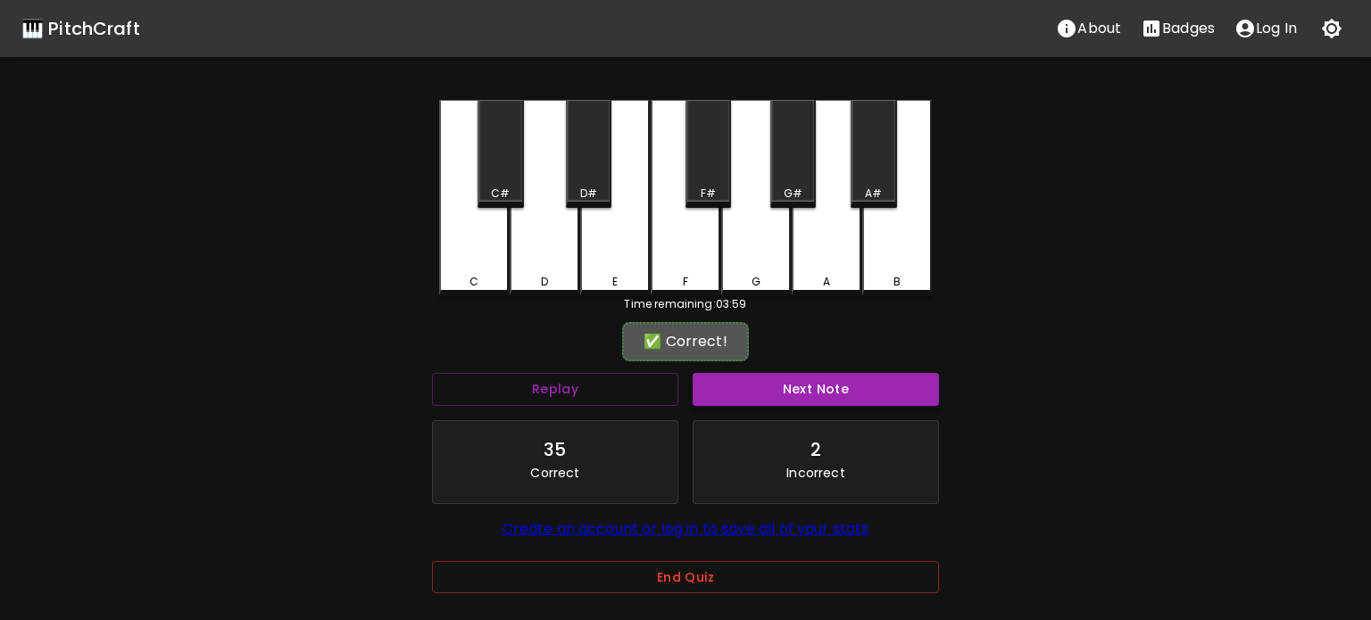
click at [779, 392] on button "Next Note" at bounding box center [815, 389] width 246 height 33
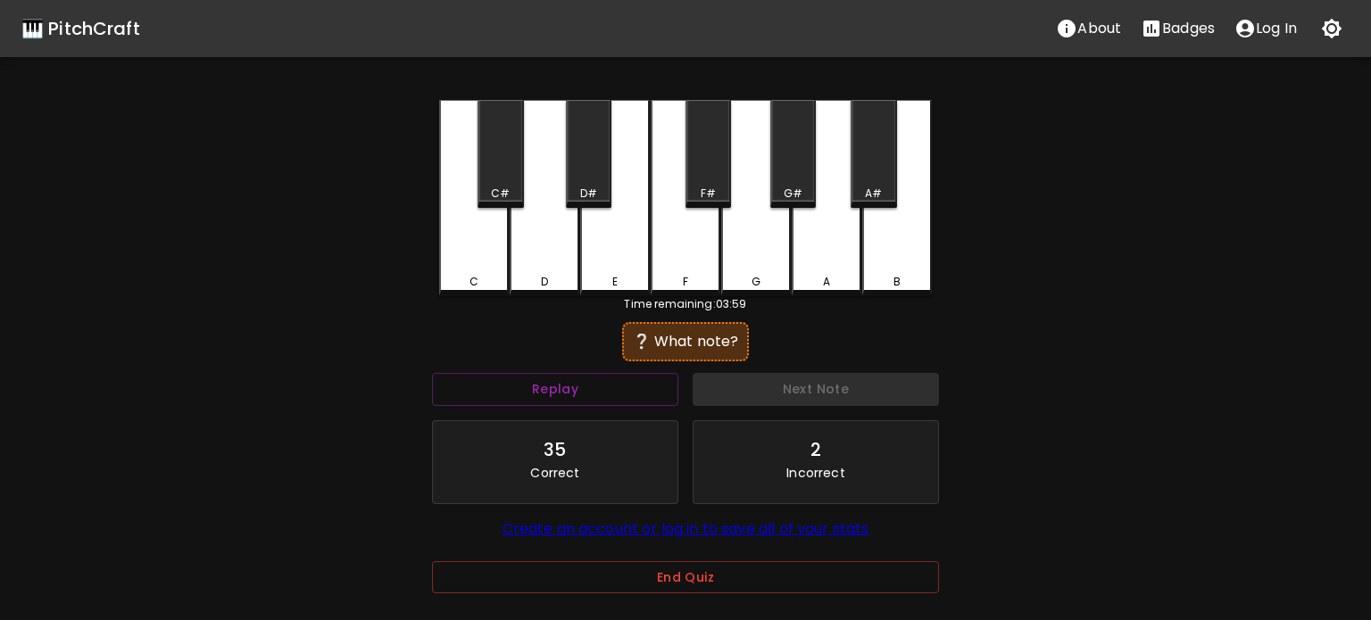
click at [498, 287] on div "C" at bounding box center [474, 198] width 70 height 196
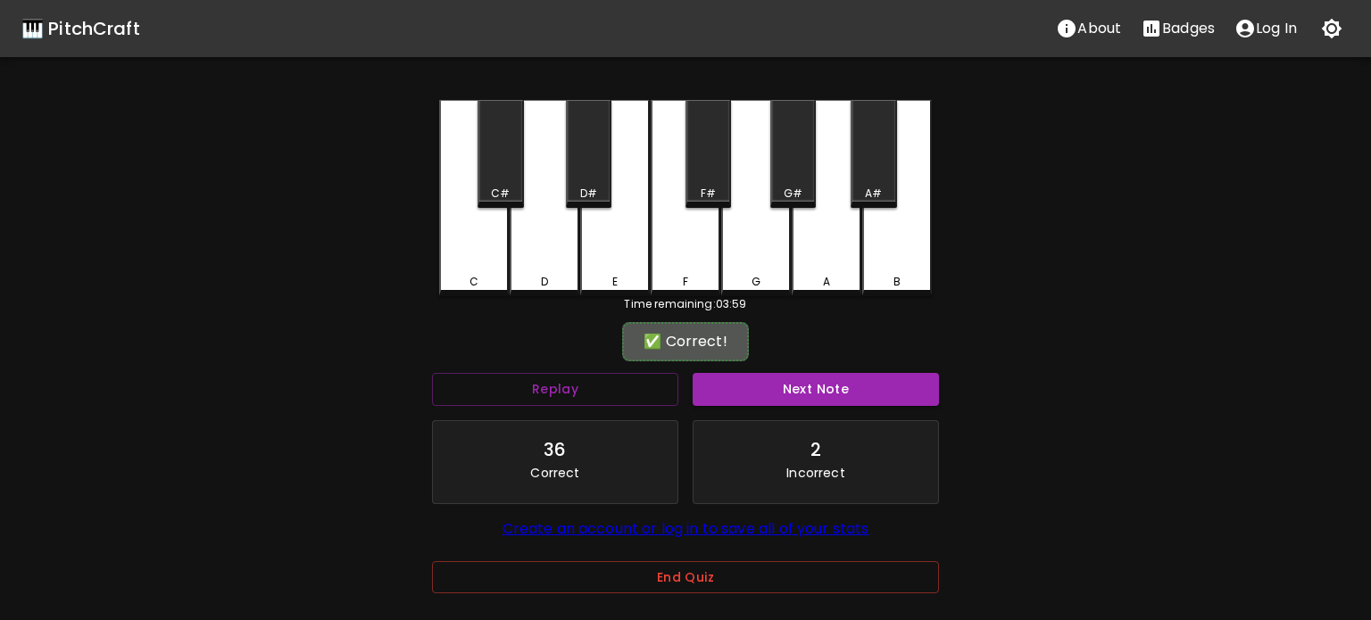
click at [782, 384] on button "Next Note" at bounding box center [815, 389] width 246 height 33
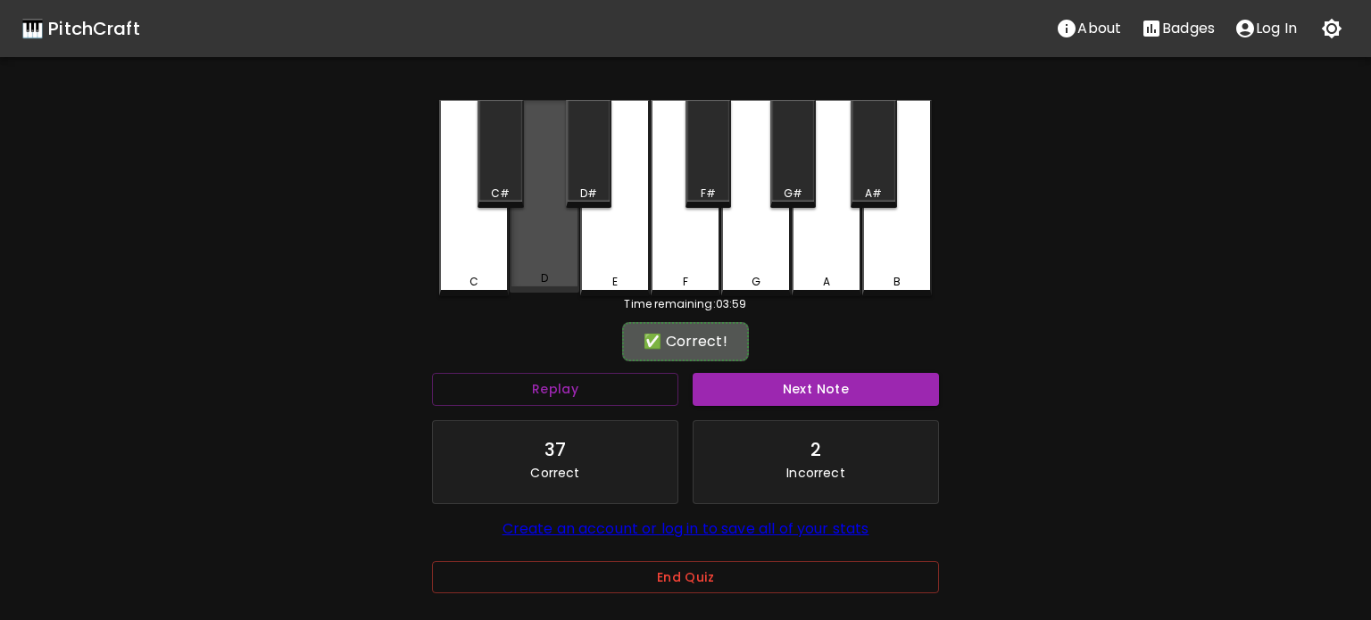
drag, startPoint x: 552, startPoint y: 265, endPoint x: 763, endPoint y: 350, distance: 227.0
click at [553, 268] on div "D" at bounding box center [544, 196] width 70 height 193
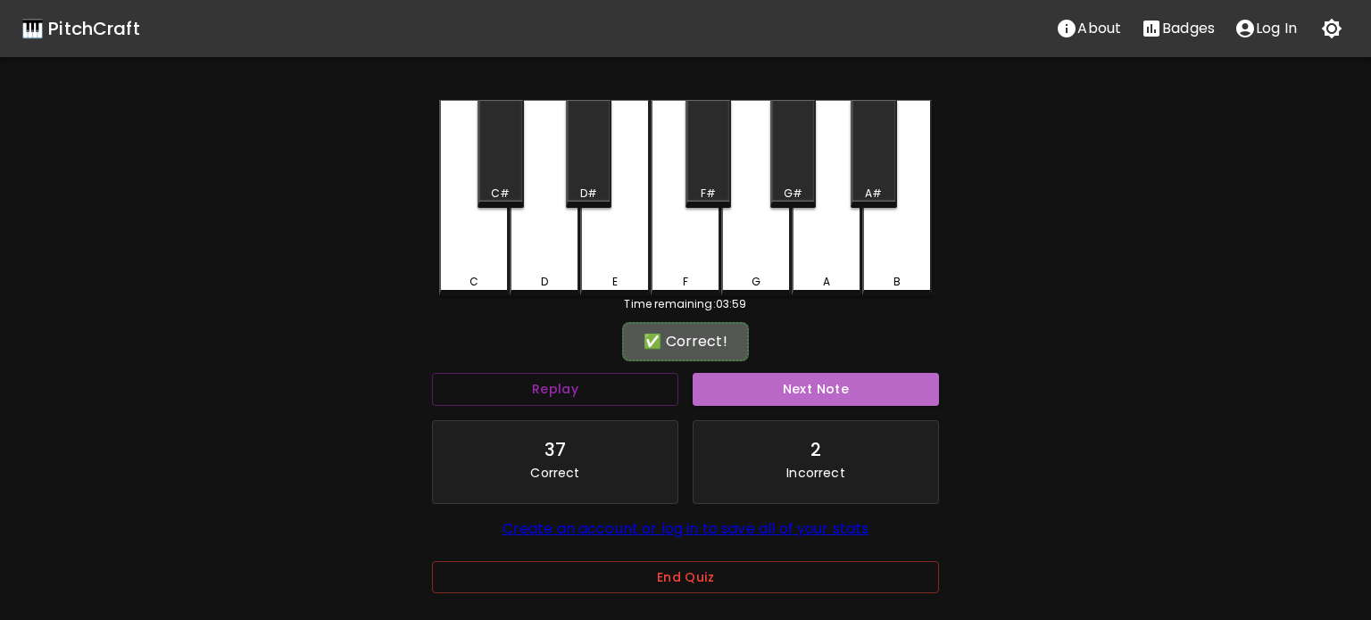
drag, startPoint x: 816, startPoint y: 393, endPoint x: 722, endPoint y: 333, distance: 111.1
click at [816, 393] on button "Next Note" at bounding box center [815, 389] width 246 height 33
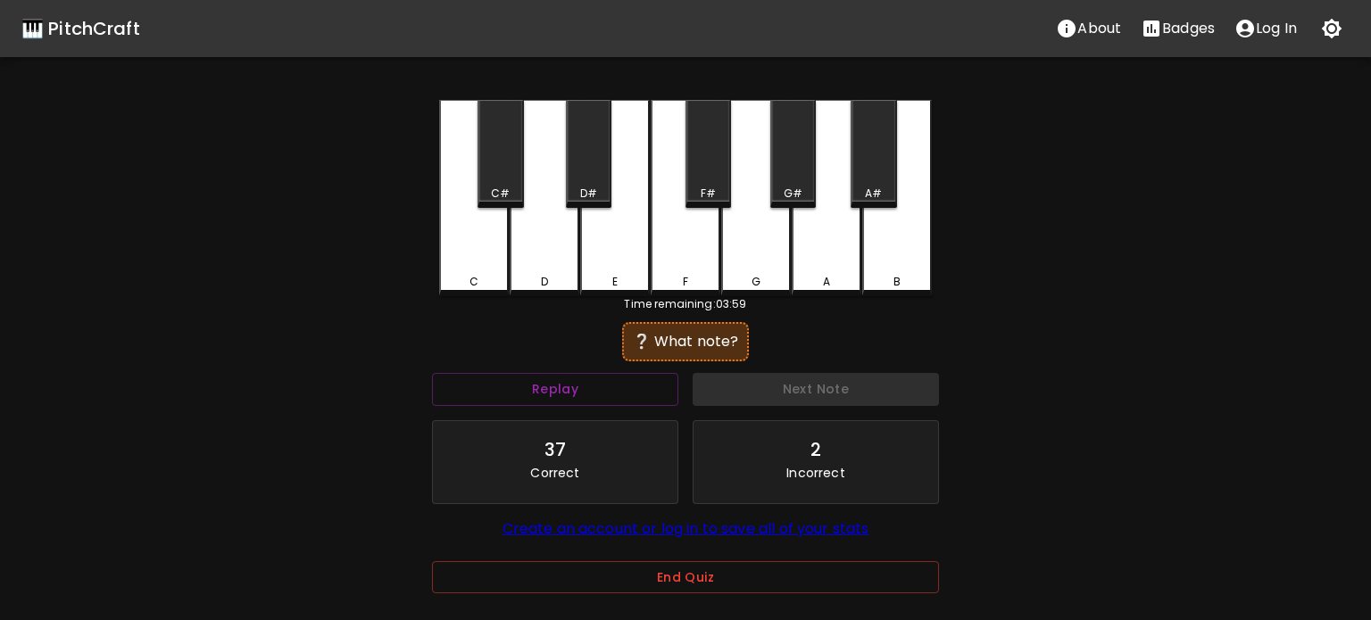
click at [661, 276] on div "F" at bounding box center [685, 282] width 66 height 16
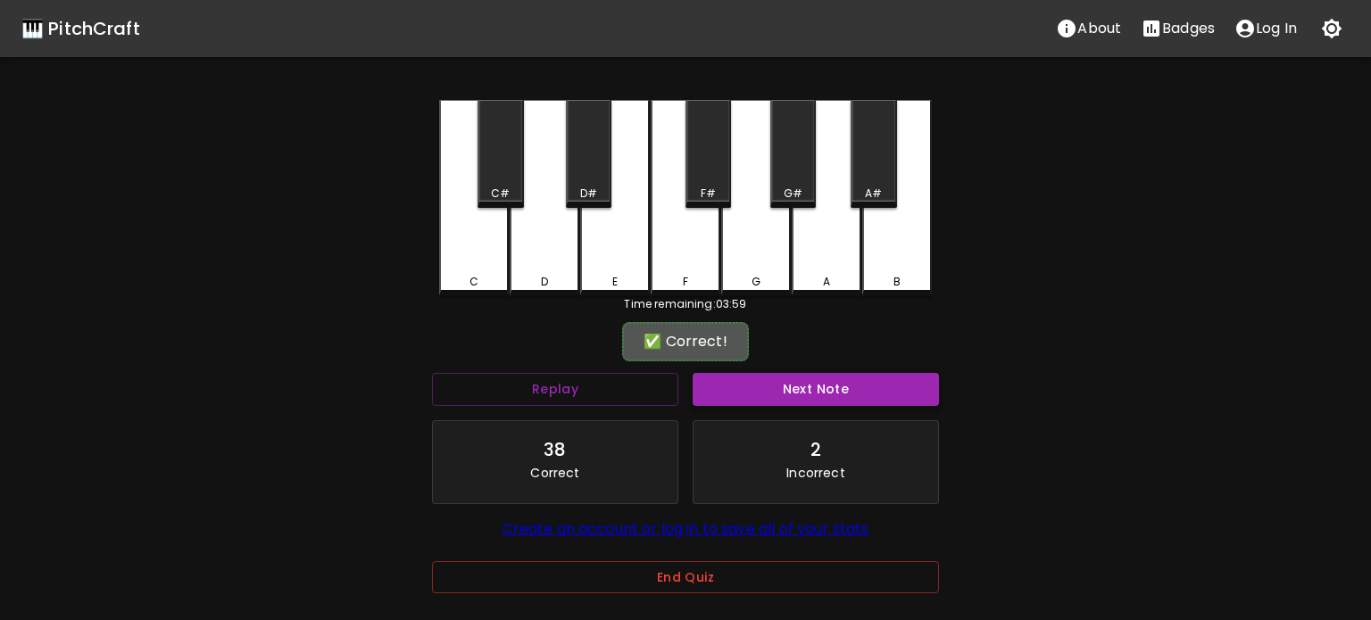
click at [792, 388] on button "Next Note" at bounding box center [815, 389] width 246 height 33
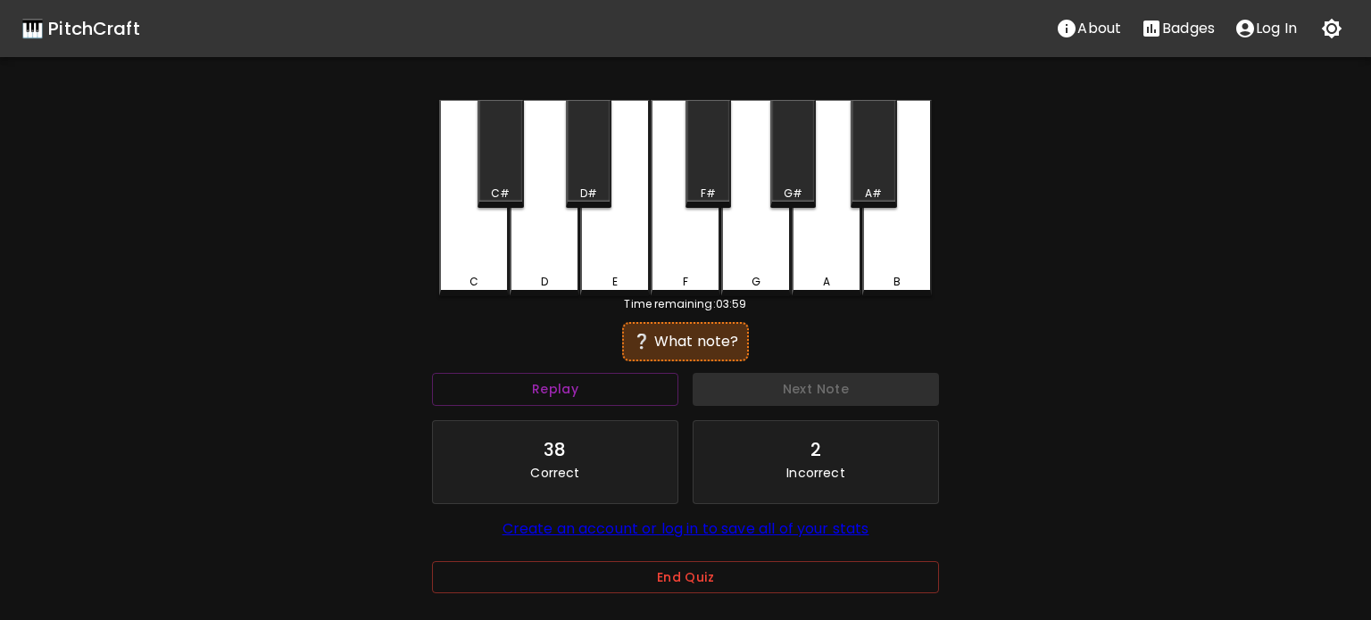
click at [707, 274] on div "F" at bounding box center [685, 198] width 70 height 196
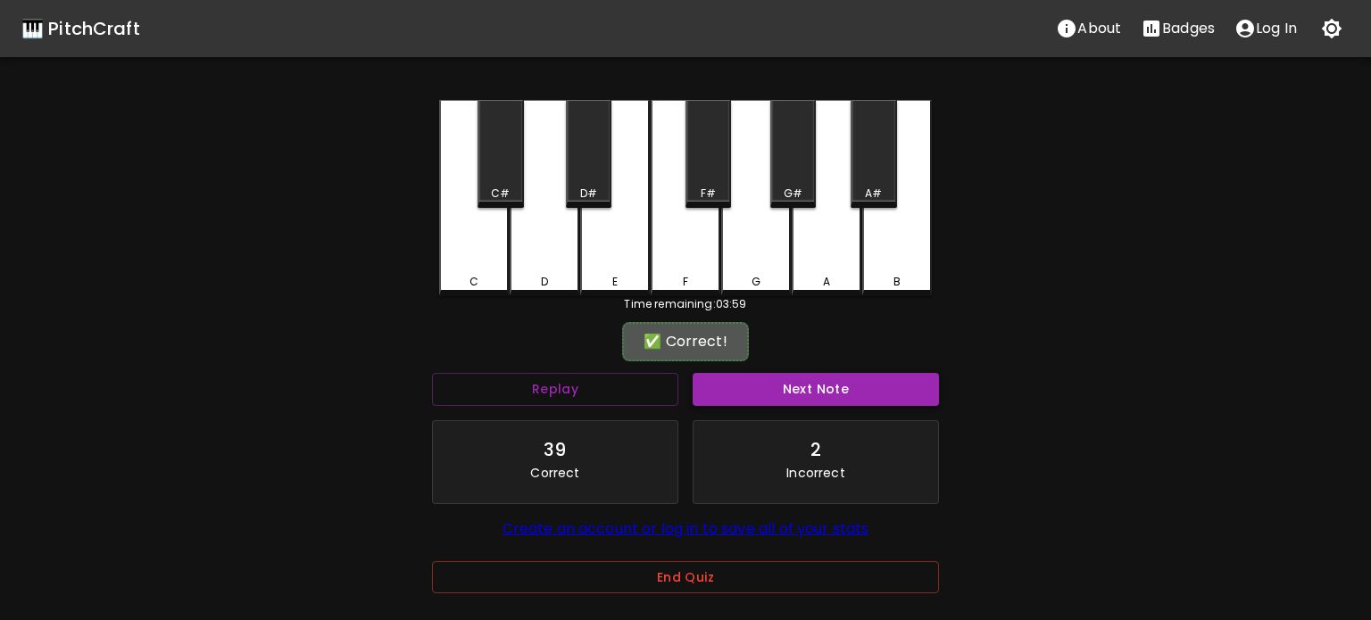
click at [817, 385] on button "Next Note" at bounding box center [815, 389] width 246 height 33
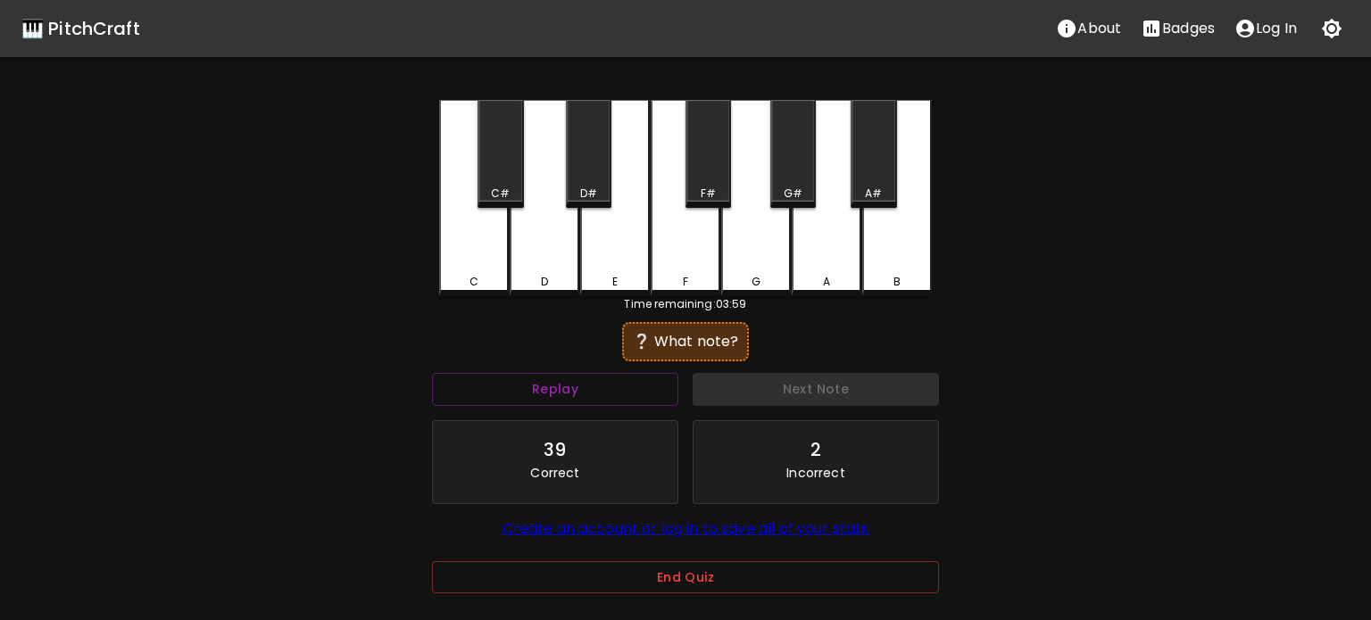
click at [667, 248] on div "F" at bounding box center [685, 198] width 70 height 196
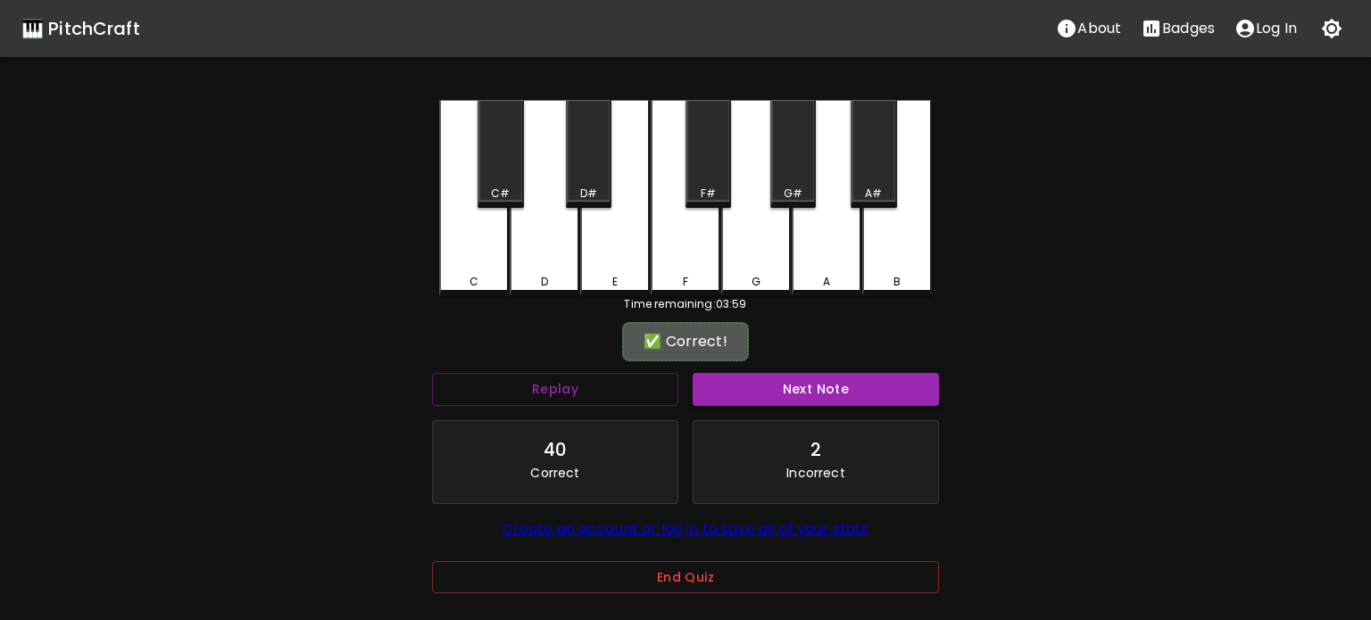
click at [773, 376] on button "Next Note" at bounding box center [815, 389] width 246 height 33
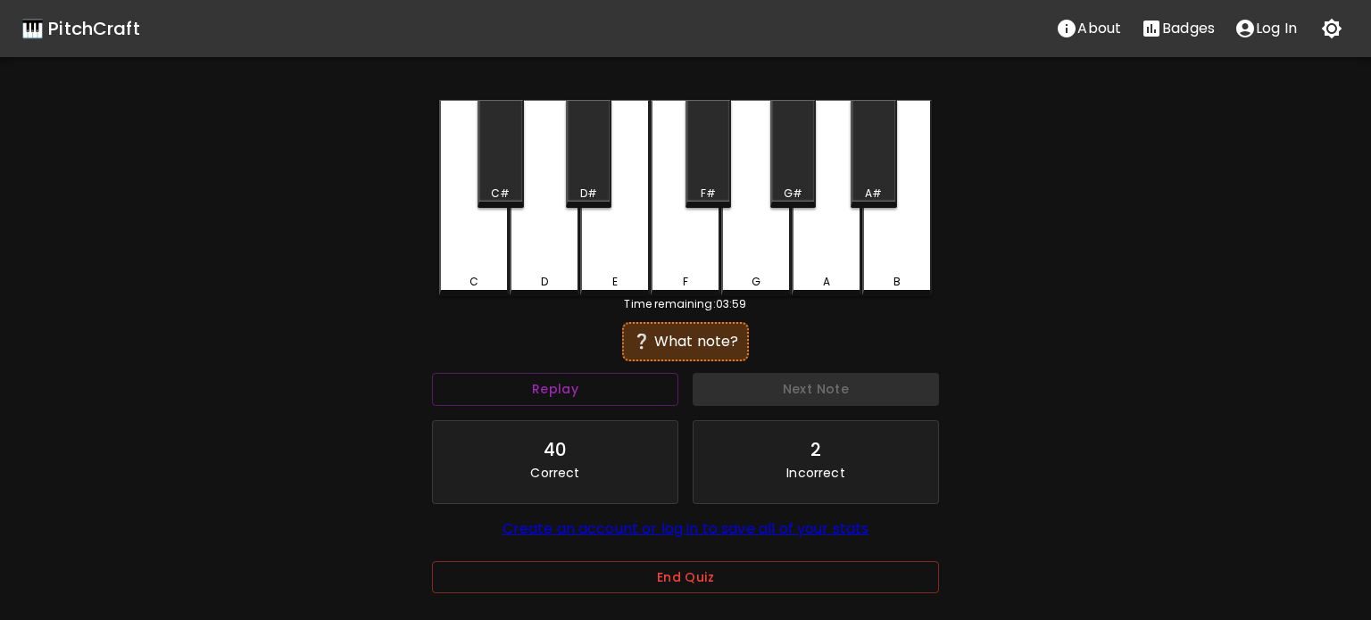
click at [622, 256] on div "E" at bounding box center [615, 198] width 70 height 196
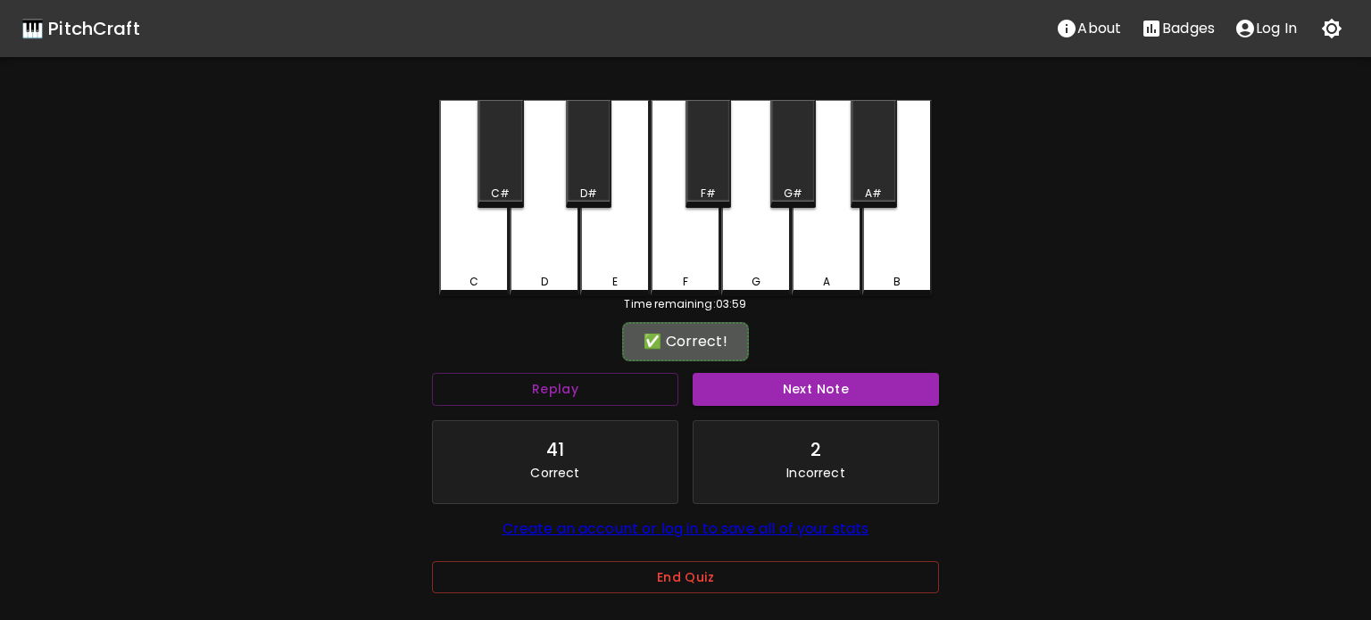
click at [756, 386] on button "Next Note" at bounding box center [815, 389] width 246 height 33
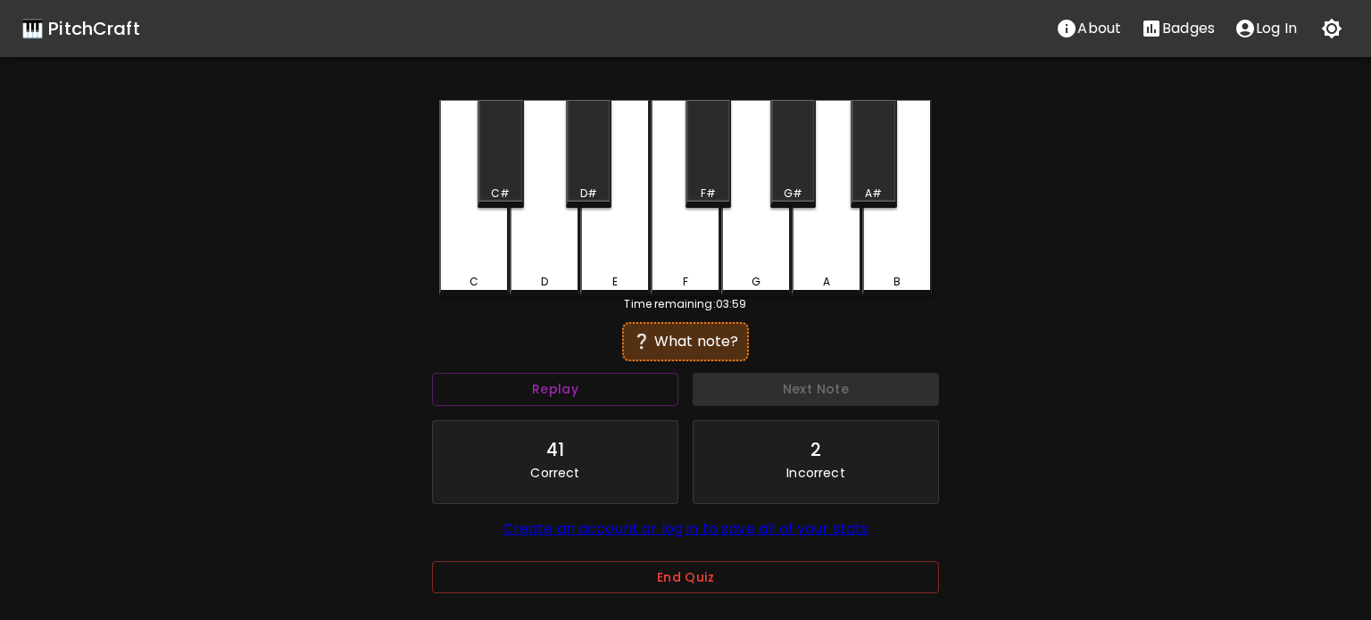
click at [549, 270] on div "D" at bounding box center [544, 198] width 70 height 196
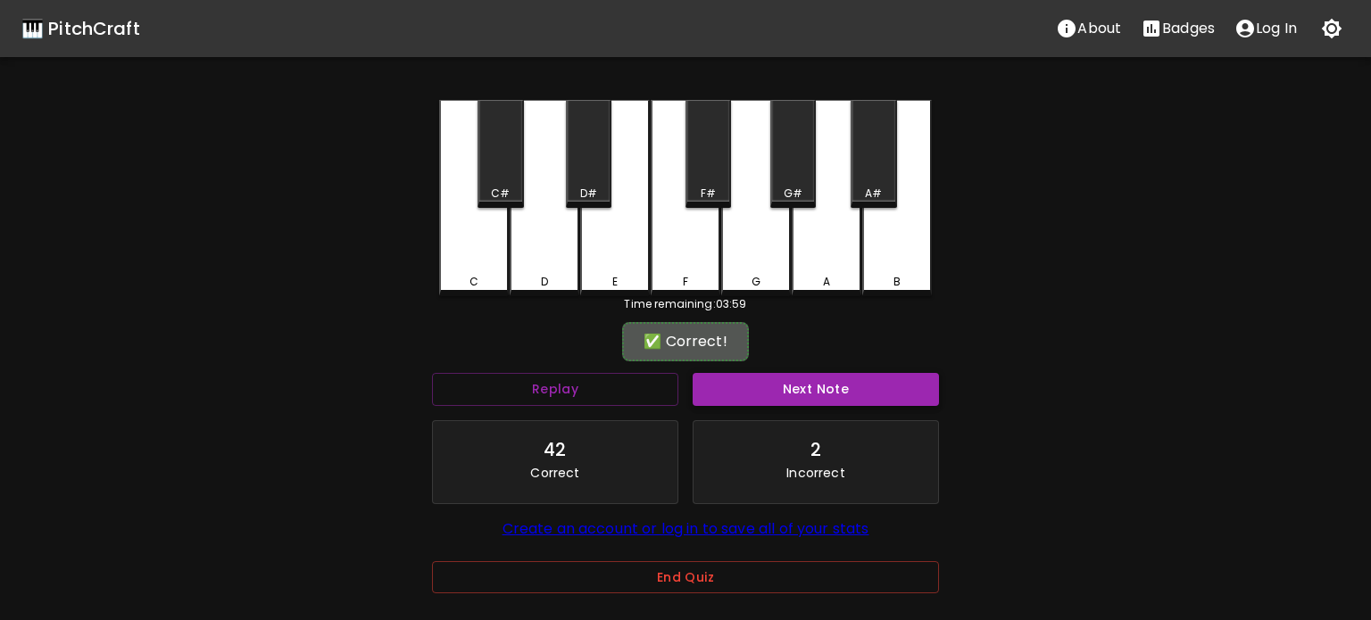
click at [789, 383] on button "Next Note" at bounding box center [815, 389] width 246 height 33
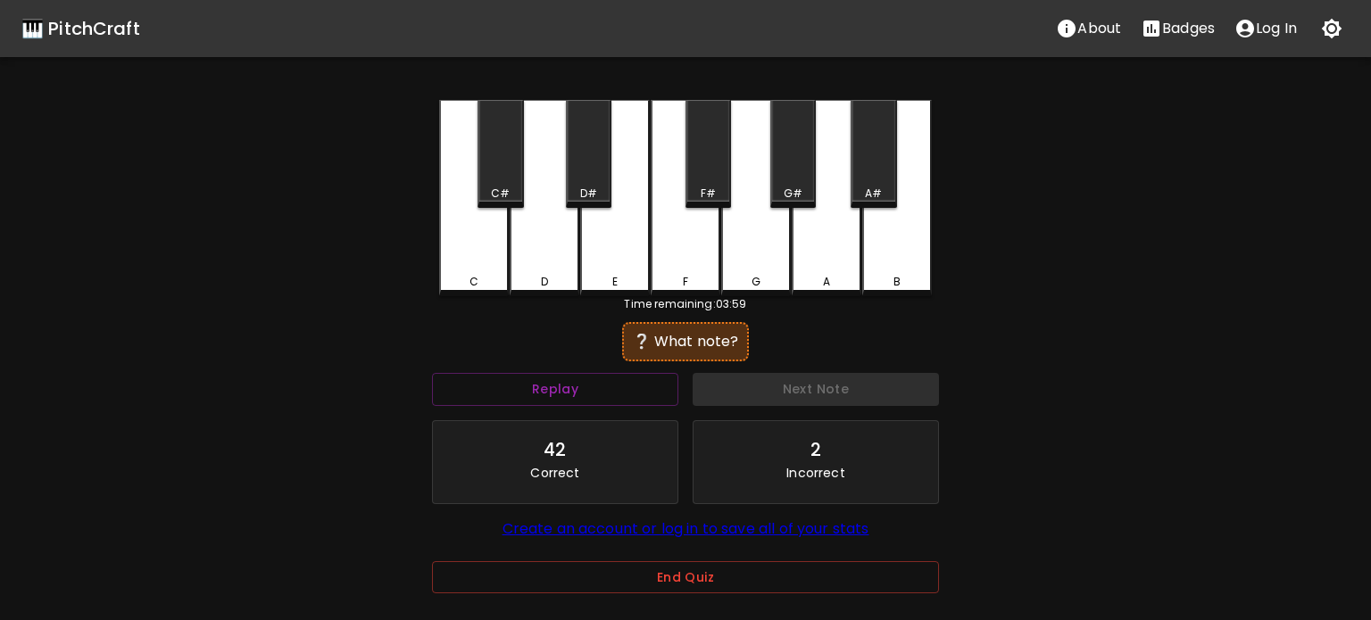
click at [564, 291] on div "D" at bounding box center [544, 198] width 70 height 196
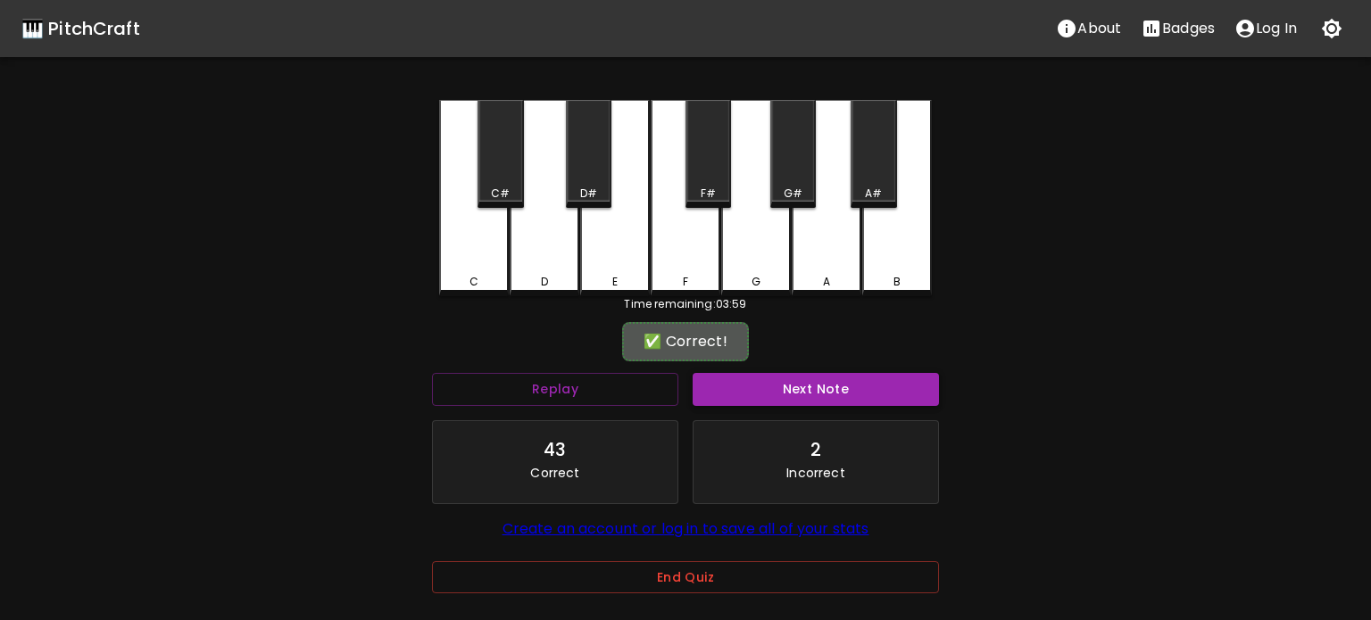
click at [754, 386] on button "Next Note" at bounding box center [815, 389] width 246 height 33
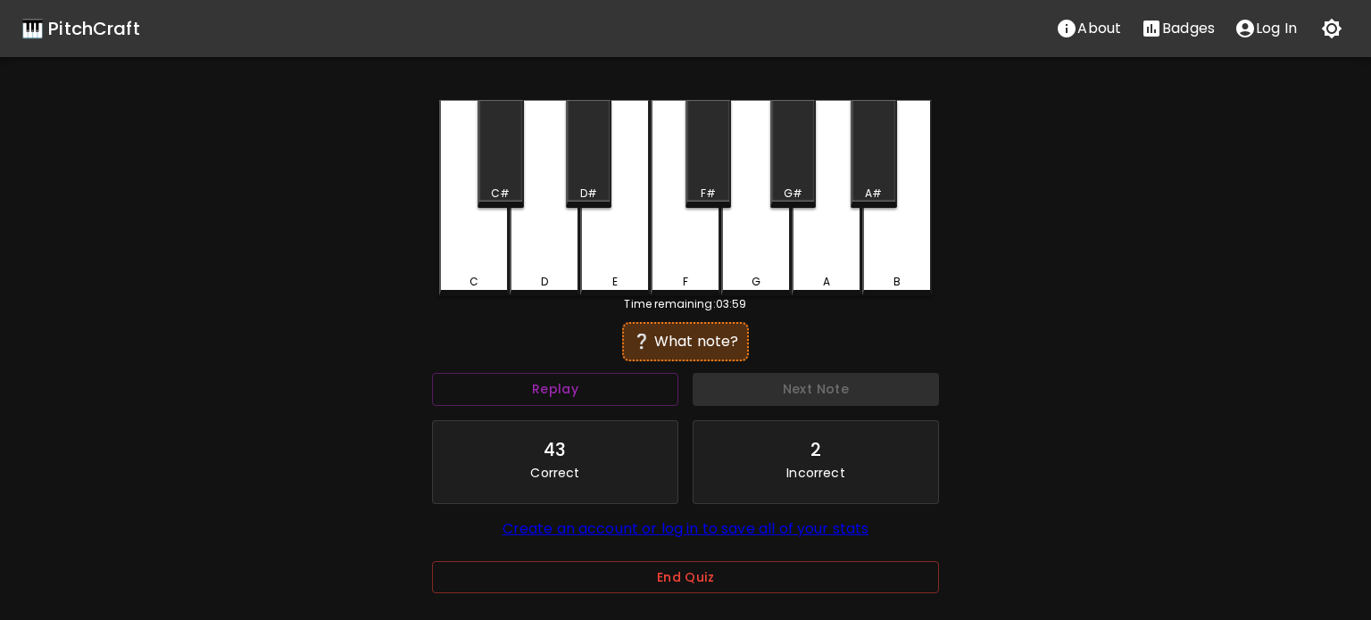
click at [488, 271] on div "C" at bounding box center [474, 198] width 70 height 196
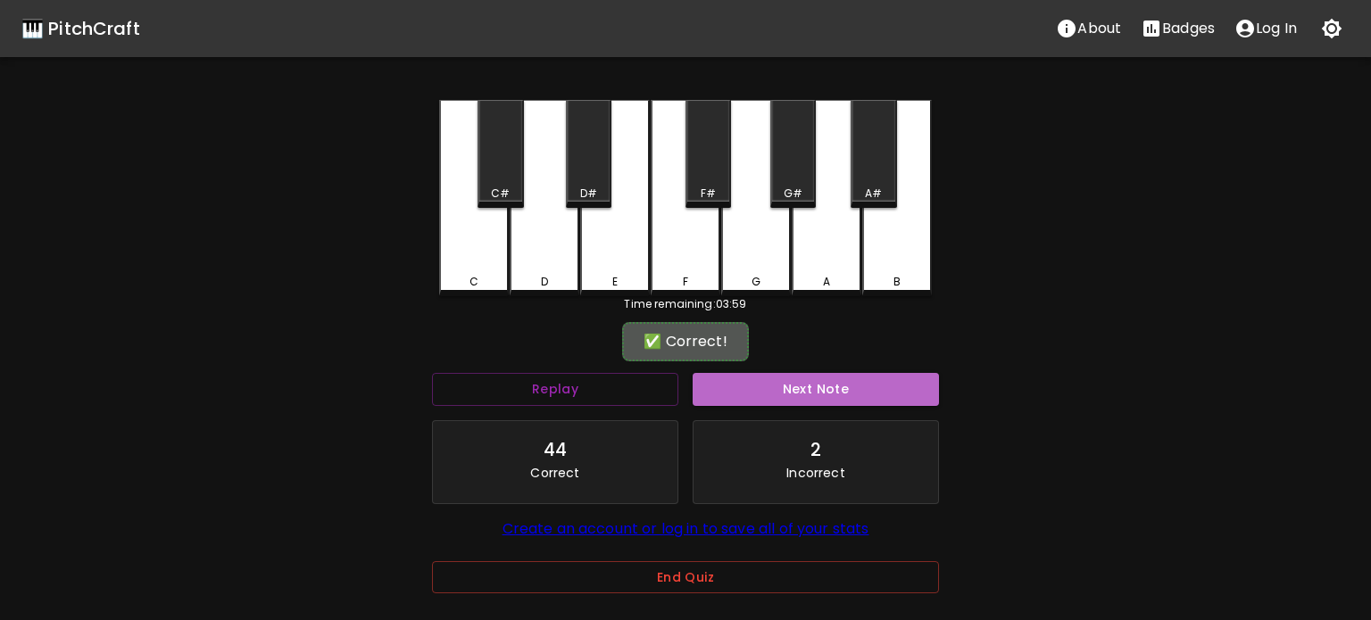
click at [805, 377] on button "Next Note" at bounding box center [815, 389] width 246 height 33
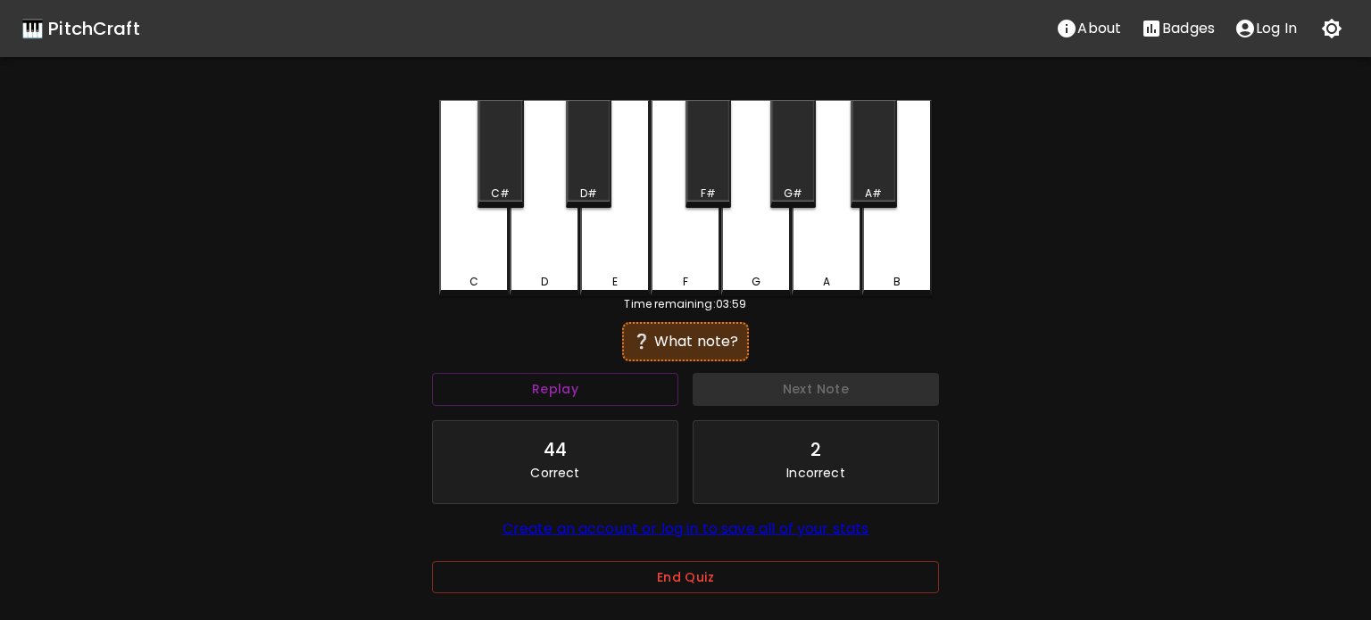
click at [628, 267] on div "E" at bounding box center [615, 198] width 70 height 196
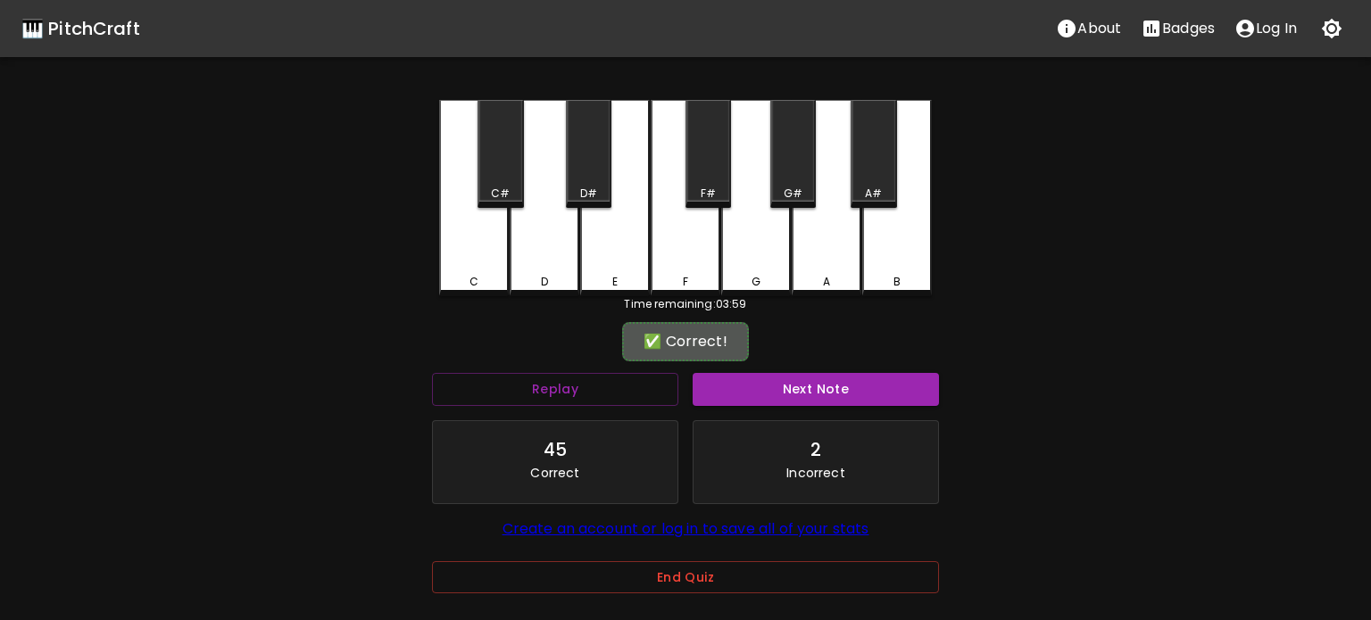
click at [775, 395] on button "Next Note" at bounding box center [815, 389] width 246 height 33
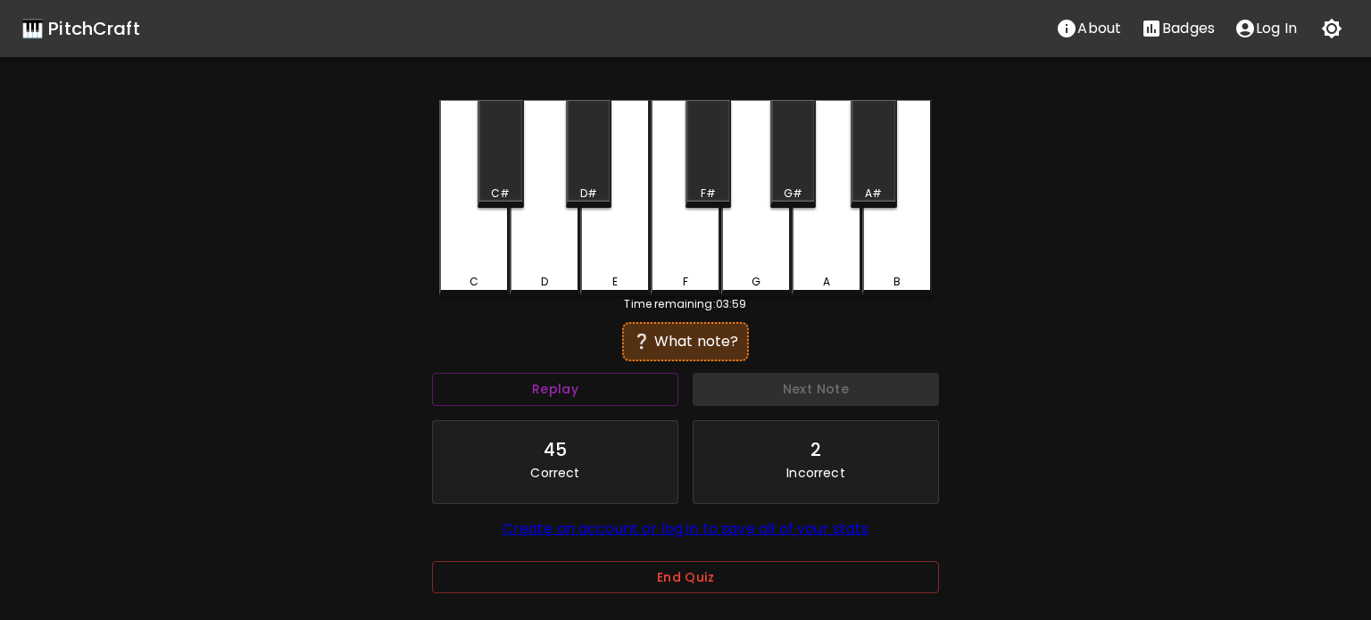
click at [651, 255] on div "C C# D D# E F F# G G# A A# B" at bounding box center [685, 198] width 493 height 196
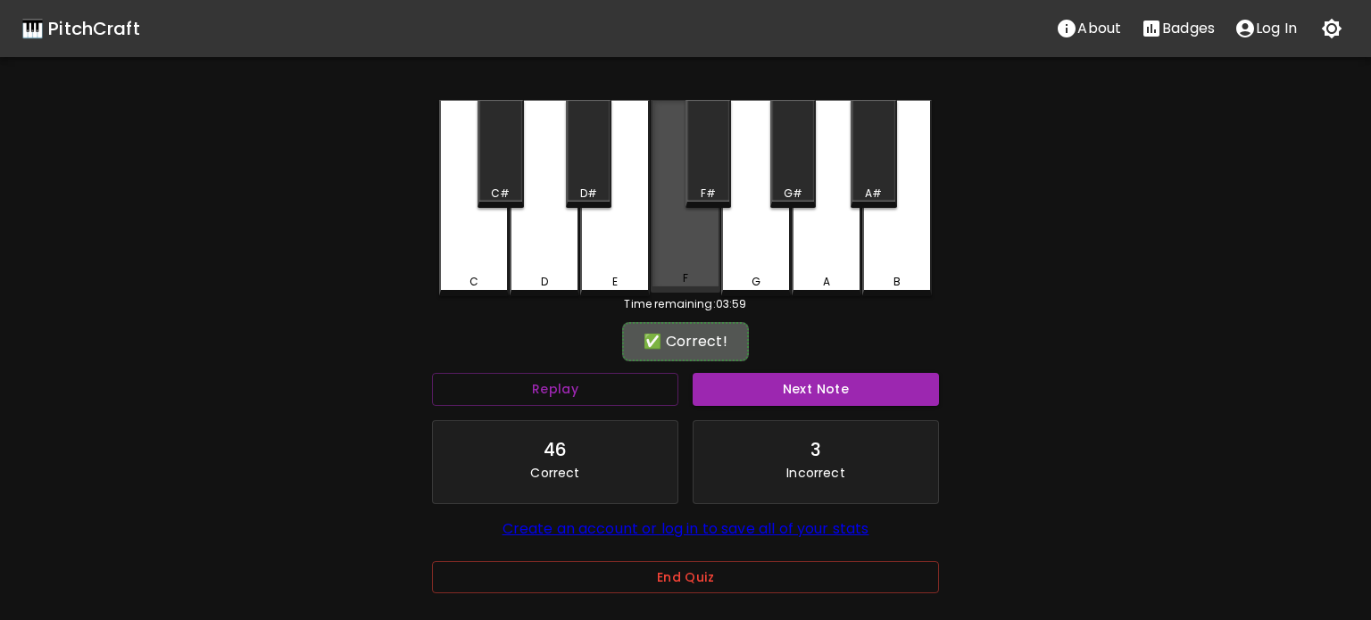
click at [671, 265] on div "F" at bounding box center [685, 196] width 70 height 193
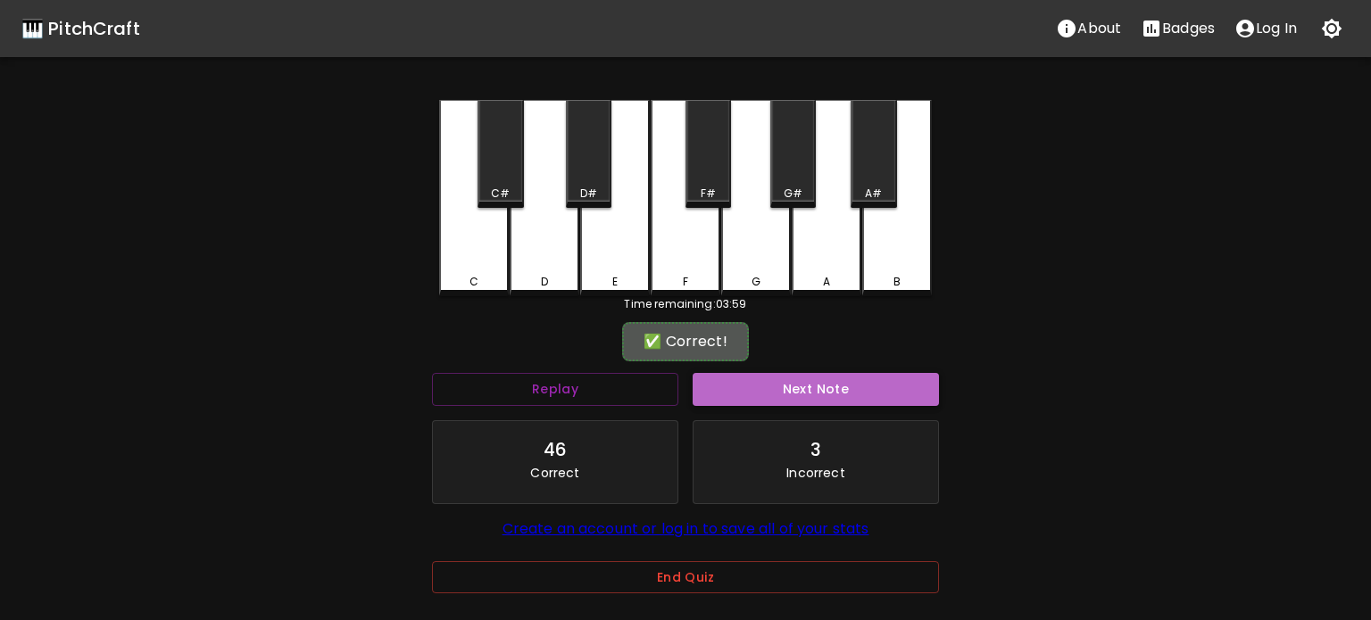
click at [770, 379] on button "Next Note" at bounding box center [815, 389] width 246 height 33
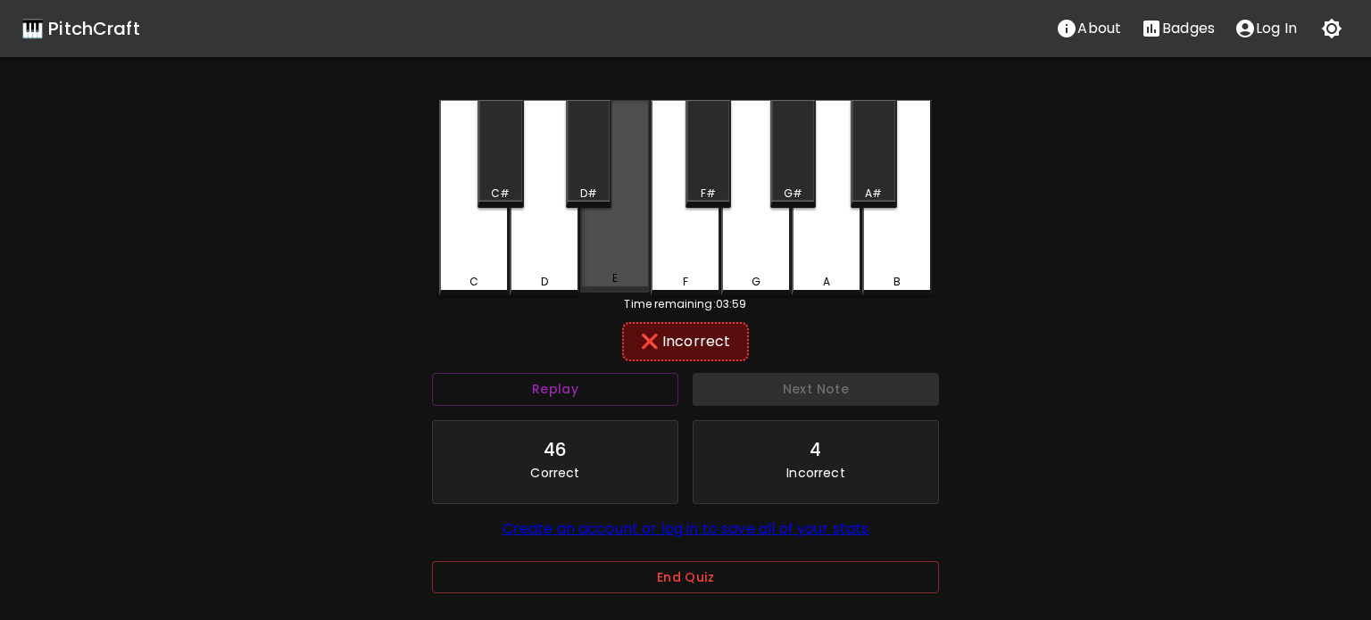
click at [621, 282] on div "E" at bounding box center [615, 278] width 66 height 16
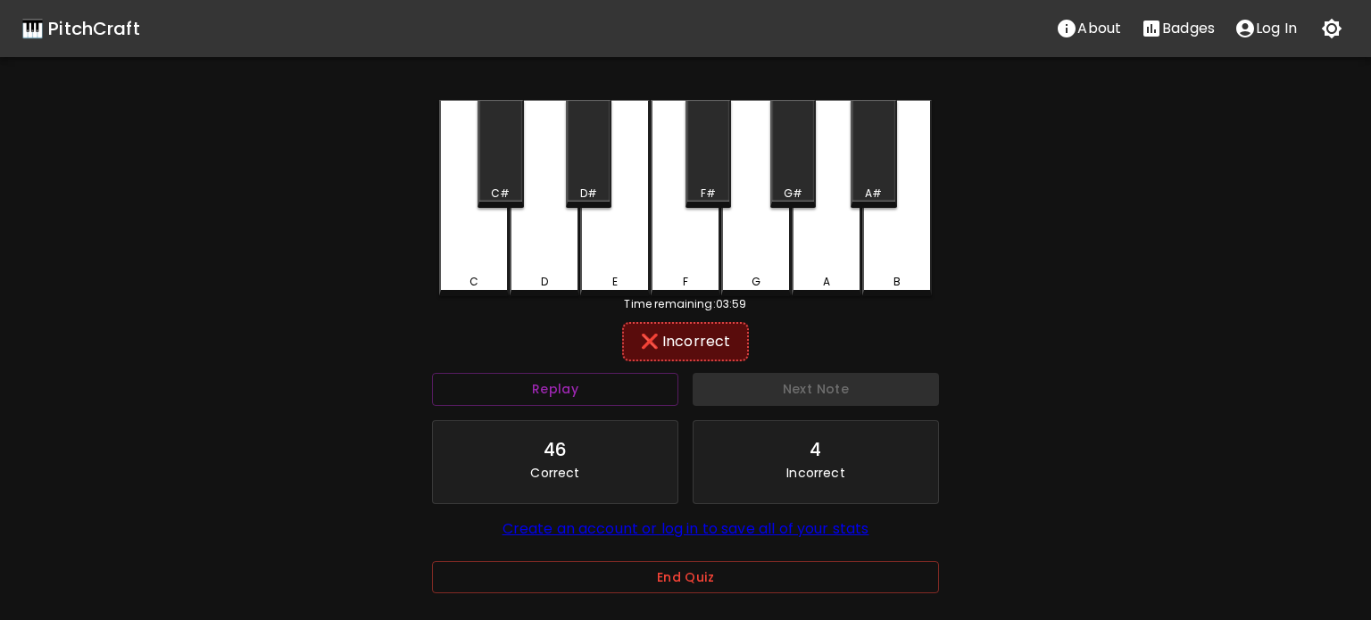
click at [675, 287] on div "F" at bounding box center [685, 198] width 70 height 196
click at [529, 279] on div "D" at bounding box center [544, 282] width 66 height 16
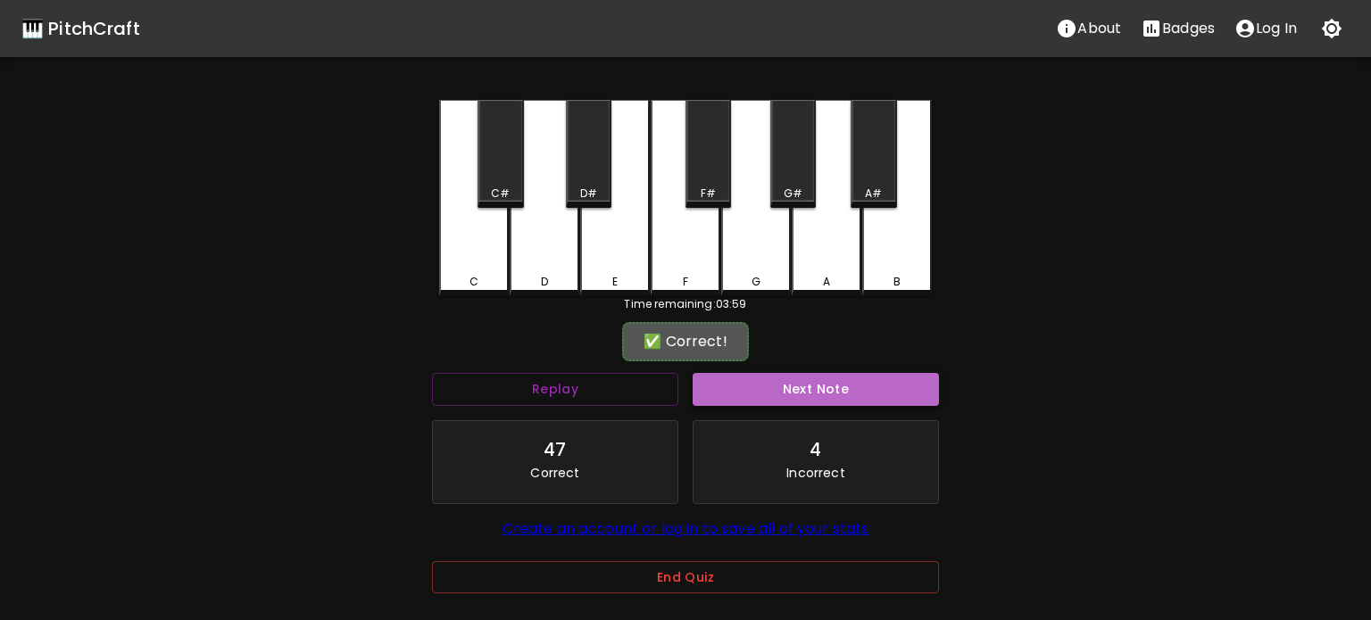
click at [733, 393] on button "Next Note" at bounding box center [815, 389] width 246 height 33
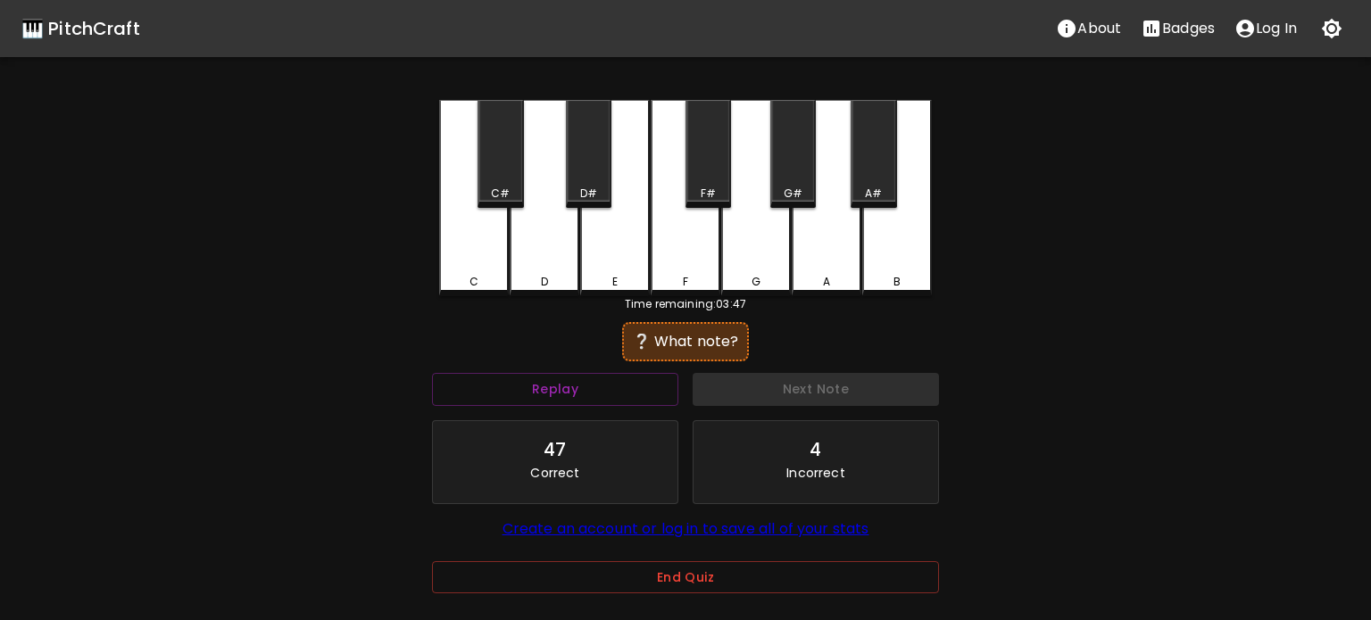
click at [538, 262] on div "D" at bounding box center [544, 198] width 70 height 196
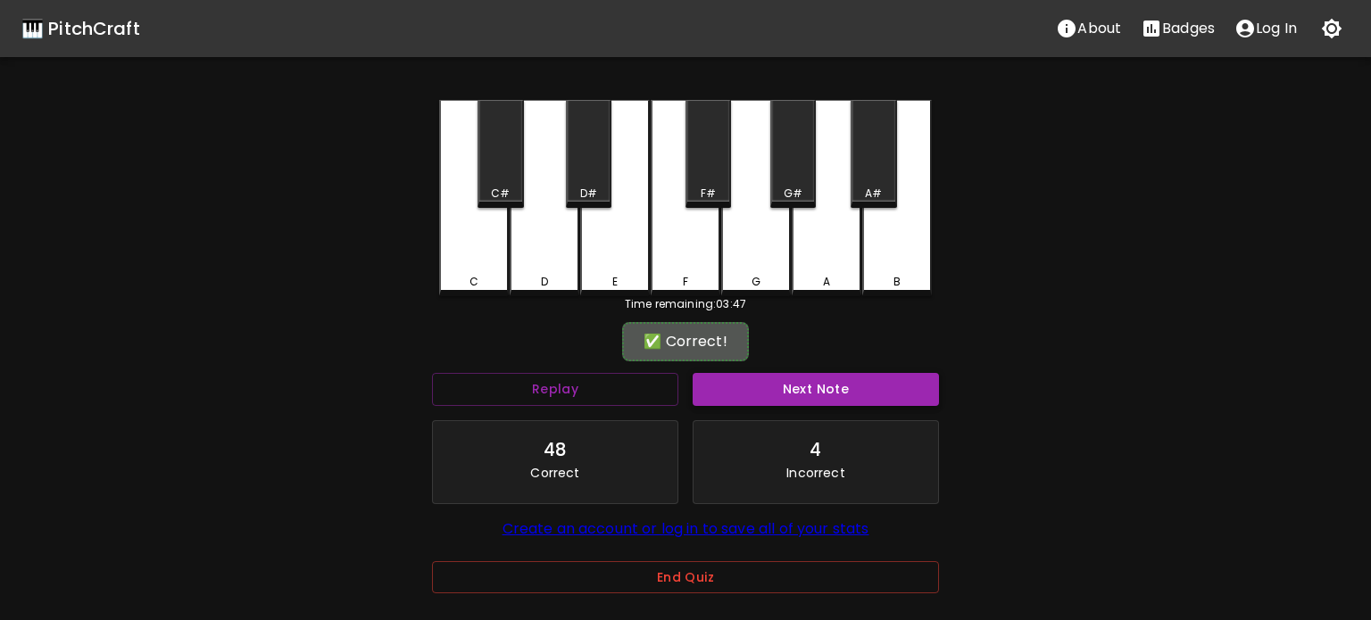
click at [731, 382] on button "Next Note" at bounding box center [815, 389] width 246 height 33
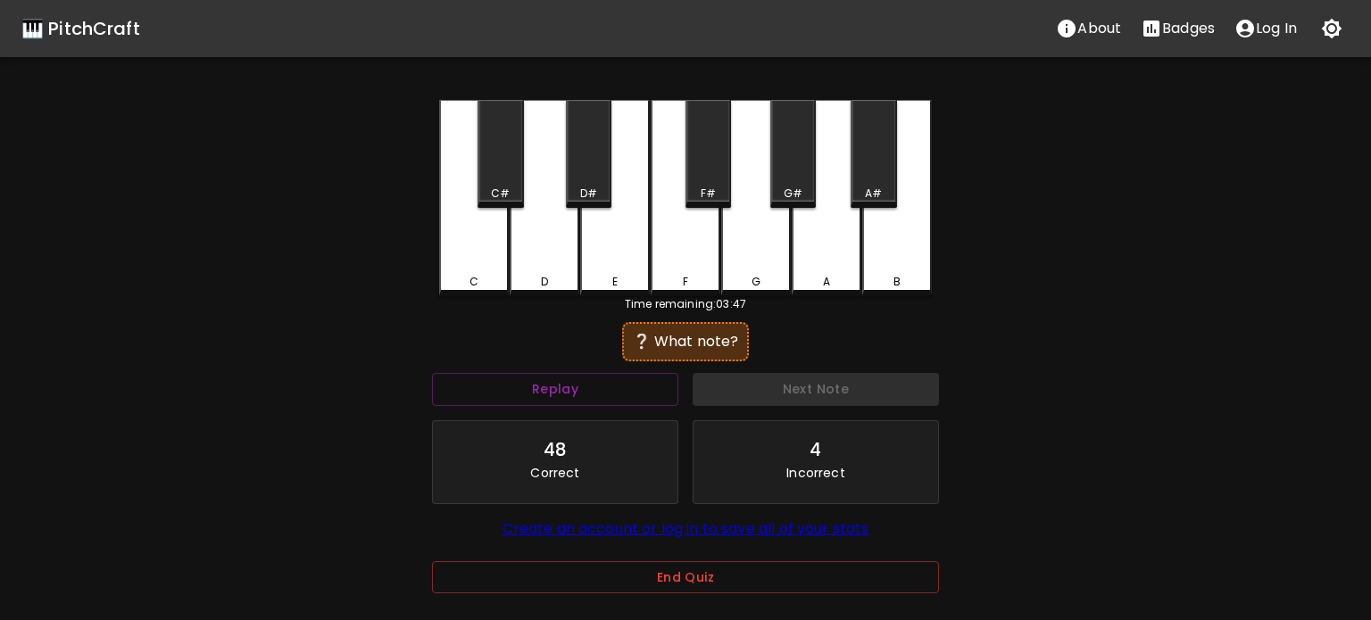
drag, startPoint x: 474, startPoint y: 267, endPoint x: 539, endPoint y: 319, distance: 83.8
click at [474, 269] on div "C" at bounding box center [474, 198] width 70 height 196
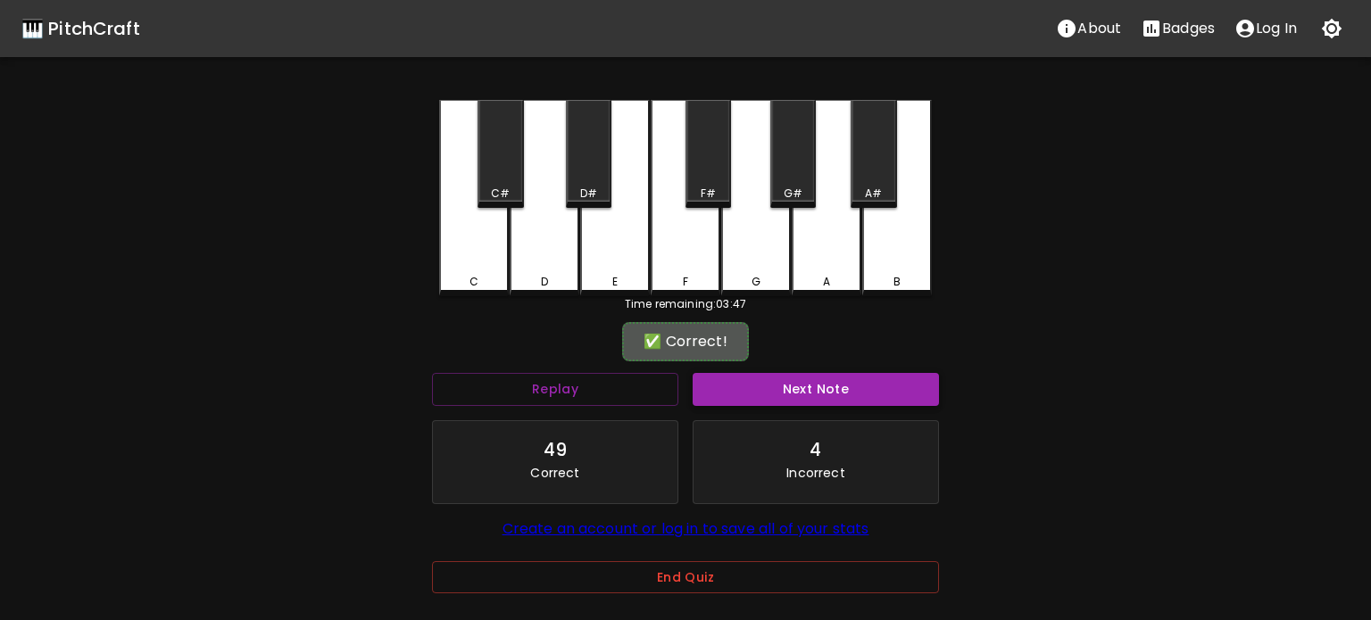
click at [746, 391] on button "Next Note" at bounding box center [815, 389] width 246 height 33
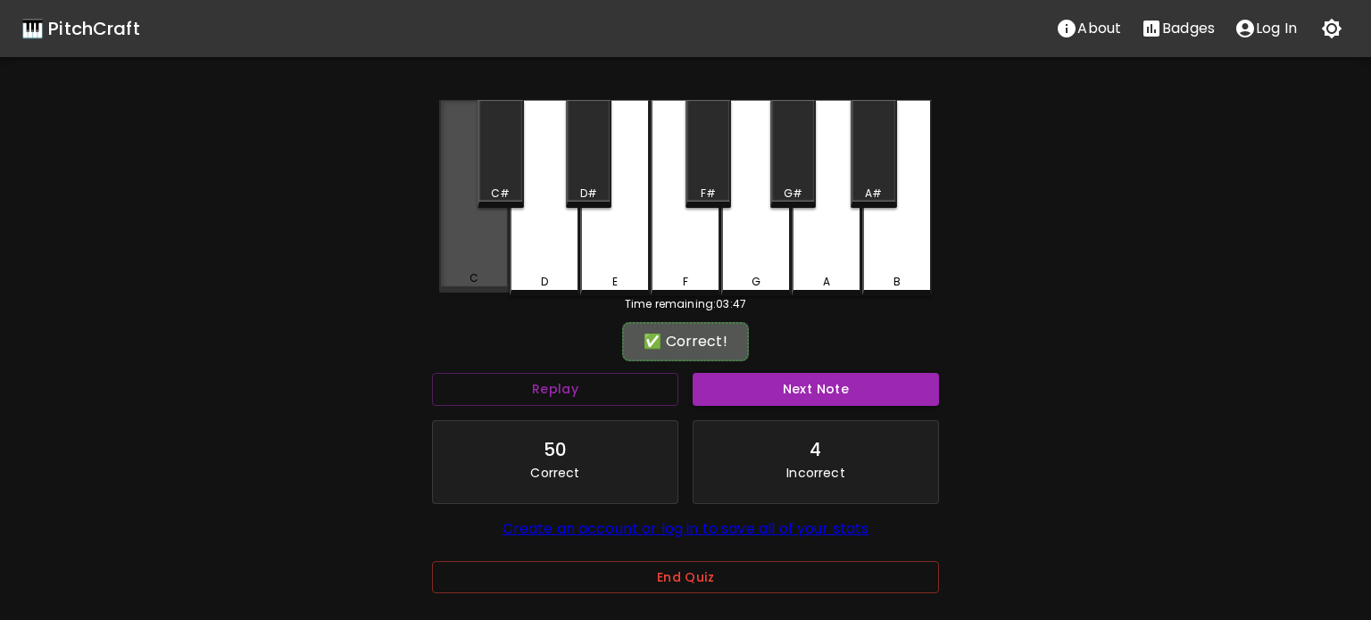
click at [449, 253] on div "C" at bounding box center [474, 196] width 70 height 193
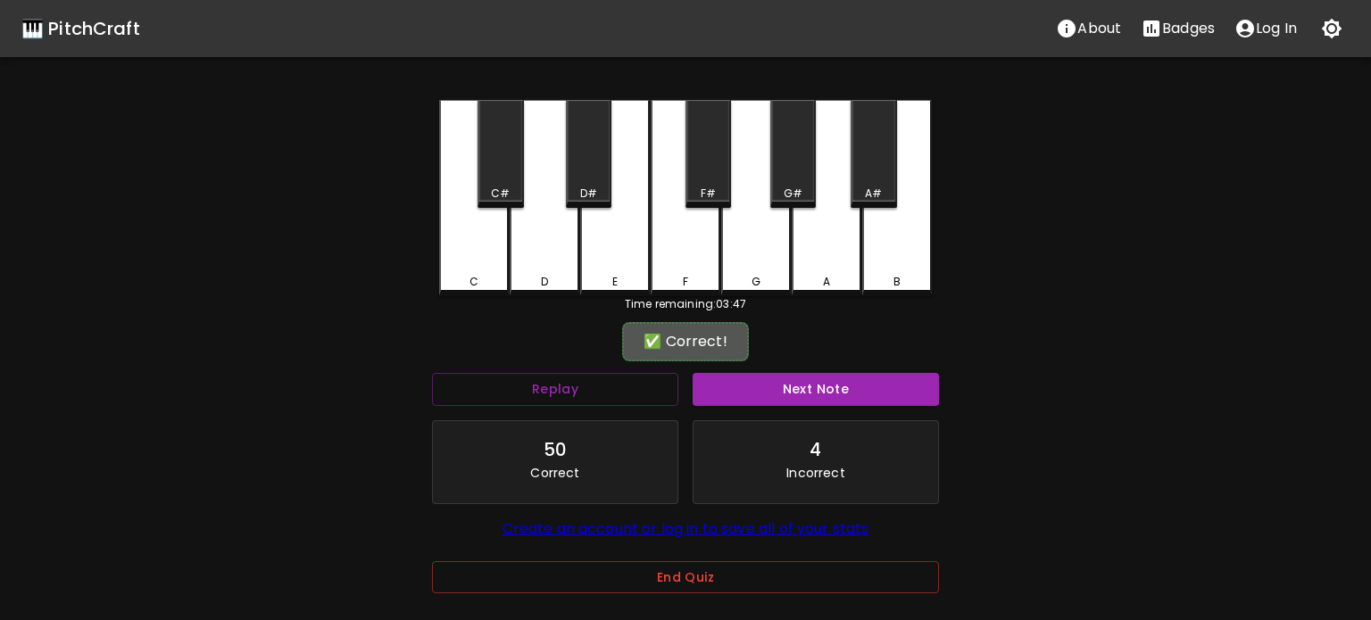
drag, startPoint x: 718, startPoint y: 381, endPoint x: 708, endPoint y: 379, distance: 10.0
click at [718, 381] on button "Next Note" at bounding box center [815, 389] width 246 height 33
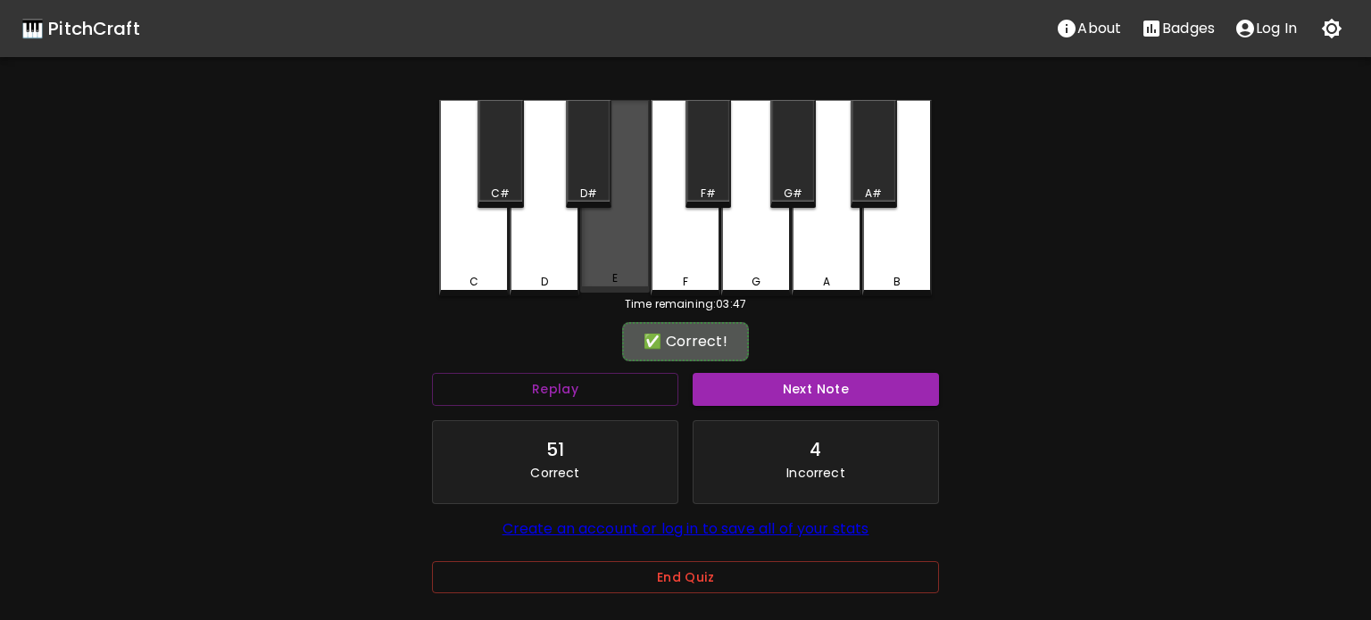
drag, startPoint x: 612, startPoint y: 280, endPoint x: 648, endPoint y: 312, distance: 48.0
click at [612, 281] on div "E" at bounding box center [614, 278] width 5 height 16
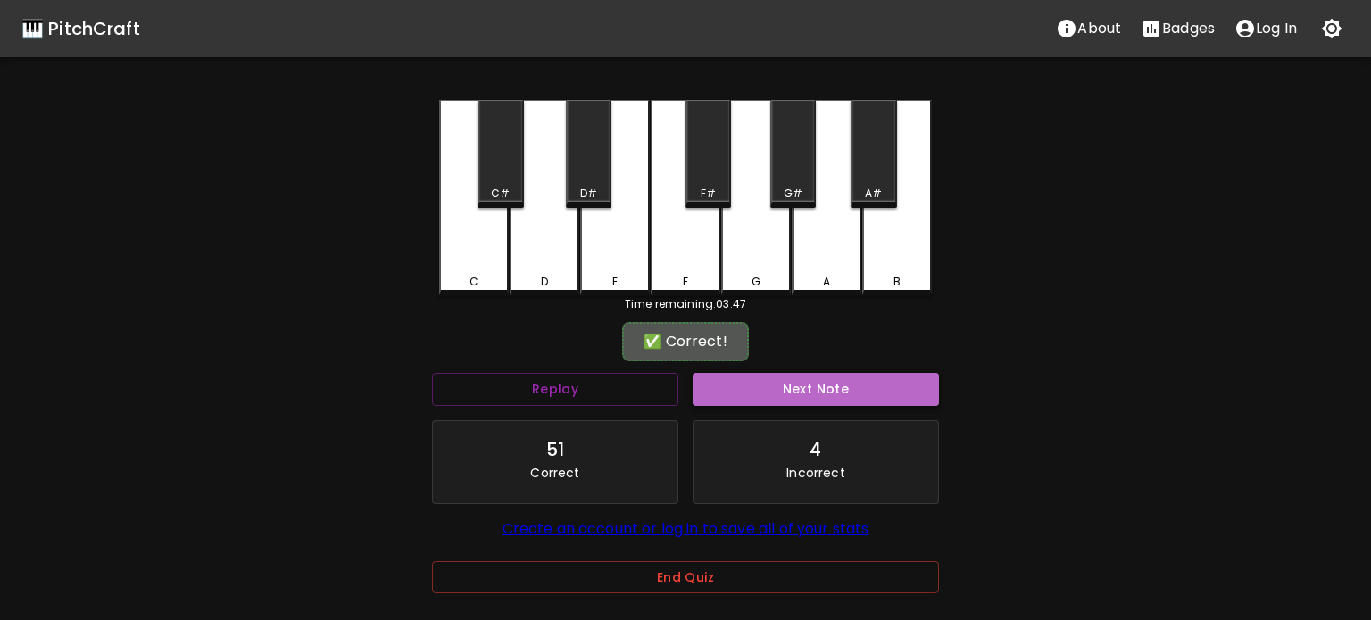
click at [715, 373] on button "Next Note" at bounding box center [815, 389] width 246 height 33
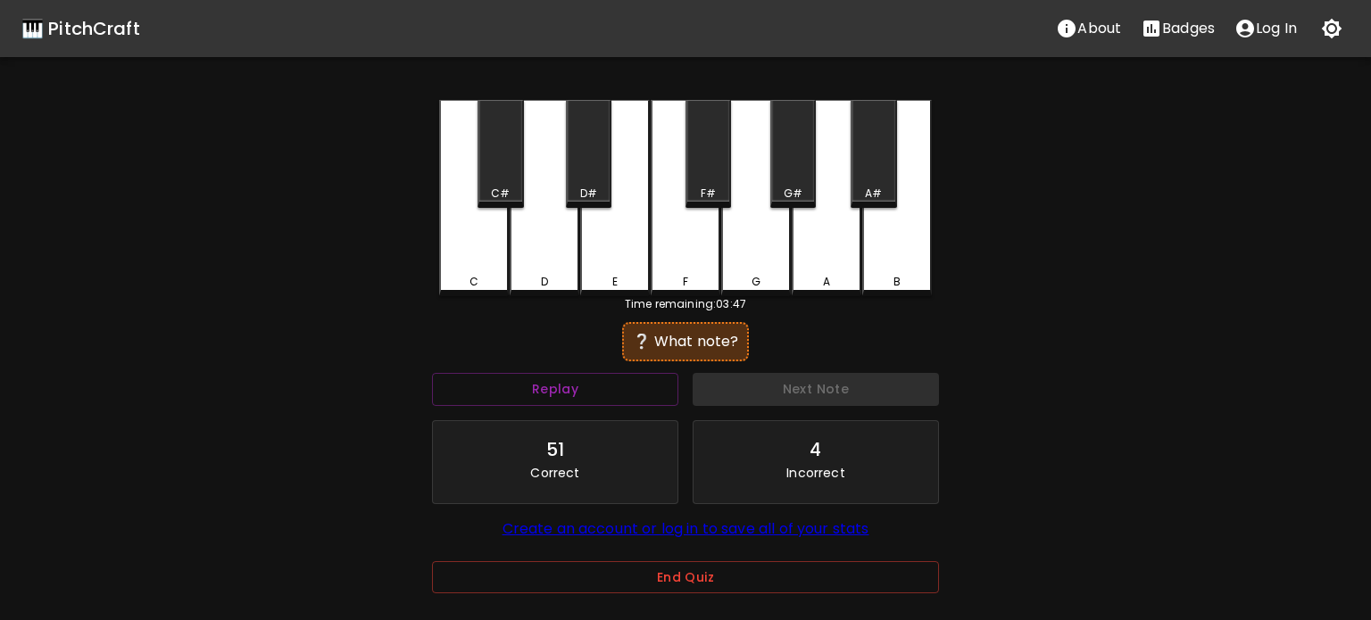
click at [580, 260] on div "E" at bounding box center [615, 198] width 70 height 196
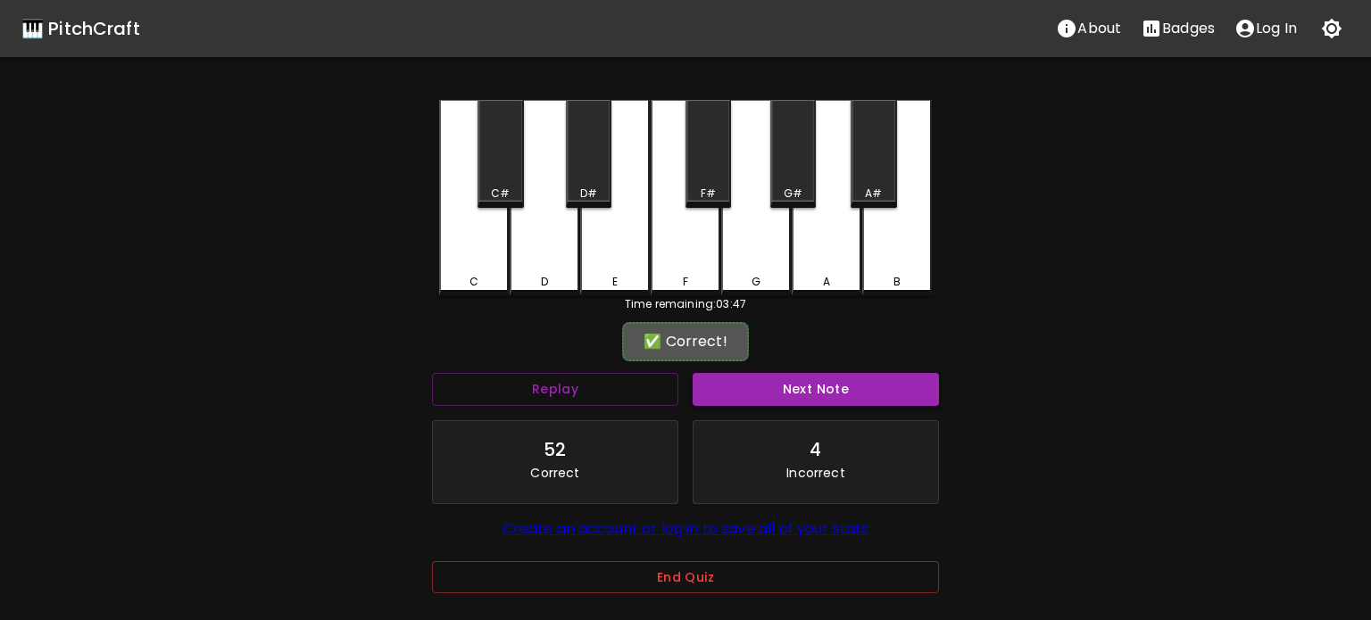
click at [708, 382] on button "Next Note" at bounding box center [815, 389] width 246 height 33
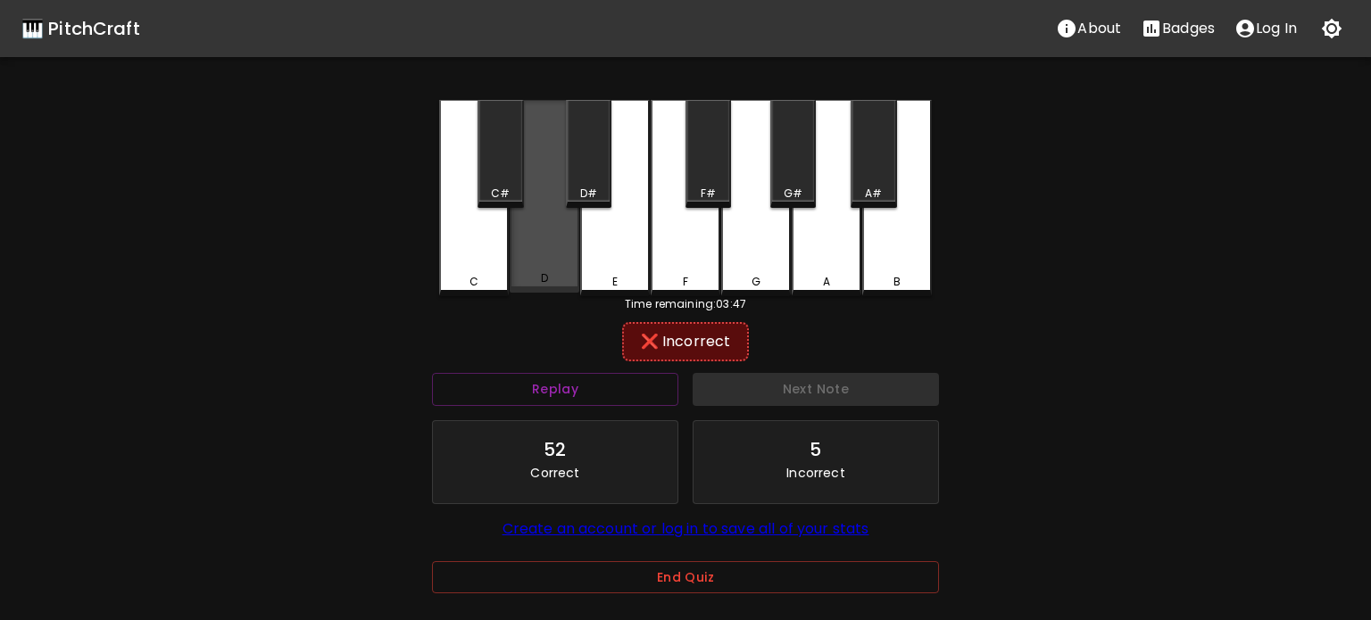
click at [530, 248] on div "D" at bounding box center [544, 196] width 70 height 193
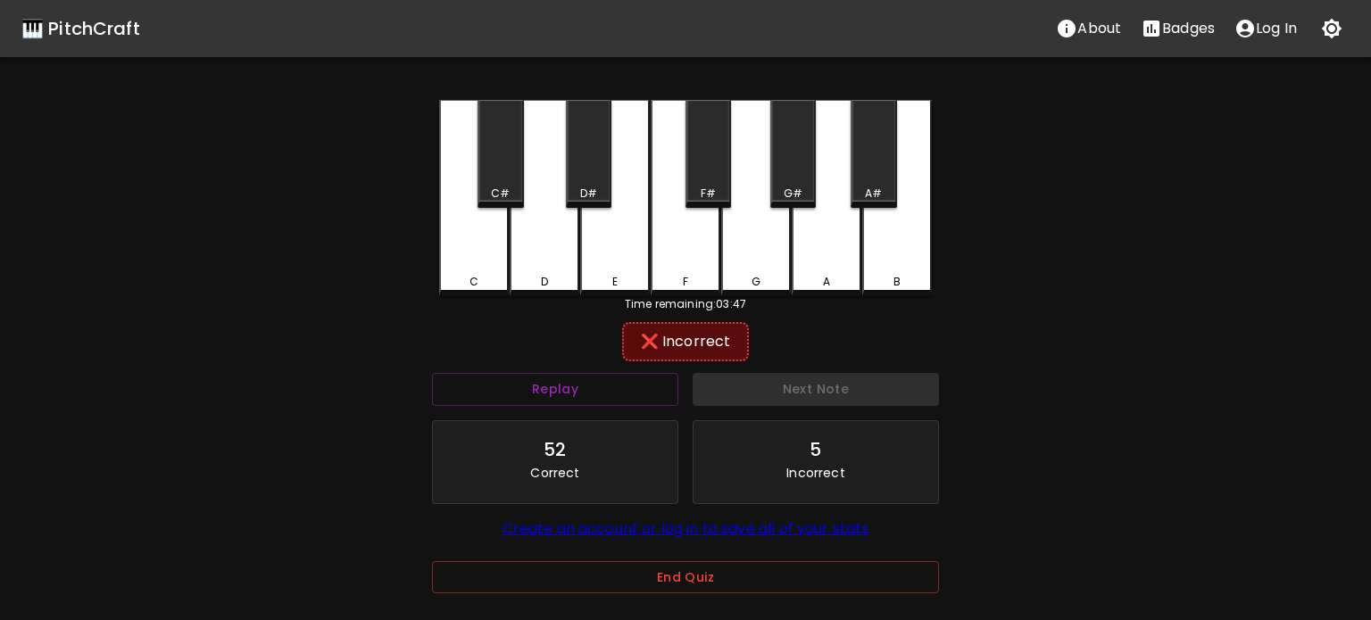
click at [448, 264] on div "C" at bounding box center [474, 198] width 70 height 196
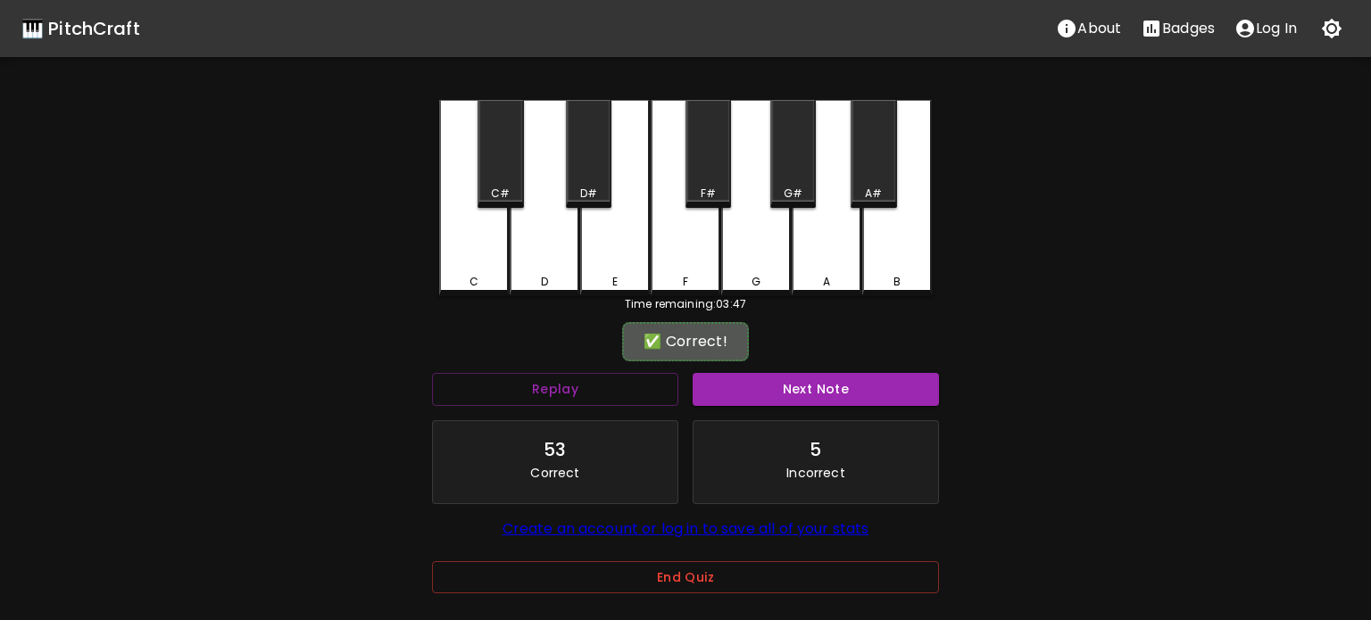
click at [741, 380] on button "Next Note" at bounding box center [815, 389] width 246 height 33
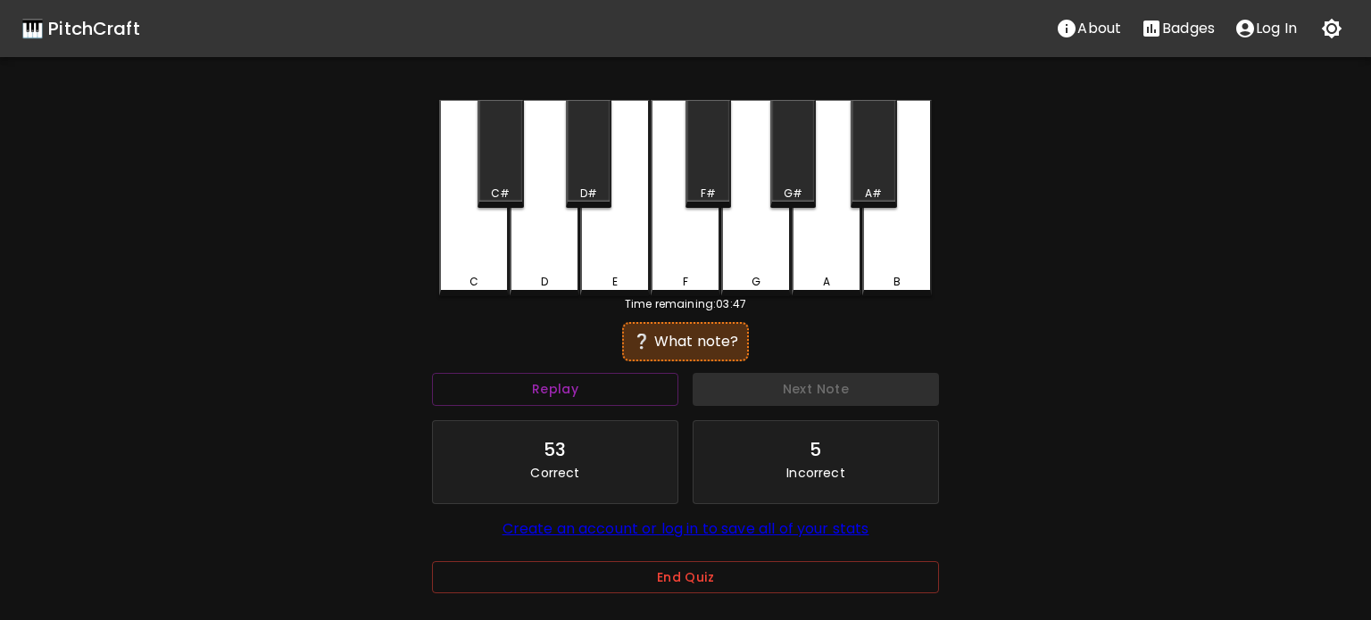
drag, startPoint x: 491, startPoint y: 252, endPoint x: 572, endPoint y: 305, distance: 97.3
click at [491, 253] on div "C" at bounding box center [474, 198] width 70 height 196
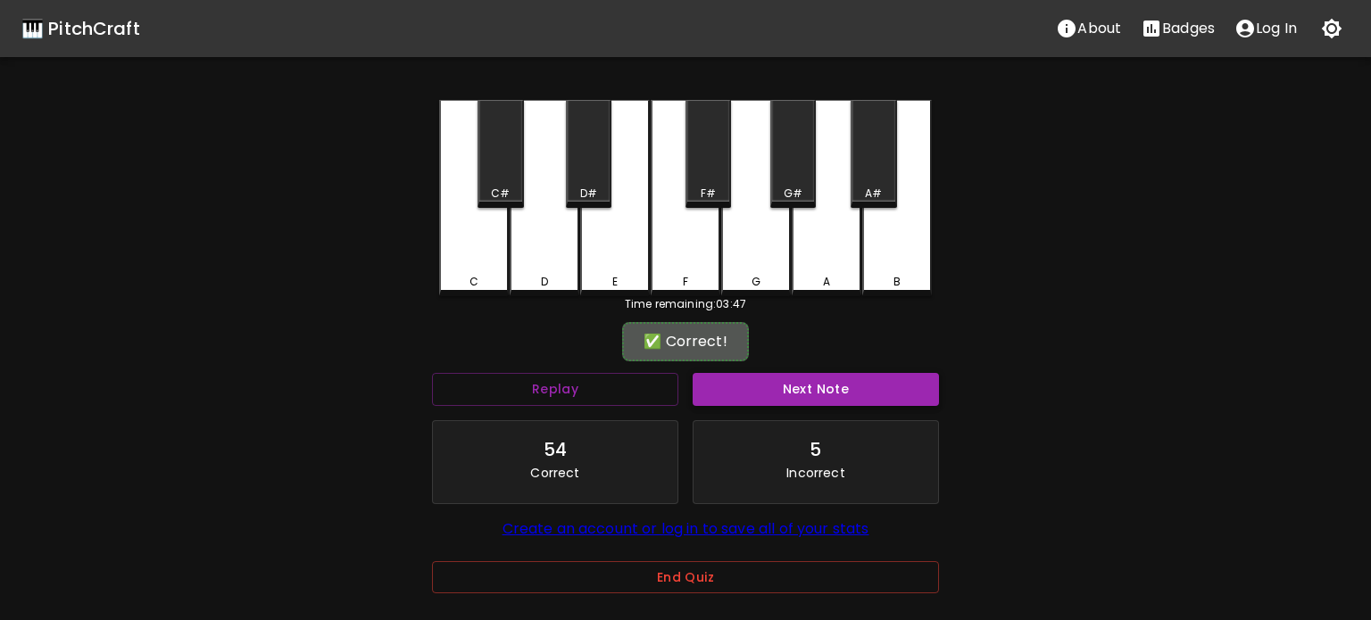
click at [702, 377] on button "Next Note" at bounding box center [815, 389] width 246 height 33
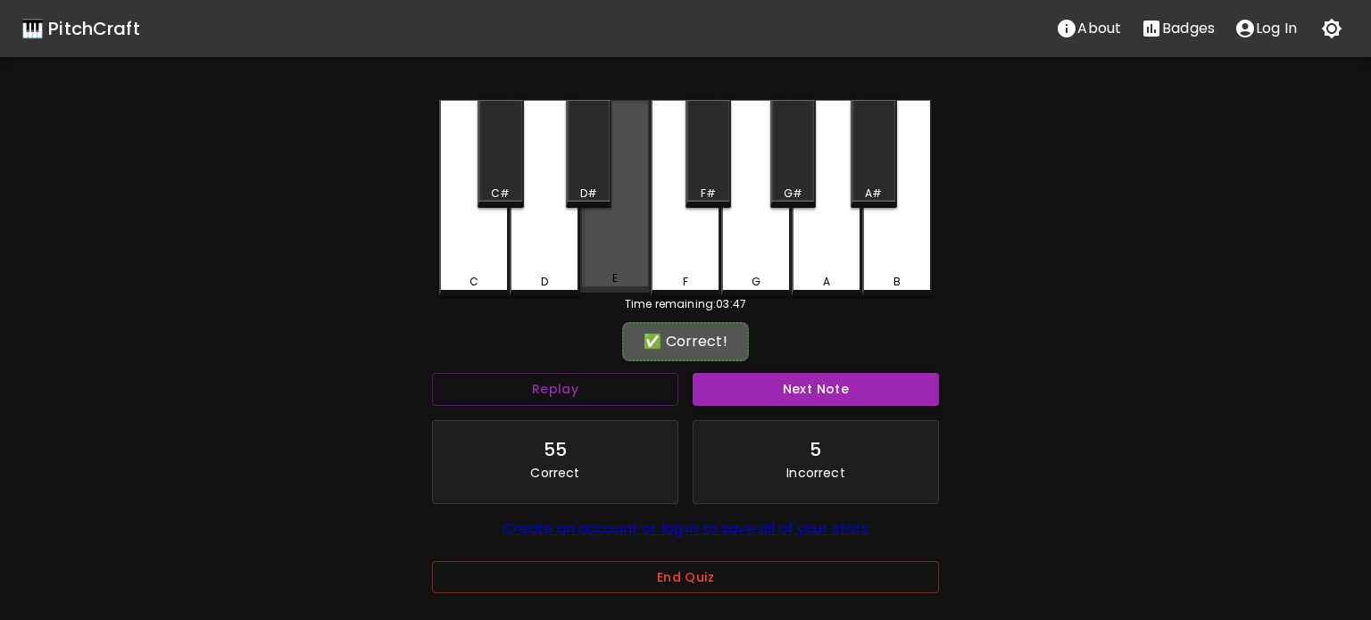
click at [617, 263] on div "E" at bounding box center [615, 196] width 70 height 193
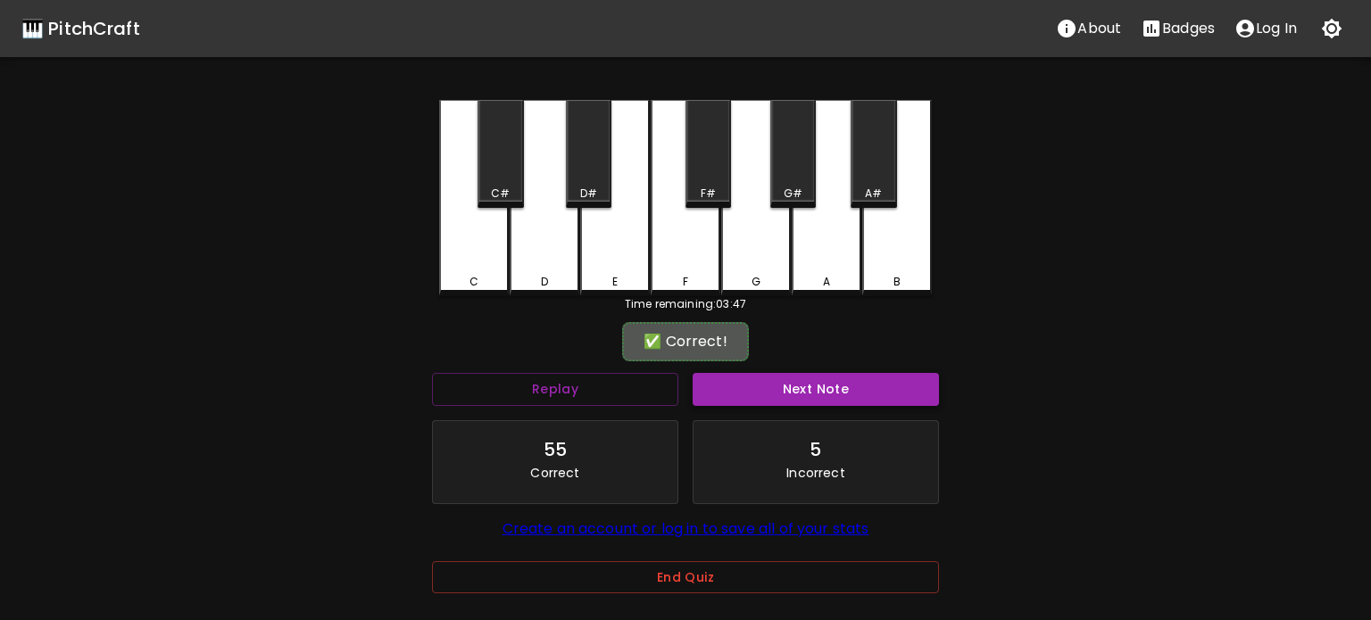
click at [739, 385] on button "Next Note" at bounding box center [815, 389] width 246 height 33
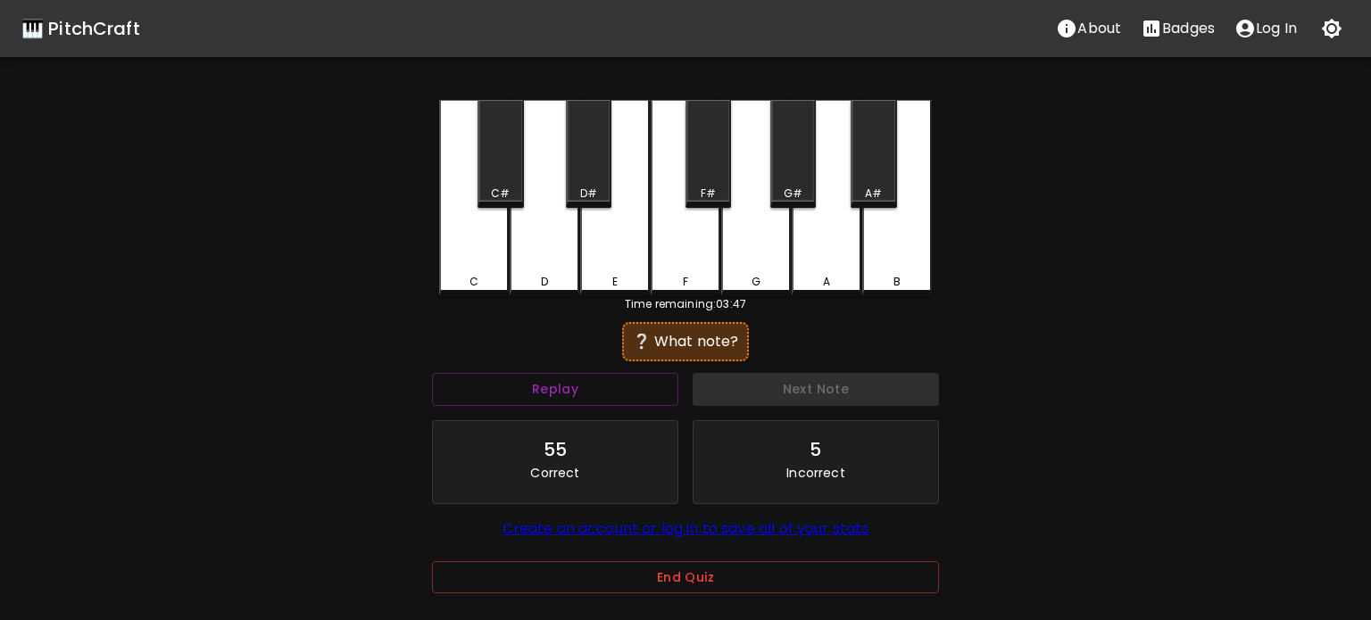
drag, startPoint x: 599, startPoint y: 273, endPoint x: 650, endPoint y: 313, distance: 64.8
click at [601, 275] on div "E" at bounding box center [615, 198] width 70 height 196
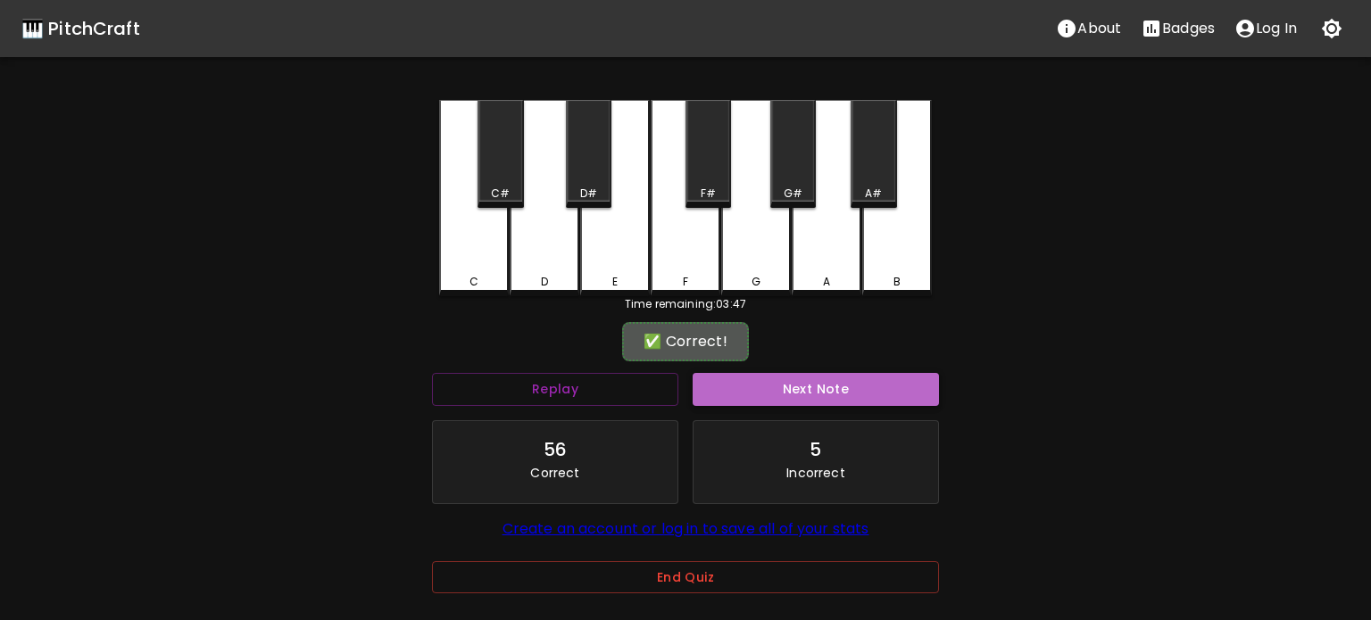
click at [741, 391] on button "Next Note" at bounding box center [815, 389] width 246 height 33
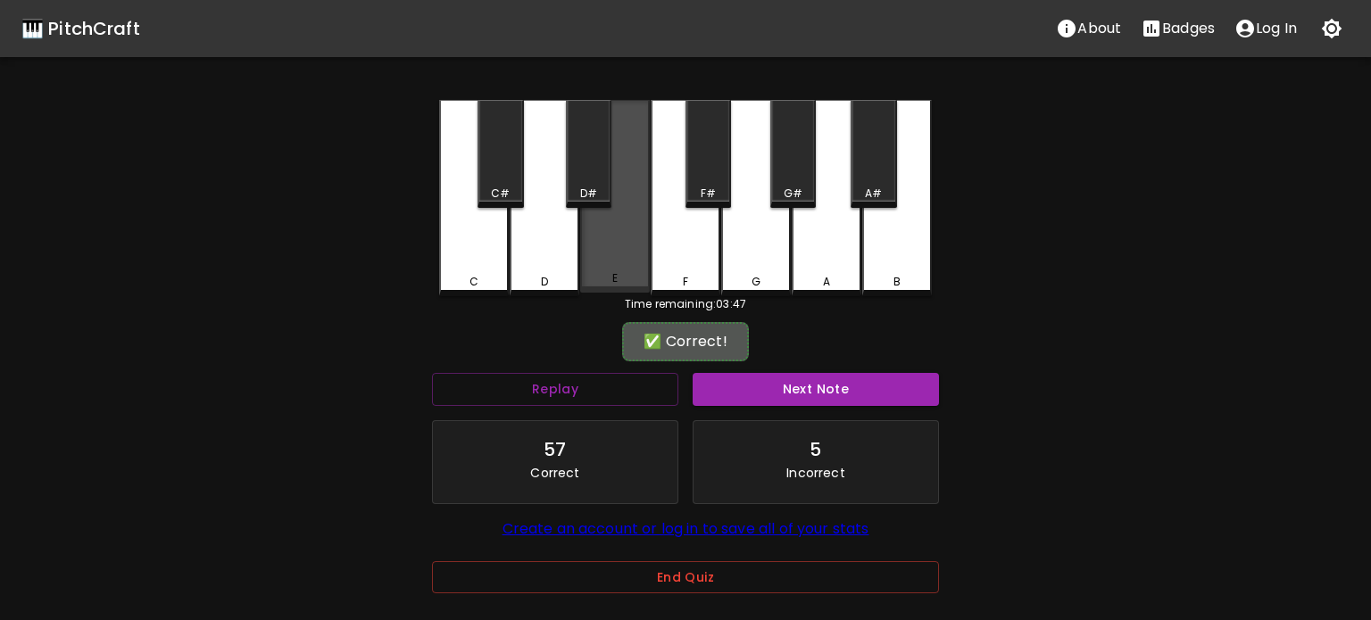
drag, startPoint x: 603, startPoint y: 269, endPoint x: 688, endPoint y: 344, distance: 113.7
click at [603, 269] on div "E" at bounding box center [615, 196] width 70 height 193
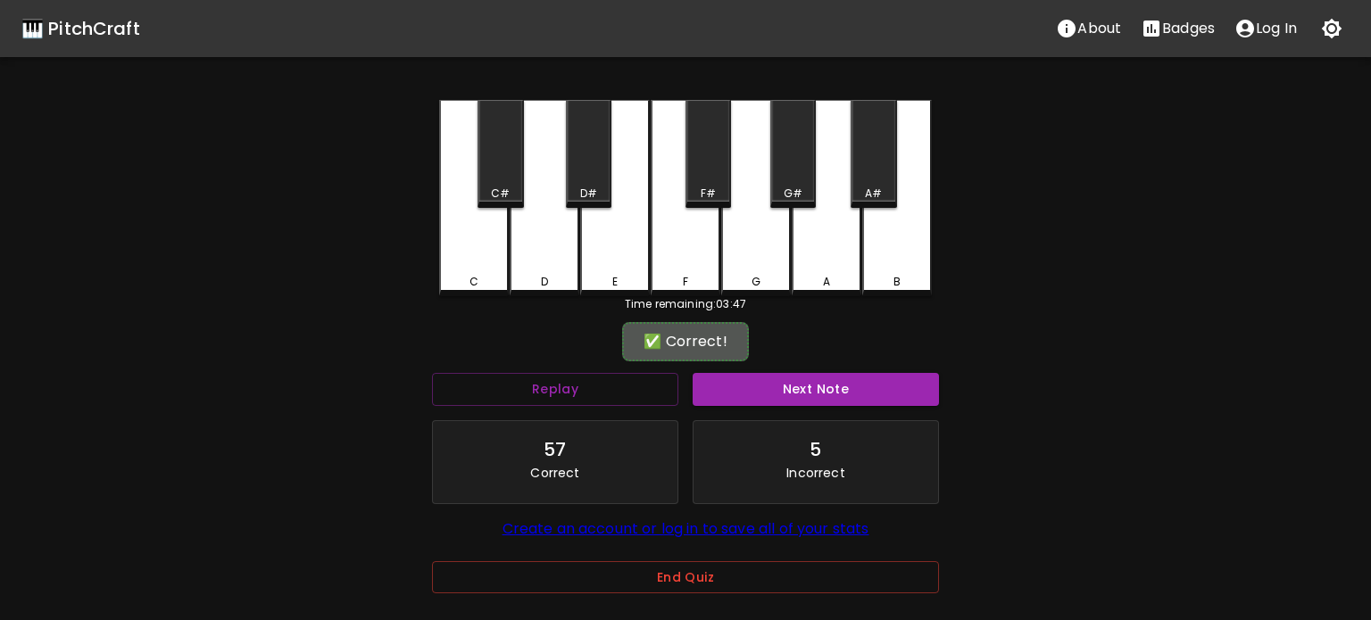
click at [741, 389] on button "Next Note" at bounding box center [815, 389] width 246 height 33
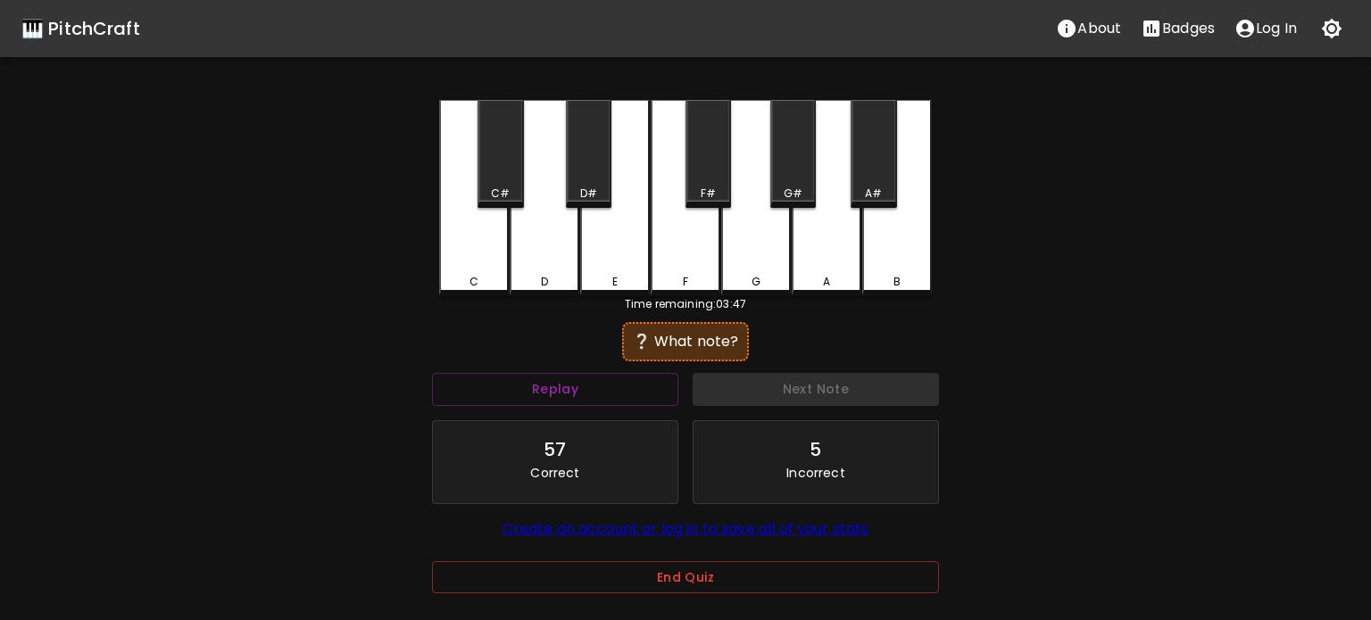
drag, startPoint x: 591, startPoint y: 276, endPoint x: 644, endPoint y: 319, distance: 69.1
click at [595, 279] on div "E" at bounding box center [615, 282] width 66 height 16
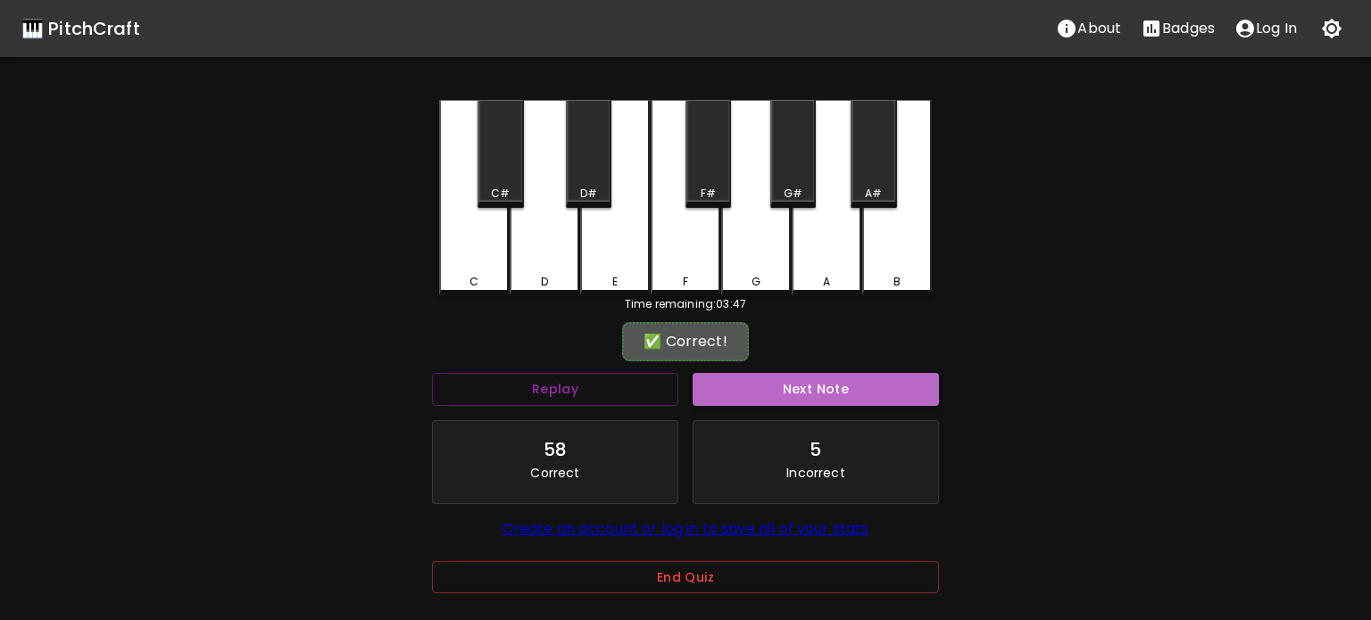
click at [741, 394] on button "Next Note" at bounding box center [815, 389] width 246 height 33
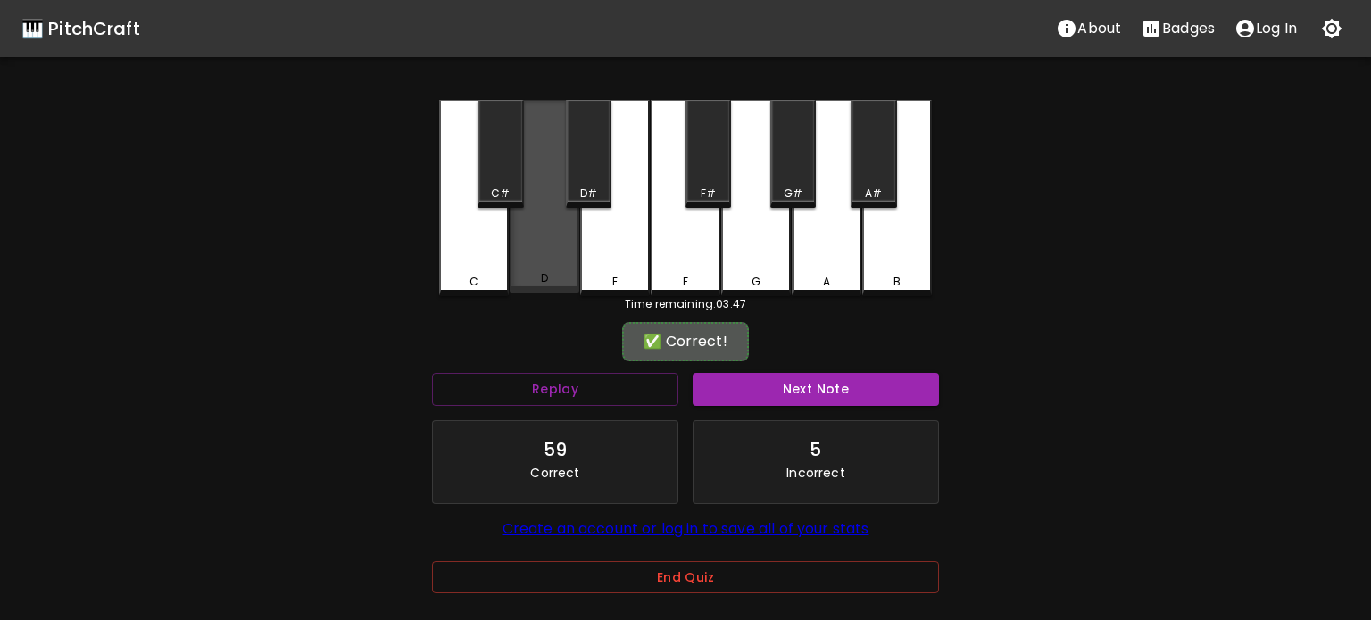
click at [528, 252] on div "D" at bounding box center [544, 196] width 70 height 193
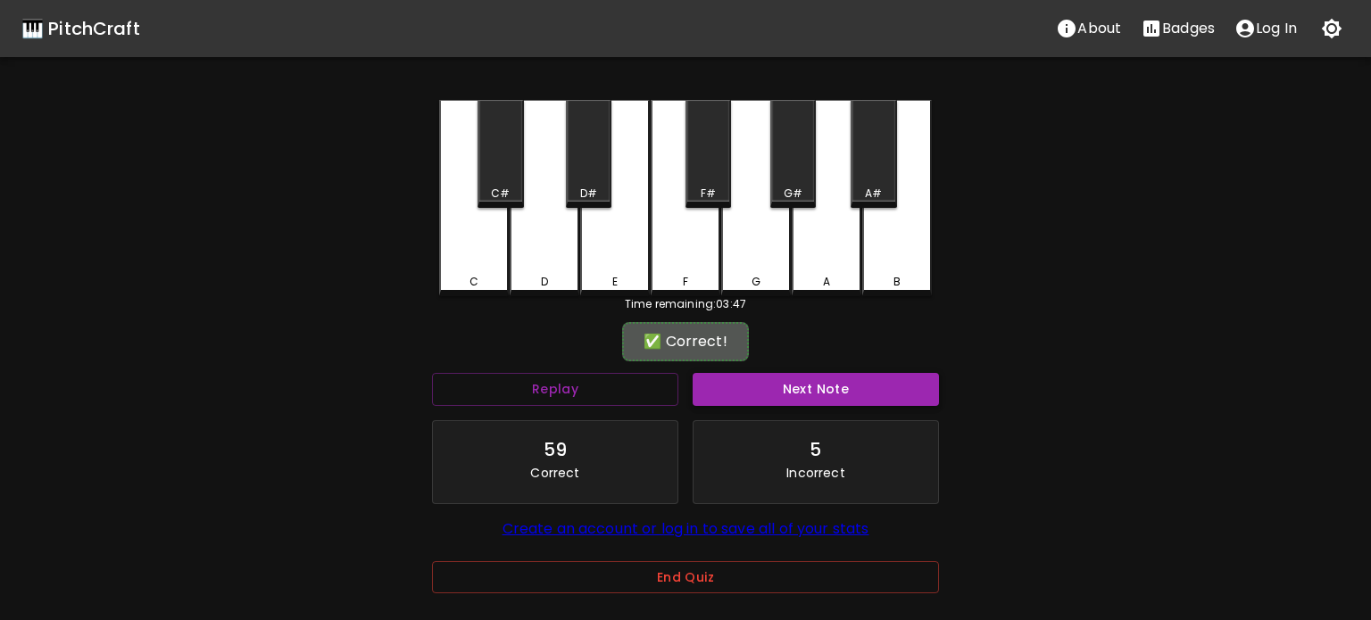
click at [735, 396] on button "Next Note" at bounding box center [815, 389] width 246 height 33
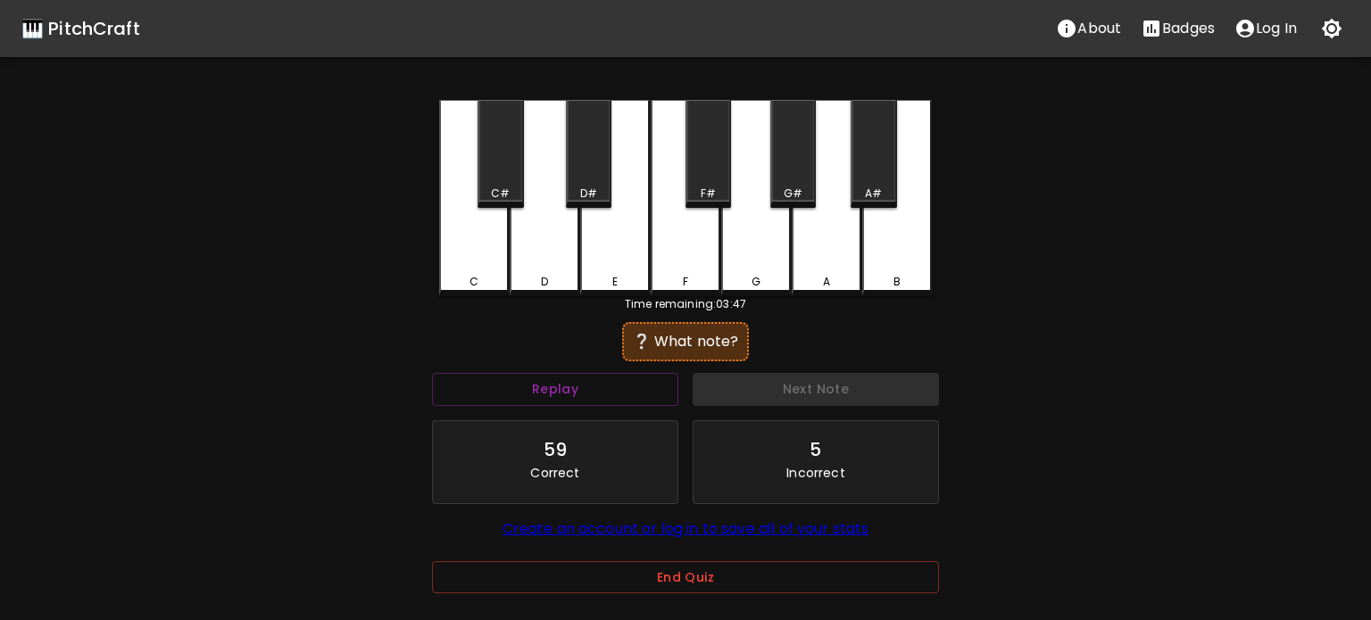
click at [529, 272] on div "D" at bounding box center [544, 198] width 70 height 196
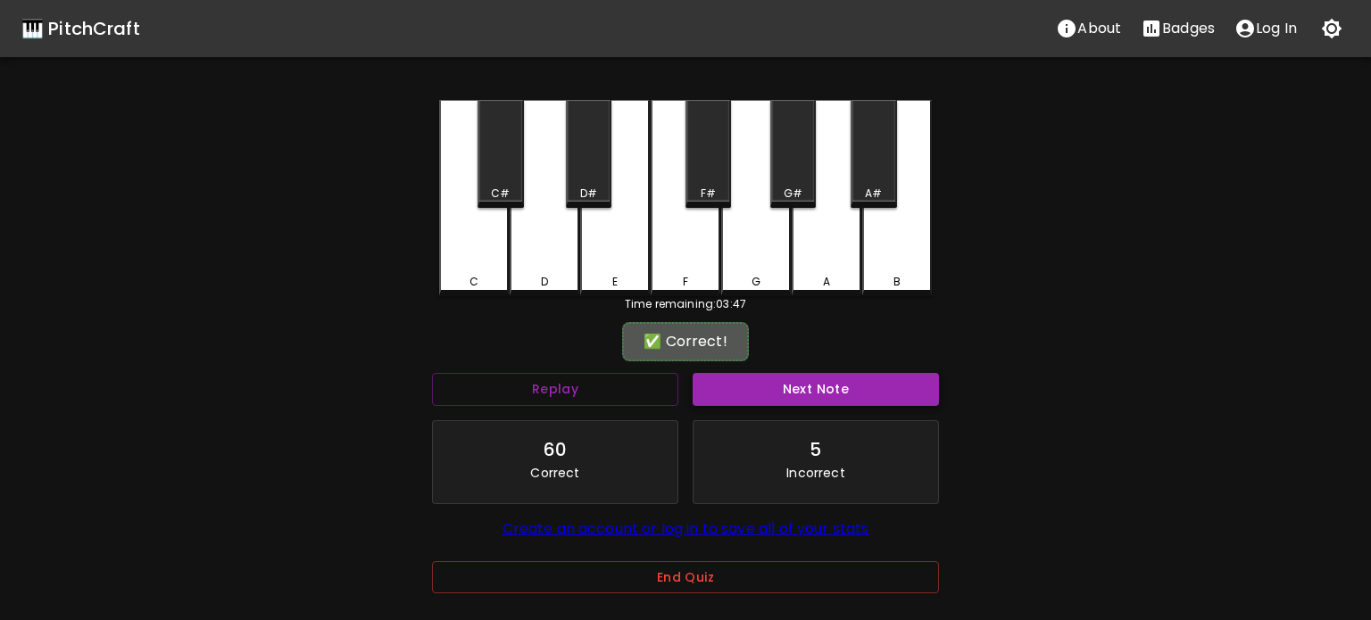
click at [752, 388] on button "Next Note" at bounding box center [815, 389] width 246 height 33
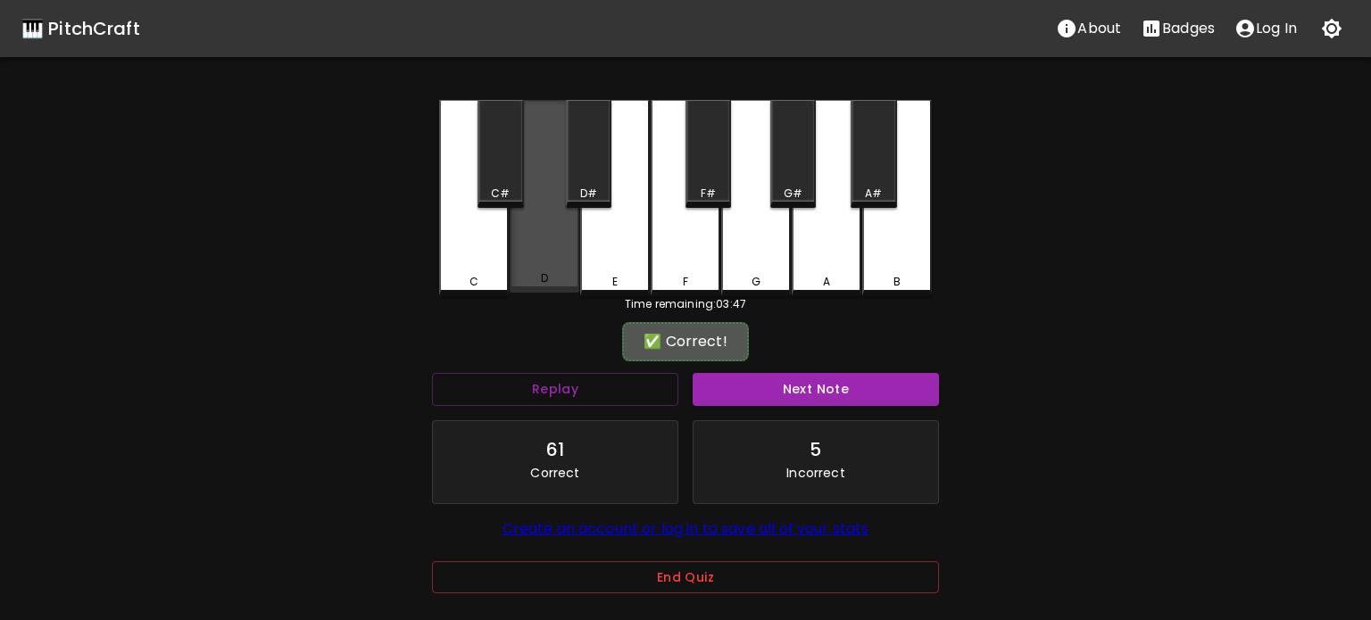
drag, startPoint x: 531, startPoint y: 271, endPoint x: 693, endPoint y: 342, distance: 177.0
click at [533, 271] on div "D" at bounding box center [544, 196] width 70 height 193
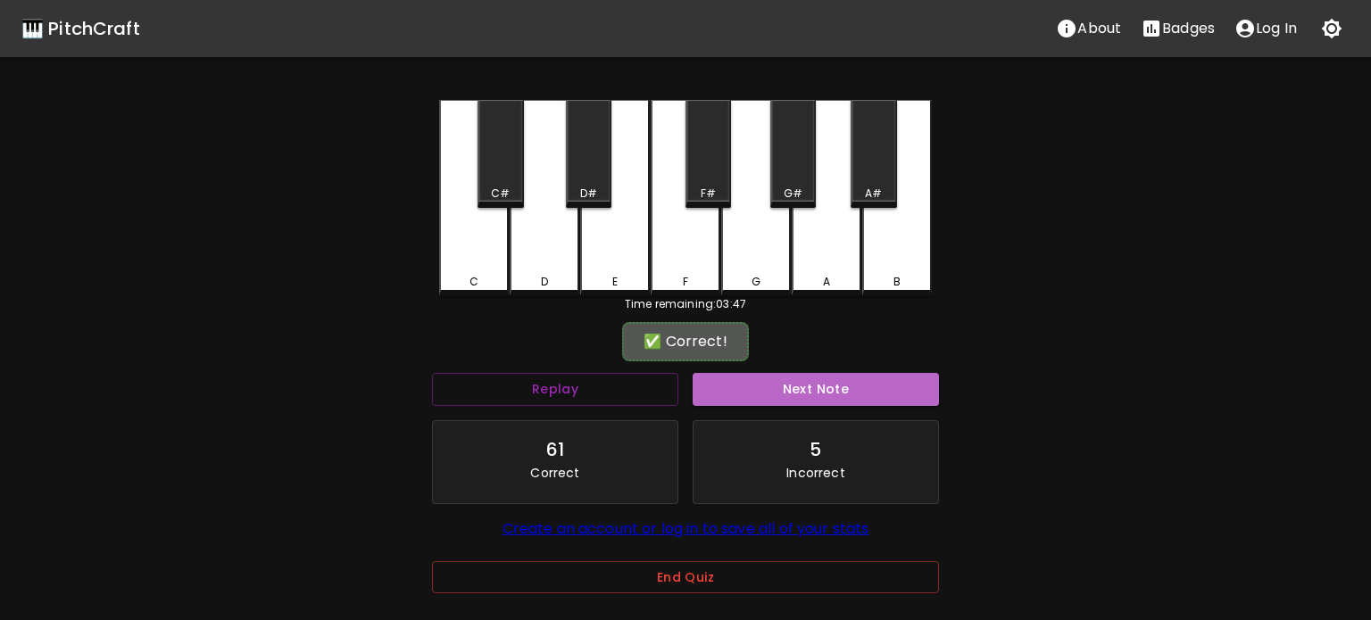
drag, startPoint x: 775, startPoint y: 392, endPoint x: 606, endPoint y: 326, distance: 181.9
click at [774, 393] on button "Next Note" at bounding box center [815, 389] width 246 height 33
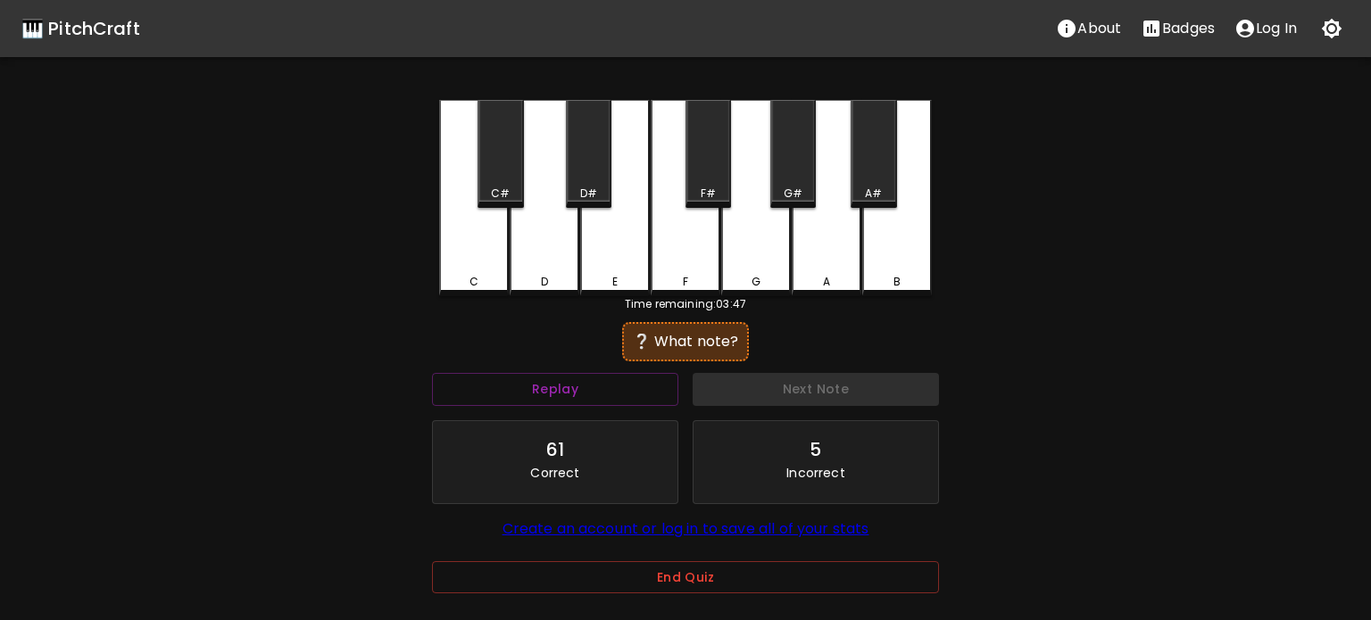
drag, startPoint x: 704, startPoint y: 276, endPoint x: 710, endPoint y: 290, distance: 15.6
click at [705, 277] on div "F" at bounding box center [685, 282] width 66 height 16
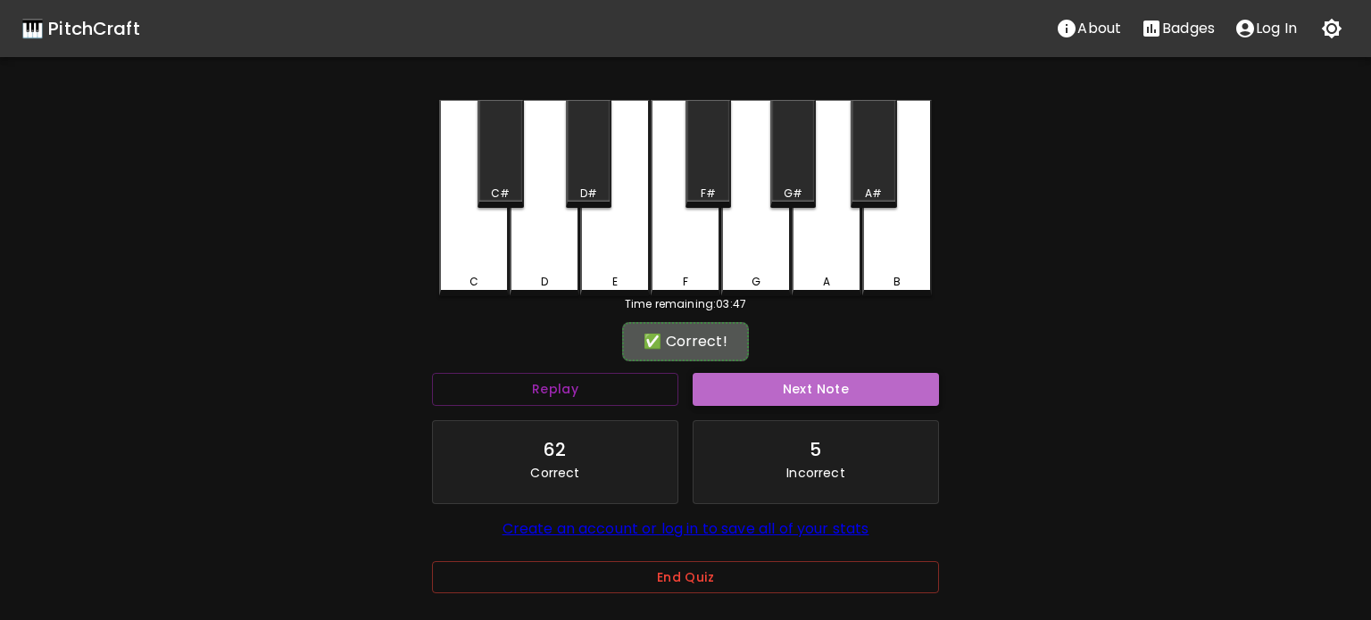
click at [768, 374] on button "Next Note" at bounding box center [815, 389] width 246 height 33
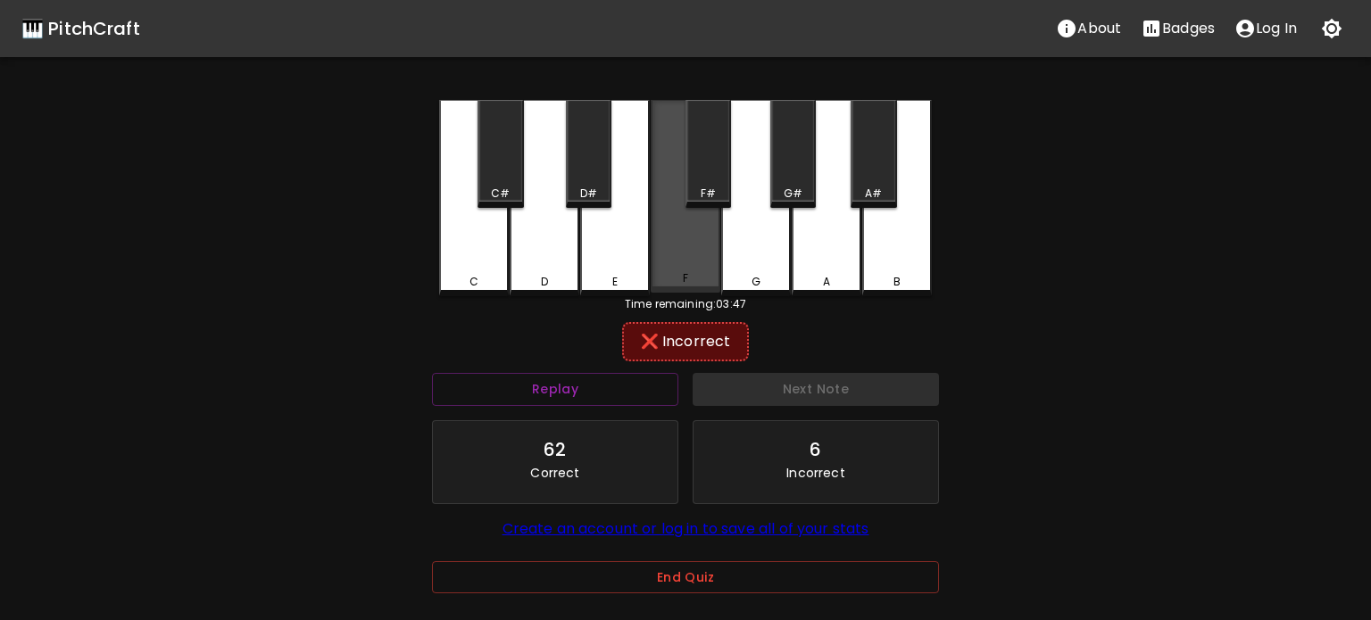
click at [700, 253] on div "F" at bounding box center [685, 196] width 70 height 193
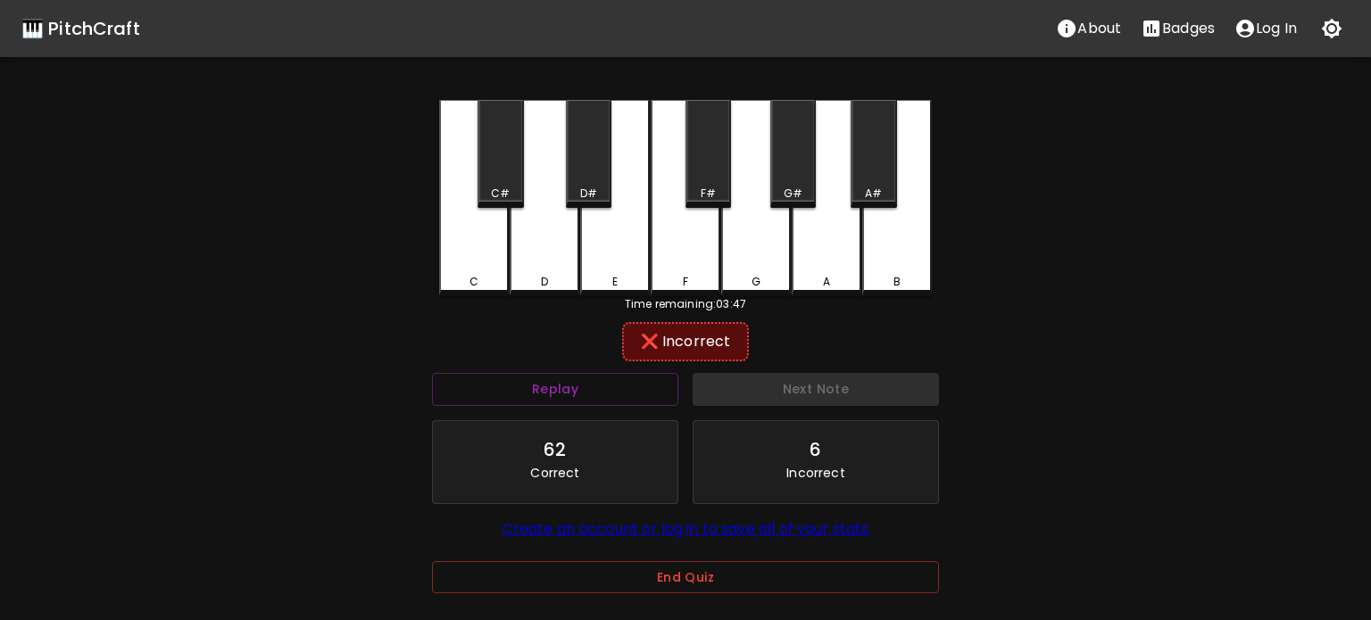
drag, startPoint x: 624, startPoint y: 278, endPoint x: 718, endPoint y: 357, distance: 122.9
click at [625, 279] on div "E" at bounding box center [615, 282] width 66 height 16
click at [498, 277] on div "C" at bounding box center [474, 282] width 66 height 16
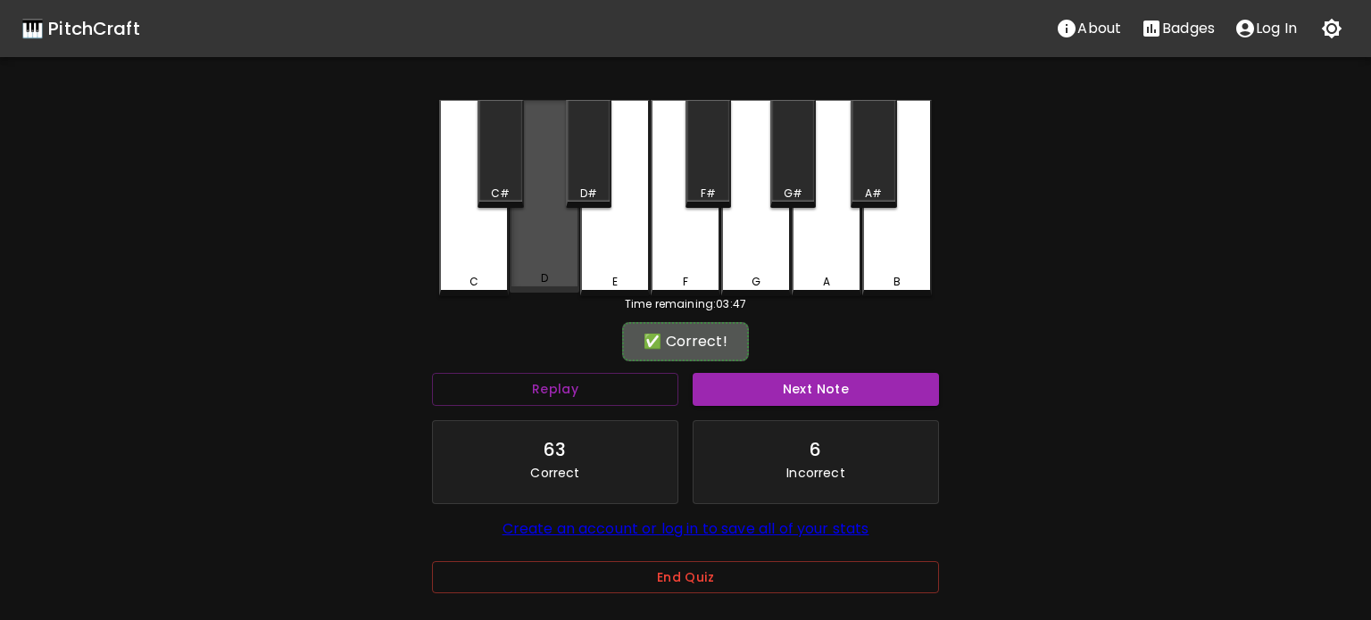
click at [551, 280] on div "D" at bounding box center [544, 278] width 66 height 16
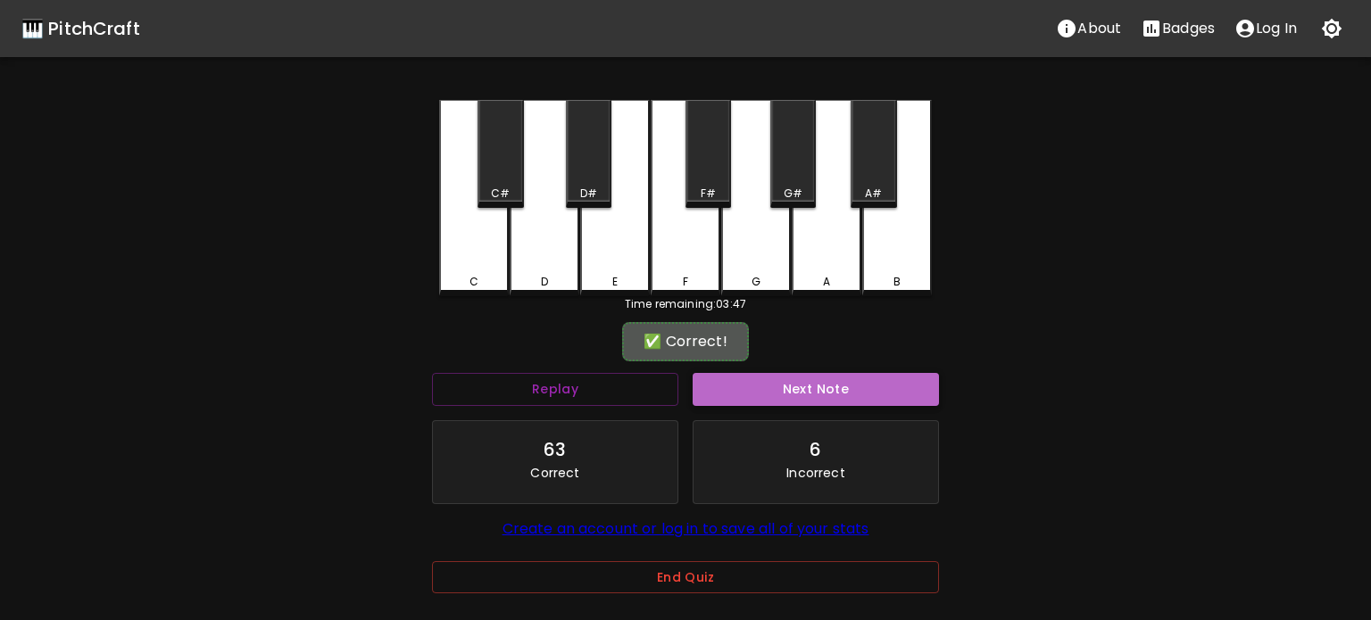
click at [712, 373] on button "Next Note" at bounding box center [815, 389] width 246 height 33
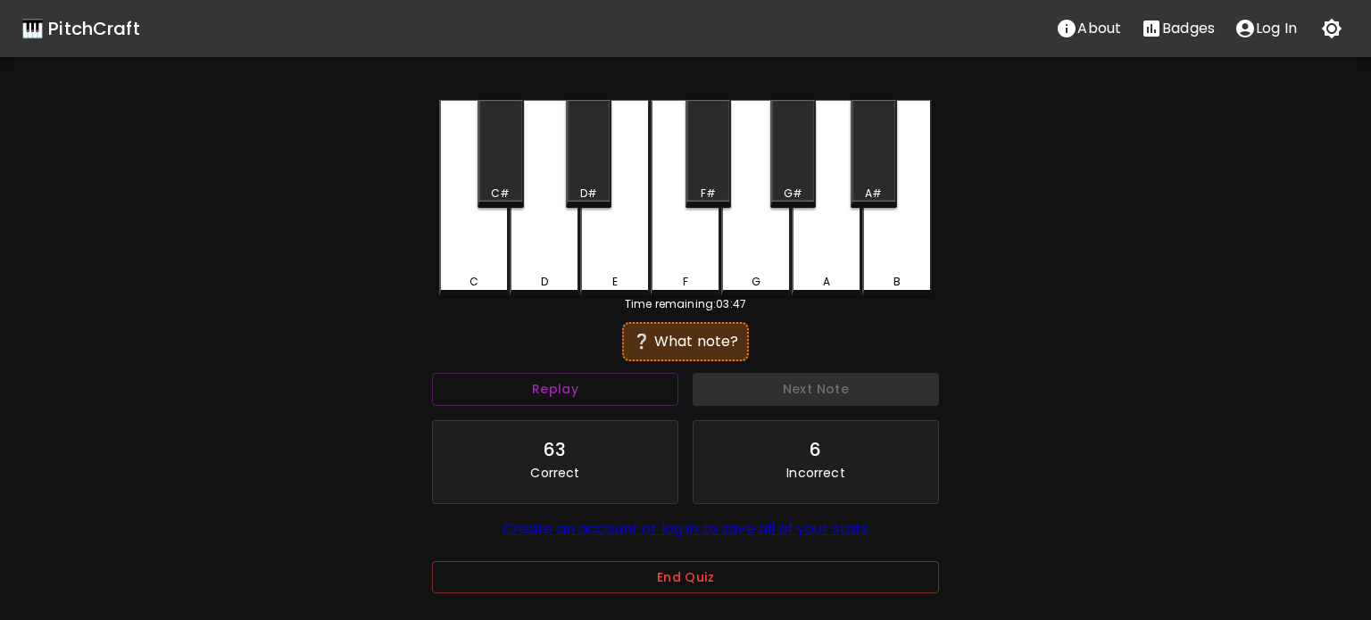
click at [553, 243] on div "D" at bounding box center [544, 198] width 70 height 196
click at [516, 280] on div "D" at bounding box center [544, 282] width 66 height 16
click at [482, 275] on div "C" at bounding box center [474, 282] width 66 height 16
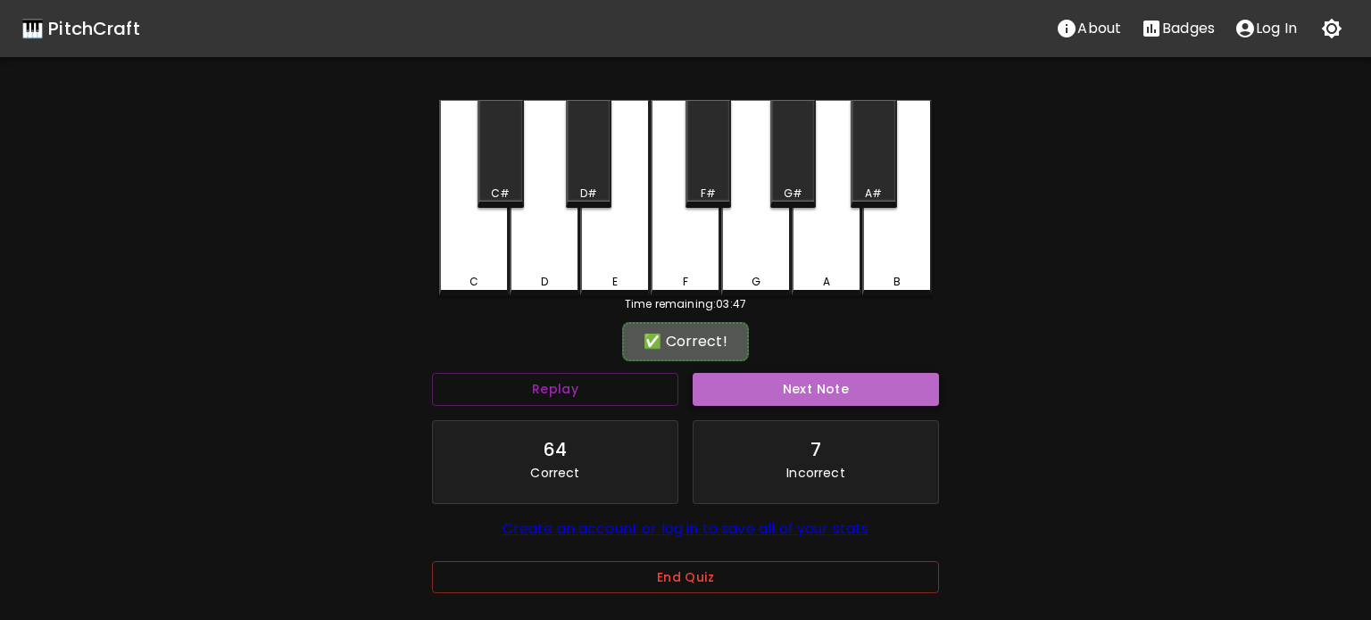
click at [741, 376] on button "Next Note" at bounding box center [815, 389] width 246 height 33
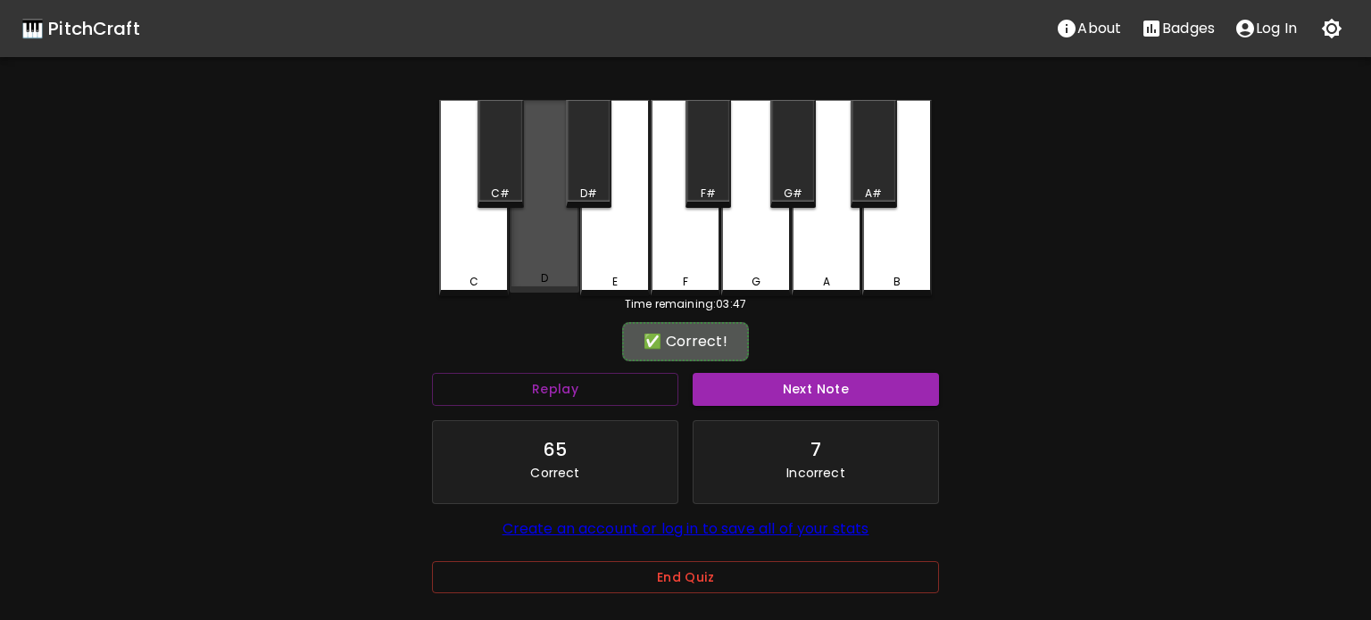
click at [548, 261] on div "D" at bounding box center [544, 196] width 70 height 193
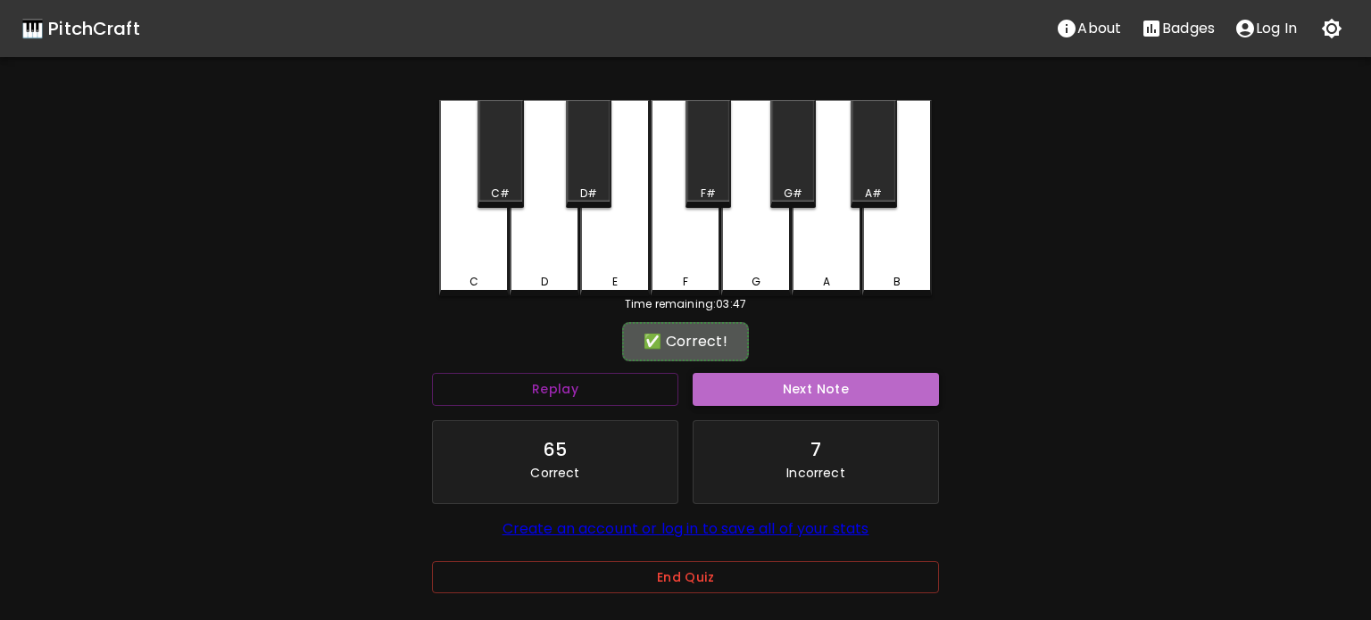
click at [757, 386] on button "Next Note" at bounding box center [815, 389] width 246 height 33
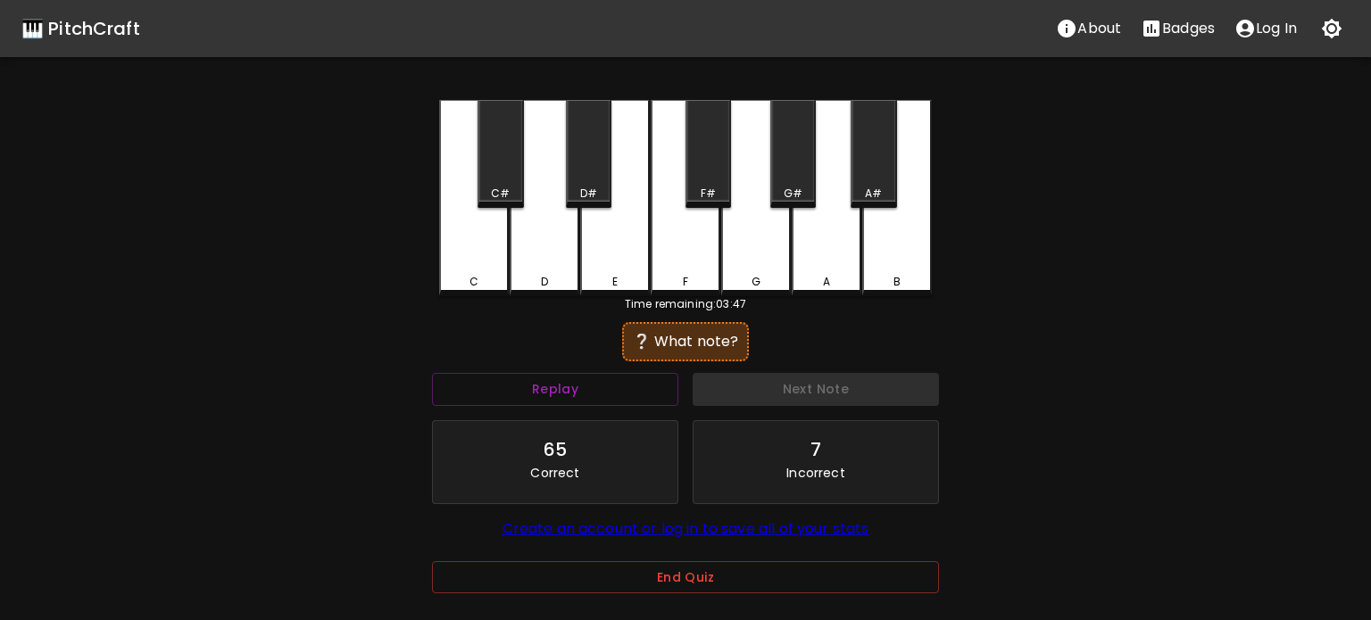
drag, startPoint x: 533, startPoint y: 225, endPoint x: 611, endPoint y: 300, distance: 108.6
click at [533, 229] on div "D" at bounding box center [544, 198] width 70 height 196
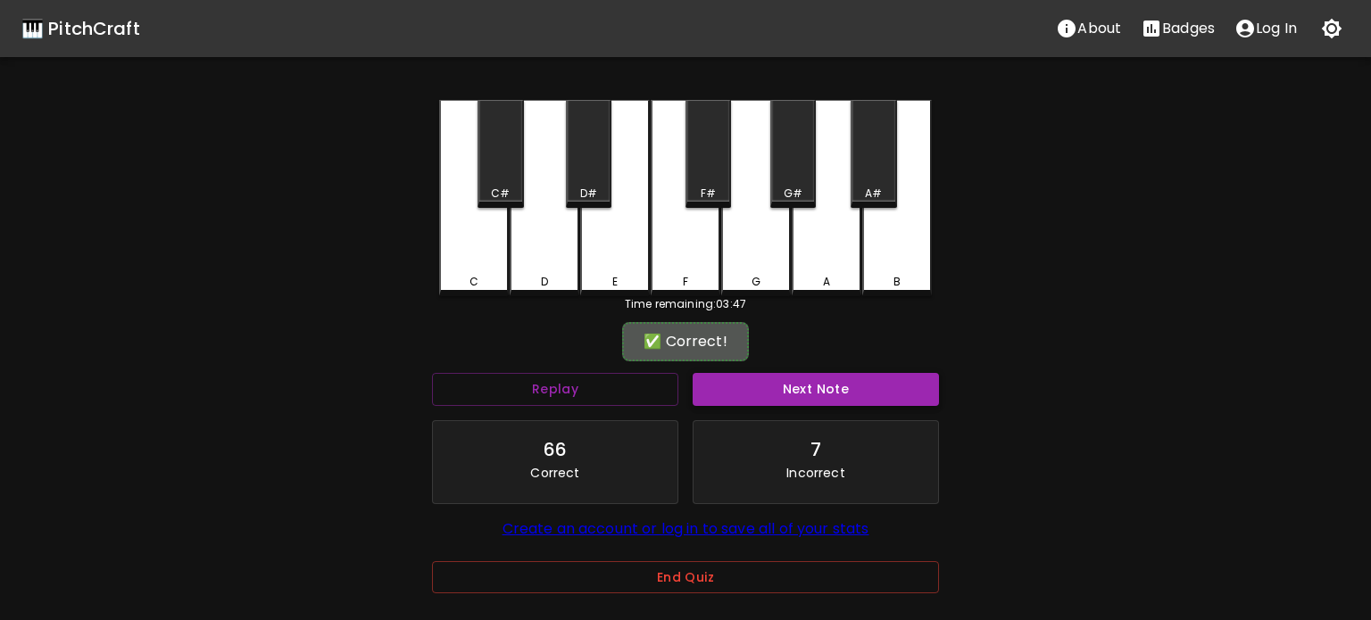
click at [752, 390] on button "Next Note" at bounding box center [815, 389] width 246 height 33
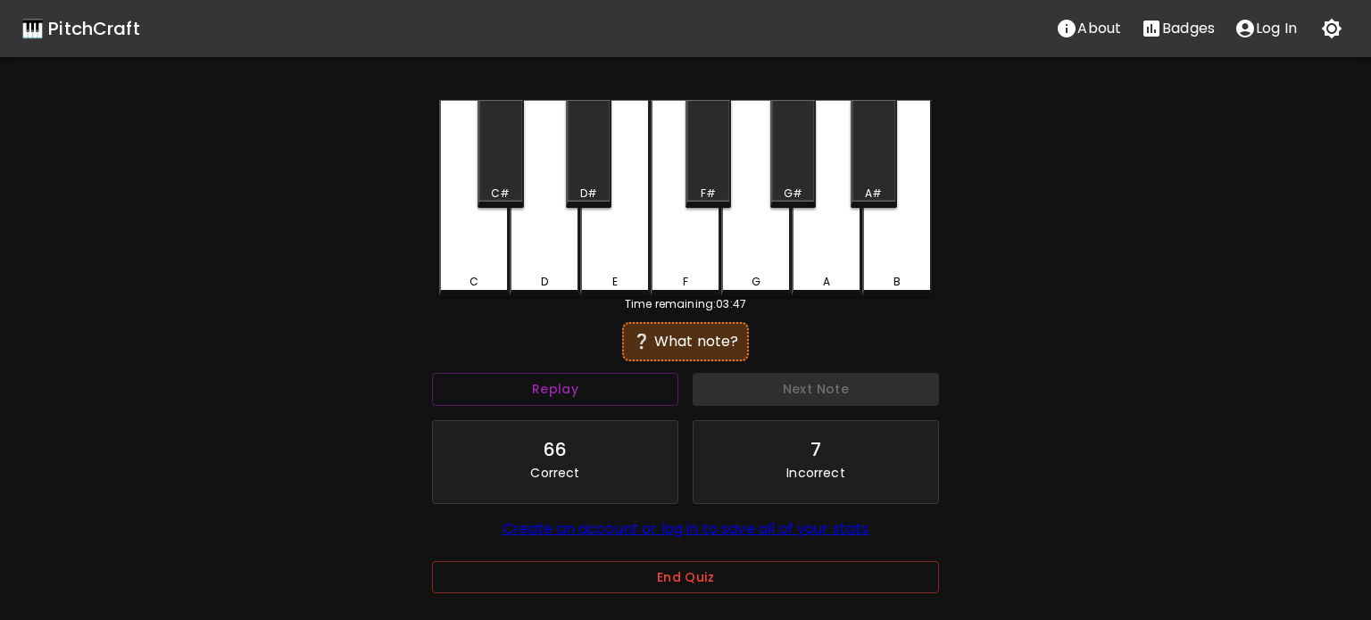
click at [691, 277] on div "F" at bounding box center [685, 282] width 66 height 16
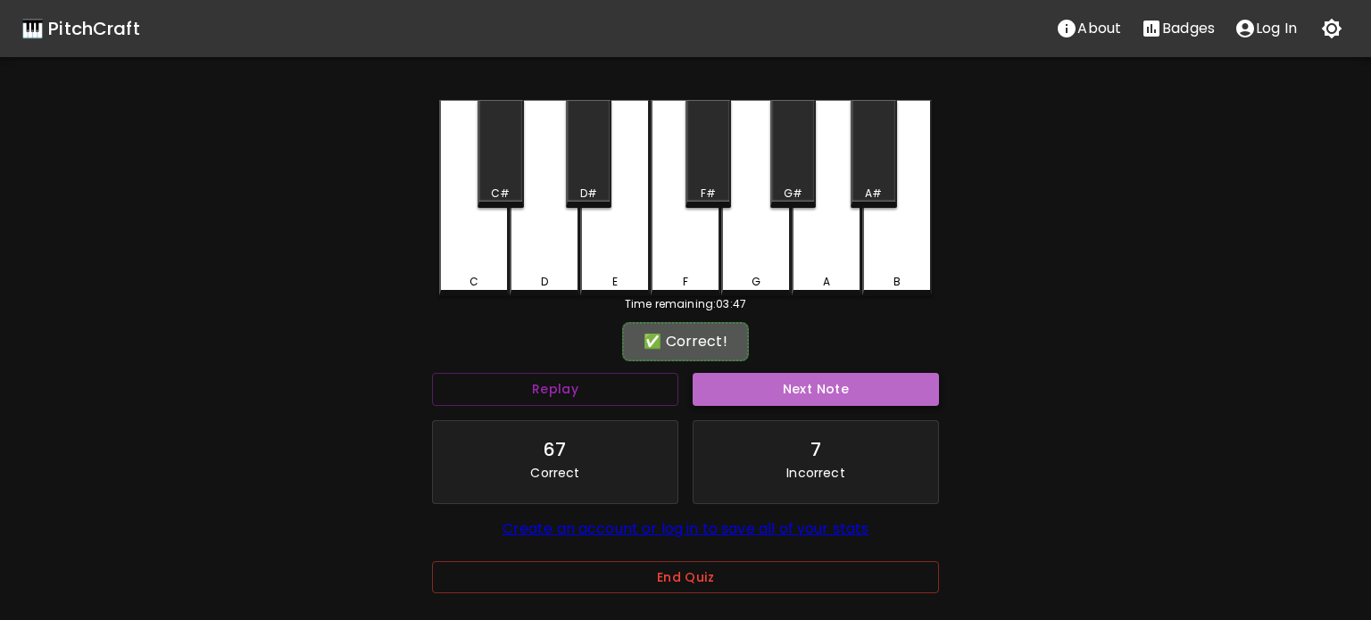
click at [760, 379] on button "Next Note" at bounding box center [815, 389] width 246 height 33
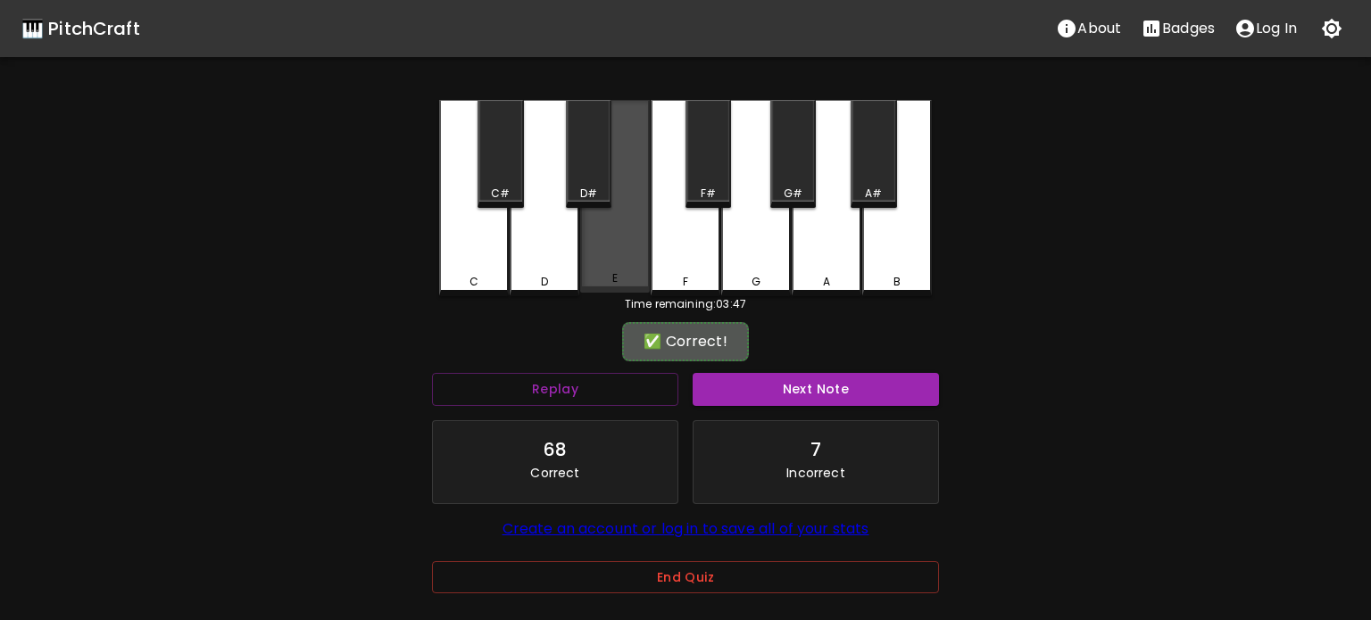
click at [594, 261] on div "E" at bounding box center [615, 196] width 70 height 193
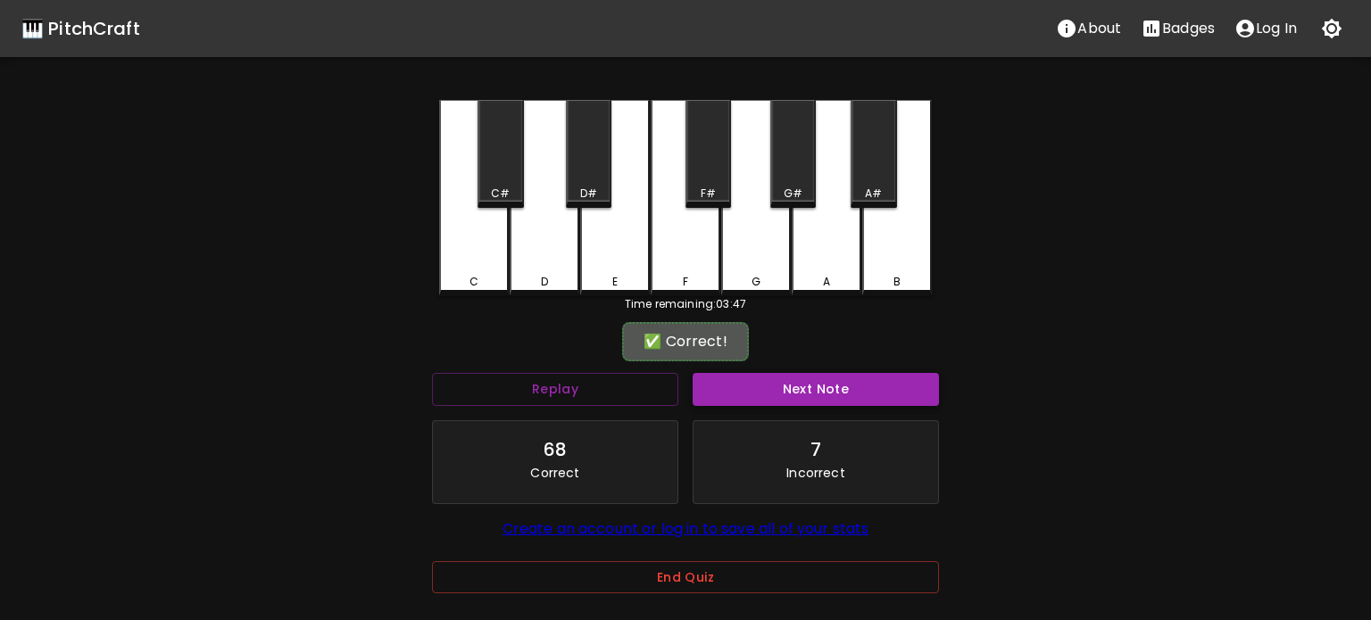
click at [742, 386] on button "Next Note" at bounding box center [815, 389] width 246 height 33
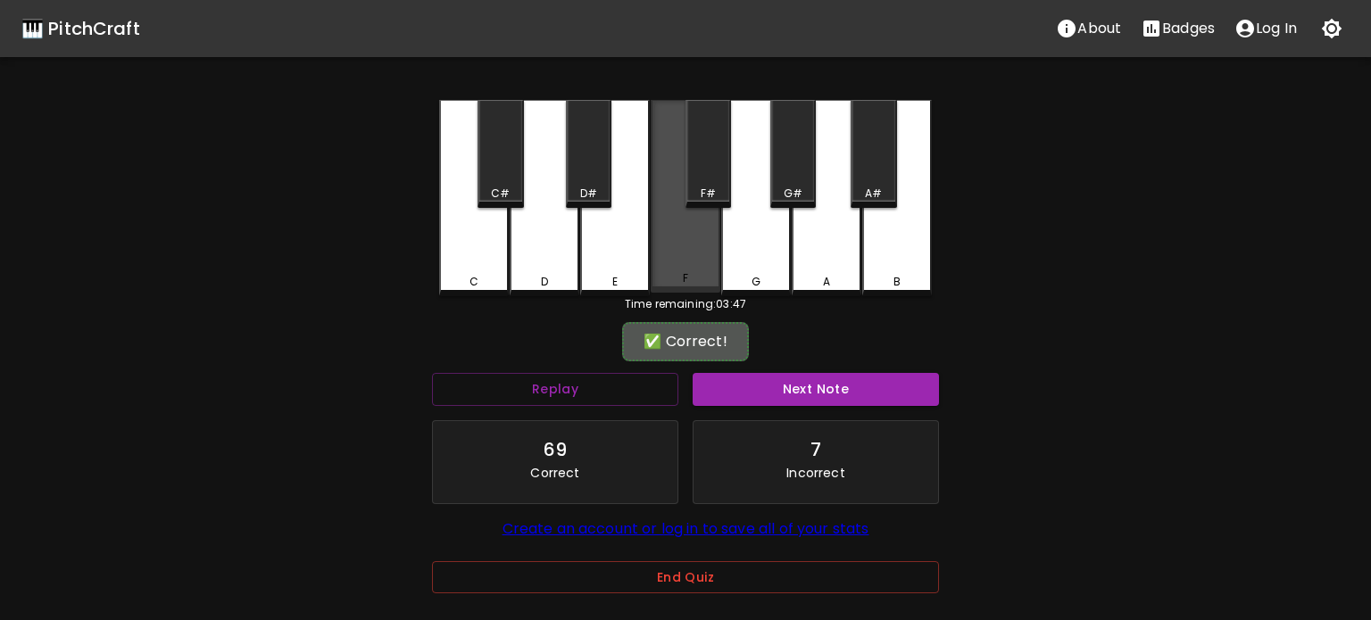
click at [661, 274] on div "F" at bounding box center [685, 278] width 66 height 16
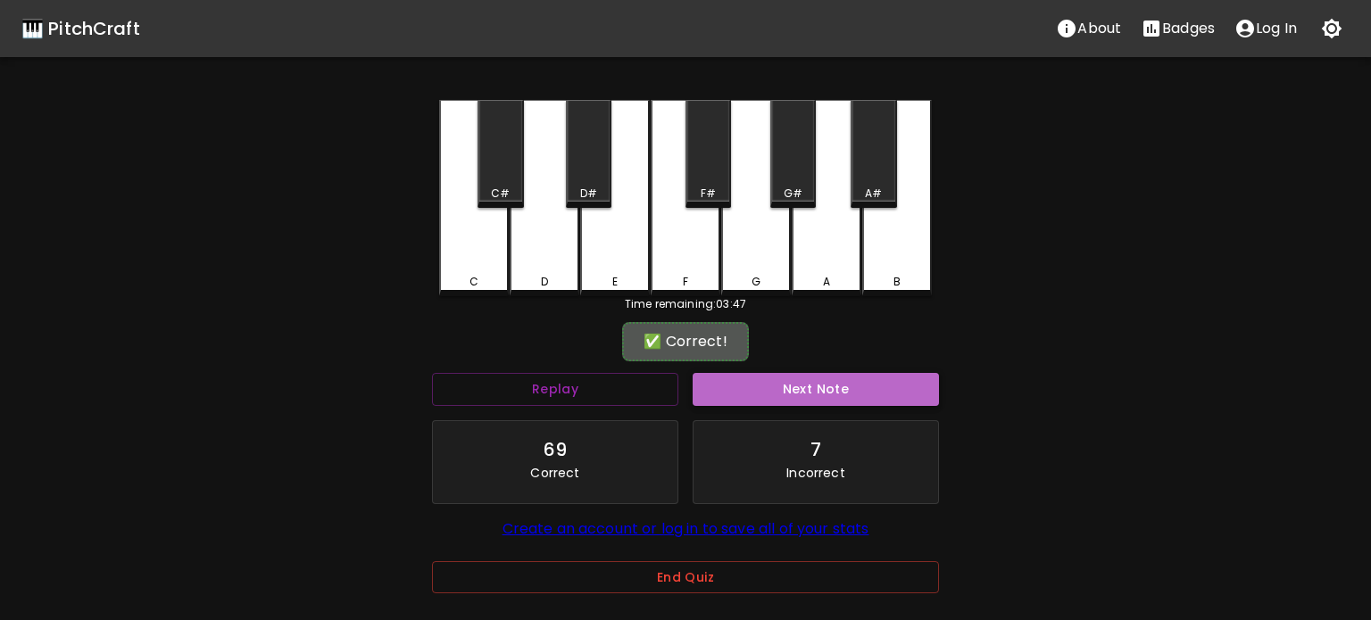
click at [757, 377] on button "Next Note" at bounding box center [815, 389] width 246 height 33
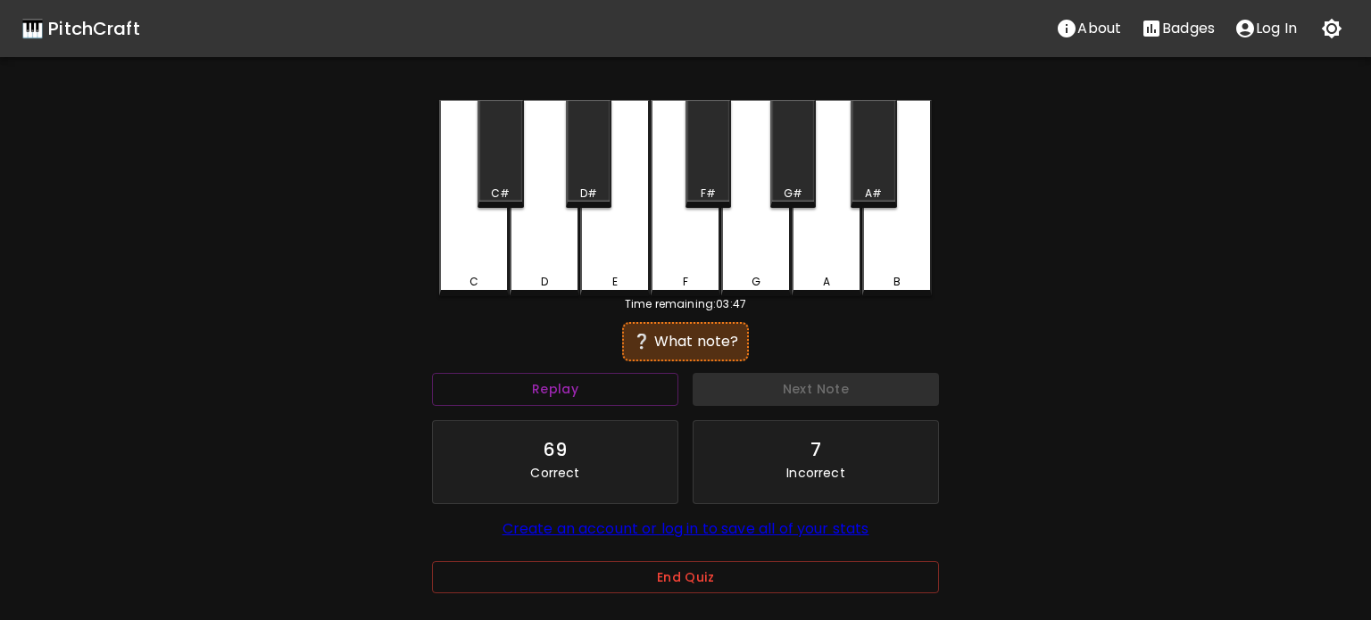
click at [706, 592] on div "End Quiz" at bounding box center [685, 590] width 507 height 58
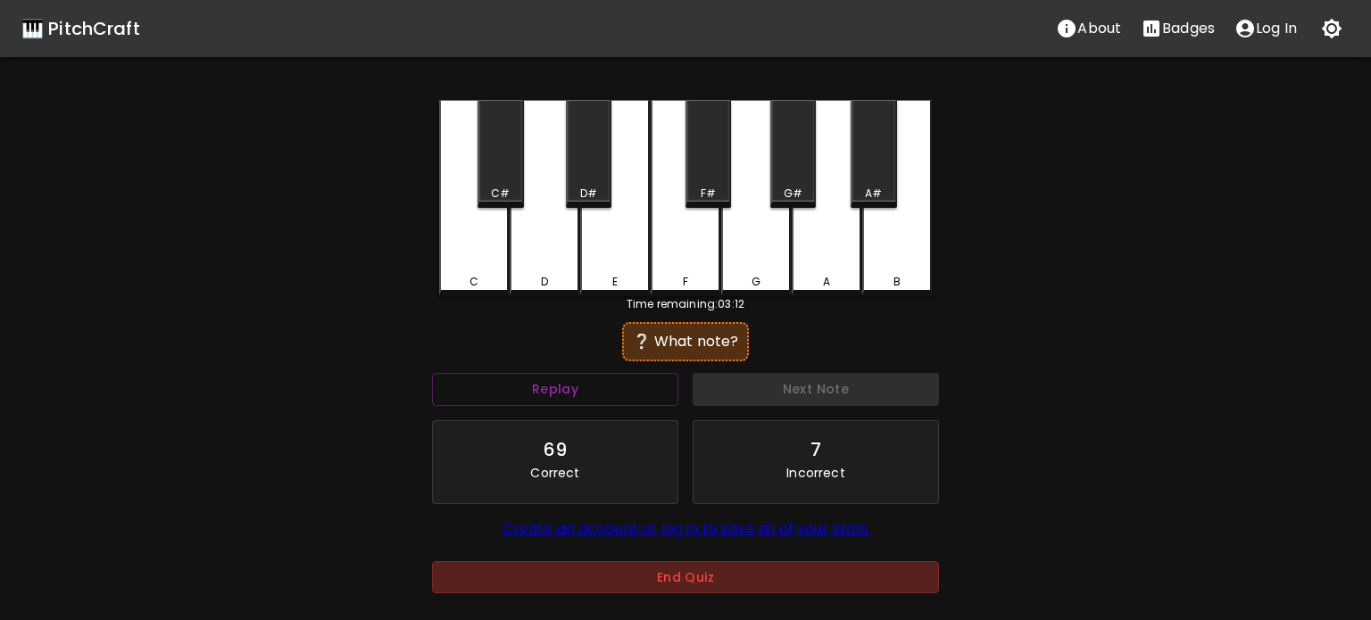
click at [711, 578] on button "End Quiz" at bounding box center [685, 577] width 507 height 33
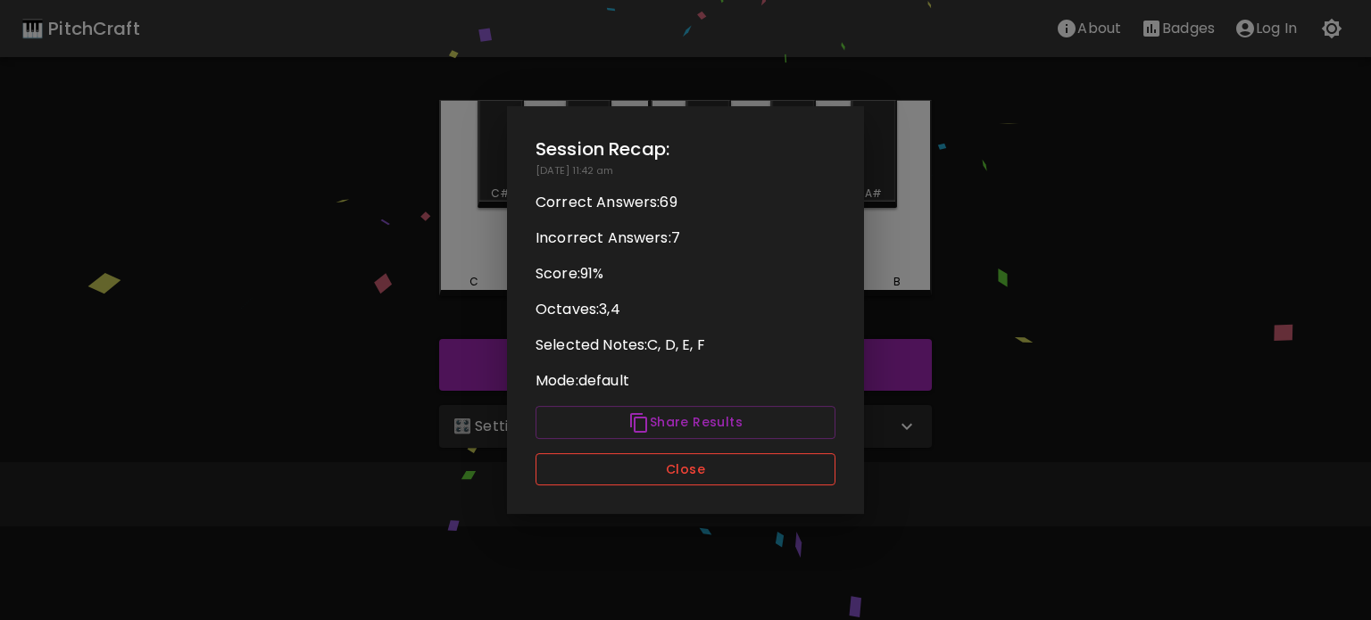
click at [749, 467] on button "Close" at bounding box center [685, 469] width 300 height 33
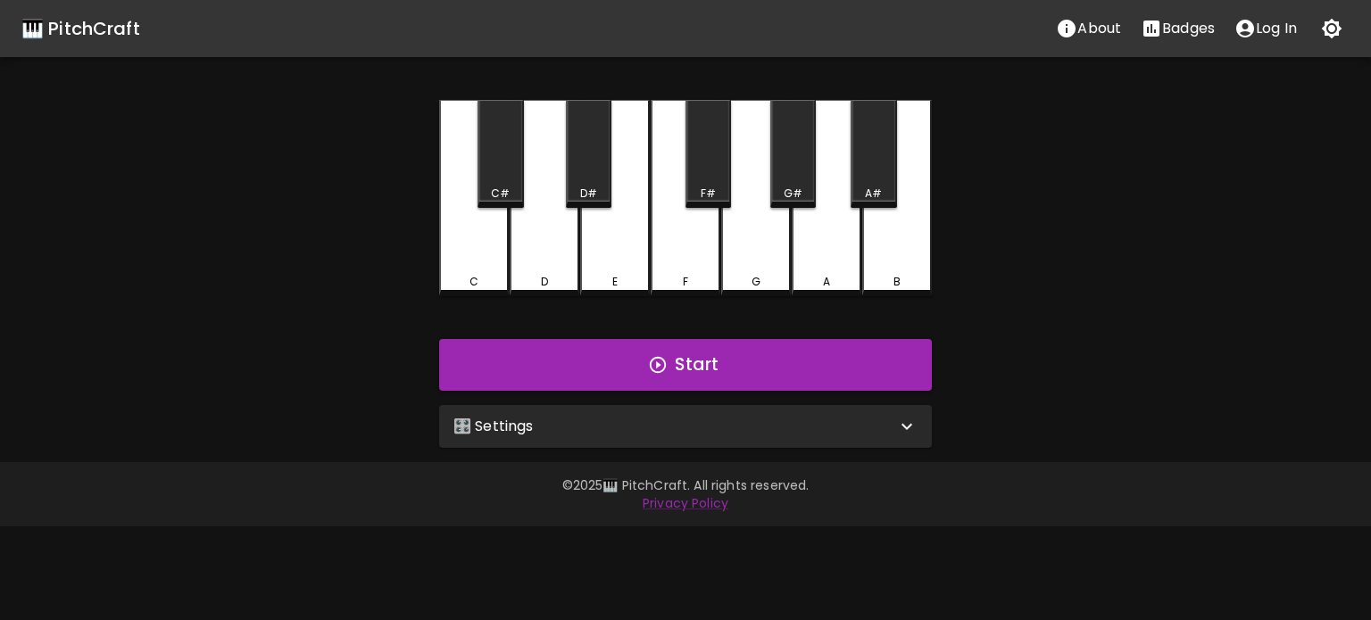
click at [874, 435] on div "🎛️ Settings" at bounding box center [674, 426] width 443 height 21
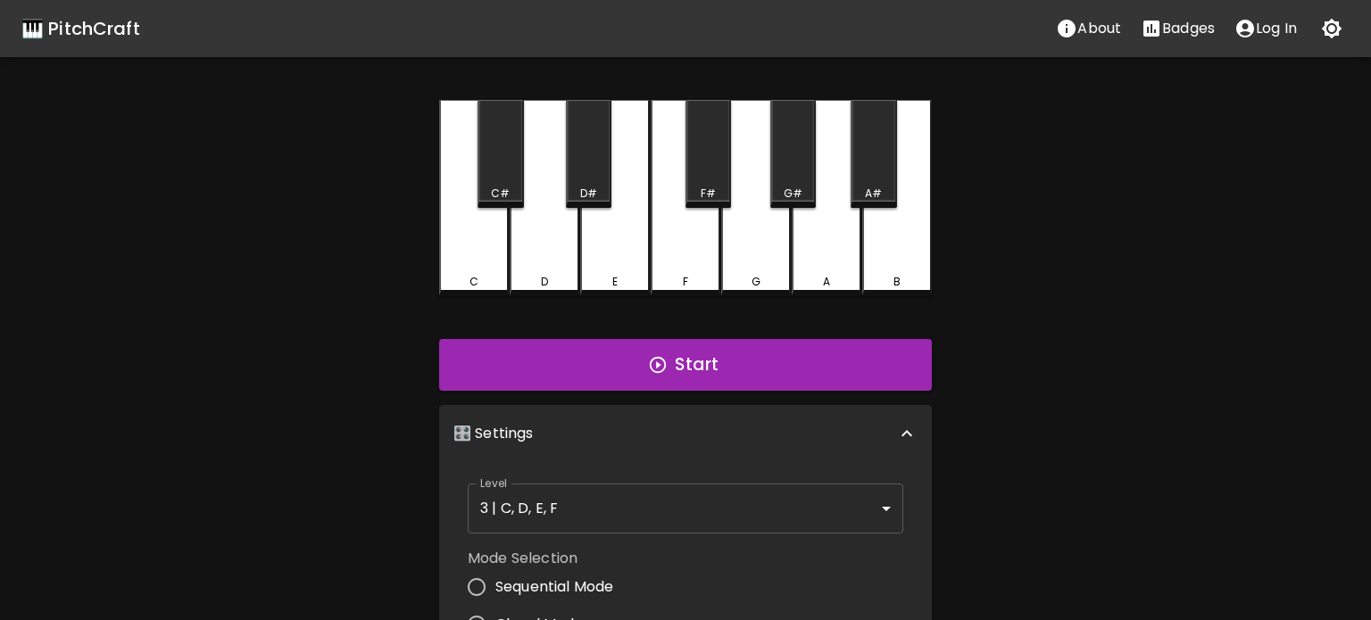
click at [708, 501] on body "🎹 PitchCraft About Badges Log In C C# D D# E F F# G G# A A# B Start 🎛️ Settings…" at bounding box center [685, 540] width 1371 height 1081
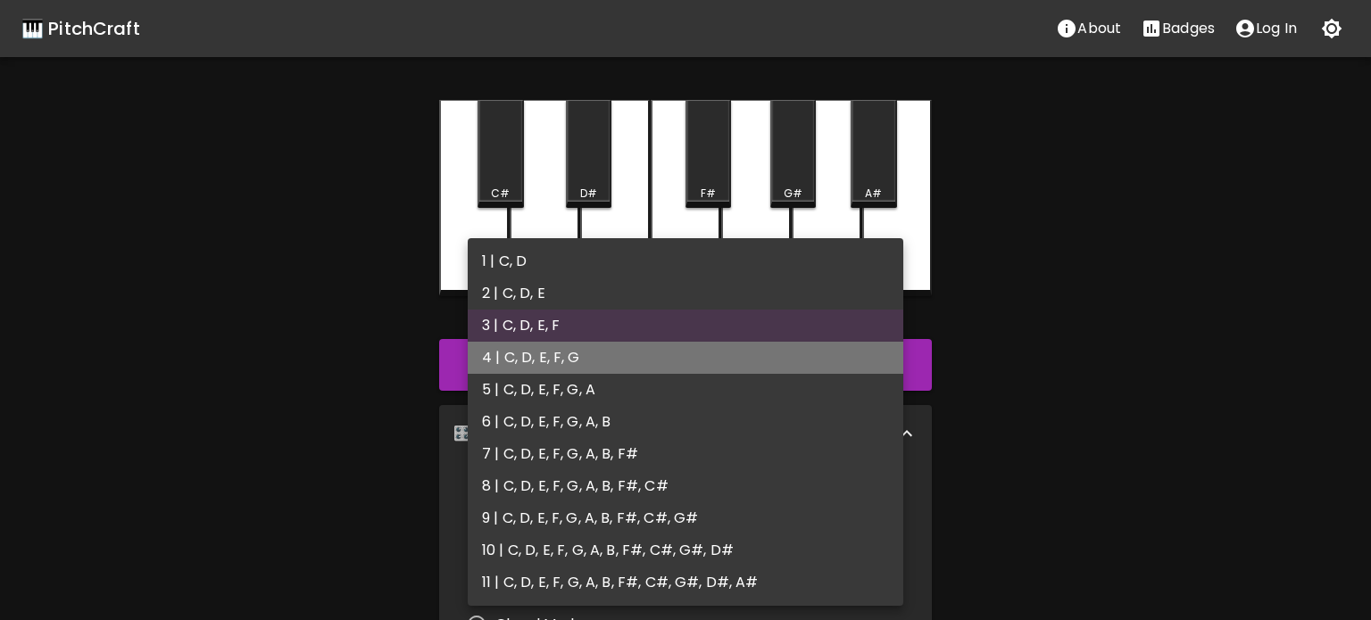
click at [589, 357] on li "4 | C, D, E, F, G" at bounding box center [685, 358] width 435 height 32
type input "7"
